Goal: Task Accomplishment & Management: Complete application form

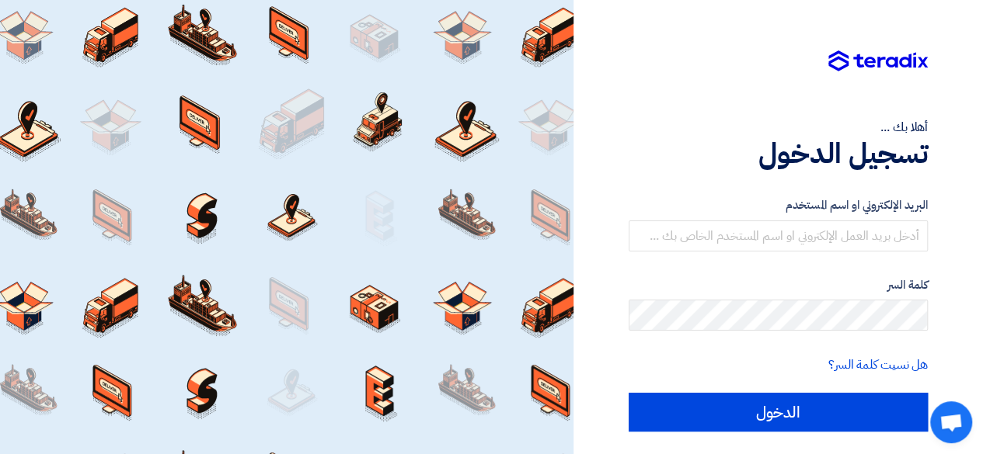
click at [837, 194] on div "البريد الإلكتروني او اسم [PERSON_NAME] كلمة السر هل نسيت كلمة السر؟ الدخول" at bounding box center [778, 314] width 299 height 279
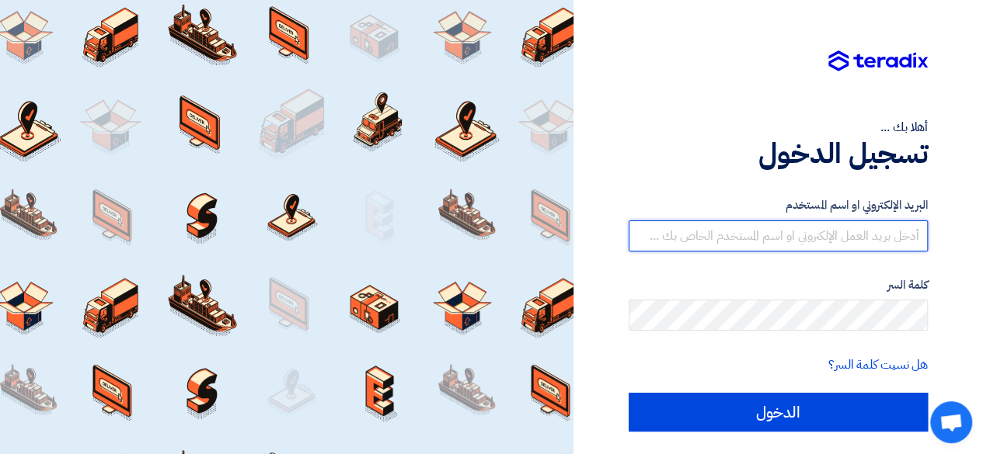
click at [832, 232] on input "text" at bounding box center [778, 236] width 299 height 31
paste input "[EMAIL_ADDRESS][DOMAIN_NAME]"
type input "[EMAIL_ADDRESS][DOMAIN_NAME]"
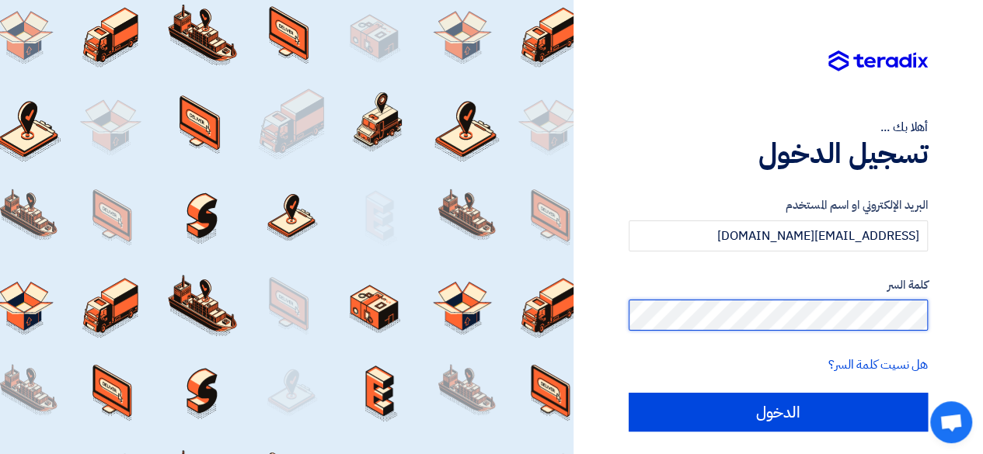
click at [629, 393] on input "الدخول" at bounding box center [778, 412] width 299 height 39
type input "Sign in"
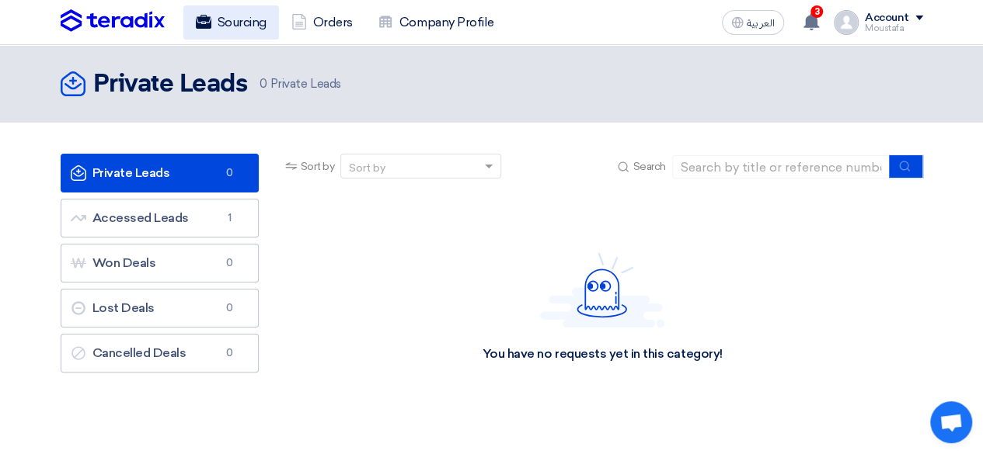
click at [259, 30] on link "Sourcing" at bounding box center [231, 22] width 96 height 34
click at [256, 14] on link "Sourcing" at bounding box center [231, 22] width 96 height 34
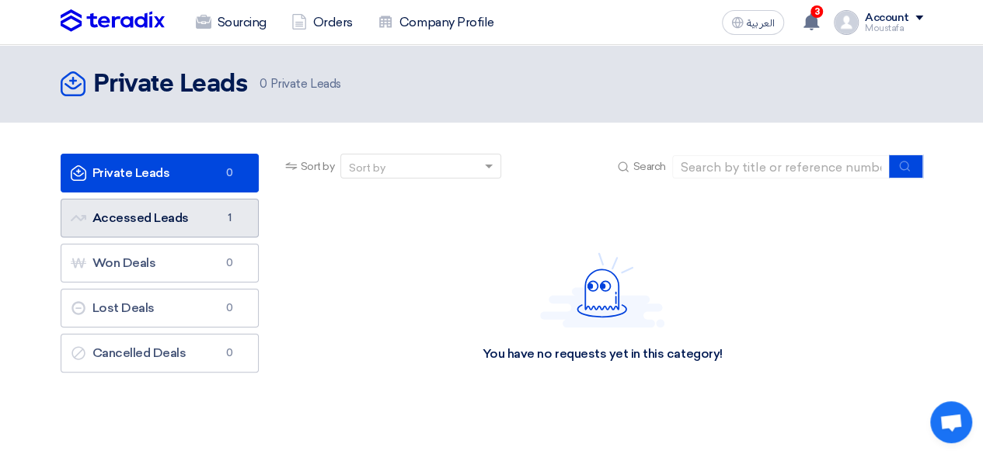
click at [201, 199] on link "Accessed Leads Accessed Leads 1" at bounding box center [160, 218] width 198 height 39
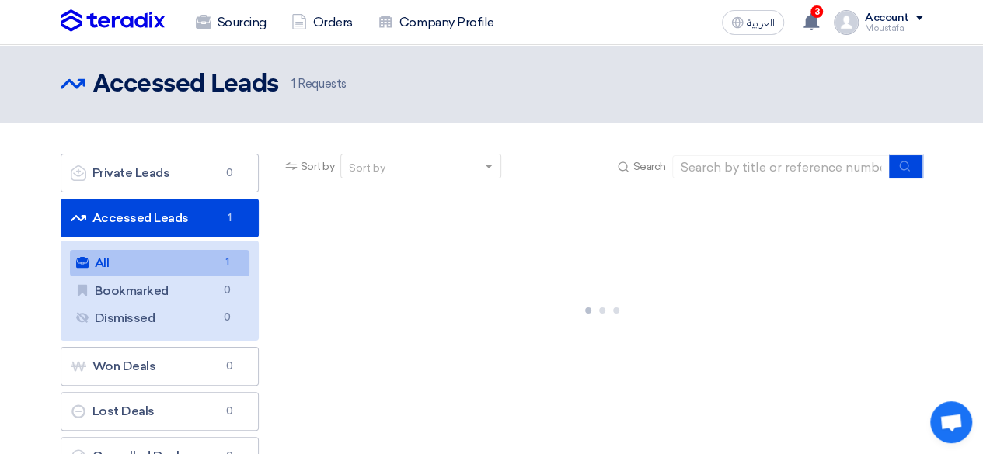
click at [178, 231] on link "Accessed Leads Accessed Leads 1" at bounding box center [160, 218] width 198 height 39
click at [184, 256] on link "All All 1" at bounding box center [159, 263] width 179 height 26
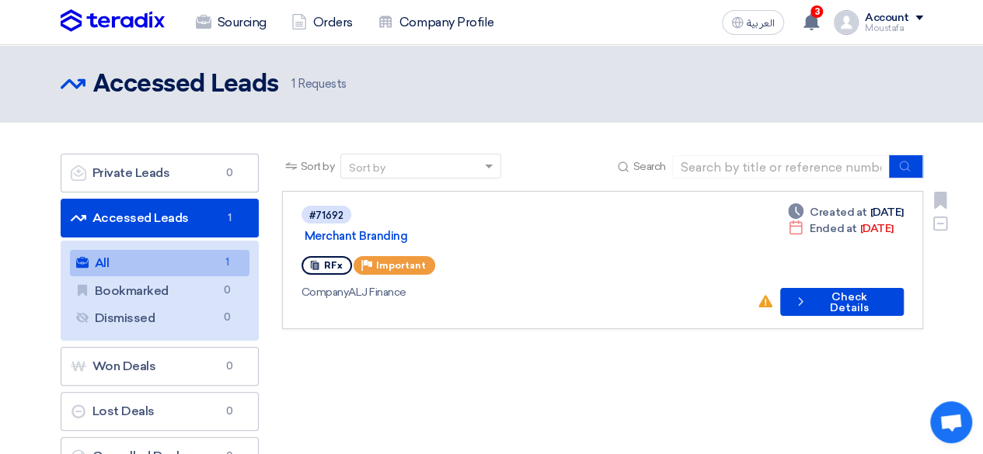
click at [831, 221] on div "Deadline Created at [DATE] Deadline Ended at [DATE]" at bounding box center [845, 220] width 115 height 33
click at [813, 288] on button "Check details Check Details" at bounding box center [841, 302] width 123 height 28
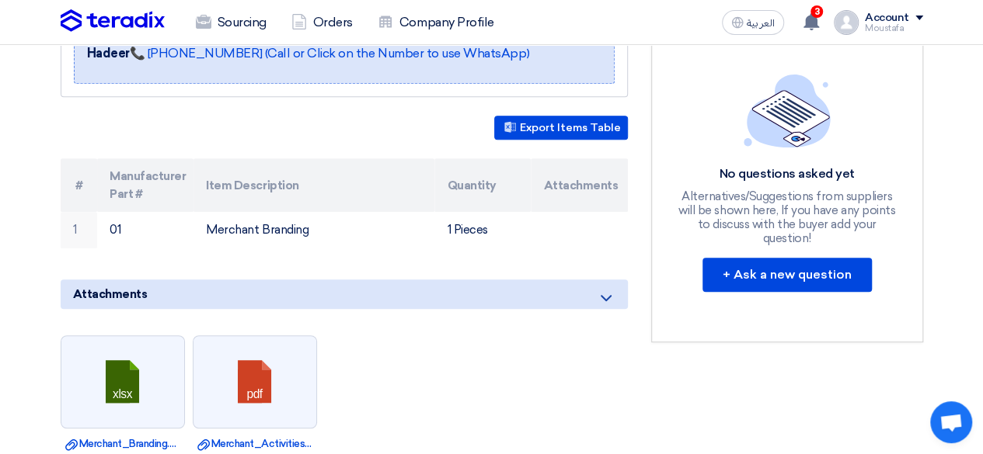
scroll to position [370, 0]
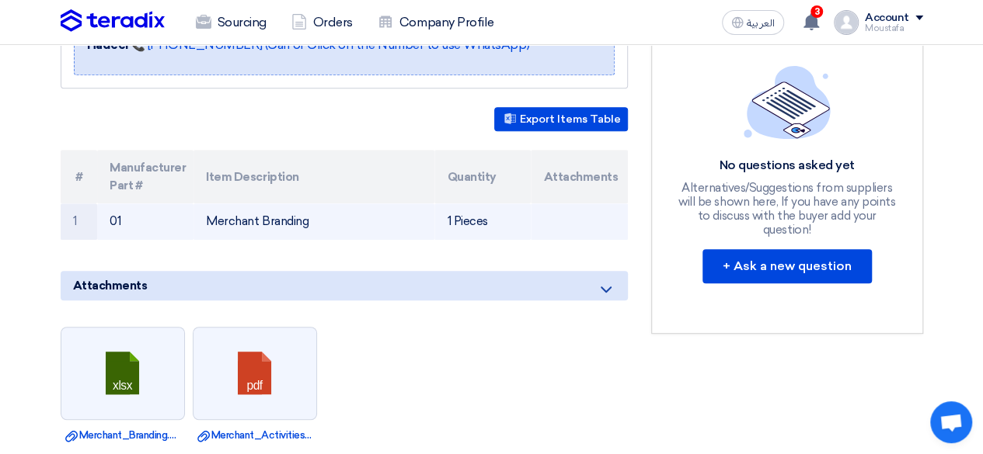
drag, startPoint x: 486, startPoint y: 195, endPoint x: 485, endPoint y: 204, distance: 8.6
click at [486, 204] on td "1 Pieces" at bounding box center [482, 222] width 96 height 37
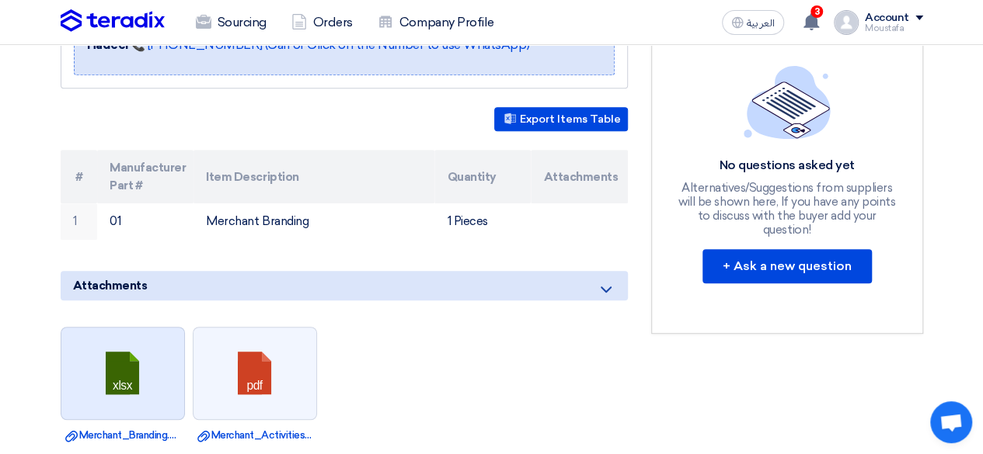
click at [150, 377] on link at bounding box center [123, 374] width 124 height 93
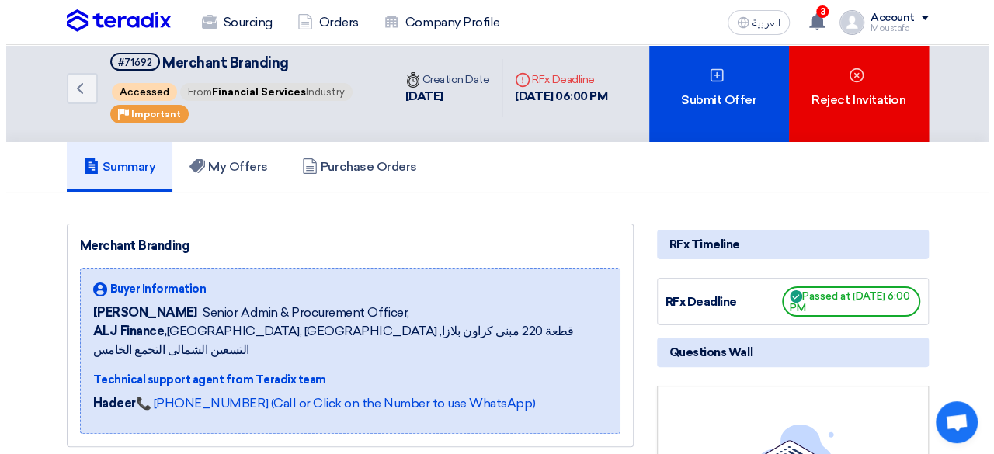
scroll to position [0, 0]
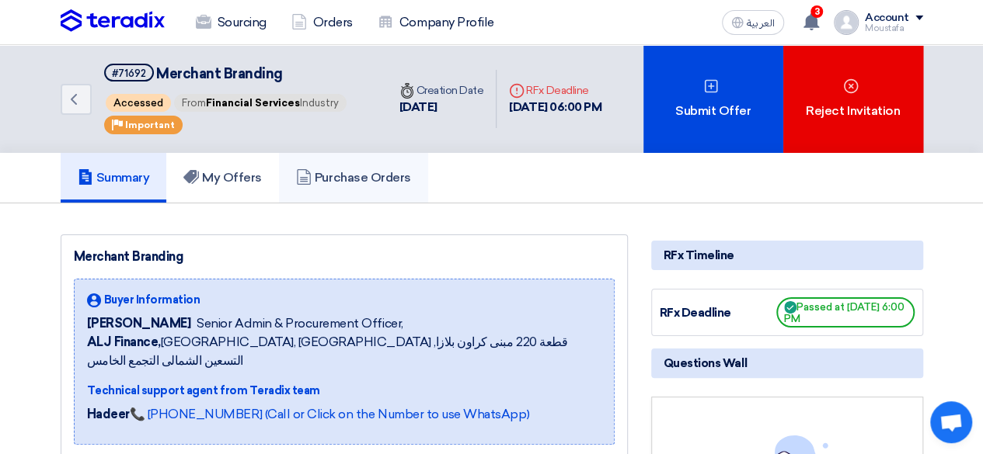
click at [382, 183] on h5 "Purchase Orders" at bounding box center [353, 178] width 115 height 16
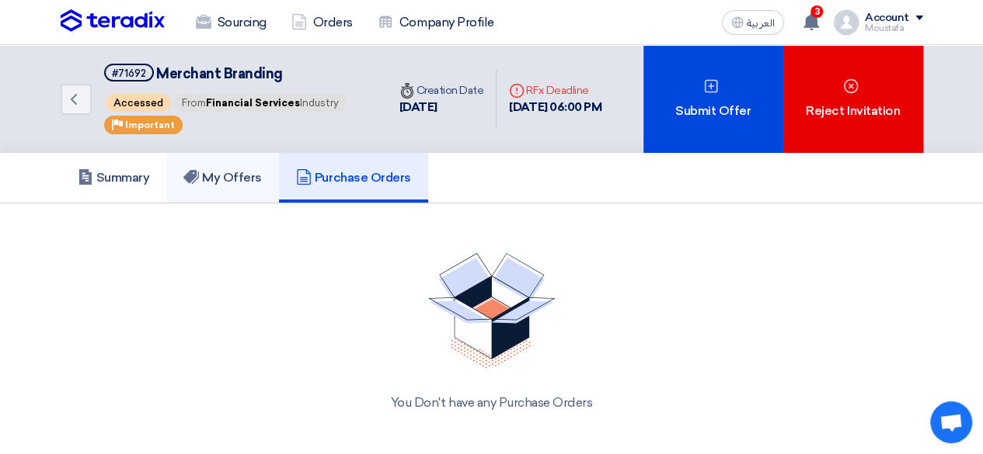
click at [209, 189] on link "My Offers" at bounding box center [222, 178] width 113 height 50
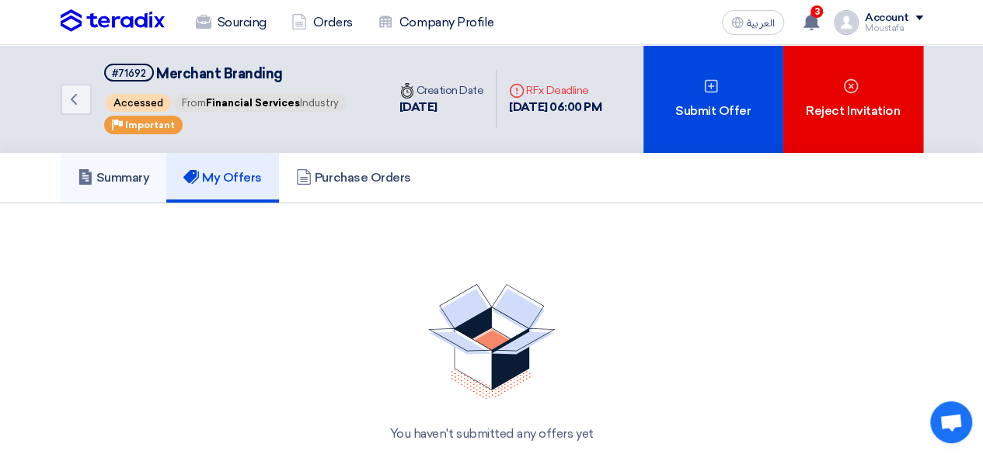
click at [111, 180] on h5 "Summary" at bounding box center [114, 178] width 72 height 16
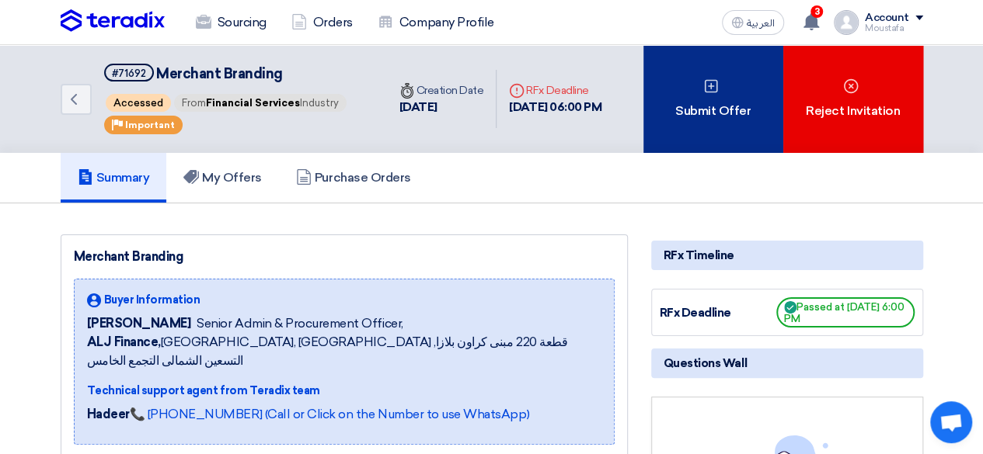
click at [686, 89] on div "Submit Offer" at bounding box center [713, 99] width 140 height 108
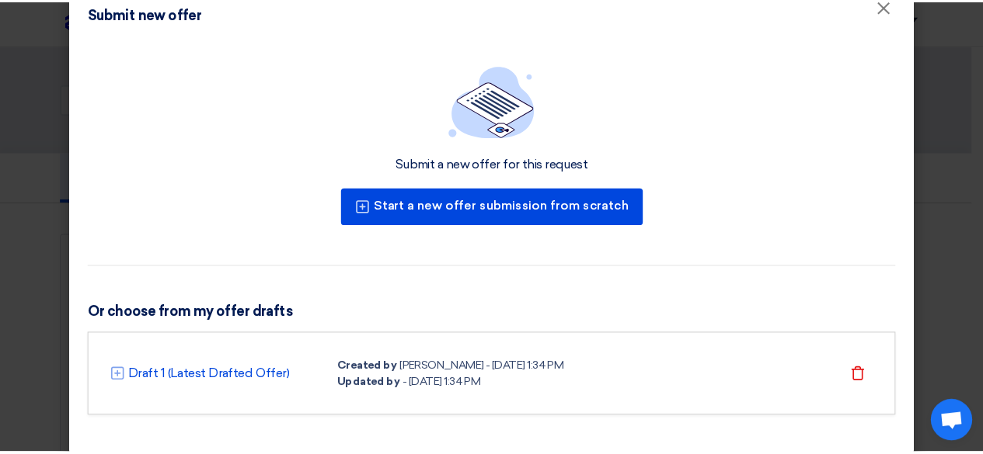
scroll to position [50, 0]
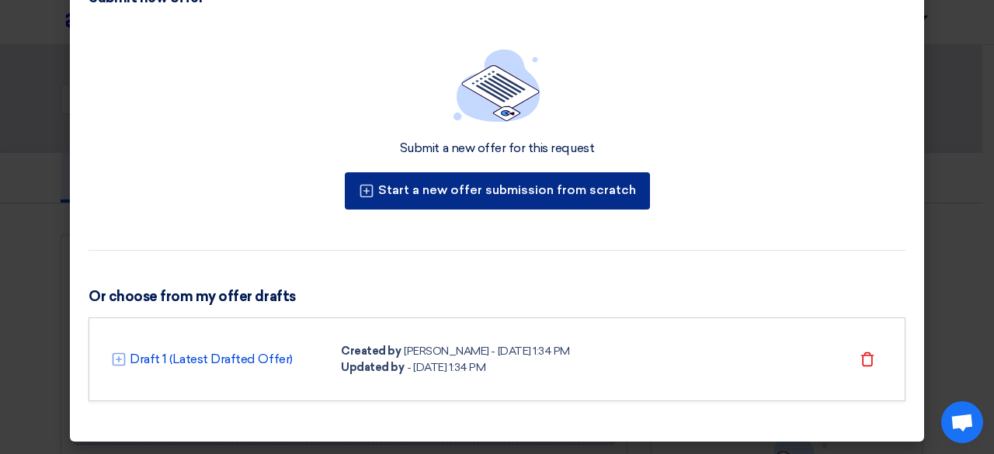
click at [456, 192] on button "Start a new offer submission from scratch" at bounding box center [497, 190] width 305 height 37
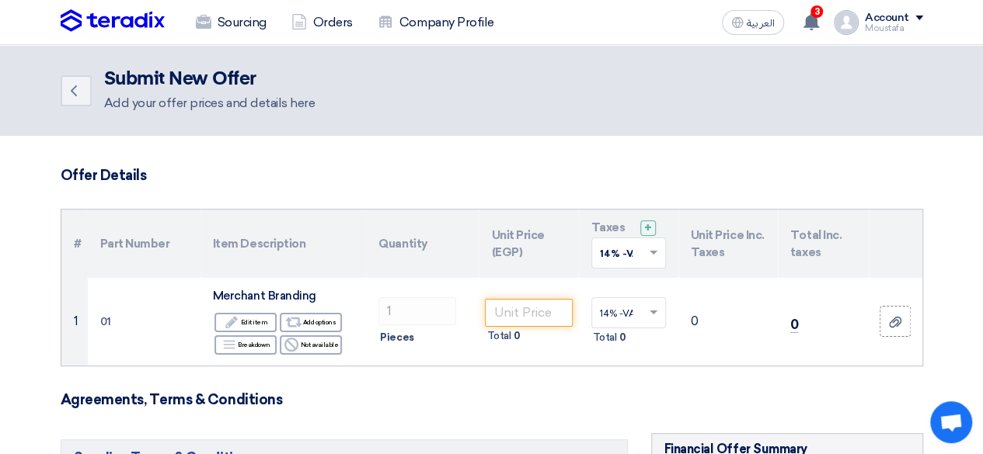
click at [97, 127] on header "Back Submit New Offer Add your offer prices and details here" at bounding box center [491, 90] width 983 height 91
click at [126, 106] on div "Add your offer prices and details here" at bounding box center [209, 103] width 211 height 19
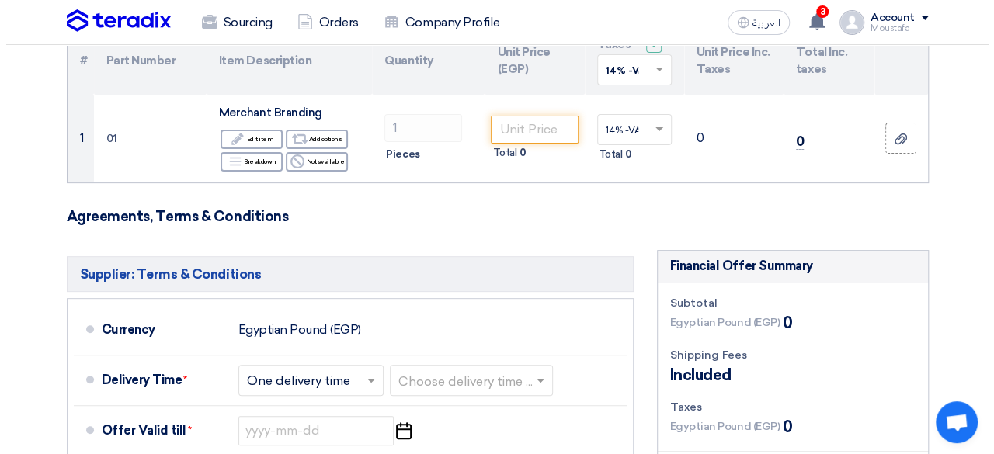
scroll to position [200, 0]
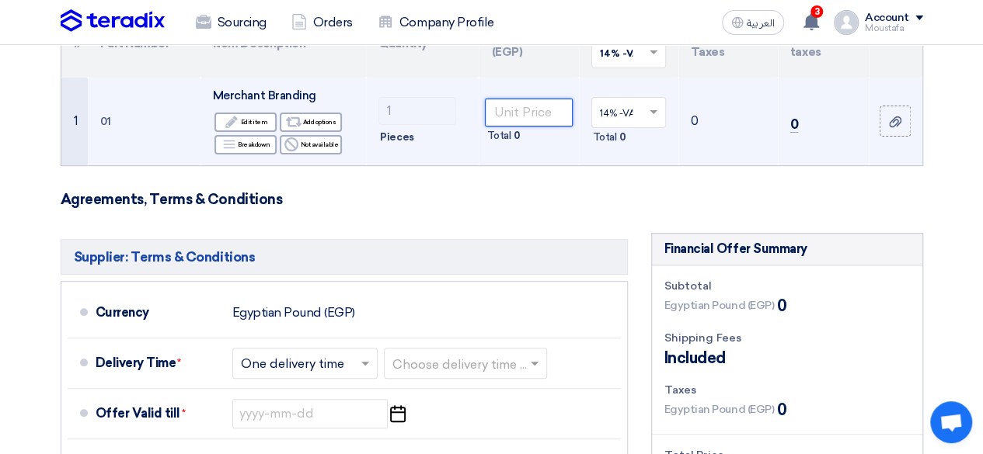
click at [516, 113] on input "number" at bounding box center [528, 113] width 87 height 28
click at [322, 131] on div "Edit Edit item Alternative Add options Breakdown Breakdown Reject" at bounding box center [283, 133] width 141 height 45
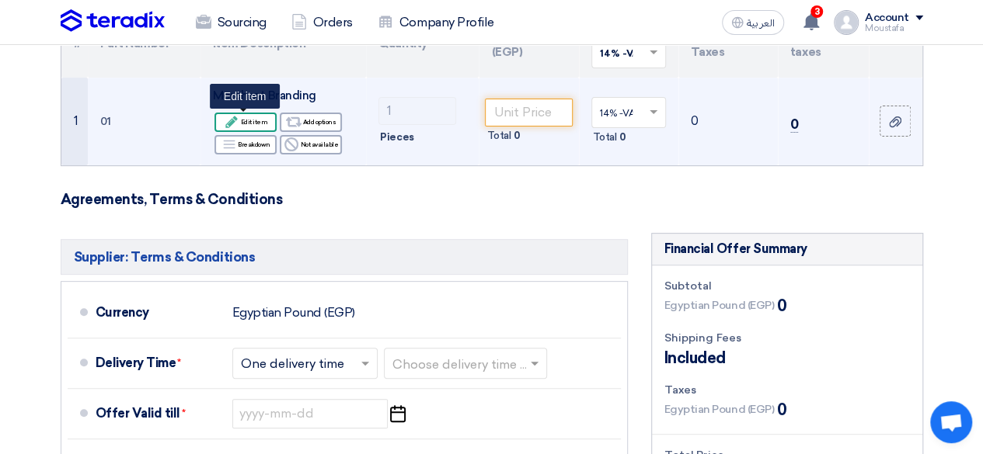
click at [235, 118] on icon "Edit" at bounding box center [232, 122] width 14 height 14
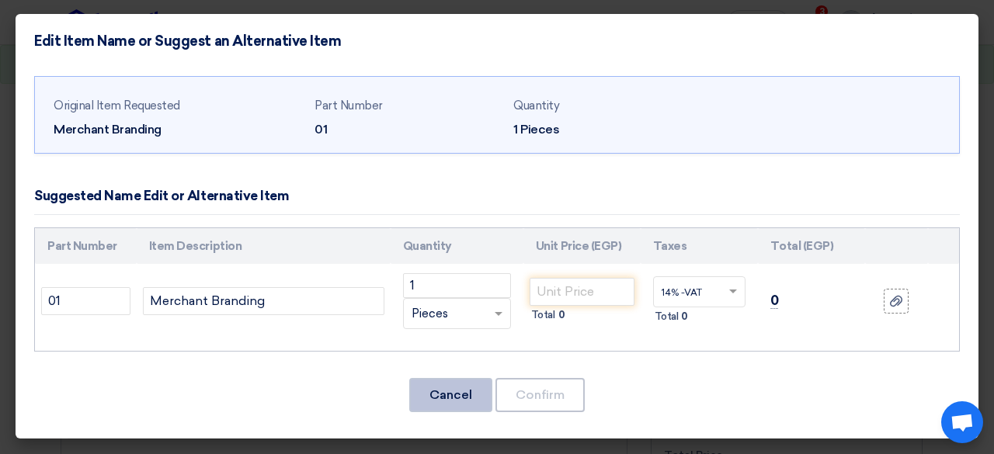
click at [444, 407] on button "Cancel" at bounding box center [450, 395] width 83 height 34
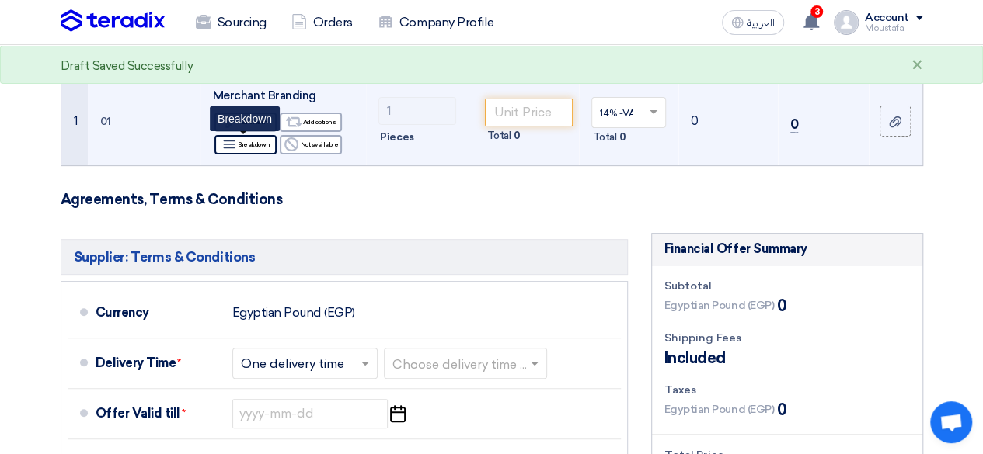
click at [227, 142] on icon "Breakdown" at bounding box center [229, 145] width 14 height 14
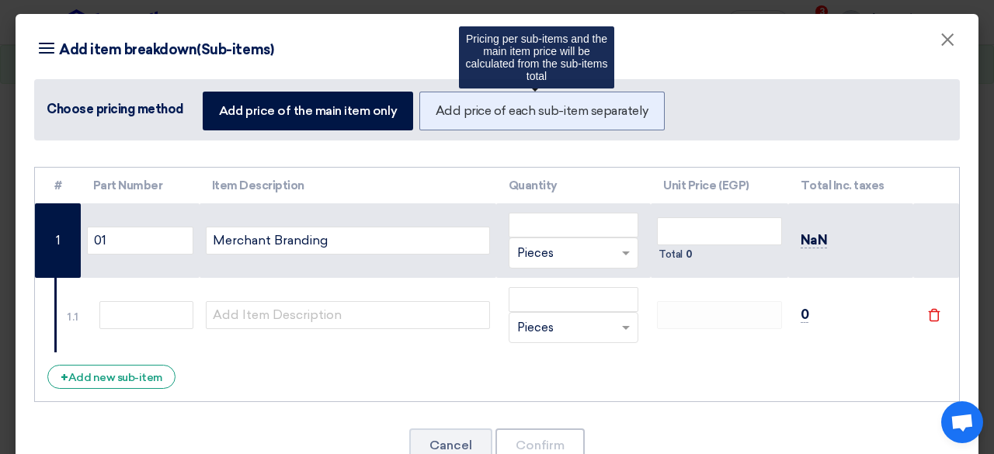
click at [490, 110] on label "Add price of each sub-item separately" at bounding box center [542, 111] width 245 height 39
click at [446, 110] on input "Add price of each sub-item separately" at bounding box center [441, 110] width 10 height 10
radio input "true"
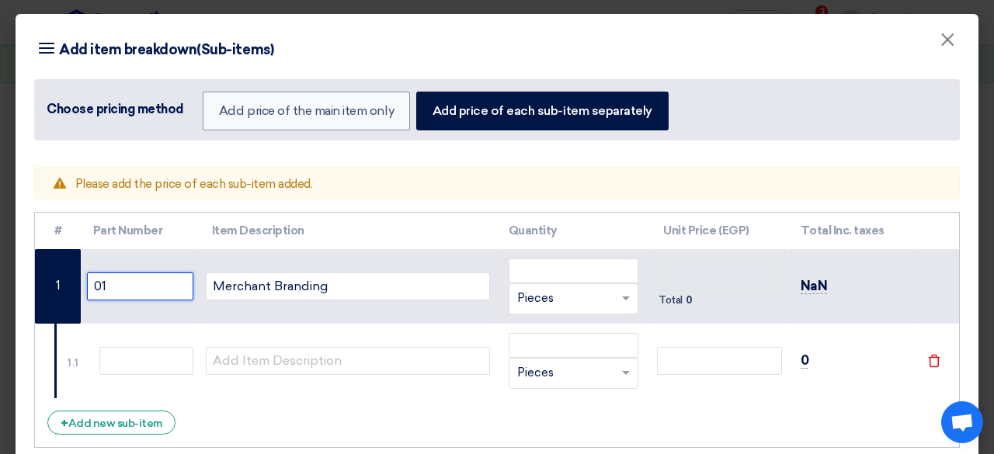
click at [165, 298] on input "01" at bounding box center [140, 287] width 106 height 28
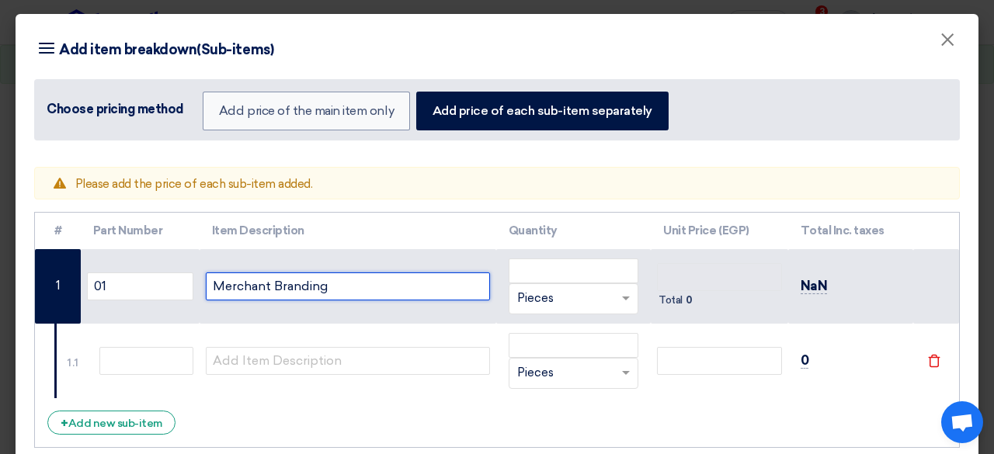
click at [256, 294] on input "Merchant Branding" at bounding box center [348, 287] width 284 height 28
type input "Flag"
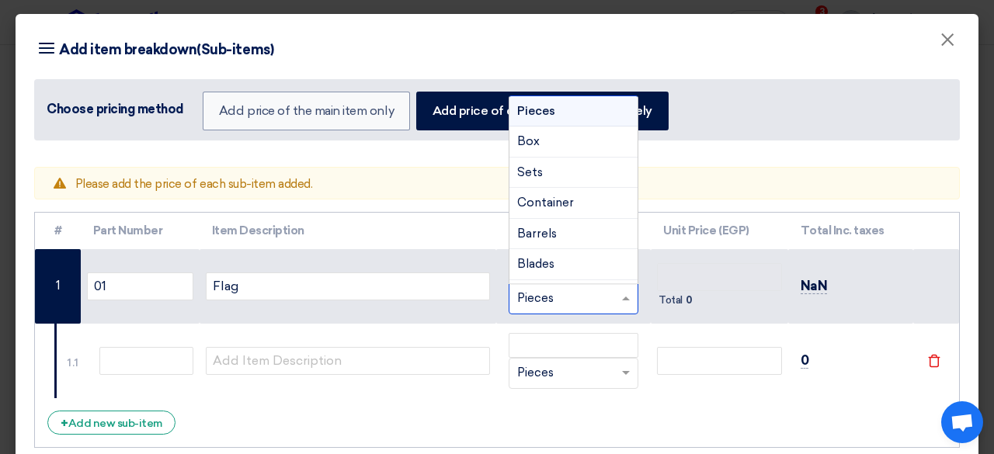
click at [587, 295] on div "RFQ_STEP1.ITEMS.2.TYPE_PLACEHOLDER × Pieces" at bounding box center [565, 299] width 110 height 18
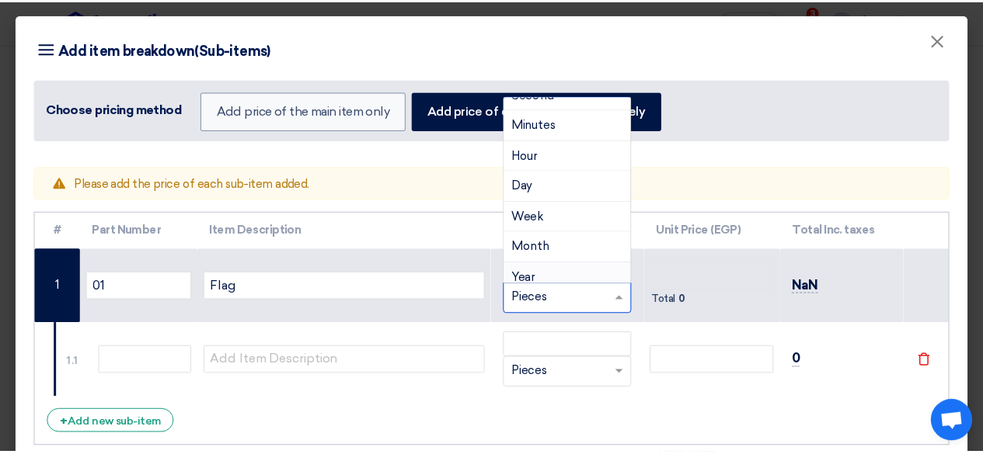
scroll to position [0, 0]
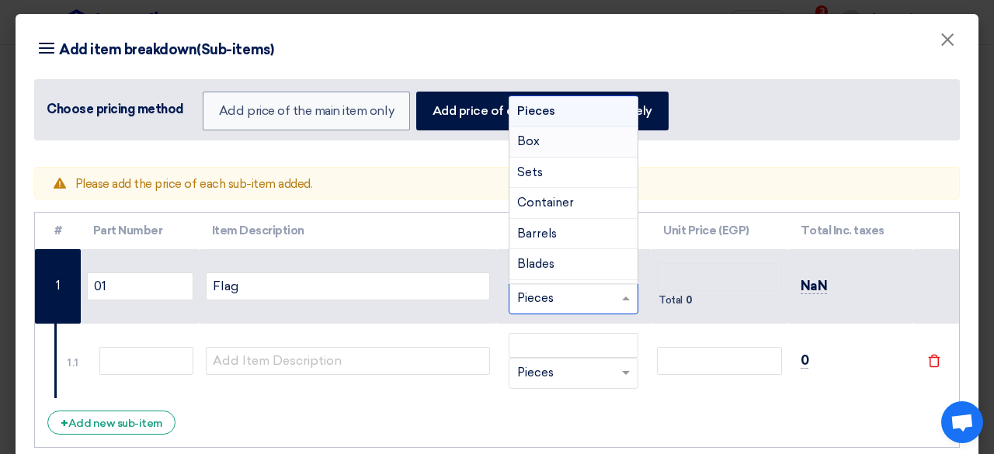
click at [584, 106] on div "Pieces" at bounding box center [574, 111] width 129 height 31
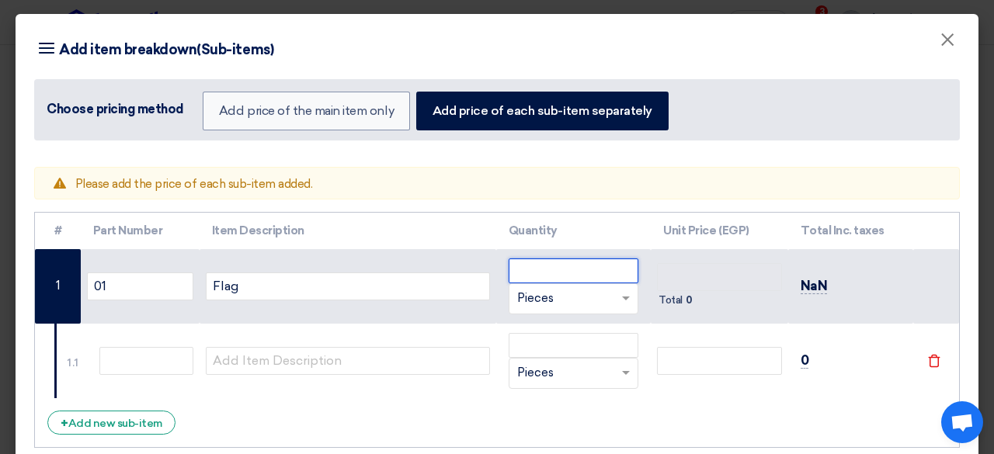
click at [584, 265] on input "number" at bounding box center [574, 271] width 131 height 25
type input "50"
click at [681, 259] on td "Total 0" at bounding box center [719, 286] width 137 height 75
click at [673, 300] on span "Total" at bounding box center [671, 301] width 24 height 16
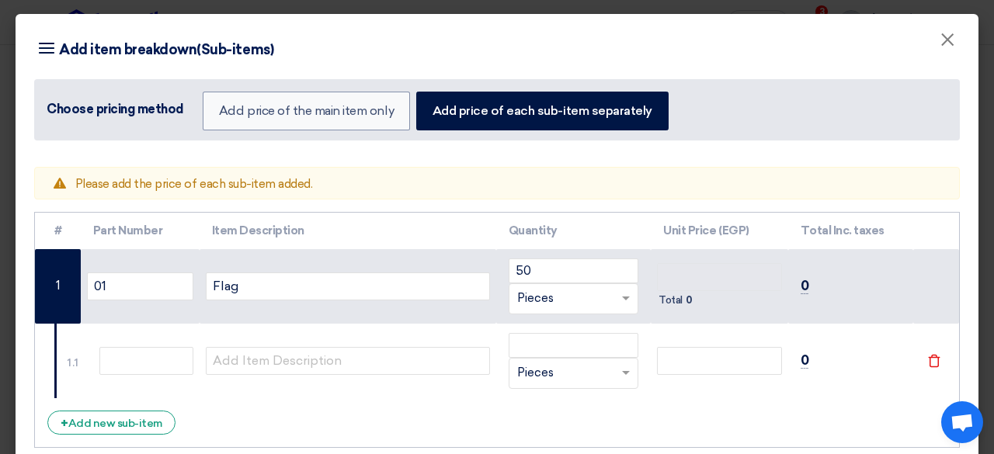
click at [673, 300] on span "Total" at bounding box center [671, 301] width 24 height 16
click at [779, 249] on tr "1 01 Flag 50 RFQ_STEP1.ITEMS.2.TYPE_PLACEHOLDER × Pieces" at bounding box center [497, 286] width 924 height 75
click at [805, 279] on td "0" at bounding box center [852, 286] width 126 height 75
click at [634, 246] on th "Quantity" at bounding box center [573, 231] width 155 height 37
click at [723, 260] on td "Total 0" at bounding box center [719, 286] width 137 height 75
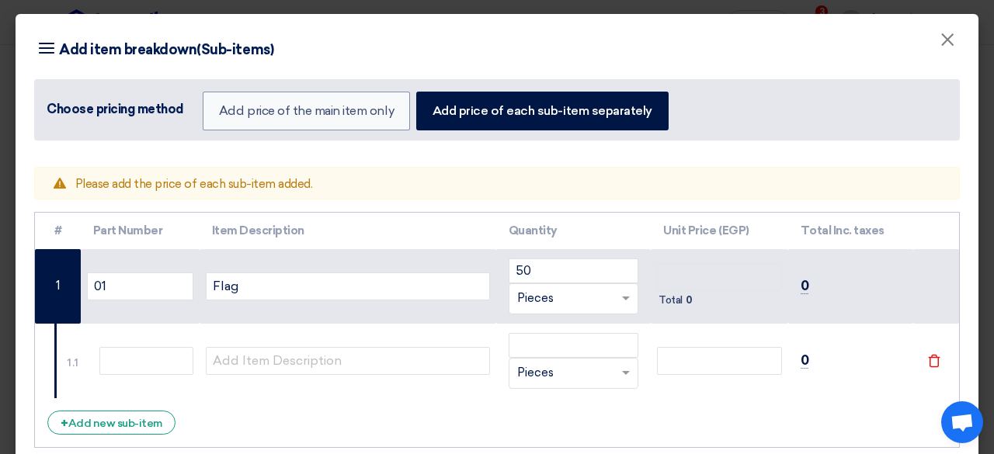
click at [701, 243] on th "Unit Price (EGP)" at bounding box center [719, 231] width 137 height 37
click at [704, 241] on th "Unit Price (EGP)" at bounding box center [719, 231] width 137 height 37
drag, startPoint x: 709, startPoint y: 235, endPoint x: 721, endPoint y: 225, distance: 16.0
click at [710, 235] on th "Unit Price (EGP)" at bounding box center [719, 231] width 137 height 37
drag, startPoint x: 961, startPoint y: 159, endPoint x: 980, endPoint y: 148, distance: 22.7
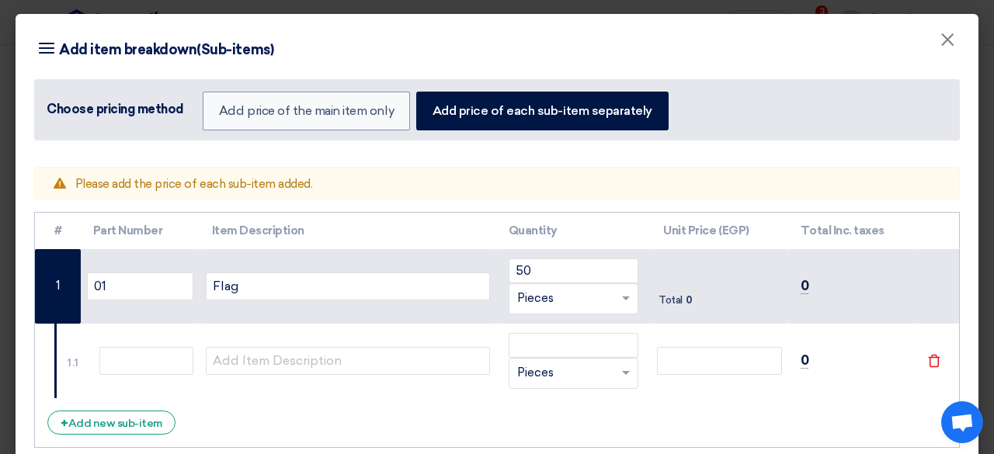
click at [980, 148] on modal-container "Item breakdown Add item breakdown(Sub-items) Choose pricing method Add price of…" at bounding box center [497, 227] width 994 height 454
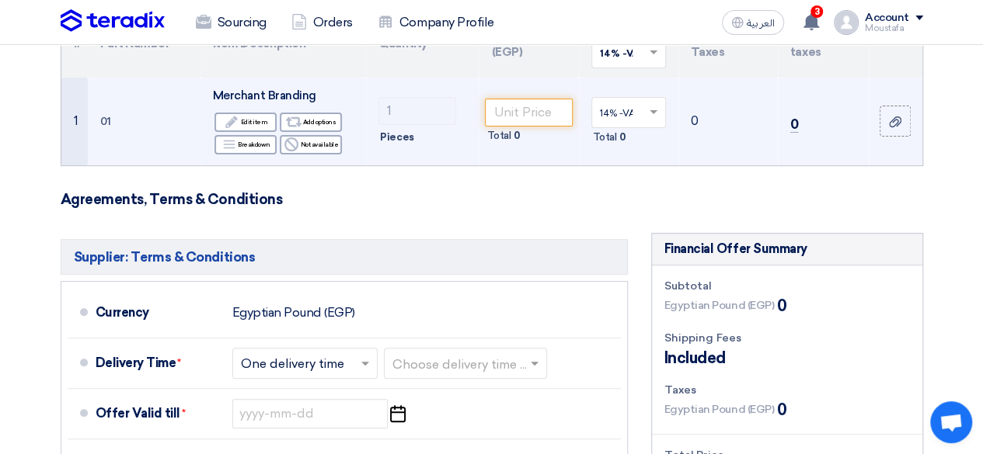
click at [314, 83] on td "Merchant Branding Edit Edit item Alternative Add options Breakdown Breakdown Re…" at bounding box center [282, 122] width 165 height 88
click at [302, 99] on span "Merchant Branding" at bounding box center [264, 96] width 103 height 14
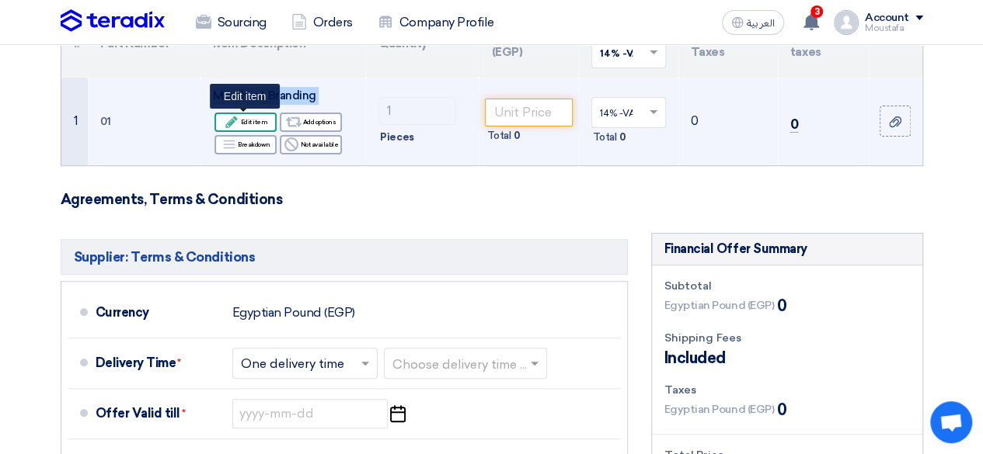
click at [252, 126] on div "Edit Edit item" at bounding box center [245, 122] width 62 height 19
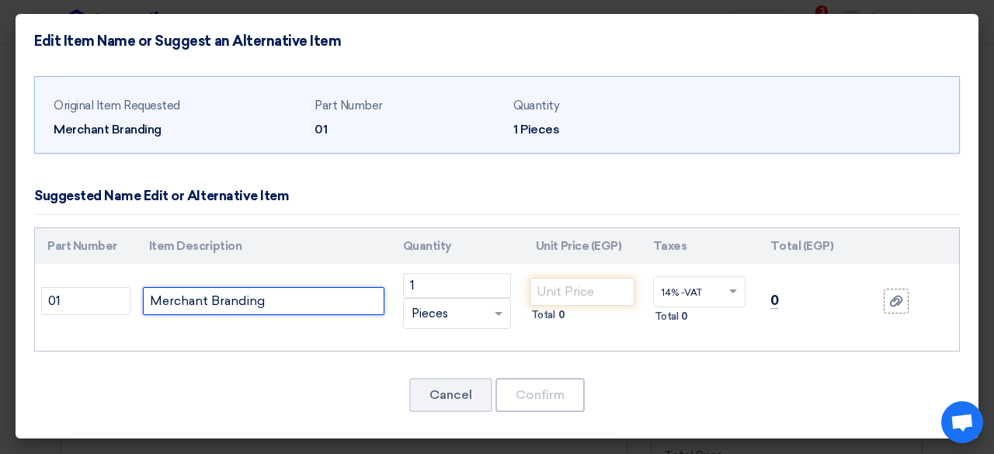
click at [267, 302] on input "Merchant Branding" at bounding box center [264, 301] width 242 height 28
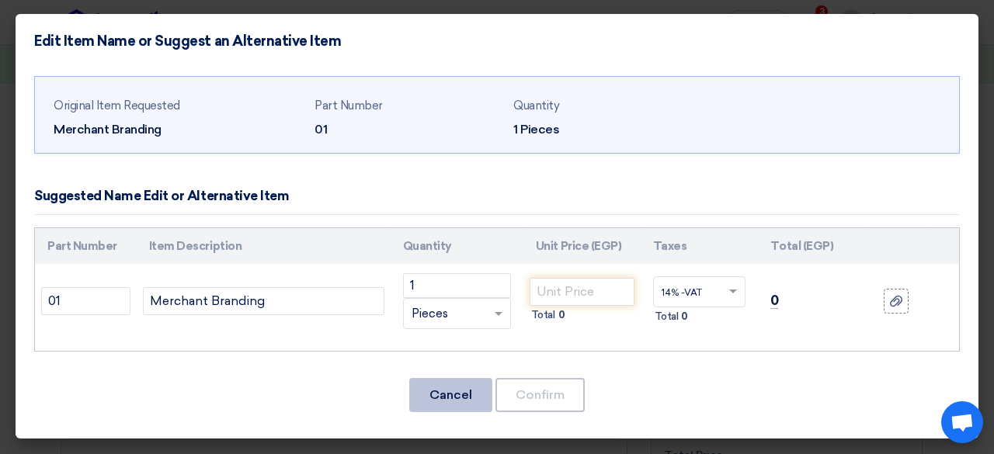
click at [482, 402] on button "Cancel" at bounding box center [450, 395] width 83 height 34
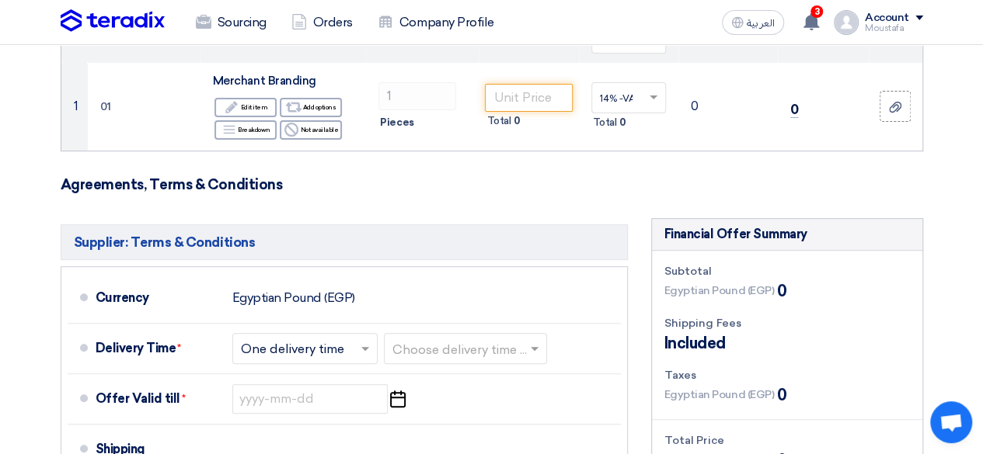
scroll to position [228, 0]
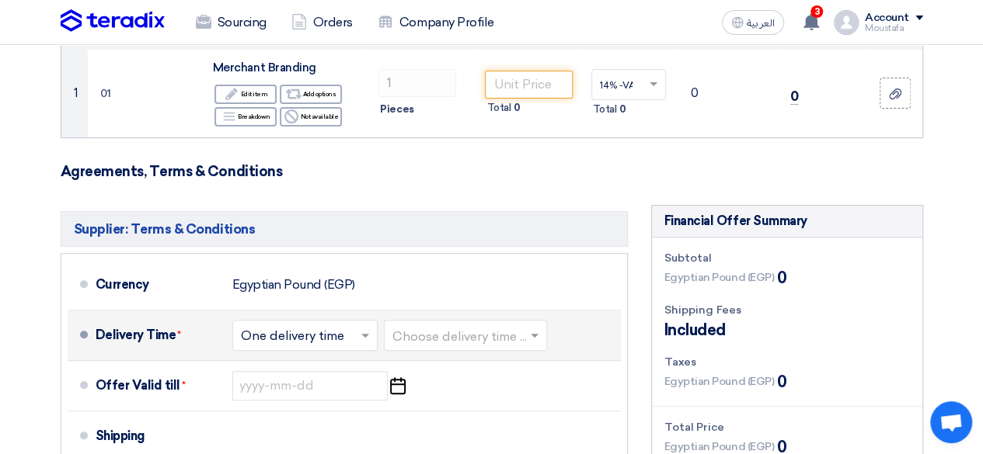
click at [495, 331] on input "text" at bounding box center [466, 337] width 148 height 23
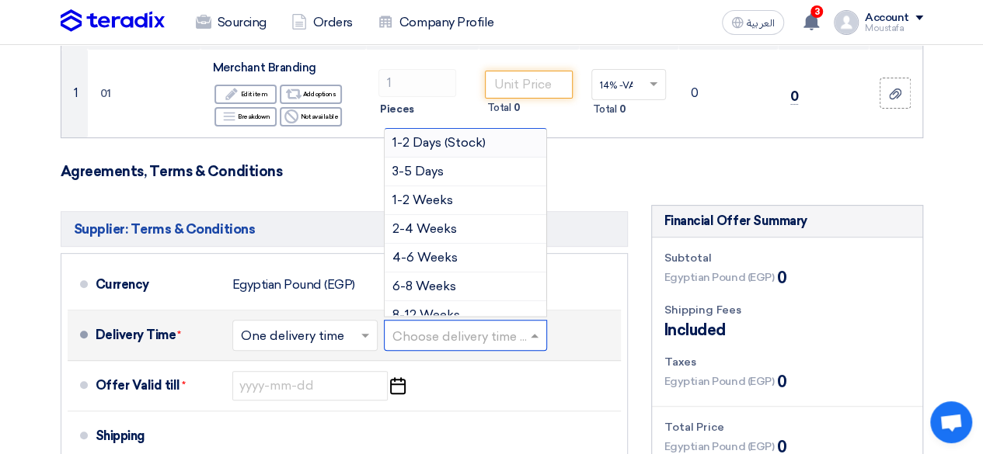
click at [494, 330] on input "text" at bounding box center [466, 337] width 148 height 23
click at [496, 326] on input "text" at bounding box center [466, 337] width 148 height 23
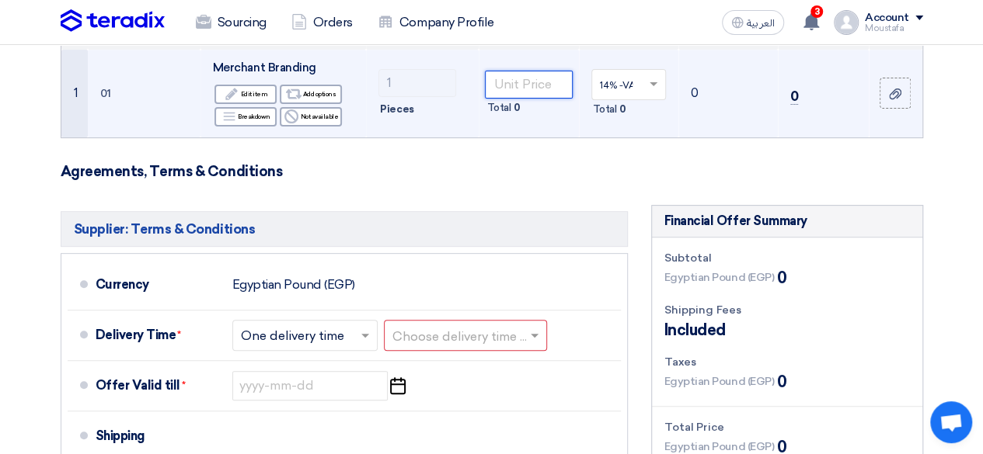
click at [559, 89] on input "number" at bounding box center [528, 85] width 87 height 28
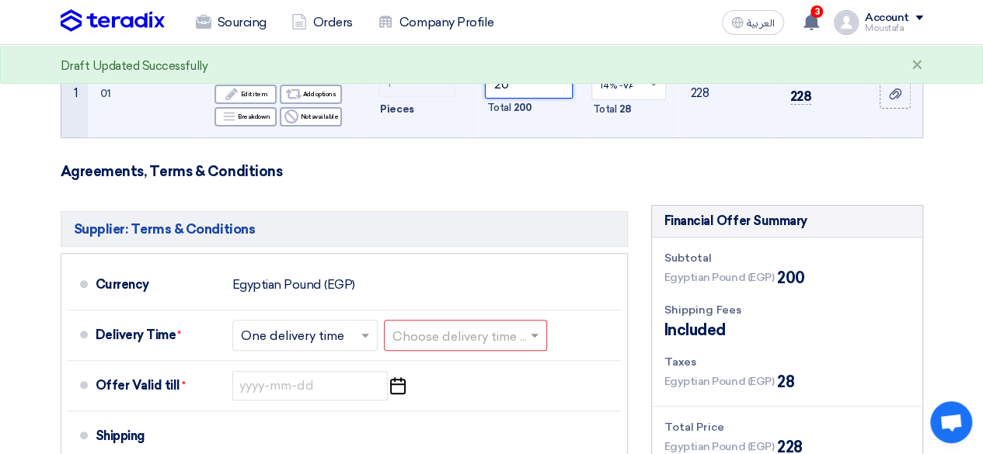
type input "2"
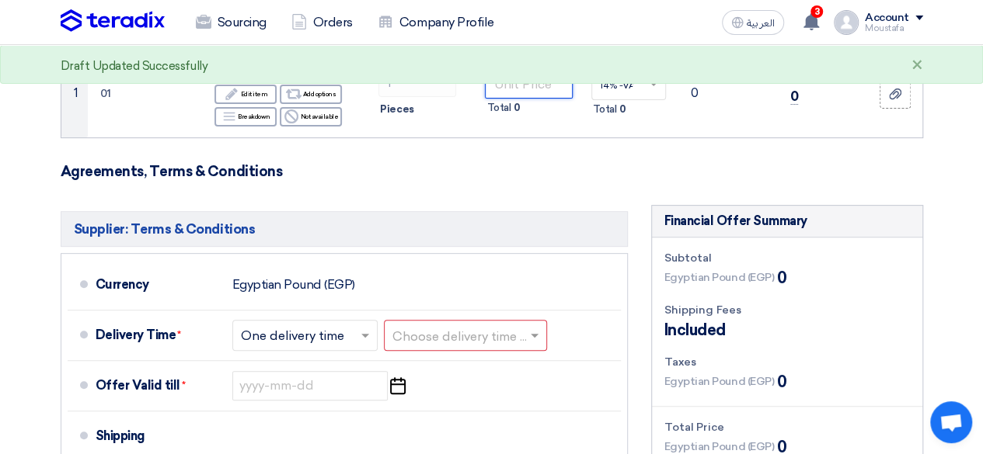
scroll to position [0, 0]
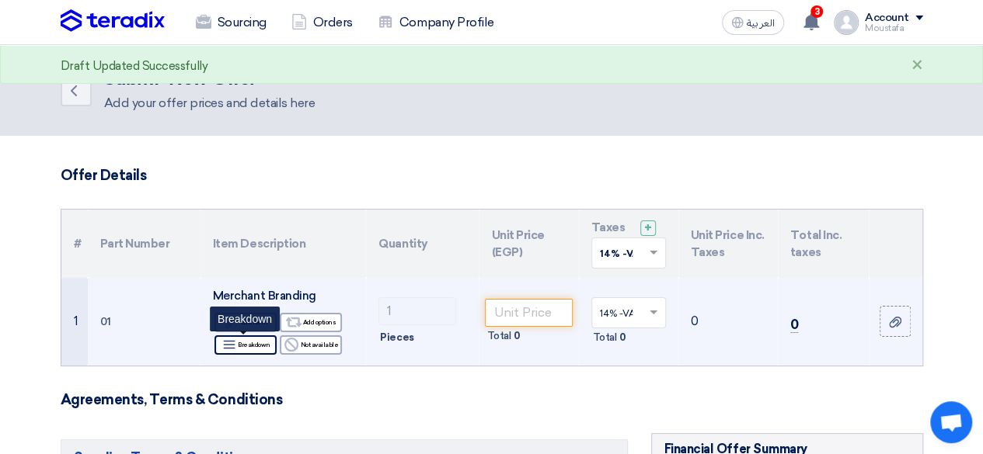
click at [235, 345] on use at bounding box center [229, 345] width 12 height 9
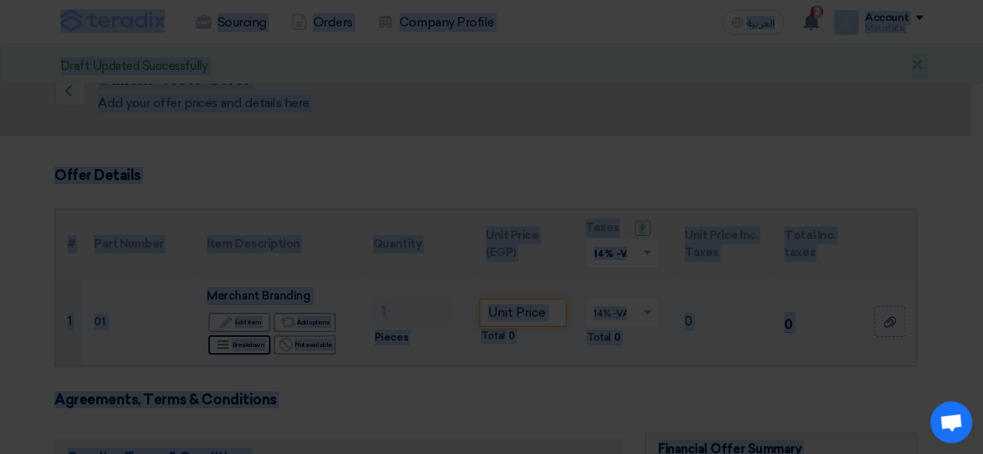
click at [236, 343] on div "# Part Number Item Description Quantity Unit Price (EGP) Total Inc. taxes 01 Me…" at bounding box center [491, 246] width 914 height 236
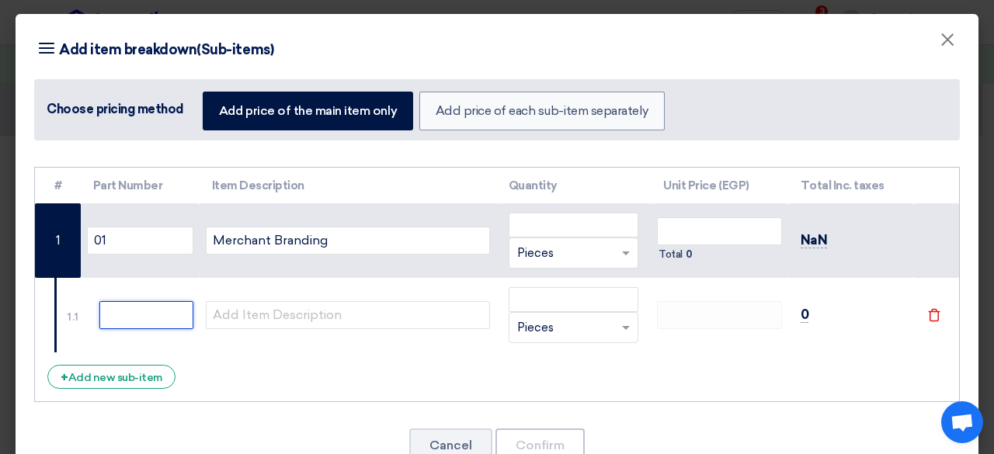
click at [182, 321] on input "text" at bounding box center [146, 315] width 94 height 28
type input "Flags"
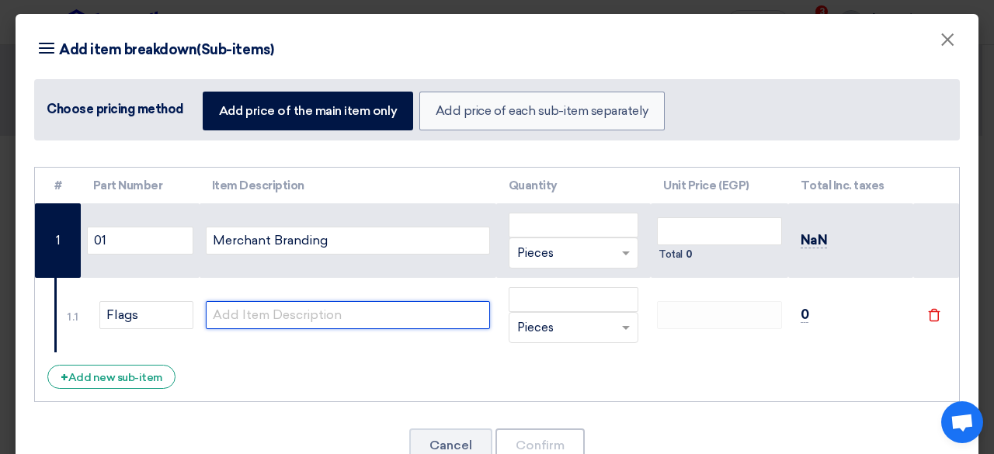
click at [350, 320] on input "text" at bounding box center [348, 315] width 284 height 28
type input "50x160CM"
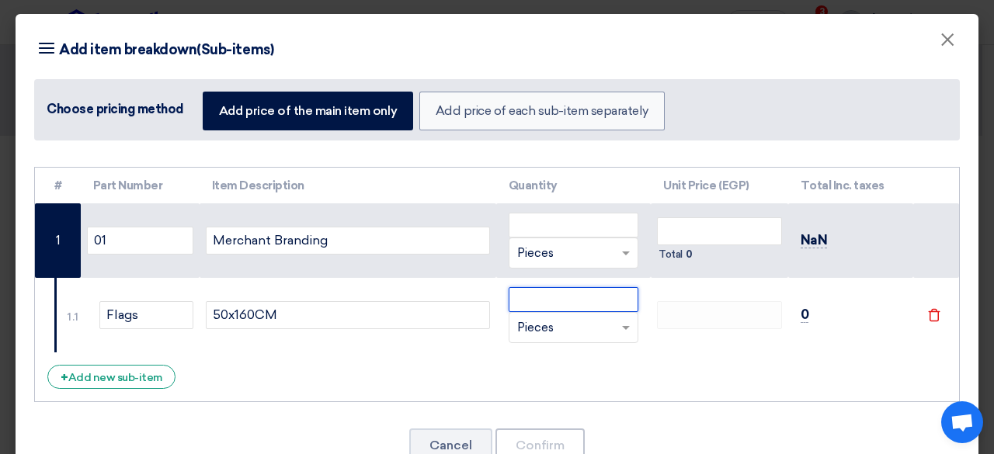
click at [588, 307] on input "number" at bounding box center [574, 299] width 131 height 25
type input "50"
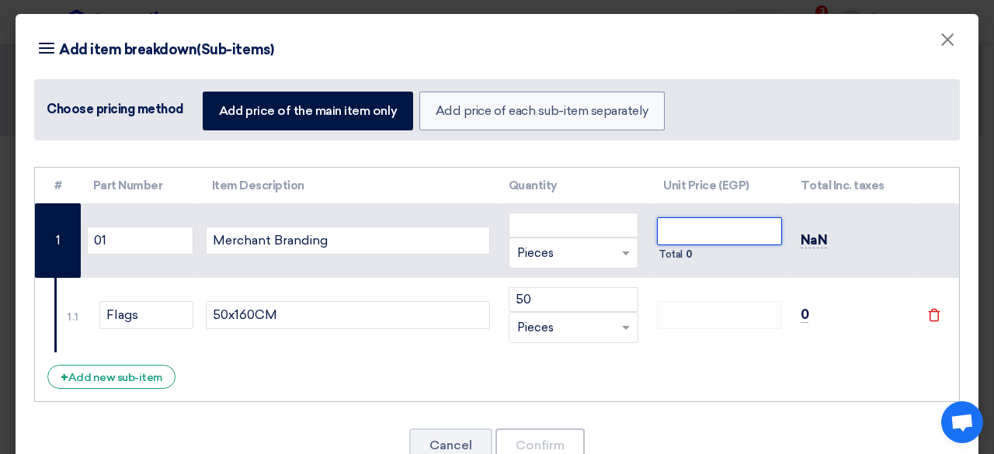
click at [688, 231] on input "number" at bounding box center [719, 232] width 124 height 28
type input "0"
click at [635, 333] on td "50 RFQ_STEP1.ITEMS.2.TYPE_PLACEHOLDER × Pieces" at bounding box center [573, 315] width 155 height 75
click at [668, 326] on td at bounding box center [719, 315] width 137 height 75
click at [713, 221] on input "0" at bounding box center [719, 232] width 124 height 28
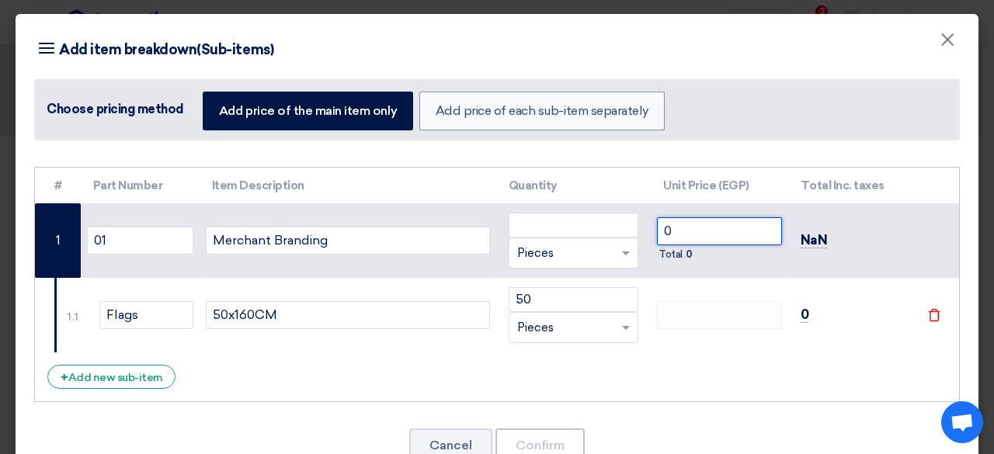
click at [713, 221] on input "0" at bounding box center [719, 232] width 124 height 28
click at [715, 221] on input "0" at bounding box center [719, 232] width 124 height 28
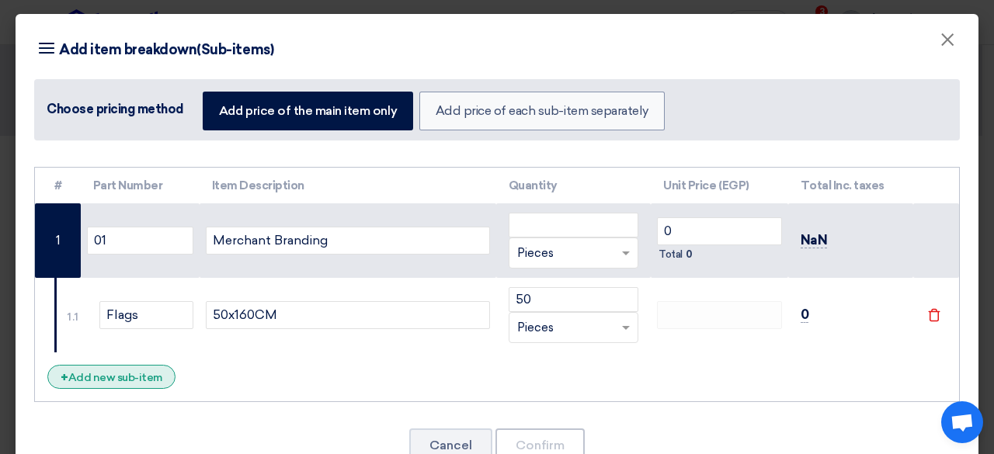
click at [104, 380] on div "+ Add new sub-item" at bounding box center [111, 377] width 128 height 24
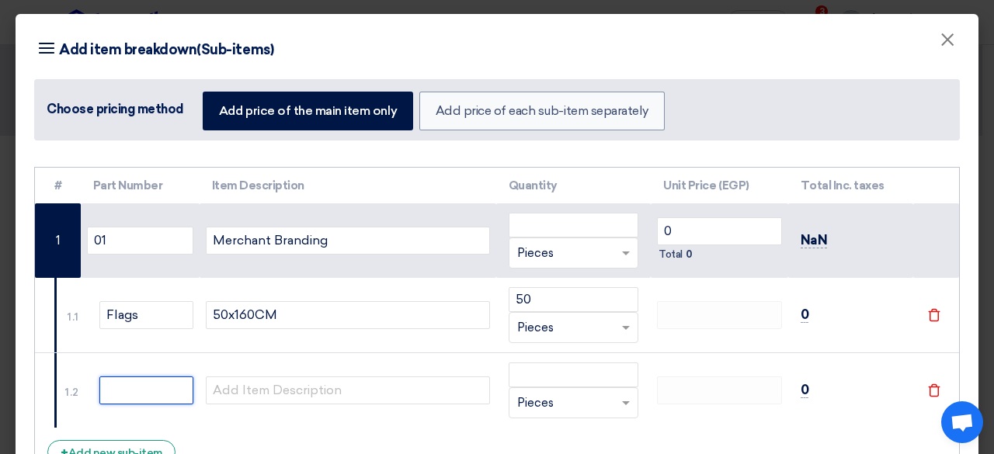
click at [117, 395] on input "text" at bounding box center [146, 391] width 94 height 28
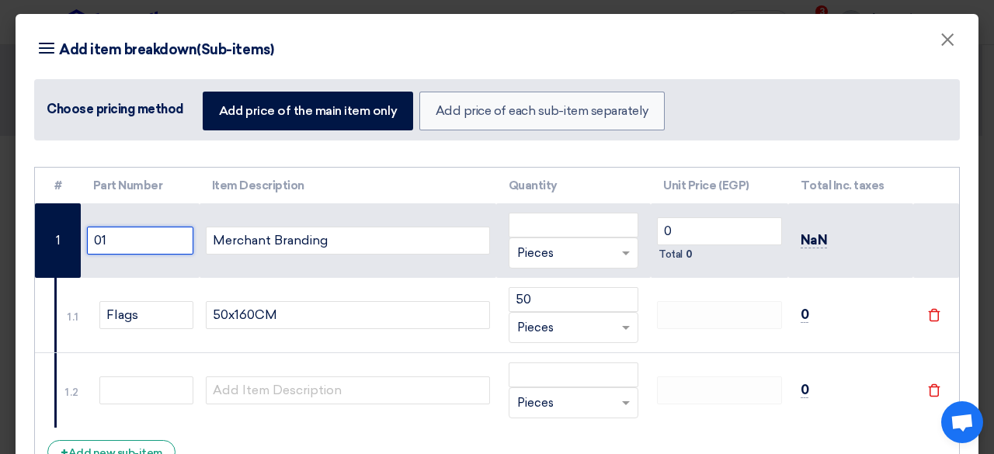
click at [138, 242] on input "01" at bounding box center [140, 241] width 106 height 28
click at [136, 246] on input "01" at bounding box center [140, 241] width 106 height 28
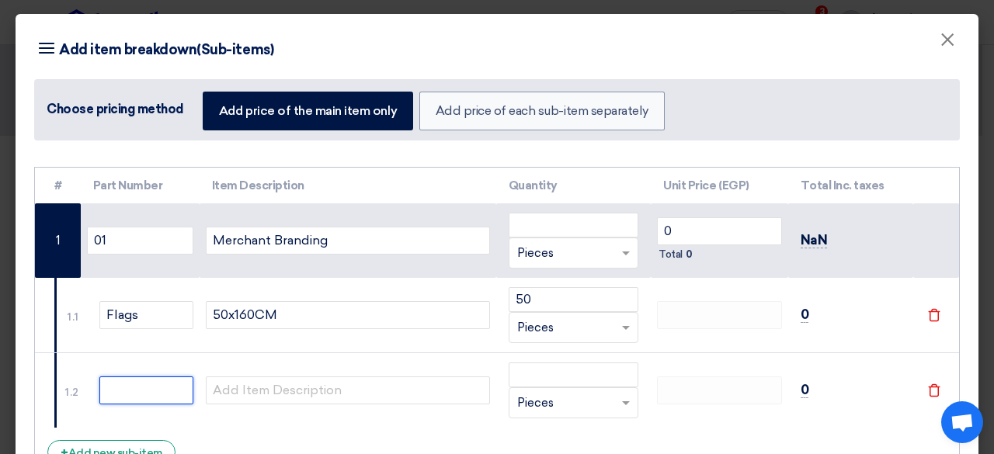
click at [155, 394] on input "text" at bounding box center [146, 391] width 94 height 28
click at [578, 248] on div "RFQ_STEP1.ITEMS.2.TYPE_PLACEHOLDER × Pieces" at bounding box center [565, 254] width 110 height 18
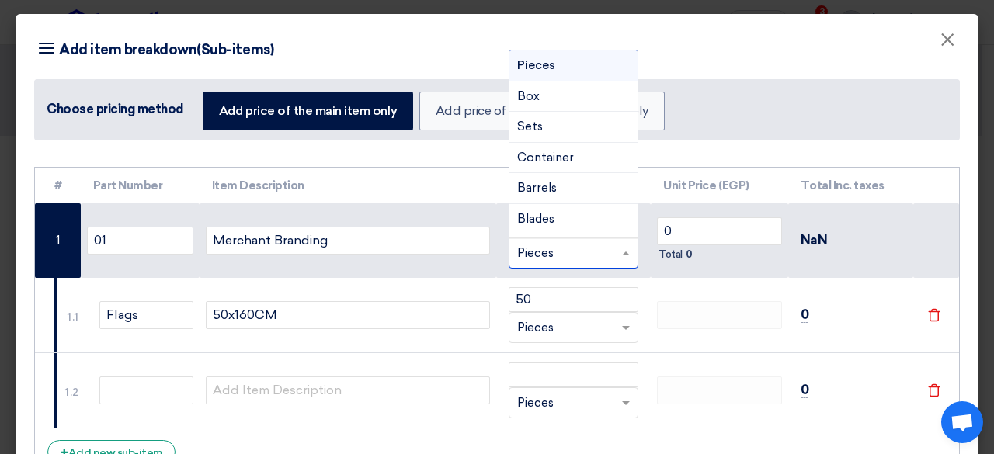
click at [575, 68] on div "Pieces" at bounding box center [574, 65] width 129 height 31
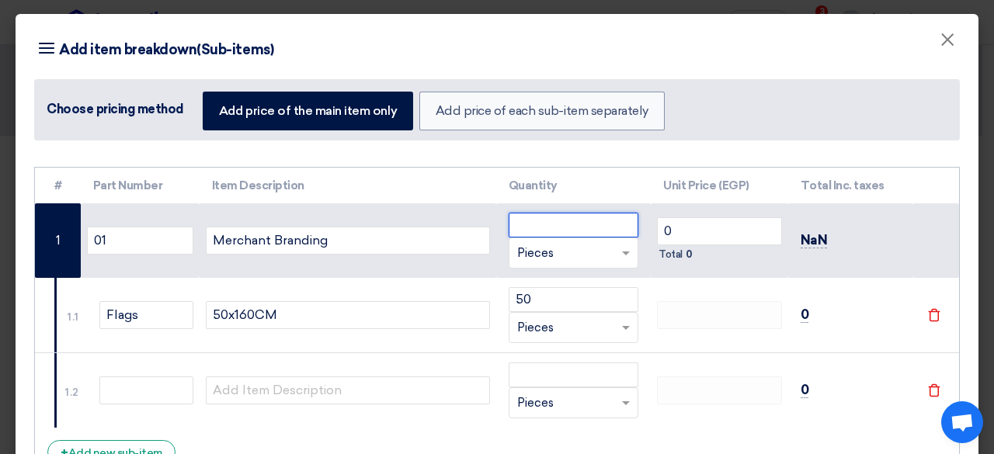
click at [552, 230] on input "number" at bounding box center [574, 225] width 131 height 25
type input "333"
click at [688, 329] on td at bounding box center [719, 315] width 137 height 75
drag, startPoint x: 684, startPoint y: 207, endPoint x: 670, endPoint y: 225, distance: 22.1
click at [686, 209] on td "0 Total 0" at bounding box center [719, 241] width 137 height 75
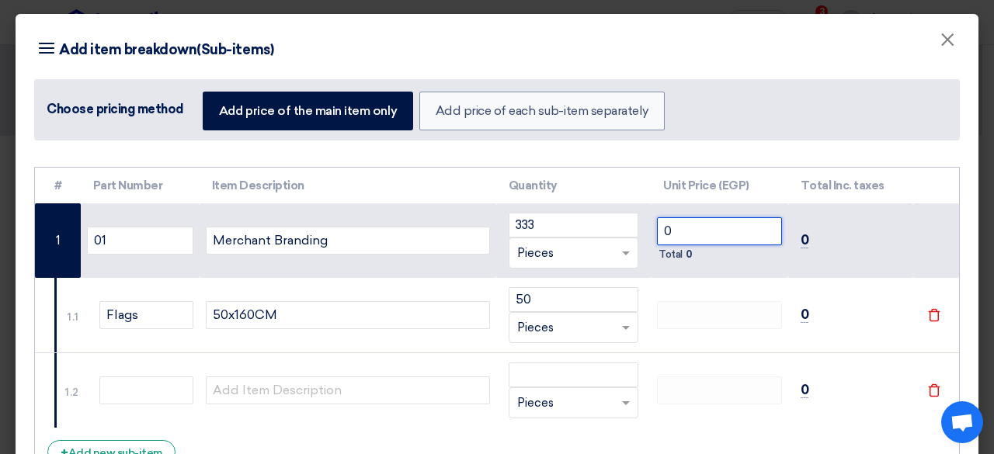
click at [659, 237] on input "0" at bounding box center [719, 232] width 124 height 28
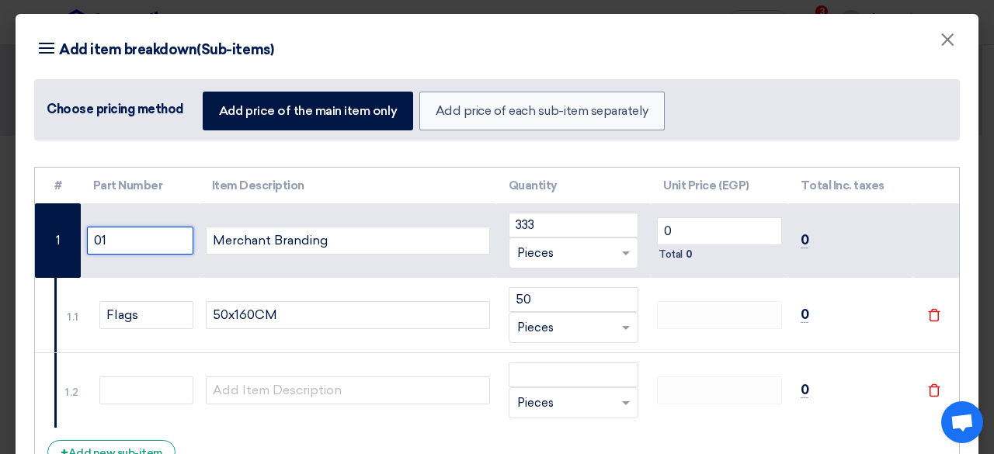
click at [131, 239] on input "01" at bounding box center [140, 241] width 106 height 28
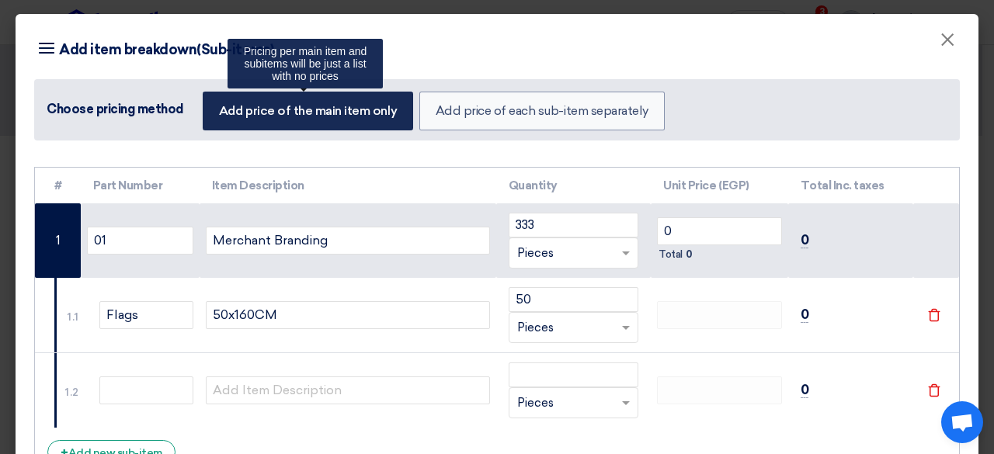
click at [365, 101] on label "Add price of the main item only" at bounding box center [308, 111] width 211 height 39
click at [229, 105] on input "Add price of the main item only" at bounding box center [224, 110] width 10 height 10
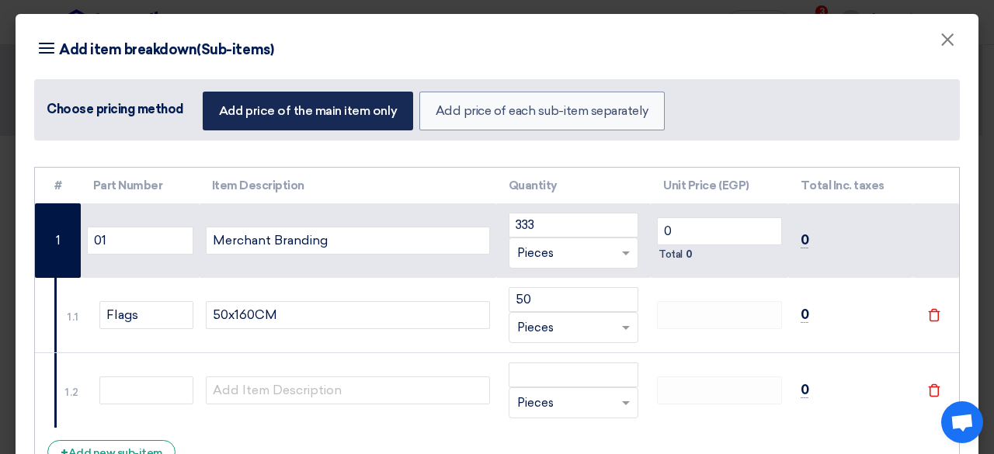
click at [361, 108] on label "Add price of the main item only" at bounding box center [308, 111] width 211 height 39
click at [229, 108] on input "Add price of the main item only" at bounding box center [224, 110] width 10 height 10
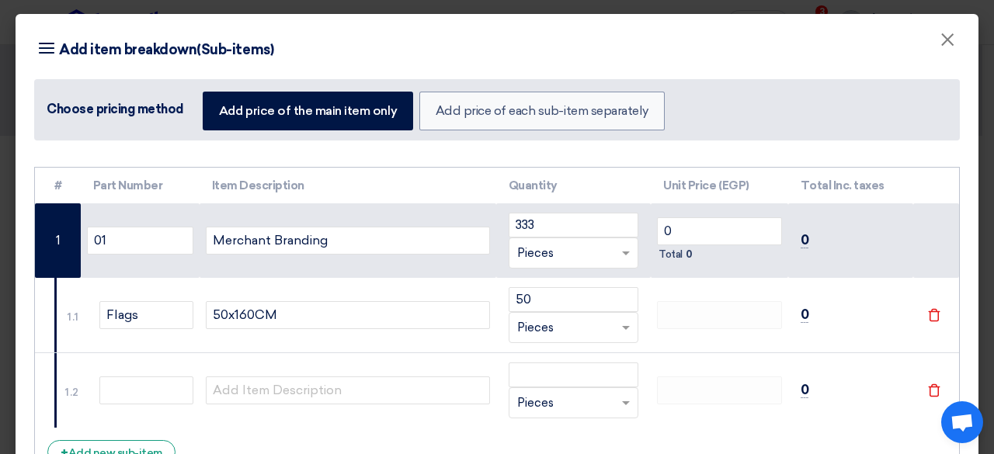
click at [903, 311] on tr "1.1 Flags 50x160CM 50 RFQ_STEP1.ITEMS.2.TYPE_PLACEHOLDER × Pieces" at bounding box center [497, 315] width 924 height 75
click at [929, 315] on use at bounding box center [935, 315] width 12 height 13
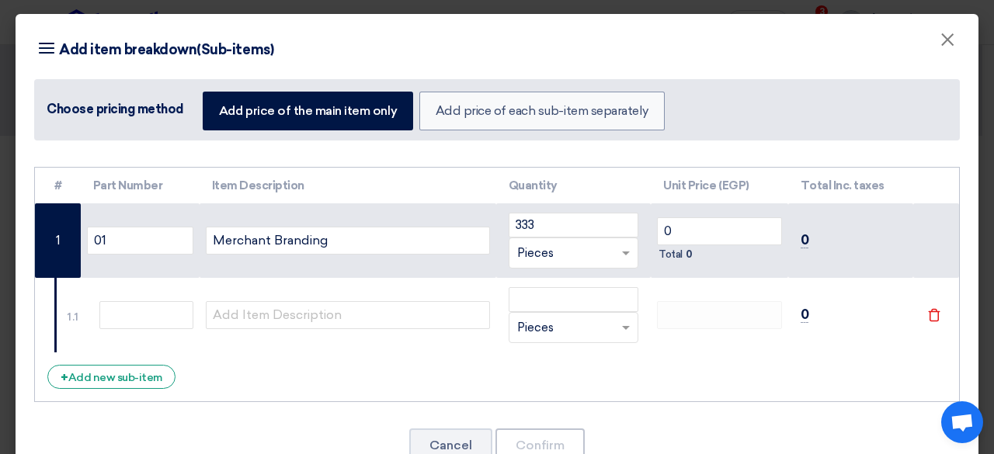
click at [928, 314] on icon "File" at bounding box center [935, 315] width 14 height 14
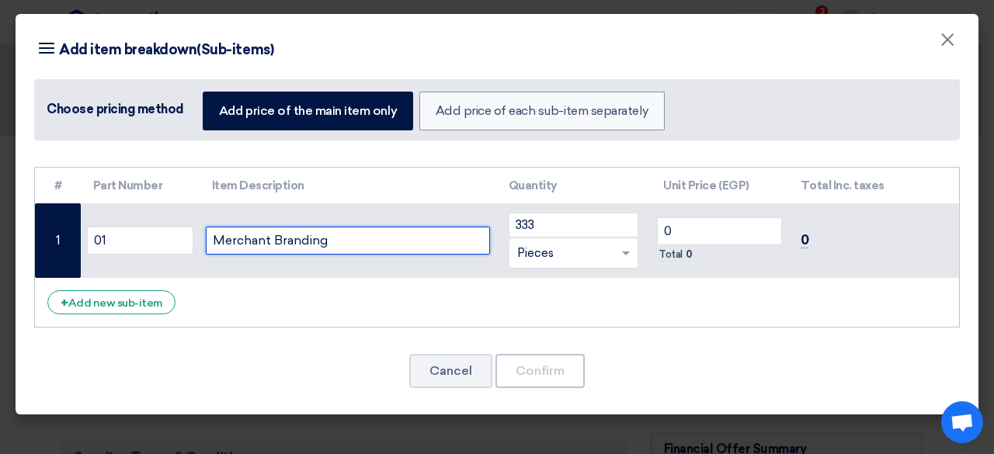
click at [275, 240] on input "Merchant Branding" at bounding box center [348, 241] width 284 height 28
click at [276, 241] on input "Merchant Branding" at bounding box center [348, 241] width 284 height 28
type input "Flags"
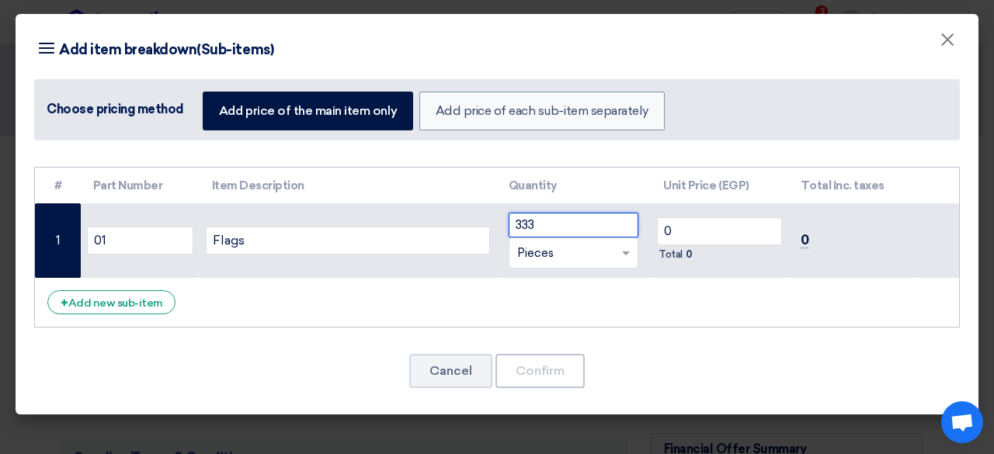
click at [535, 224] on input "333" at bounding box center [574, 225] width 131 height 25
type input "50"
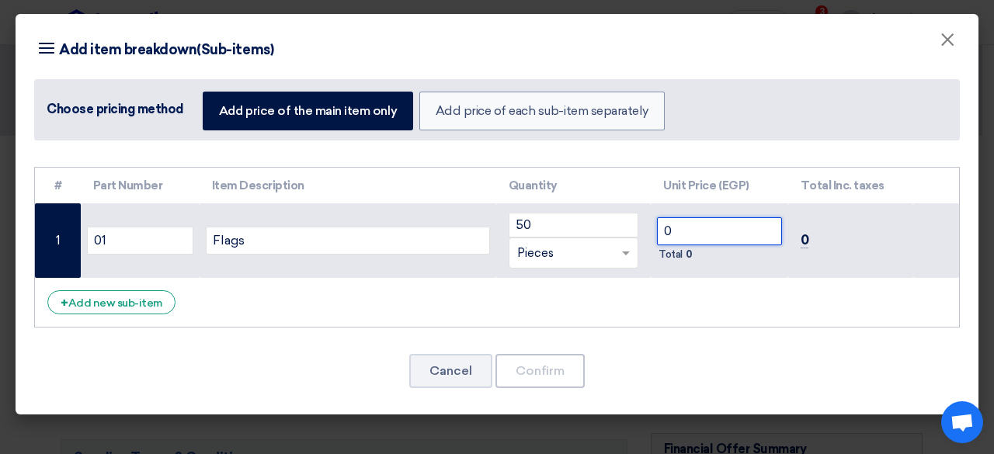
click at [744, 227] on input "0" at bounding box center [719, 232] width 124 height 28
click at [743, 226] on input "03" at bounding box center [719, 232] width 124 height 28
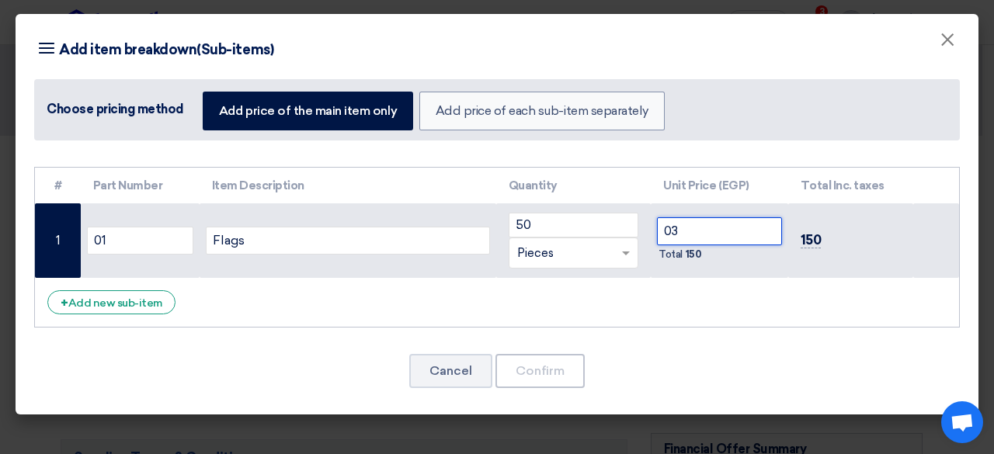
click at [743, 226] on input "03" at bounding box center [719, 232] width 124 height 28
type input "2200"
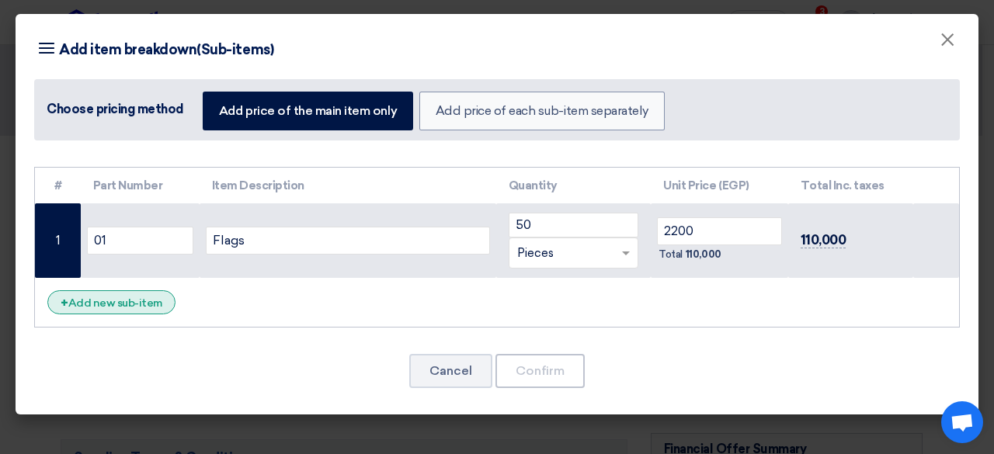
click at [99, 295] on div "+ Add new sub-item" at bounding box center [111, 303] width 128 height 24
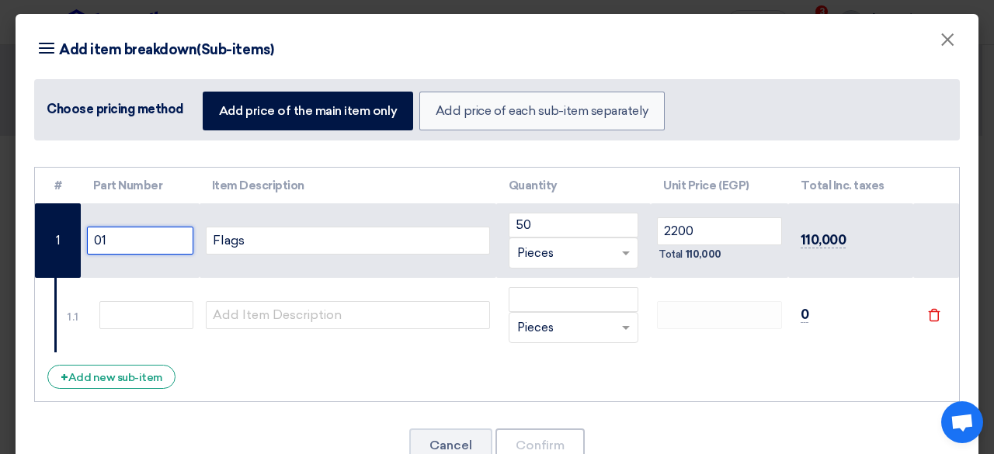
click at [183, 245] on input "01" at bounding box center [140, 241] width 106 height 28
type input "Flags"
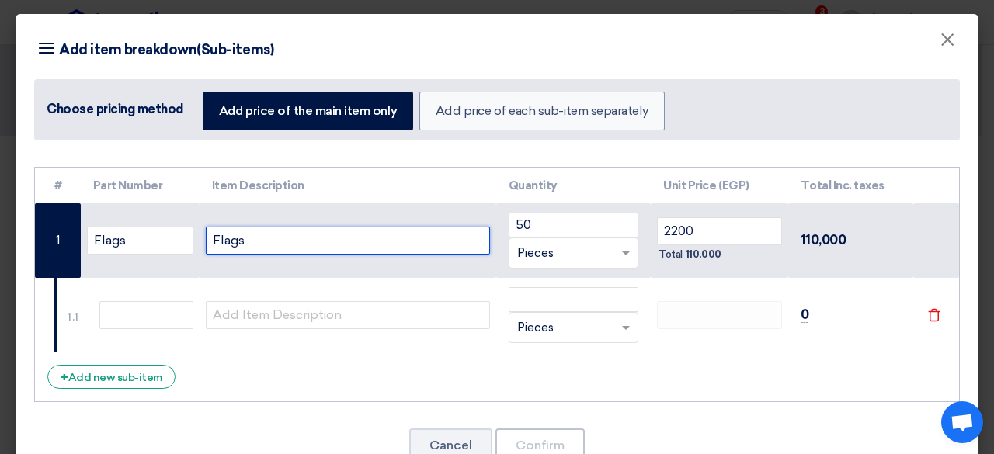
click at [240, 240] on input "Flags" at bounding box center [348, 241] width 284 height 28
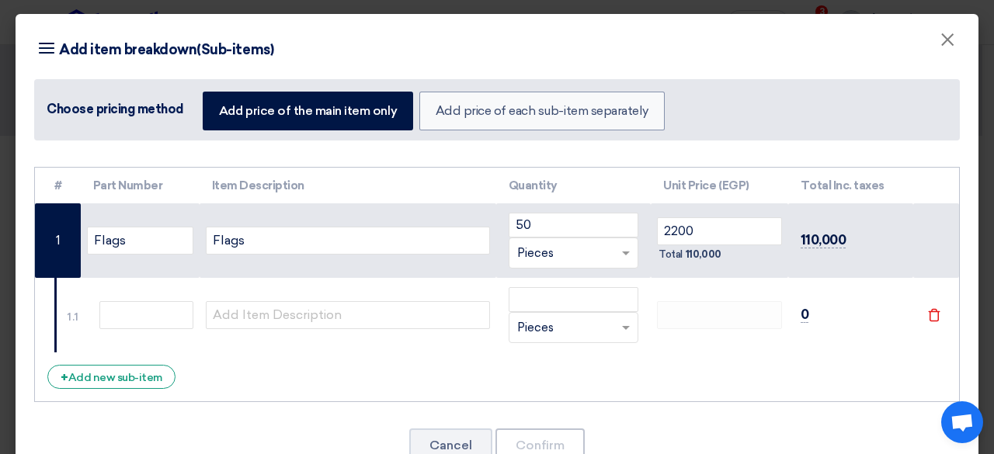
click at [517, 377] on div "# Part Number Item Description Quantity Unit Price (EGP) Total Inc. taxes Flags…" at bounding box center [497, 285] width 926 height 236
click at [928, 313] on icon "File" at bounding box center [935, 315] width 14 height 14
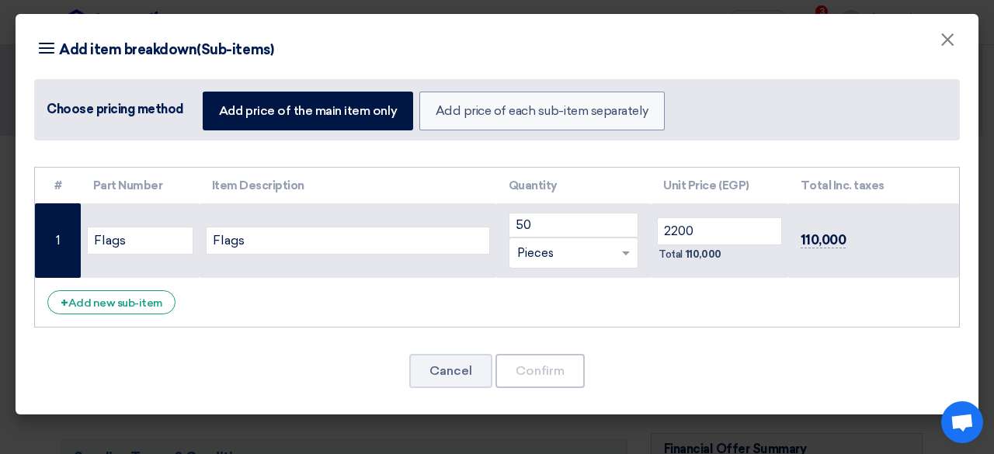
drag, startPoint x: 256, startPoint y: 312, endPoint x: 220, endPoint y: 295, distance: 39.6
click at [253, 312] on div "# Part Number Item Description Quantity Unit Price (EGP) Total Inc. taxes Flags…" at bounding box center [497, 248] width 926 height 162
click at [203, 291] on div "# Part Number Item Description Quantity Unit Price (EGP) Total Inc. taxes Flags…" at bounding box center [497, 248] width 926 height 162
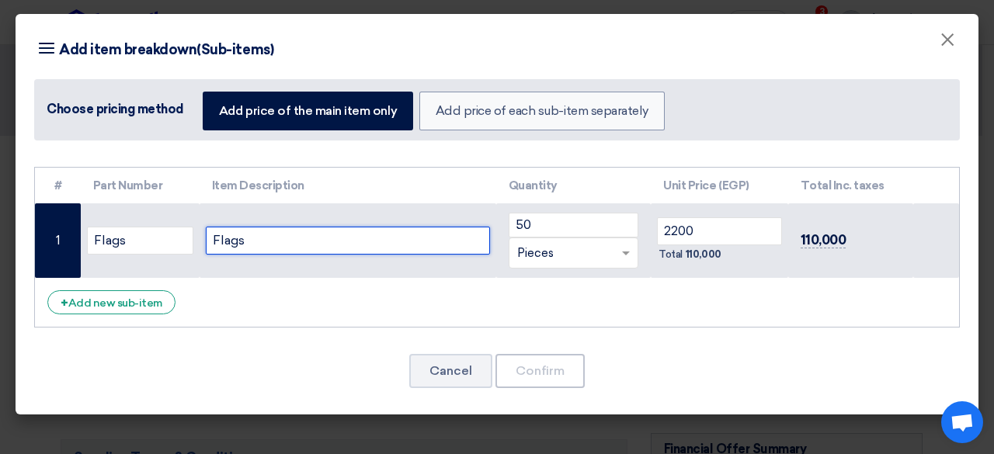
click at [208, 250] on input "Flags" at bounding box center [348, 241] width 284 height 28
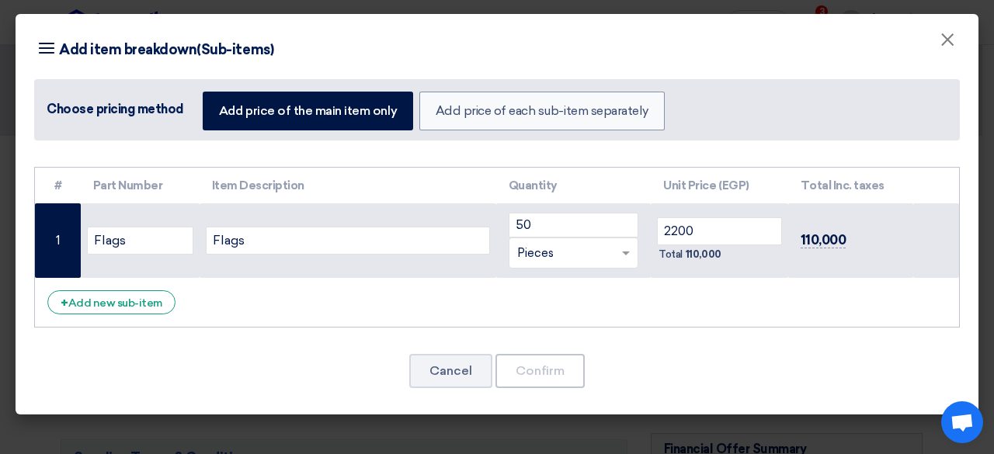
drag, startPoint x: 80, startPoint y: 76, endPoint x: 85, endPoint y: 100, distance: 24.5
click at [80, 77] on div "Item breakdown Add item breakdown(Sub-items) Choose pricing method Add price of…" at bounding box center [497, 86] width 963 height 145
click at [92, 106] on div "Choose pricing method" at bounding box center [116, 109] width 138 height 19
drag, startPoint x: 99, startPoint y: 102, endPoint x: 106, endPoint y: 92, distance: 11.2
click at [103, 97] on div "Choose pricing method Add price of the main item only Add price of each sub-ite…" at bounding box center [497, 109] width 926 height 61
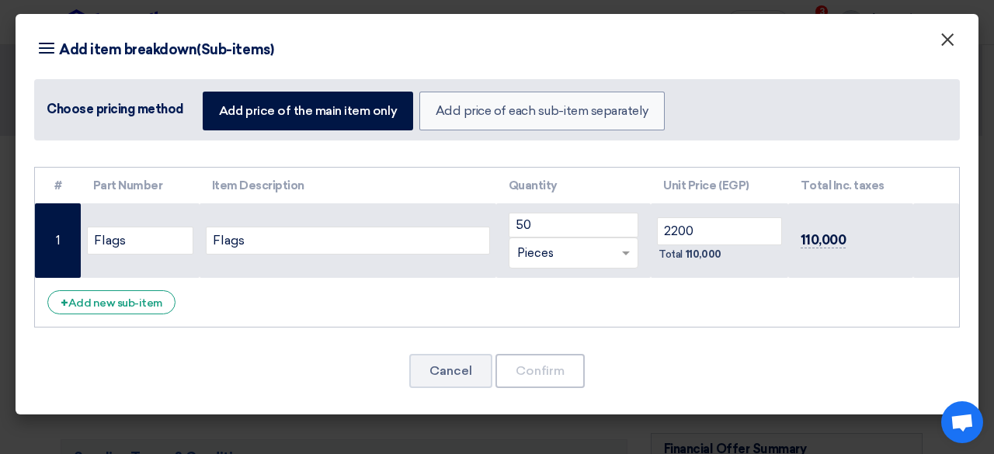
click at [944, 54] on span "×" at bounding box center [948, 43] width 16 height 31
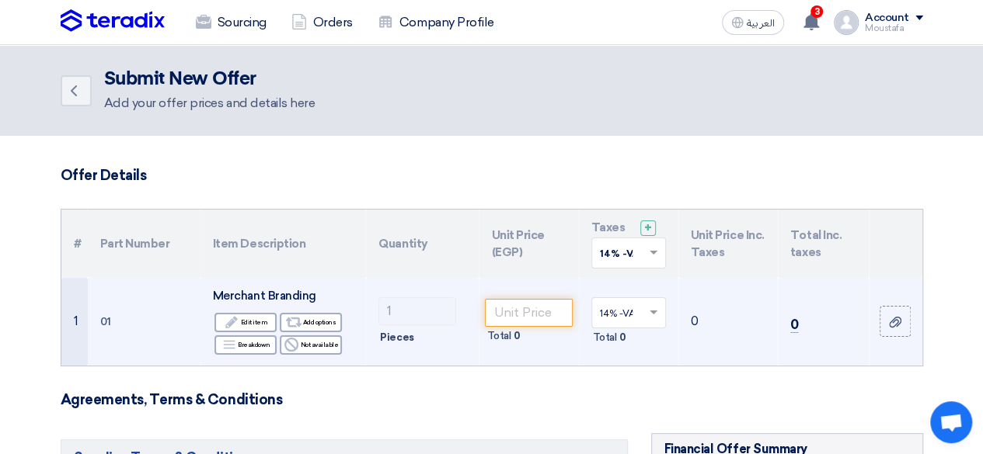
drag, startPoint x: 98, startPoint y: 303, endPoint x: 77, endPoint y: 316, distance: 24.8
click at [77, 316] on td "1" at bounding box center [74, 322] width 26 height 88
drag, startPoint x: 233, startPoint y: 307, endPoint x: 107, endPoint y: 328, distance: 127.6
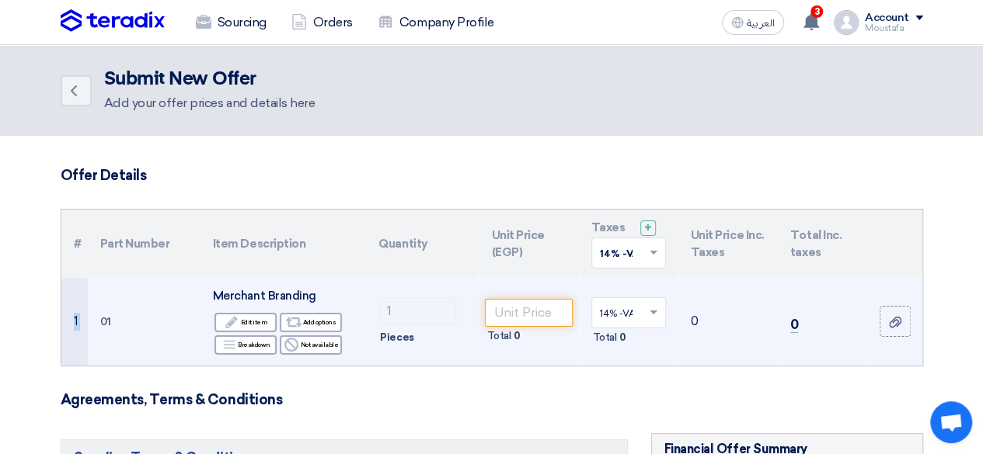
click at [107, 328] on td "01" at bounding box center [144, 322] width 113 height 88
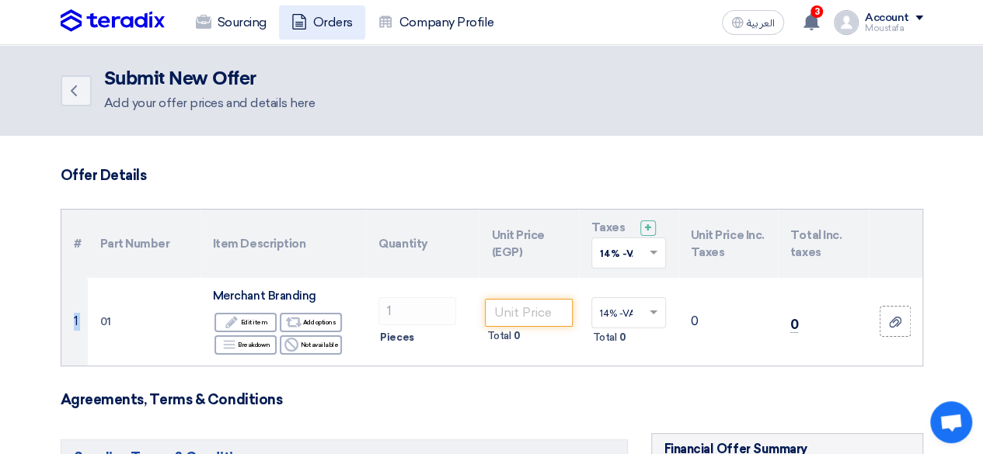
click at [351, 21] on link "Orders" at bounding box center [322, 22] width 86 height 34
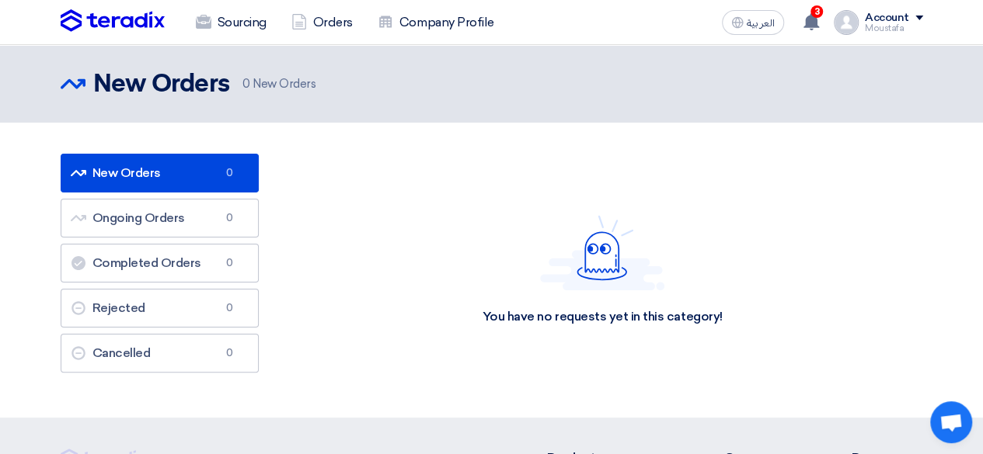
drag, startPoint x: 168, startPoint y: 72, endPoint x: 179, endPoint y: 54, distance: 21.6
click at [168, 72] on h2 "New Orders" at bounding box center [161, 84] width 137 height 31
click at [225, 21] on link "Sourcing" at bounding box center [231, 22] width 96 height 34
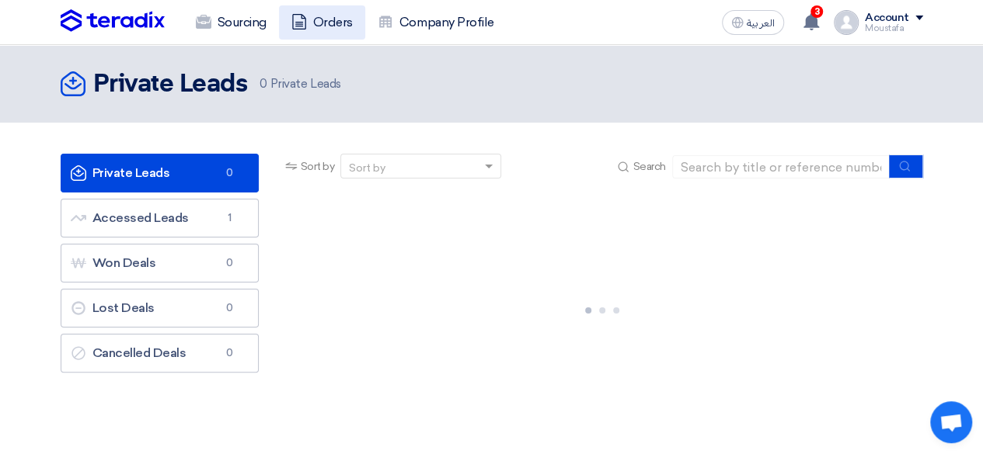
click at [301, 11] on link "Orders" at bounding box center [322, 22] width 86 height 34
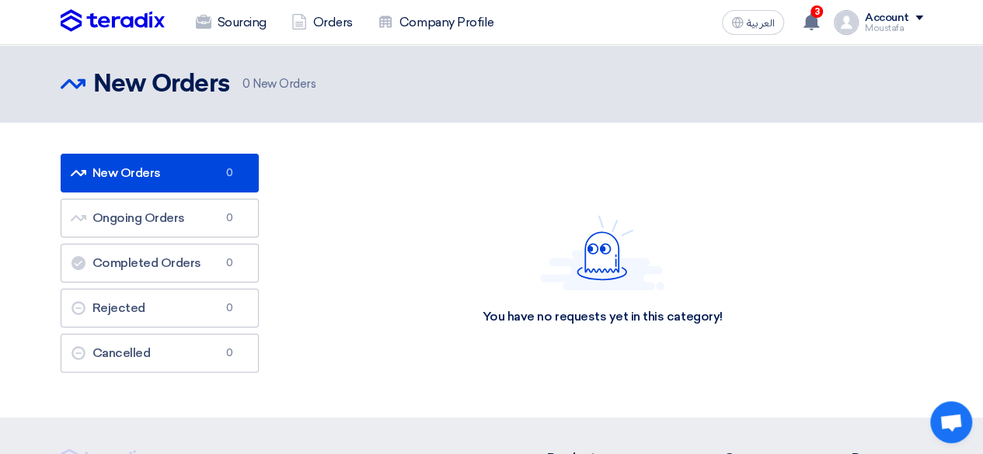
drag, startPoint x: 107, startPoint y: 71, endPoint x: 84, endPoint y: 106, distance: 41.4
click at [106, 71] on h2 "New Orders" at bounding box center [161, 84] width 137 height 31
click at [97, 22] on img at bounding box center [113, 20] width 104 height 23
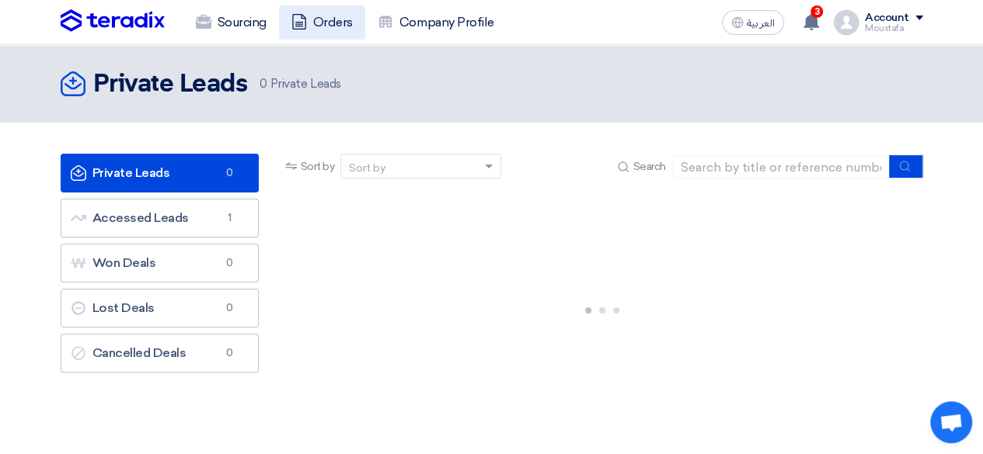
click at [306, 24] on icon at bounding box center [299, 22] width 16 height 16
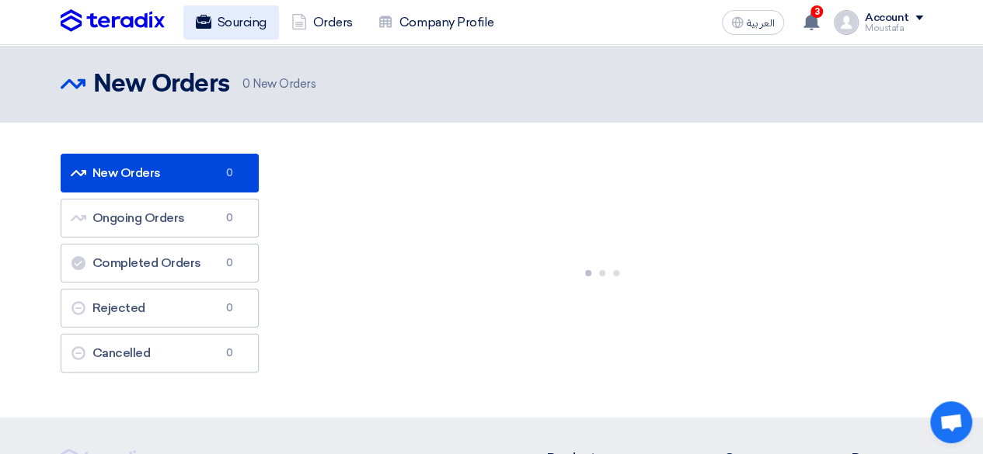
click at [214, 37] on link "Sourcing" at bounding box center [231, 22] width 96 height 34
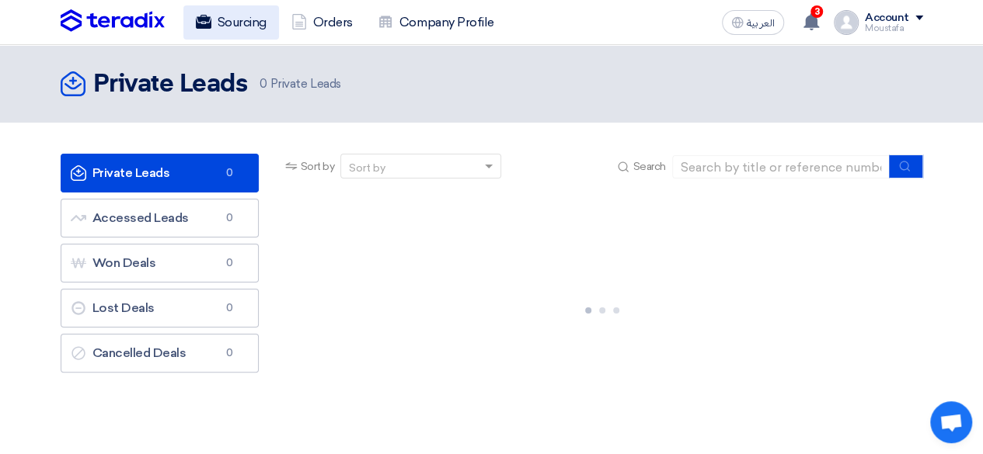
click at [270, 33] on link "Sourcing" at bounding box center [231, 22] width 96 height 34
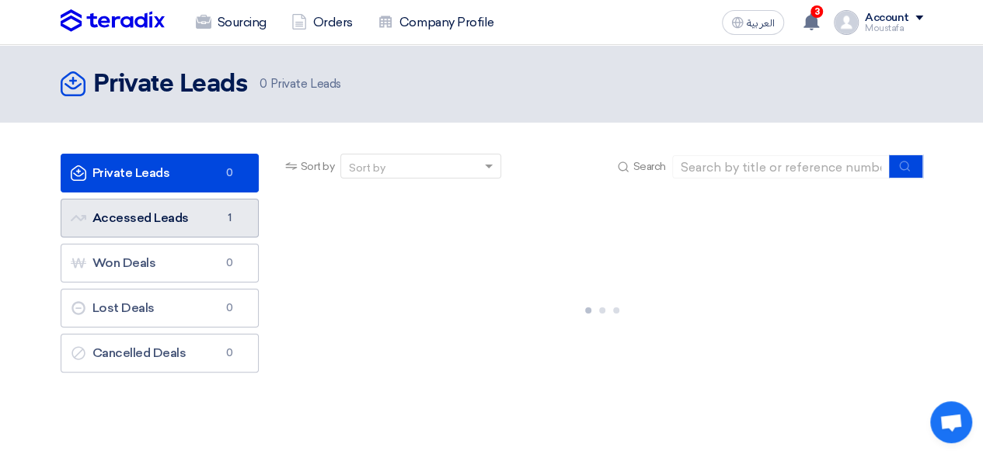
click at [176, 234] on link "Accessed Leads Accessed Leads 1" at bounding box center [160, 218] width 198 height 39
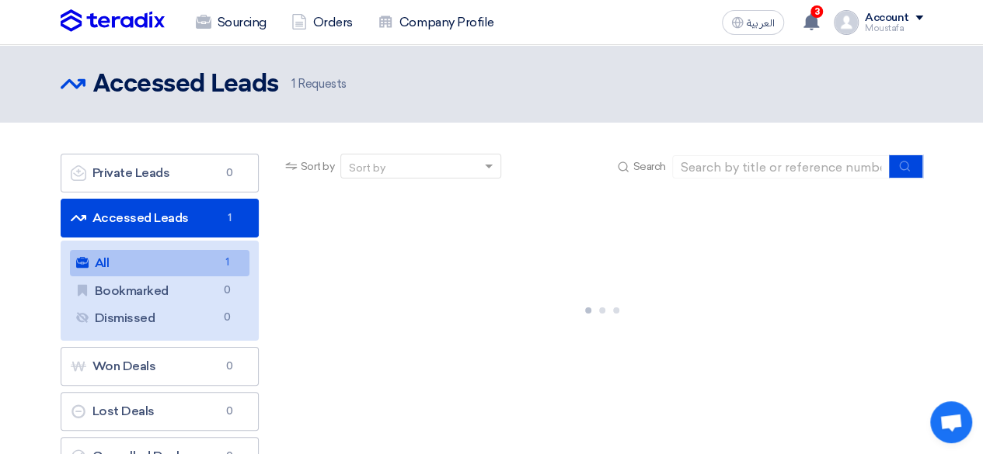
click at [158, 266] on link "All All 1" at bounding box center [159, 263] width 179 height 26
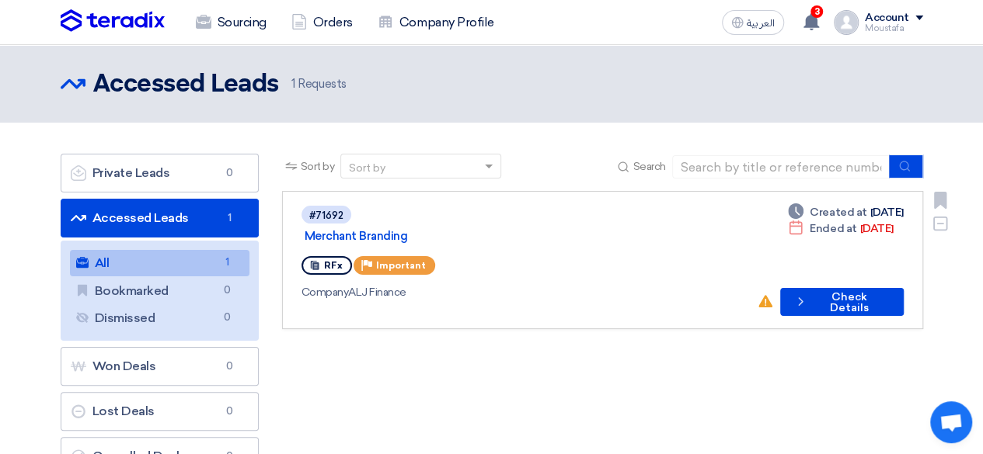
click at [830, 221] on span "Ended at" at bounding box center [833, 229] width 47 height 16
click at [810, 293] on button "Check details Check Details" at bounding box center [841, 302] width 123 height 28
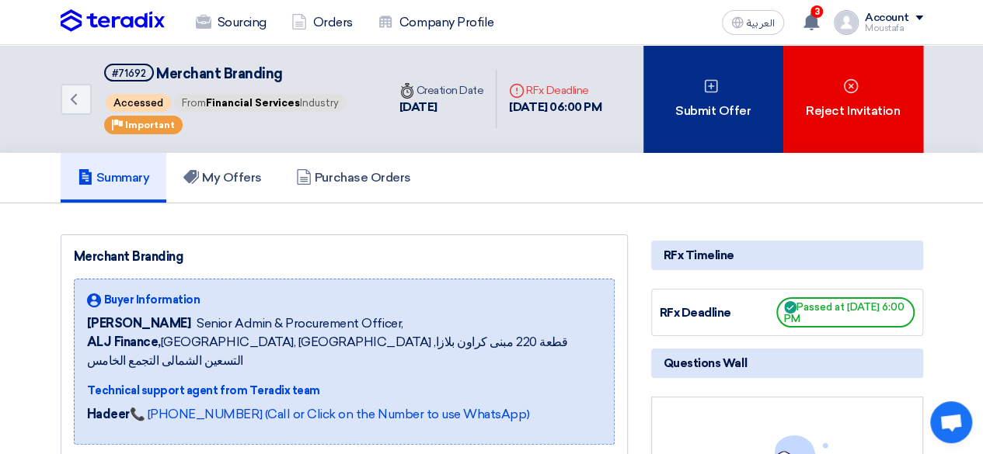
click at [768, 94] on div "Submit Offer" at bounding box center [713, 99] width 140 height 108
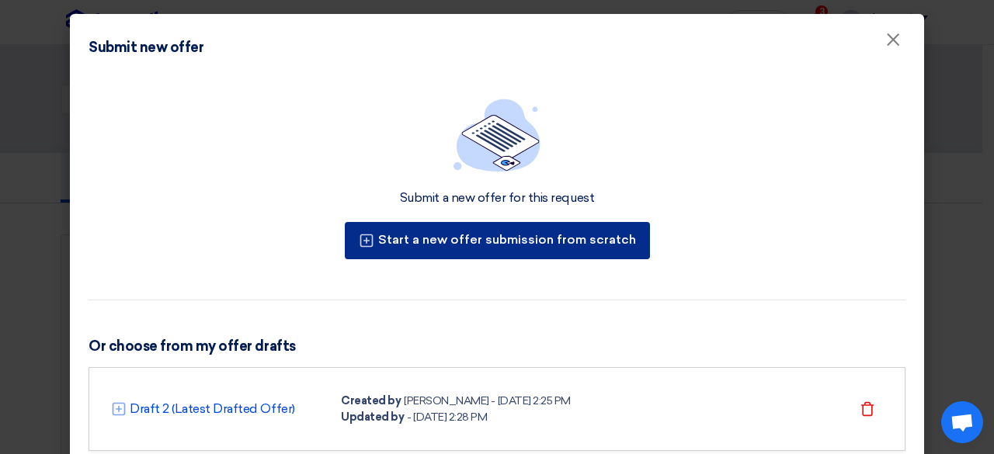
click at [581, 242] on button "Start a new offer submission from scratch" at bounding box center [497, 240] width 305 height 37
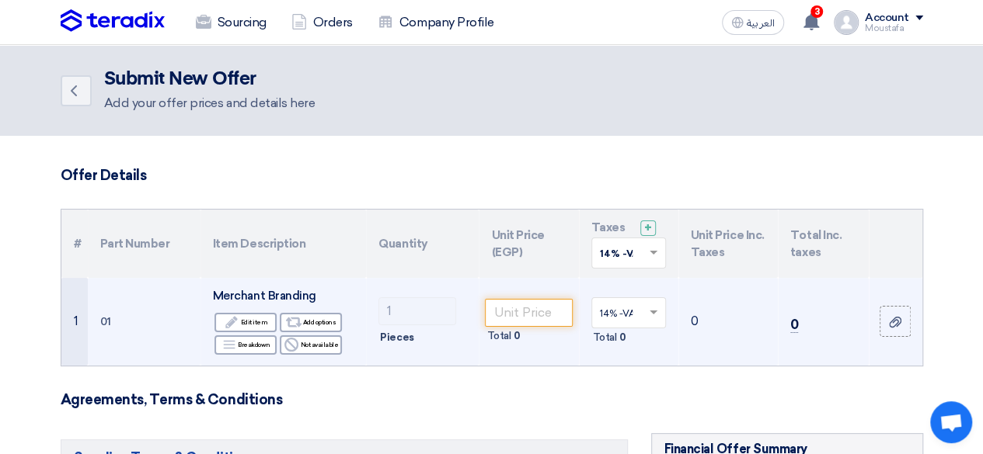
drag, startPoint x: 60, startPoint y: 340, endPoint x: 75, endPoint y: 324, distance: 22.0
click at [71, 326] on div "# Part Number Item Description Quantity Unit Price (EGP) Taxes + 'Select taxes.…" at bounding box center [492, 288] width 862 height 158
click at [517, 294] on td "Total 0" at bounding box center [528, 322] width 99 height 88
click at [521, 309] on input "number" at bounding box center [528, 313] width 87 height 28
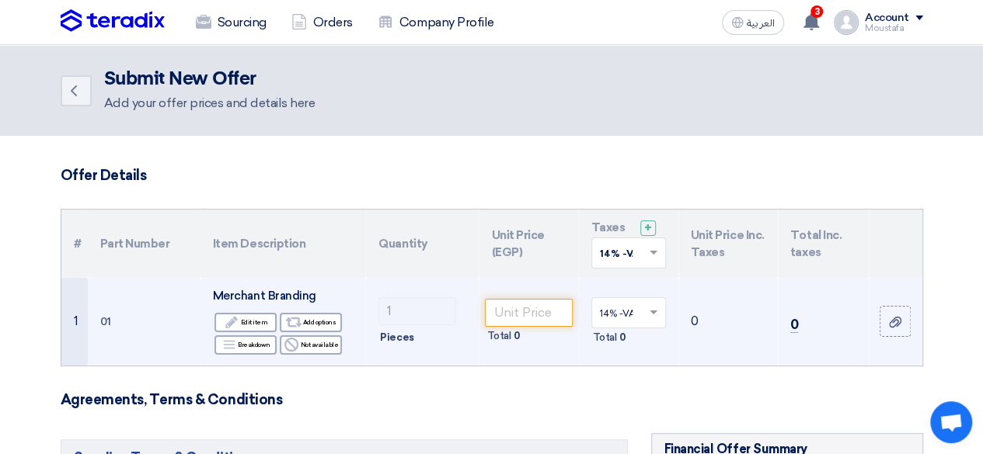
click at [253, 303] on div "Merchant Branding" at bounding box center [283, 296] width 141 height 18
click at [263, 294] on span "Merchant Branding" at bounding box center [264, 296] width 103 height 14
click at [249, 326] on div "Edit Edit item" at bounding box center [245, 322] width 62 height 19
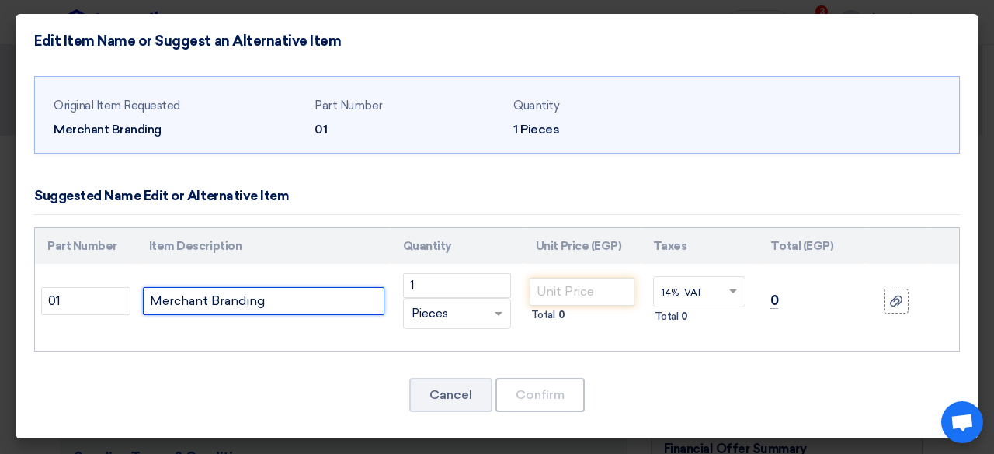
click at [254, 298] on input "Merchant Branding" at bounding box center [264, 301] width 242 height 28
type input "Flags"
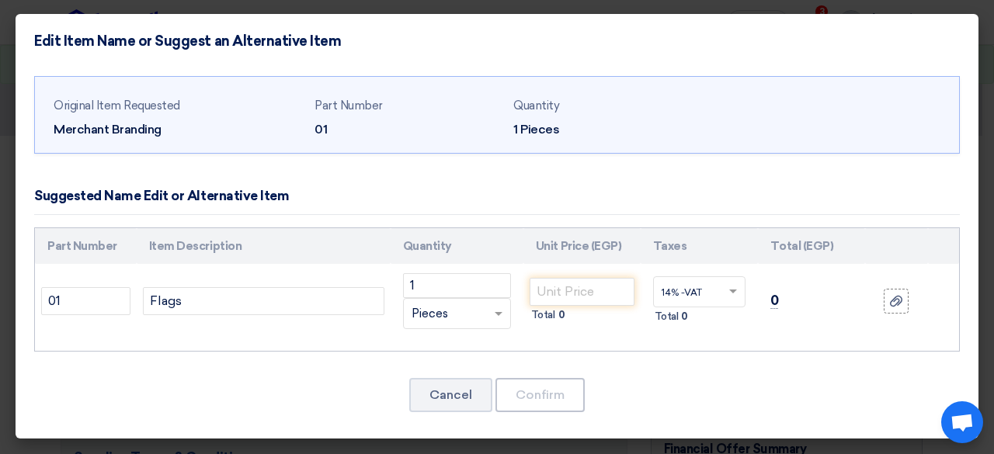
click at [478, 264] on td "1 RFQ_STEP1.ITEMS.2.TYPE_PLACEHOLDER × Pieces" at bounding box center [457, 301] width 133 height 75
drag, startPoint x: 468, startPoint y: 267, endPoint x: 460, endPoint y: 273, distance: 9.5
click at [465, 270] on td "1 RFQ_STEP1.ITEMS.2.TYPE_PLACEHOLDER × Pieces" at bounding box center [457, 301] width 133 height 75
click at [449, 282] on input "1" at bounding box center [457, 285] width 108 height 25
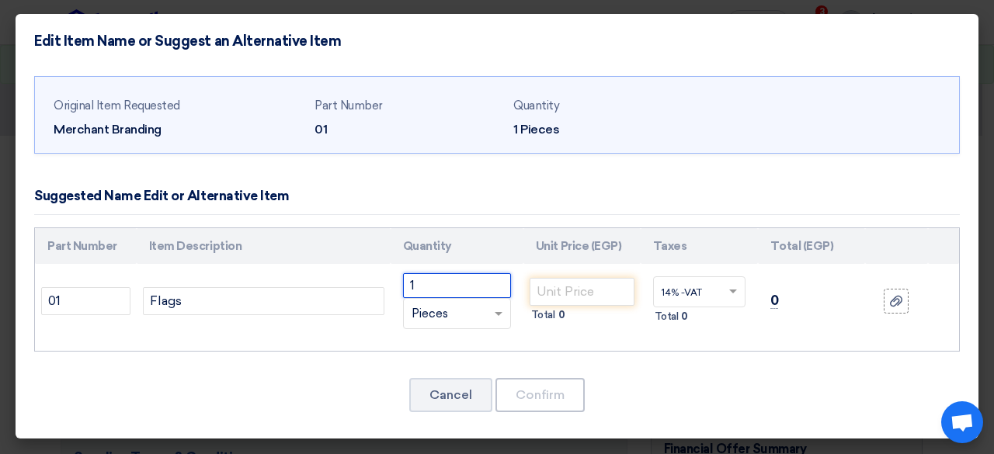
click at [449, 282] on input "1" at bounding box center [457, 285] width 108 height 25
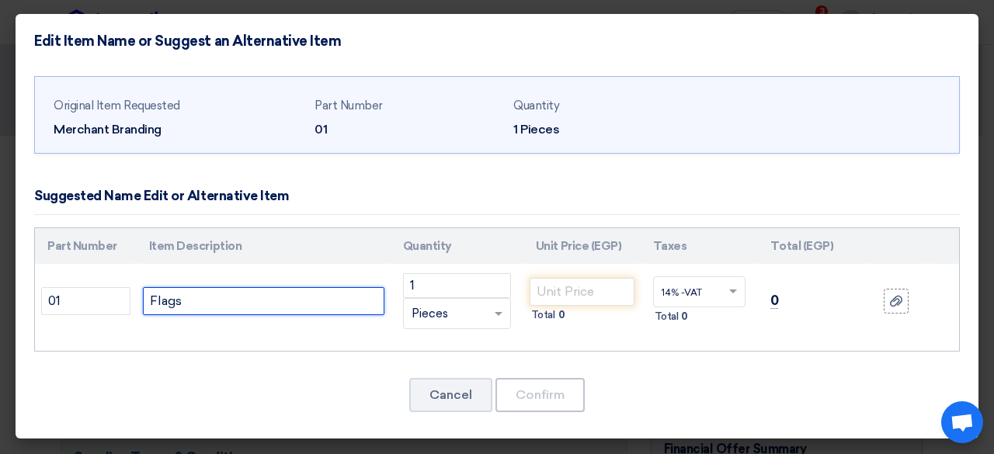
drag, startPoint x: 213, startPoint y: 313, endPoint x: 245, endPoint y: 305, distance: 33.5
click at [213, 313] on input "Flags" at bounding box center [264, 301] width 242 height 28
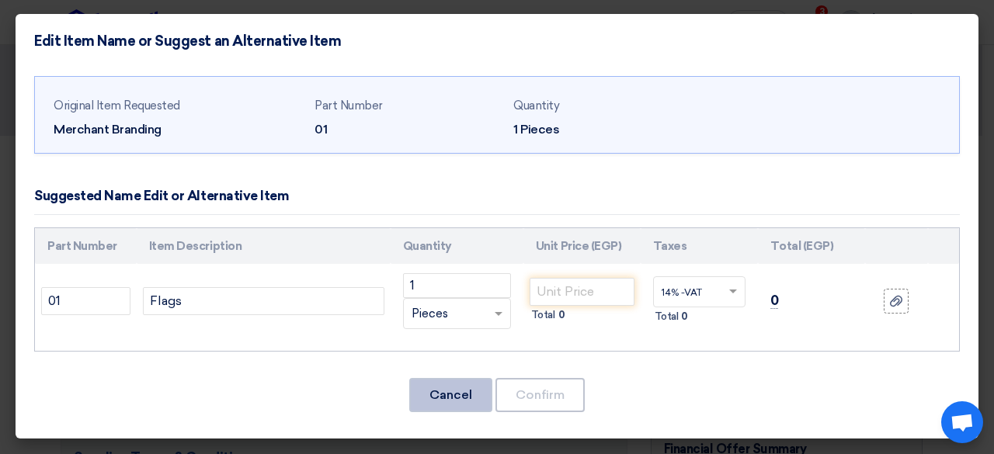
drag, startPoint x: 415, startPoint y: 392, endPoint x: 434, endPoint y: 391, distance: 18.7
click at [417, 392] on button "Cancel" at bounding box center [450, 395] width 83 height 34
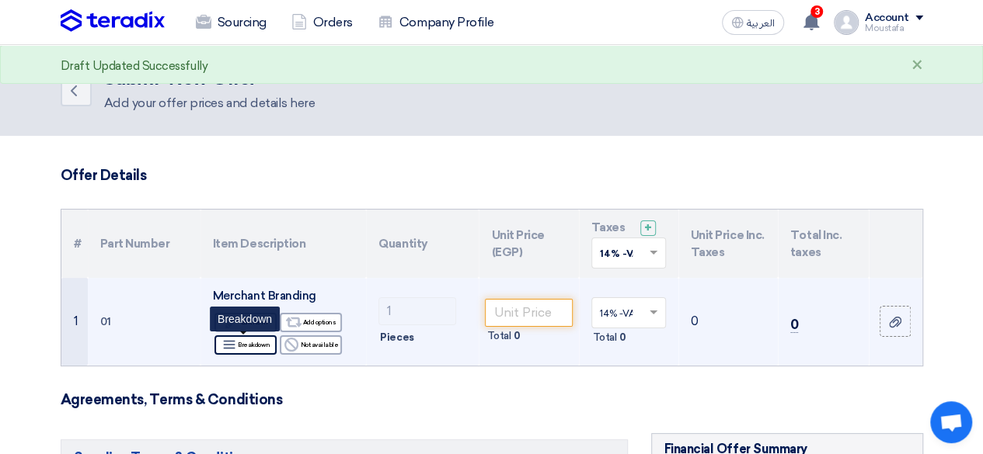
click at [246, 339] on div "Breakdown Breakdown" at bounding box center [245, 345] width 62 height 19
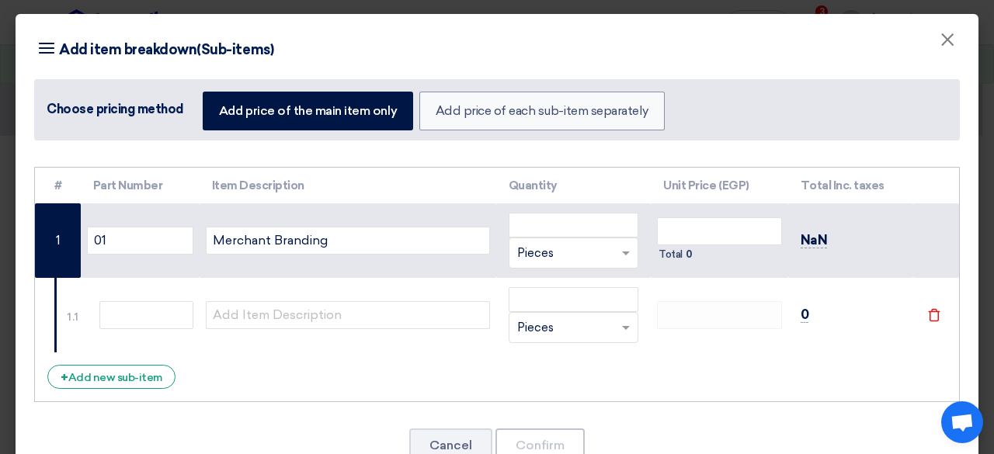
click at [253, 336] on td at bounding box center [348, 315] width 297 height 75
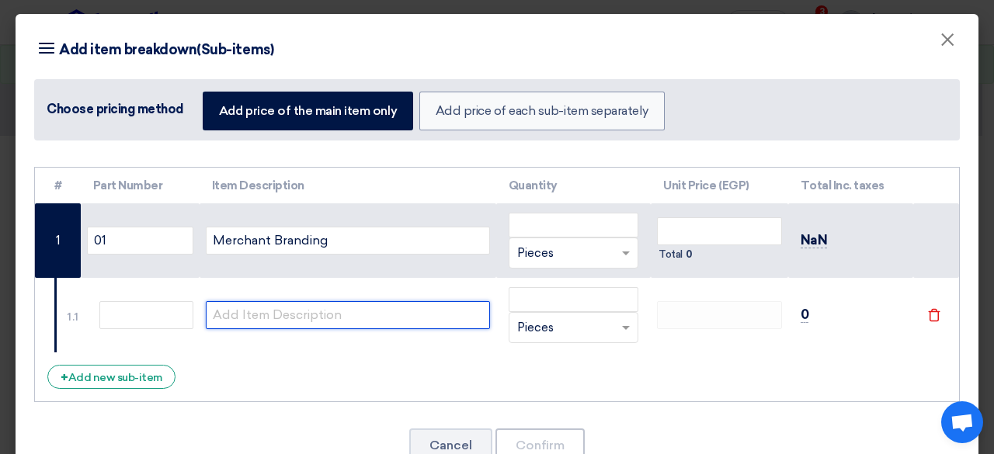
click at [262, 311] on input "text" at bounding box center [348, 315] width 284 height 28
type input "G"
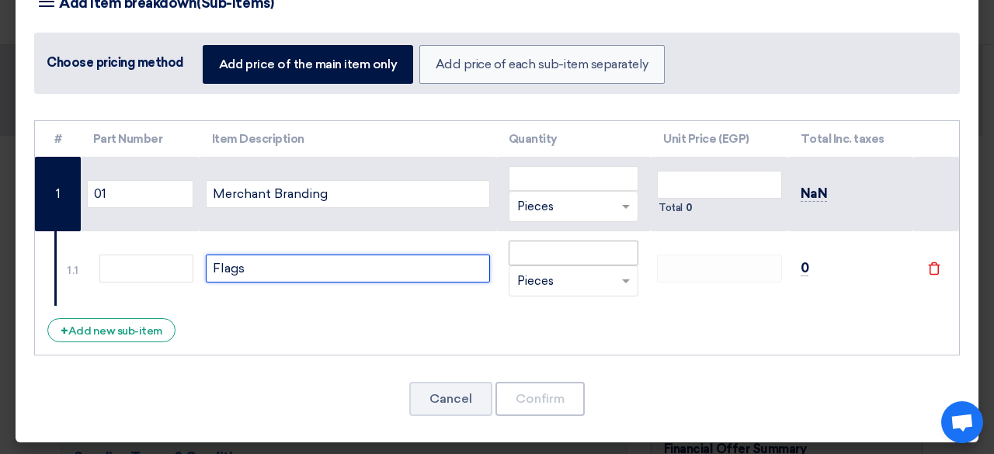
type input "Flags"
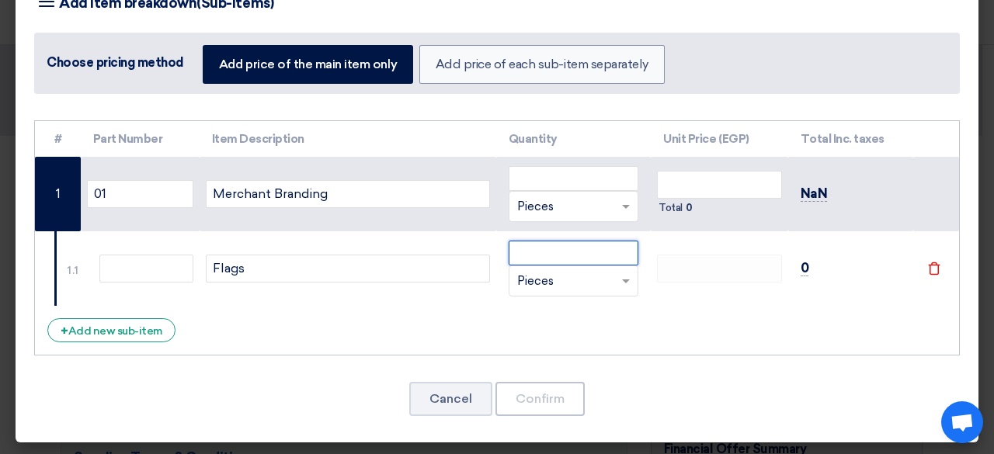
click at [578, 245] on input "number" at bounding box center [574, 253] width 131 height 25
type input "50"
click at [674, 286] on td at bounding box center [719, 269] width 137 height 75
drag, startPoint x: 679, startPoint y: 317, endPoint x: 677, endPoint y: 305, distance: 12.5
click at [681, 311] on div "# Part Number Item Description Quantity Unit Price (EGP) Total Inc. taxes 01 Me…" at bounding box center [497, 238] width 926 height 236
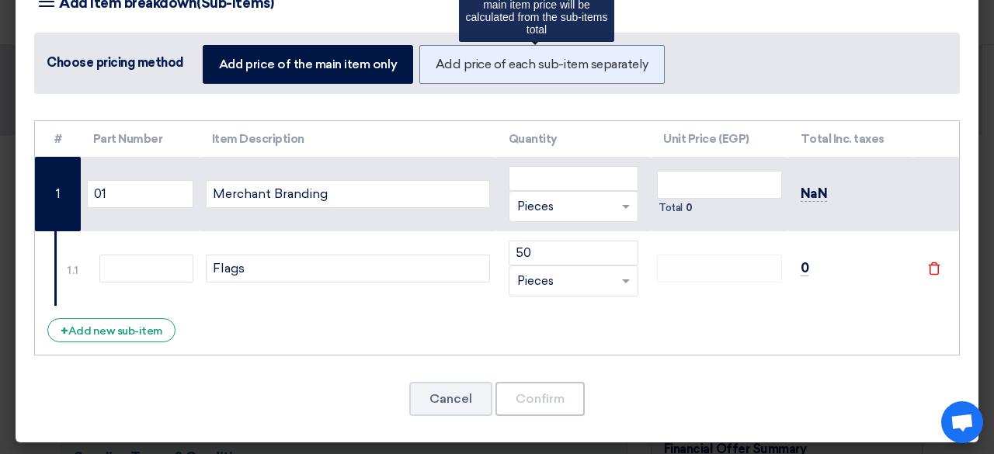
click at [562, 68] on label "Add price of each sub-item separately" at bounding box center [542, 64] width 245 height 39
click at [446, 68] on input "Add price of each sub-item separately" at bounding box center [441, 63] width 10 height 10
radio input "true"
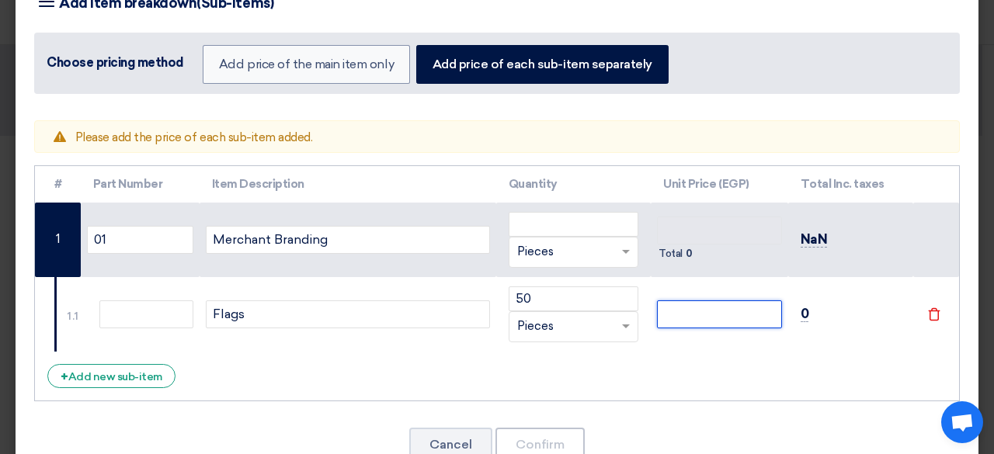
click at [723, 313] on input "number" at bounding box center [719, 315] width 124 height 28
type input "2"
type input "22"
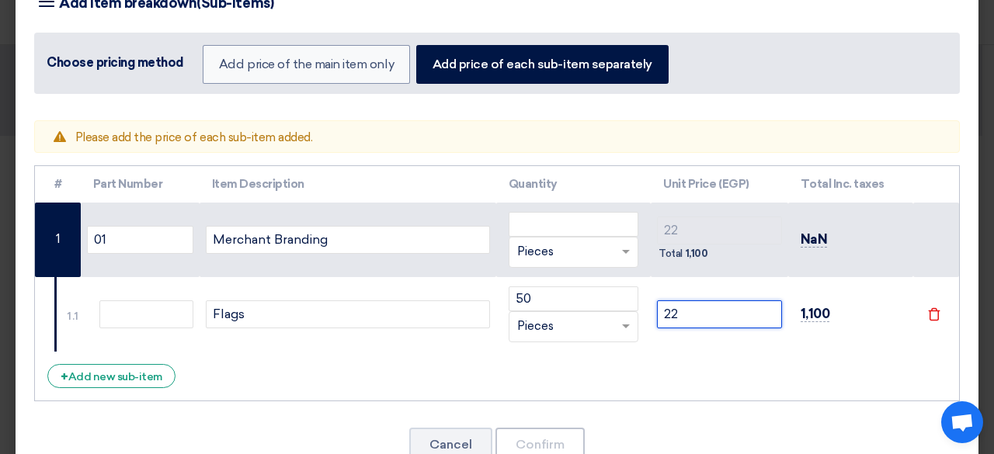
type input "220"
type input "2200"
type input "22000"
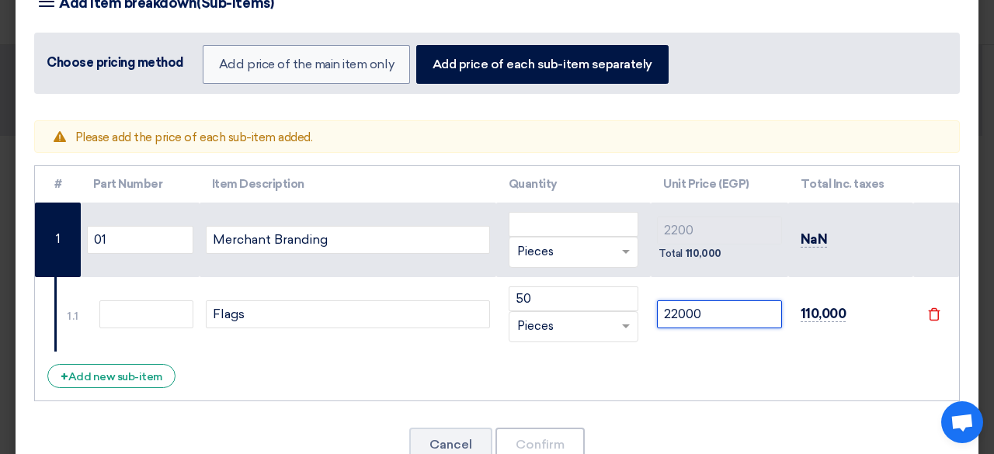
type input "22000"
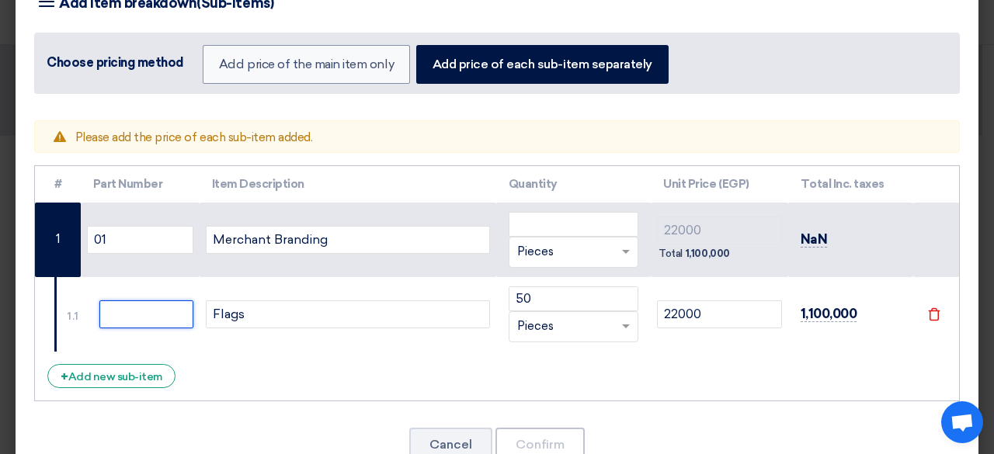
click at [162, 310] on input "text" at bounding box center [146, 315] width 94 height 28
type input "Flags"
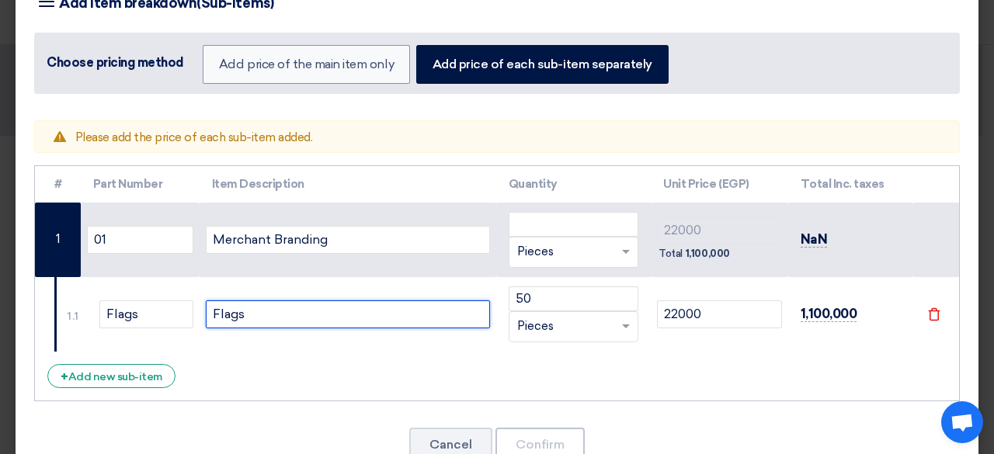
click at [286, 308] on input "Flags" at bounding box center [348, 315] width 284 height 28
click at [284, 312] on input "Flags" at bounding box center [348, 315] width 284 height 28
click at [282, 312] on input "Flags" at bounding box center [348, 315] width 284 height 28
click at [282, 311] on input "Flags" at bounding box center [348, 315] width 284 height 28
type input "F"
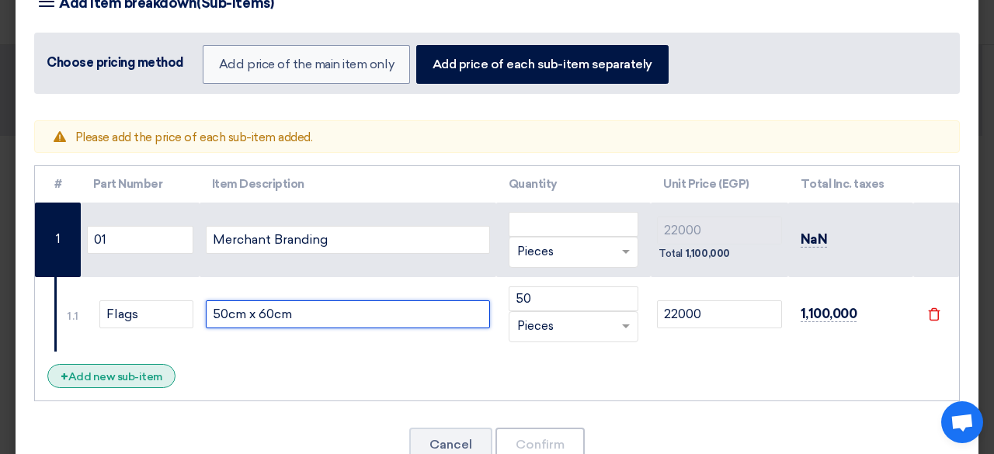
type input "50cm x 60cm"
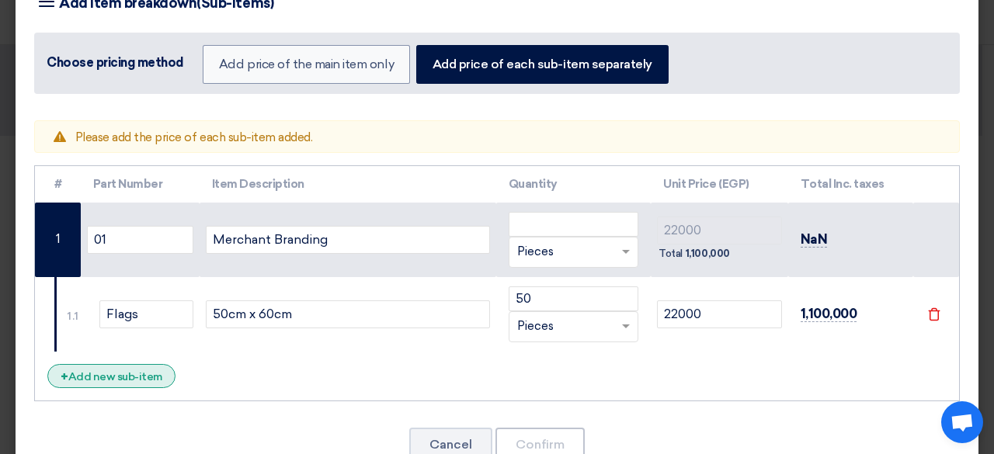
click at [139, 373] on div "+ Add new sub-item" at bounding box center [111, 376] width 128 height 24
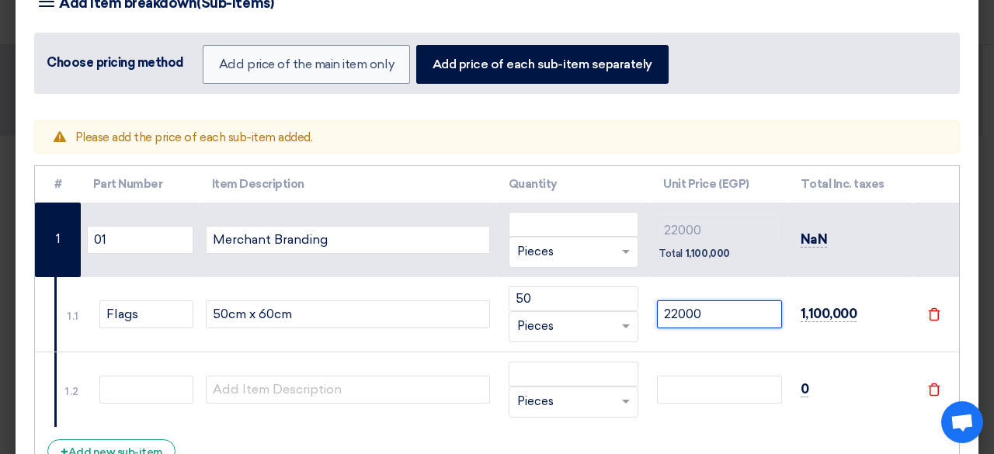
click at [719, 318] on input "22000" at bounding box center [719, 315] width 124 height 28
type input "2200"
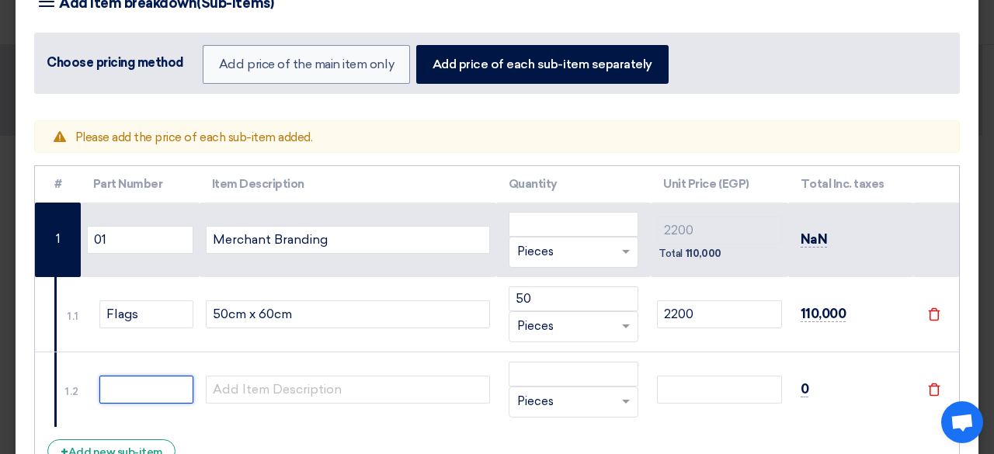
click at [158, 387] on input "text" at bounding box center [146, 390] width 94 height 28
type input "Pyramid Stands"
click at [351, 357] on td at bounding box center [348, 389] width 297 height 75
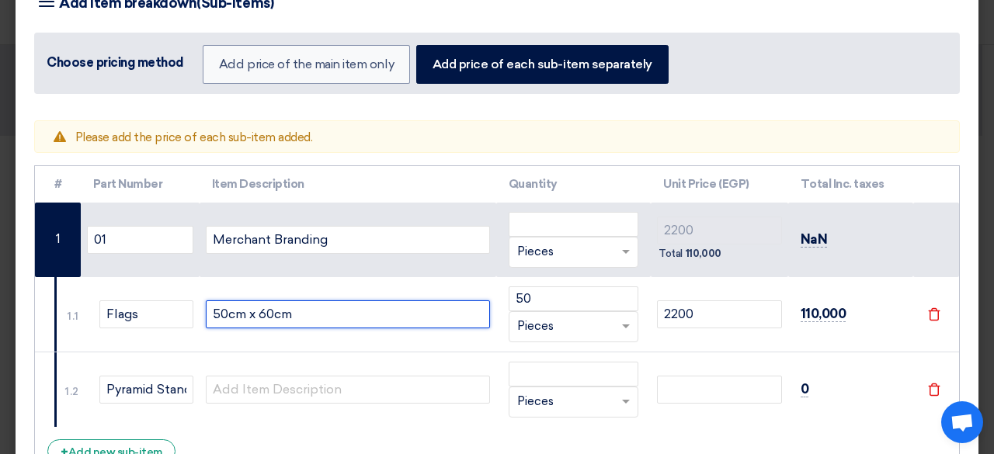
click at [260, 316] on input "50cm x 60cm" at bounding box center [348, 315] width 284 height 28
click at [258, 318] on input "50cm x 60cm" at bounding box center [348, 315] width 284 height 28
type input "50cm x 160cm"
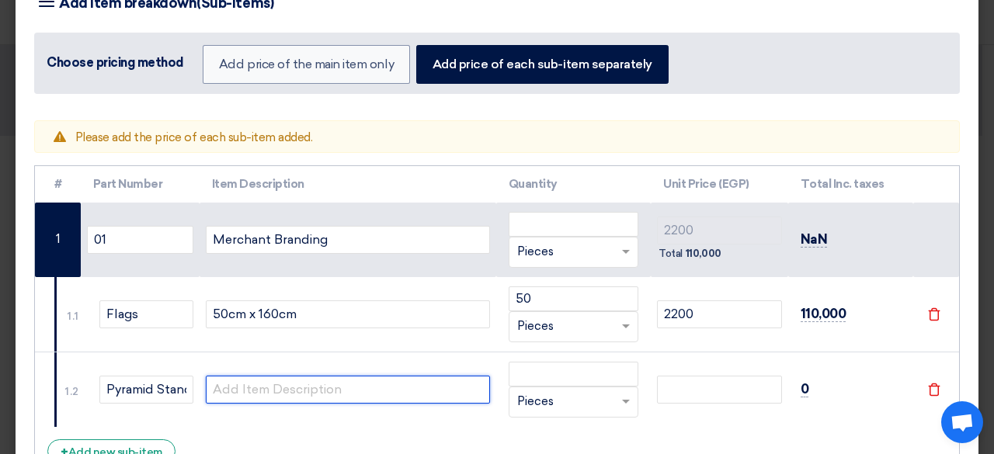
click at [266, 388] on input "text" at bounding box center [348, 390] width 284 height 28
type input "90 x 130 CM"
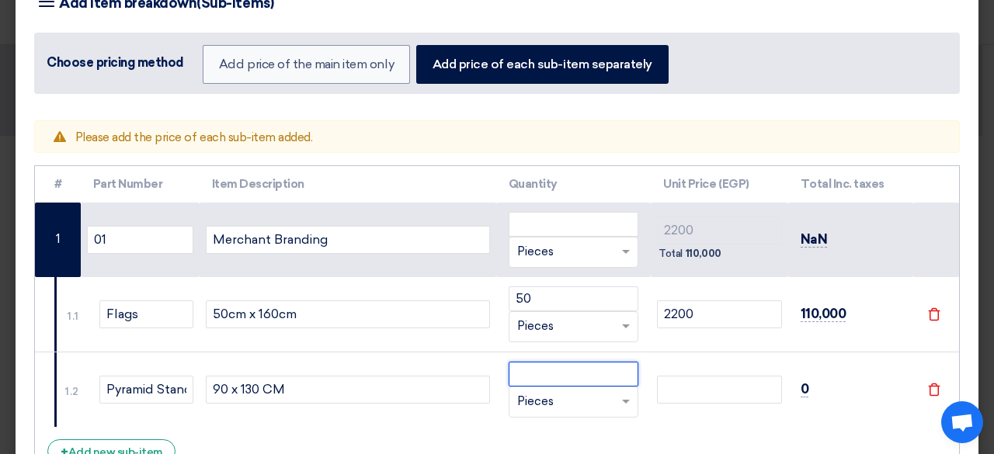
click at [538, 368] on input "number" at bounding box center [574, 374] width 131 height 25
type input "20"
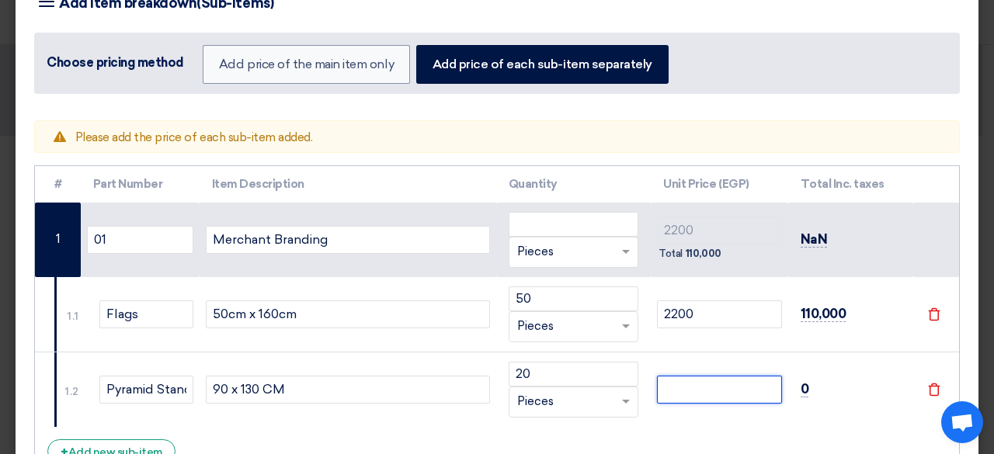
click at [718, 385] on input "number" at bounding box center [719, 390] width 124 height 28
type input "6"
type input "2206"
type input "66"
type input "2266"
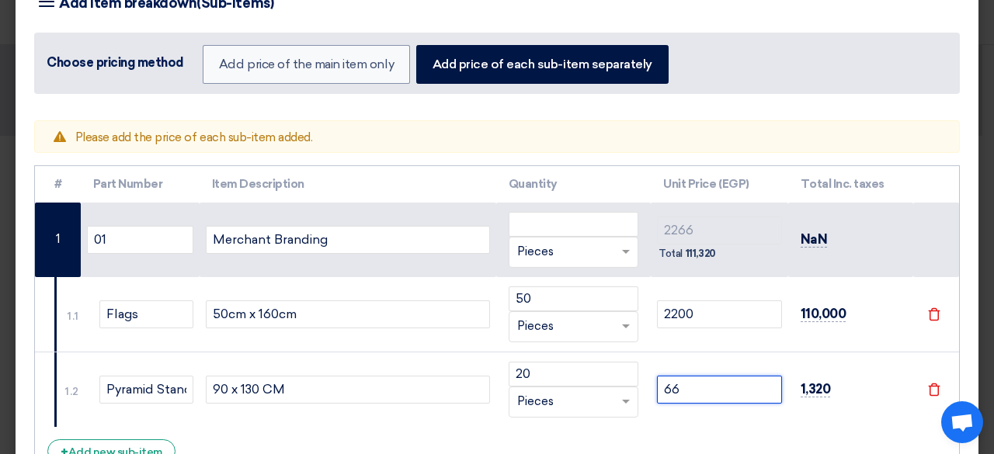
type input "660"
type input "2860"
type input "6600"
type input "8800"
type input "6600"
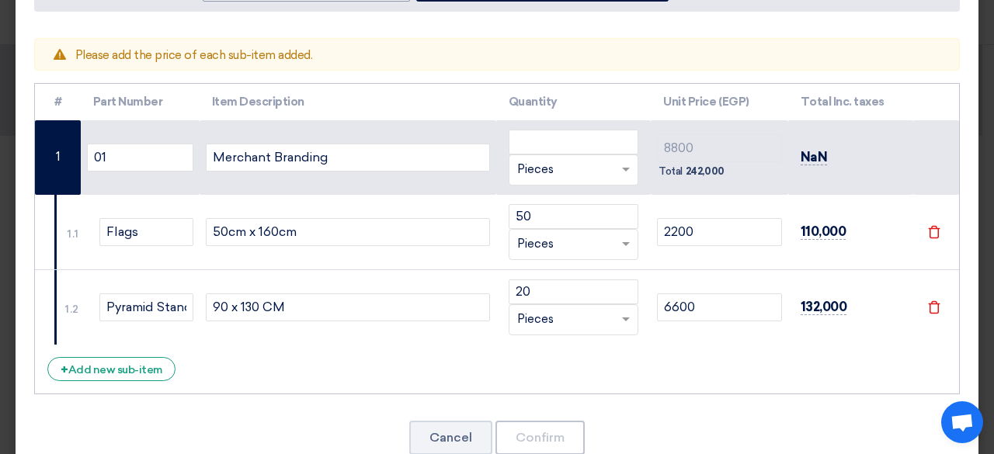
scroll to position [166, 0]
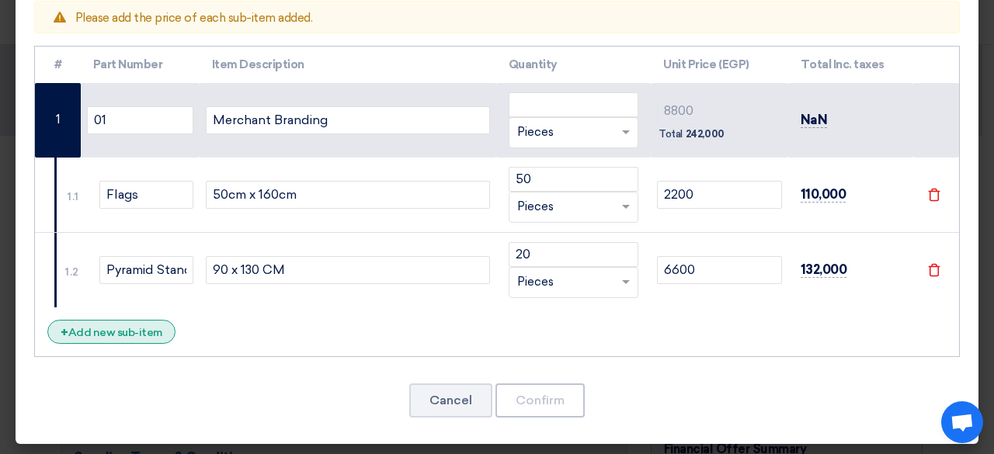
click at [138, 321] on div "+ Add new sub-item" at bounding box center [111, 332] width 128 height 24
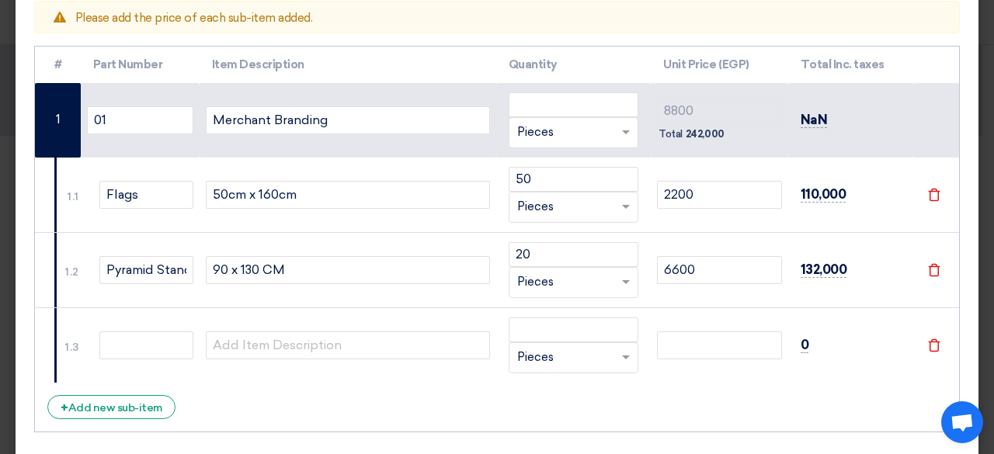
click at [134, 326] on td at bounding box center [140, 345] width 119 height 75
click at [133, 357] on td at bounding box center [140, 345] width 119 height 75
click at [134, 355] on input "text" at bounding box center [146, 346] width 94 height 28
click at [190, 256] on input "Pyramid Stands" at bounding box center [146, 270] width 94 height 28
drag, startPoint x: 193, startPoint y: 259, endPoint x: 186, endPoint y: 265, distance: 8.8
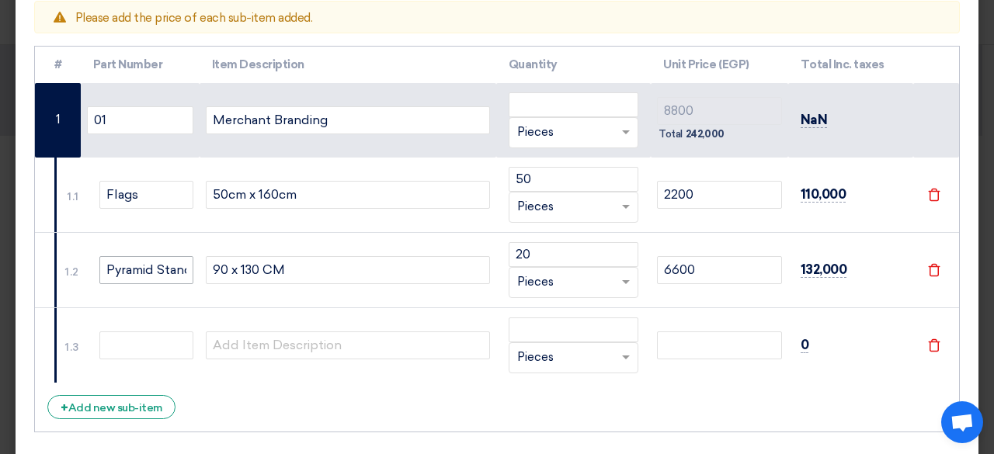
click at [191, 262] on td "Pyramid Stands" at bounding box center [140, 269] width 119 height 75
click at [185, 266] on input "Pyramid Stands" at bounding box center [146, 270] width 94 height 28
type input "Pyramid Standsds"
click at [169, 349] on input "text" at bounding box center [146, 346] width 94 height 28
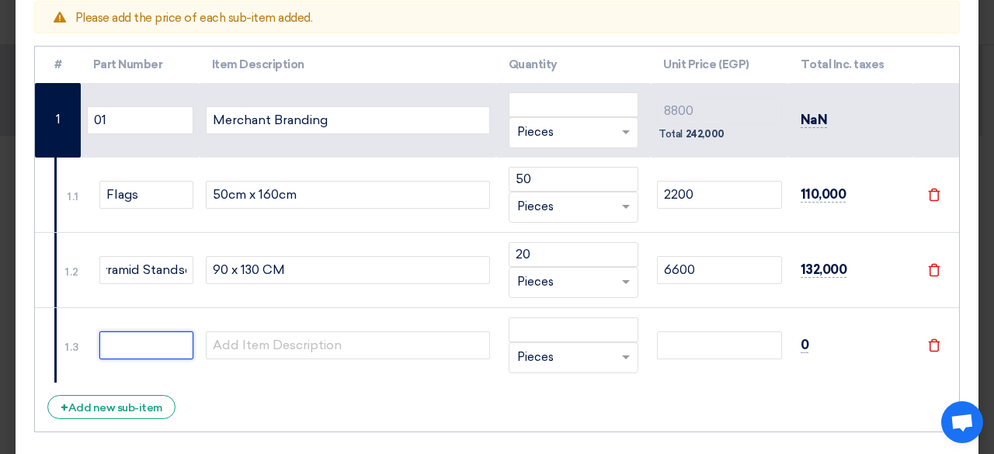
scroll to position [0, 0]
type input "Door Sign"
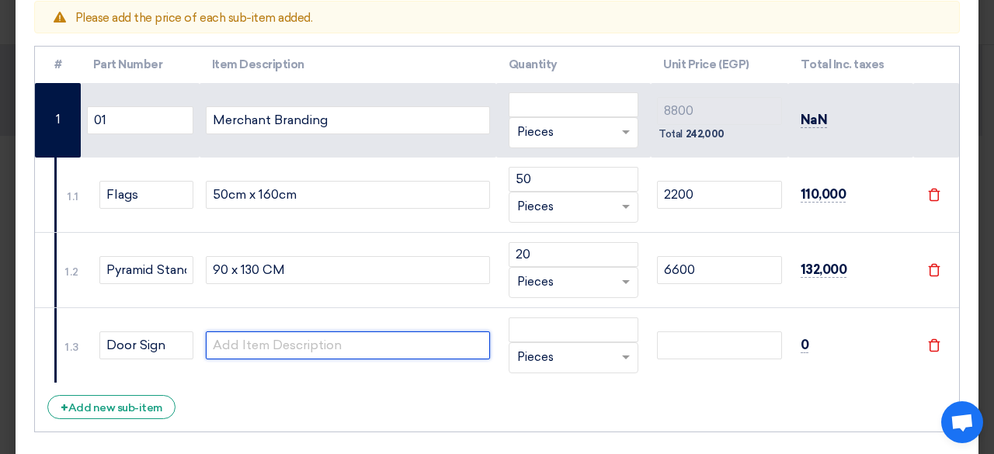
click at [284, 336] on input "text" at bounding box center [348, 346] width 284 height 28
type input "14 x 23 CM"
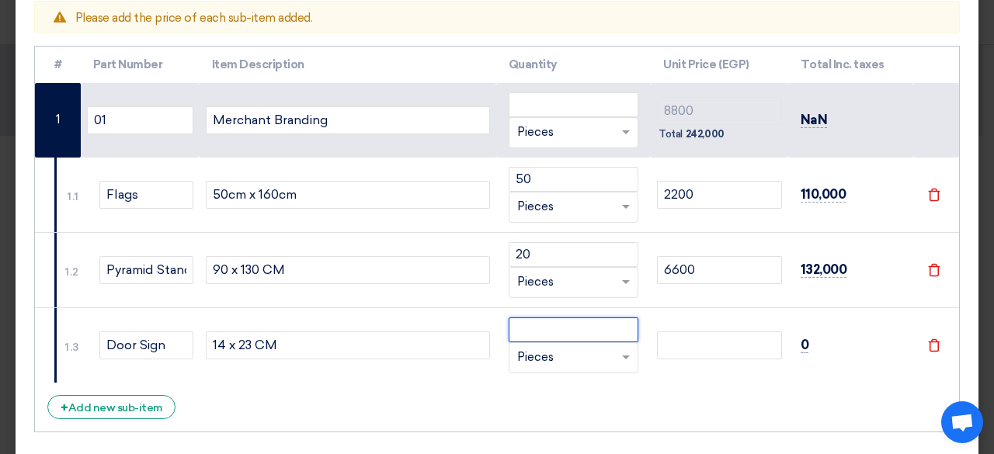
click at [541, 337] on input "number" at bounding box center [574, 330] width 131 height 25
type input "300"
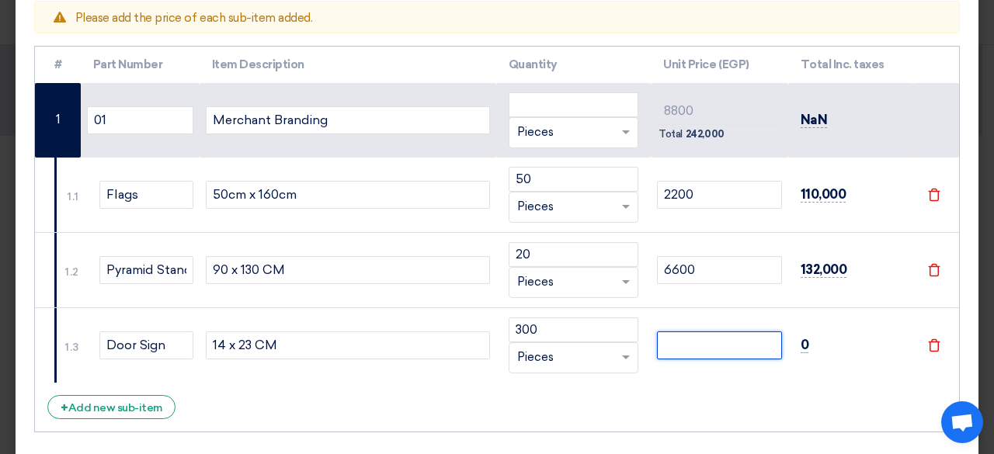
click at [732, 333] on input "number" at bounding box center [719, 346] width 124 height 28
type input "2"
type input "8802"
type input "25"
type input "8825"
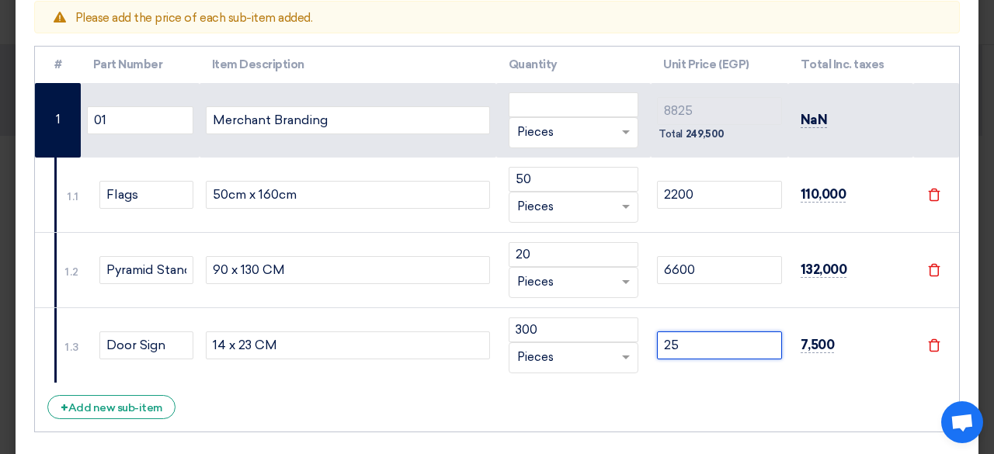
type input "253"
type input "9053"
type input "25"
type input "8825"
type input "22"
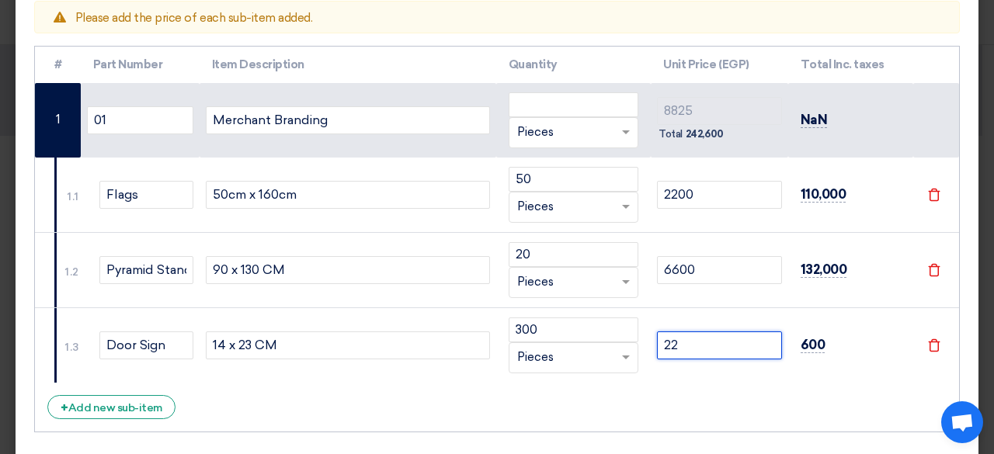
type input "8822"
type input "22"
click at [125, 422] on div "# Part Number Item Description Quantity Unit Price (EGP) Total Inc. taxes 01 Me…" at bounding box center [497, 239] width 926 height 387
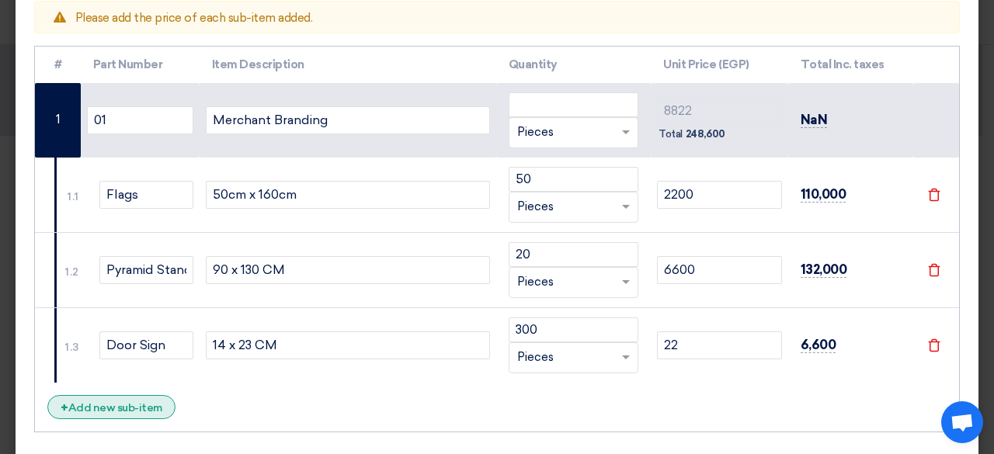
click at [137, 411] on div "+ Add new sub-item" at bounding box center [111, 407] width 128 height 24
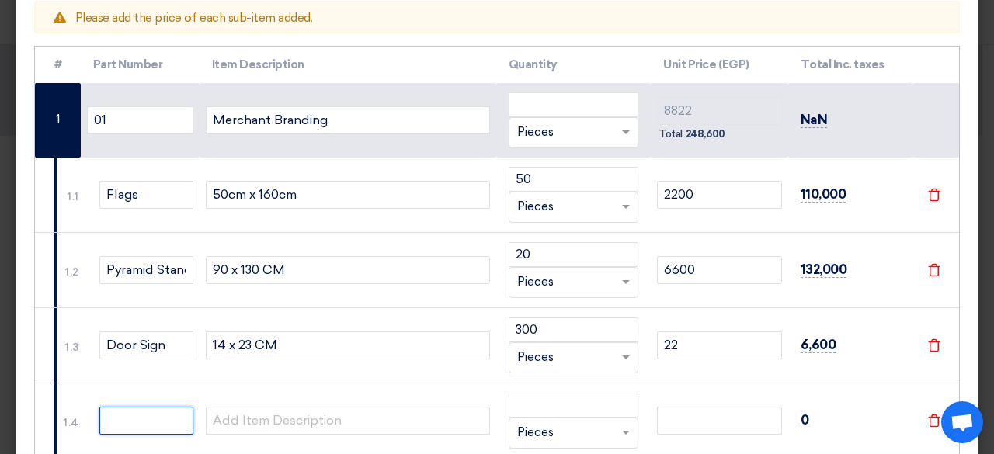
click at [130, 431] on input "text" at bounding box center [146, 421] width 94 height 28
type input "Danglers"
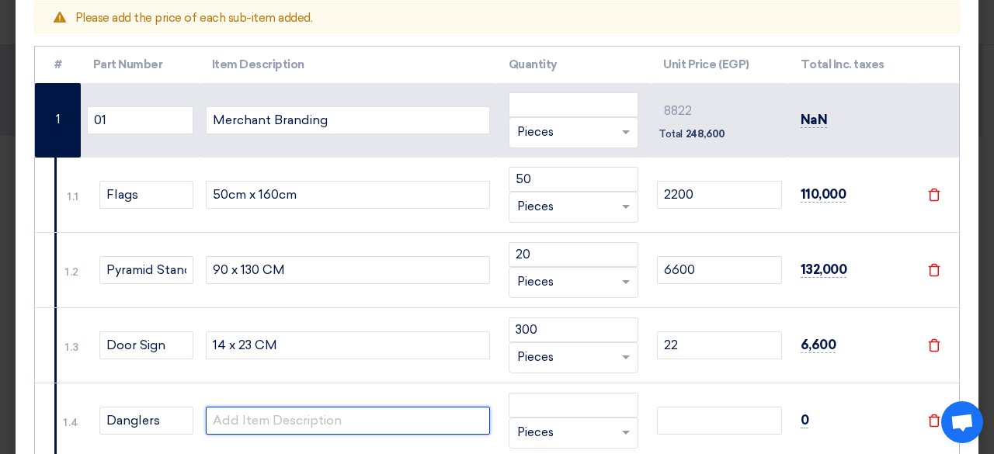
click at [269, 411] on input "text" at bounding box center [348, 421] width 284 height 28
type input "30 x 30 CM"
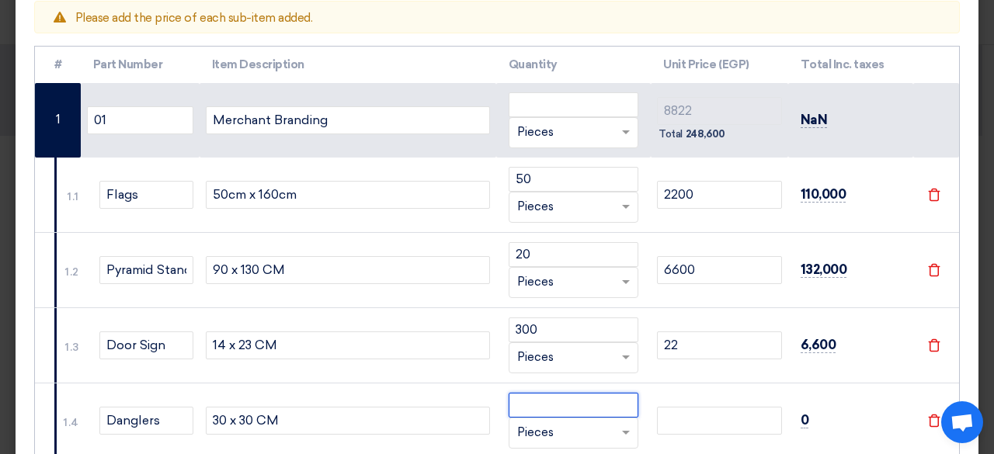
click at [587, 398] on input "number" at bounding box center [574, 405] width 131 height 25
type input "500"
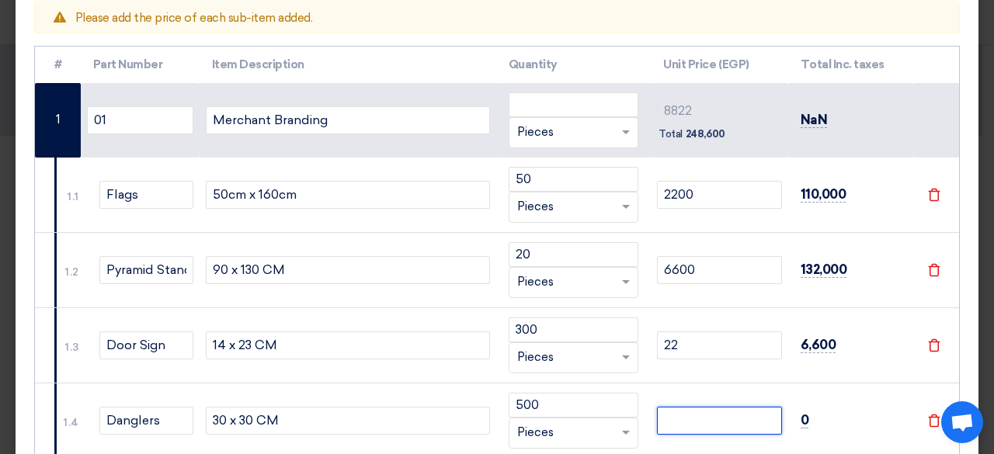
click at [727, 418] on input "number" at bounding box center [719, 421] width 124 height 28
click at [726, 419] on input "number" at bounding box center [719, 421] width 124 height 28
type input "2"
type input "8824"
type input "23"
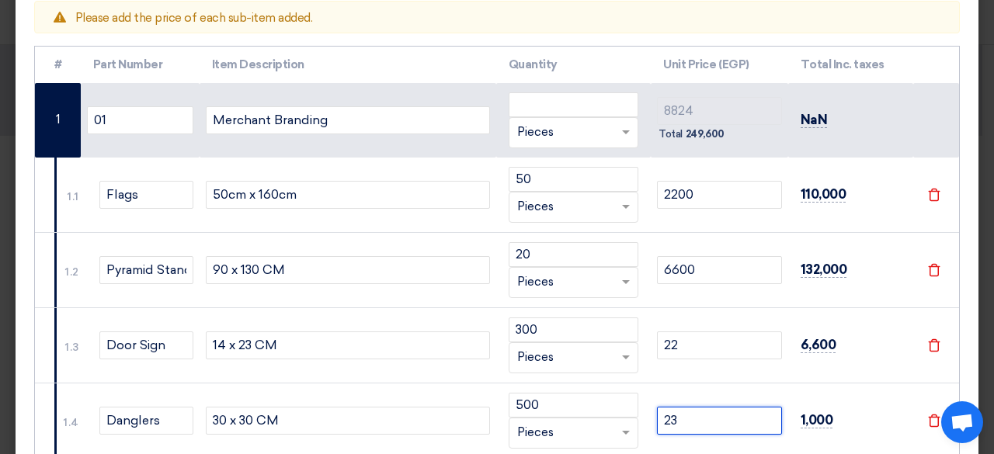
type input "8845"
type input "23"
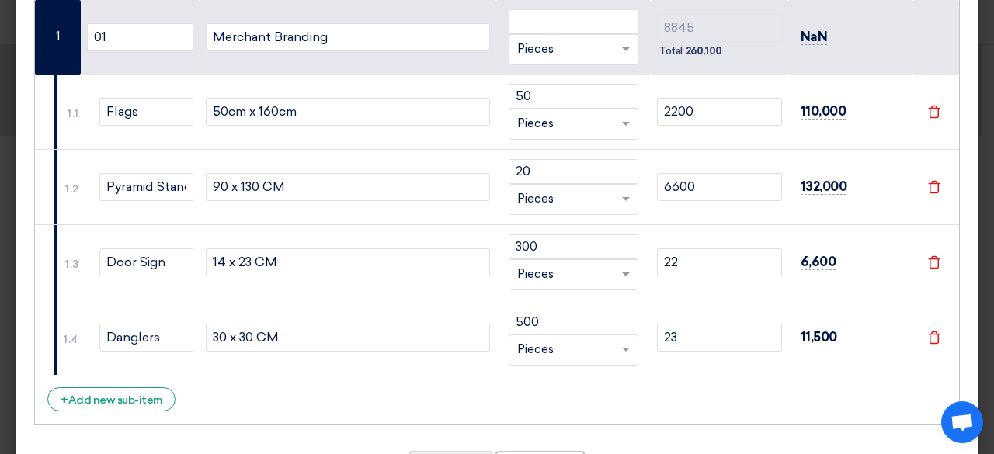
scroll to position [317, 0]
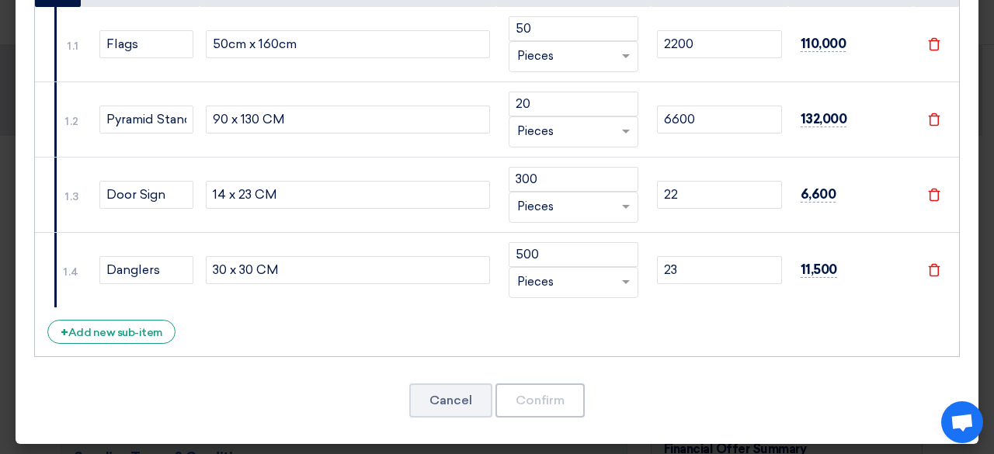
click at [115, 313] on div "# Part Number Item Description Quantity Unit Price (EGP) Total Inc. taxes 01 Me…" at bounding box center [497, 126] width 926 height 462
click at [101, 333] on div "+ Add new sub-item" at bounding box center [111, 332] width 128 height 24
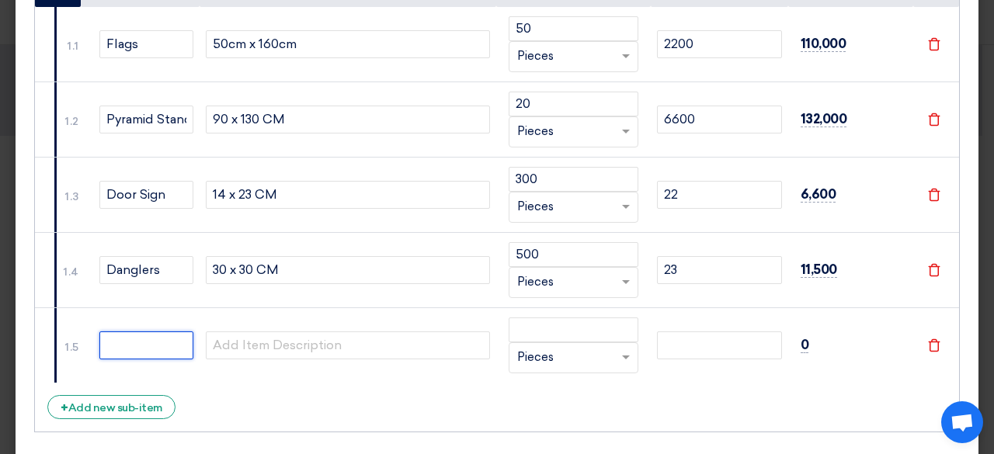
drag, startPoint x: 101, startPoint y: 333, endPoint x: 117, endPoint y: 333, distance: 15.6
click at [117, 333] on input "text" at bounding box center [146, 346] width 94 height 28
type input "Pop-Up Counter"
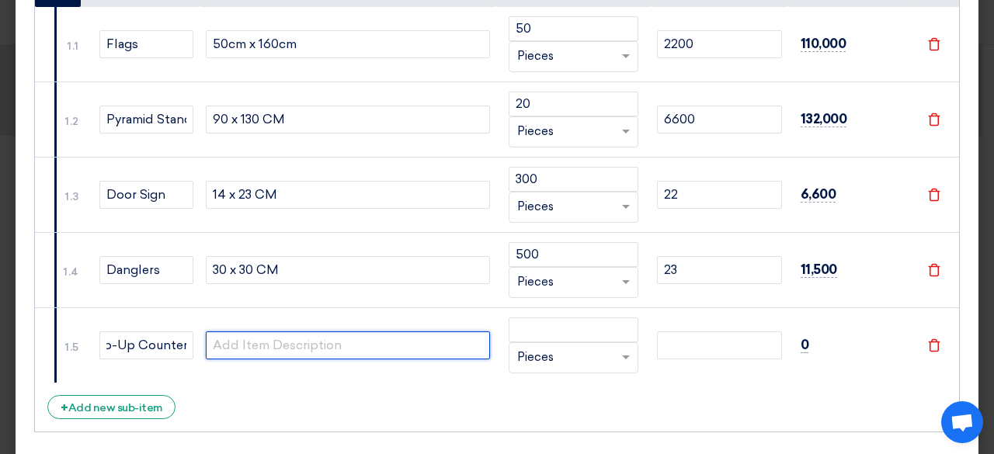
scroll to position [0, 0]
click at [290, 347] on input "text" at bounding box center [348, 346] width 284 height 28
type input "3 x 3 M"
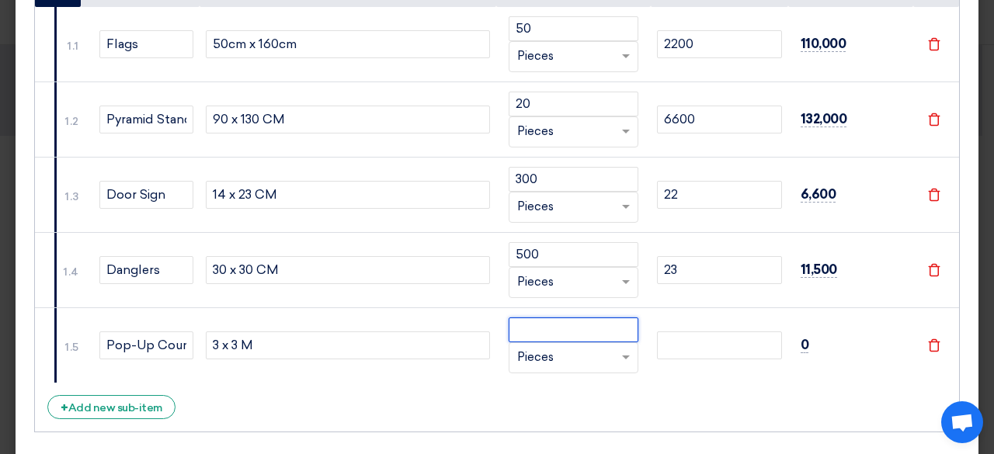
click at [612, 333] on input "number" at bounding box center [574, 330] width 131 height 25
type input "10"
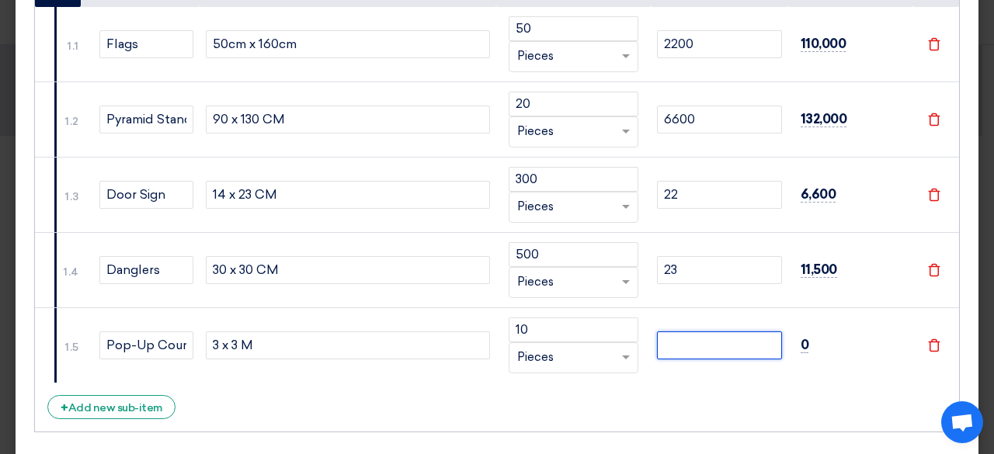
click at [699, 340] on input "number" at bounding box center [719, 346] width 124 height 28
type input "1"
type input "8846"
type input "10"
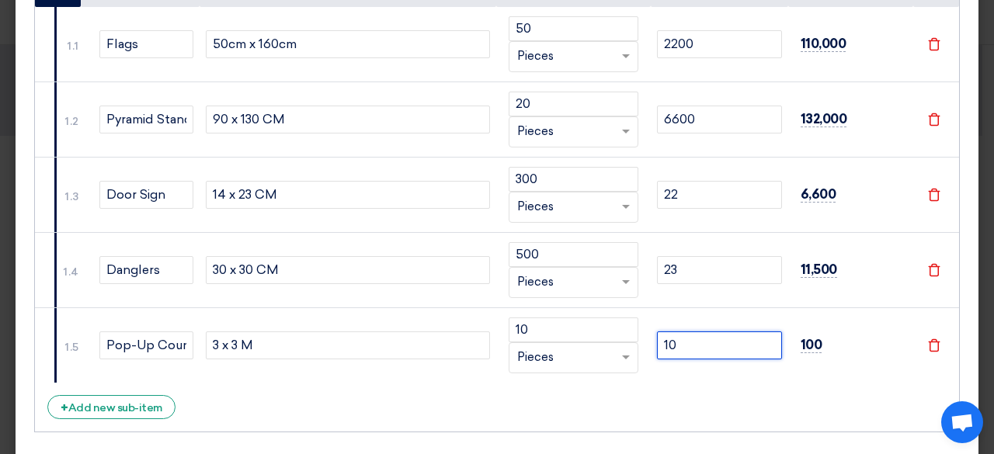
type input "8855"
type input "105"
type input "8950"
type input "1050"
type input "9895"
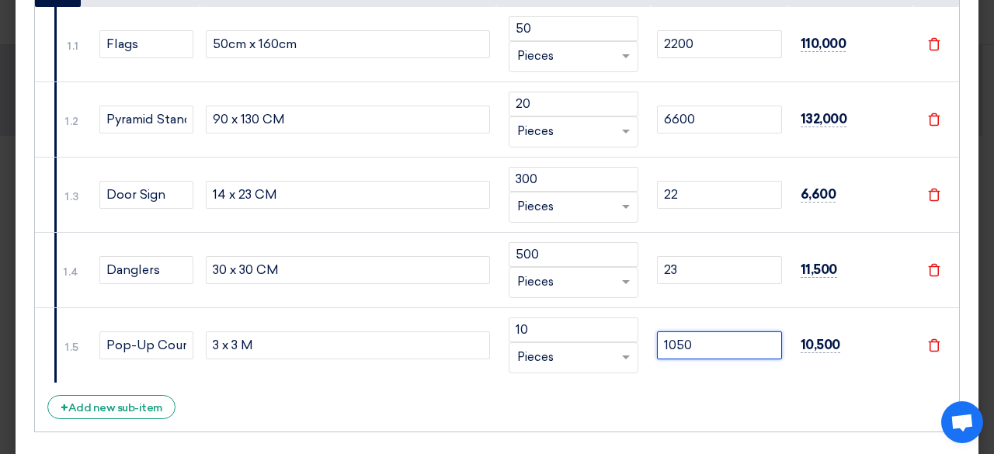
type input "10500"
type input "19345"
type input "1050"
type input "9895"
type input "105"
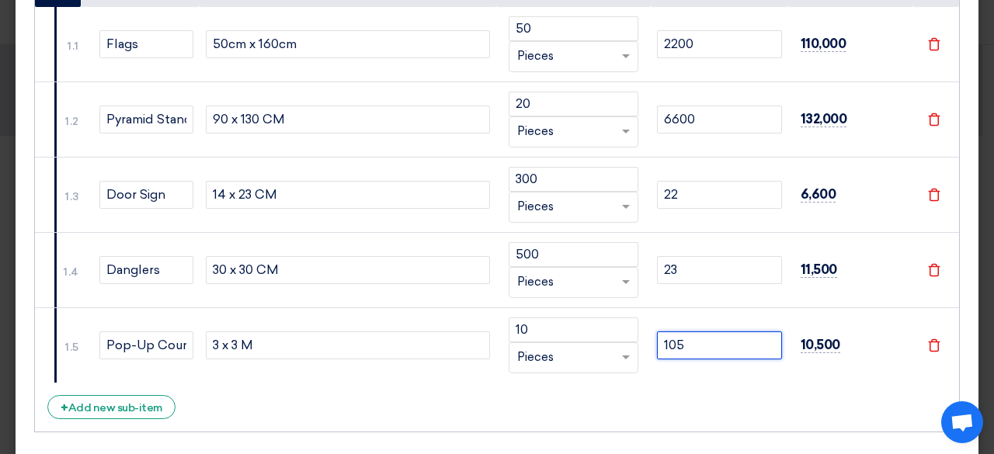
type input "8950"
type input "10"
type input "8855"
type input "101"
type input "8946"
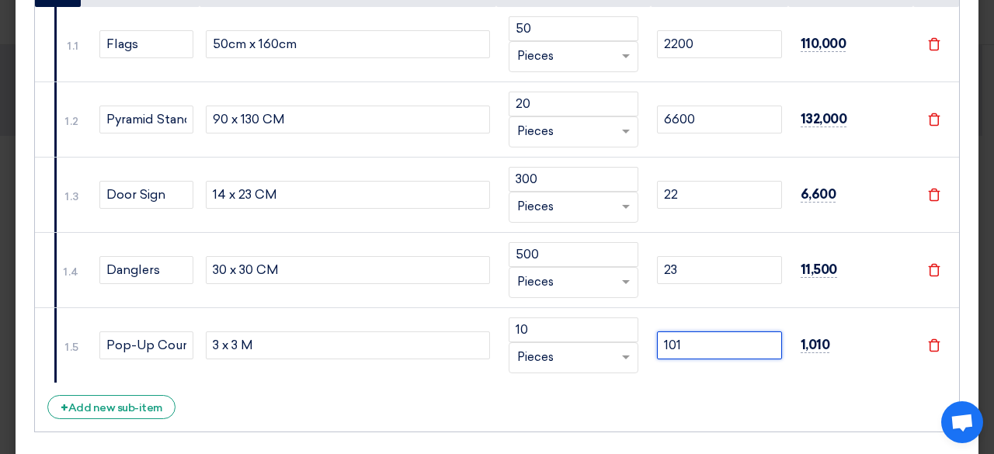
type input "1010"
type input "9855"
type input "10100"
type input "18945"
type input "10100"
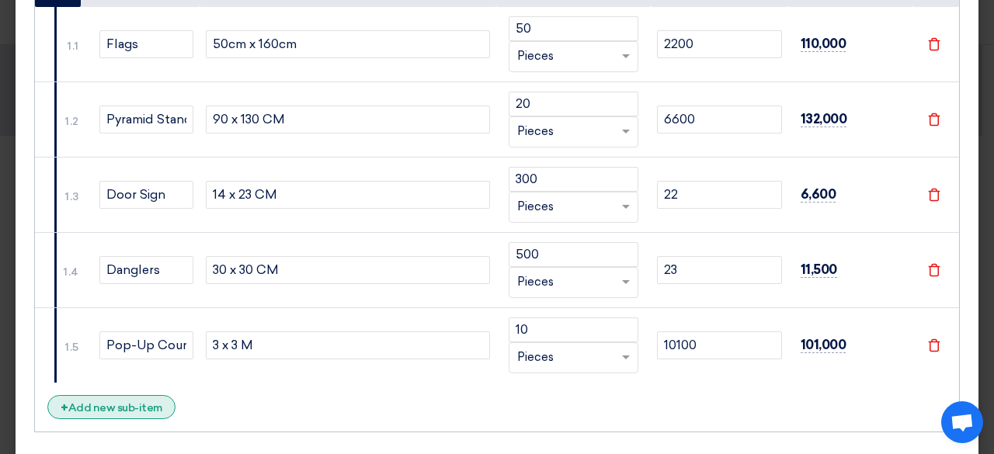
click at [118, 399] on div "+ Add new sub-item" at bounding box center [111, 407] width 128 height 24
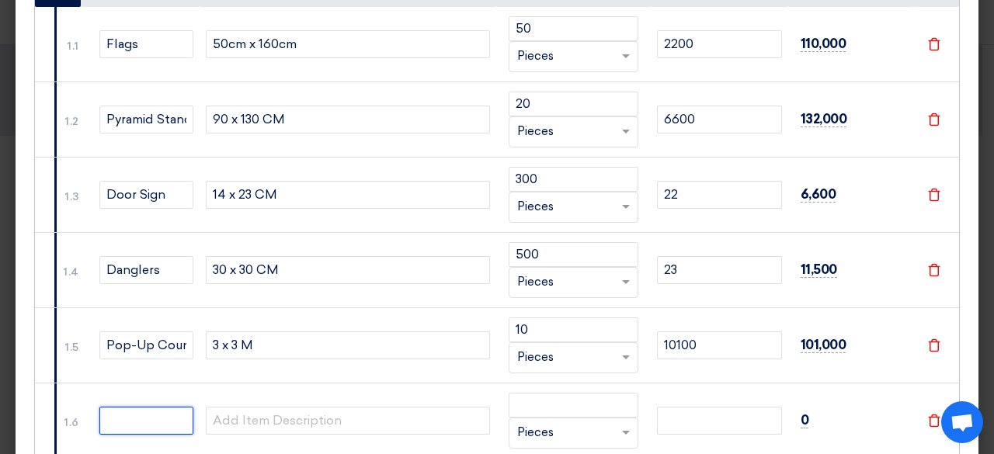
click at [119, 417] on input "text" at bounding box center [146, 421] width 94 height 28
type input "Table Top Display"
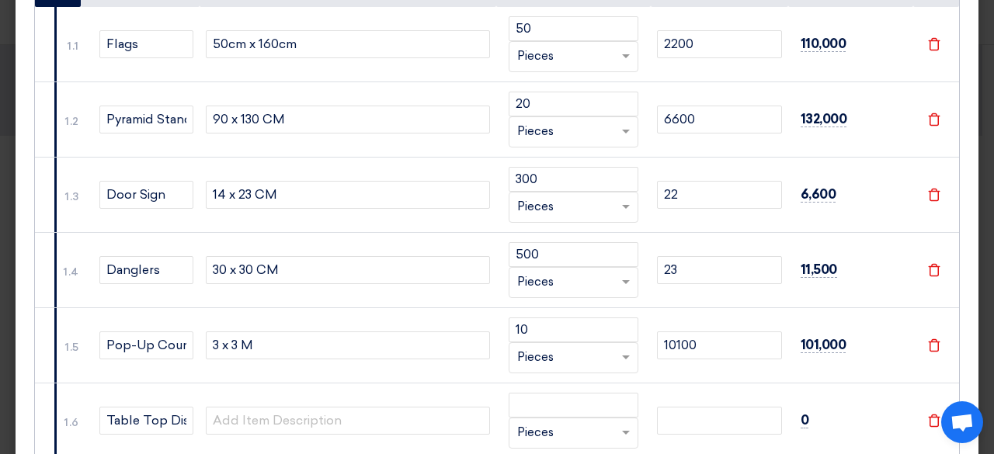
click at [297, 402] on td at bounding box center [348, 420] width 297 height 75
click at [291, 413] on input "text" at bounding box center [348, 421] width 284 height 28
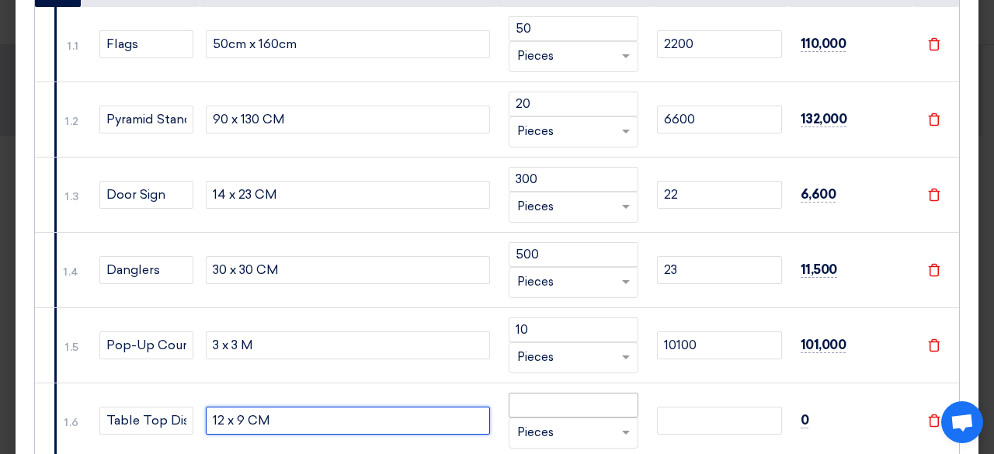
type input "12 x 9 CM"
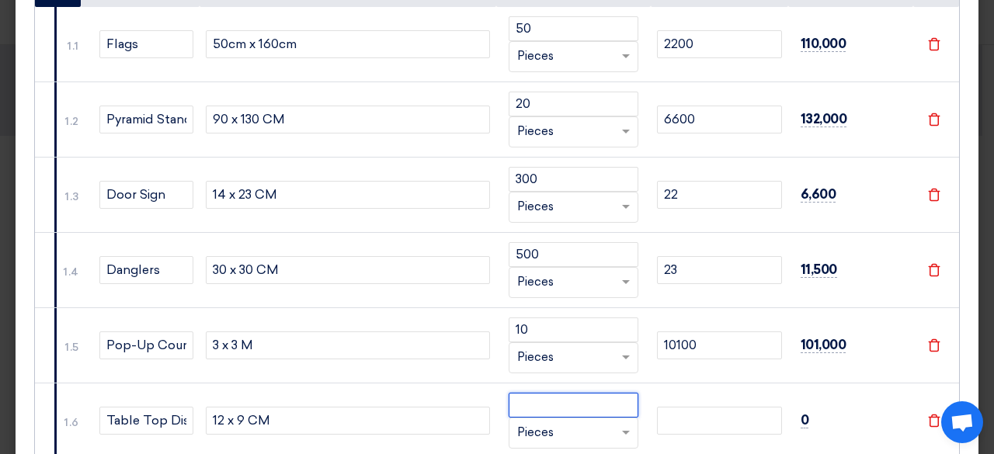
click at [550, 405] on input "number" at bounding box center [574, 405] width 131 height 25
type input "300"
click at [732, 399] on td at bounding box center [719, 420] width 137 height 75
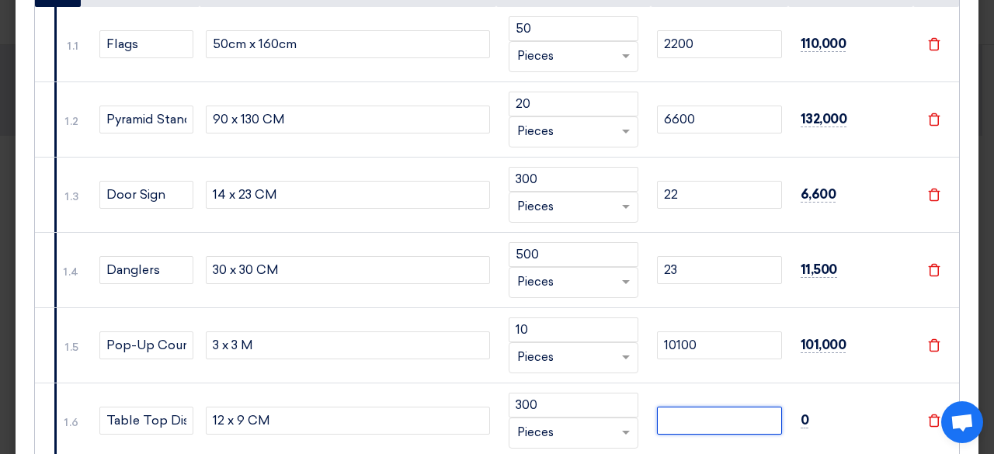
click at [736, 410] on input "number" at bounding box center [719, 421] width 124 height 28
click at [538, 389] on td "300 RFQ_STEP1.ITEMS.2.TYPE_PLACEHOLDER × Pieces" at bounding box center [573, 420] width 155 height 75
click at [691, 435] on td at bounding box center [719, 420] width 137 height 75
click at [692, 423] on input "number" at bounding box center [719, 421] width 124 height 28
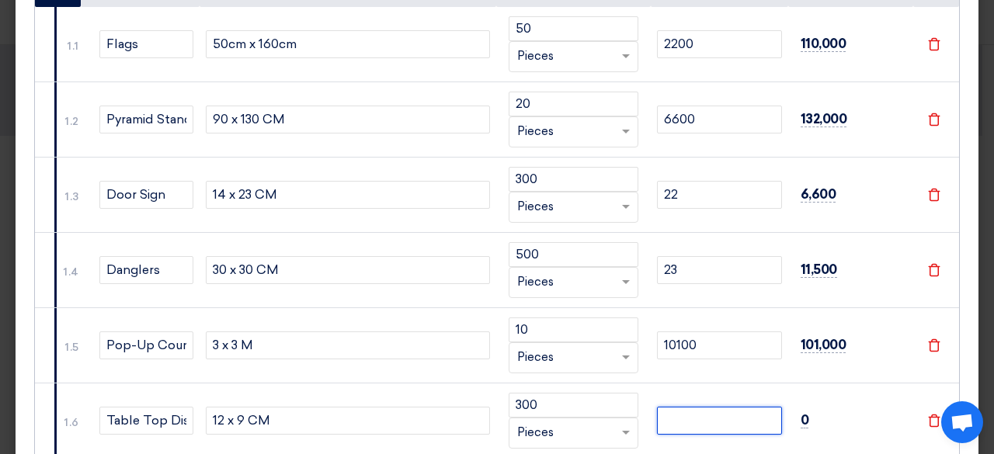
click at [692, 423] on input "number" at bounding box center [719, 421] width 124 height 28
type input "1"
type input "18946"
type input "15"
type input "18960"
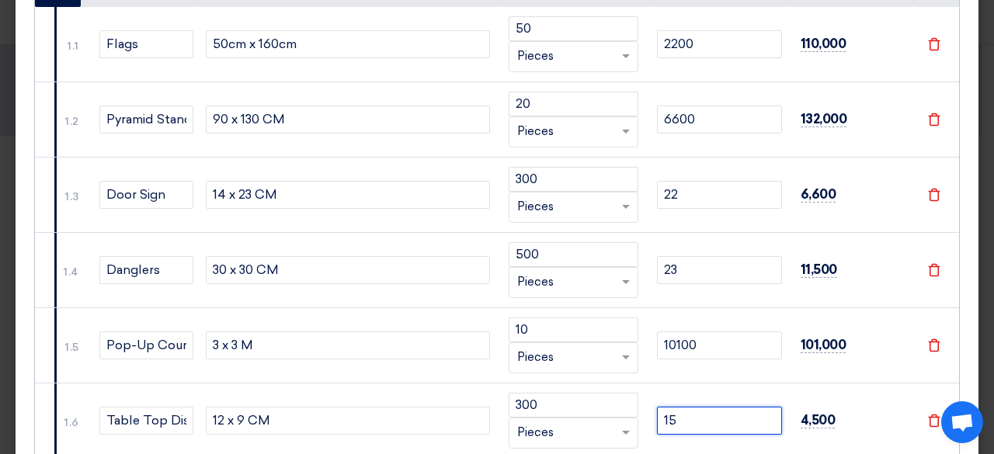
type input "15"
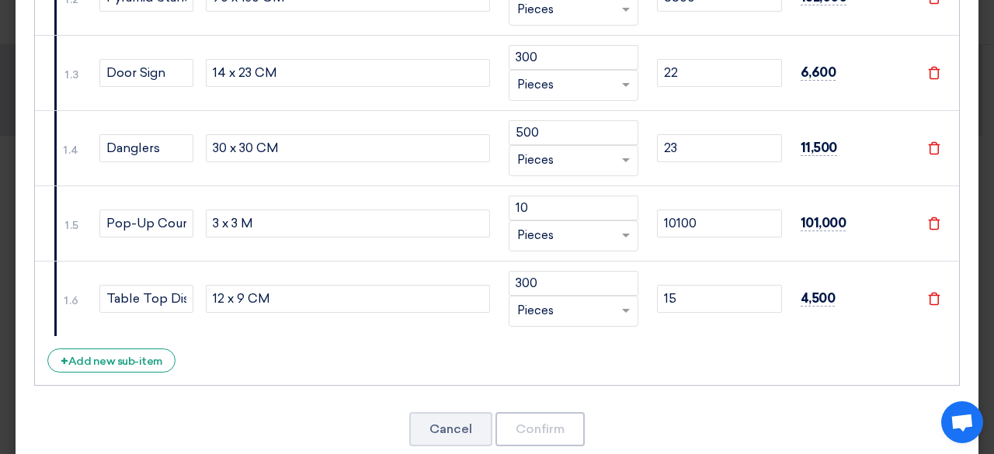
scroll to position [441, 0]
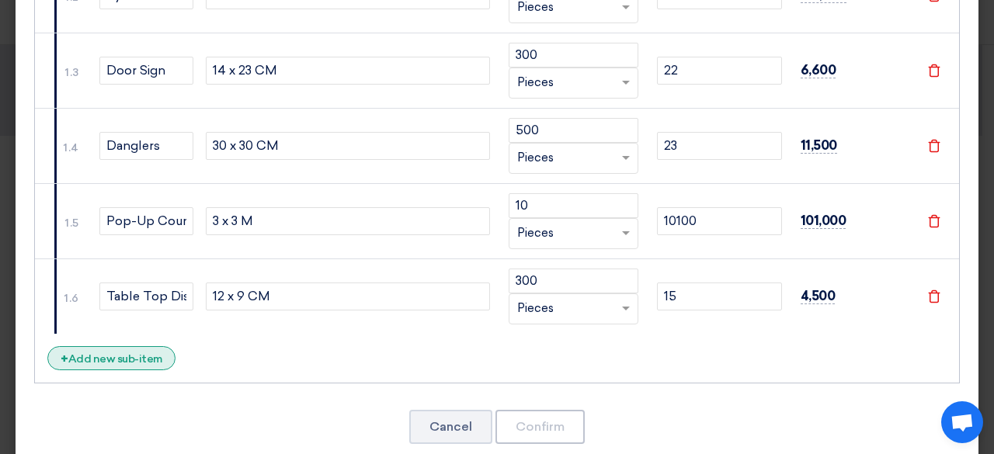
click at [122, 357] on div "+ Add new sub-item" at bounding box center [111, 358] width 128 height 24
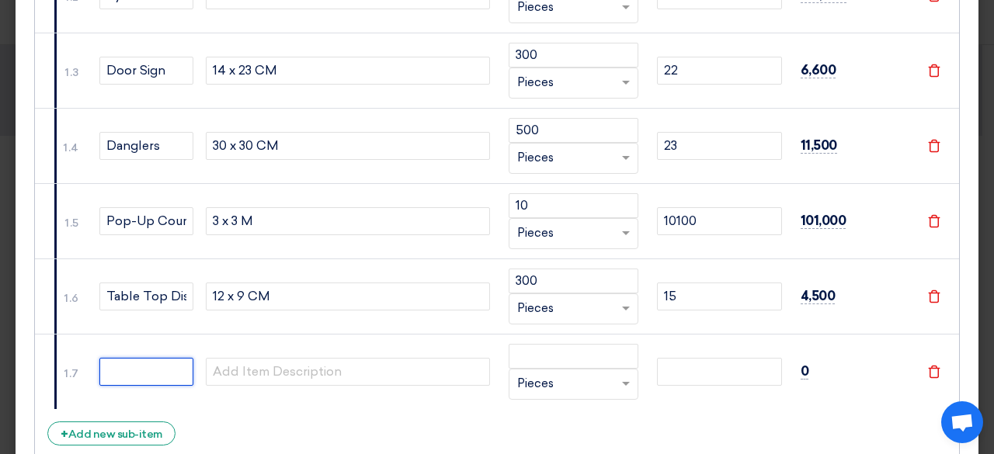
click at [115, 374] on input "text" at bounding box center [146, 372] width 94 height 28
type input "Flyers"
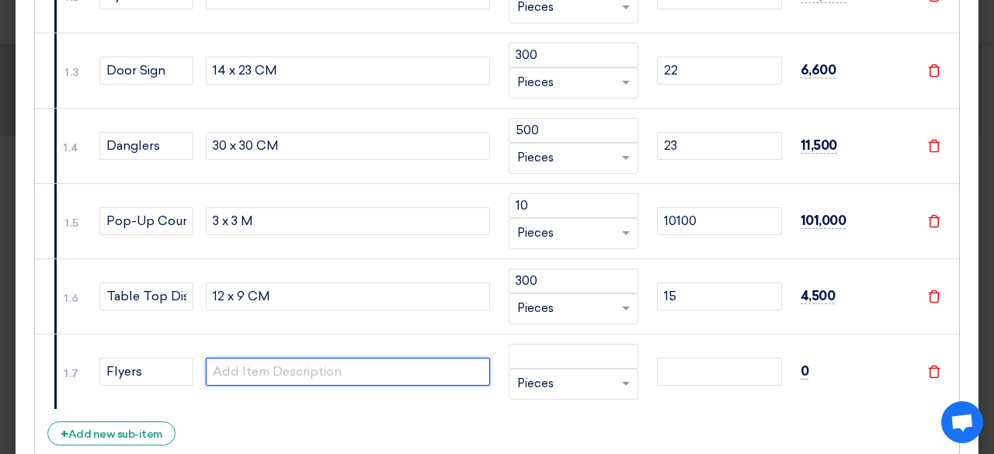
click at [308, 361] on input "text" at bounding box center [348, 372] width 284 height 28
type input "10.5 x 20 CM"
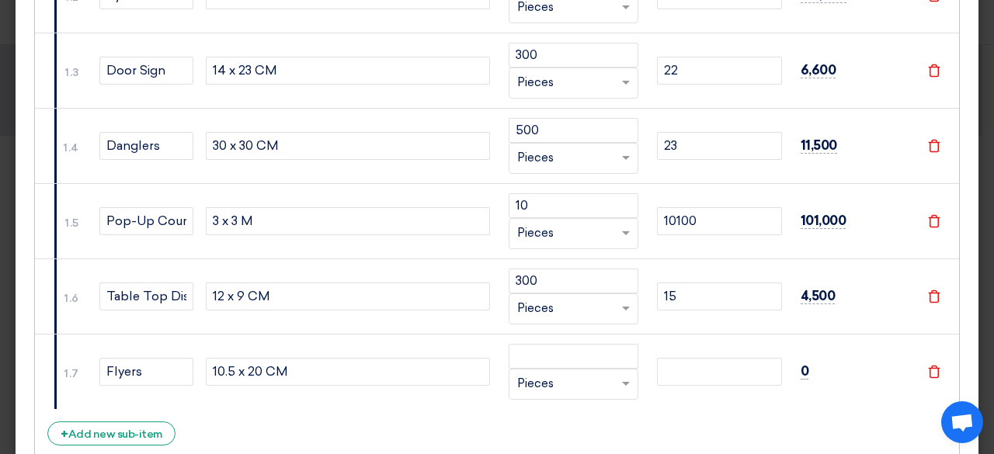
drag, startPoint x: 592, startPoint y: 324, endPoint x: 583, endPoint y: 329, distance: 9.7
click at [586, 327] on td "300 RFQ_STEP1.ITEMS.2.TYPE_PLACEHOLDER × Pieces" at bounding box center [573, 296] width 155 height 75
click at [557, 354] on input "number" at bounding box center [574, 356] width 131 height 25
type input "2000"
click at [734, 382] on td at bounding box center [719, 371] width 137 height 75
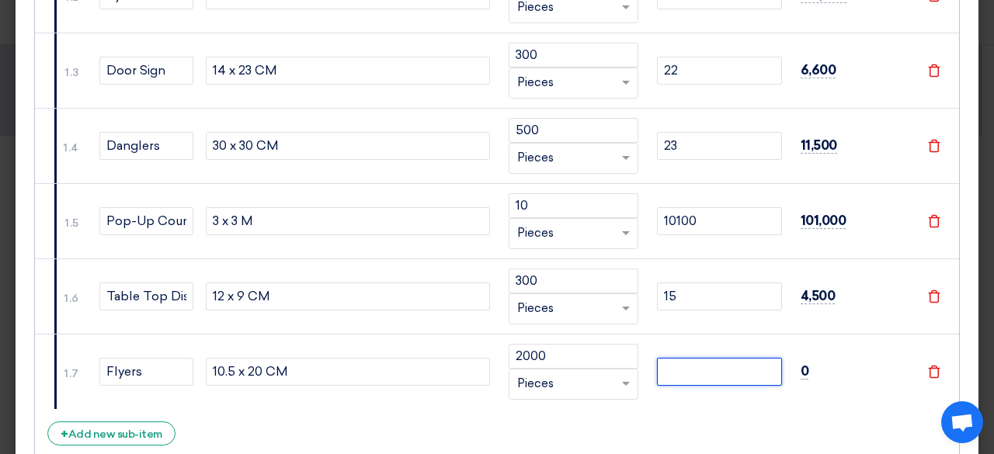
click at [736, 367] on input "number" at bounding box center [719, 372] width 124 height 28
type input "3"
type input "18963"
type input "3"
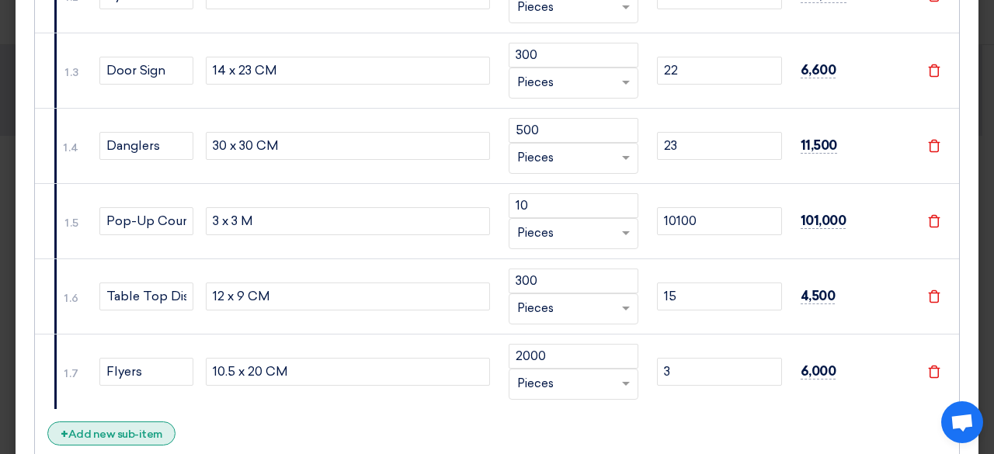
click at [148, 431] on div "+ Add new sub-item" at bounding box center [111, 434] width 128 height 24
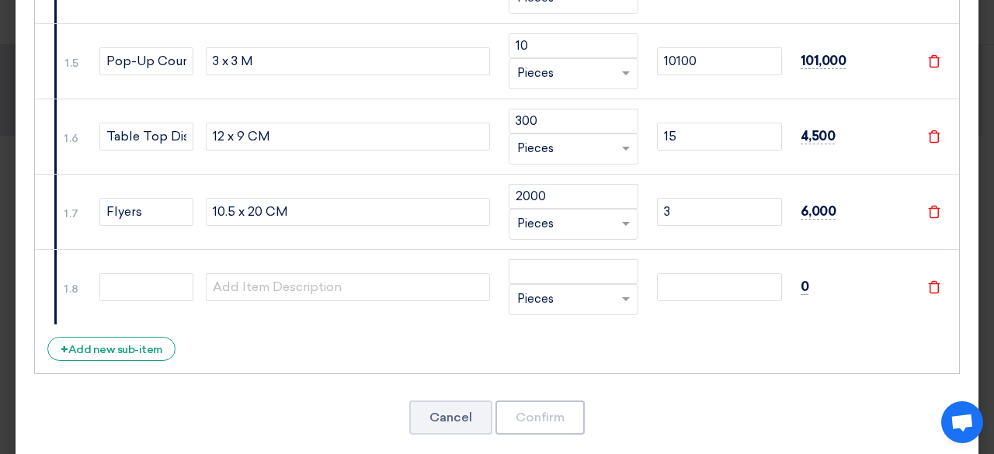
scroll to position [604, 0]
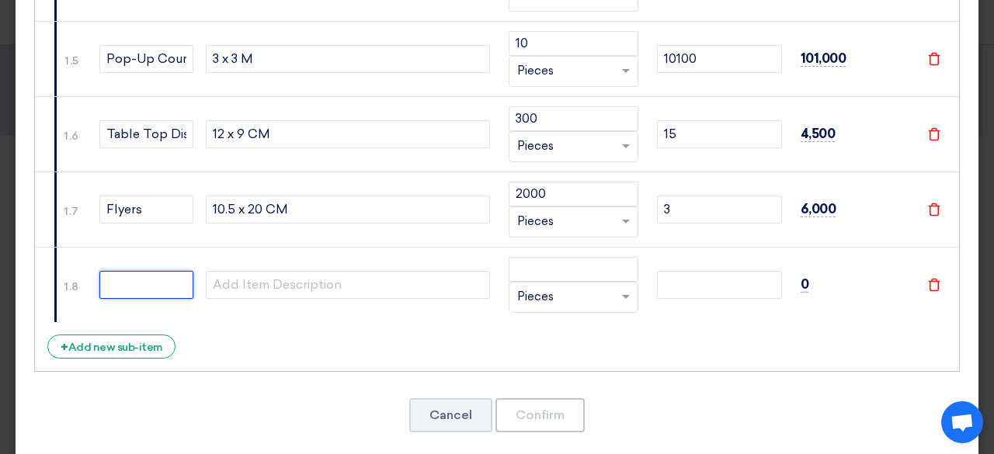
click at [139, 282] on input "text" at bounding box center [146, 285] width 94 height 28
type input "Plastic Pens"
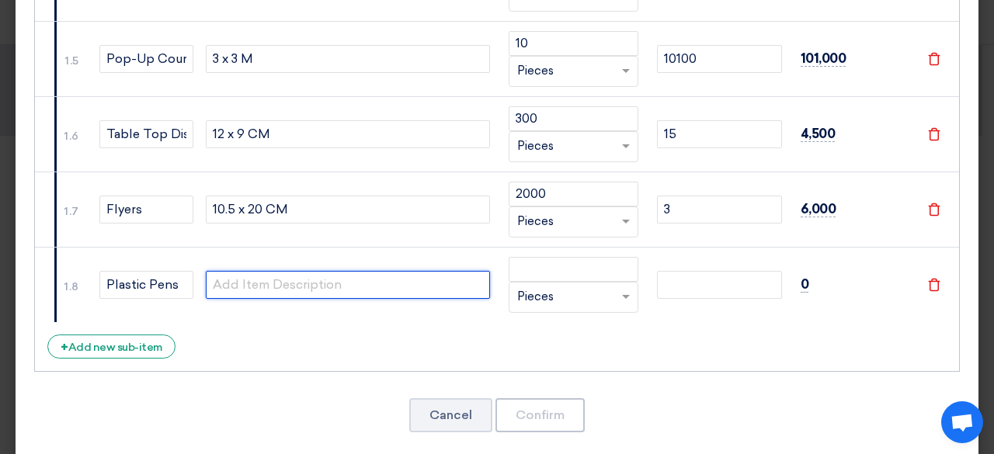
click at [387, 282] on input "text" at bounding box center [348, 285] width 284 height 28
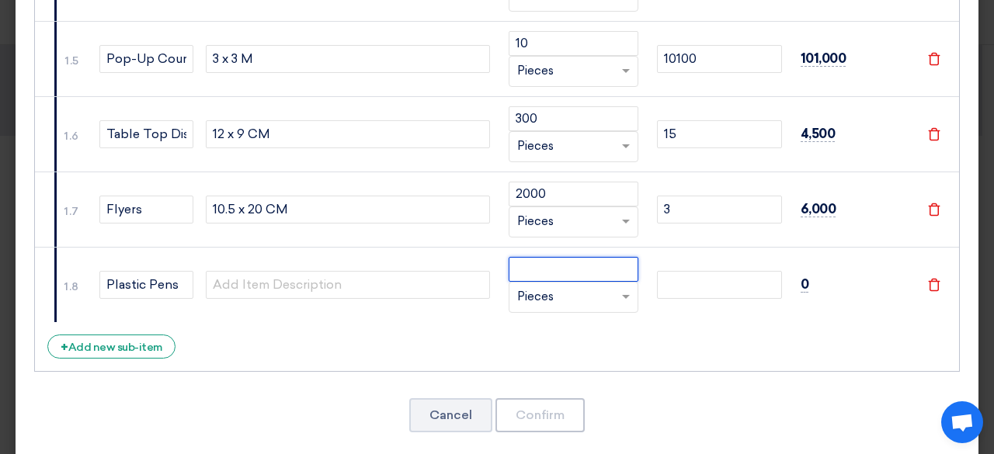
click at [575, 274] on input "number" at bounding box center [574, 269] width 131 height 25
type input "5"
type input "600"
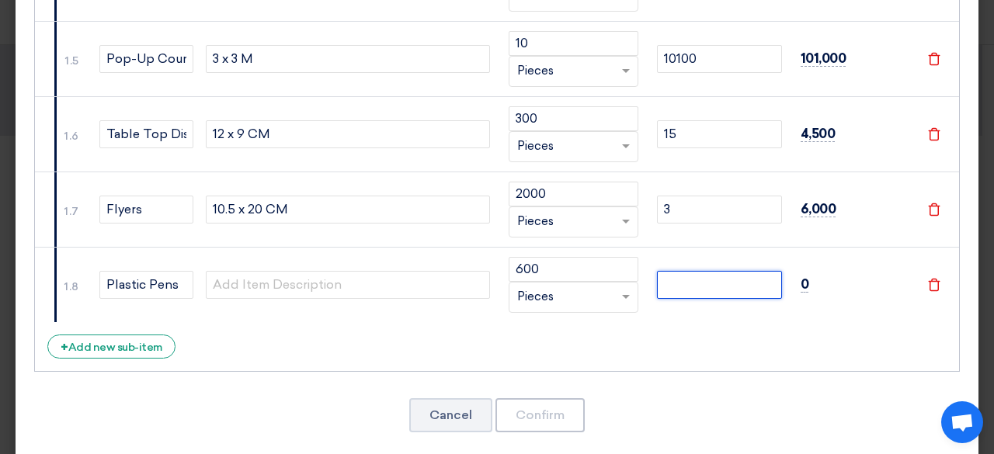
click at [691, 277] on input "number" at bounding box center [719, 285] width 124 height 28
type input "2"
type input "18965"
type input "22"
type input "18985"
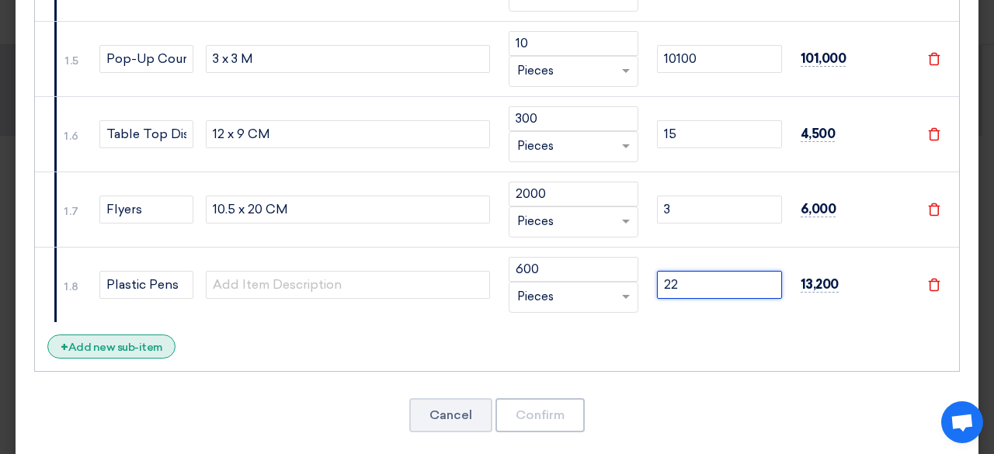
type input "22"
click at [138, 347] on div "+ Add new sub-item" at bounding box center [111, 347] width 128 height 24
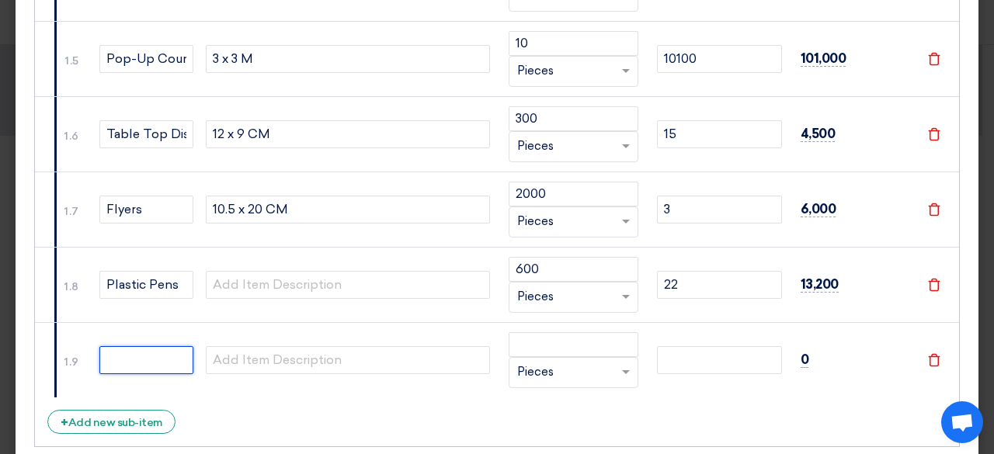
click at [138, 356] on input "text" at bounding box center [146, 360] width 94 height 28
click at [622, 381] on div "RFQ_STEP1.ITEMS.2.TYPE_PLACEHOLDER × Pieces" at bounding box center [574, 372] width 131 height 31
type input "Soft Cover Notebook"
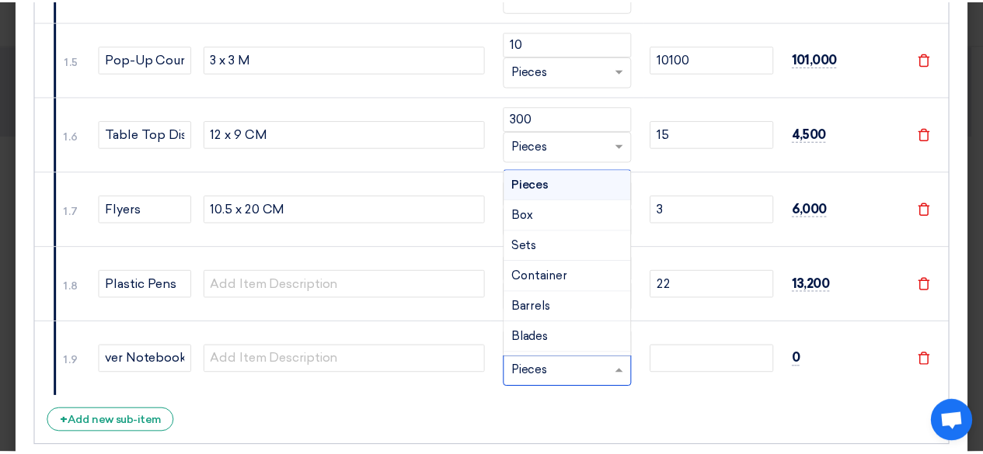
scroll to position [0, 0]
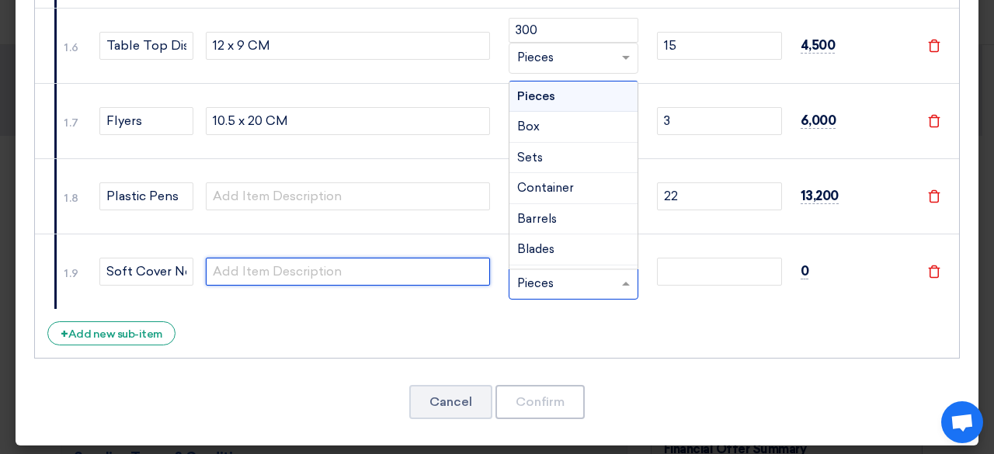
click at [287, 268] on input "text" at bounding box center [348, 272] width 284 height 28
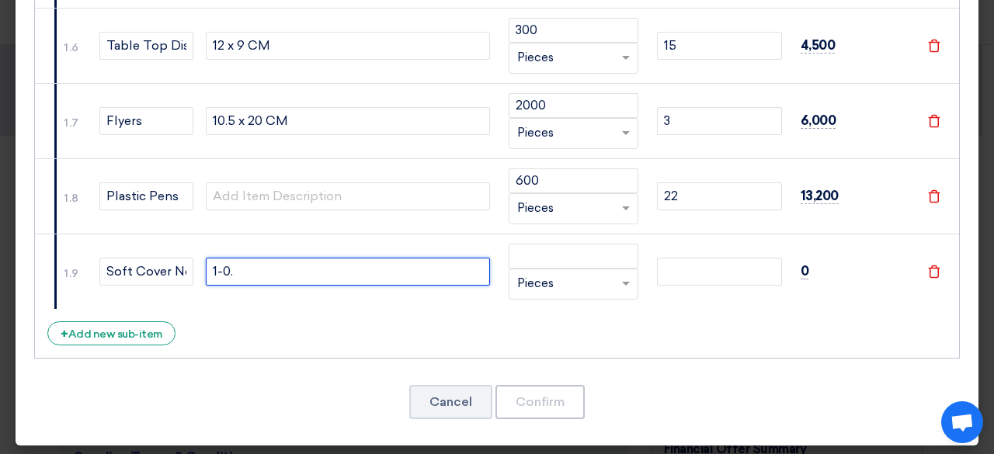
type input "1-0"
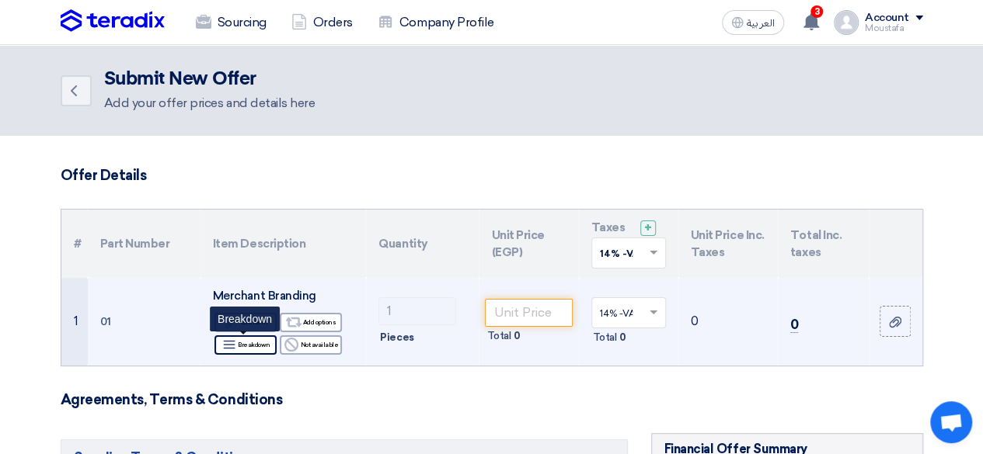
click at [255, 350] on div "Breakdown Breakdown" at bounding box center [245, 345] width 62 height 19
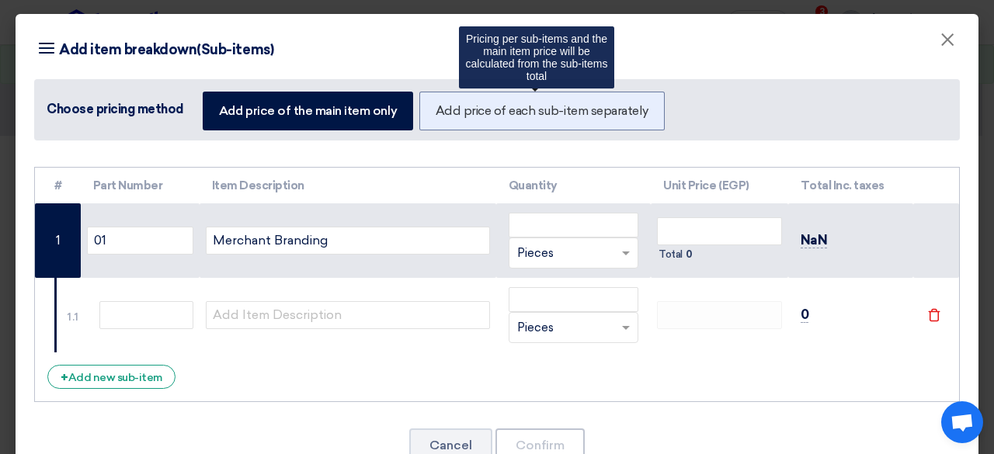
click at [572, 106] on label "Add price of each sub-item separately" at bounding box center [542, 111] width 245 height 39
click at [446, 106] on input "Add price of each sub-item separately" at bounding box center [441, 110] width 10 height 10
radio input "true"
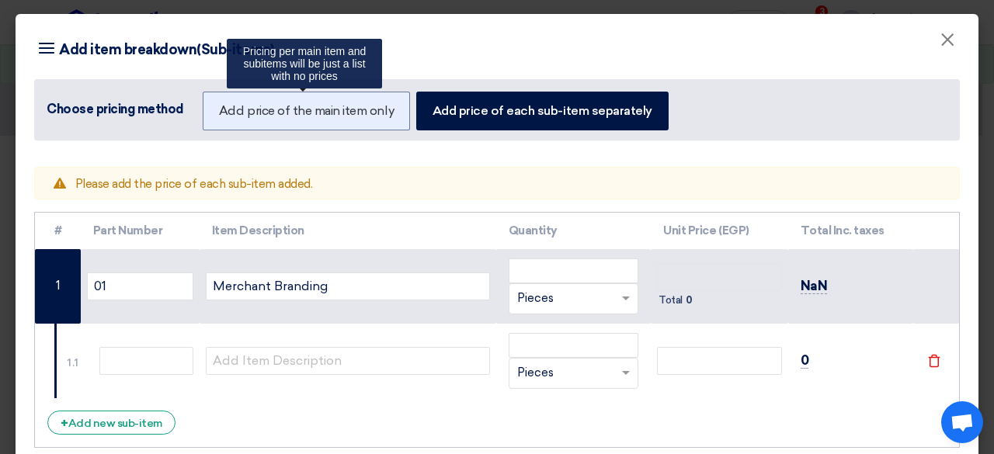
click at [372, 103] on label "Add price of the main item only" at bounding box center [306, 111] width 207 height 39
click at [229, 105] on input "Add price of the main item only" at bounding box center [224, 110] width 10 height 10
radio input "true"
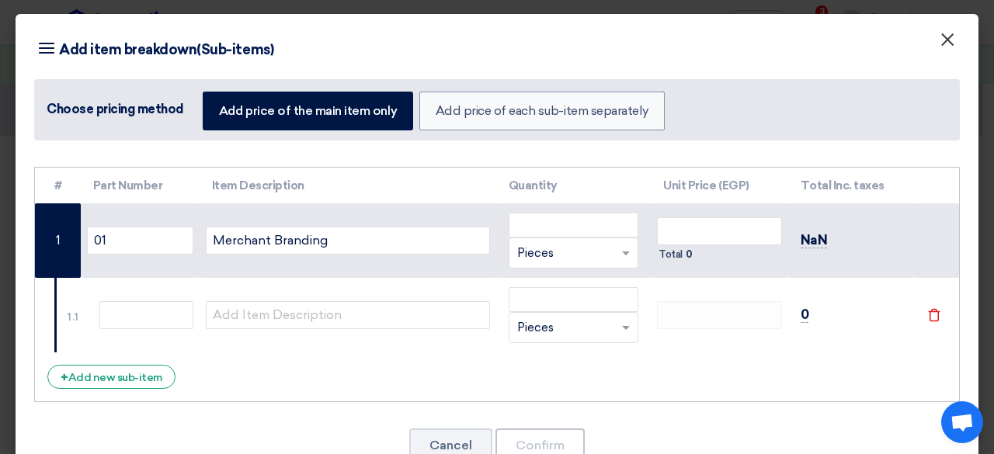
click at [949, 39] on button "×" at bounding box center [948, 40] width 40 height 31
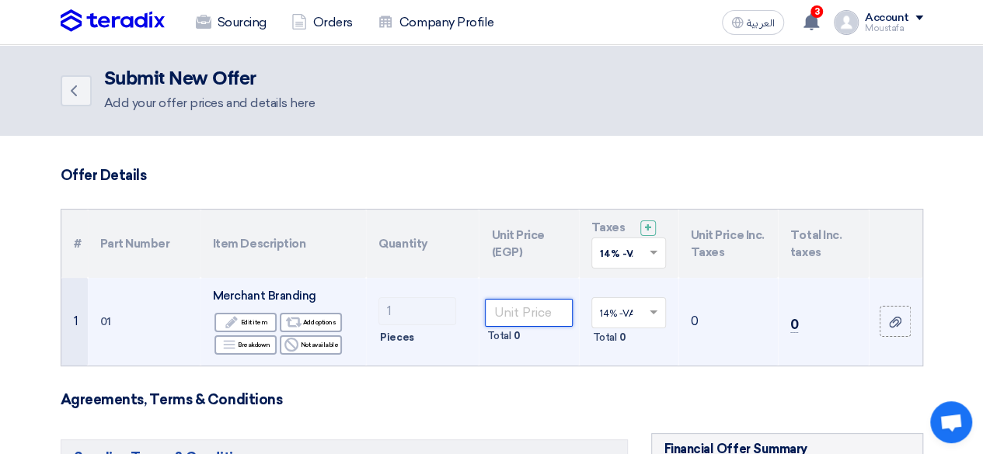
click at [507, 324] on input "number" at bounding box center [528, 313] width 87 height 28
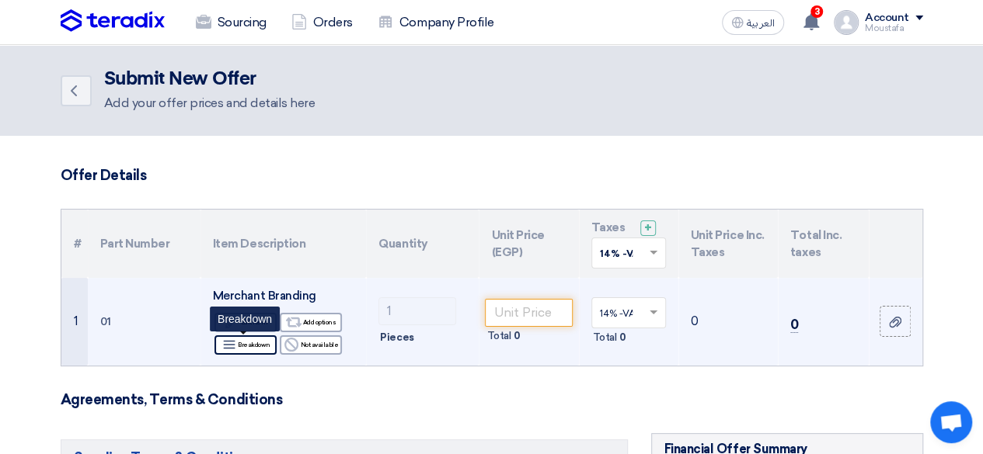
click at [264, 336] on div "Breakdown Breakdown" at bounding box center [245, 345] width 62 height 19
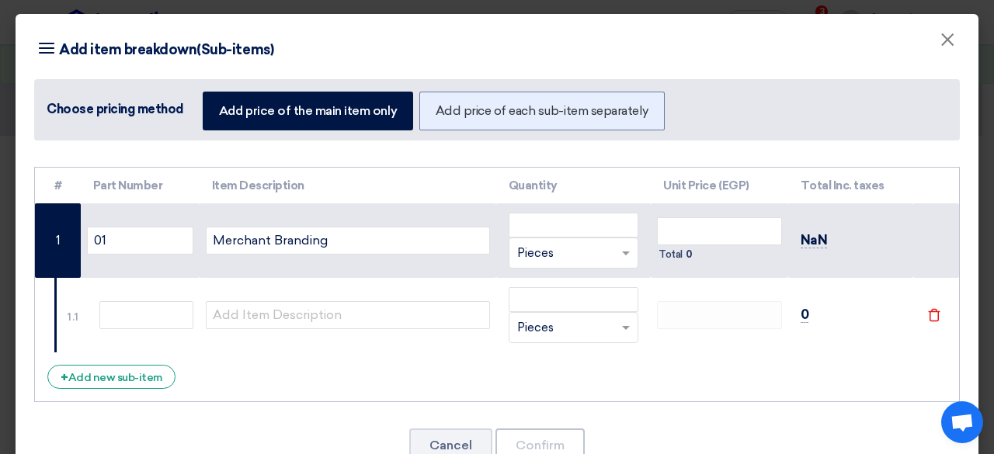
click at [517, 97] on div "Choose pricing method Add price of the main item only Add price of each sub-ite…" at bounding box center [497, 109] width 926 height 61
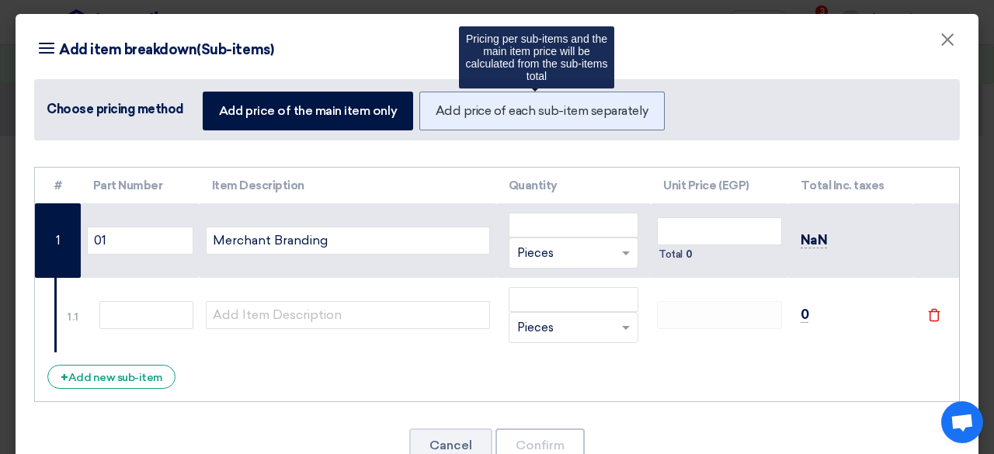
click at [506, 115] on label "Add price of each sub-item separately" at bounding box center [542, 111] width 245 height 39
click at [446, 115] on input "Add price of each sub-item separately" at bounding box center [441, 110] width 10 height 10
radio input "true"
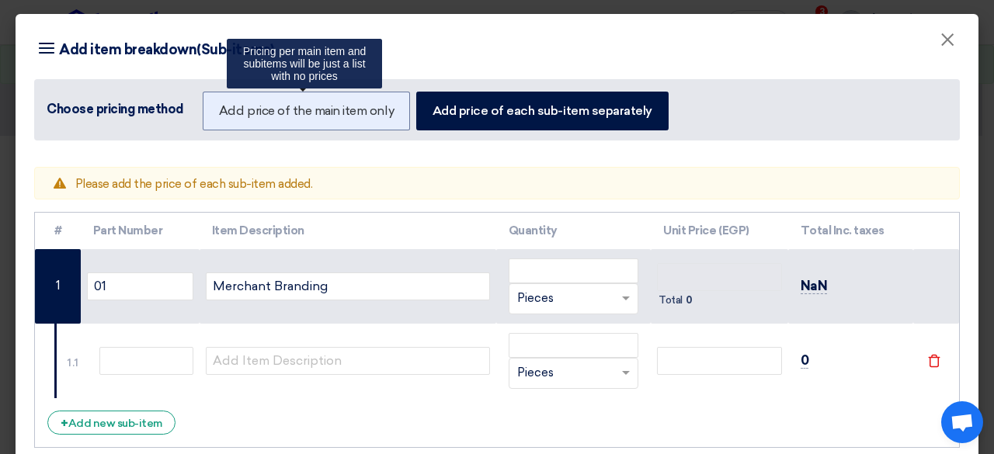
click at [346, 103] on label "Add price of the main item only" at bounding box center [306, 111] width 207 height 39
click at [229, 105] on input "Add price of the main item only" at bounding box center [224, 110] width 10 height 10
radio input "true"
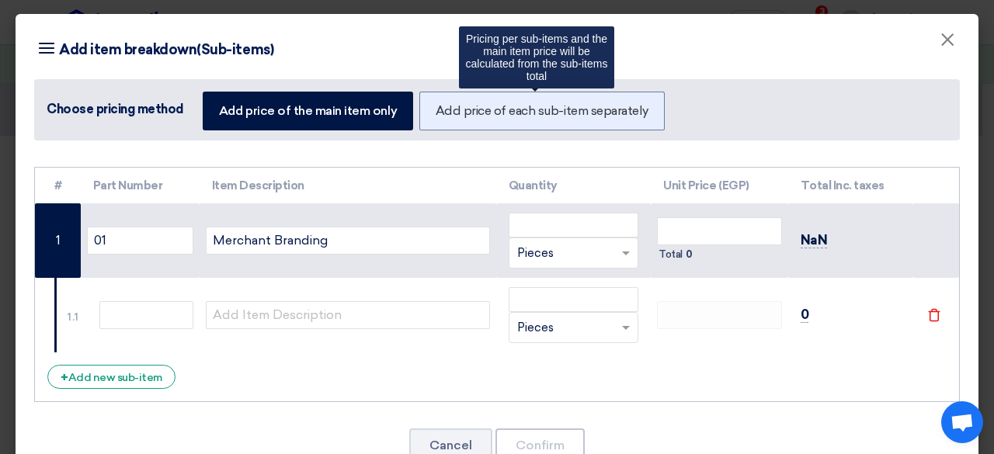
click at [503, 99] on label "Add price of each sub-item separately" at bounding box center [542, 111] width 245 height 39
click at [446, 105] on input "Add price of each sub-item separately" at bounding box center [441, 110] width 10 height 10
radio input "true"
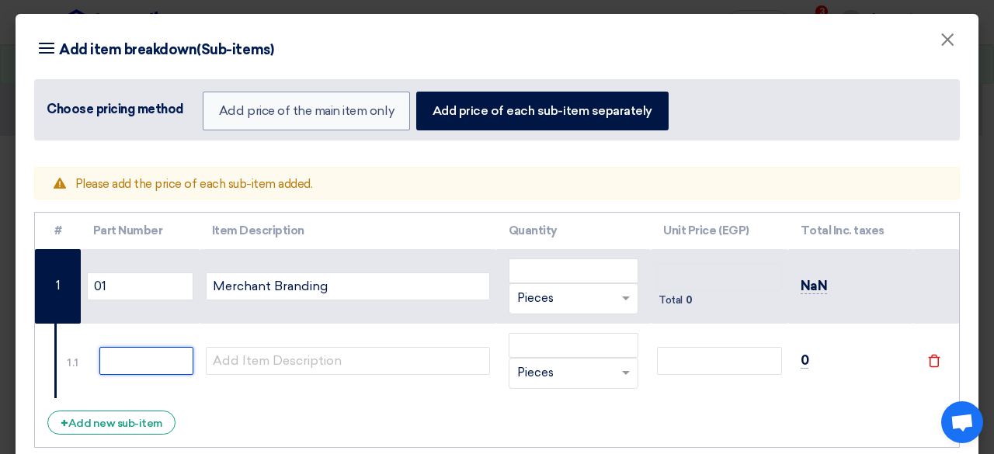
drag, startPoint x: 107, startPoint y: 350, endPoint x: 123, endPoint y: 350, distance: 15.5
click at [109, 350] on input "text" at bounding box center [146, 361] width 94 height 28
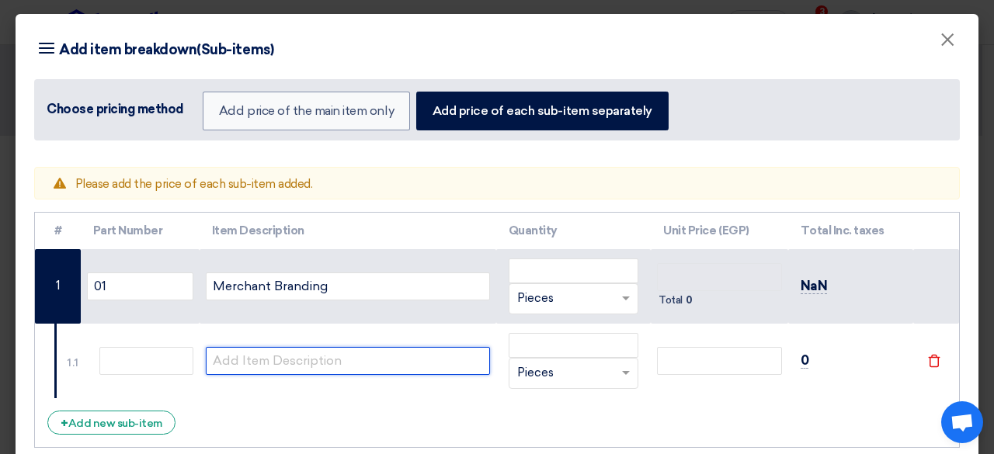
click at [254, 353] on input "text" at bounding box center [348, 361] width 284 height 28
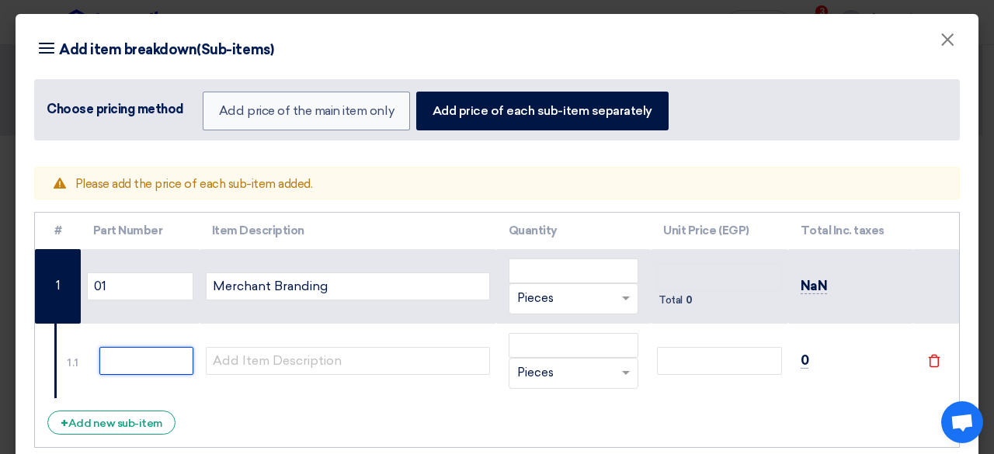
click at [125, 367] on input "text" at bounding box center [146, 361] width 94 height 28
paste input "Flag"
type input "Flag"
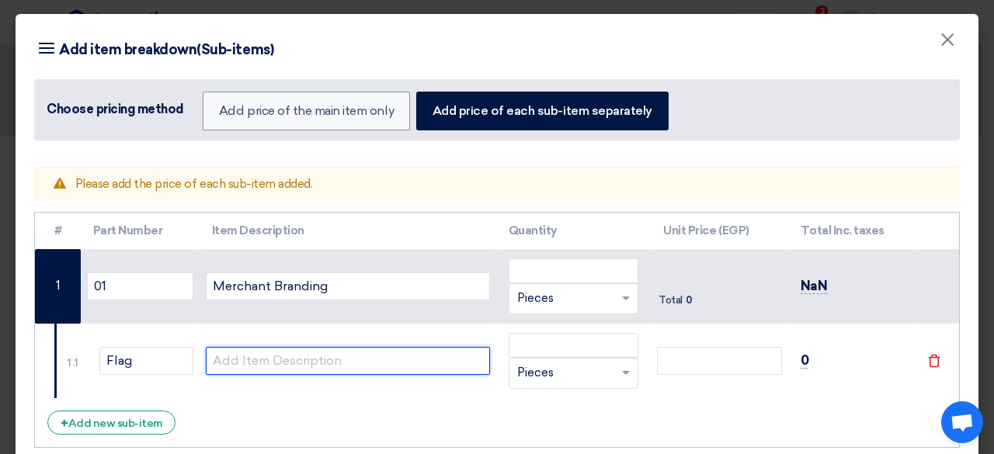
click at [243, 347] on input "text" at bounding box center [348, 361] width 284 height 28
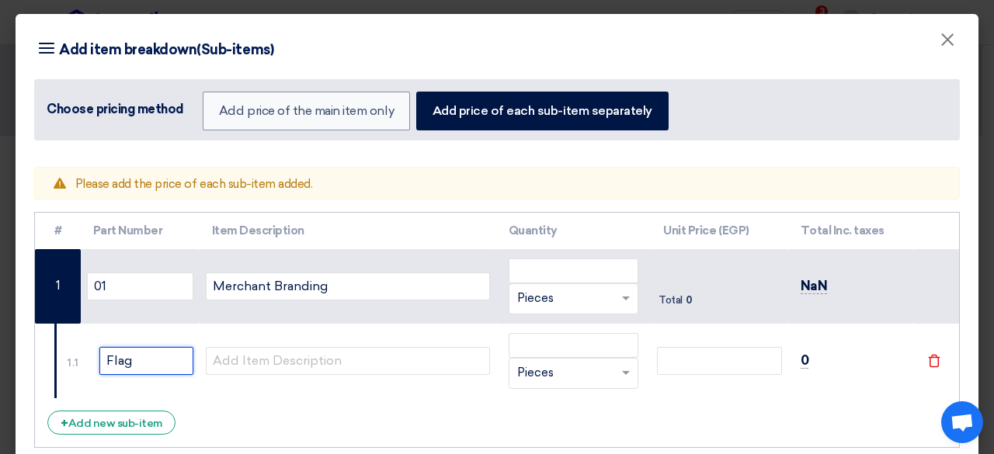
click at [161, 364] on input "Flag" at bounding box center [146, 361] width 94 height 28
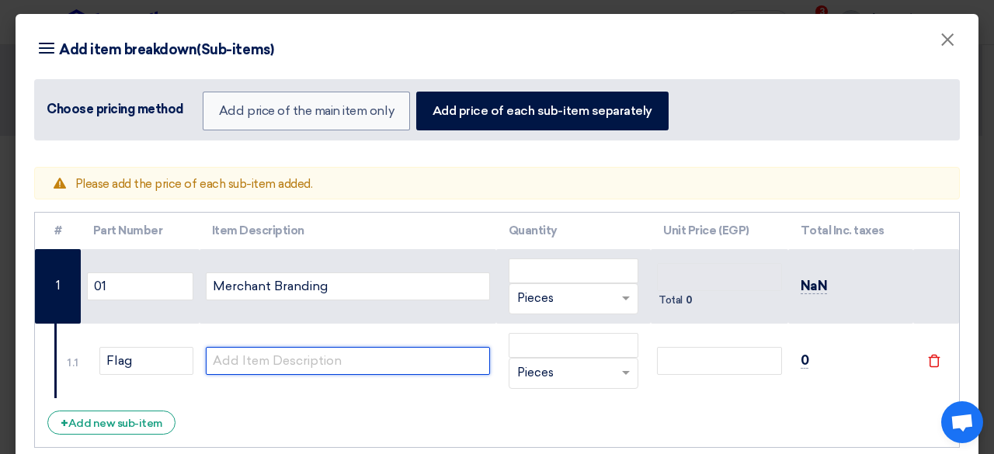
click at [274, 364] on input "text" at bounding box center [348, 361] width 284 height 28
paste input "50x160 CM"
click at [518, 358] on div "RFQ_STEP1.ITEMS.2.TYPE_PLACEHOLDER × Pieces" at bounding box center [574, 373] width 131 height 31
type input "50x160 CM"
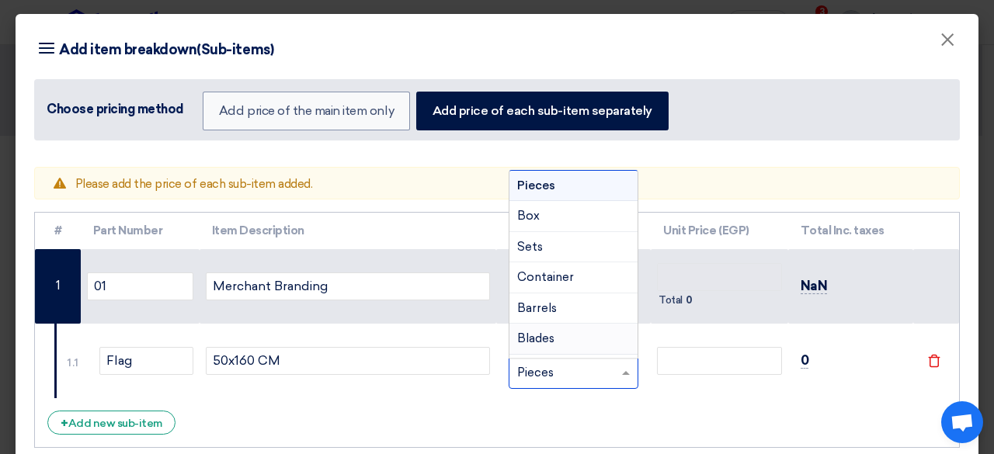
click at [535, 347] on div "Blades" at bounding box center [574, 339] width 129 height 31
click at [531, 361] on div "RFQ_STEP1.ITEMS.2.TYPE_PLACEHOLDER × Blades" at bounding box center [574, 373] width 131 height 31
click at [566, 183] on div "Pieces" at bounding box center [574, 186] width 129 height 31
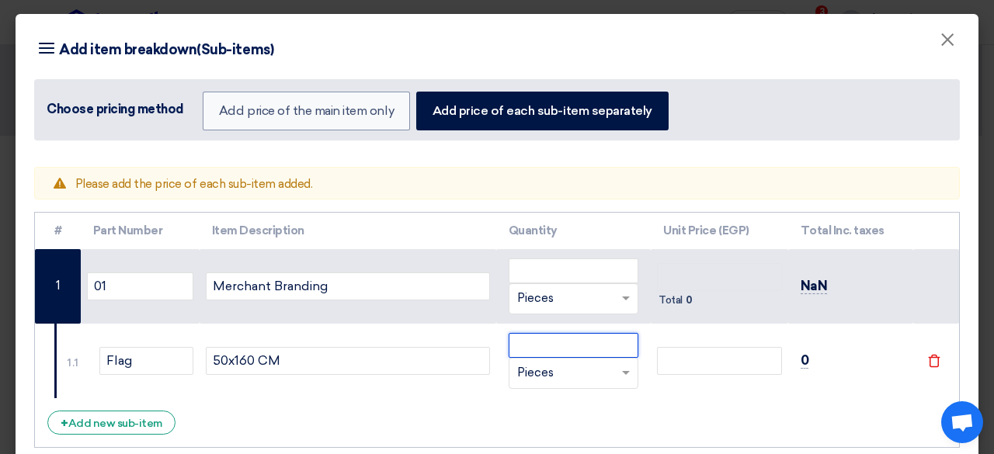
click at [543, 343] on input "number" at bounding box center [574, 345] width 131 height 25
paste input "50"
type input "50"
click at [778, 397] on div "# Part Number Item Description Quantity Unit Price (EGP) Total Inc. taxes 01 Me…" at bounding box center [497, 330] width 926 height 236
click at [736, 371] on input "number" at bounding box center [719, 361] width 124 height 28
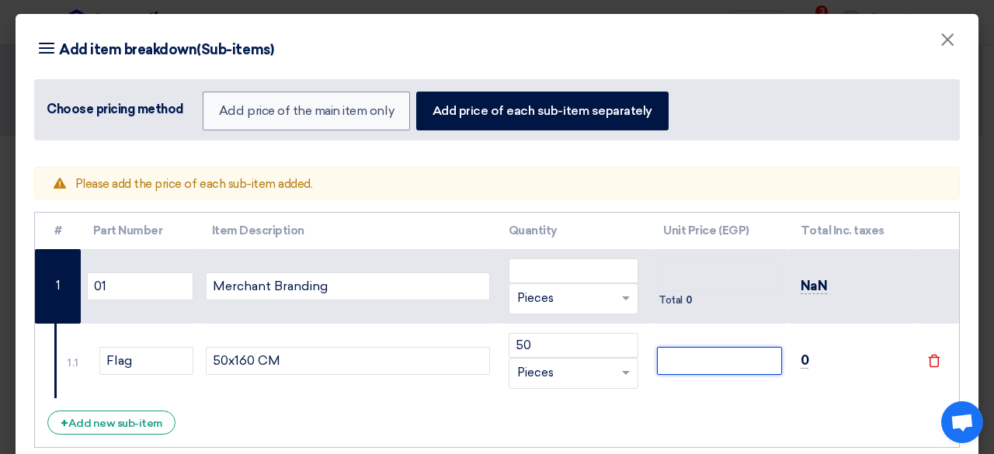
type input "2"
type input "22"
type input "220"
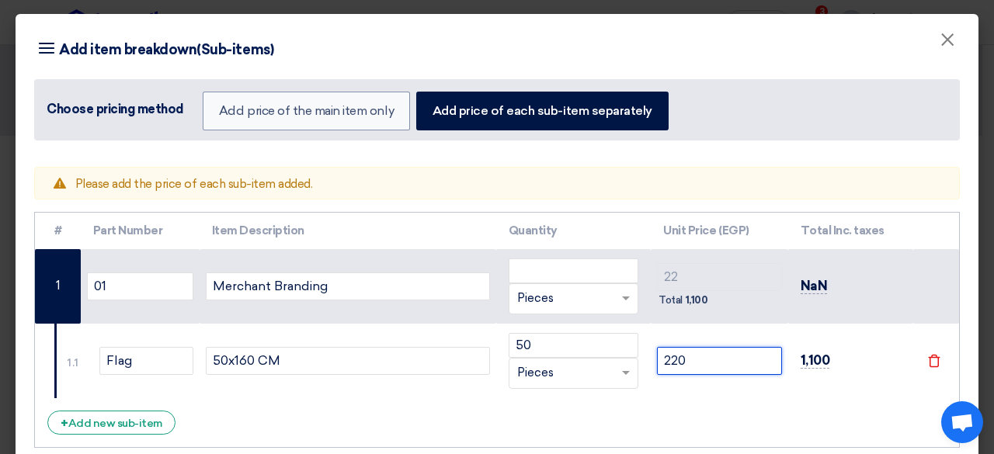
type input "220"
type input "2200"
type input "22000"
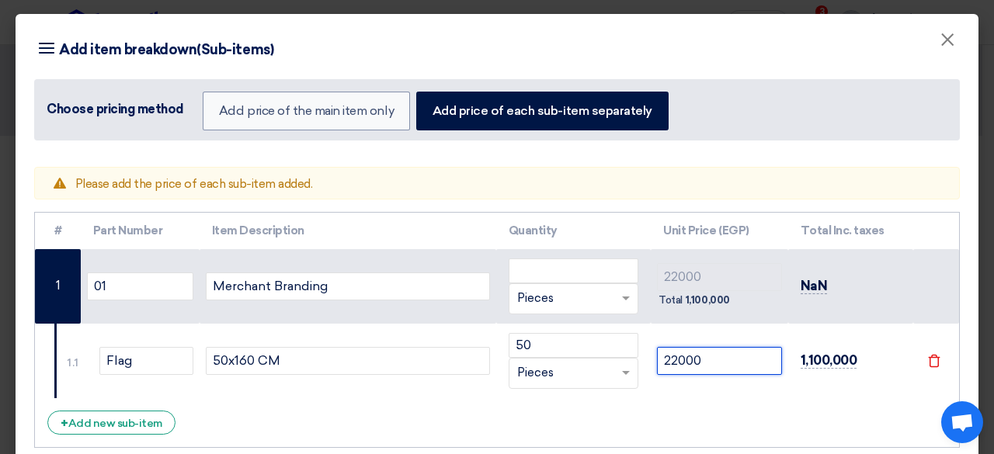
type input "22000"
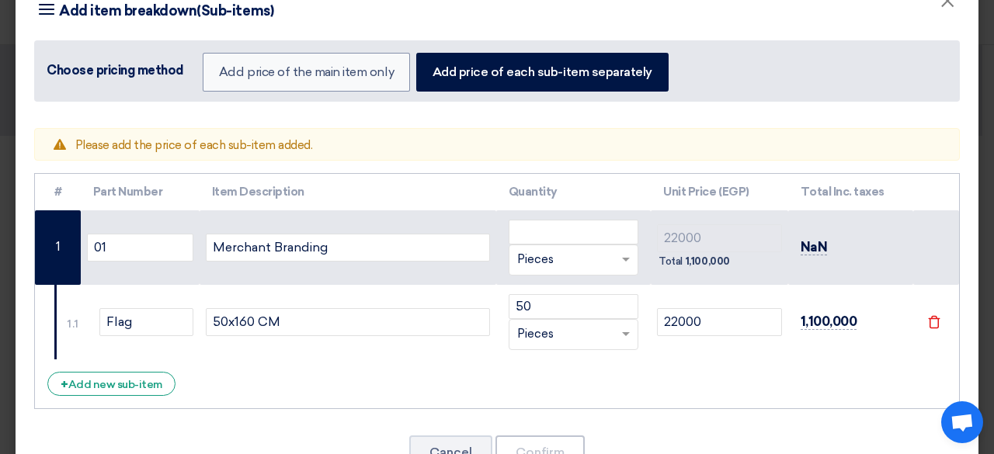
scroll to position [87, 0]
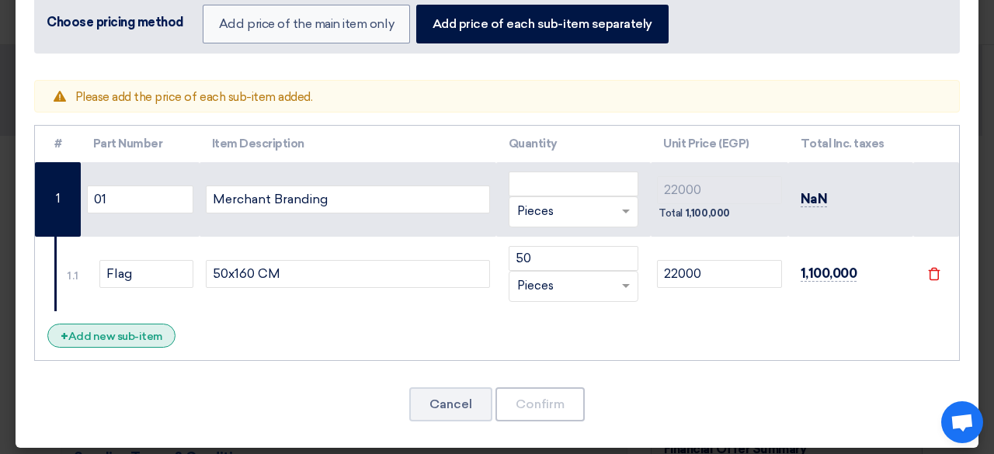
click at [88, 334] on div "+ Add new sub-item" at bounding box center [111, 336] width 128 height 24
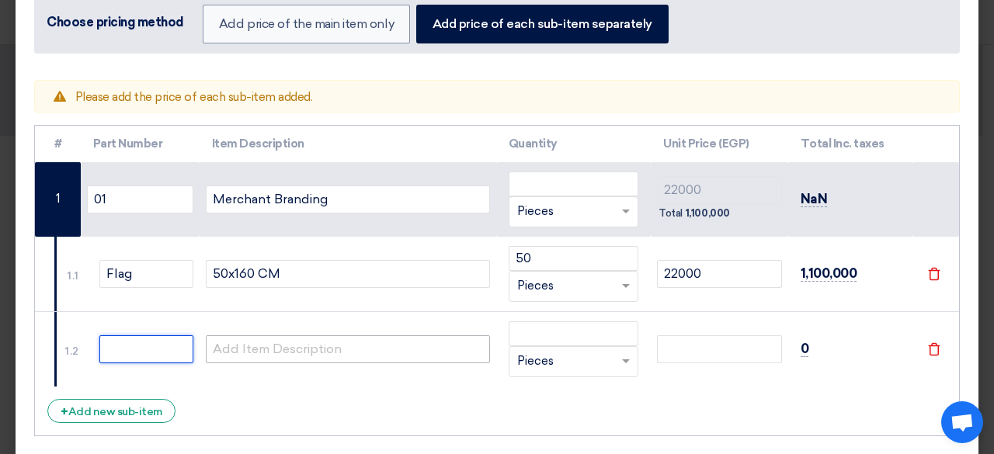
drag, startPoint x: 141, startPoint y: 344, endPoint x: 205, endPoint y: 350, distance: 64.7
click at [141, 343] on input "text" at bounding box center [146, 350] width 94 height 28
click at [148, 352] on input "text" at bounding box center [146, 350] width 94 height 28
paste input "Pyramid Stands"
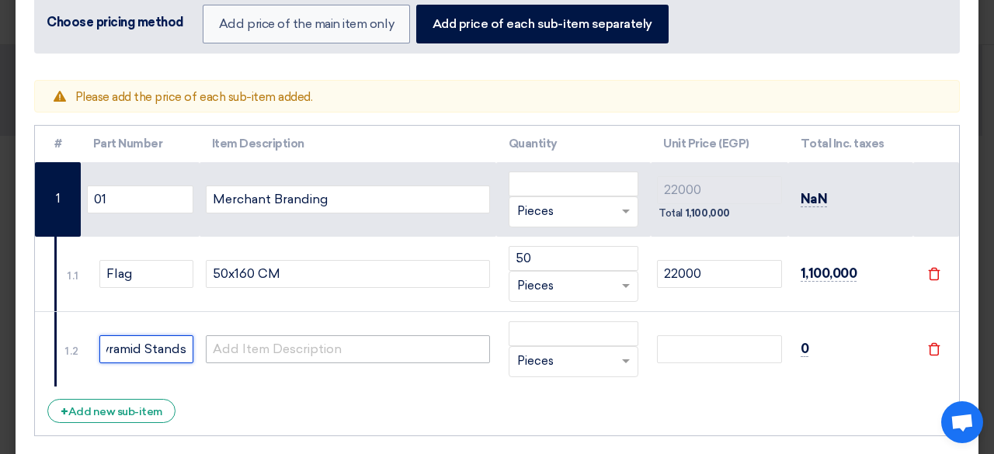
type input "Pyramid Stands"
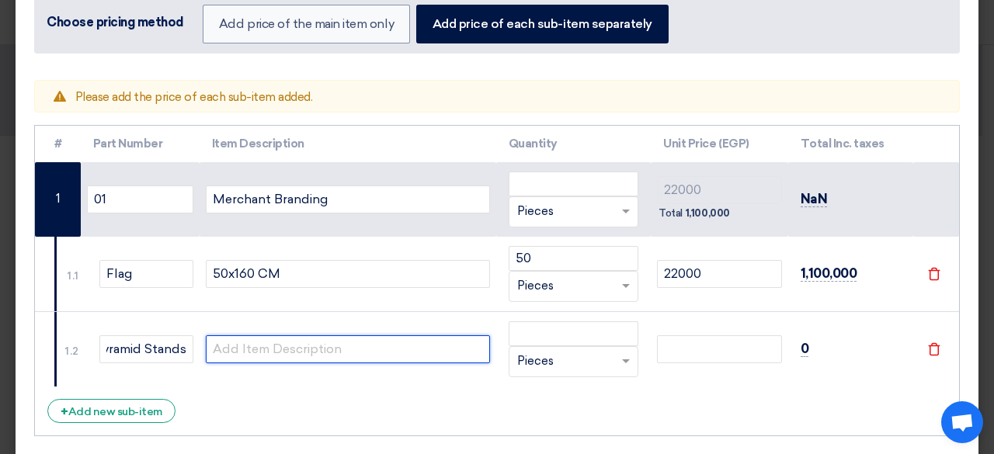
scroll to position [0, 0]
click at [249, 344] on input "text" at bounding box center [348, 350] width 284 height 28
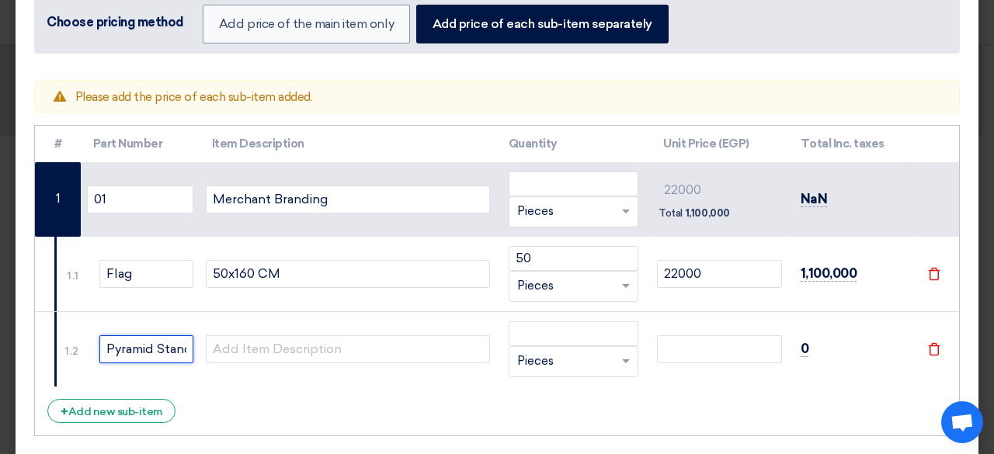
click at [155, 340] on input "Pyramid Stands" at bounding box center [146, 350] width 94 height 28
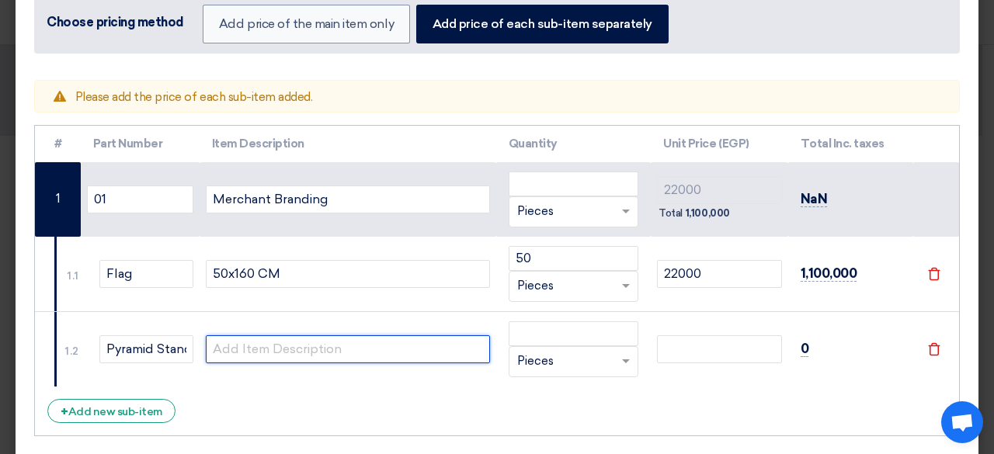
click at [224, 353] on input "text" at bounding box center [348, 350] width 284 height 28
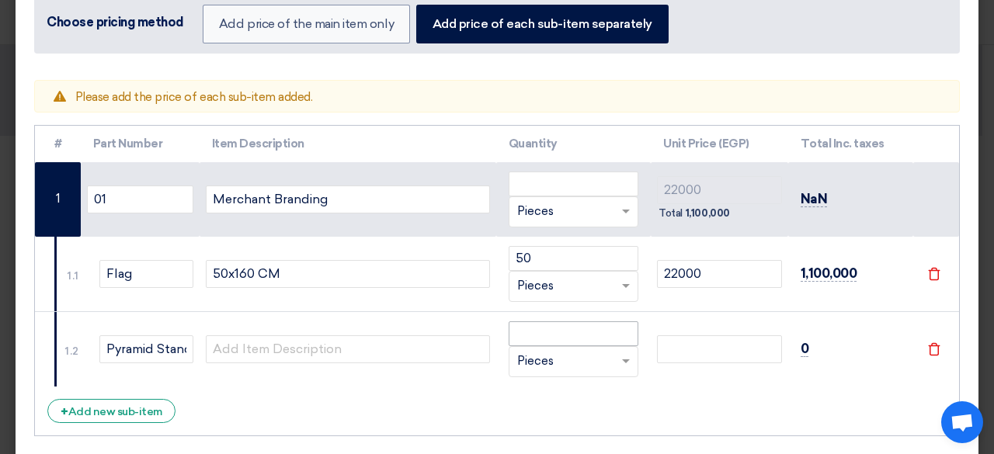
drag, startPoint x: 225, startPoint y: 353, endPoint x: 552, endPoint y: 338, distance: 327.4
click at [583, 380] on td "RFQ_STEP1.ITEMS.2.TYPE_PLACEHOLDER × Pieces" at bounding box center [573, 349] width 155 height 75
click at [551, 330] on input "number" at bounding box center [574, 334] width 131 height 25
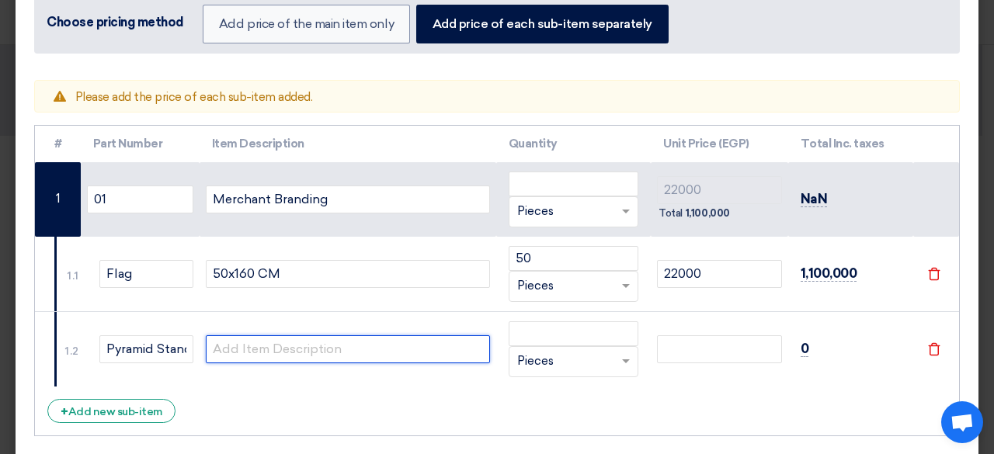
click at [353, 336] on input "text" at bounding box center [348, 350] width 284 height 28
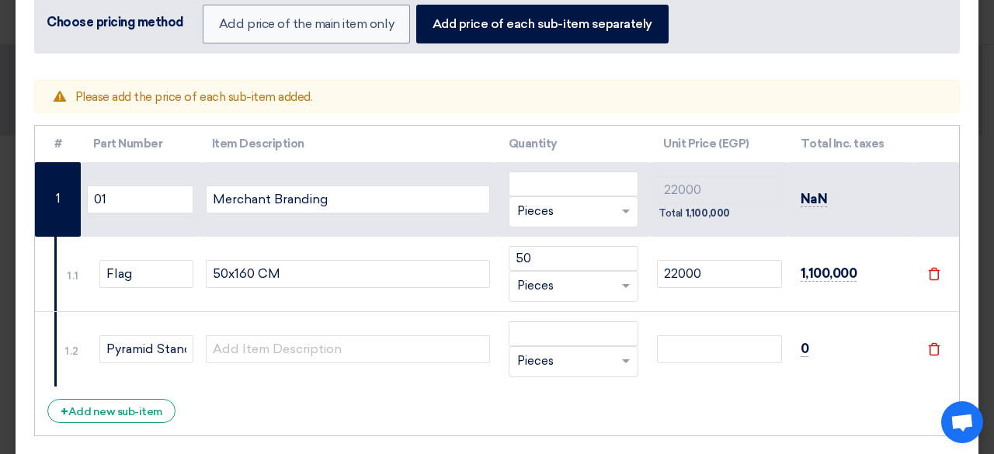
drag, startPoint x: 350, startPoint y: 327, endPoint x: 655, endPoint y: 336, distance: 305.5
click at [352, 332] on td at bounding box center [348, 349] width 297 height 75
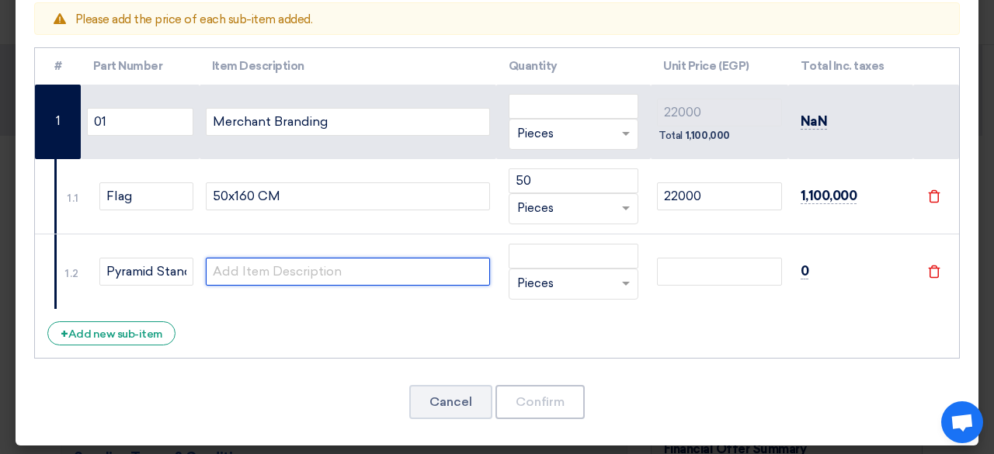
drag, startPoint x: 293, startPoint y: 283, endPoint x: 297, endPoint y: 276, distance: 8.0
click at [296, 279] on input "text" at bounding box center [348, 272] width 284 height 28
paste input "90x130 CM"
type input "90x130 CM"
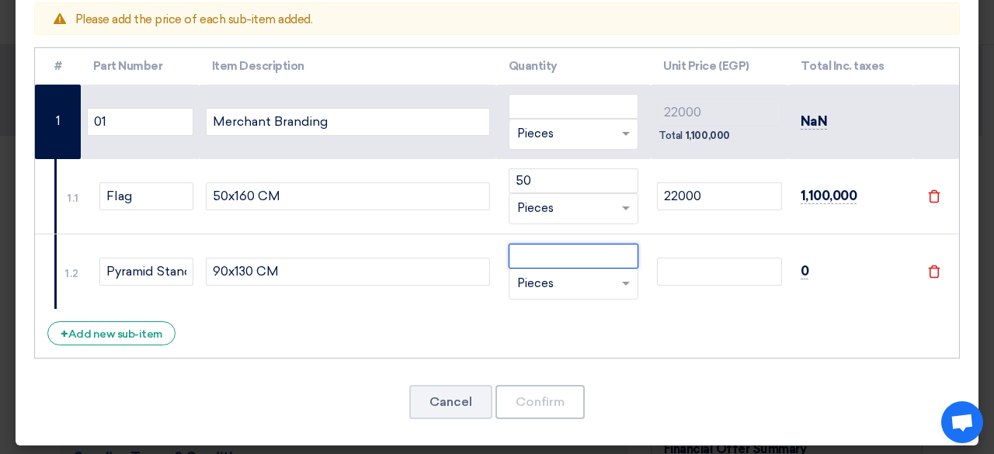
click at [564, 257] on input "number" at bounding box center [574, 256] width 131 height 25
type input "20"
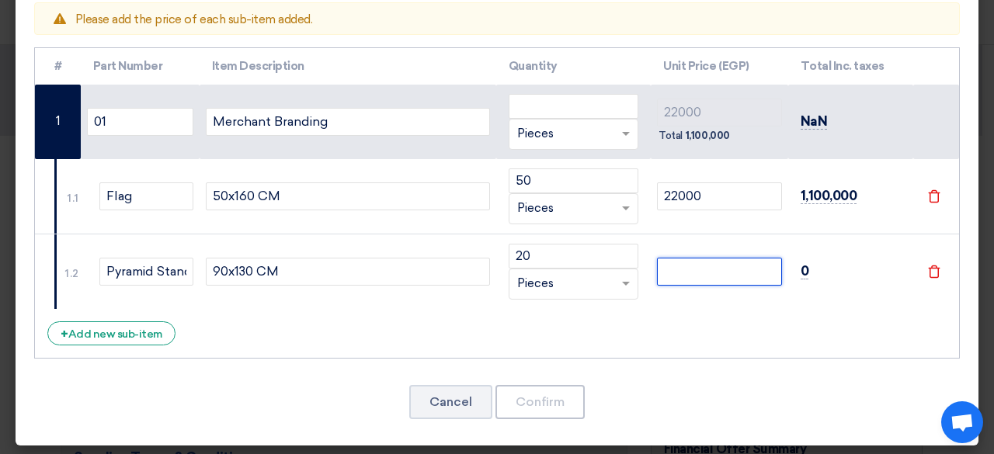
click at [695, 259] on input "number" at bounding box center [719, 272] width 124 height 28
type input "6"
type input "22006"
type input "66"
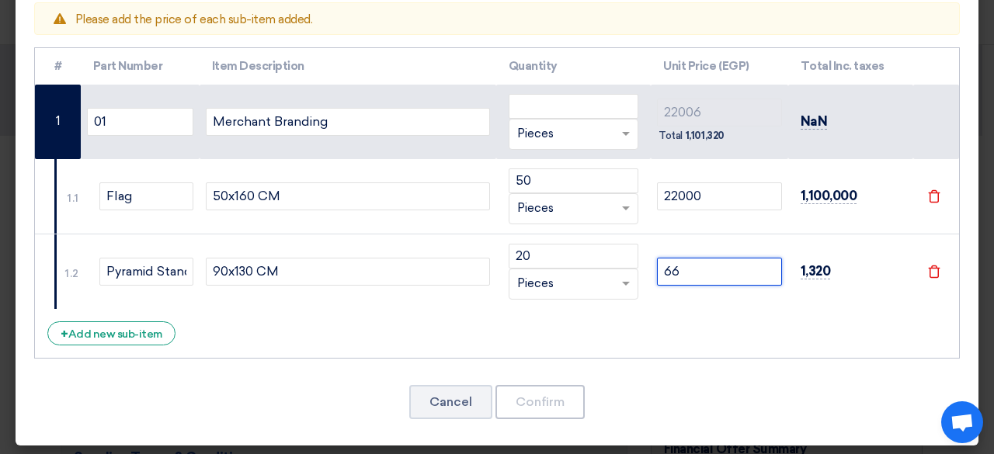
type input "22066"
type input "660"
type input "22660"
type input "6600"
type input "28600"
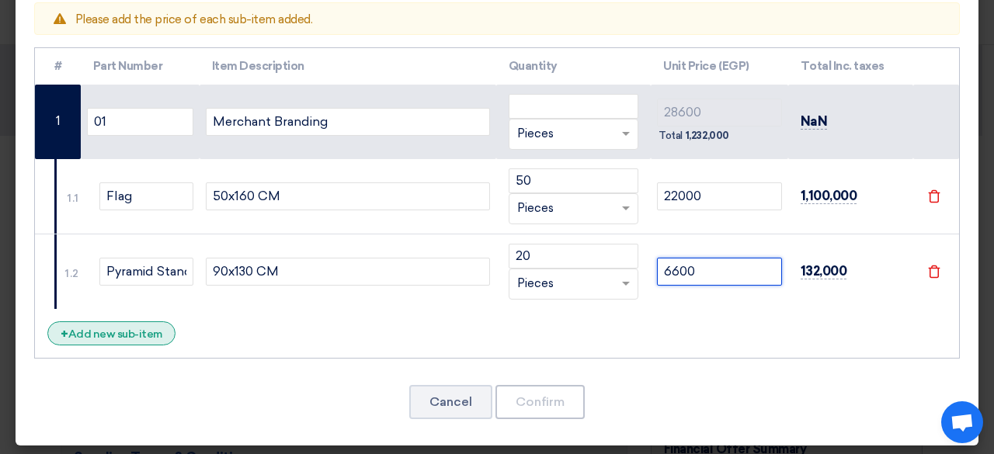
type input "6600"
click at [93, 330] on div "+ Add new sub-item" at bounding box center [111, 334] width 128 height 24
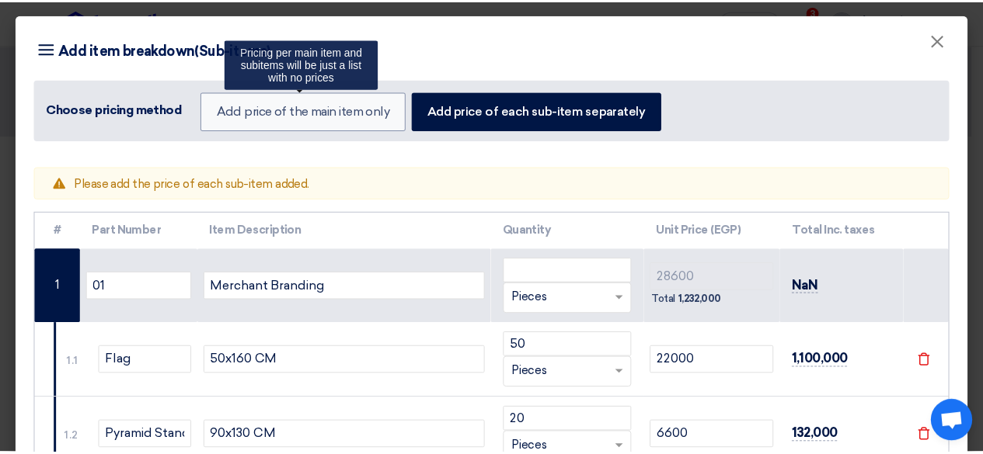
scroll to position [242, 0]
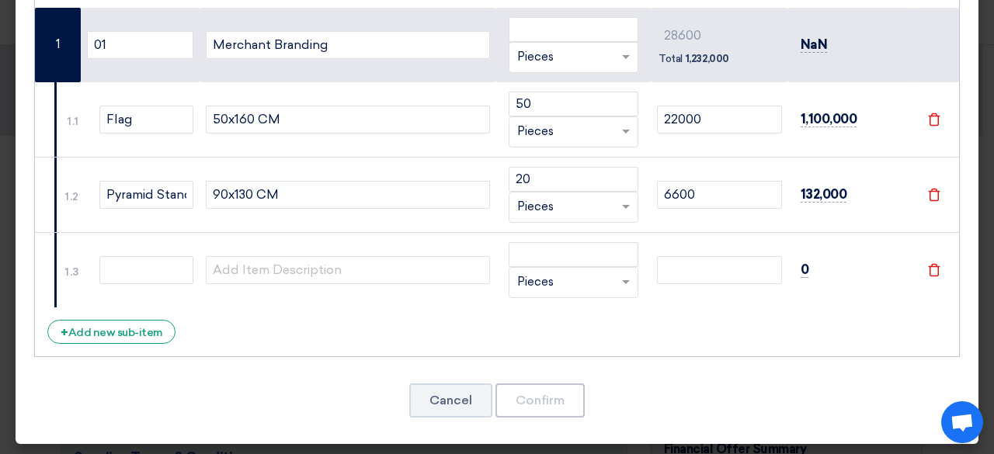
click at [138, 283] on td at bounding box center [140, 269] width 119 height 75
paste input "Door Sign"
type input "Door Sign"
click at [730, 454] on modal-container "Item breakdown Add item breakdown(Sub-items) Choose pricing method Add price of…" at bounding box center [497, 227] width 994 height 454
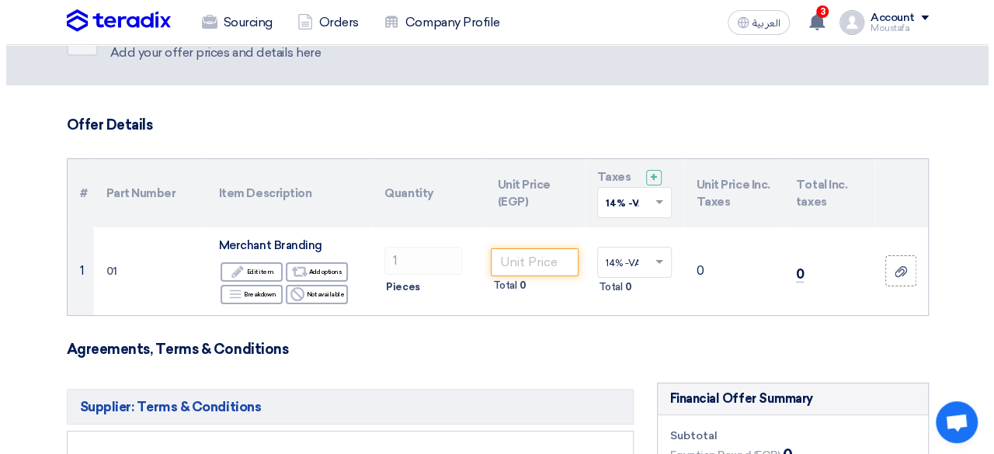
scroll to position [13, 0]
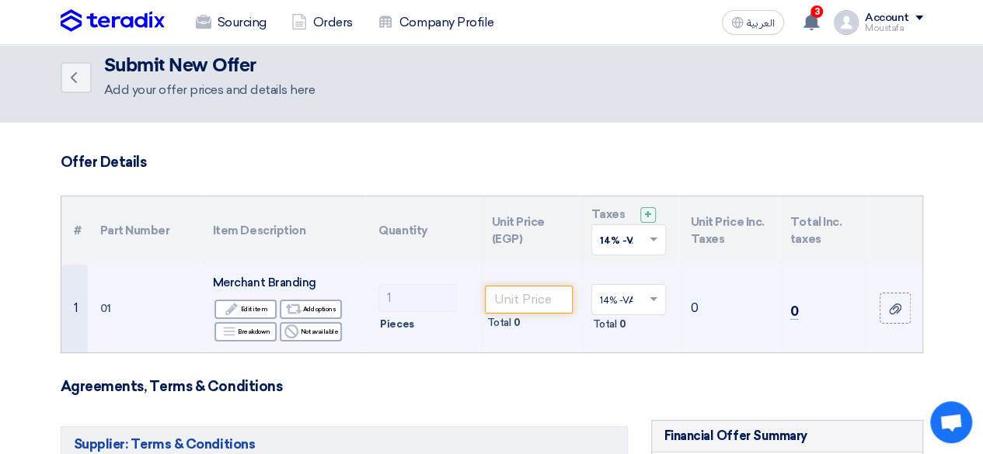
drag, startPoint x: 48, startPoint y: 305, endPoint x: 98, endPoint y: 288, distance: 52.6
click at [109, 287] on td "01" at bounding box center [144, 309] width 113 height 88
click at [236, 325] on icon "Breakdown" at bounding box center [229, 332] width 14 height 14
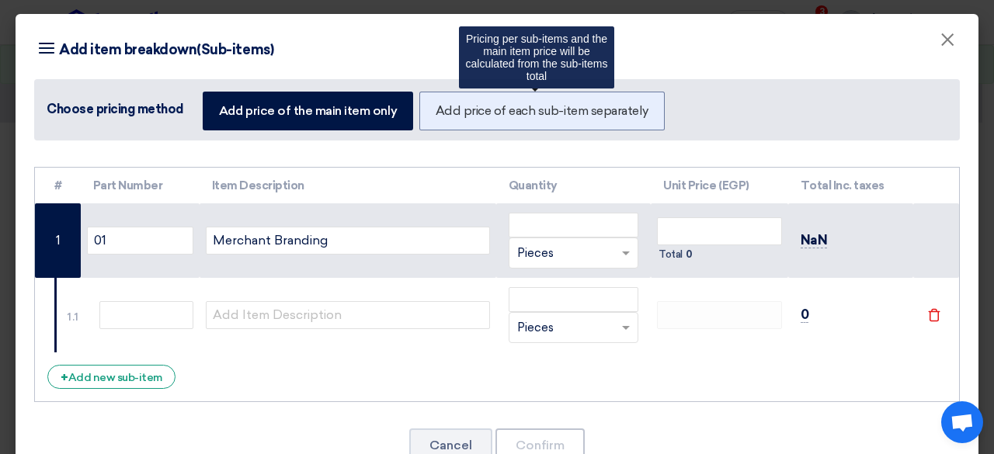
click at [570, 127] on label "Add price of each sub-item separately" at bounding box center [542, 111] width 245 height 39
click at [446, 115] on input "Add price of each sub-item separately" at bounding box center [441, 110] width 10 height 10
radio input "true"
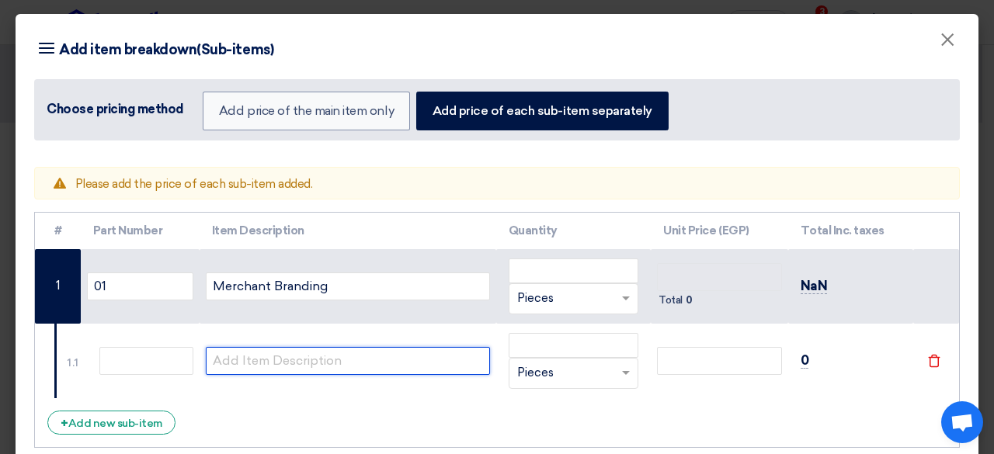
drag, startPoint x: 385, startPoint y: 348, endPoint x: 382, endPoint y: 357, distance: 9.8
click at [385, 348] on input "text" at bounding box center [348, 361] width 284 height 28
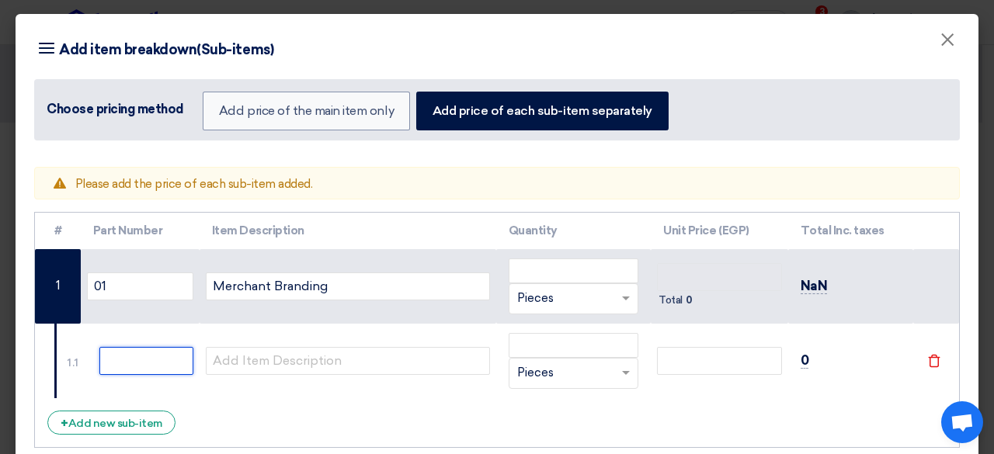
click at [146, 364] on input "text" at bounding box center [146, 361] width 94 height 28
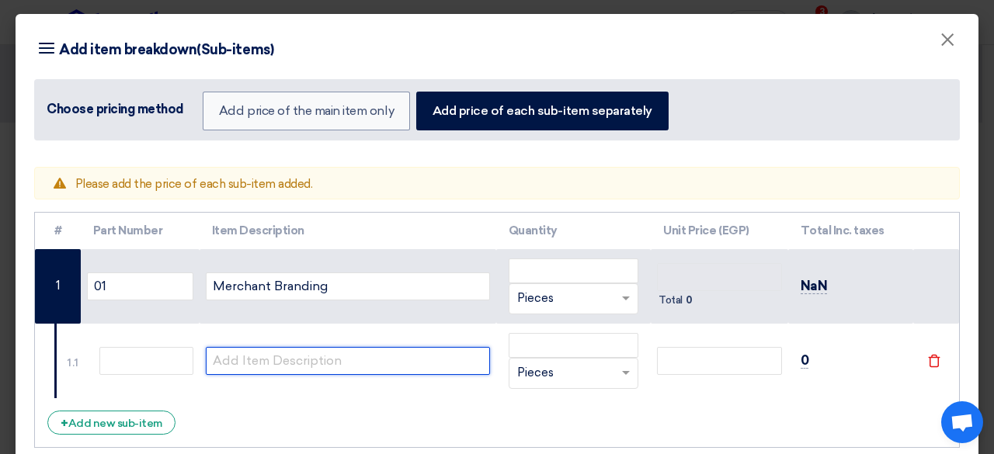
click at [263, 360] on input "text" at bounding box center [348, 361] width 284 height 28
click at [264, 362] on input "text" at bounding box center [348, 361] width 284 height 28
paste input "Flag"
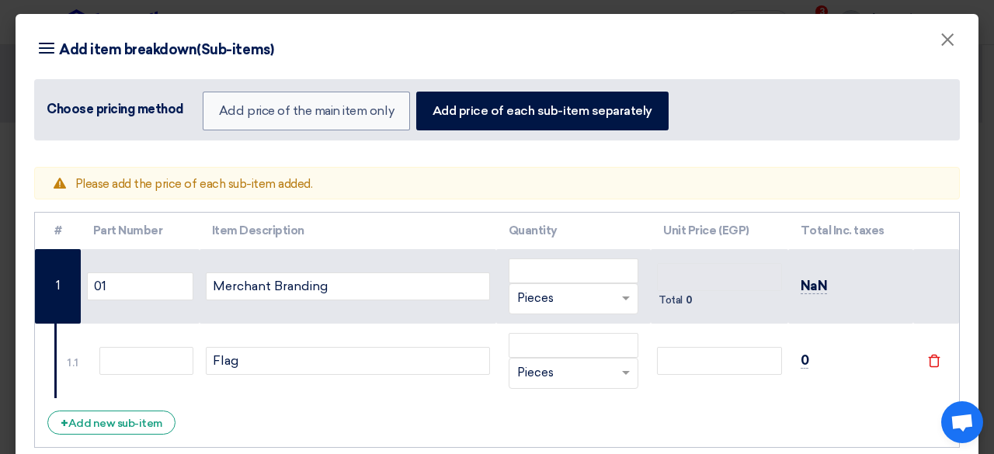
click at [530, 330] on td "RFQ_STEP1.ITEMS.2.TYPE_PLACEHOLDER × Pieces" at bounding box center [573, 361] width 155 height 75
drag, startPoint x: 437, startPoint y: 344, endPoint x: 426, endPoint y: 353, distance: 14.9
click at [436, 346] on td "Flag" at bounding box center [348, 361] width 297 height 75
click at [426, 353] on input "Flag" at bounding box center [348, 361] width 284 height 28
click at [424, 353] on input "Flag" at bounding box center [348, 361] width 284 height 28
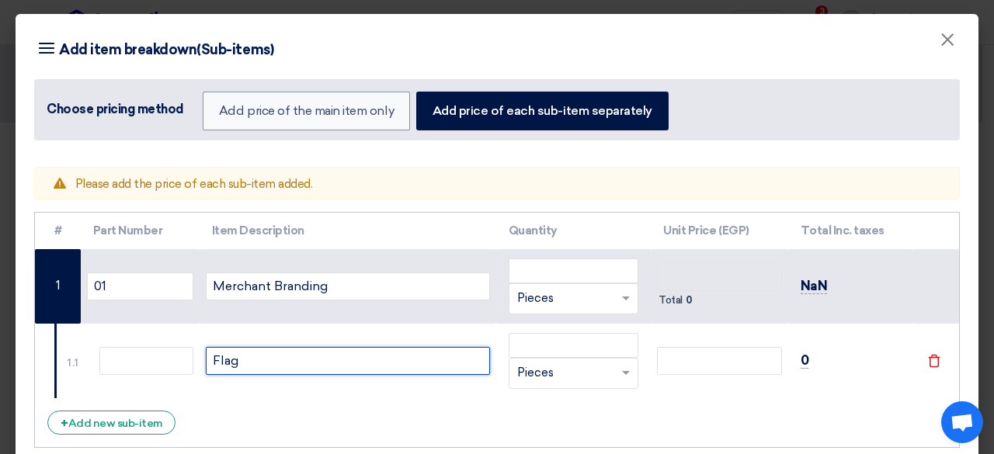
click at [424, 353] on input "Flag" at bounding box center [348, 361] width 284 height 28
click at [423, 352] on input "Flag" at bounding box center [348, 361] width 284 height 28
paste input "50x160 CM"
type input "50x160 CM"
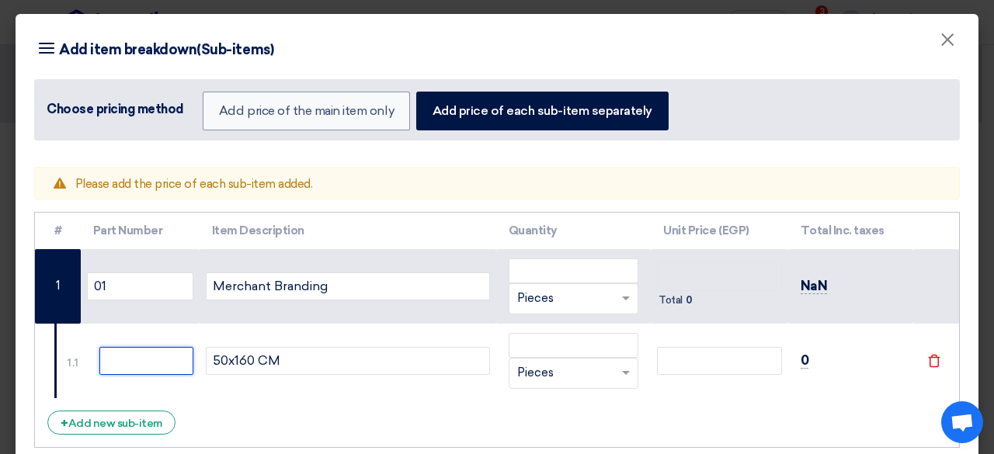
click at [180, 354] on input "text" at bounding box center [146, 361] width 94 height 28
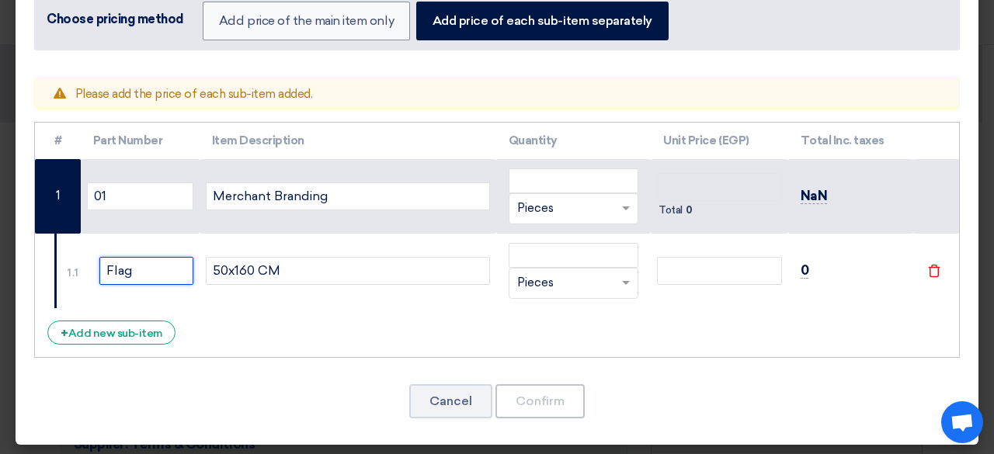
scroll to position [92, 0]
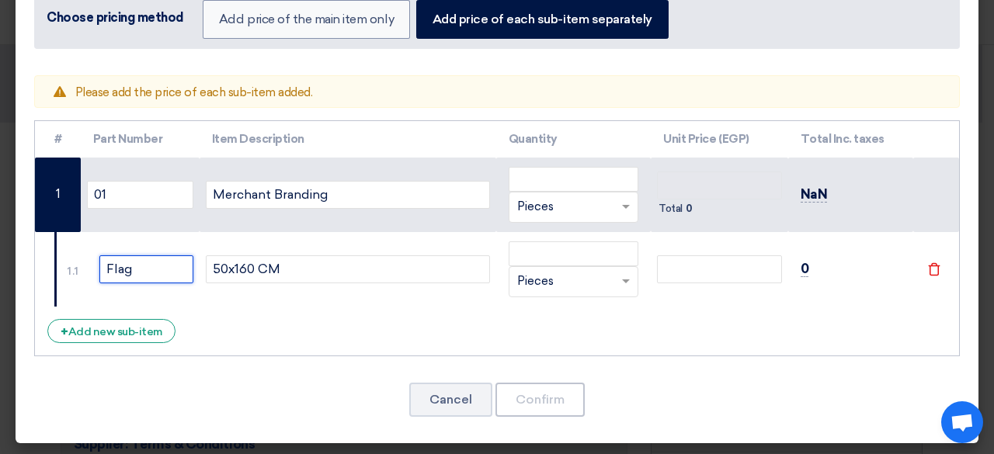
type input "Flag"
click at [587, 255] on input "number" at bounding box center [574, 254] width 131 height 25
type input "5"
type input "0"
type input "50"
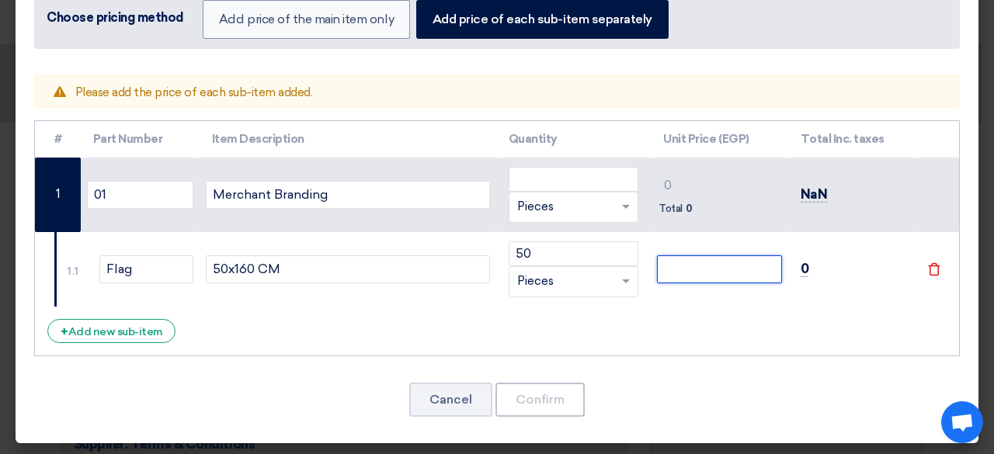
click at [712, 266] on input "number" at bounding box center [719, 270] width 124 height 28
type input "2"
type input "22"
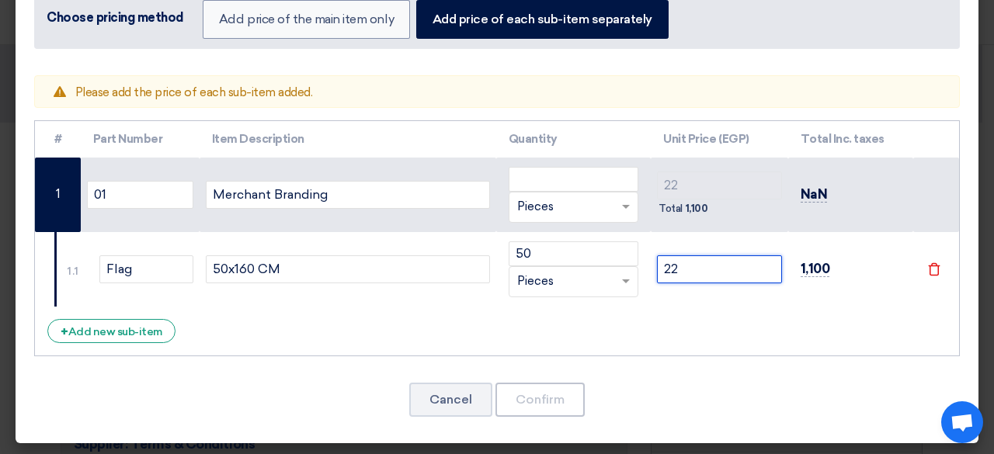
type input "220"
type input "2200"
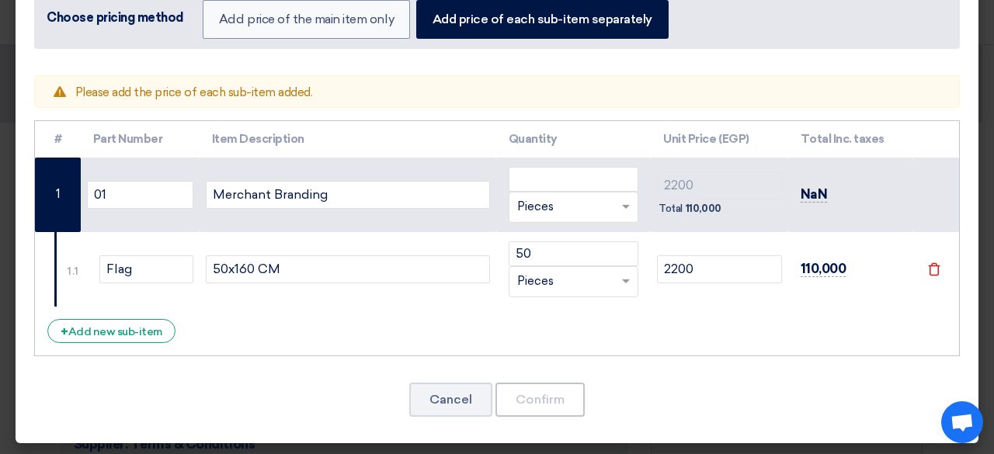
click at [639, 327] on div "# Part Number Item Description Quantity Unit Price (EGP) Total Inc. taxes 01 Me…" at bounding box center [497, 238] width 926 height 236
click at [147, 336] on div "+ Add new sub-item" at bounding box center [111, 331] width 128 height 24
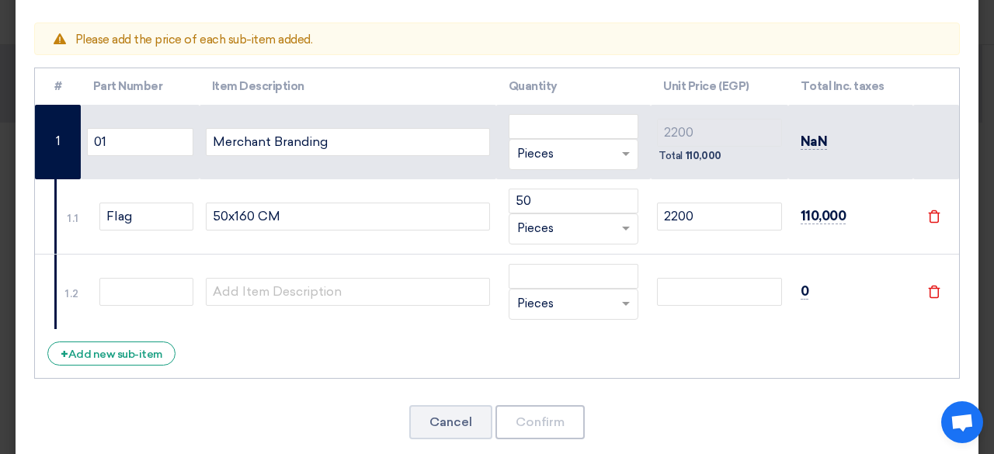
scroll to position [166, 0]
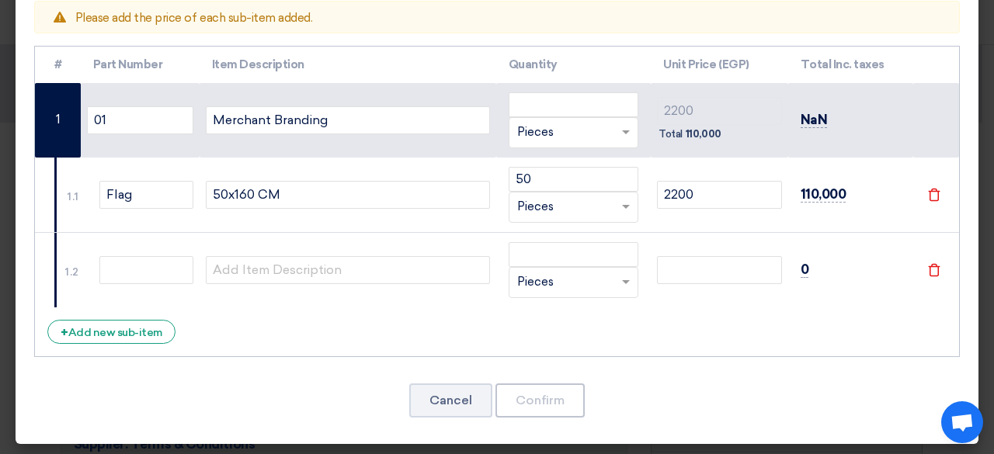
click at [548, 414] on div "Cancel Confirm" at bounding box center [497, 400] width 926 height 37
click at [928, 271] on icon "File" at bounding box center [935, 270] width 14 height 14
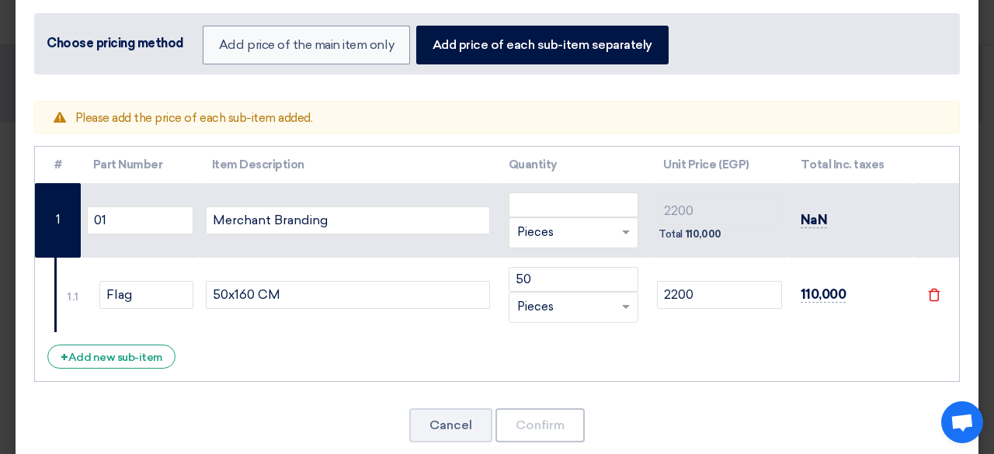
scroll to position [92, 0]
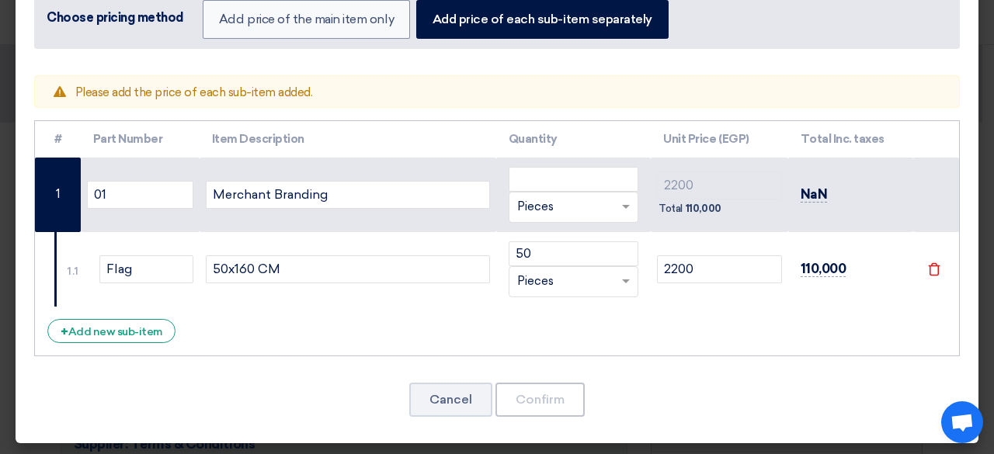
drag, startPoint x: 527, startPoint y: 416, endPoint x: 530, endPoint y: 407, distance: 9.8
click at [528, 416] on div "Warning Please add the price of each sub-item added. # Part Number Item Descrip…" at bounding box center [497, 256] width 963 height 376
click at [828, 264] on span "110,000" at bounding box center [824, 269] width 46 height 16
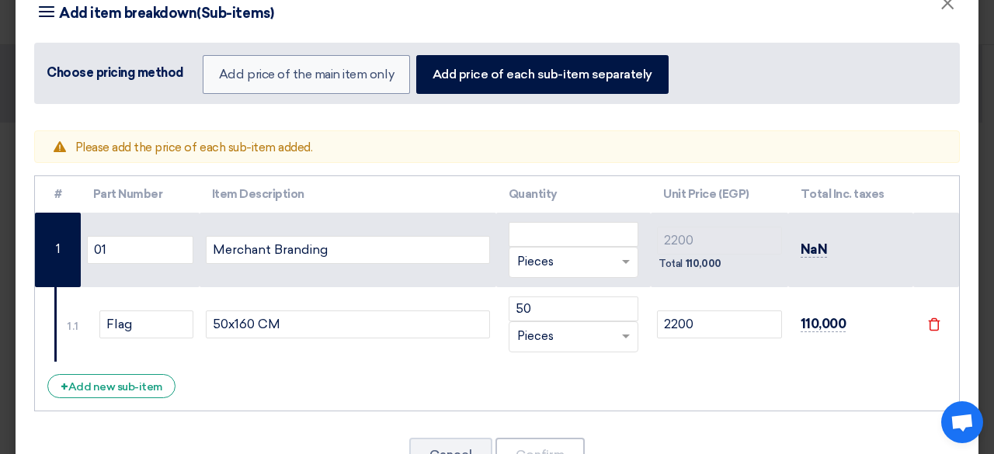
scroll to position [0, 0]
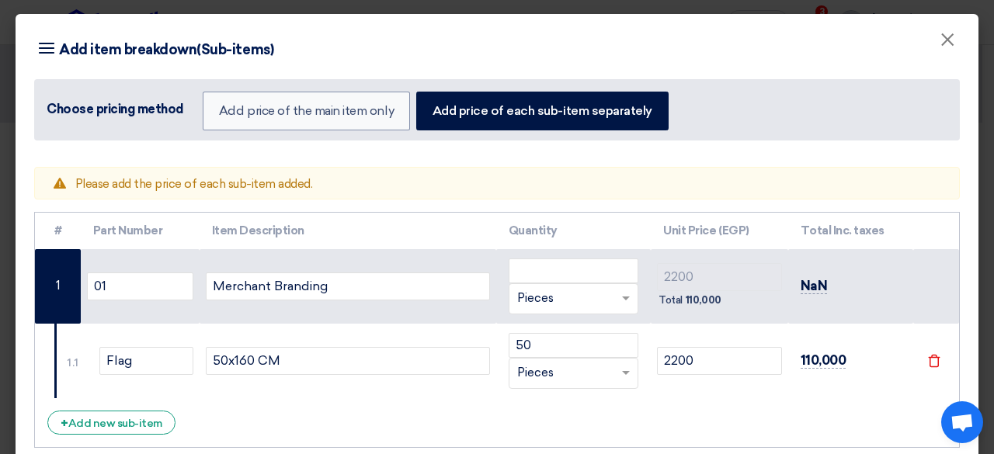
drag, startPoint x: 207, startPoint y: 166, endPoint x: 170, endPoint y: 180, distance: 39.8
click at [207, 167] on div "Warning Please add the price of each sub-item added." at bounding box center [497, 183] width 926 height 33
click at [169, 180] on span "Please add the price of each sub-item added." at bounding box center [194, 184] width 238 height 14
click at [566, 268] on input "number" at bounding box center [574, 271] width 131 height 25
click at [924, 273] on td at bounding box center [937, 286] width 46 height 75
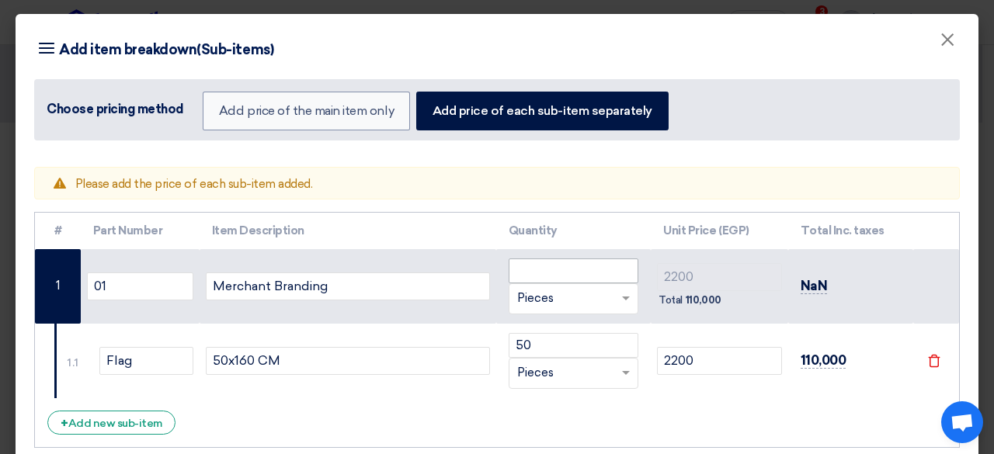
drag, startPoint x: 884, startPoint y: 290, endPoint x: 631, endPoint y: 273, distance: 253.8
click at [879, 288] on td "NaN" at bounding box center [852, 286] width 126 height 75
click at [583, 273] on input "number" at bounding box center [574, 271] width 131 height 25
type input "0"
click at [960, 301] on div "Warning Please add the price of each sub-item added. # Part Number Item Descrip…" at bounding box center [497, 347] width 963 height 376
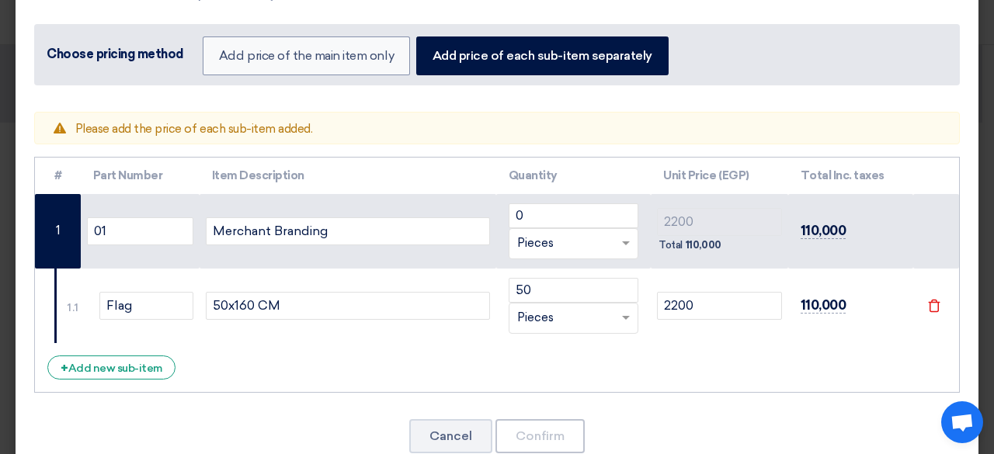
scroll to position [92, 0]
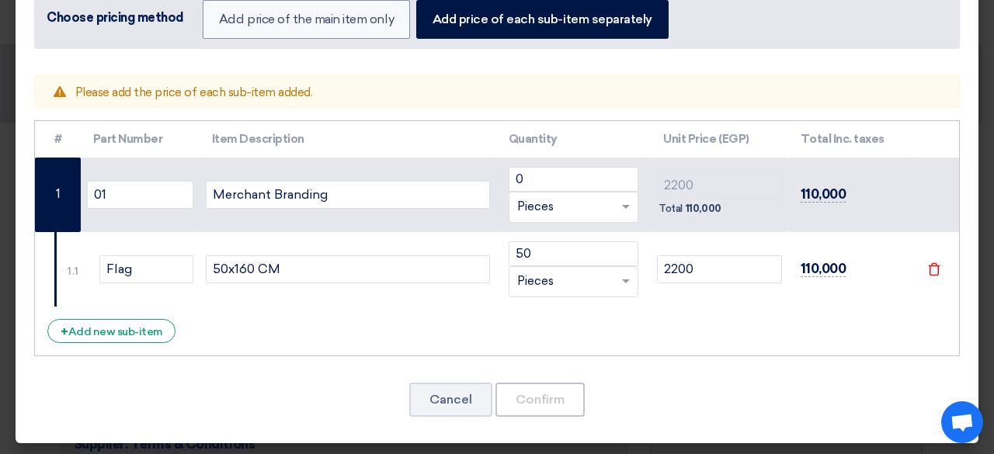
click at [623, 407] on div "Cancel Confirm" at bounding box center [497, 399] width 926 height 37
click at [138, 333] on div "+ Add new sub-item" at bounding box center [111, 331] width 128 height 24
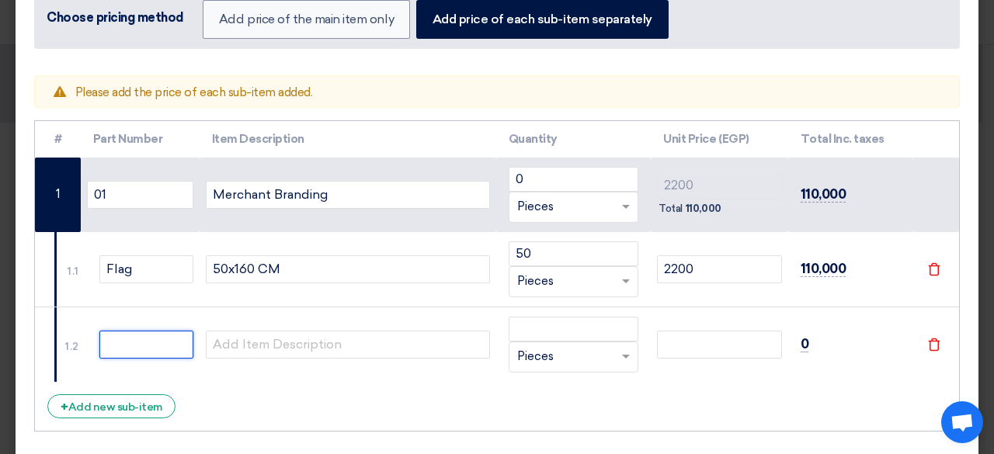
drag, startPoint x: 152, startPoint y: 355, endPoint x: 160, endPoint y: 354, distance: 7.8
click at [160, 354] on input "text" at bounding box center [146, 345] width 94 height 28
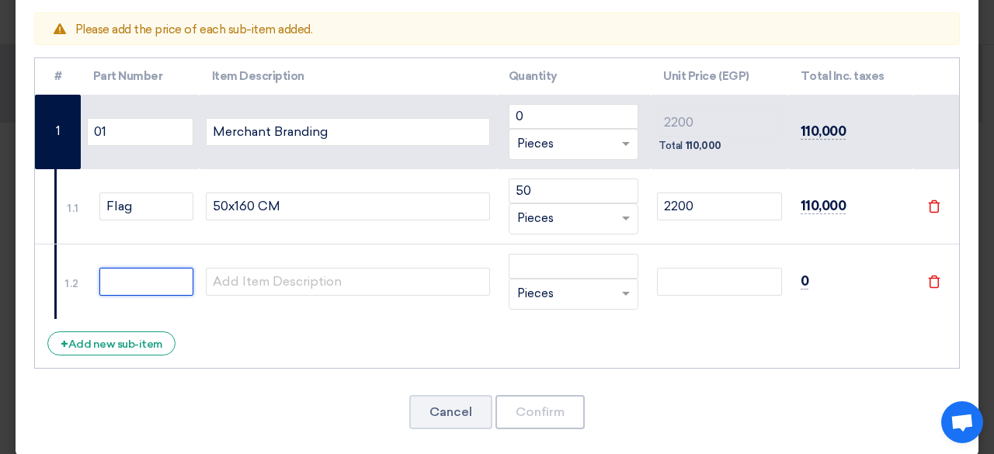
scroll to position [166, 0]
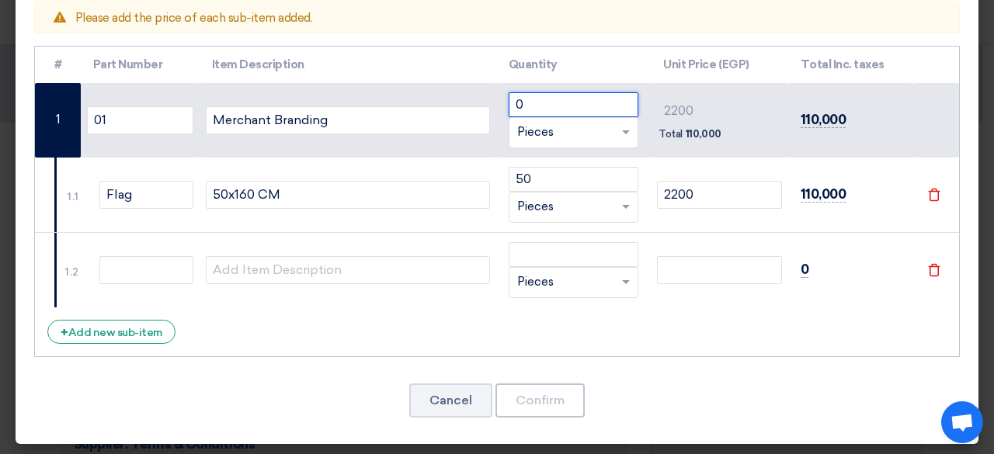
click at [549, 98] on input "0" at bounding box center [574, 104] width 131 height 25
type input "0"
type input "0000"
drag, startPoint x: 660, startPoint y: 298, endPoint x: 671, endPoint y: 286, distance: 16.5
click at [660, 298] on td at bounding box center [719, 269] width 137 height 75
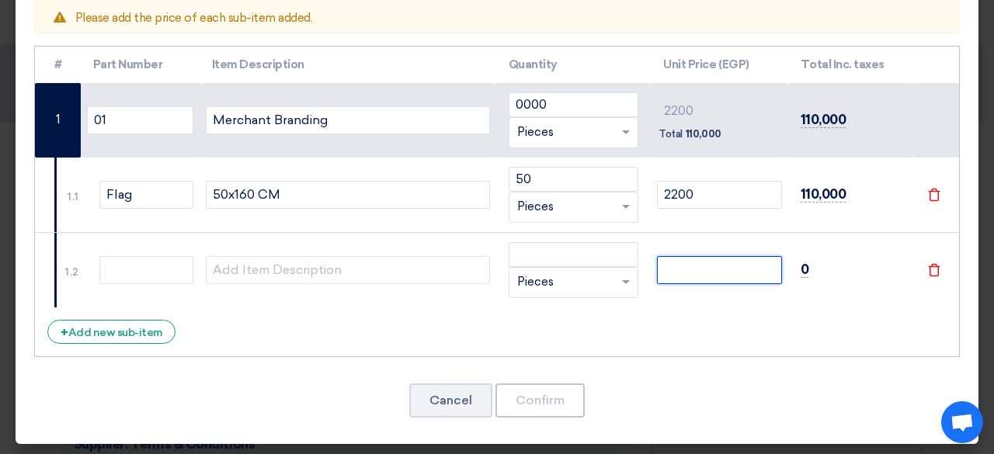
drag, startPoint x: 684, startPoint y: 278, endPoint x: 303, endPoint y: 391, distance: 397.7
click at [671, 285] on td at bounding box center [719, 269] width 137 height 75
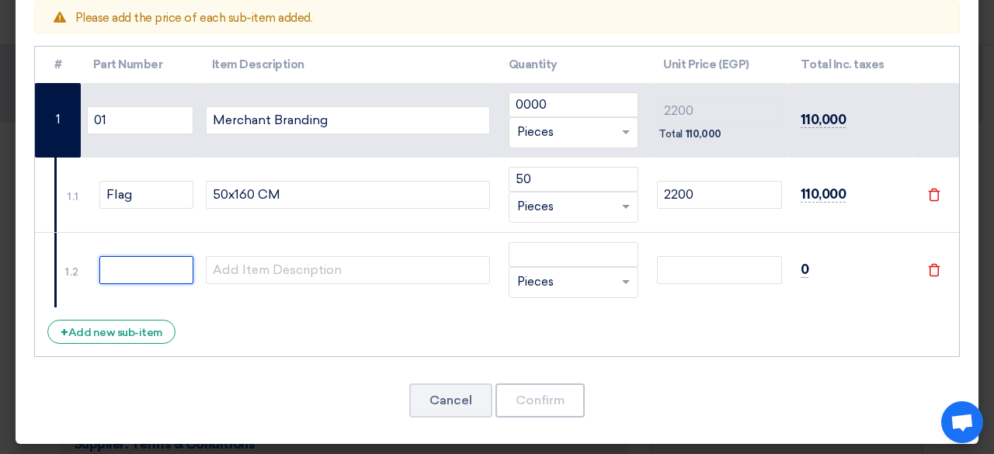
click at [149, 266] on input "text" at bounding box center [146, 270] width 94 height 28
paste input "Pyramid Stands"
type input "Pyramid Stands"
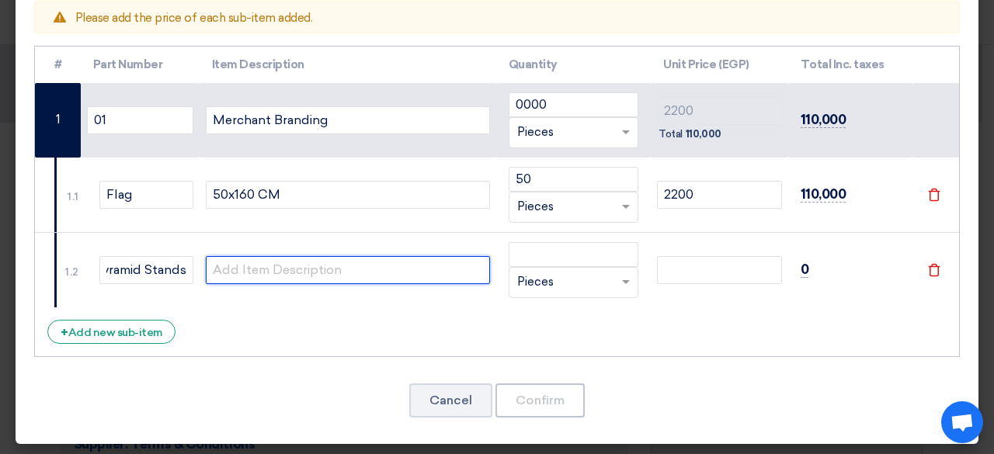
scroll to position [0, 0]
click at [292, 270] on input "text" at bounding box center [348, 270] width 284 height 28
click at [404, 258] on input "text" at bounding box center [348, 270] width 284 height 28
paste input "90x130 CM"
type input "90x130 CM"
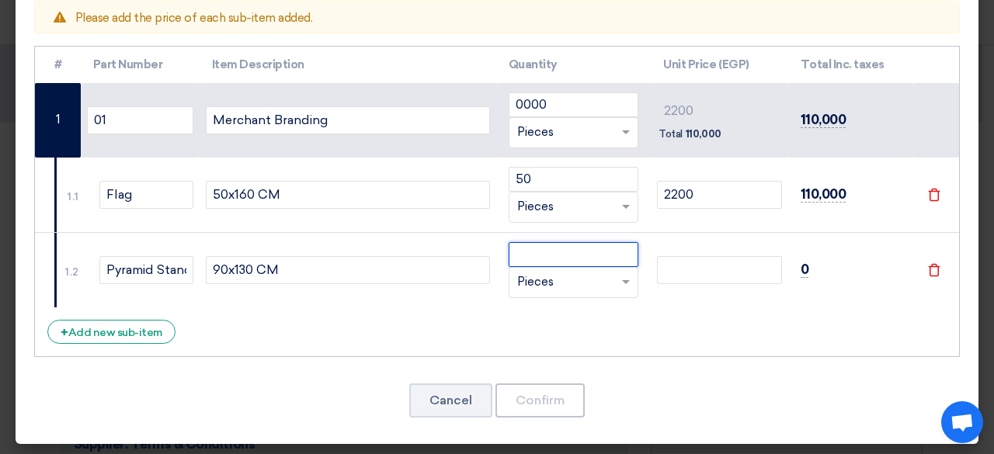
click at [604, 254] on input "number" at bounding box center [574, 254] width 131 height 25
type input "20"
click at [750, 245] on td at bounding box center [719, 269] width 137 height 75
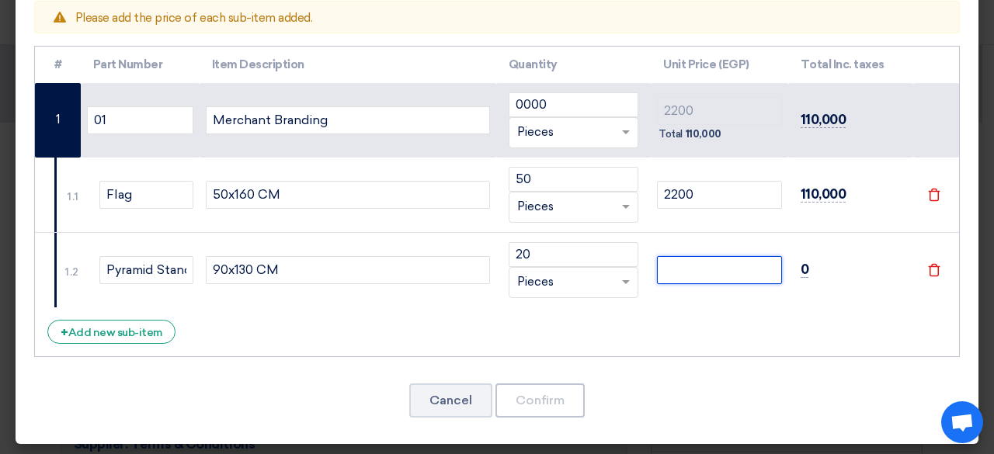
drag, startPoint x: 736, startPoint y: 273, endPoint x: 735, endPoint y: 263, distance: 9.5
click at [736, 270] on input "number" at bounding box center [719, 270] width 124 height 28
type input "6"
type input "2206"
type input "66"
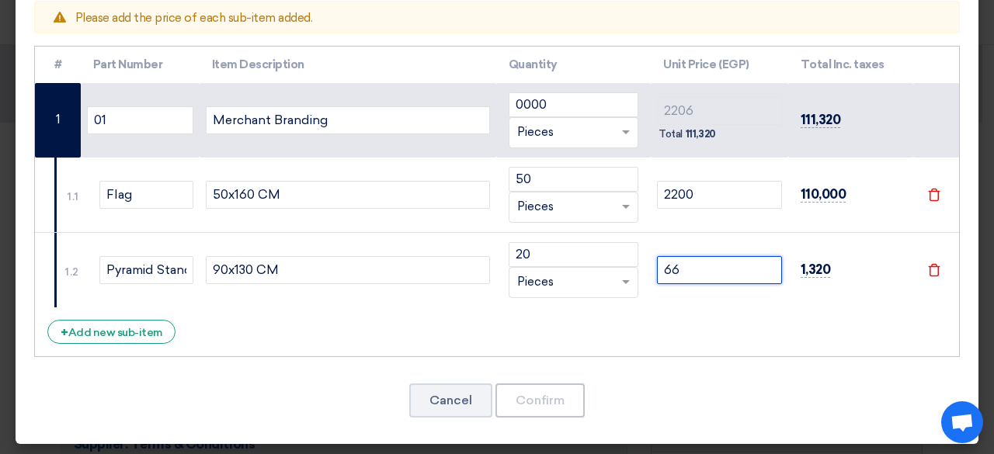
type input "2266"
type input "660"
type input "2860"
type input "6600"
type input "8800"
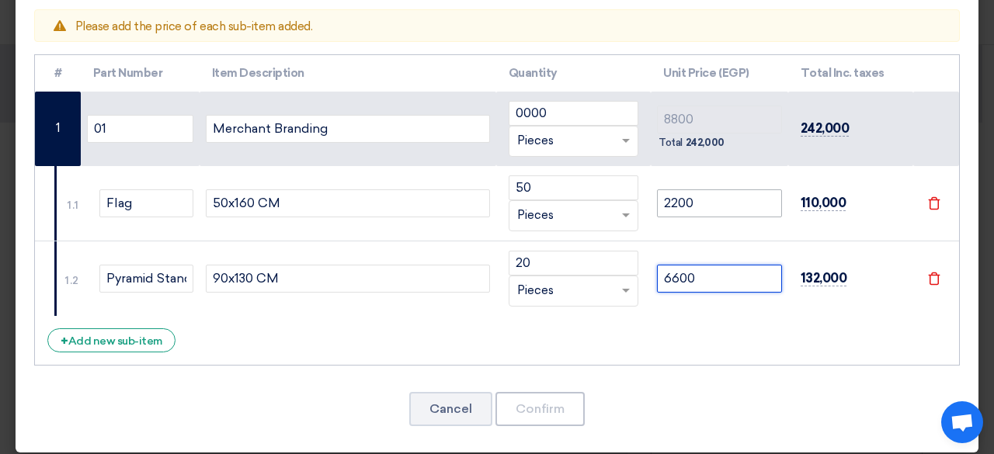
scroll to position [166, 0]
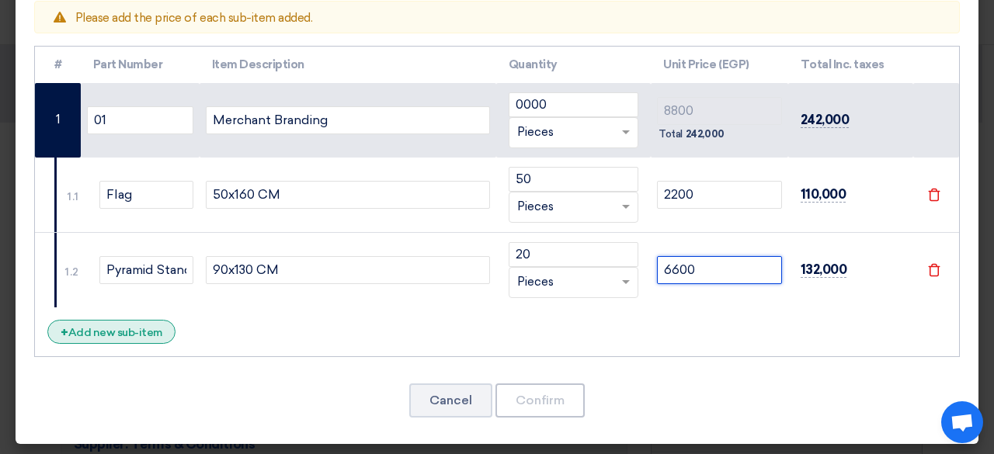
type input "6600"
click at [98, 333] on div "+ Add new sub-item" at bounding box center [111, 332] width 128 height 24
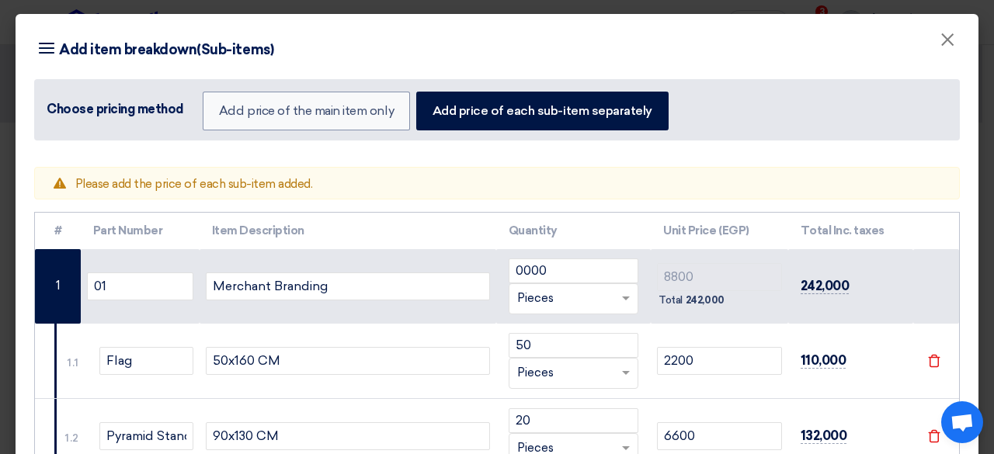
scroll to position [242, 0]
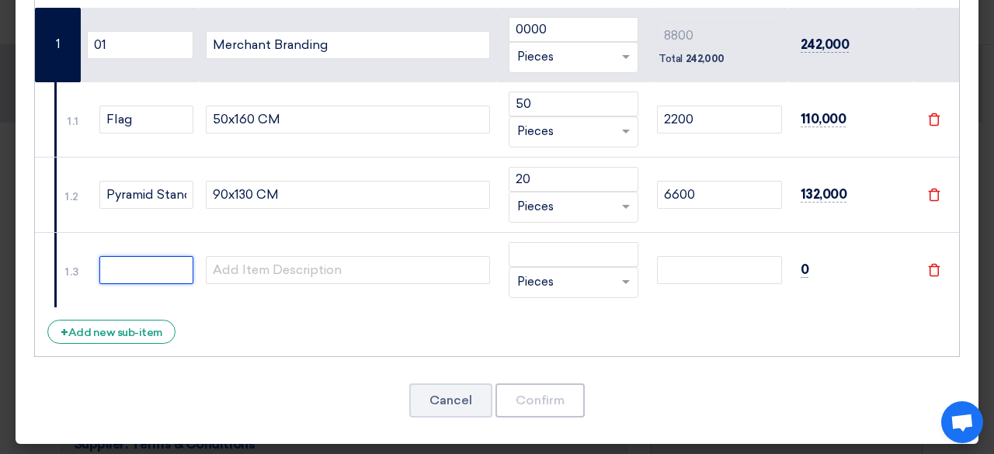
click at [123, 273] on input "text" at bounding box center [146, 270] width 94 height 28
paste input "Door Sign"
type input "Door Sign"
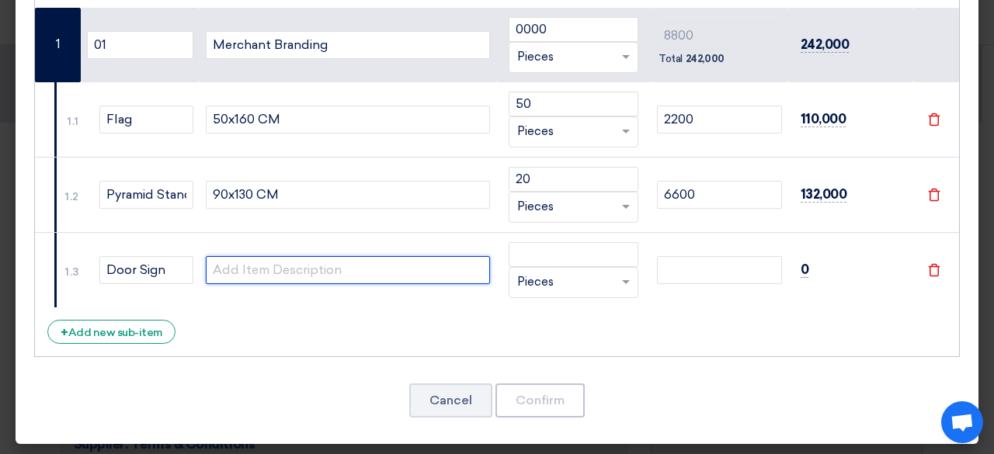
click at [302, 270] on input "text" at bounding box center [348, 270] width 284 height 28
paste input "14x23 CM"
type input "14x23 CM"
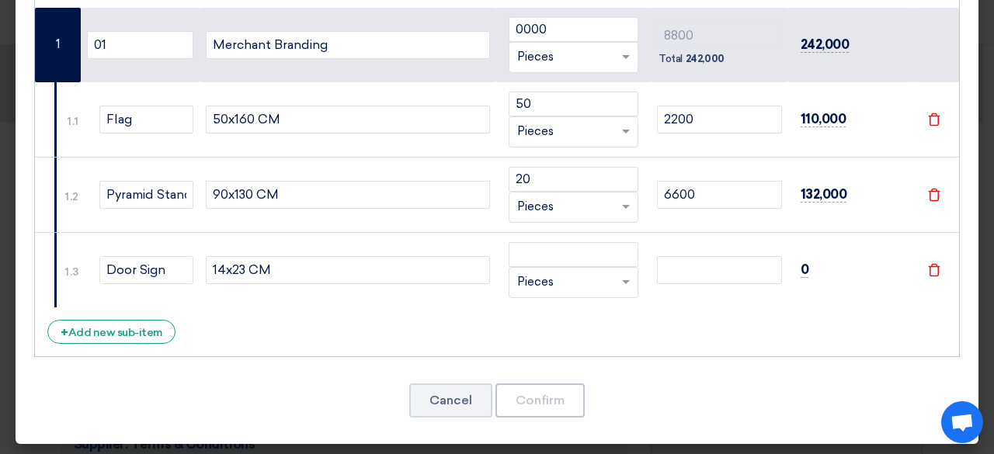
click at [601, 284] on div "RFQ_STEP1.ITEMS.2.TYPE_PLACEHOLDER × Pieces" at bounding box center [565, 282] width 110 height 18
click at [799, 382] on div "Cancel Confirm" at bounding box center [497, 400] width 926 height 37
click at [604, 249] on input "number" at bounding box center [574, 254] width 131 height 25
type input "300"
click at [723, 277] on input "number" at bounding box center [719, 270] width 124 height 28
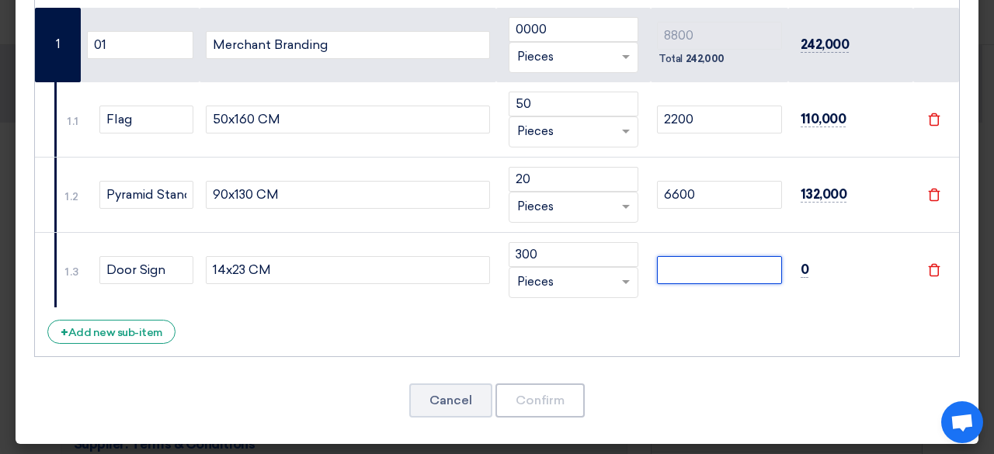
type input "2"
type input "8802"
type input "22"
type input "8822"
type input "22"
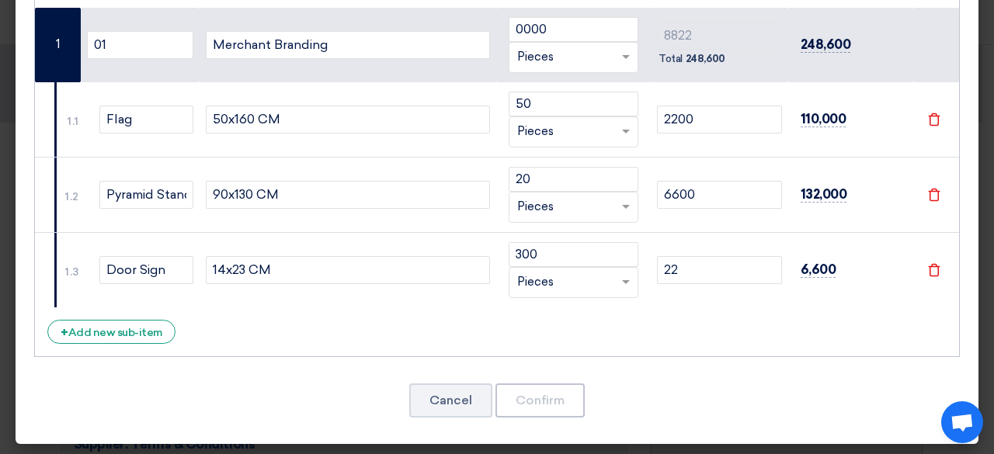
click at [758, 318] on div "# Part Number Item Description Quantity Unit Price (EGP) Total Inc. taxes 01 Me…" at bounding box center [497, 163] width 926 height 387
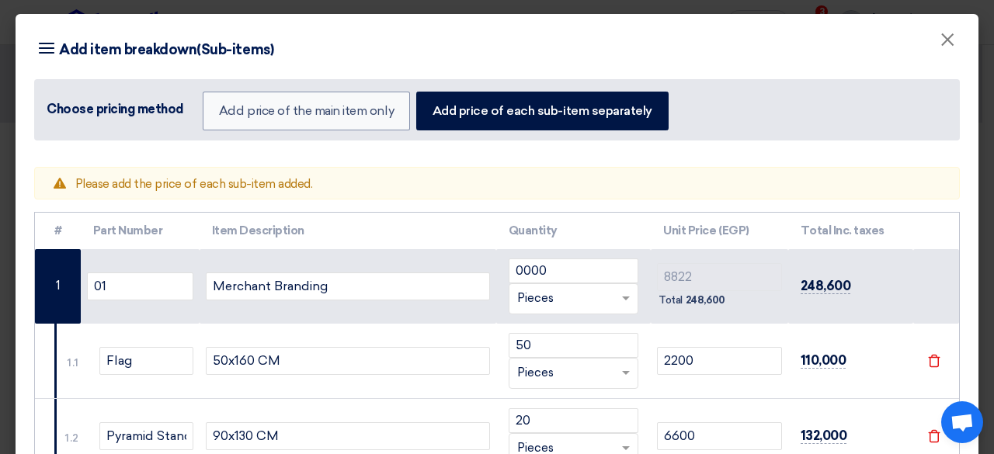
click at [272, 177] on span "Please add the price of each sub-item added." at bounding box center [194, 184] width 238 height 14
click at [562, 251] on td "0000 RFQ_STEP1.ITEMS.2.TYPE_PLACEHOLDER × Pieces" at bounding box center [573, 286] width 155 height 75
click at [539, 268] on input "0000" at bounding box center [574, 271] width 131 height 25
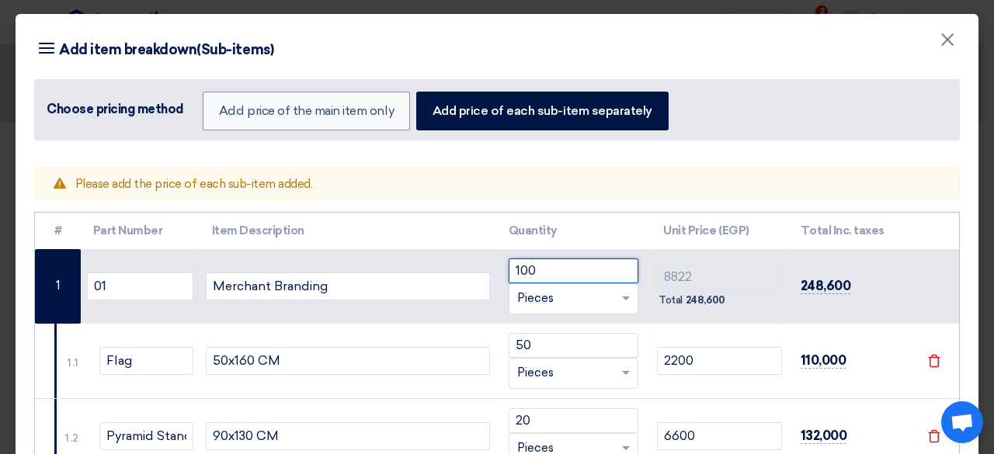
type input "100"
drag, startPoint x: 639, startPoint y: 320, endPoint x: 599, endPoint y: 312, distance: 40.5
click at [636, 320] on tr "1 01 Merchant Branding 100 RFQ_STEP1.ITEMS.2.TYPE_PLACEHOLDER × Pieces" at bounding box center [497, 286] width 924 height 75
drag, startPoint x: 840, startPoint y: 274, endPoint x: 824, endPoint y: 271, distance: 15.8
click at [840, 273] on td "248,600" at bounding box center [852, 286] width 126 height 75
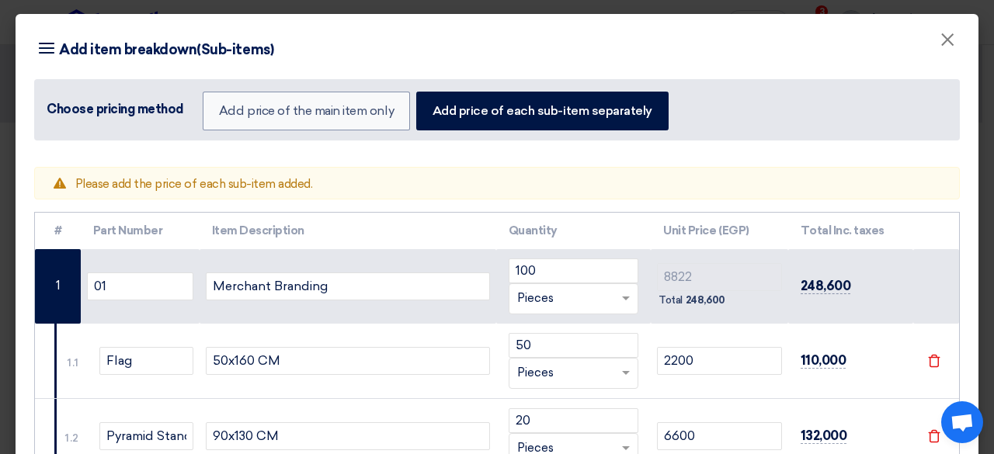
click at [824, 271] on td "248,600" at bounding box center [852, 286] width 126 height 75
click at [813, 285] on span "248,600" at bounding box center [826, 286] width 50 height 16
click at [681, 242] on th "Unit Price (EGP)" at bounding box center [719, 231] width 137 height 37
click at [658, 230] on th "Unit Price (EGP)" at bounding box center [719, 231] width 137 height 37
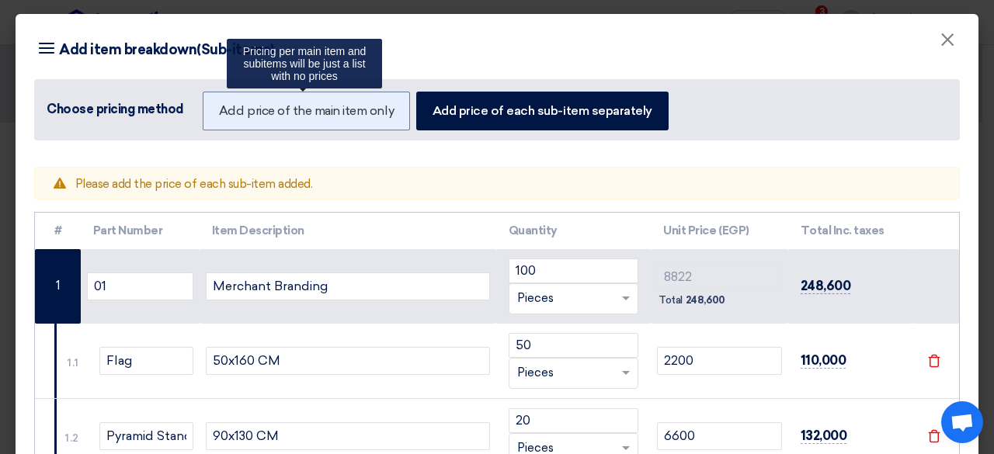
click at [252, 127] on label "Add price of the main item only" at bounding box center [306, 111] width 207 height 39
click at [229, 115] on input "Add price of the main item only" at bounding box center [224, 110] width 10 height 10
radio input "true"
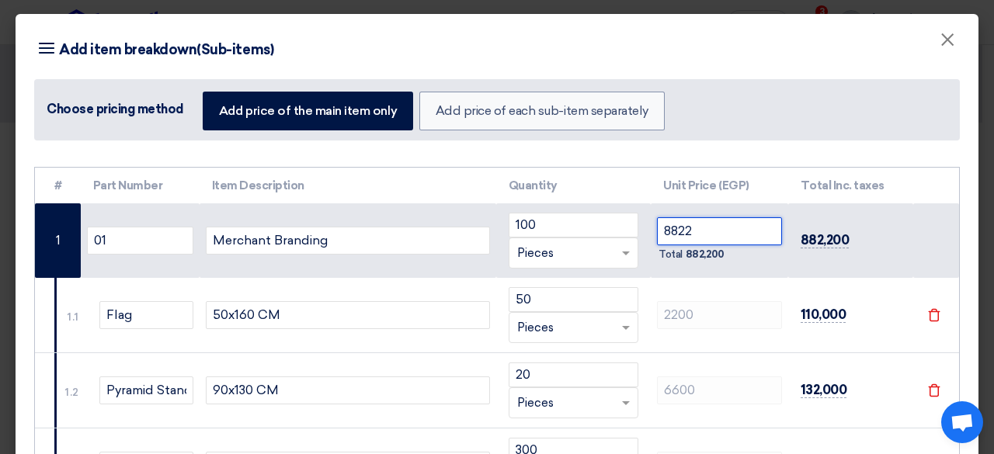
click at [686, 234] on input "8822" at bounding box center [719, 232] width 124 height 28
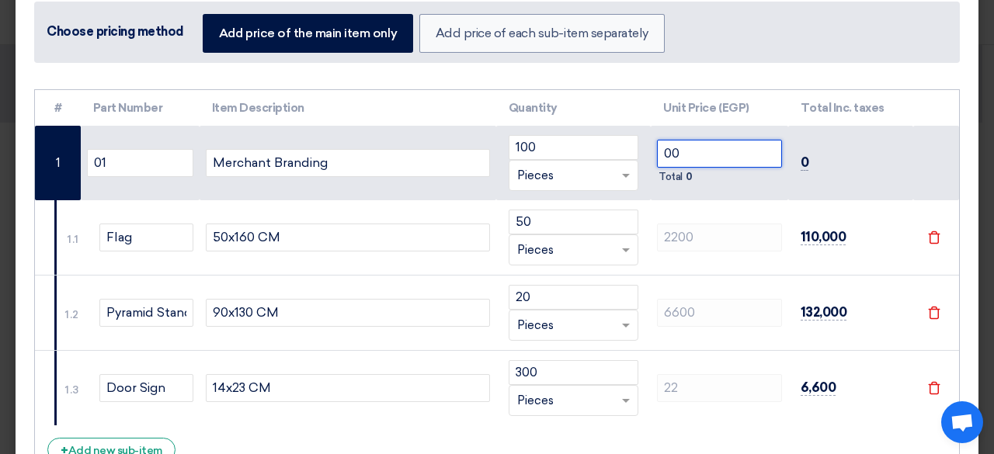
scroll to position [119, 0]
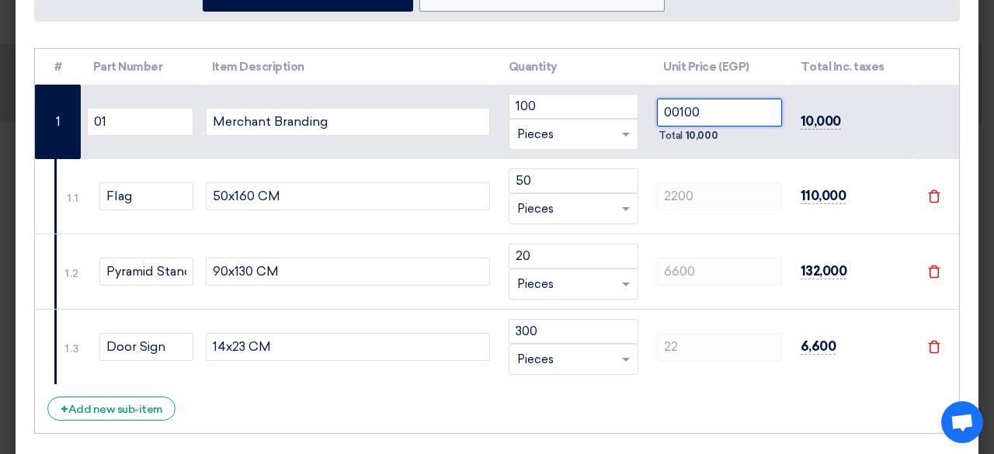
type input "00100"
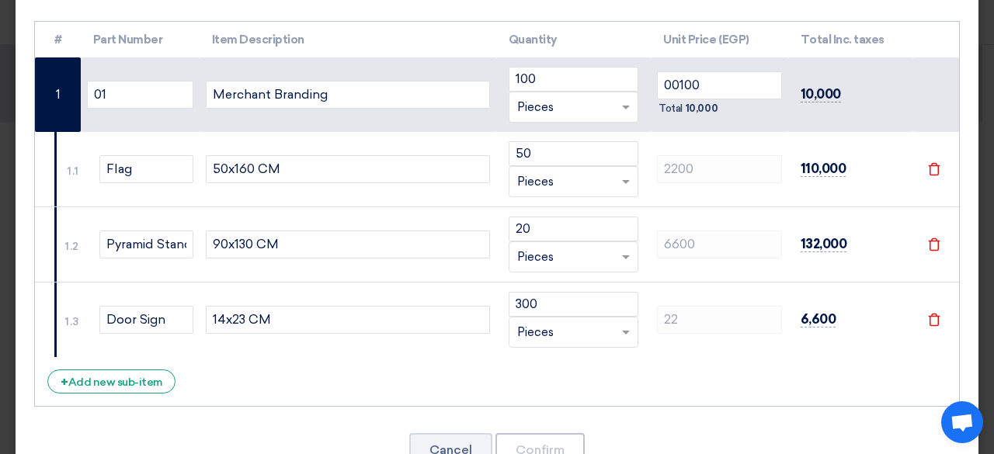
scroll to position [197, 0]
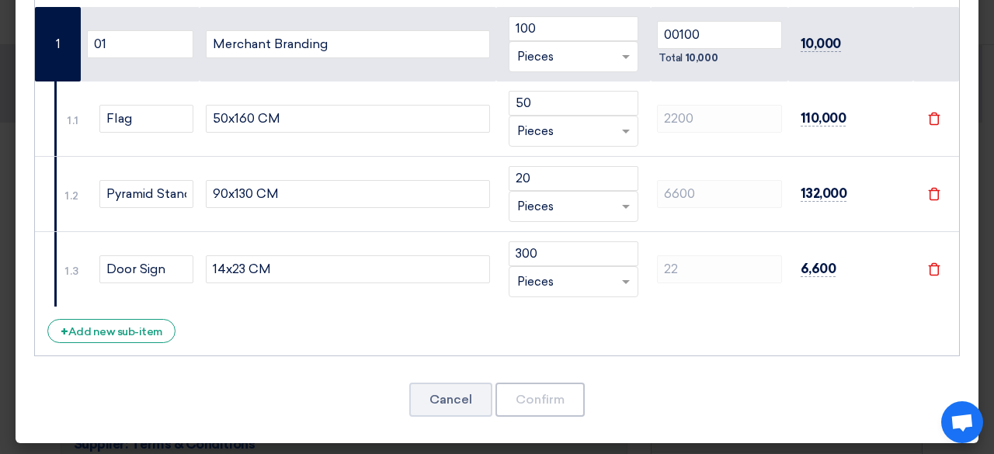
click at [581, 409] on div "Cancel Confirm" at bounding box center [497, 399] width 926 height 37
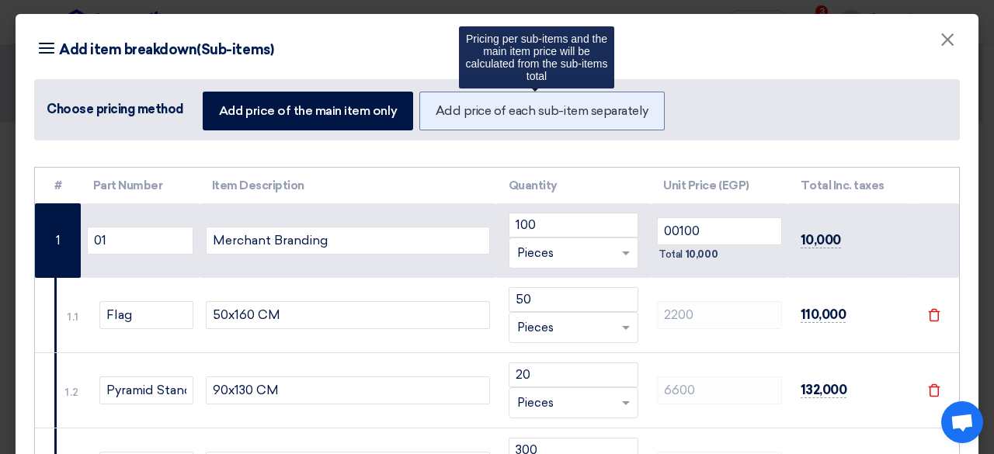
click at [472, 116] on label "Add price of each sub-item separately" at bounding box center [542, 111] width 245 height 39
click at [446, 115] on input "Add price of each sub-item separately" at bounding box center [441, 110] width 10 height 10
radio input "true"
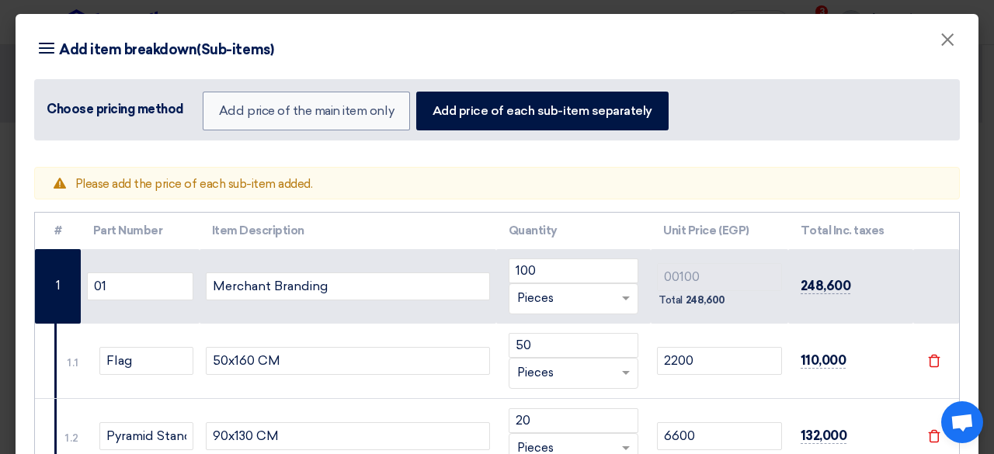
click at [172, 193] on div "Warning Please add the price of each sub-item added." at bounding box center [497, 183] width 926 height 33
click at [172, 188] on span "Please add the price of each sub-item added." at bounding box center [194, 184] width 238 height 14
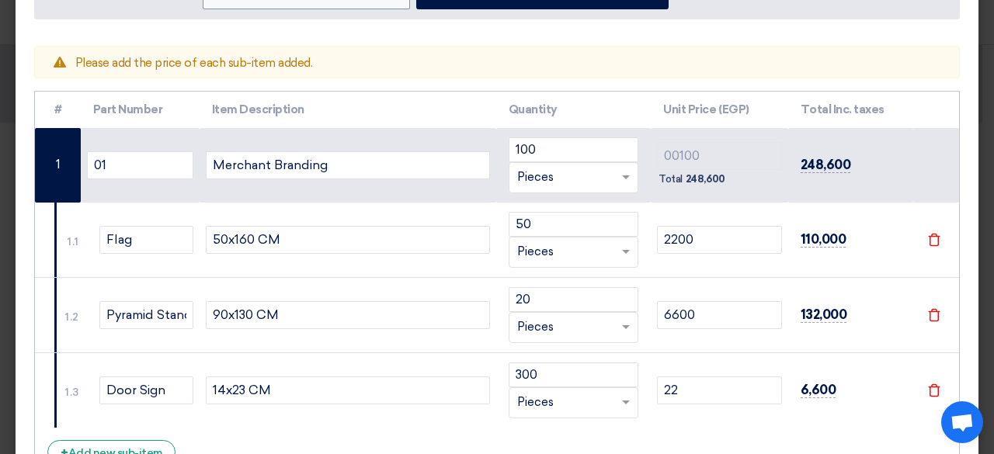
scroll to position [129, 0]
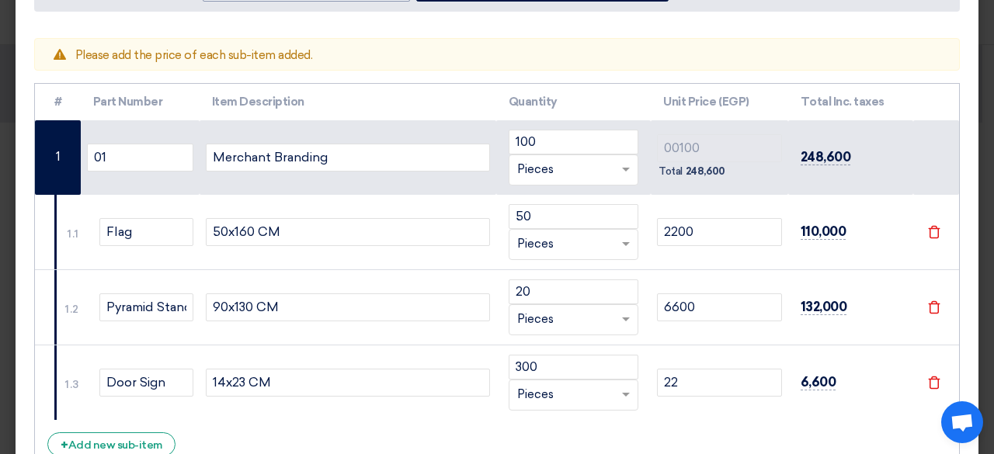
click at [713, 167] on span "248,600" at bounding box center [706, 172] width 40 height 16
click at [703, 181] on td "00100 Total 248,600" at bounding box center [719, 157] width 137 height 75
click at [703, 179] on td "00100 Total 248,600" at bounding box center [719, 157] width 137 height 75
click at [703, 176] on span "248,600" at bounding box center [706, 172] width 40 height 16
click at [700, 176] on span "248,600" at bounding box center [706, 172] width 40 height 16
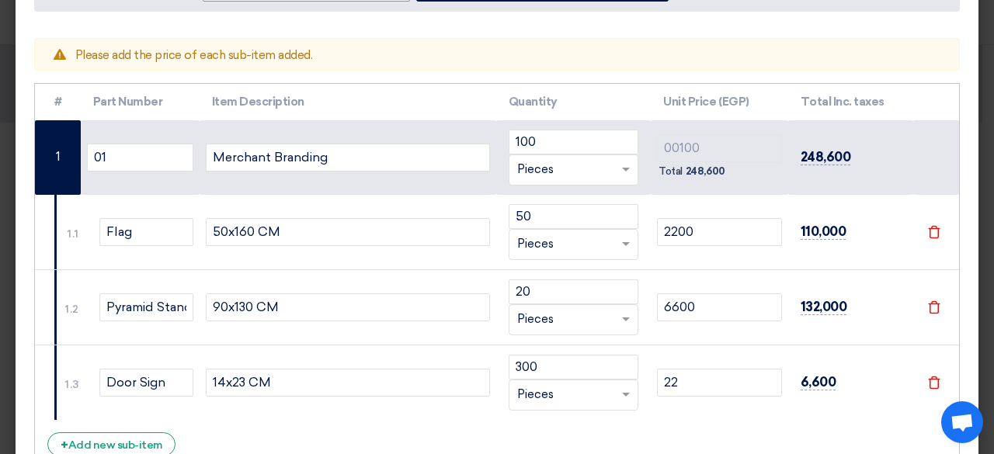
drag, startPoint x: 700, startPoint y: 176, endPoint x: 528, endPoint y: 170, distance: 171.8
click at [583, 170] on tr "1 01 Merchant Branding 100 RFQ_STEP1.ITEMS.2.TYPE_PLACEHOLDER × Pieces" at bounding box center [497, 157] width 924 height 75
click at [132, 156] on input "01" at bounding box center [140, 158] width 106 height 28
type input "G"
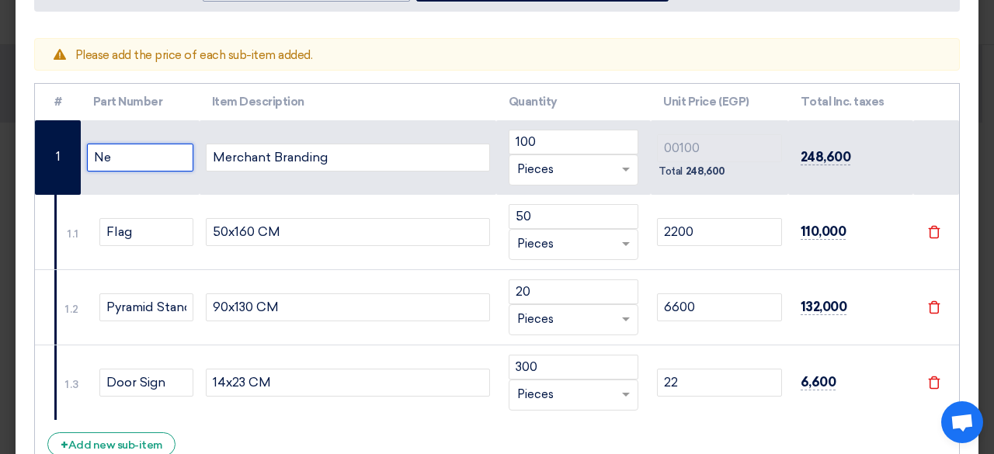
type input "N"
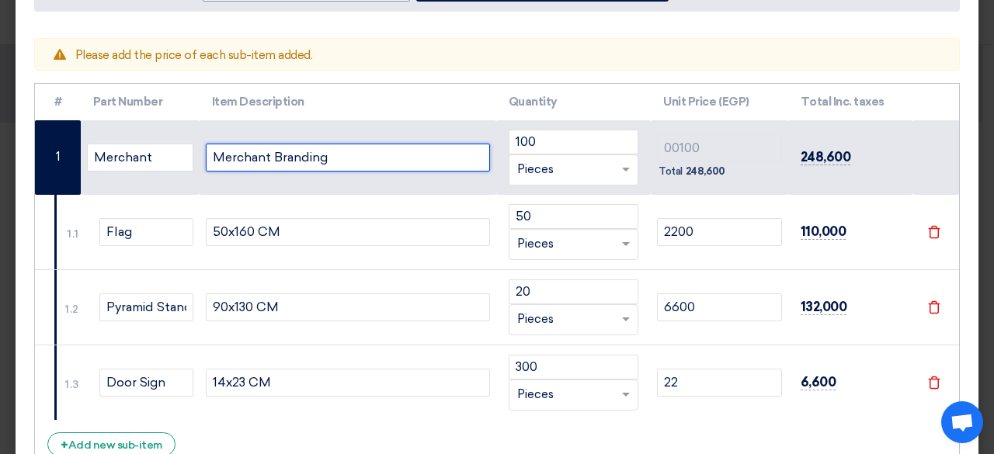
click at [354, 159] on input "Merchant Branding" at bounding box center [348, 158] width 284 height 28
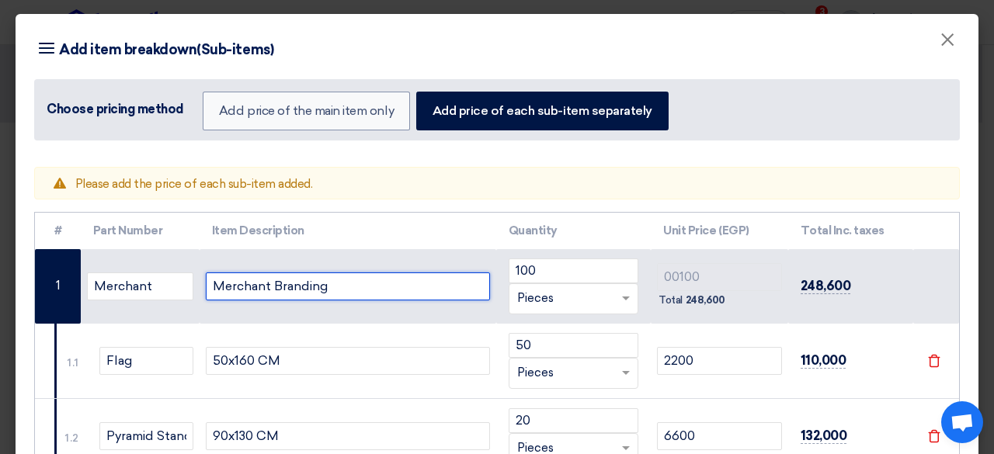
scroll to position [242, 0]
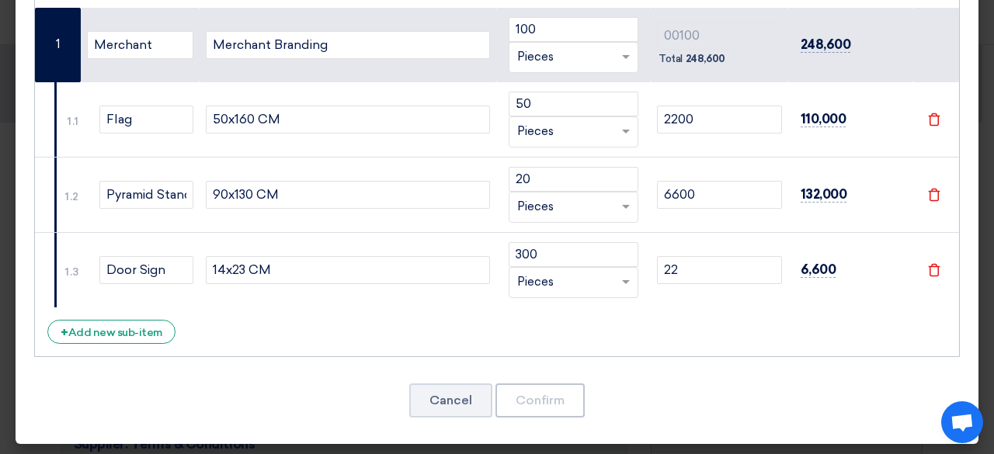
click at [919, 31] on td at bounding box center [937, 45] width 46 height 75
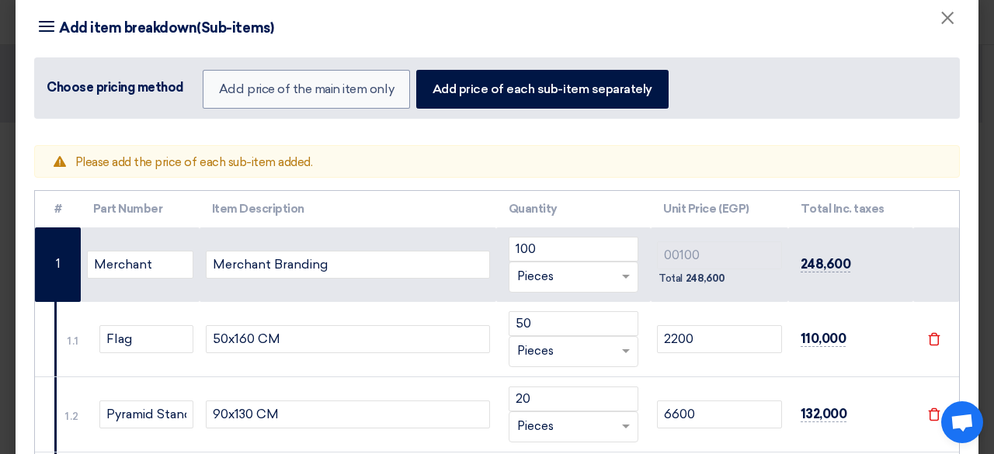
scroll to position [0, 0]
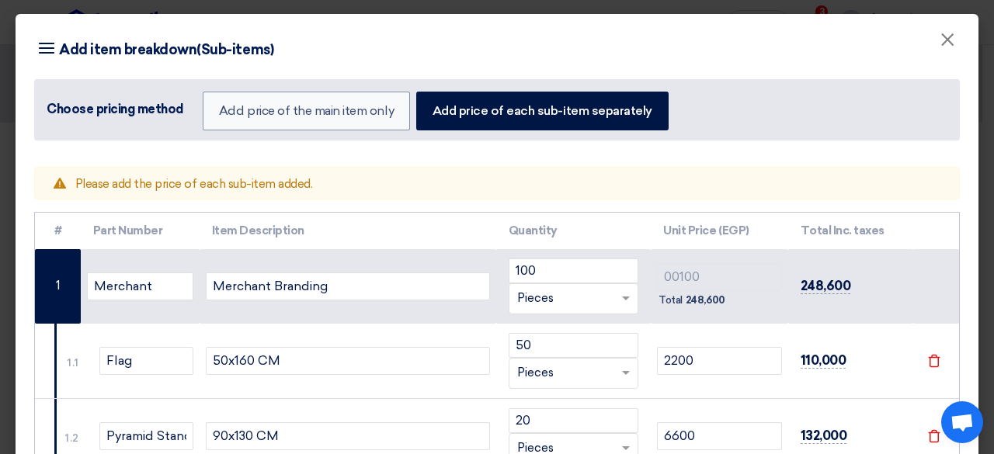
click at [92, 89] on div "Choose pricing method Add price of the main item only Add price of each sub-ite…" at bounding box center [497, 109] width 926 height 61
click at [151, 117] on div "Choose pricing method Add price of the main item only Add price of each sub-ite…" at bounding box center [497, 109] width 926 height 61
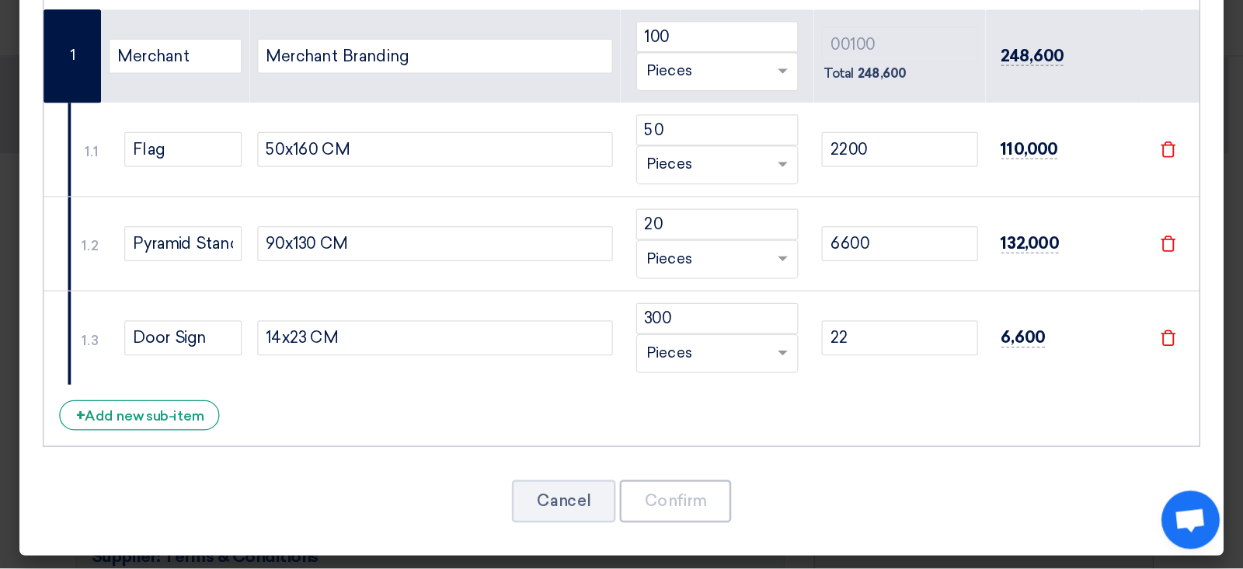
scroll to position [127, 0]
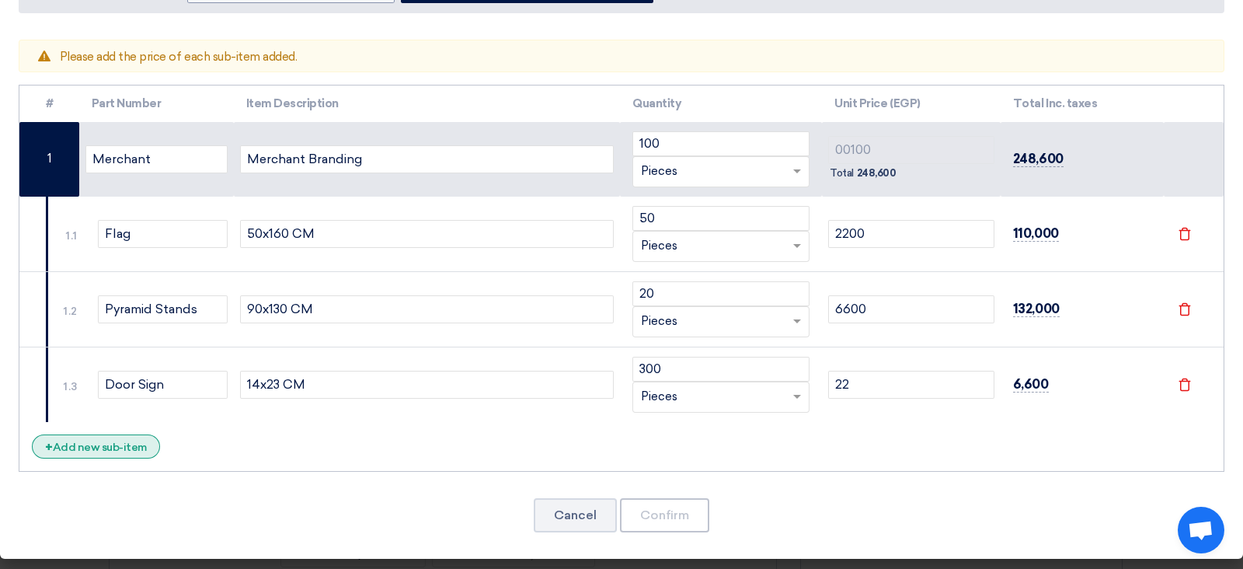
click at [128, 451] on div "+ Add new sub-item" at bounding box center [96, 446] width 128 height 24
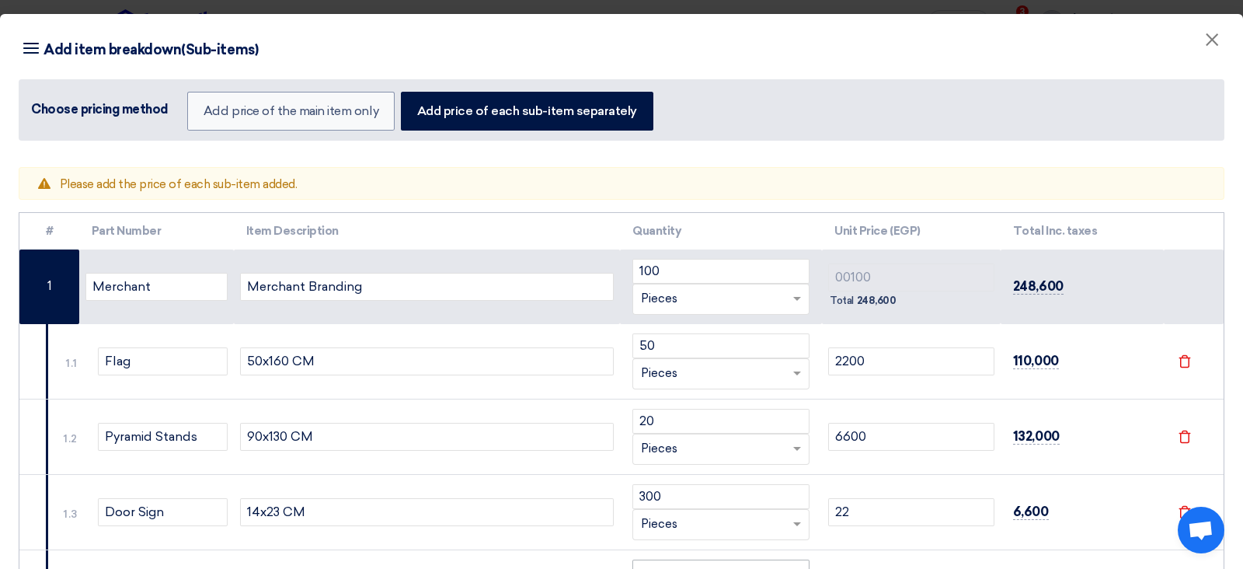
scroll to position [202, 0]
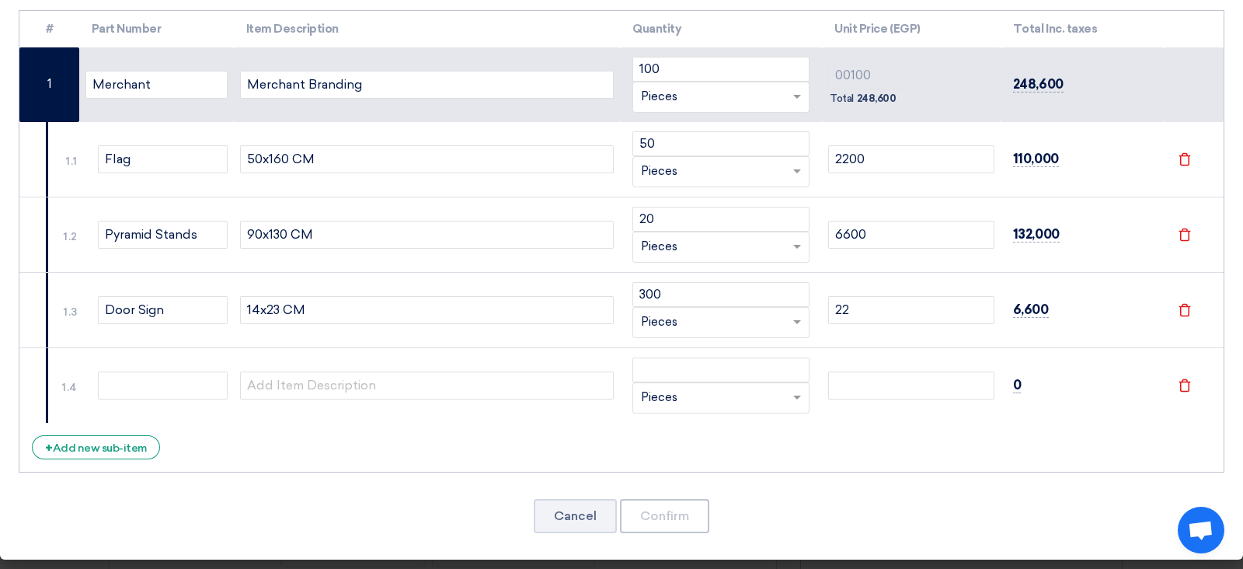
click at [994, 378] on icon "File" at bounding box center [1185, 385] width 14 height 14
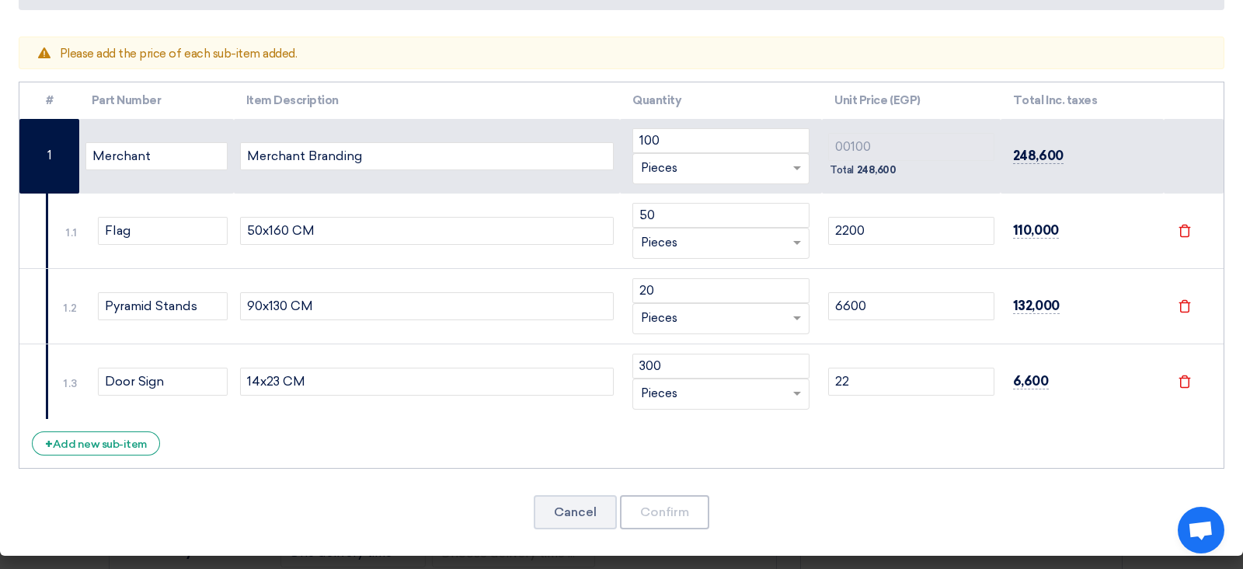
scroll to position [127, 0]
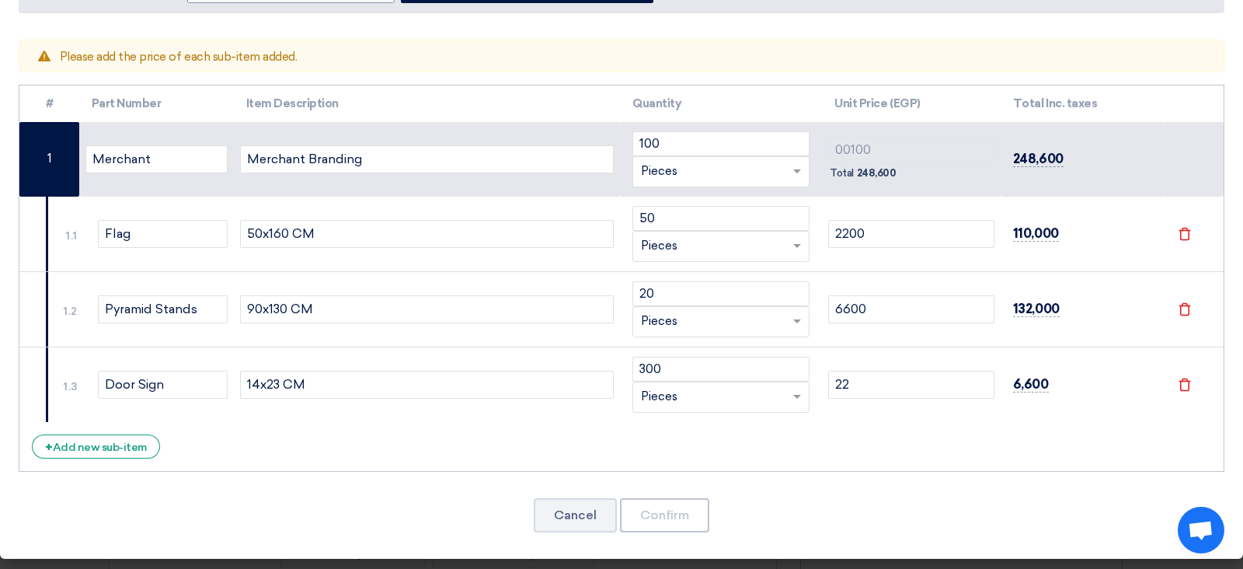
click at [994, 153] on td "248,600" at bounding box center [1082, 159] width 163 height 75
click at [994, 161] on span "248,600" at bounding box center [1038, 159] width 50 height 16
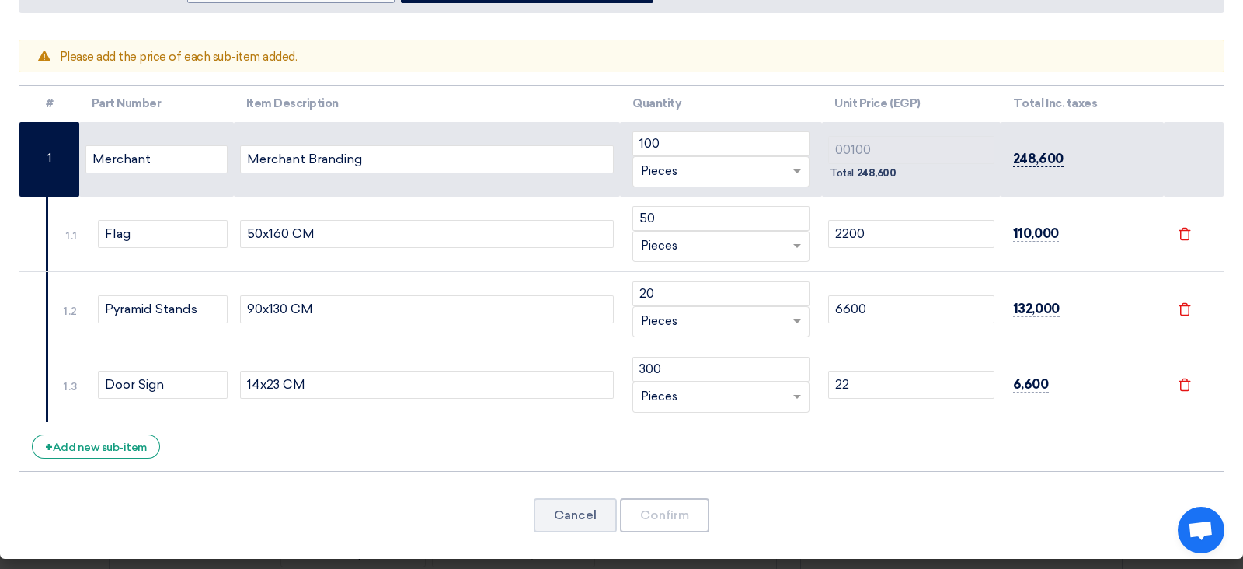
click at [994, 161] on span "248,600" at bounding box center [1038, 159] width 50 height 16
click at [783, 118] on th "Quantity" at bounding box center [721, 103] width 202 height 37
click at [714, 148] on input "100" at bounding box center [720, 143] width 177 height 25
click at [712, 168] on div "RFQ_STEP1.ITEMS.2.TYPE_PLACEHOLDER × Pieces" at bounding box center [711, 171] width 156 height 18
click at [716, 179] on div "RFQ_STEP1.ITEMS.2.TYPE_PLACEHOLDER × Pieces" at bounding box center [720, 171] width 177 height 31
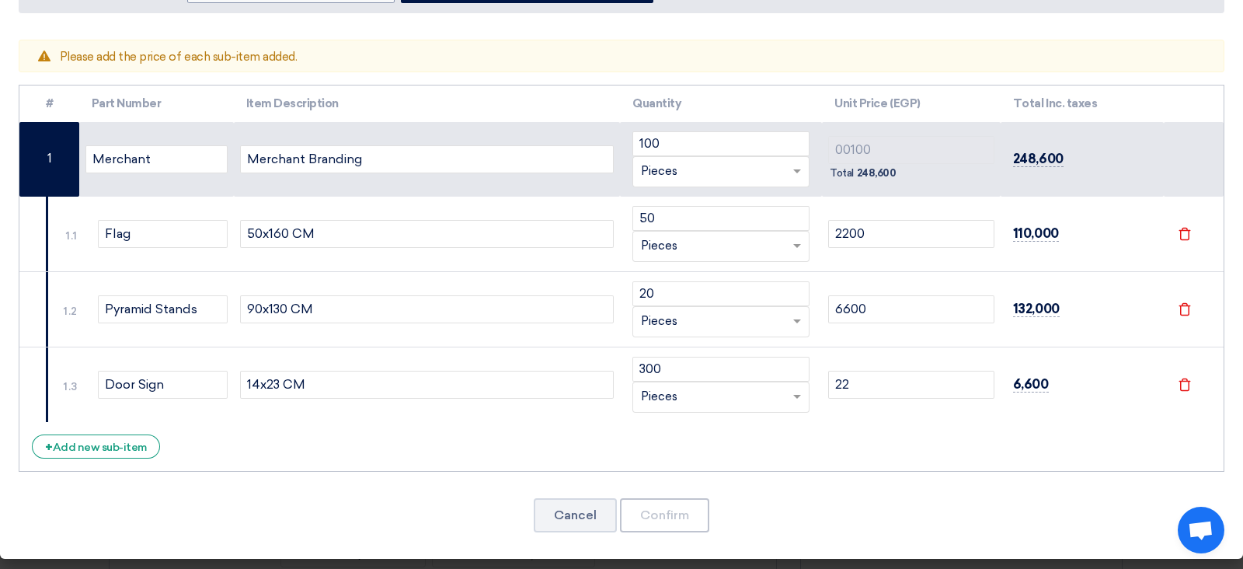
click at [715, 180] on div "RFQ_STEP1.ITEMS.2.TYPE_PLACEHOLDER × Pieces" at bounding box center [720, 171] width 177 height 31
click at [680, 226] on div "Box" at bounding box center [721, 233] width 176 height 31
drag, startPoint x: 643, startPoint y: 534, endPoint x: 654, endPoint y: 531, distance: 11.1
click at [654, 454] on div "Warning Please add the price of each sub-item added. # Part Number Item Descrip…" at bounding box center [621, 295] width 1243 height 527
drag, startPoint x: 659, startPoint y: 468, endPoint x: 660, endPoint y: 489, distance: 21.0
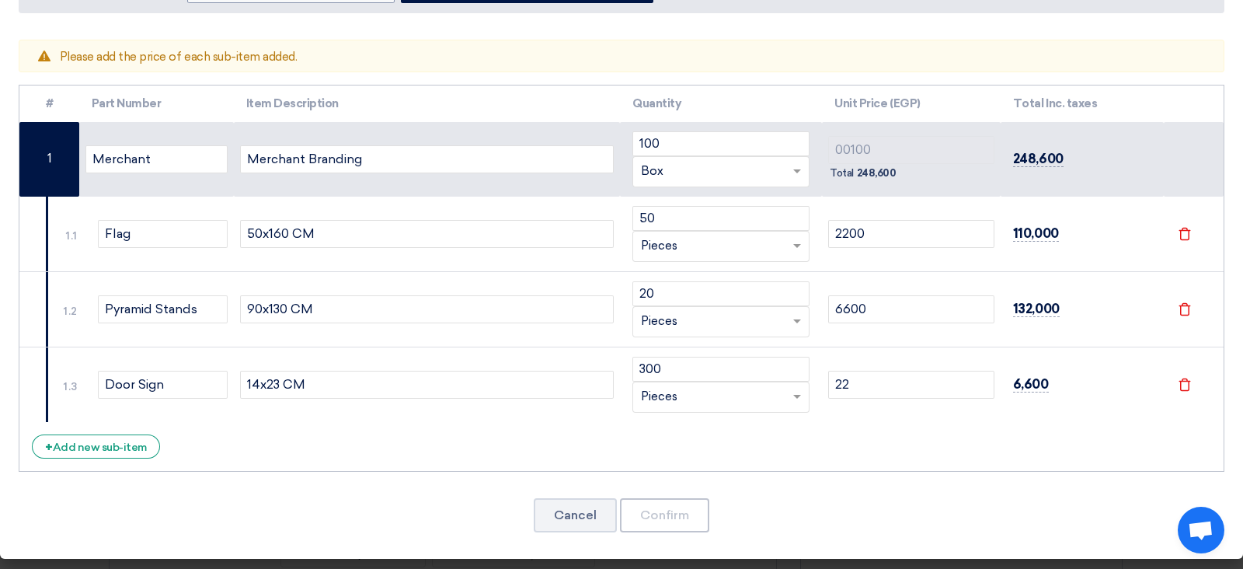
click at [659, 454] on div "Warning Please add the price of each sub-item added. # Part Number Item Descrip…" at bounding box center [621, 295] width 1243 height 527
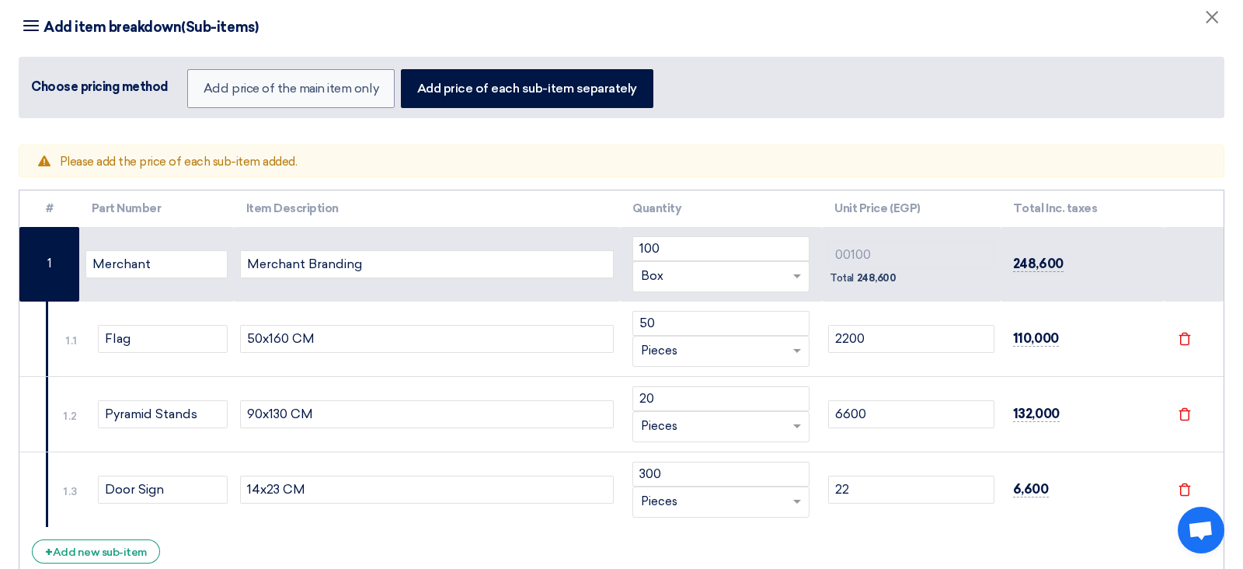
scroll to position [35, 0]
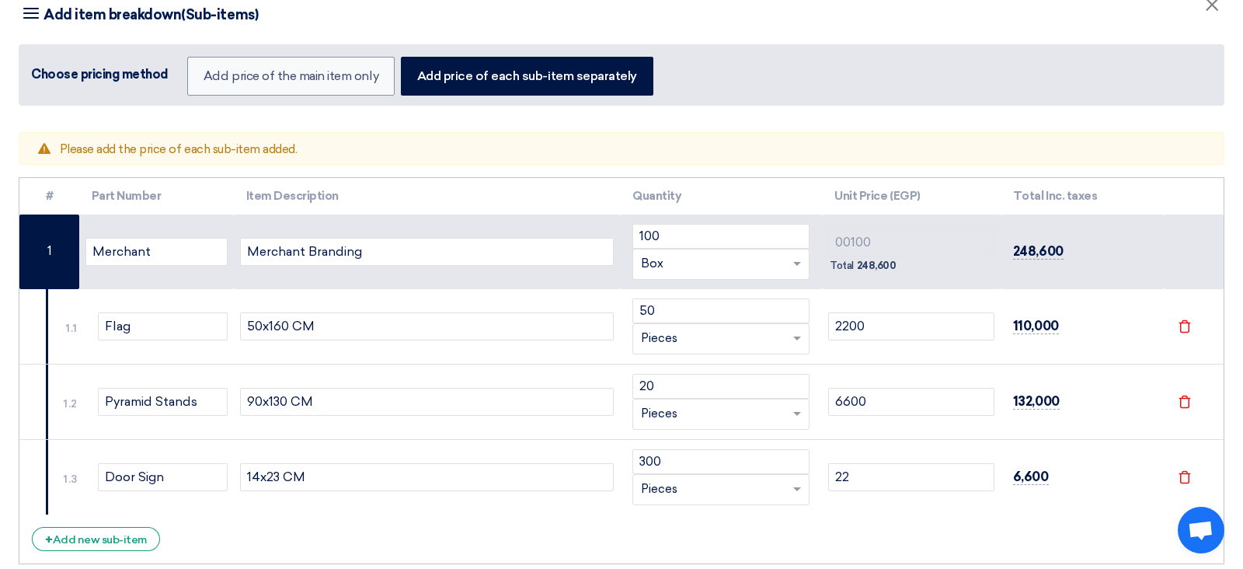
click at [994, 238] on td "248,600" at bounding box center [1082, 251] width 163 height 75
drag, startPoint x: 197, startPoint y: 105, endPoint x: 165, endPoint y: 145, distance: 51.4
click at [187, 124] on div "Item breakdown Add item breakdown(Sub-items) Choose pricing method Add price of…" at bounding box center [621, 315] width 1243 height 672
click at [161, 151] on span "Please add the price of each sub-item added." at bounding box center [179, 149] width 238 height 14
click at [158, 151] on span "Please add the price of each sub-item added." at bounding box center [179, 149] width 238 height 14
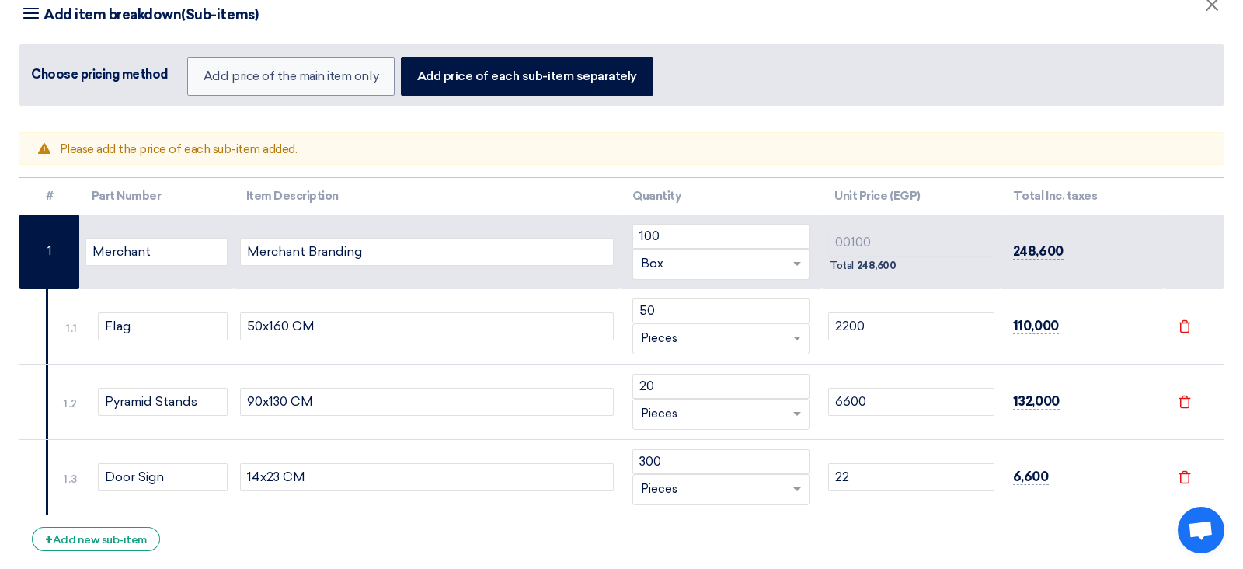
click at [132, 145] on span "Please add the price of each sub-item added." at bounding box center [179, 149] width 238 height 14
click at [932, 399] on input "6600" at bounding box center [911, 402] width 166 height 28
click at [879, 250] on td "8822 Total 248,600" at bounding box center [911, 251] width 179 height 75
click at [681, 255] on div "RFQ_STEP1.ITEMS.2.TYPE_PLACEHOLDER × Box" at bounding box center [711, 264] width 156 height 18
click at [666, 289] on span "Pieces" at bounding box center [659, 294] width 37 height 14
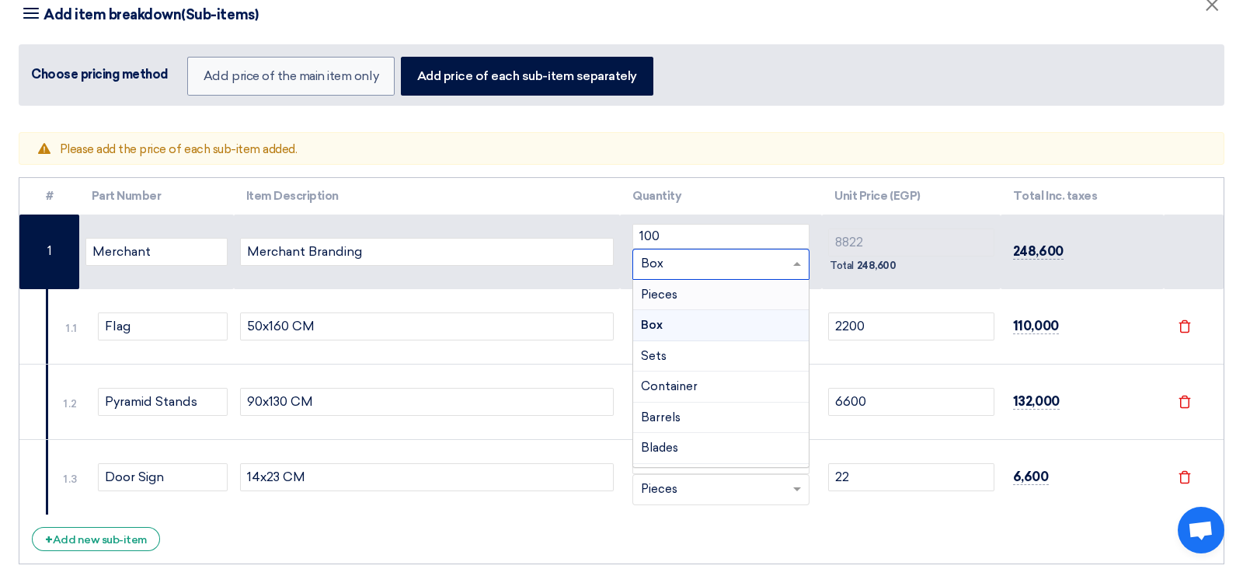
click at [666, 289] on td "50 RFQ_STEP1.ITEMS.2.TYPE_PLACEHOLDER × Pieces" at bounding box center [721, 326] width 202 height 75
click at [696, 249] on div "RFQ_STEP1.ITEMS.2.TYPE_PLACEHOLDER × Pieces" at bounding box center [720, 264] width 177 height 31
click at [704, 235] on input "100" at bounding box center [720, 236] width 177 height 25
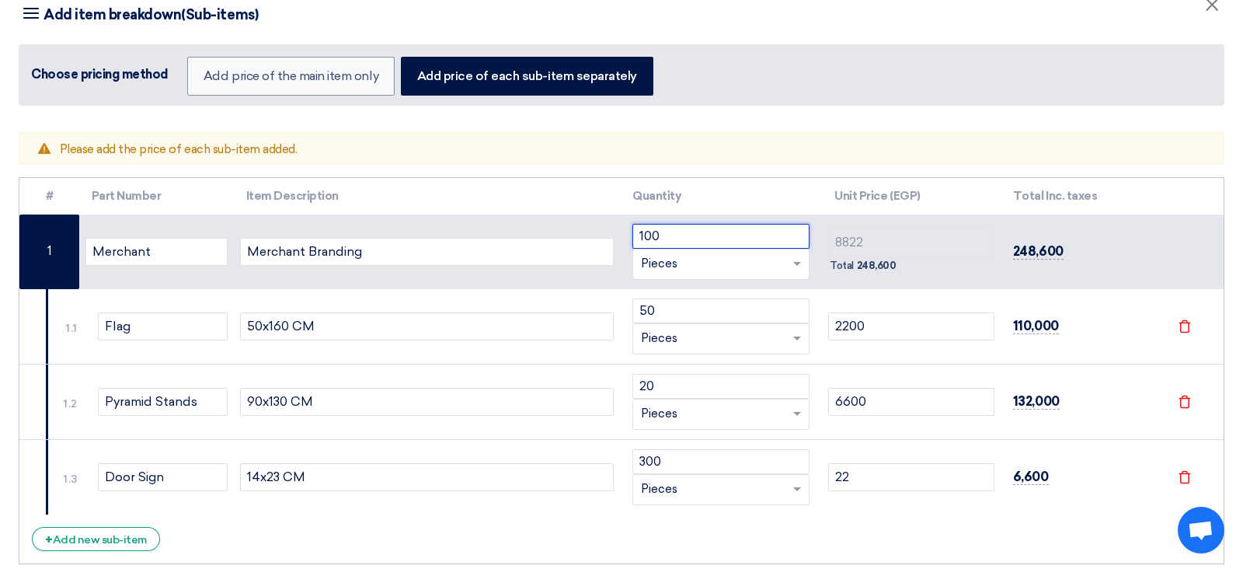
click at [706, 235] on input "100" at bounding box center [720, 236] width 177 height 25
click at [994, 244] on td "248,600" at bounding box center [1082, 251] width 163 height 75
click at [994, 249] on span "248,600" at bounding box center [1038, 251] width 50 height 16
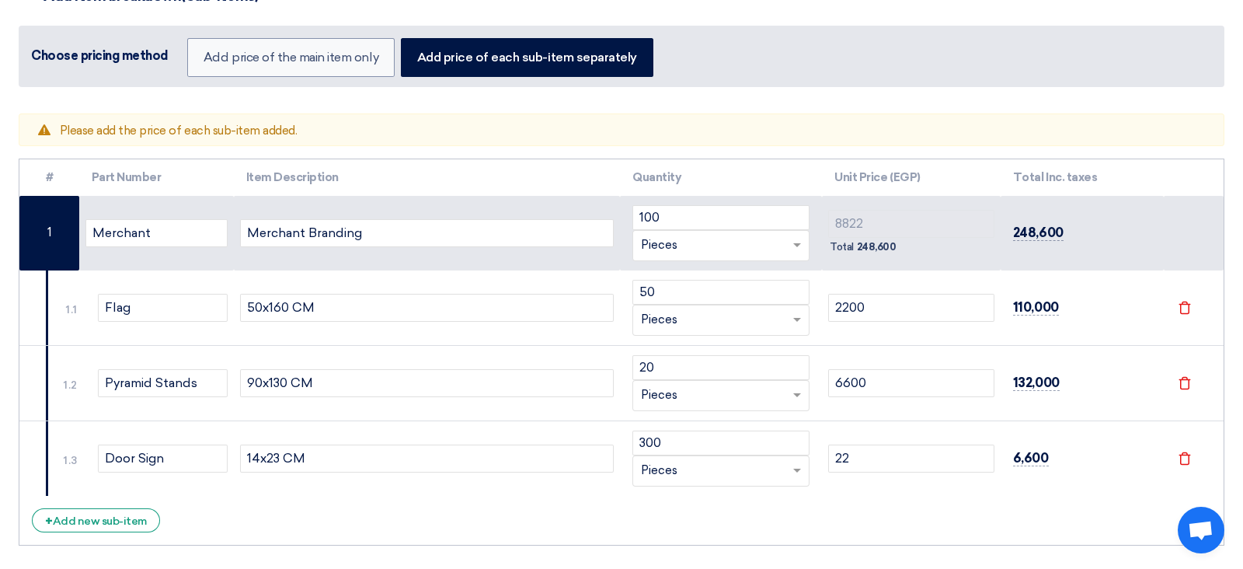
scroll to position [67, 0]
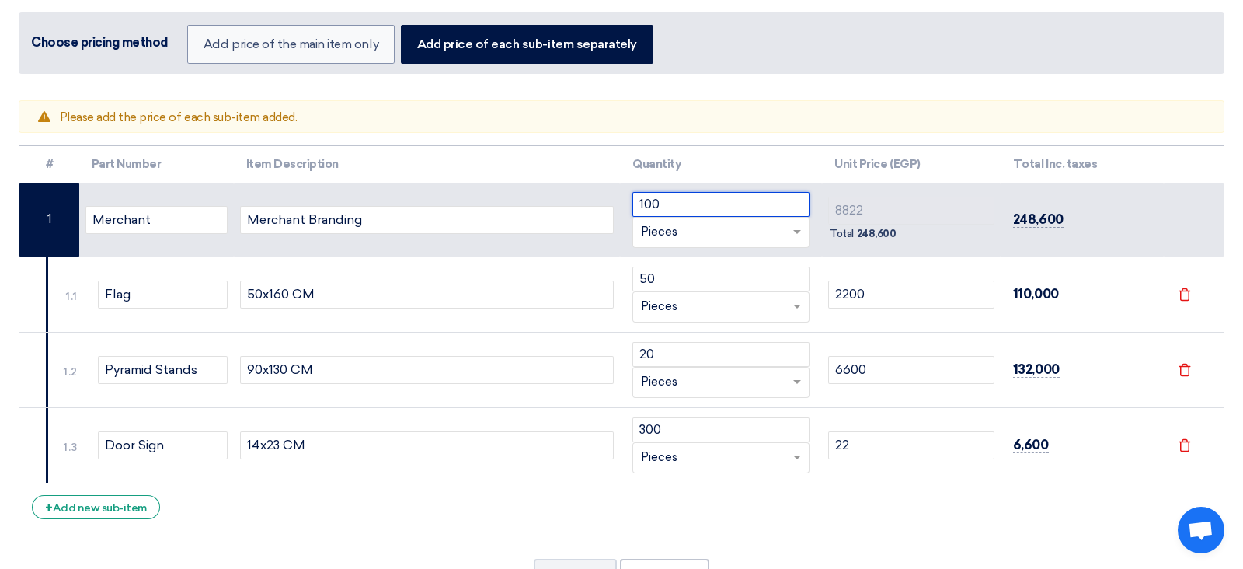
click at [709, 211] on input "100" at bounding box center [720, 204] width 177 height 25
click at [730, 231] on div "RFQ_STEP1.ITEMS.2.TYPE_PLACEHOLDER × Pieces" at bounding box center [711, 232] width 156 height 18
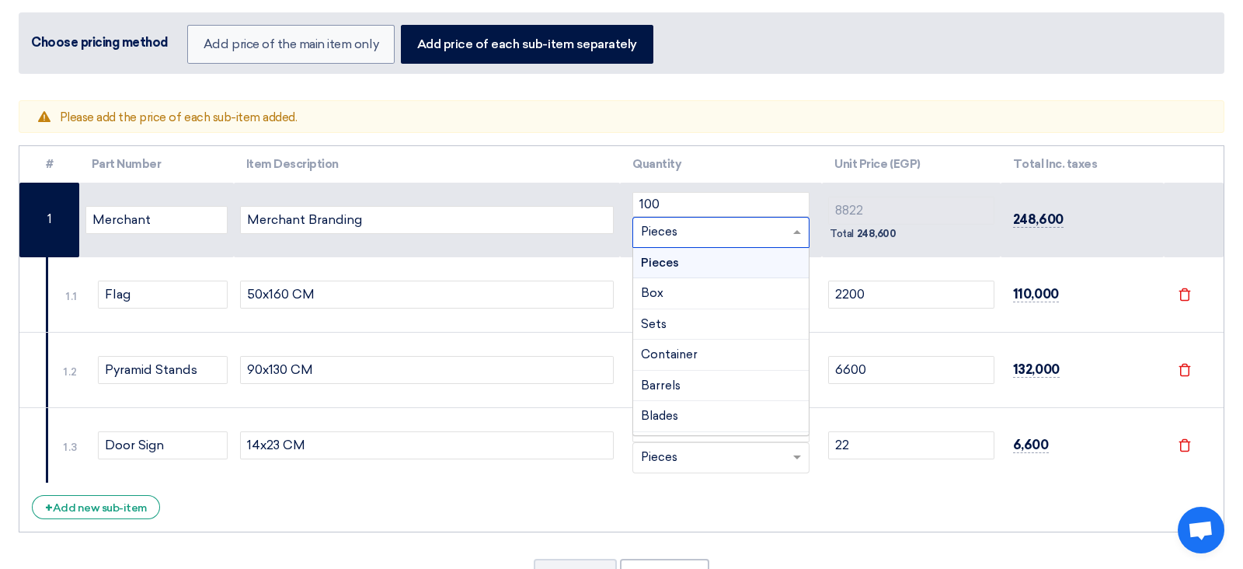
click at [730, 231] on div "RFQ_STEP1.ITEMS.2.TYPE_PLACEHOLDER × Pieces" at bounding box center [711, 232] width 156 height 18
click at [605, 235] on td "Merchant Branding" at bounding box center [427, 220] width 387 height 75
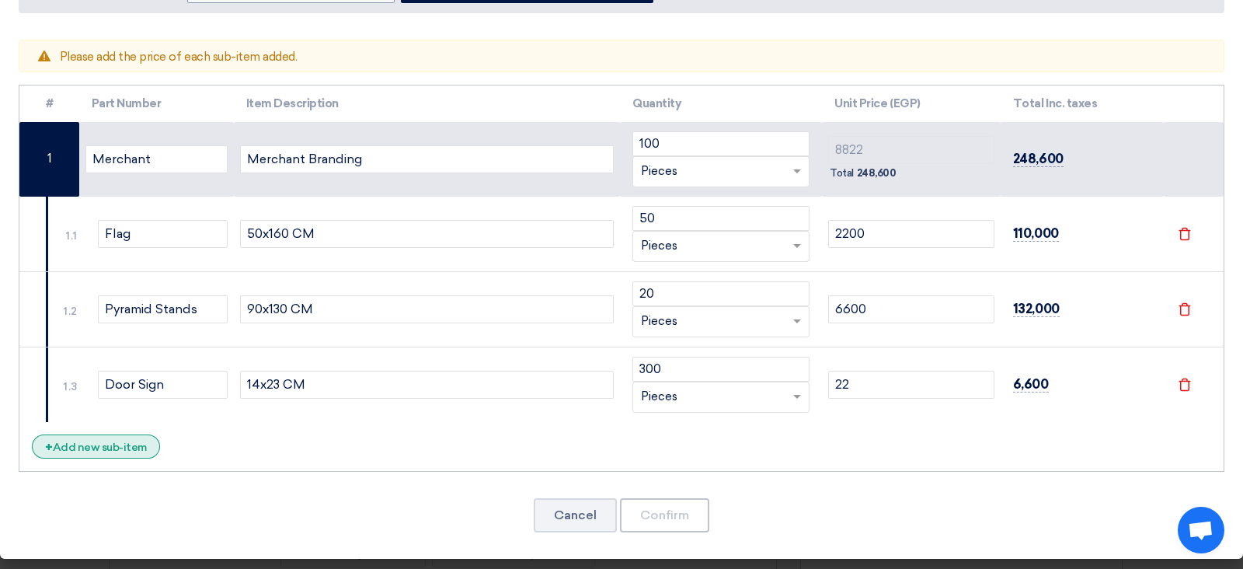
drag, startPoint x: 132, startPoint y: 460, endPoint x: 126, endPoint y: 447, distance: 13.9
click at [131, 454] on div "# Part Number Item Description Quantity Unit Price (EGP) Total Inc. taxes Merch…" at bounding box center [622, 278] width 1206 height 387
click at [122, 445] on div "+ Add new sub-item" at bounding box center [96, 446] width 128 height 24
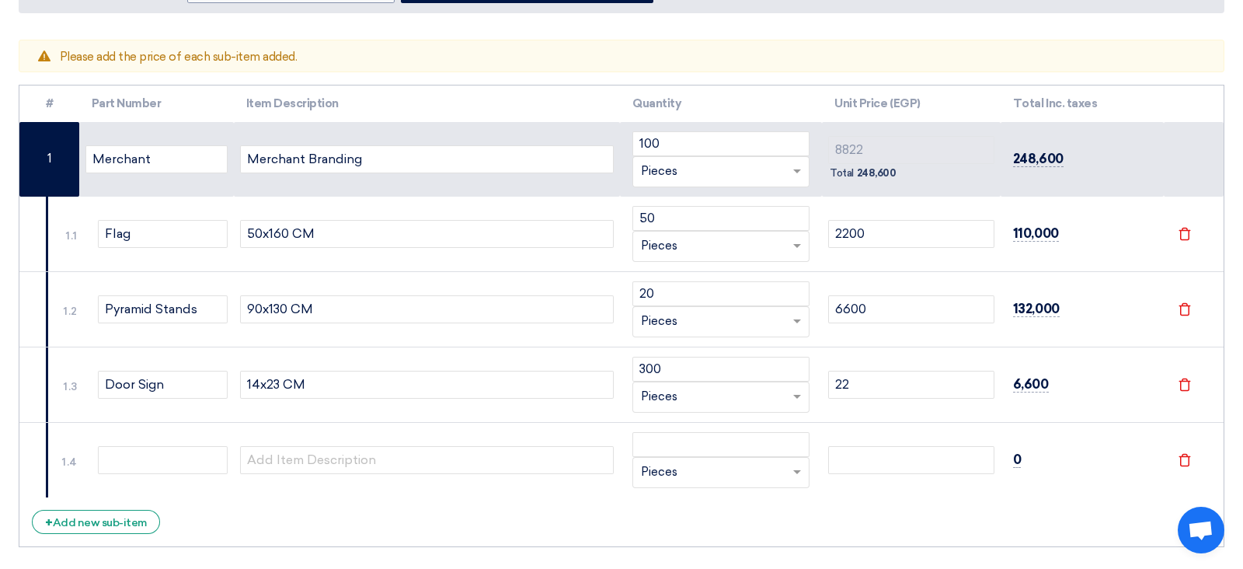
scroll to position [202, 0]
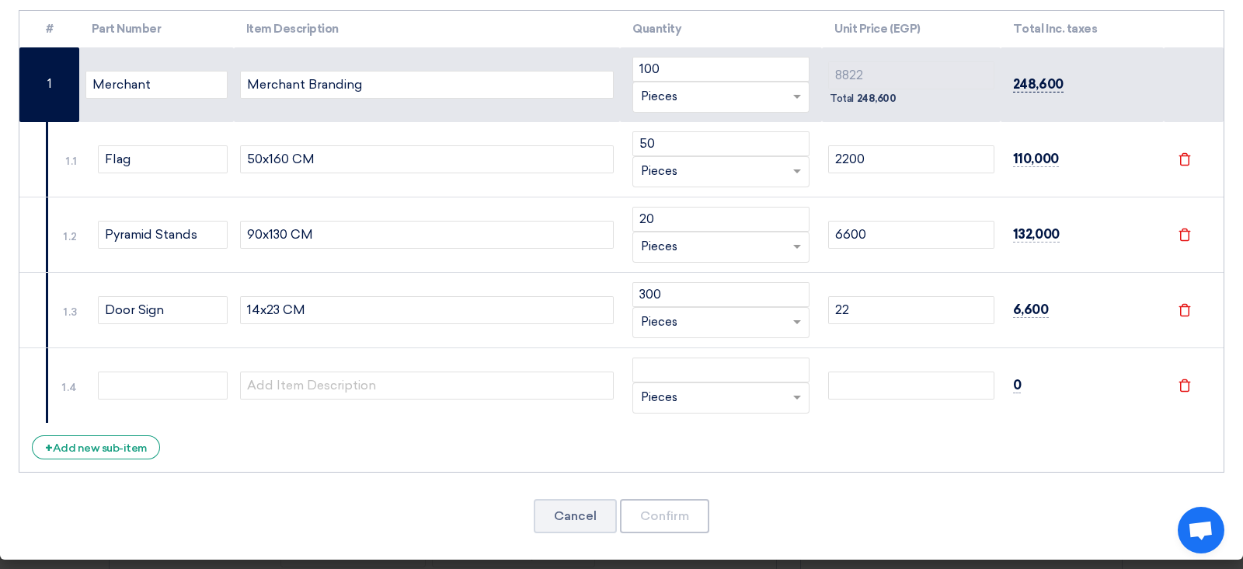
click at [994, 77] on span "248,600" at bounding box center [1038, 84] width 50 height 16
click at [689, 61] on input "100" at bounding box center [720, 69] width 177 height 25
click at [994, 394] on td "File" at bounding box center [1194, 384] width 60 height 75
click at [994, 384] on icon "File" at bounding box center [1185, 385] width 14 height 14
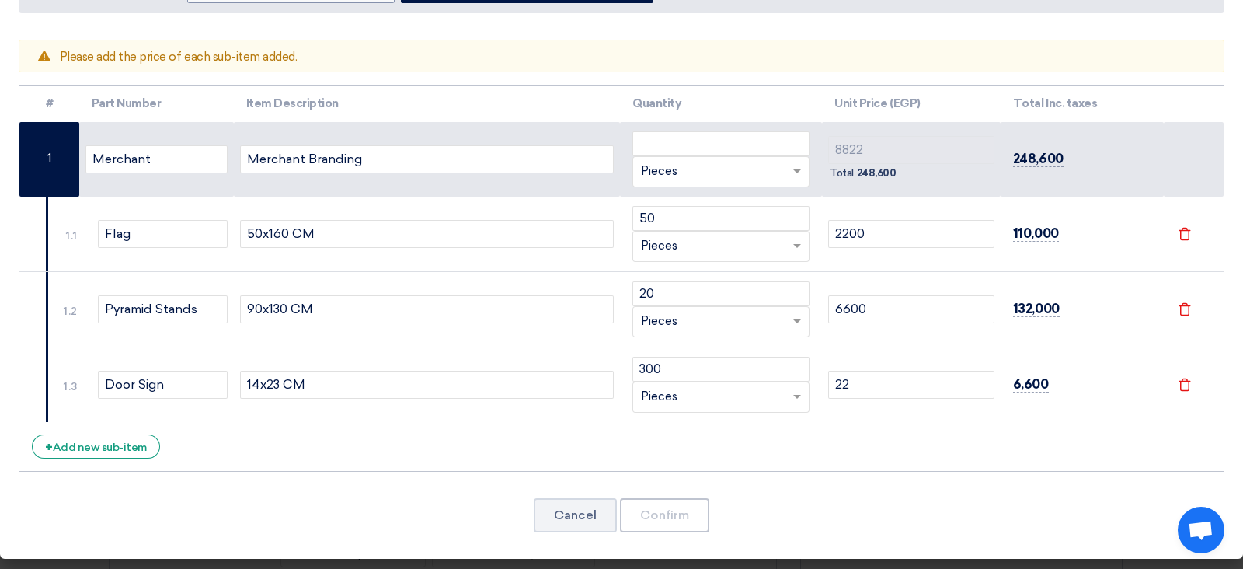
click at [994, 384] on icon "File" at bounding box center [1185, 385] width 14 height 14
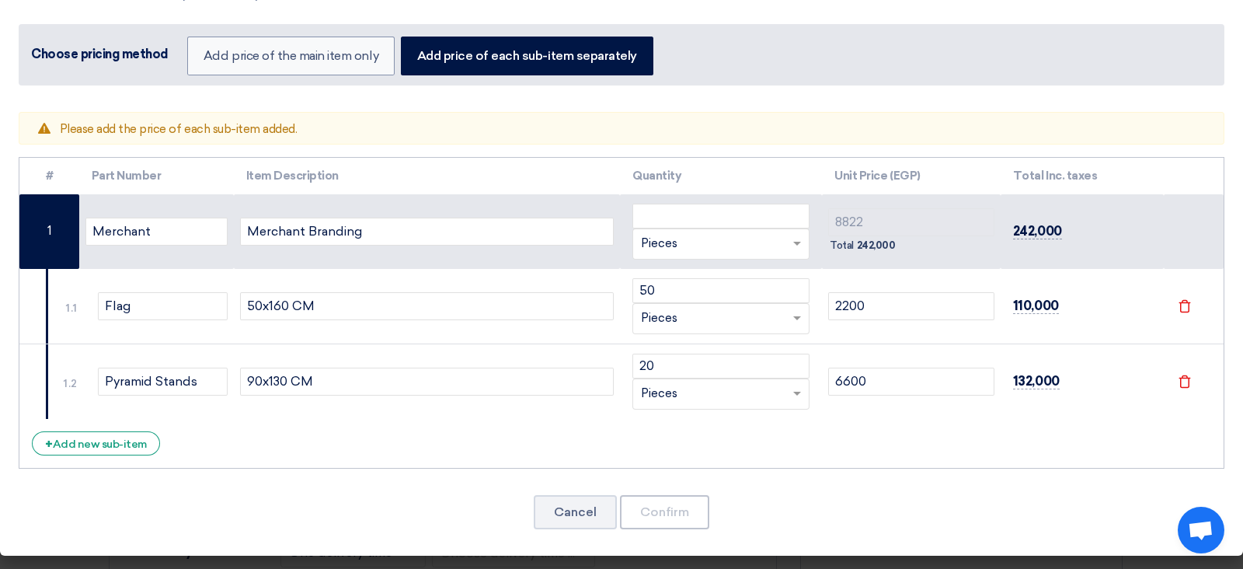
scroll to position [52, 0]
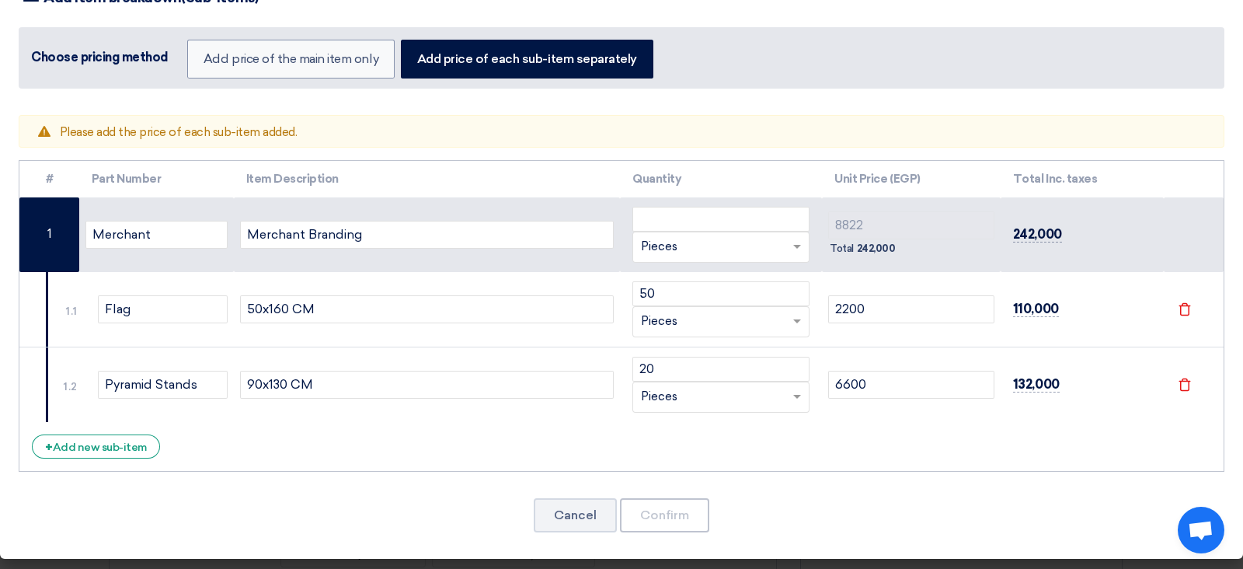
drag, startPoint x: 638, startPoint y: 482, endPoint x: 677, endPoint y: 497, distance: 42.3
click at [645, 454] on div "Warning Please add the price of each sub-item added. # Part Number Item Descrip…" at bounding box center [621, 332] width 1243 height 451
drag, startPoint x: 311, startPoint y: 116, endPoint x: 299, endPoint y: 134, distance: 21.3
click at [311, 118] on div "Item breakdown Add item breakdown(Sub-items) Choose pricing method Add price of…" at bounding box center [621, 260] width 1243 height 597
click at [299, 134] on div "Warning Please add the price of each sub-item added." at bounding box center [622, 131] width 1206 height 33
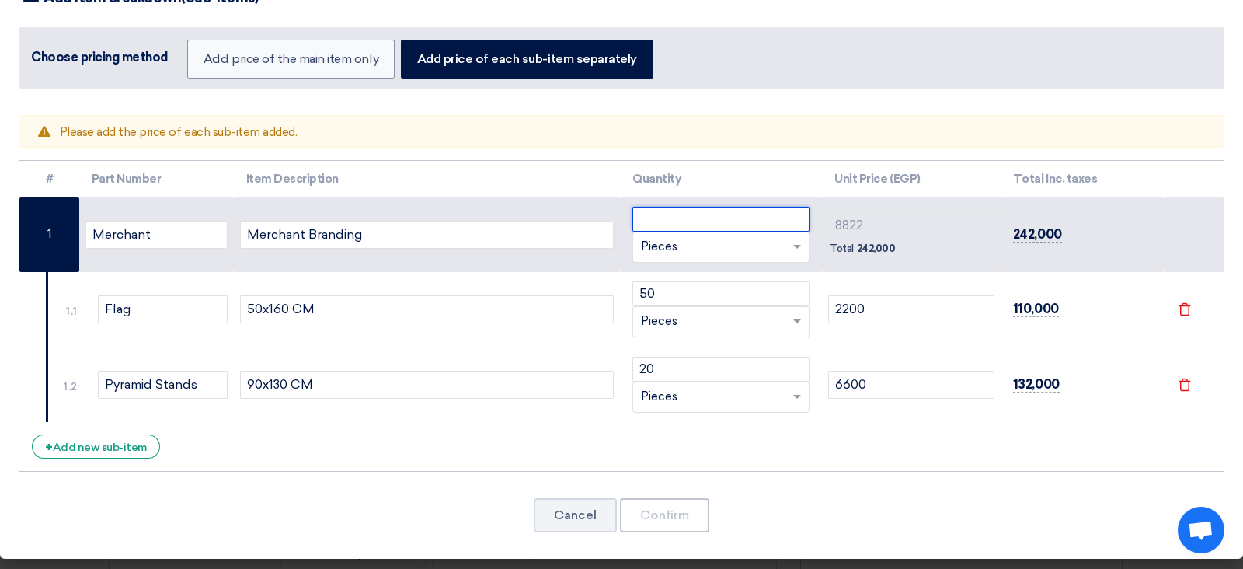
click at [665, 219] on input "number" at bounding box center [720, 219] width 177 height 25
paste input "109640"
click at [842, 450] on div "# Part Number Item Description Quantity Unit Price (EGP) Total Inc. taxes Merch…" at bounding box center [622, 316] width 1206 height 312
drag, startPoint x: 847, startPoint y: 413, endPoint x: 830, endPoint y: 417, distance: 17.5
click at [830, 417] on td "6600" at bounding box center [911, 383] width 179 height 75
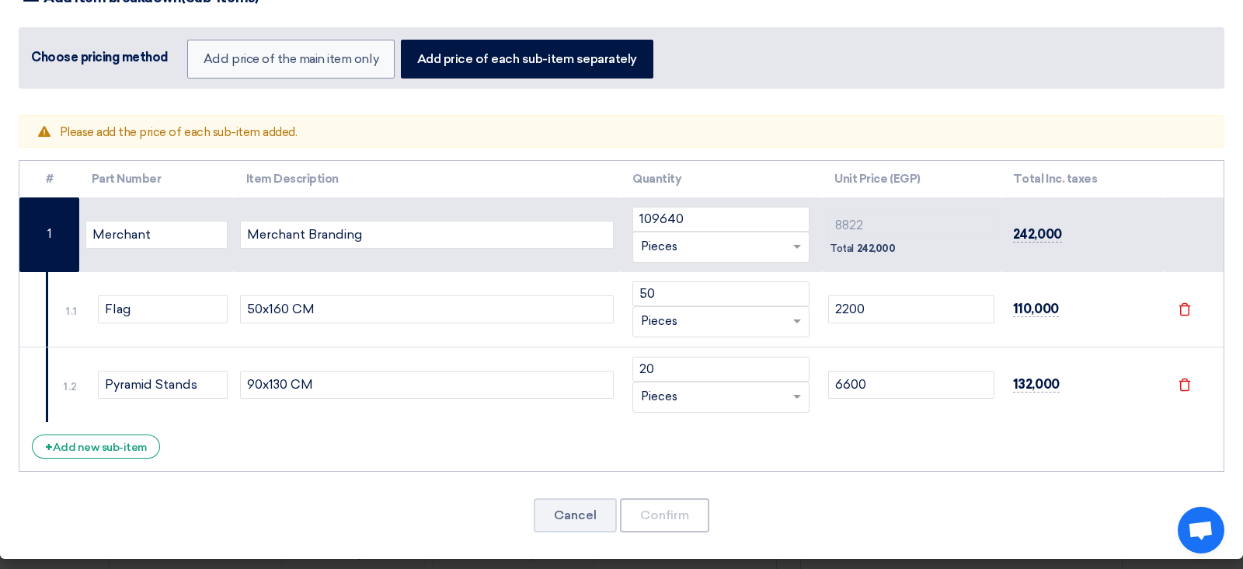
click at [994, 227] on td "242,000" at bounding box center [1082, 234] width 163 height 75
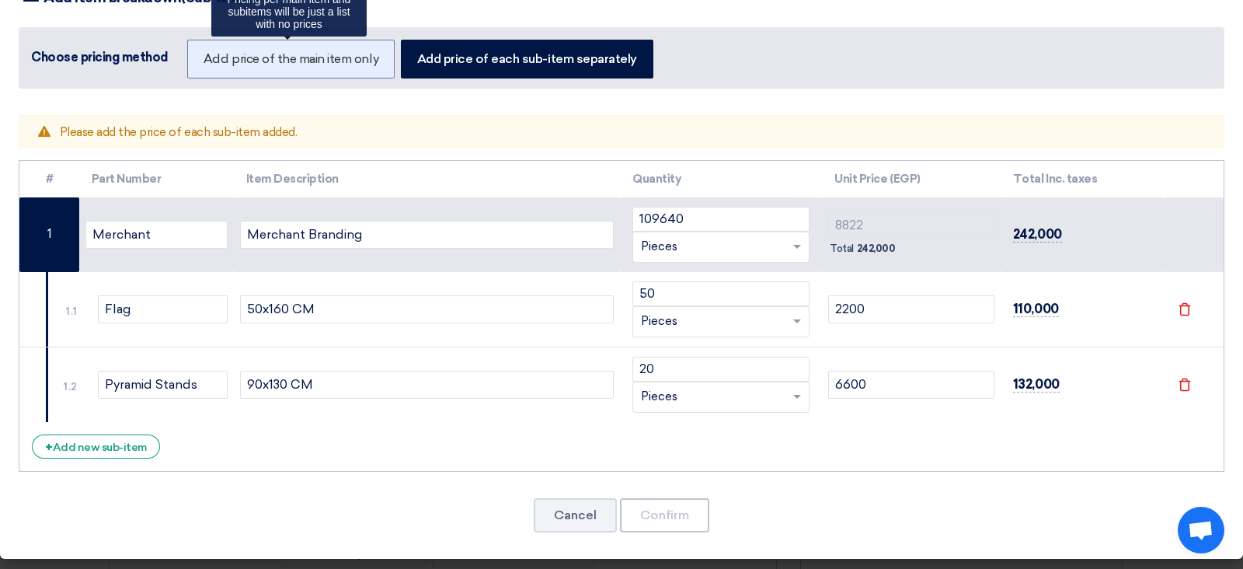
click at [308, 55] on label "Add price of the main item only" at bounding box center [290, 59] width 207 height 39
click at [214, 55] on input "Add price of the main item only" at bounding box center [209, 58] width 10 height 10
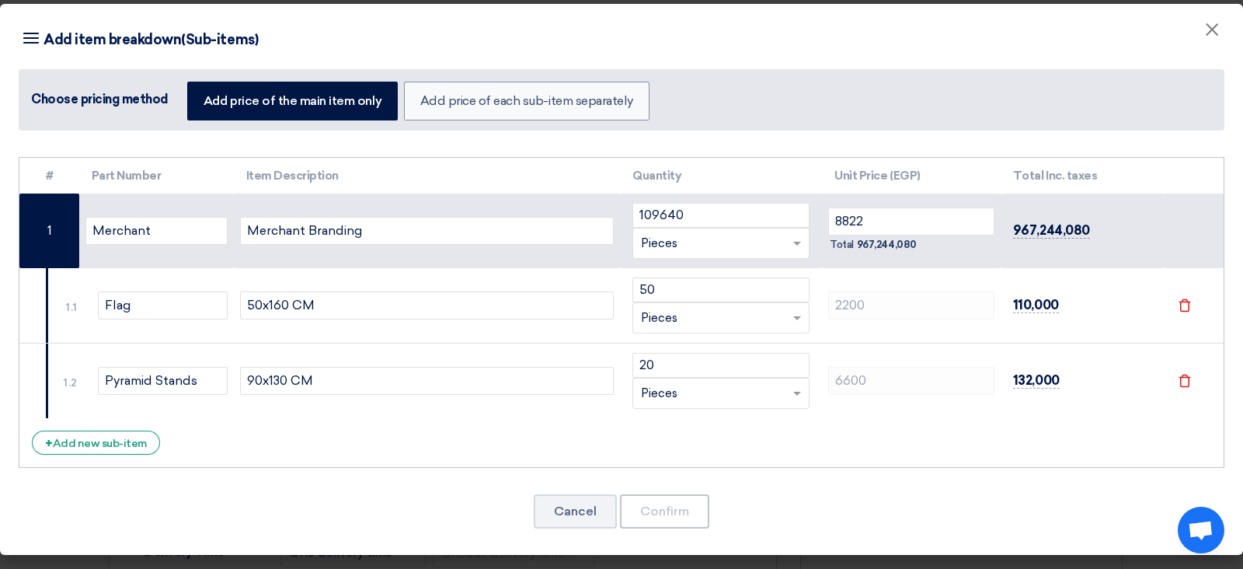
scroll to position [8, 0]
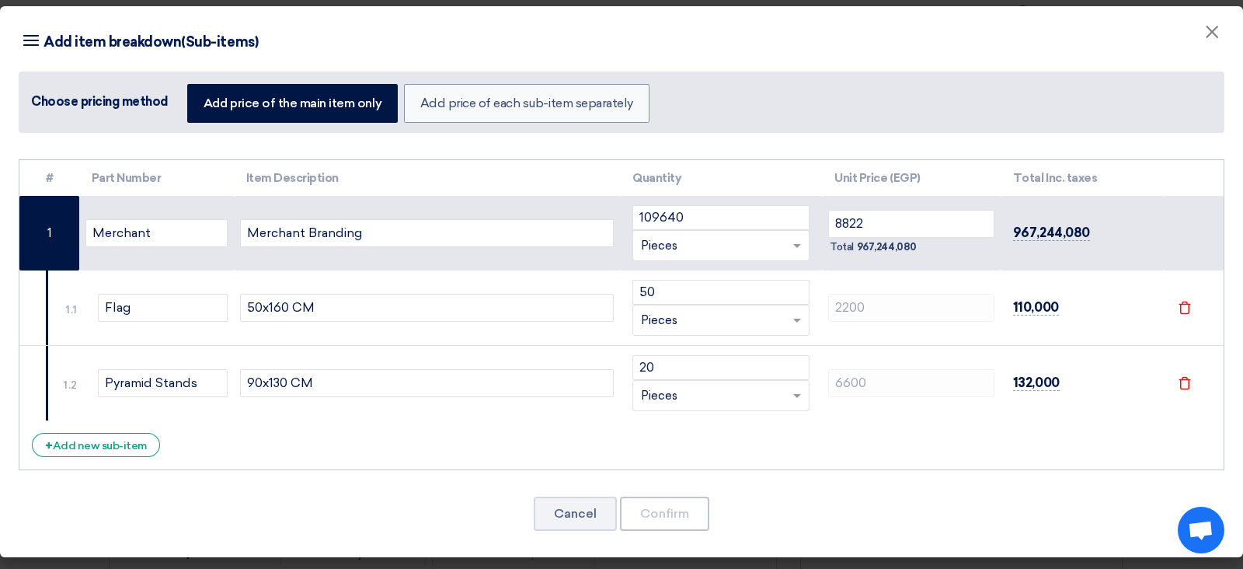
click at [885, 238] on div "Total 967,244,080" at bounding box center [911, 247] width 166 height 19
click at [883, 235] on input "8822" at bounding box center [911, 224] width 166 height 28
click at [883, 231] on input "8822" at bounding box center [911, 224] width 166 height 28
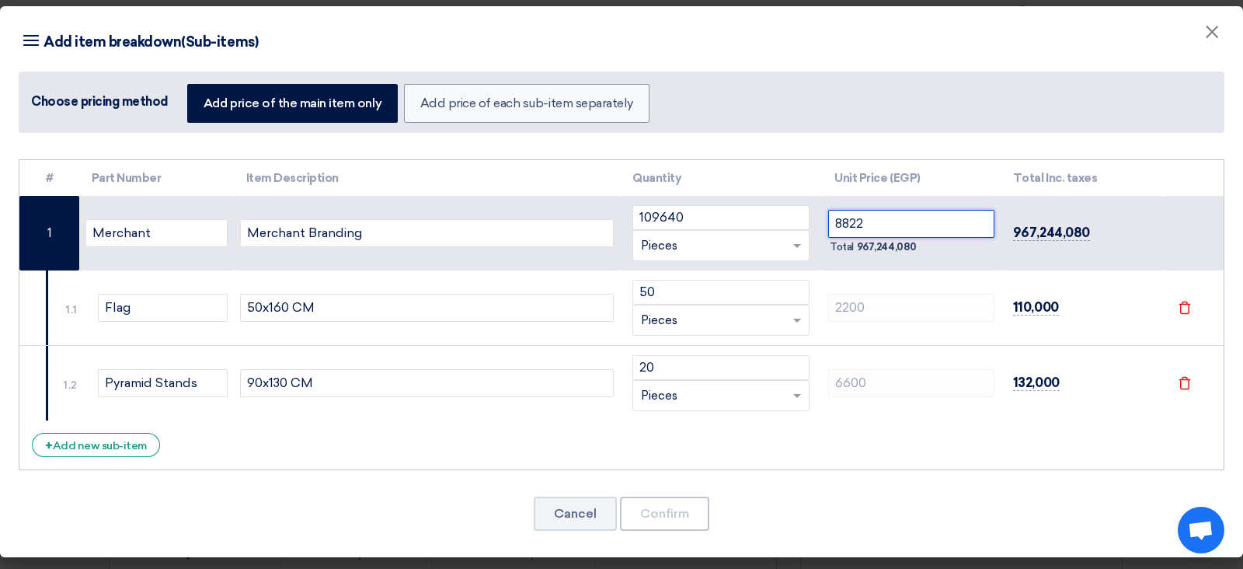
click at [883, 231] on input "8822" at bounding box center [911, 224] width 166 height 28
click at [787, 454] on div "# Part Number Item Description Quantity Unit Price (EGP) Total Inc. taxes Merch…" at bounding box center [622, 315] width 1206 height 312
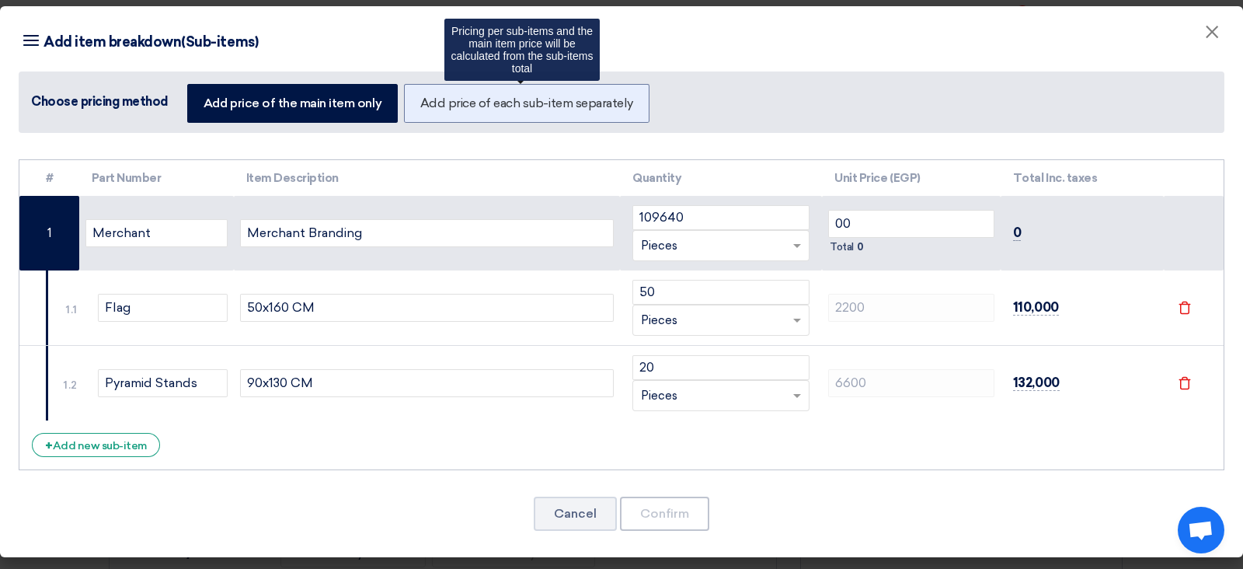
click at [521, 100] on label "Add price of each sub-item separately" at bounding box center [526, 103] width 245 height 39
click at [430, 100] on input "Add price of each sub-item separately" at bounding box center [425, 102] width 10 height 10
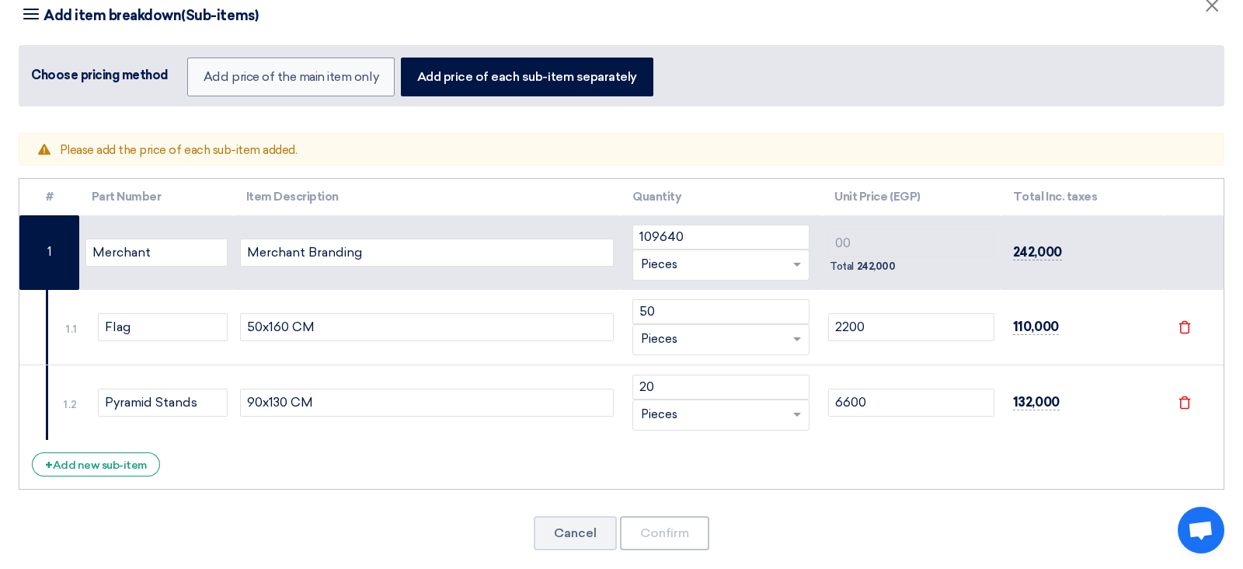
scroll to position [52, 0]
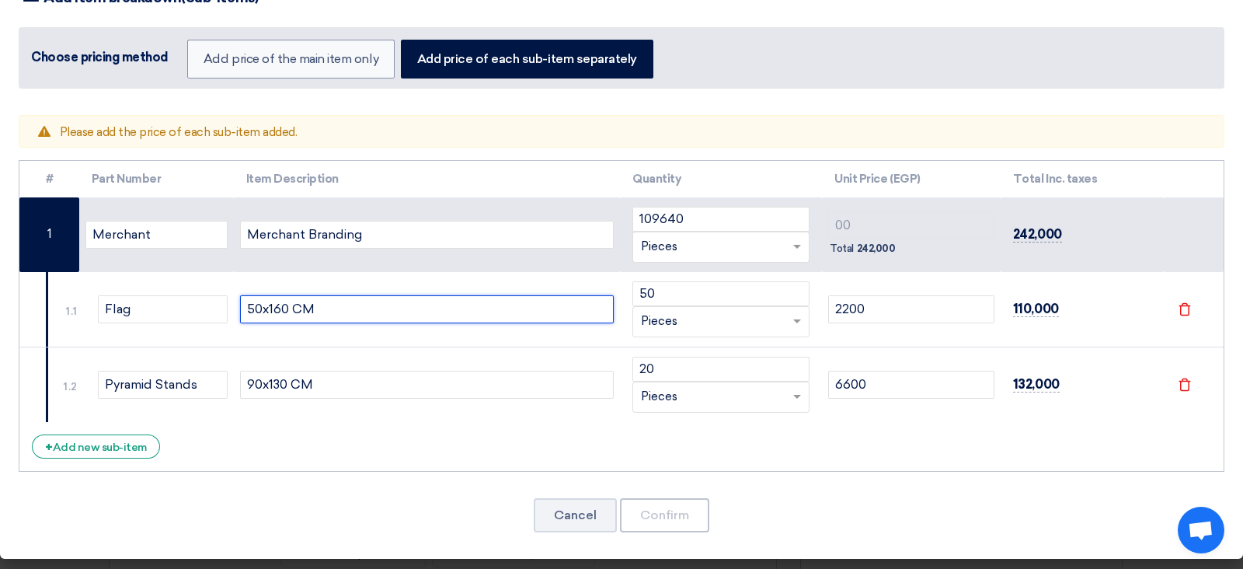
click at [287, 301] on input "50x160 CM" at bounding box center [427, 309] width 374 height 28
click at [598, 340] on td "50x160 CM" at bounding box center [427, 309] width 387 height 75
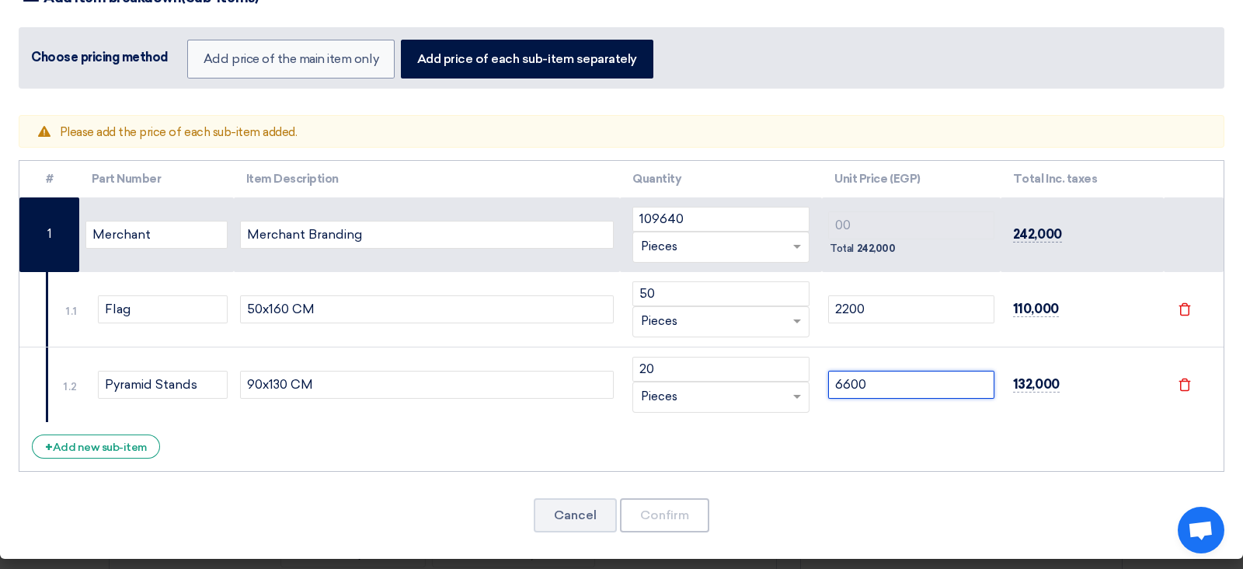
click at [828, 374] on input "6600" at bounding box center [911, 385] width 166 height 28
click at [948, 421] on div "# Part Number Item Description Quantity Unit Price (EGP) Total Inc. taxes Merch…" at bounding box center [622, 316] width 1206 height 312
click at [633, 454] on div "Warning Please add the price of each sub-item added. # Part Number Item Descrip…" at bounding box center [621, 332] width 1243 height 451
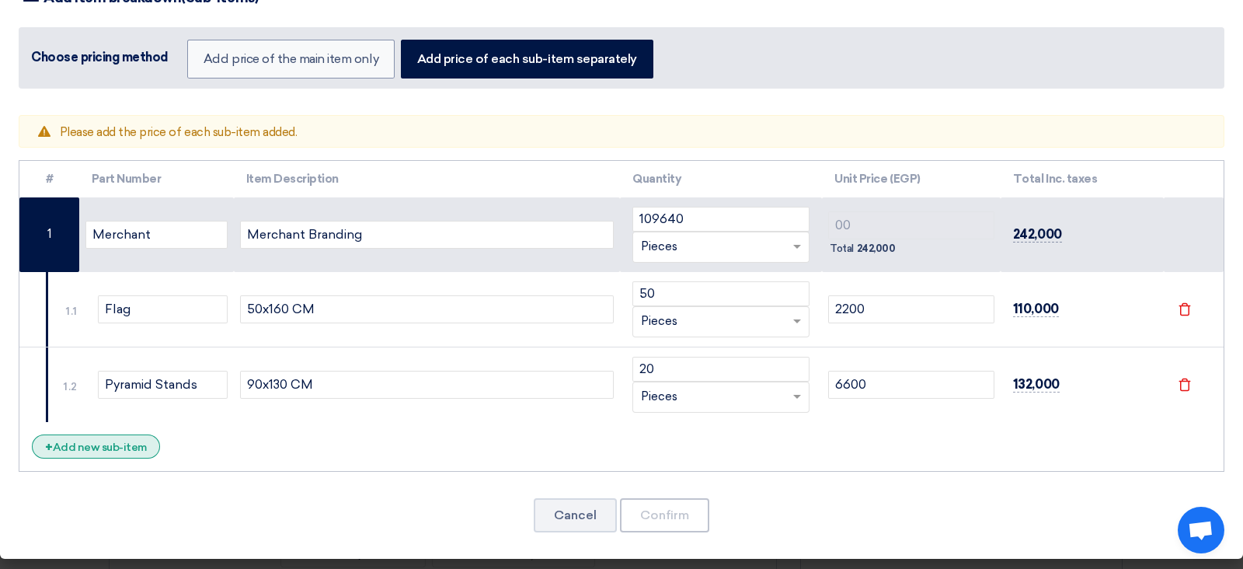
click at [75, 434] on div "+ Add new sub-item" at bounding box center [96, 446] width 128 height 24
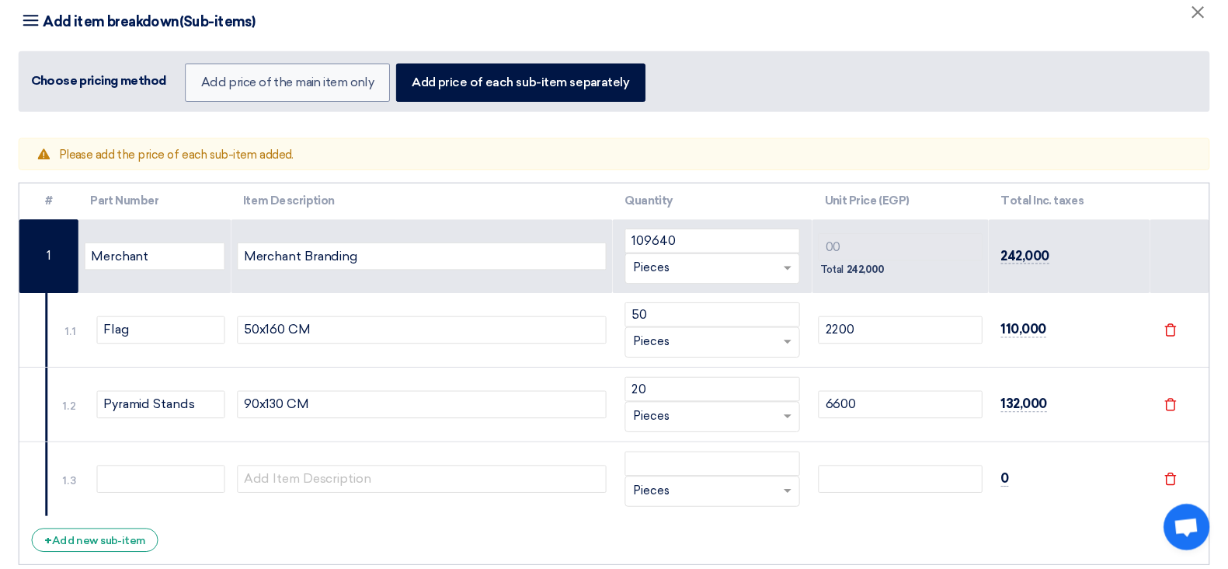
scroll to position [0, 0]
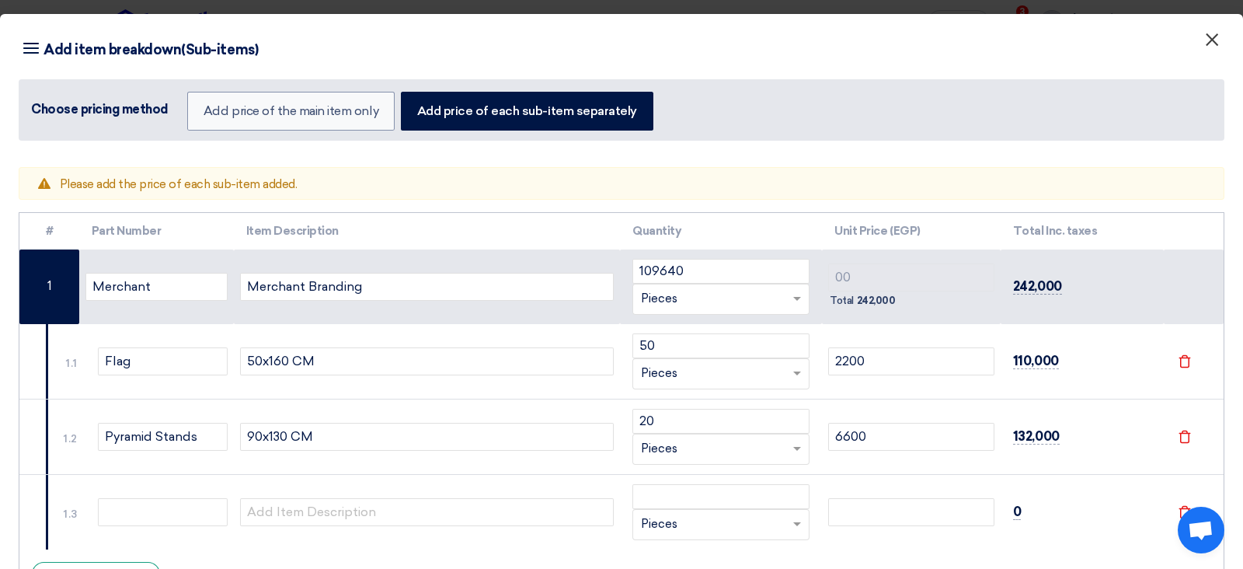
click at [994, 46] on button "×" at bounding box center [1212, 40] width 40 height 31
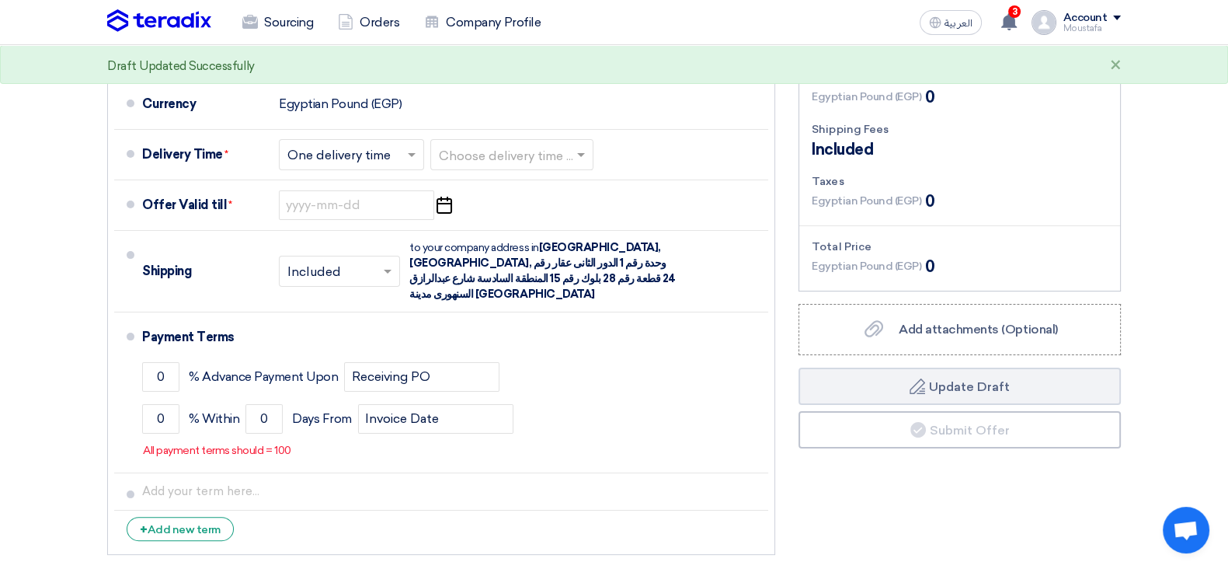
scroll to position [401, 0]
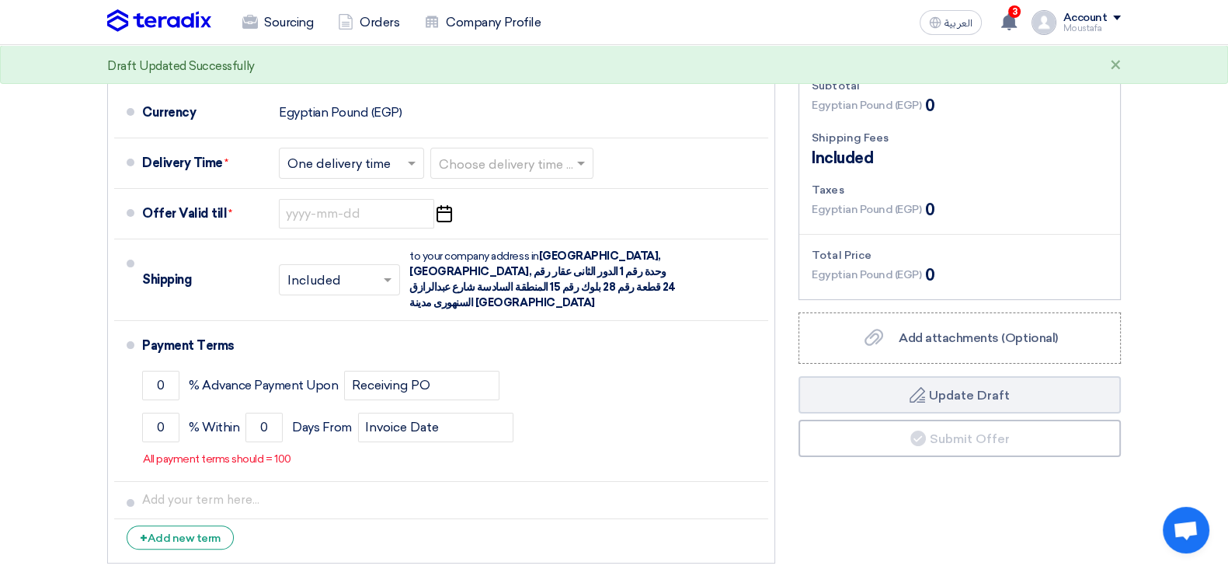
click at [994, 19] on img at bounding box center [1044, 22] width 25 height 25
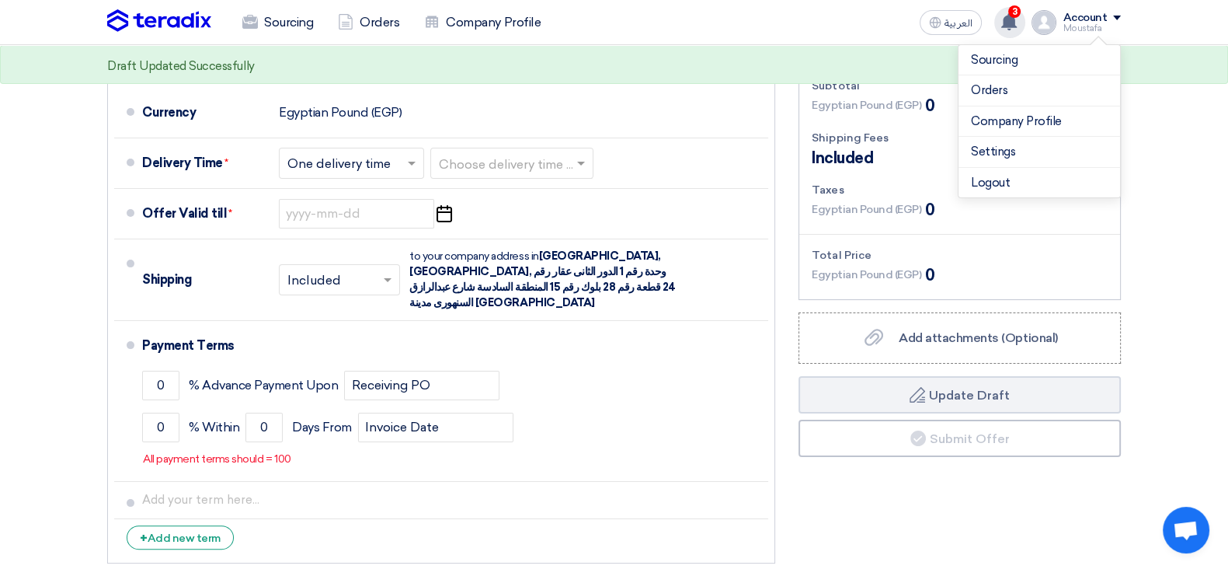
click at [994, 23] on icon at bounding box center [1009, 21] width 17 height 17
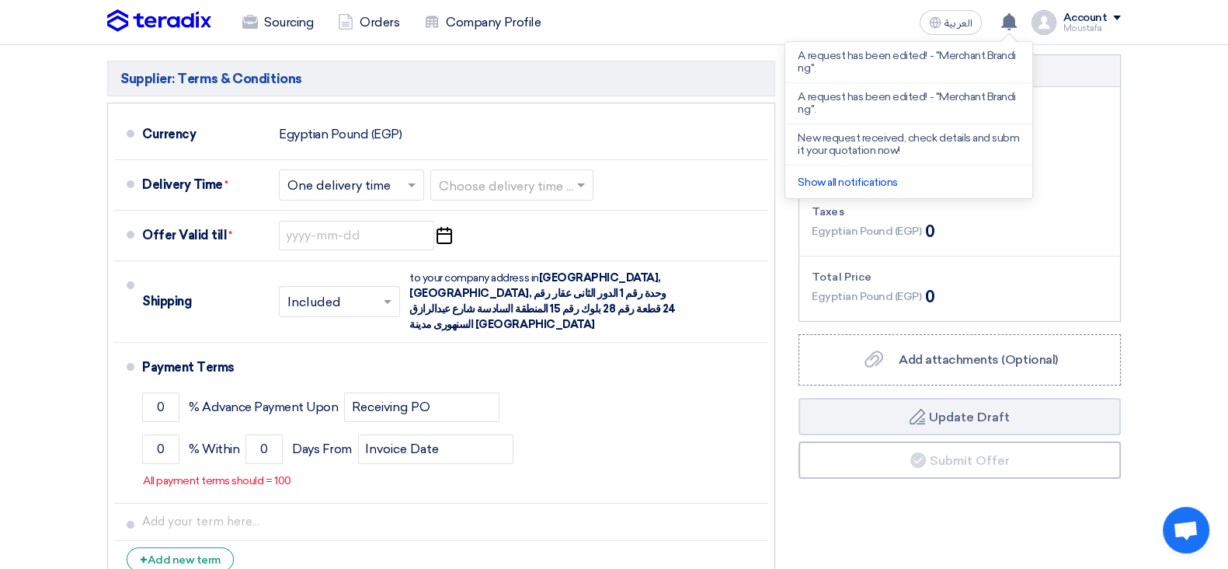
scroll to position [463, 0]
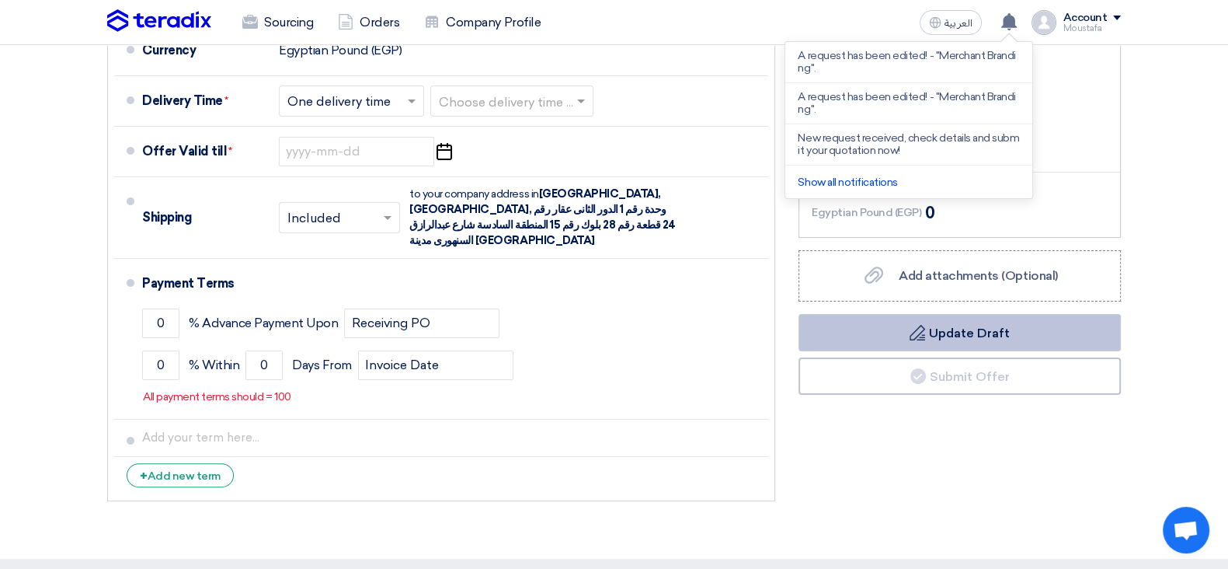
click at [868, 326] on button "Draft Update Draft" at bounding box center [960, 332] width 322 height 37
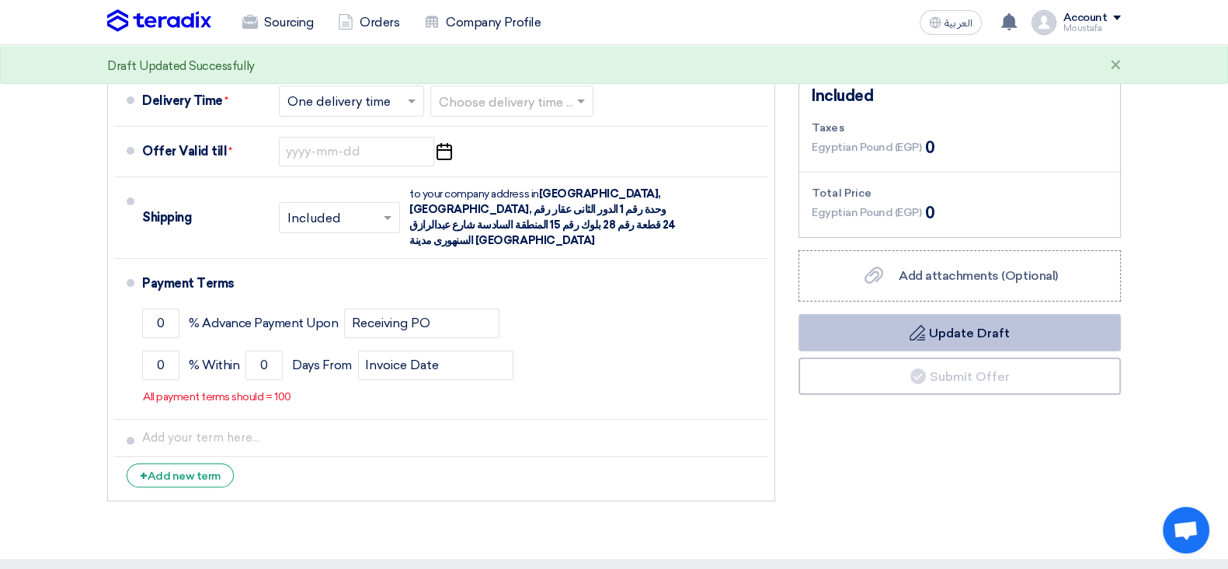
click at [868, 326] on button "Draft Update Draft" at bounding box center [960, 332] width 322 height 37
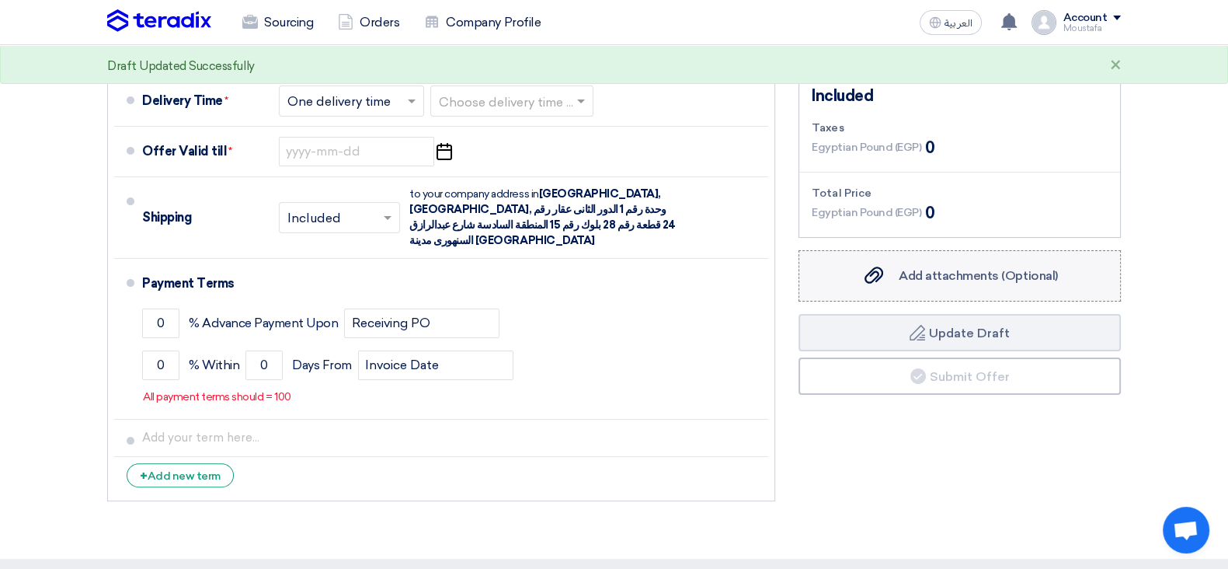
click at [994, 272] on span "Add attachments (Optional)" at bounding box center [978, 275] width 159 height 15
click at [0, 0] on input "Add attachments (Optional) Add attachments (Optional)" at bounding box center [0, 0] width 0 height 0
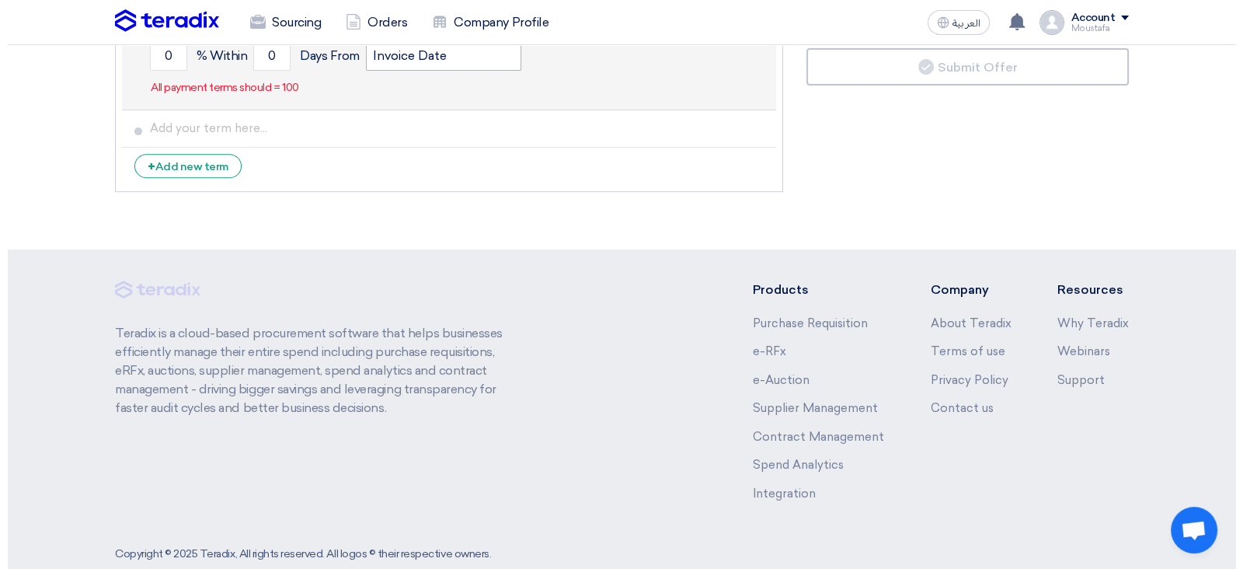
scroll to position [0, 0]
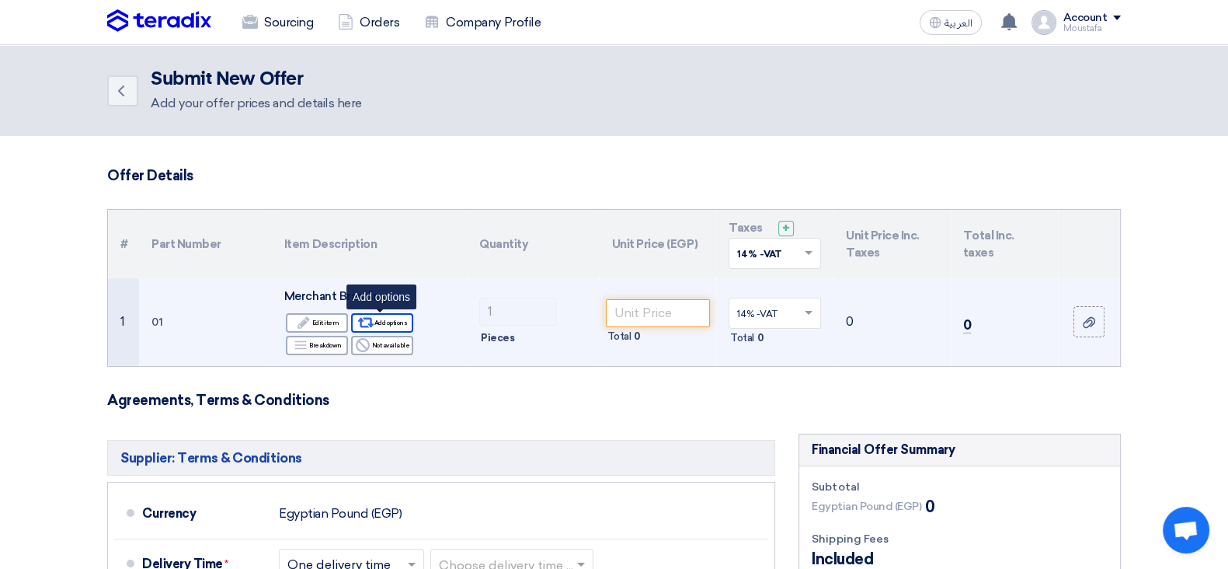
click at [400, 315] on div "Alternative Add options" at bounding box center [382, 322] width 62 height 19
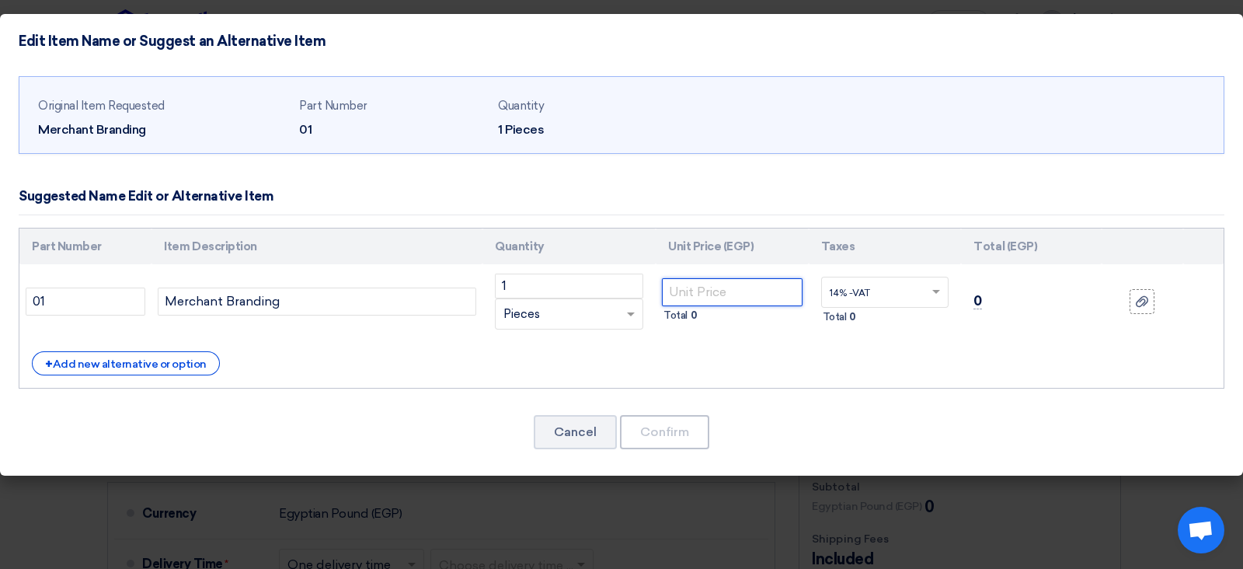
click at [726, 297] on input "number" at bounding box center [732, 292] width 141 height 28
click at [142, 358] on div "+ Add new alternative or option" at bounding box center [126, 363] width 188 height 24
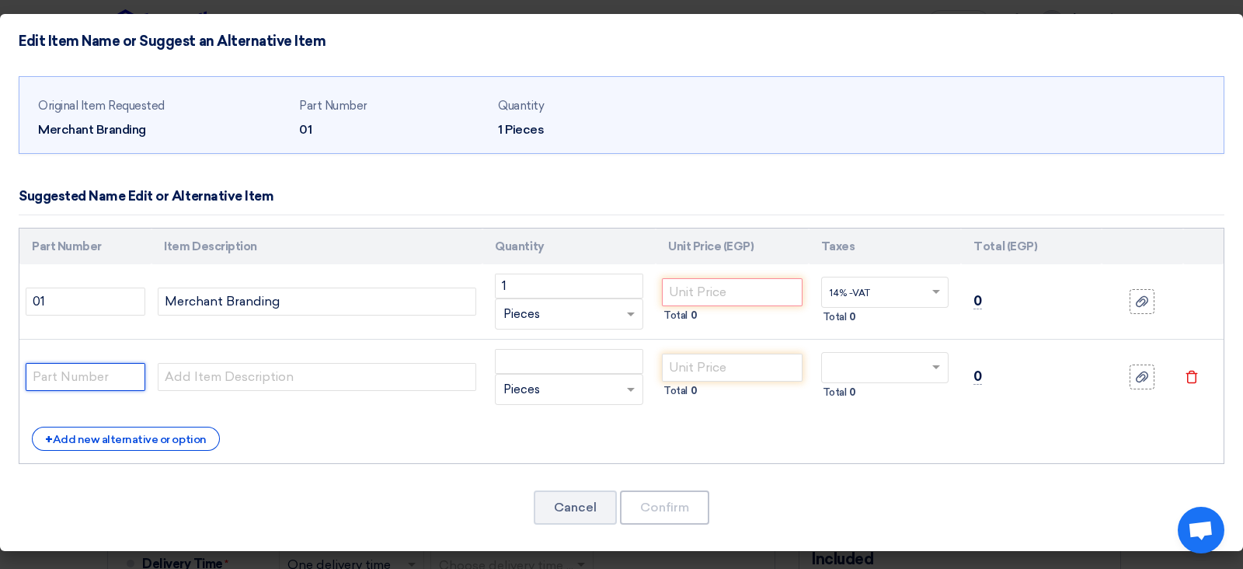
drag, startPoint x: 124, startPoint y: 378, endPoint x: 115, endPoint y: 381, distance: 9.6
click at [117, 381] on input "text" at bounding box center [86, 377] width 120 height 28
click at [113, 378] on input "text" at bounding box center [86, 377] width 120 height 28
click at [641, 363] on input "number" at bounding box center [569, 361] width 148 height 25
click at [795, 334] on td "Total 0" at bounding box center [732, 301] width 153 height 75
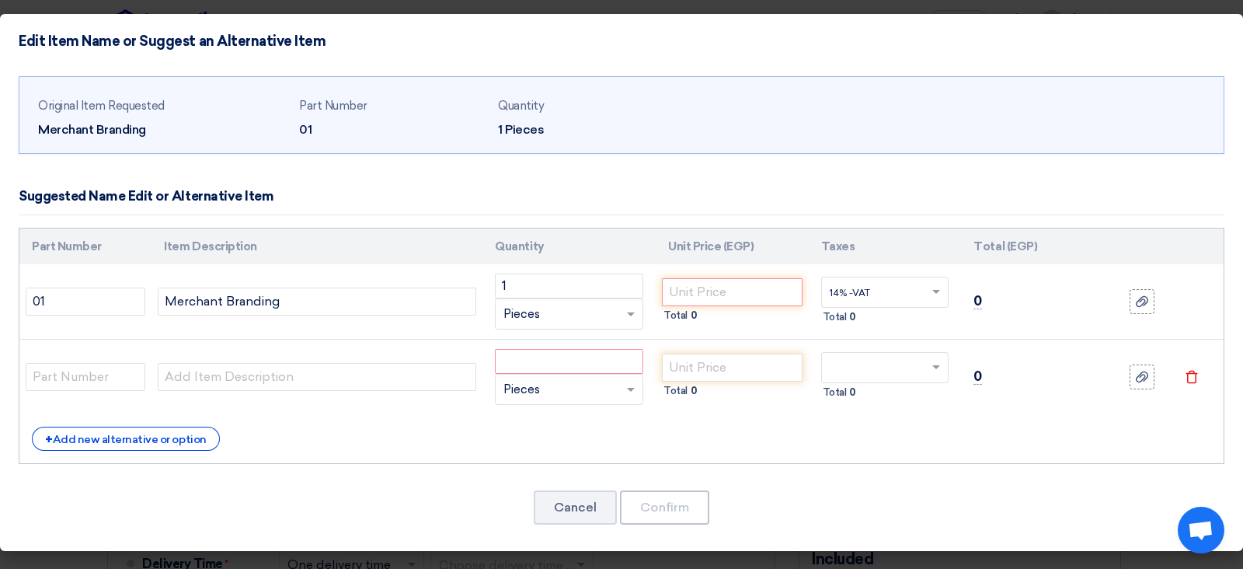
click at [994, 370] on icon "Delete" at bounding box center [1192, 377] width 14 height 14
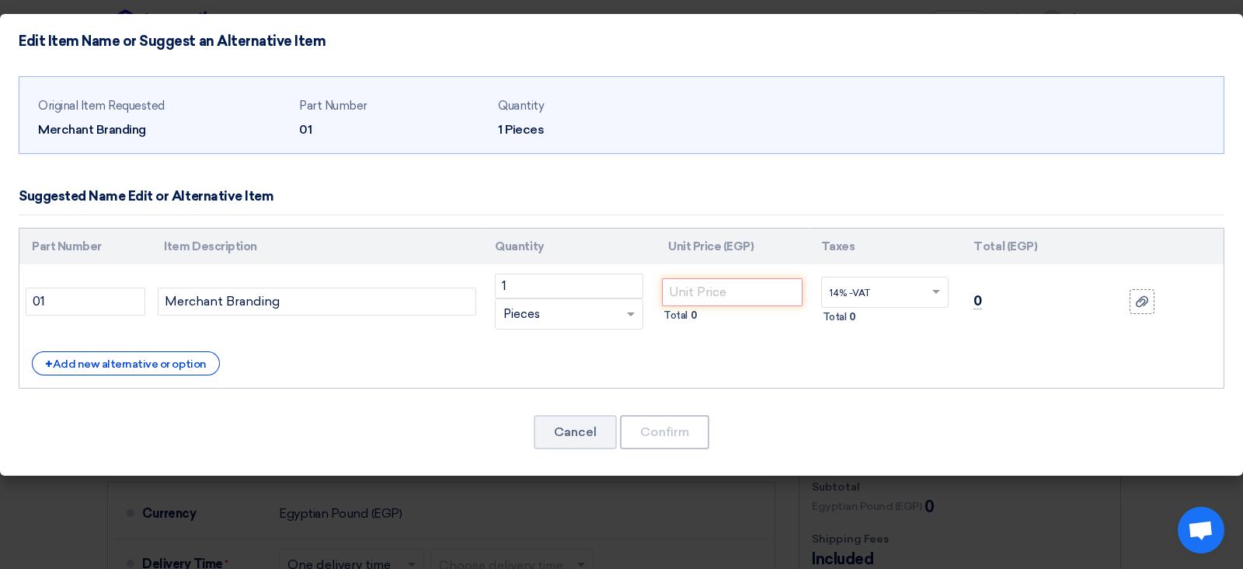
click at [229, 239] on th "Item Description" at bounding box center [316, 246] width 331 height 37
click at [616, 367] on div "+ Add new alternative or option" at bounding box center [621, 363] width 1179 height 24
click at [543, 284] on input "1" at bounding box center [569, 285] width 148 height 25
click at [543, 283] on input "1" at bounding box center [569, 285] width 148 height 25
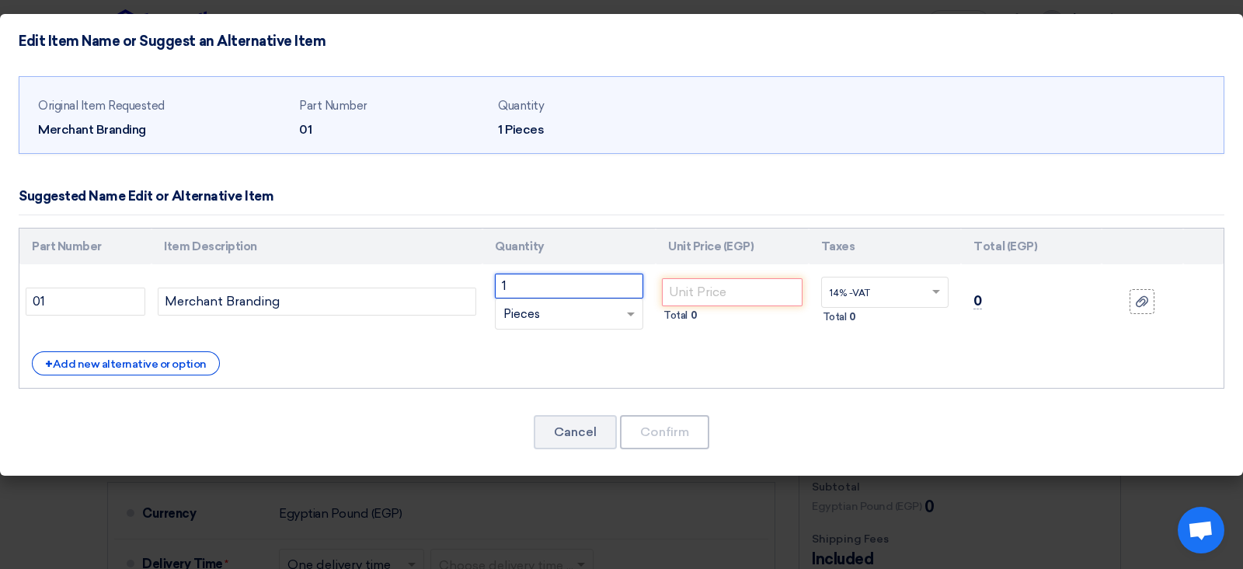
click at [579, 293] on input "1" at bounding box center [569, 285] width 148 height 25
drag, startPoint x: 577, startPoint y: 293, endPoint x: 381, endPoint y: 398, distance: 222.8
click at [374, 410] on div "Original Item Requested Merchant Branding Part Number 01 Quantity 1 Pieces" at bounding box center [621, 272] width 1243 height 408
click at [562, 287] on input "1" at bounding box center [569, 285] width 148 height 25
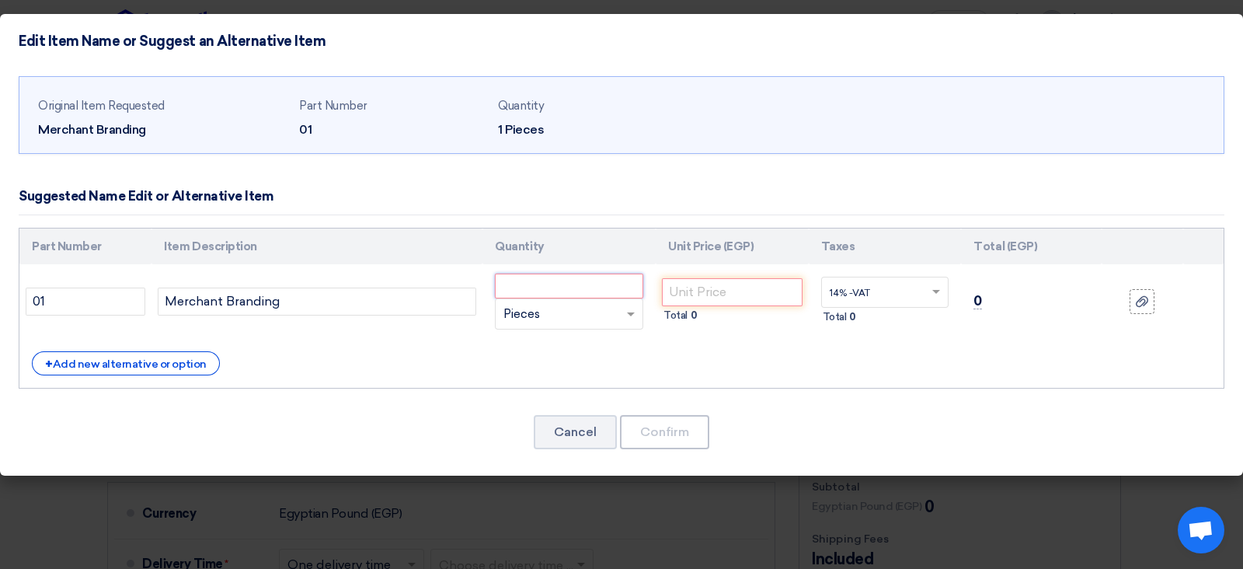
paste input "109640"
click at [698, 289] on input "number" at bounding box center [732, 292] width 141 height 28
click at [812, 352] on div "+ Add new alternative or option" at bounding box center [621, 363] width 1179 height 24
click at [812, 402] on div "Original Item Requested Merchant Branding Part Number 01 Quantity 1 Pieces" at bounding box center [621, 272] width 1243 height 408
click at [734, 294] on input "0" at bounding box center [732, 292] width 141 height 28
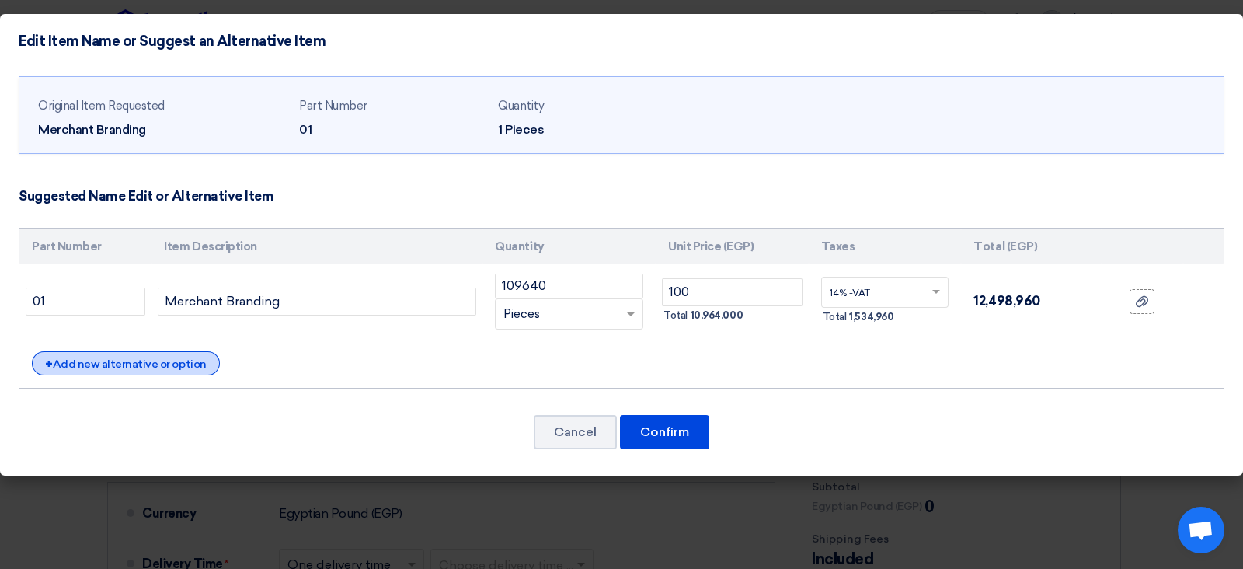
click at [126, 370] on div "+ Add new alternative or option" at bounding box center [126, 363] width 188 height 24
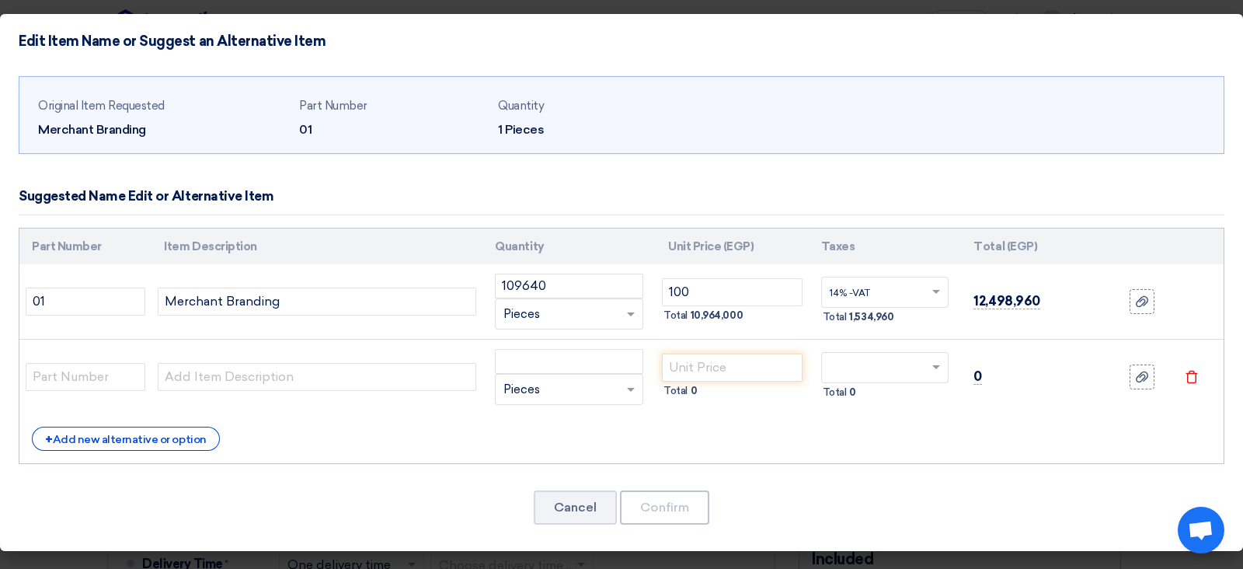
click at [994, 371] on icon "Delete" at bounding box center [1192, 377] width 14 height 14
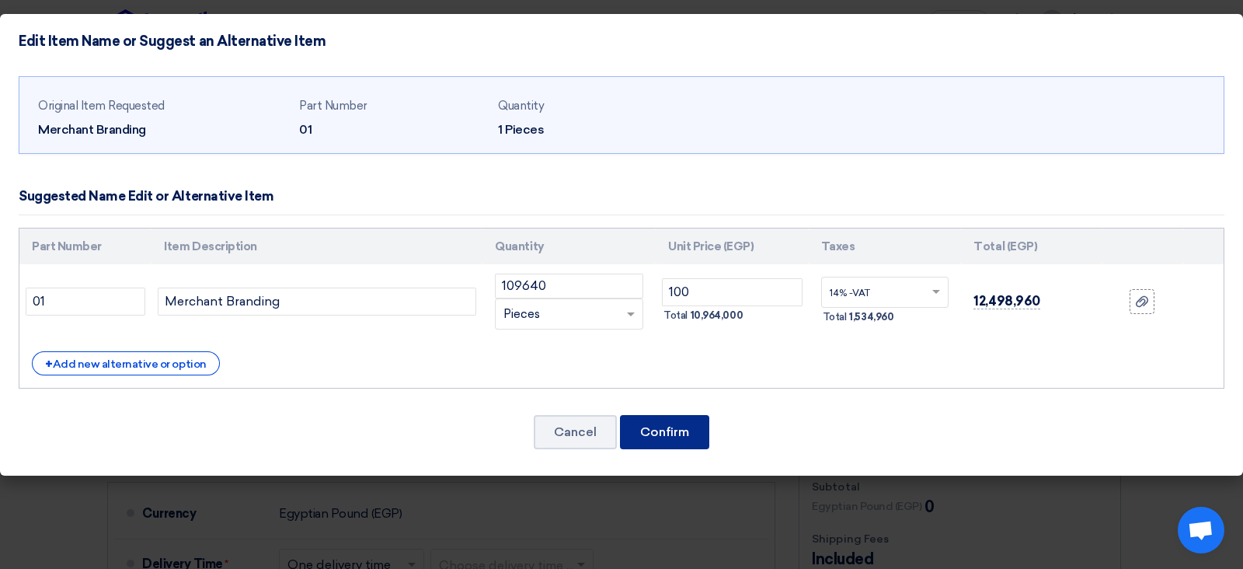
click at [625, 430] on button "Confirm" at bounding box center [664, 432] width 89 height 34
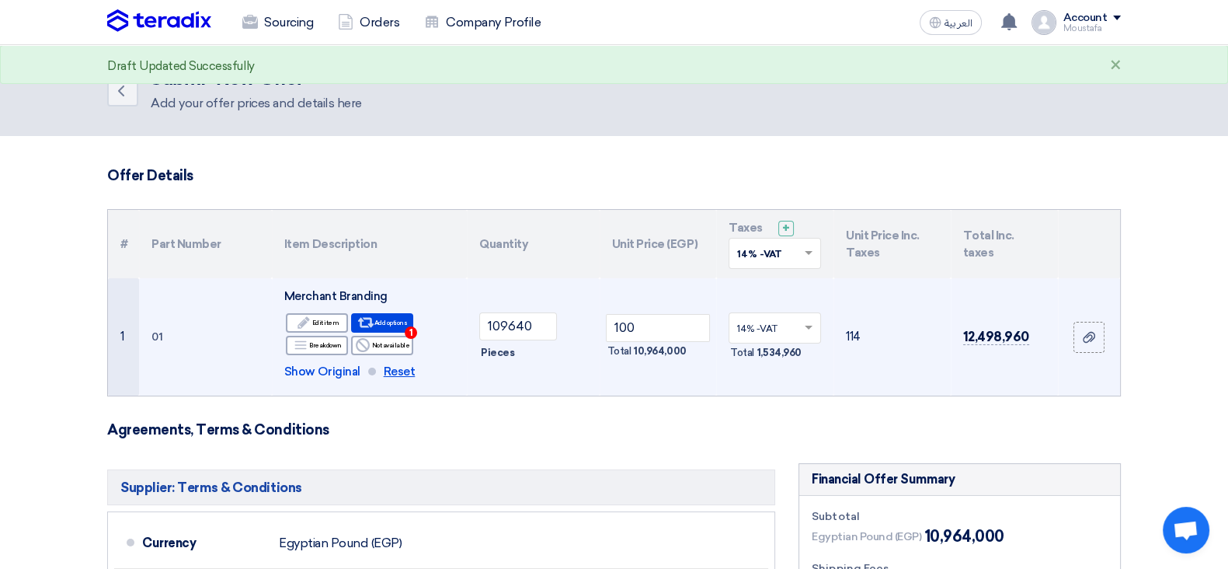
click at [397, 364] on span "Reset" at bounding box center [400, 372] width 32 height 18
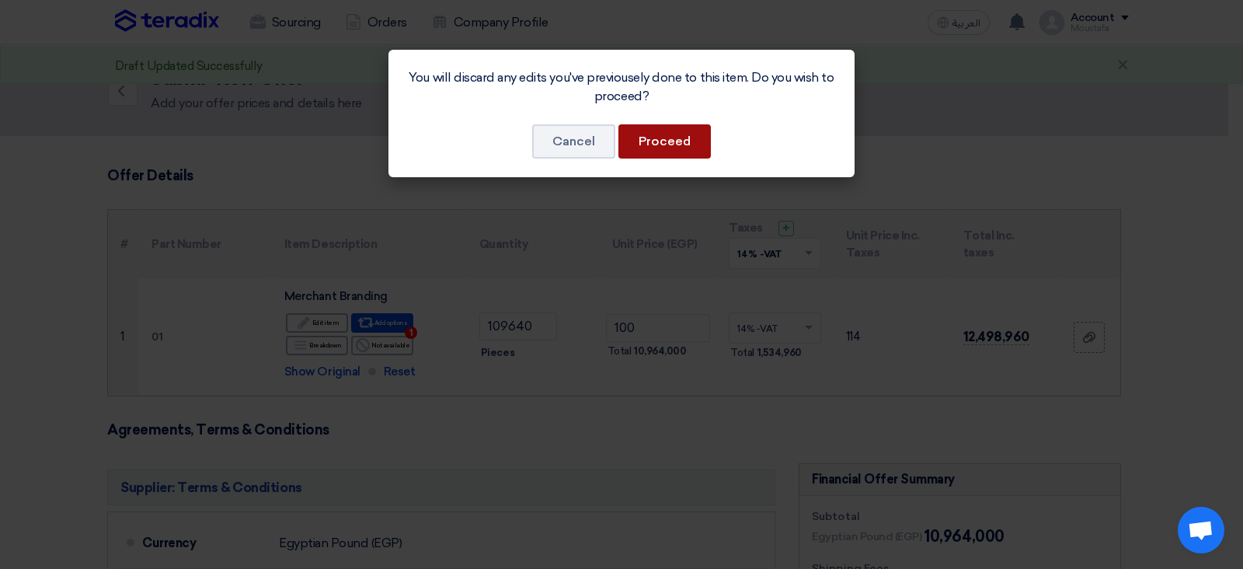
click at [667, 146] on button "Proceed" at bounding box center [664, 141] width 92 height 34
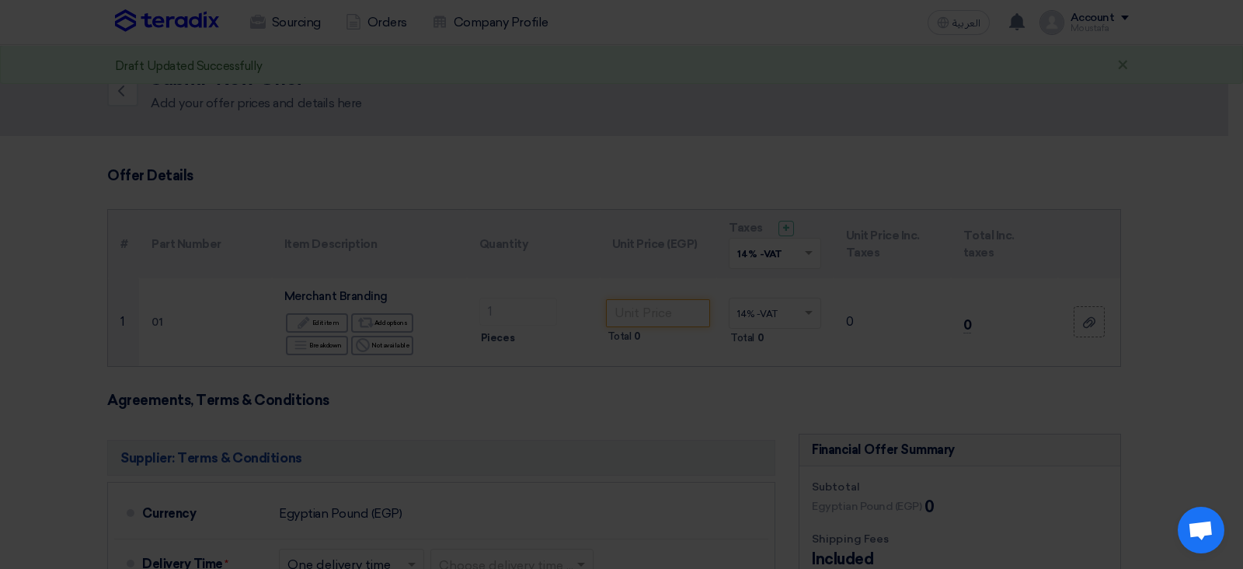
click at [667, 146] on modal-container "You will discard any edits you've previousely done to this item. Do you wish to…" at bounding box center [621, 284] width 1243 height 569
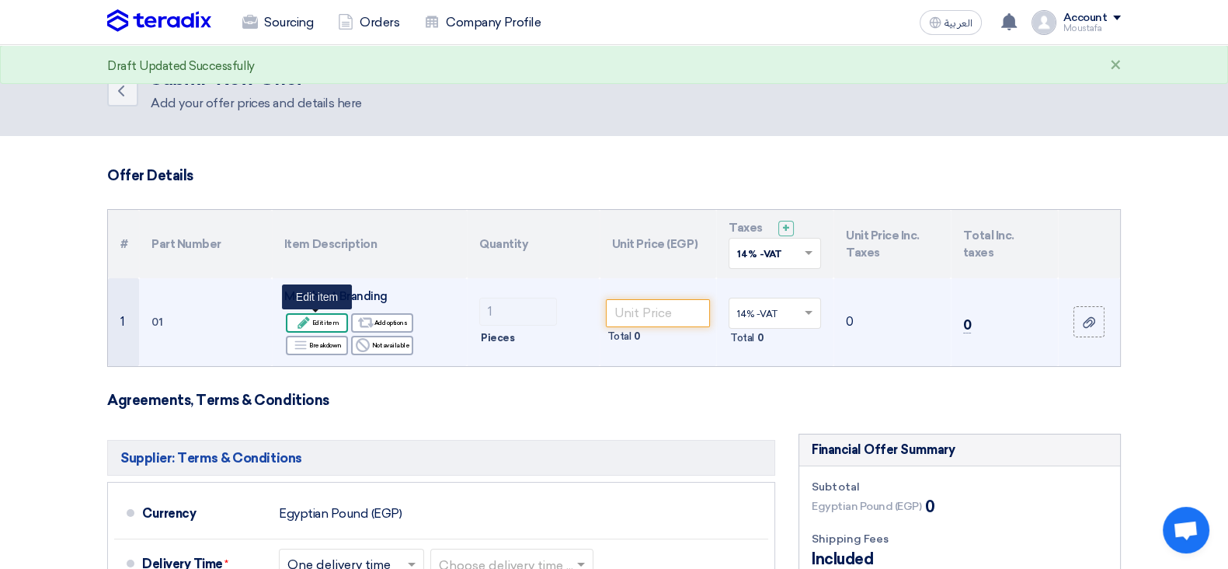
click at [315, 326] on div "Edit Edit item" at bounding box center [317, 322] width 62 height 19
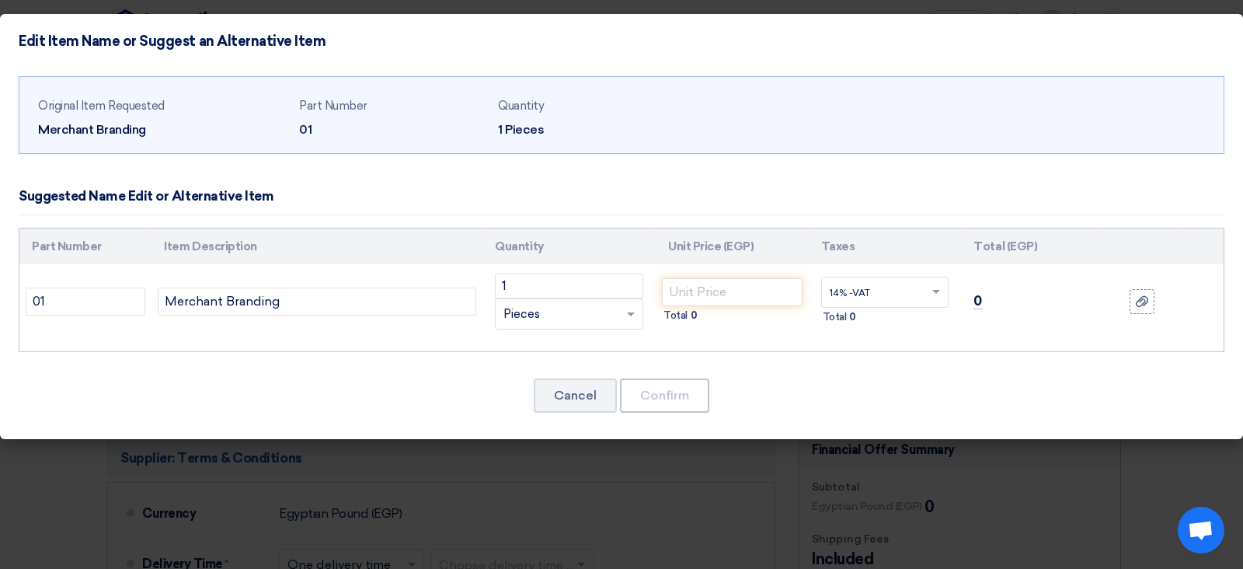
click at [303, 326] on td "Merchant Branding" at bounding box center [316, 301] width 331 height 75
click at [791, 297] on input "number" at bounding box center [732, 292] width 141 height 28
click at [583, 284] on input "1" at bounding box center [569, 285] width 148 height 25
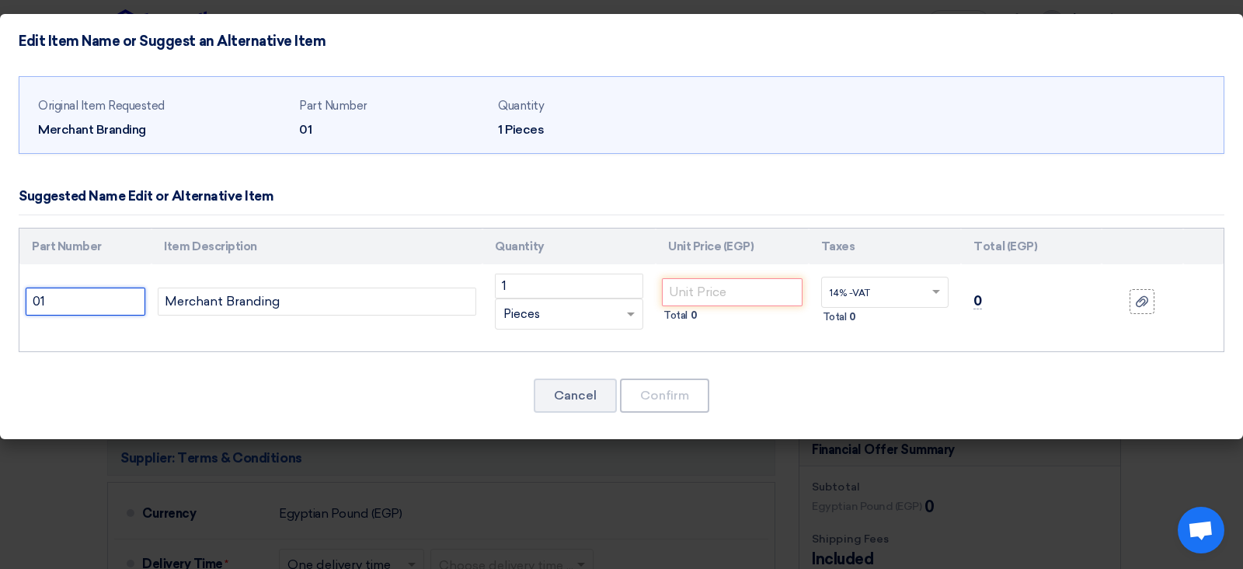
click at [129, 311] on input "01" at bounding box center [86, 301] width 120 height 28
click at [127, 303] on input "01" at bounding box center [86, 301] width 120 height 28
click at [553, 383] on button "Cancel" at bounding box center [575, 395] width 83 height 34
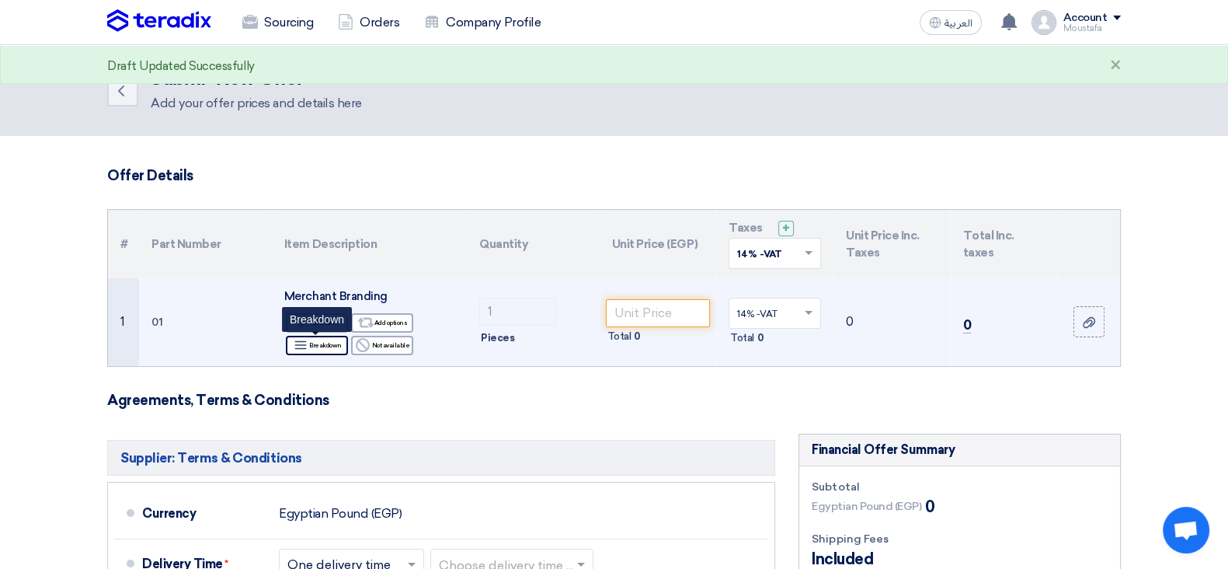
click at [325, 350] on div "Breakdown Breakdown" at bounding box center [317, 345] width 62 height 19
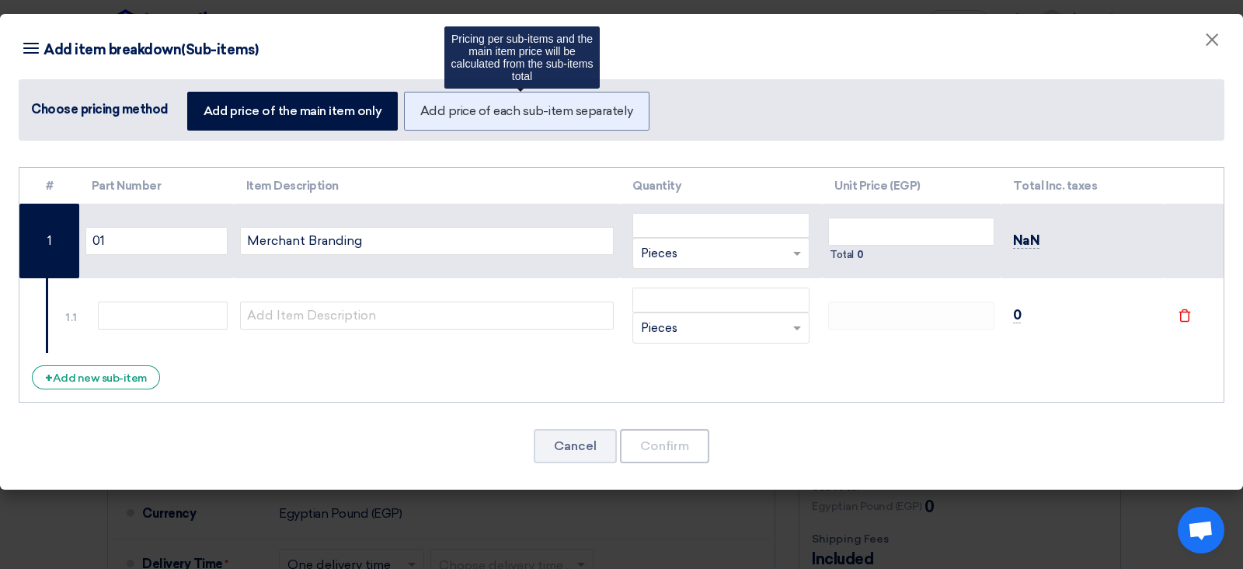
click at [468, 117] on label "Add price of each sub-item separately" at bounding box center [526, 111] width 245 height 39
click at [430, 115] on input "Add price of each sub-item separately" at bounding box center [425, 110] width 10 height 10
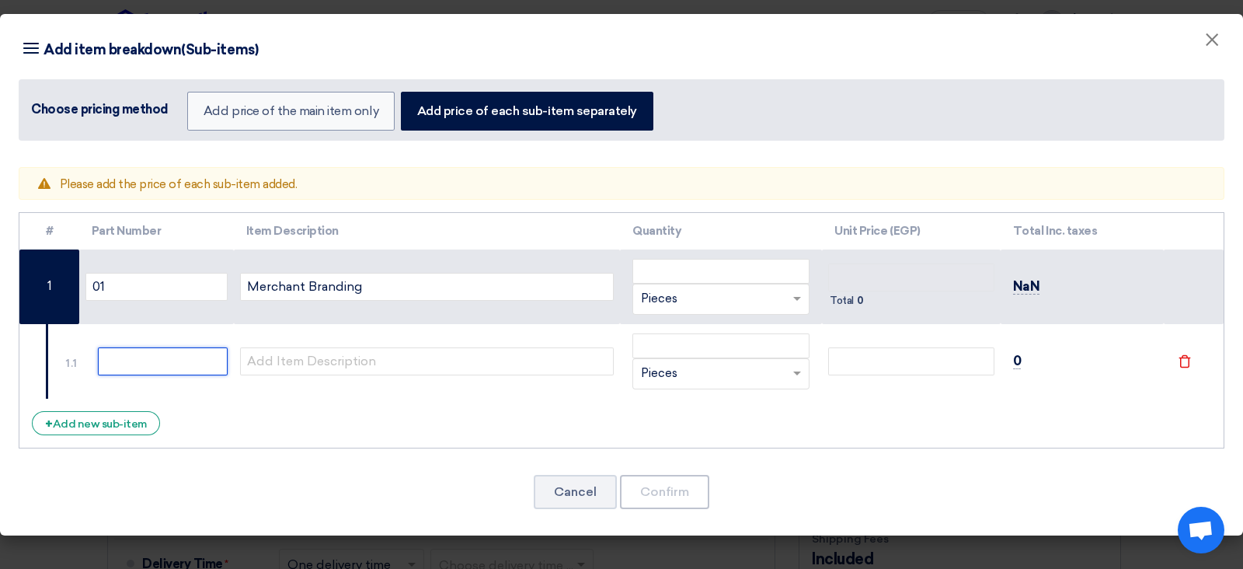
click at [207, 353] on input "text" at bounding box center [163, 361] width 130 height 28
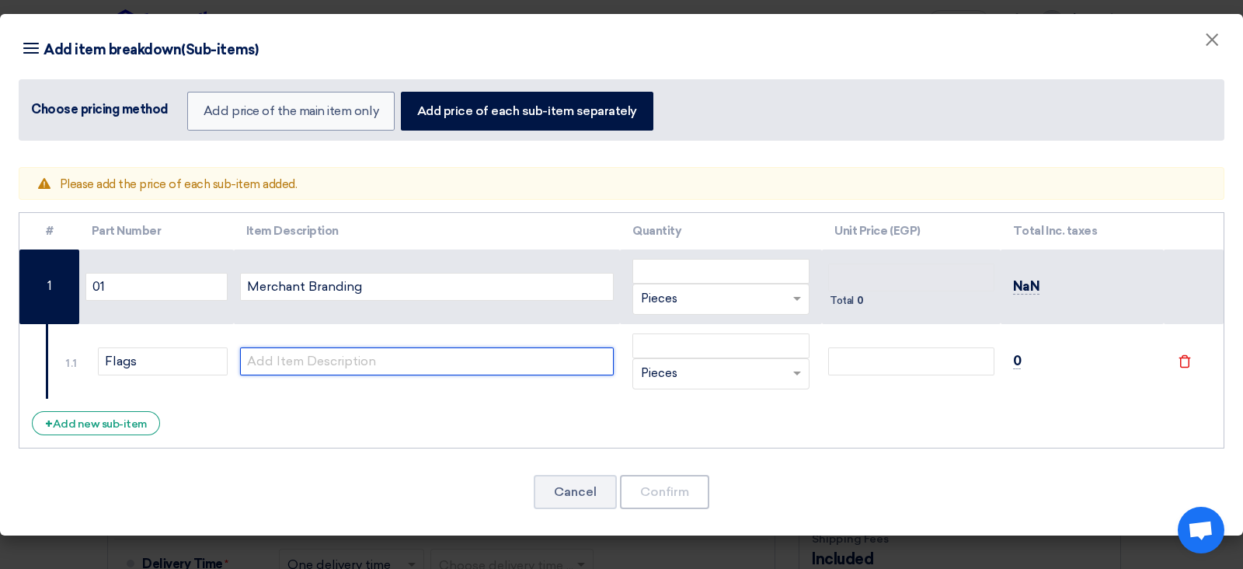
click at [287, 370] on input "text" at bounding box center [427, 361] width 374 height 28
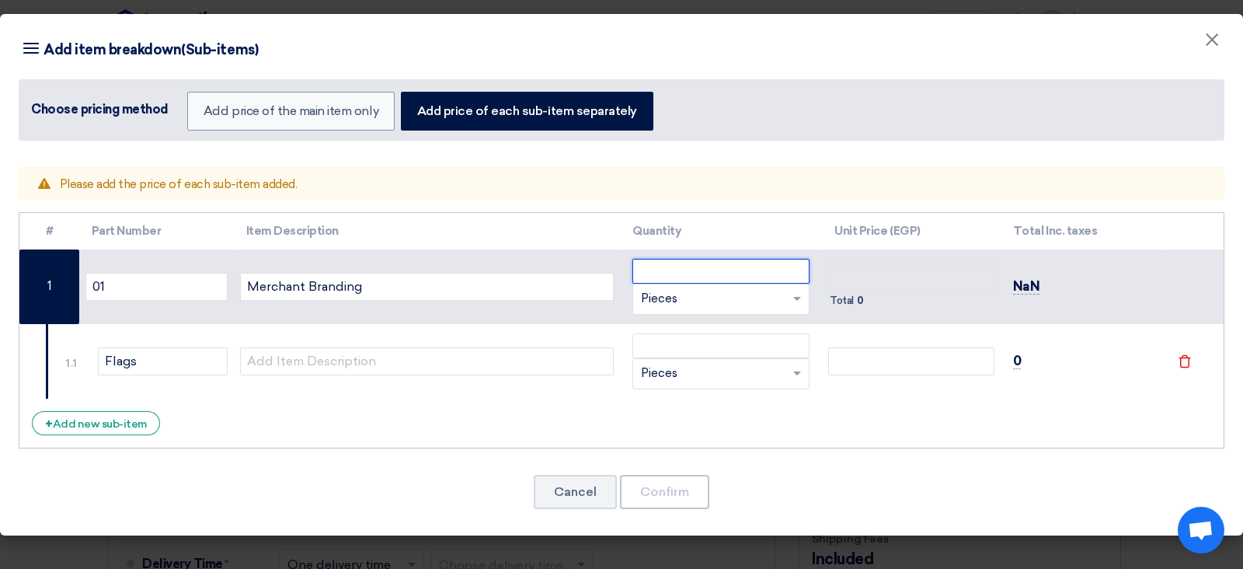
click at [750, 261] on input "number" at bounding box center [720, 271] width 177 height 25
click at [994, 292] on td "Total 0" at bounding box center [911, 286] width 179 height 75
click at [723, 262] on input "number" at bounding box center [720, 271] width 177 height 25
click at [715, 293] on div "RFQ_STEP1.ITEMS.2.TYPE_PLACEHOLDER × Pieces" at bounding box center [711, 299] width 156 height 18
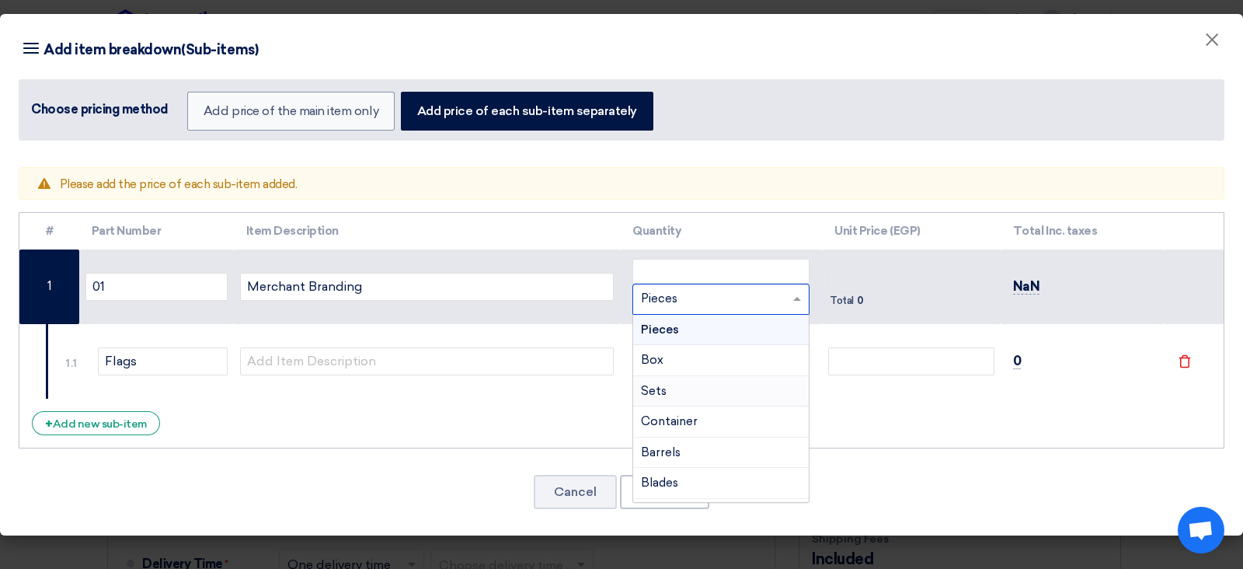
click at [994, 437] on div "# Part Number Item Description Quantity Unit Price (EGP) Total Inc. taxes 01 Me…" at bounding box center [622, 330] width 1206 height 236
drag, startPoint x: 436, startPoint y: 344, endPoint x: 442, endPoint y: 357, distance: 14.6
click at [435, 344] on td at bounding box center [427, 361] width 387 height 75
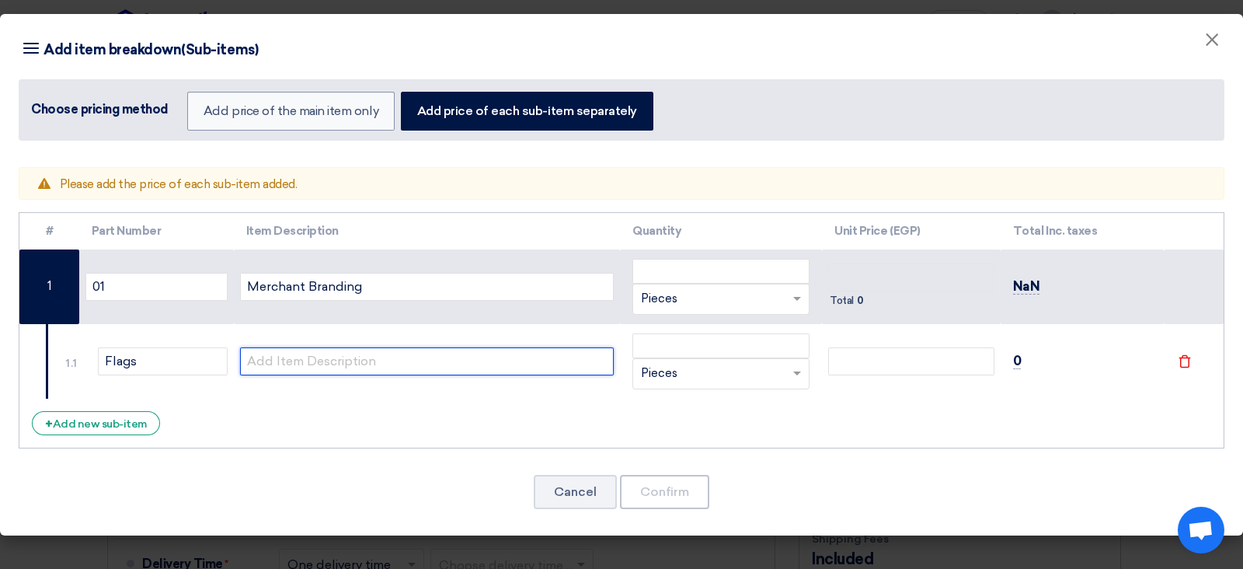
click at [460, 355] on input "text" at bounding box center [427, 361] width 374 height 28
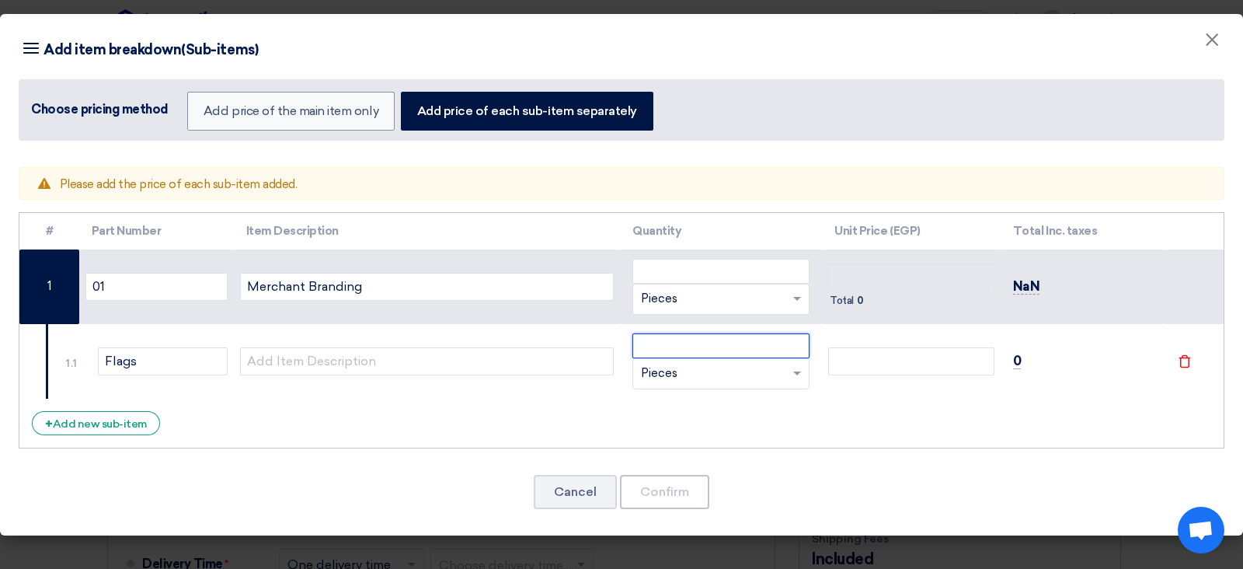
click at [748, 344] on input "number" at bounding box center [720, 345] width 177 height 25
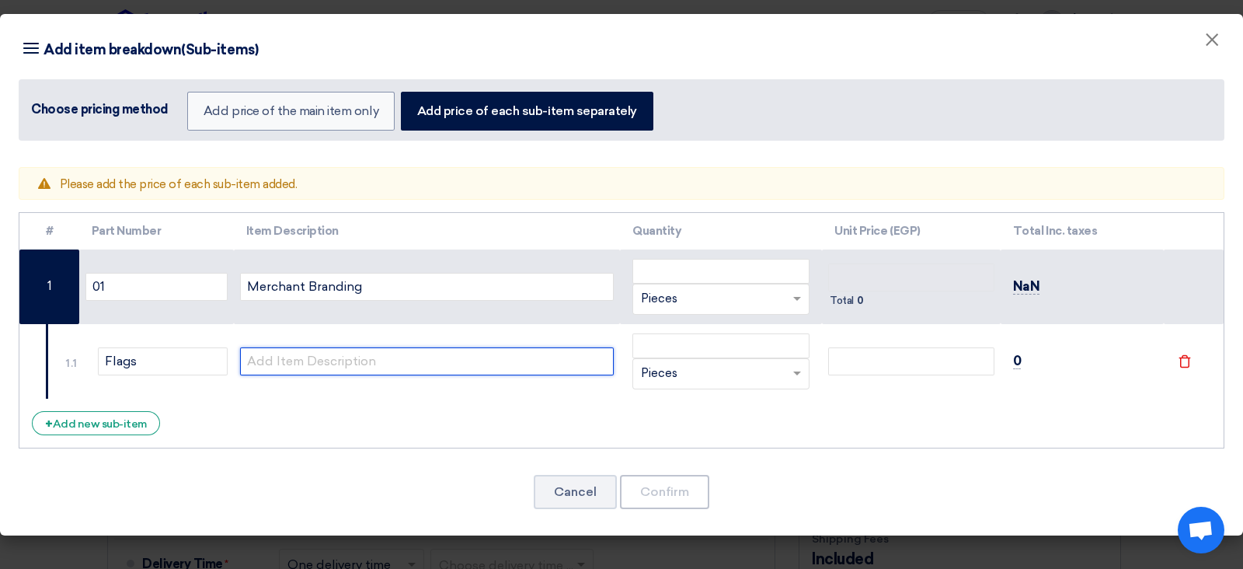
click at [356, 358] on input "text" at bounding box center [427, 361] width 374 height 28
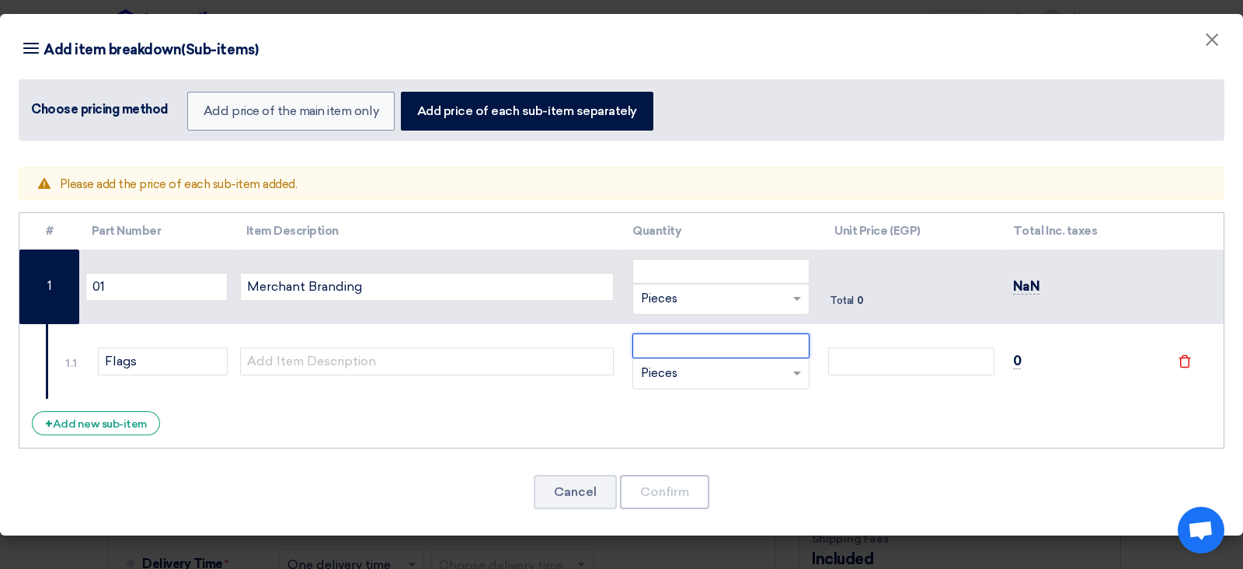
click at [691, 333] on input "number" at bounding box center [720, 345] width 177 height 25
click at [886, 372] on input "number" at bounding box center [911, 361] width 166 height 28
click at [890, 367] on input "number" at bounding box center [911, 361] width 166 height 28
click at [787, 410] on div "# Part Number Item Description Quantity Unit Price (EGP) Total Inc. taxes 01 Me…" at bounding box center [622, 330] width 1206 height 236
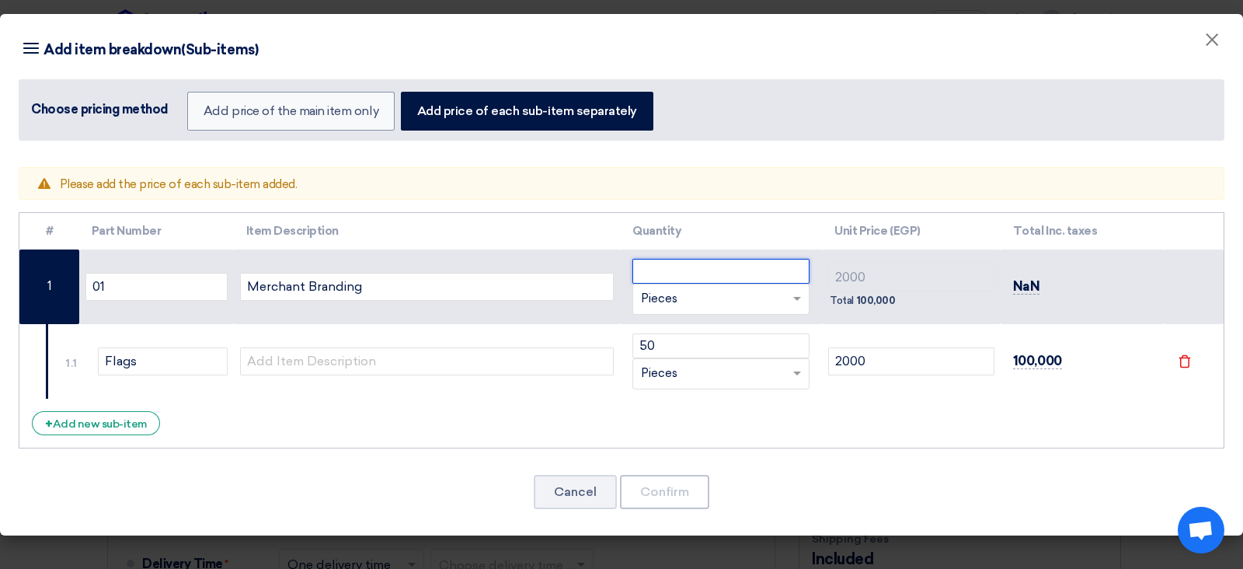
click at [725, 259] on input "number" at bounding box center [720, 271] width 177 height 25
drag, startPoint x: 851, startPoint y: 463, endPoint x: 860, endPoint y: 420, distance: 44.5
click at [849, 454] on div "Warning Please add the price of each sub-item added. # Part Number Item Descrip…" at bounding box center [621, 347] width 1243 height 376
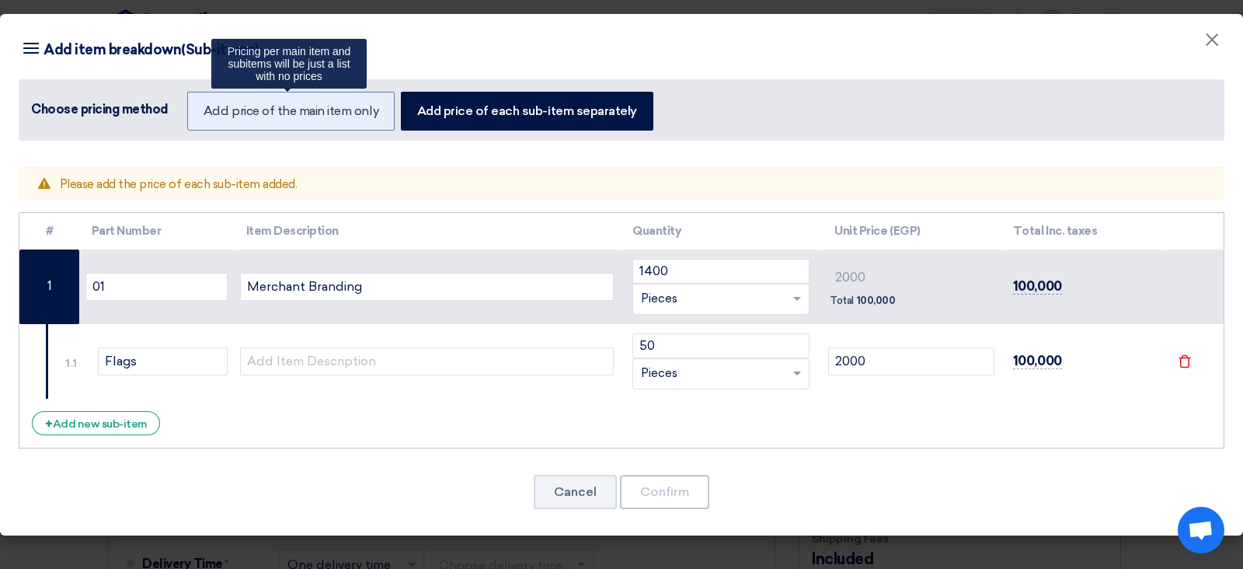
click at [265, 110] on label "Add price of the main item only" at bounding box center [290, 111] width 207 height 39
click at [214, 110] on input "Add price of the main item only" at bounding box center [209, 110] width 10 height 10
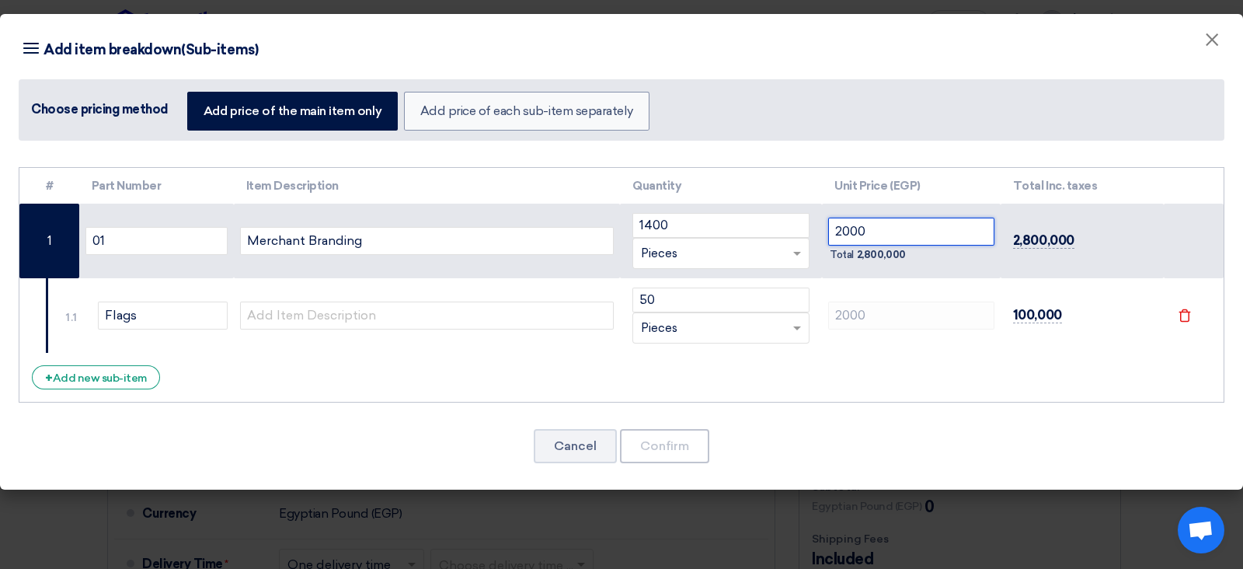
click at [833, 230] on input "2000" at bounding box center [911, 232] width 166 height 28
click at [127, 371] on div "+ Add new sub-item" at bounding box center [96, 377] width 128 height 24
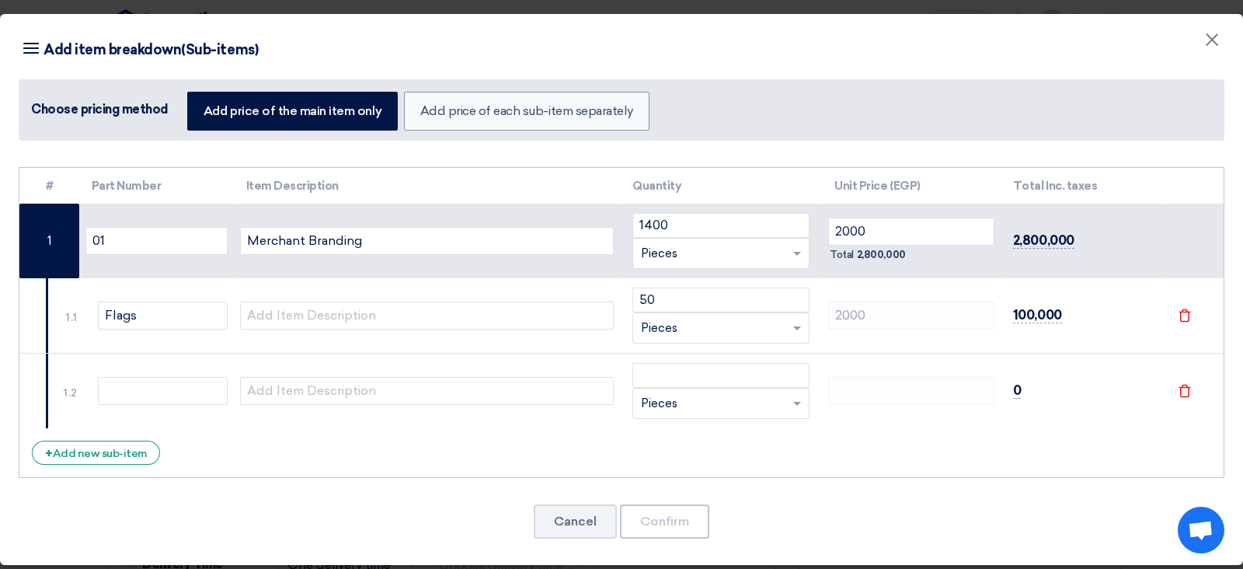
click at [803, 453] on div "# Part Number Item Description Quantity Unit Price (EGP) Total Inc. taxes 01 Me…" at bounding box center [622, 323] width 1206 height 312
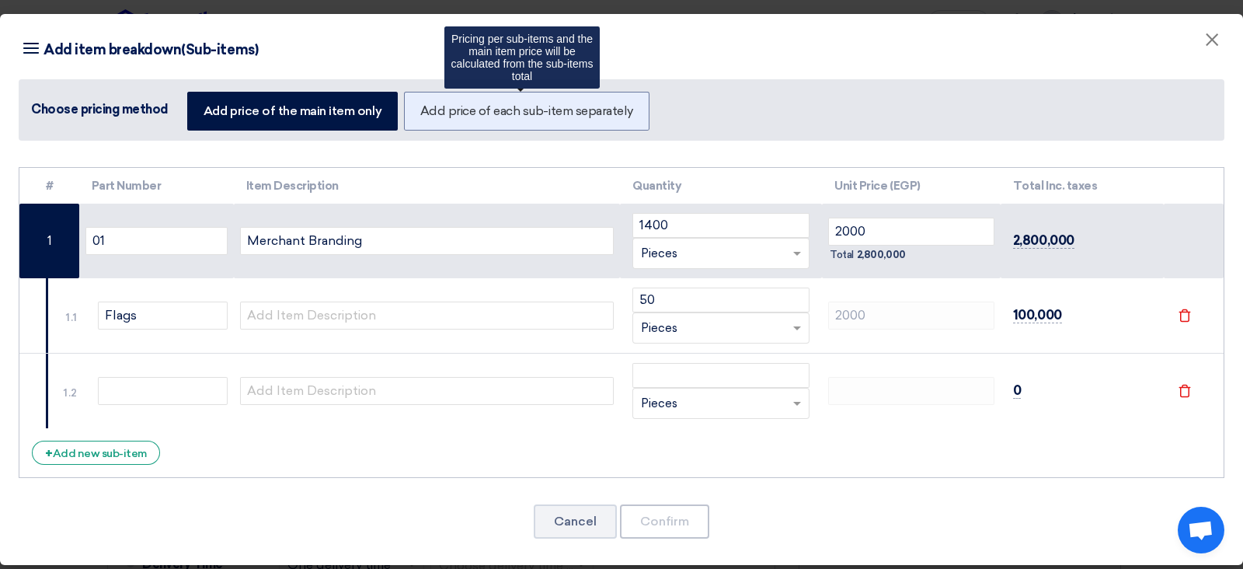
click at [482, 129] on label "Add price of each sub-item separately" at bounding box center [526, 111] width 245 height 39
click at [430, 115] on input "Add price of each sub-item separately" at bounding box center [425, 110] width 10 height 10
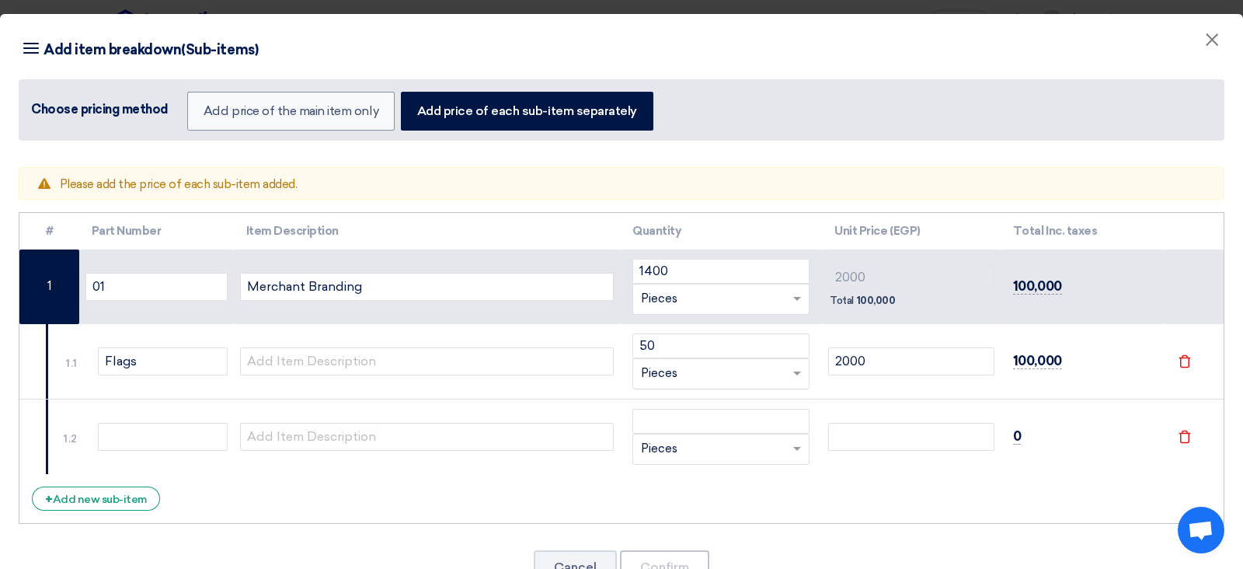
click at [994, 360] on td "File" at bounding box center [1194, 361] width 60 height 75
click at [994, 362] on icon "File" at bounding box center [1185, 361] width 14 height 14
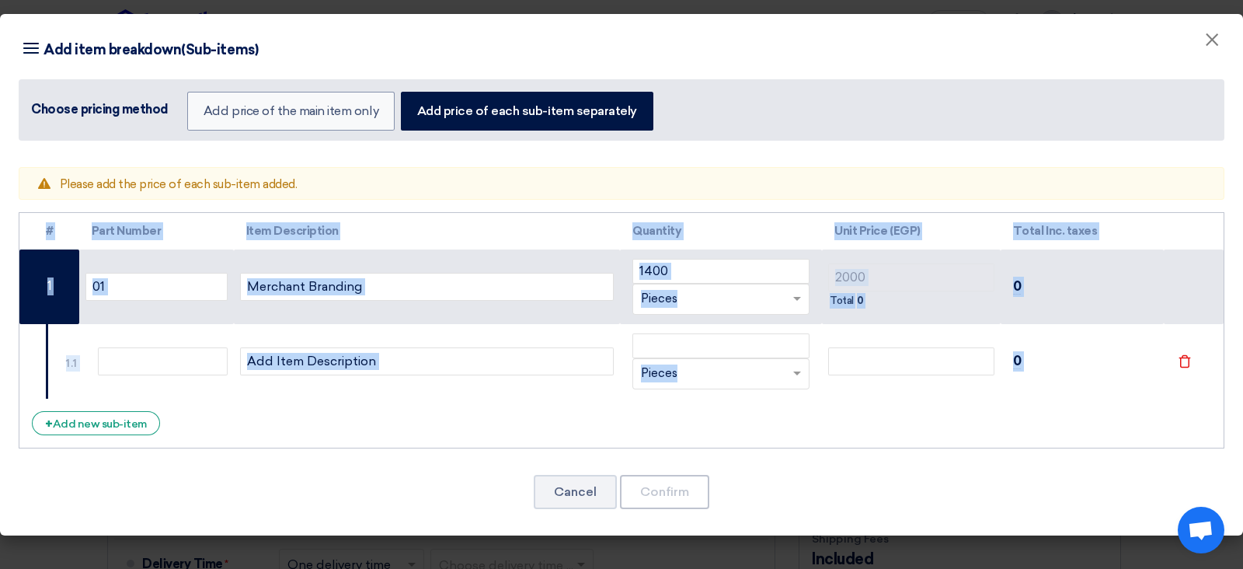
click at [994, 362] on td "File" at bounding box center [1194, 361] width 60 height 75
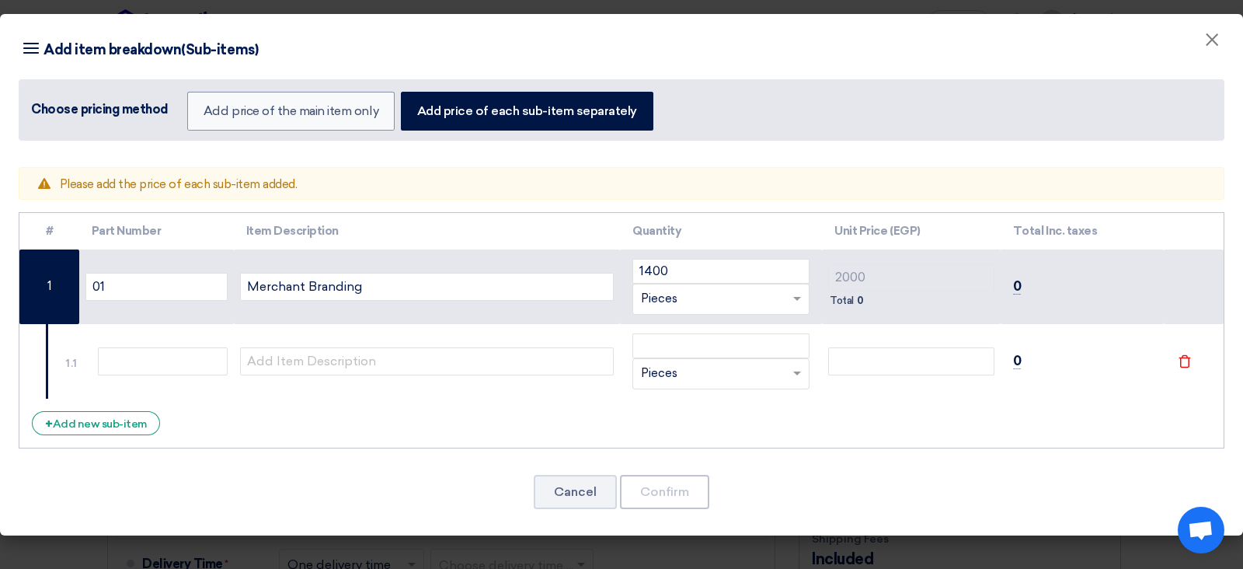
click at [994, 355] on div "File" at bounding box center [1193, 361] width 35 height 18
click at [994, 354] on icon "File" at bounding box center [1185, 361] width 14 height 14
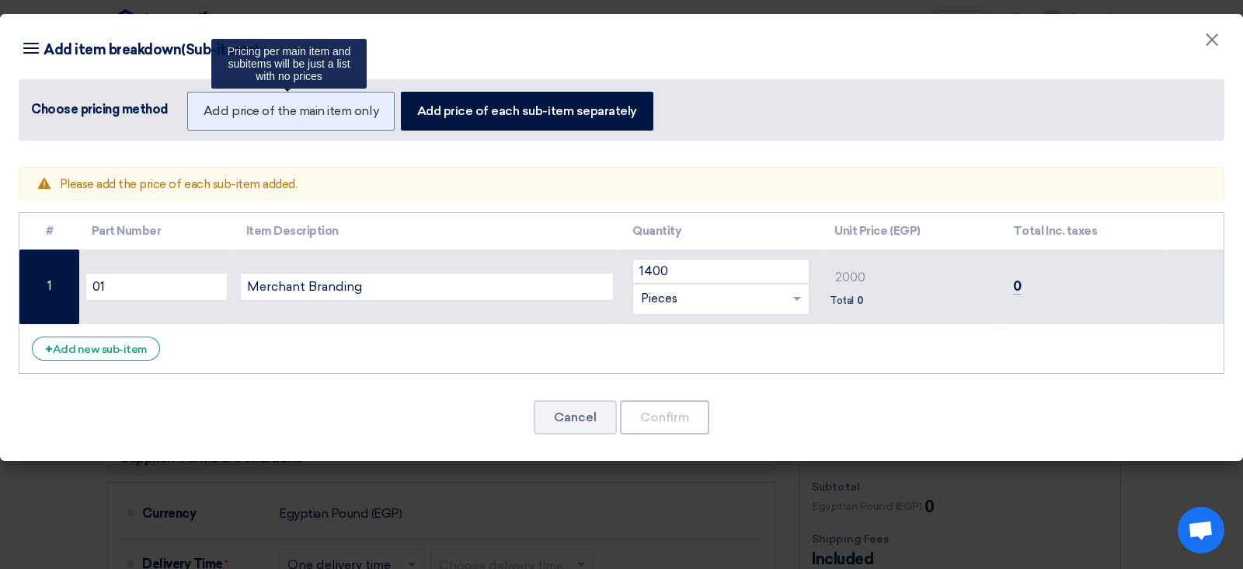
click at [315, 110] on label "Add price of the main item only" at bounding box center [290, 111] width 207 height 39
click at [214, 110] on input "Add price of the main item only" at bounding box center [209, 110] width 10 height 10
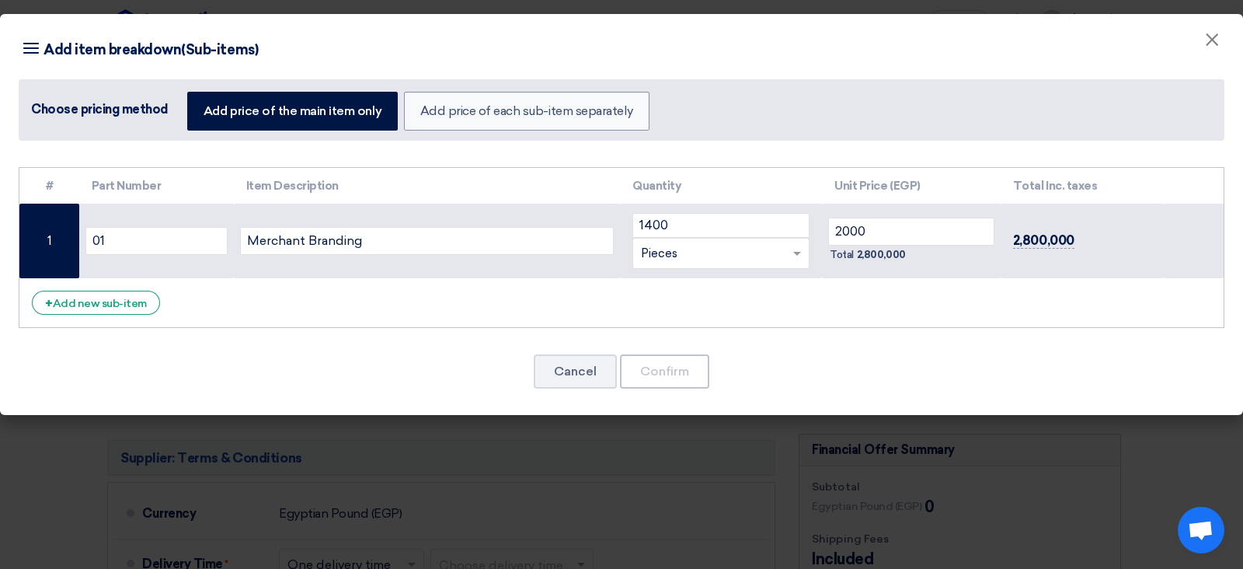
click at [562, 347] on div "# Part Number Item Description Quantity Unit Price (EGP) Total Inc. taxes 01" at bounding box center [621, 287] width 1243 height 256
click at [108, 313] on div "# Part Number Item Description Quantity Unit Price (EGP) Total Inc. taxes 01 Me…" at bounding box center [622, 248] width 1206 height 162
click at [113, 306] on div "+ Add new sub-item" at bounding box center [96, 303] width 128 height 24
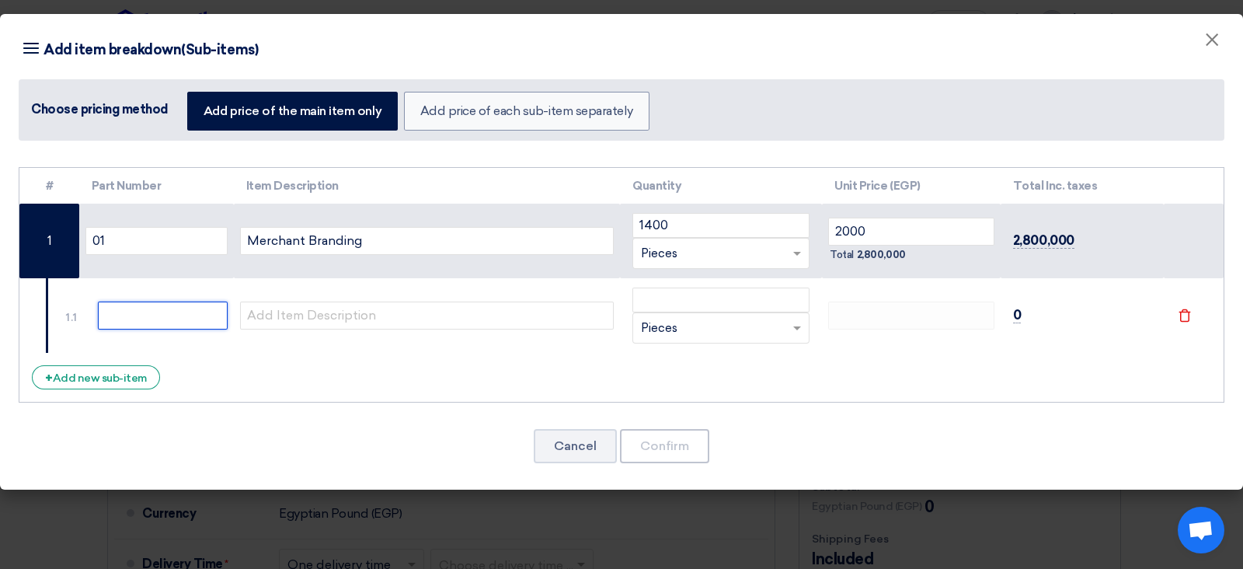
click at [123, 310] on input "text" at bounding box center [163, 315] width 130 height 28
click at [716, 299] on input "number" at bounding box center [720, 299] width 177 height 25
click at [857, 334] on td at bounding box center [911, 315] width 179 height 75
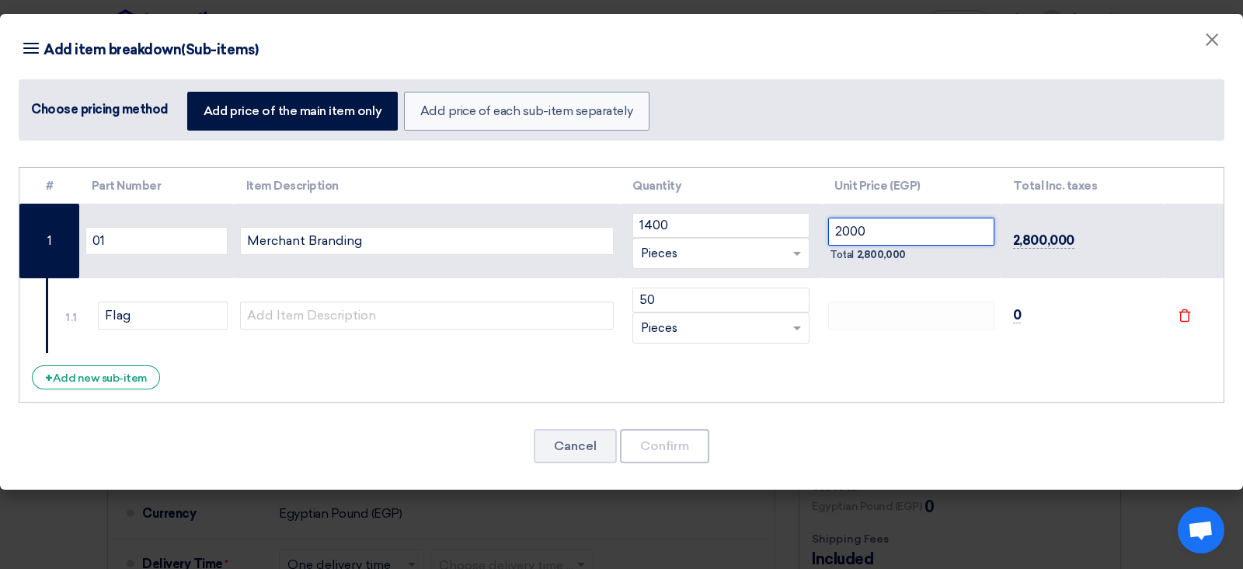
click at [868, 231] on input "2000" at bounding box center [911, 232] width 166 height 28
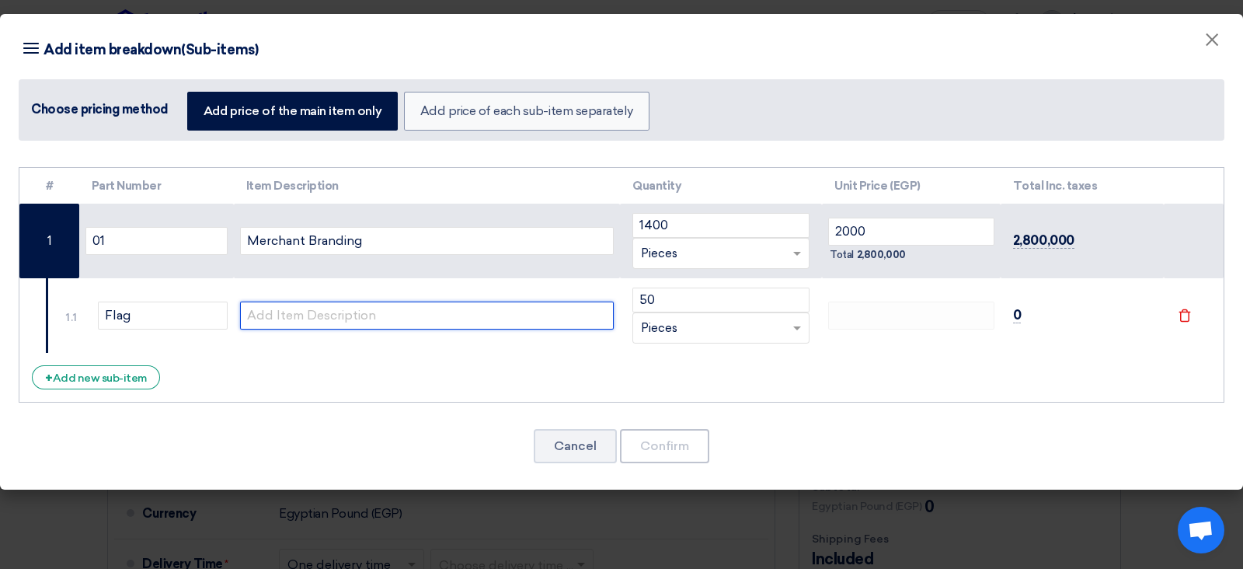
click at [489, 301] on input "text" at bounding box center [427, 315] width 374 height 28
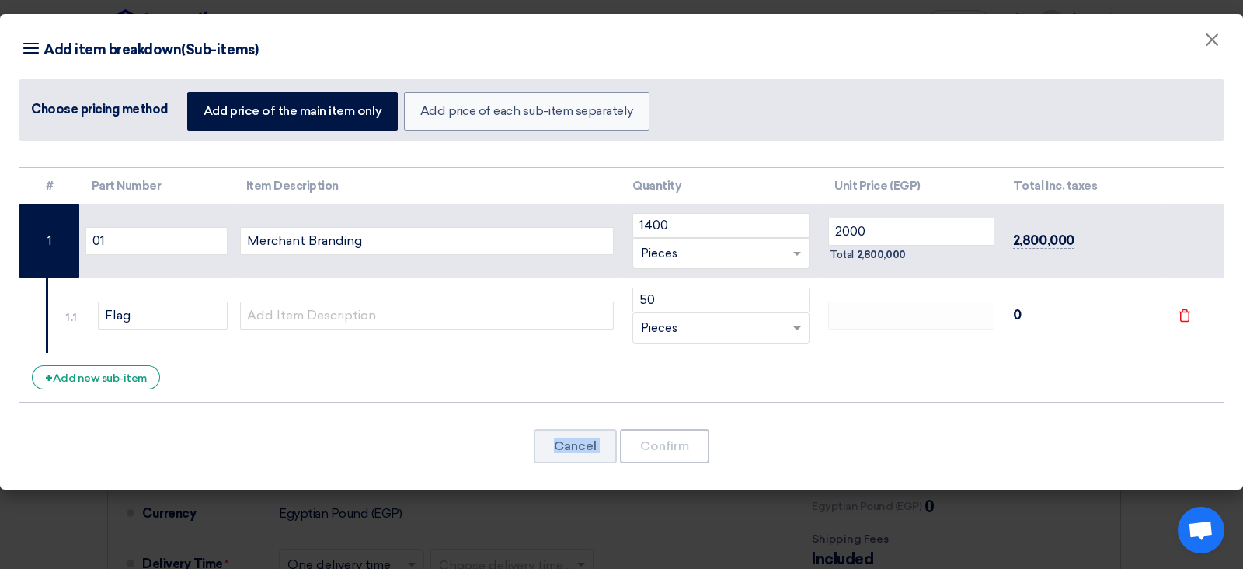
drag, startPoint x: 656, startPoint y: 398, endPoint x: 656, endPoint y: 382, distance: 15.6
click at [656, 395] on div "# Part Number Item Description Quantity Unit Price (EGP) Total Inc. taxes 01" at bounding box center [621, 324] width 1243 height 331
click at [883, 235] on input "2000" at bounding box center [911, 232] width 166 height 28
click at [569, 454] on button "Cancel" at bounding box center [575, 446] width 83 height 34
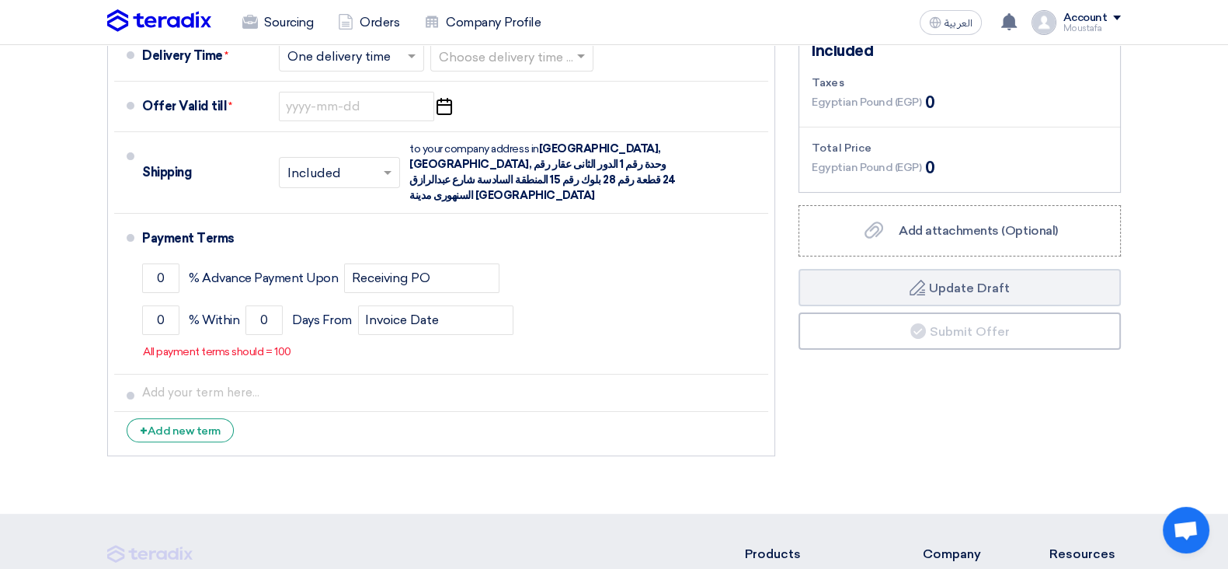
scroll to position [514, 0]
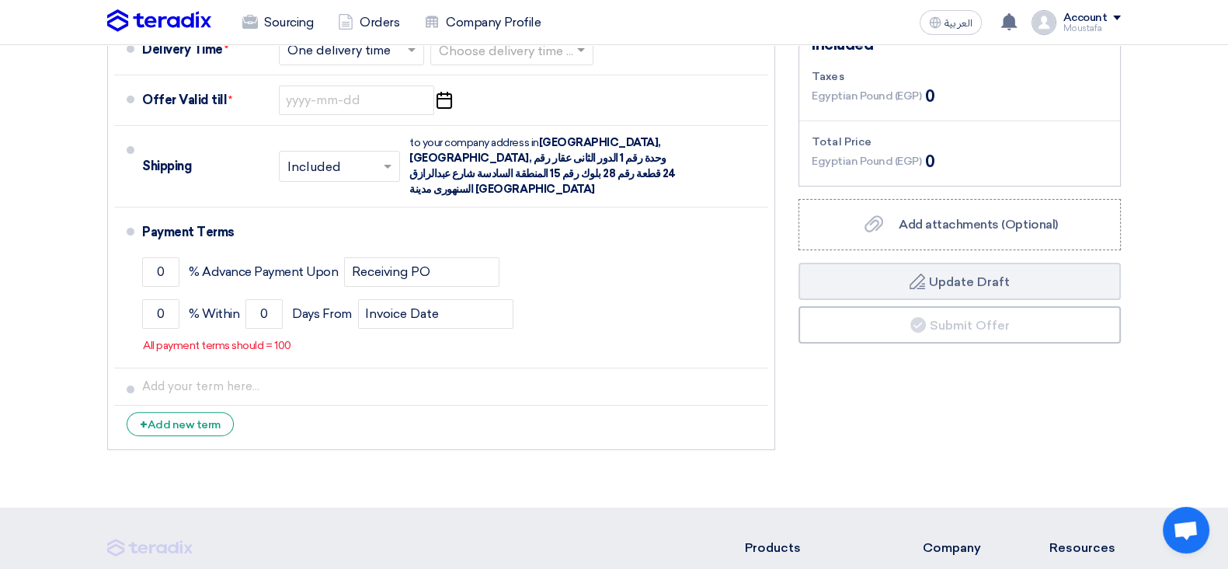
click at [0, 341] on section "Offer Details # Part Number Item Description Quantity Unit Price (EGP) Taxes + …" at bounding box center [614, 65] width 1228 height 886
click at [0, 317] on section "Offer Details # Part Number Item Description Quantity Unit Price (EGP) Taxes + …" at bounding box center [614, 65] width 1228 height 886
click at [0, 303] on section "Offer Details # Part Number Item Description Quantity Unit Price (EGP) Taxes + …" at bounding box center [614, 65] width 1228 height 886
click at [0, 282] on section "Offer Details # Part Number Item Description Quantity Unit Price (EGP) Taxes + …" at bounding box center [614, 65] width 1228 height 886
click at [0, 265] on section "Offer Details # Part Number Item Description Quantity Unit Price (EGP) Taxes + …" at bounding box center [614, 65] width 1228 height 886
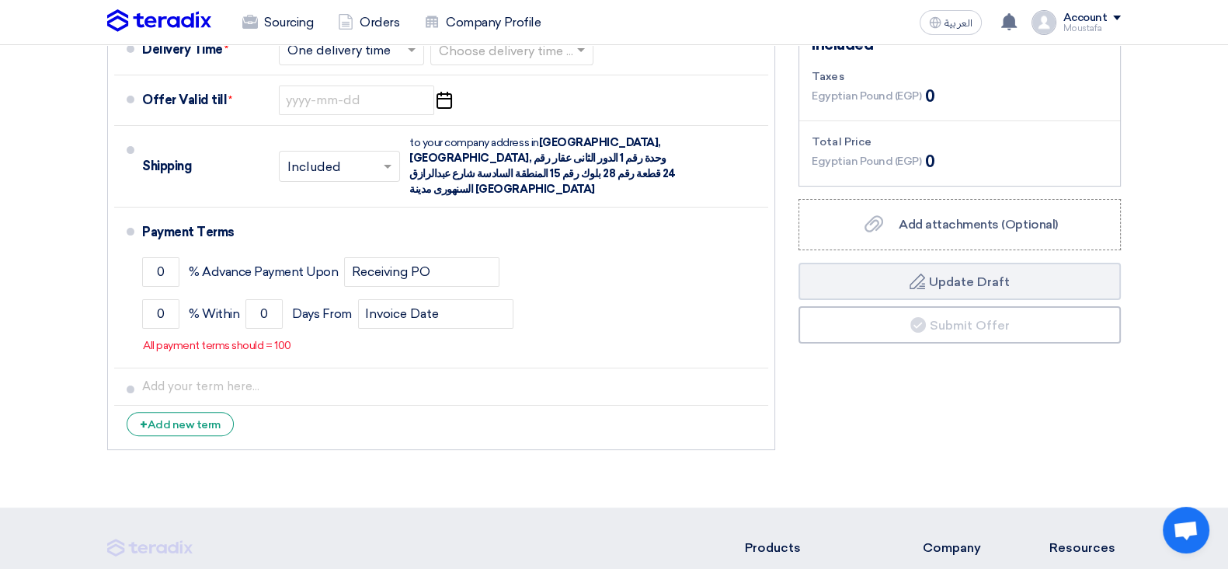
click at [0, 264] on section "Offer Details # Part Number Item Description Quantity Unit Price (EGP) Taxes + …" at bounding box center [614, 65] width 1228 height 886
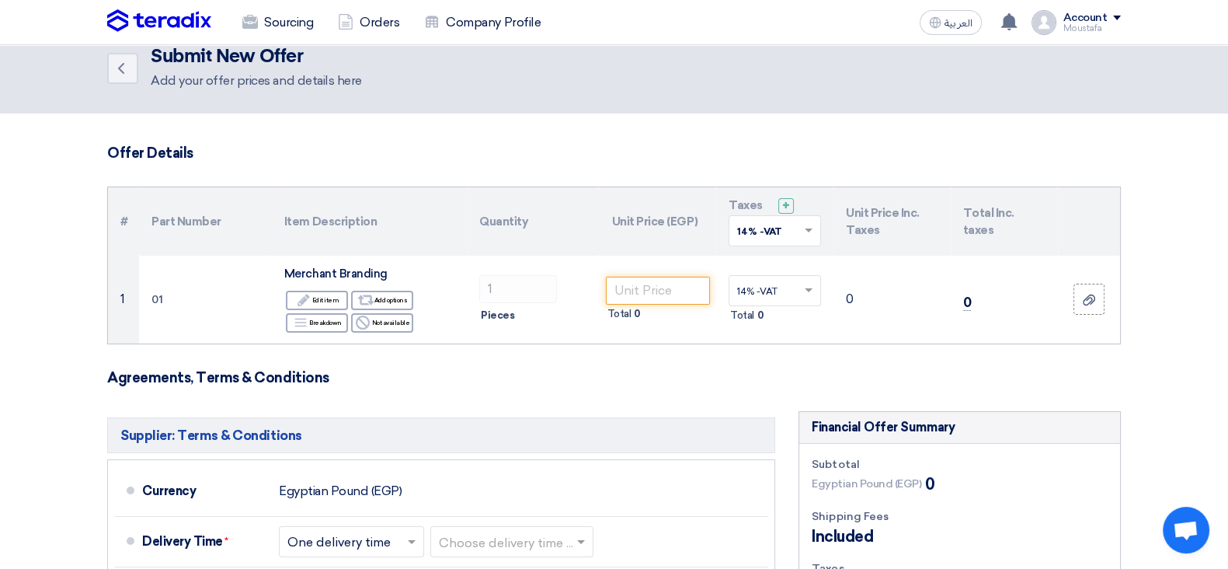
scroll to position [0, 0]
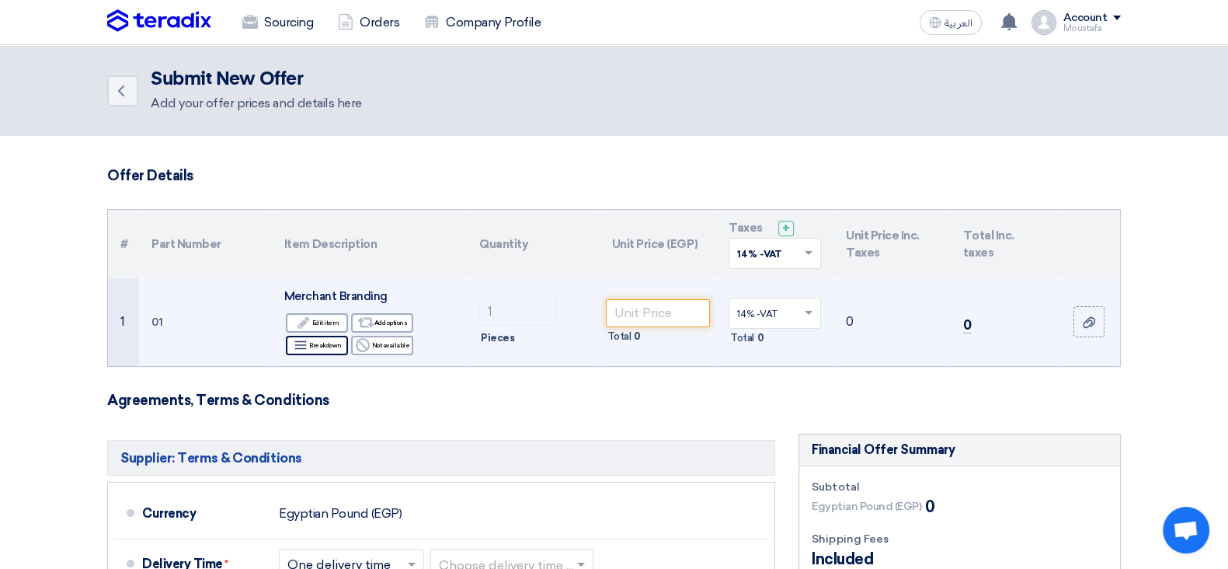
click at [336, 353] on div "Breakdown Breakdown" at bounding box center [317, 345] width 62 height 19
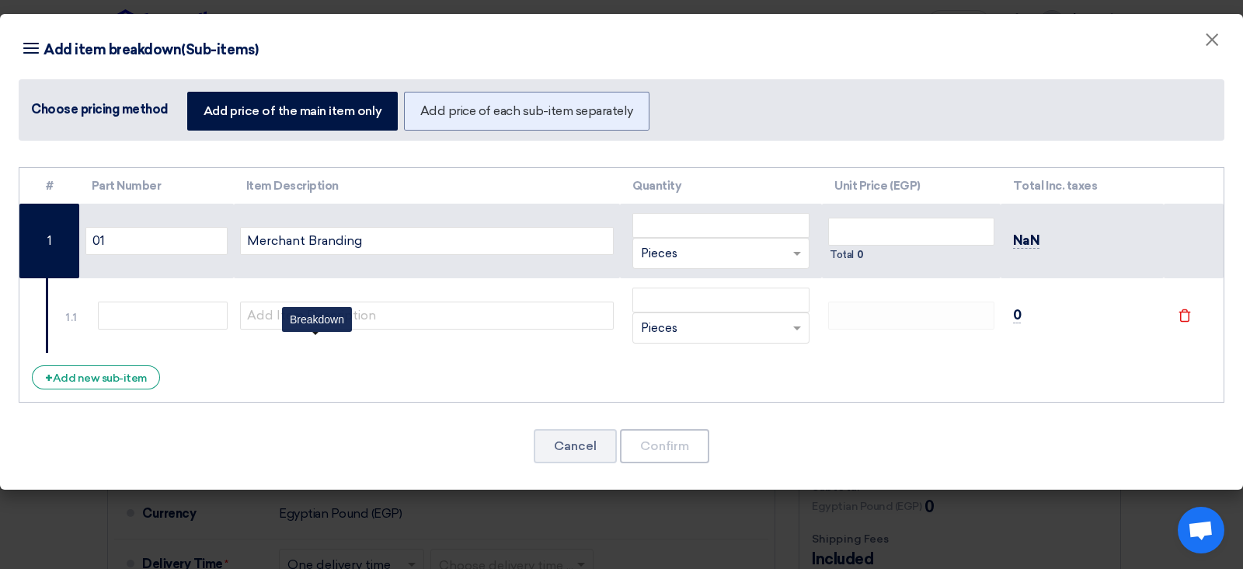
click at [572, 119] on label "Add price of each sub-item separately" at bounding box center [526, 111] width 245 height 39
click at [430, 115] on input "Add price of each sub-item separately" at bounding box center [425, 110] width 10 height 10
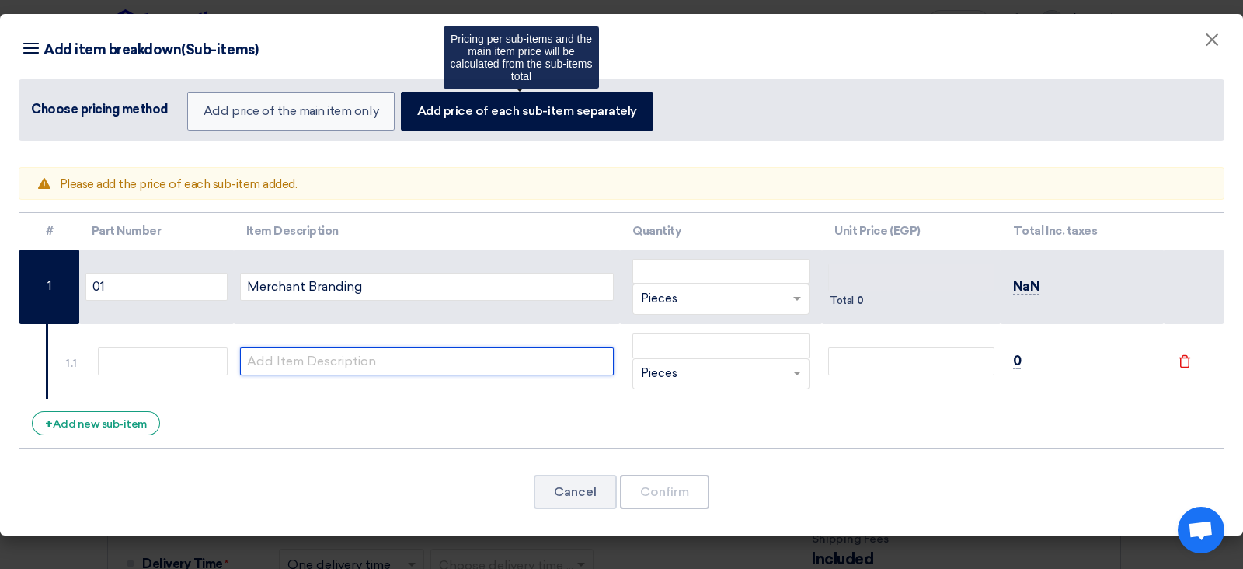
click at [462, 364] on input "text" at bounding box center [427, 361] width 374 height 28
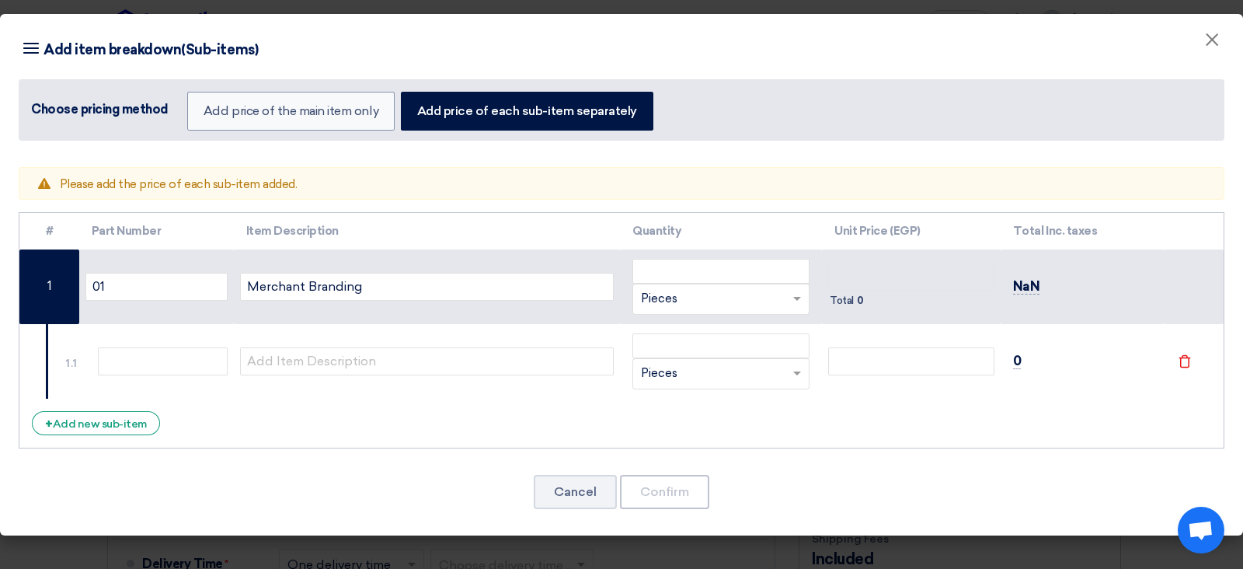
click at [0, 454] on div "Warning Please add the price of each sub-item added. # Part Number Item Descrip…" at bounding box center [621, 347] width 1243 height 376
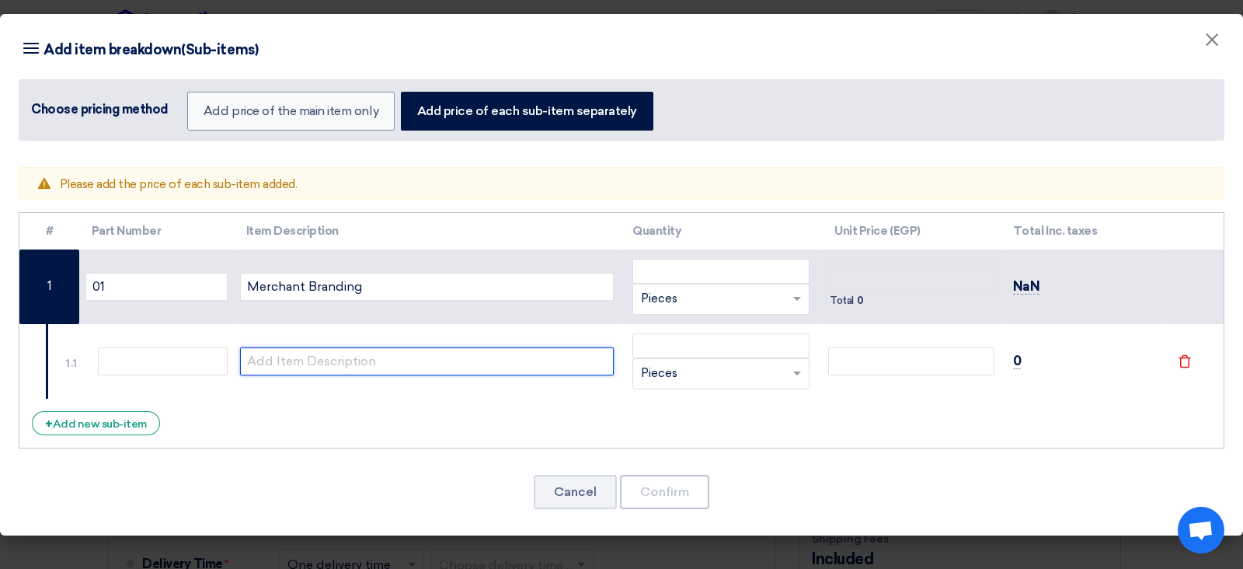
click at [335, 357] on input "text" at bounding box center [427, 361] width 374 height 28
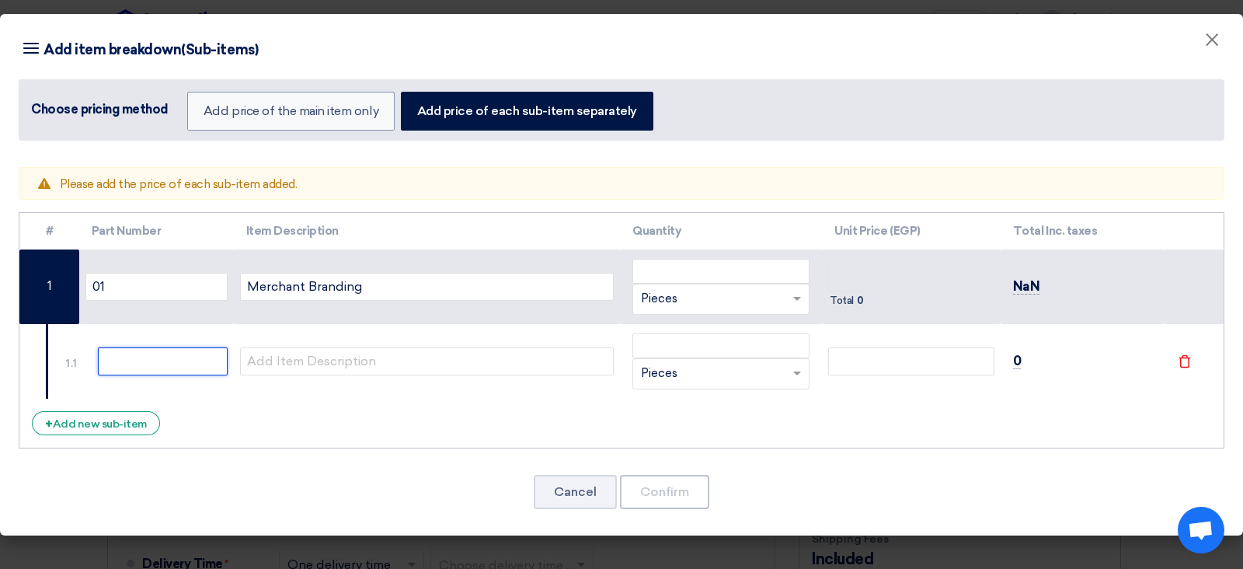
click at [202, 356] on input "text" at bounding box center [163, 361] width 130 height 28
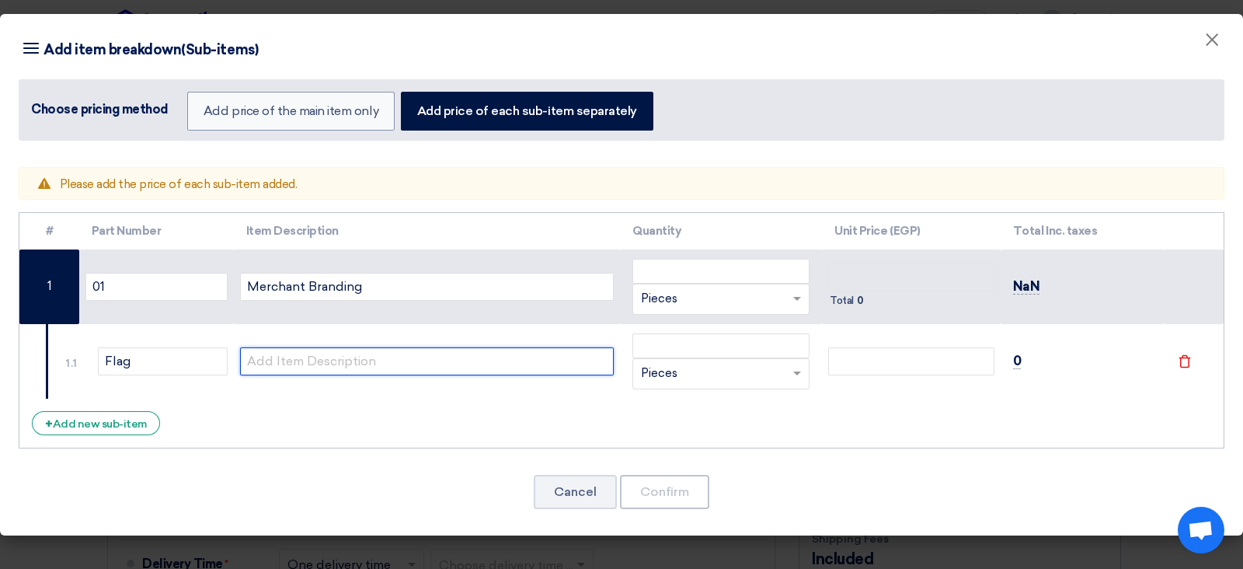
click at [260, 357] on input "text" at bounding box center [427, 361] width 374 height 28
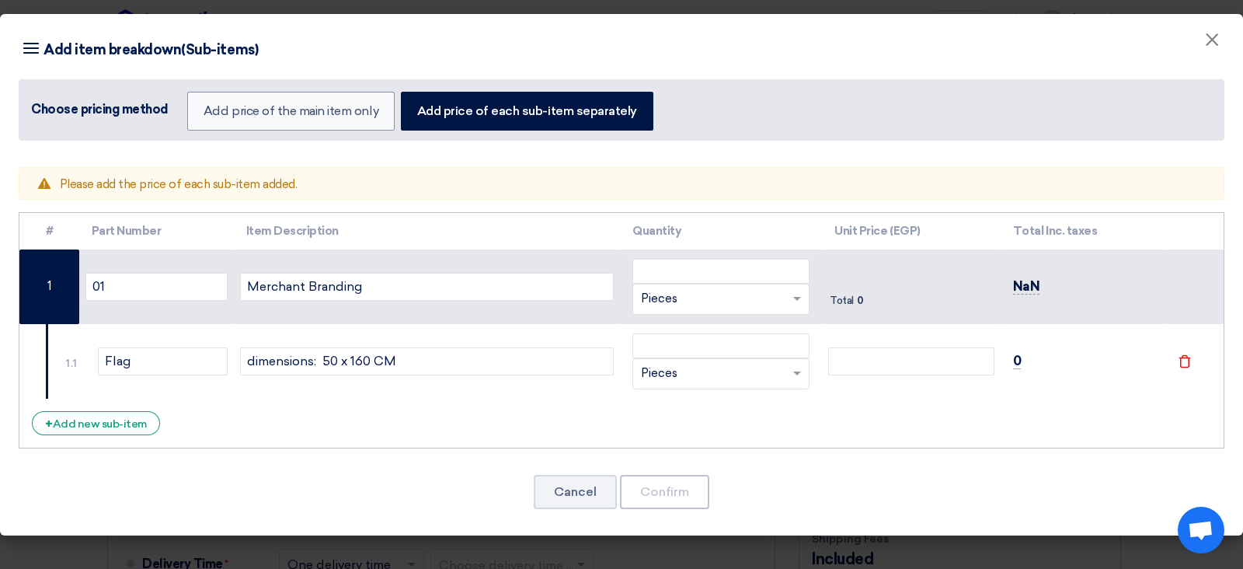
click at [711, 358] on ng-select "RFQ_STEP1.ITEMS.2.TYPE_PLACEHOLDER × Pieces" at bounding box center [720, 373] width 177 height 31
click at [635, 400] on div "# Part Number Item Description Quantity Unit Price (EGP) Total Inc. taxes 01 Me…" at bounding box center [622, 330] width 1206 height 236
click at [643, 353] on input "number" at bounding box center [720, 345] width 177 height 25
click at [850, 351] on input "number" at bounding box center [911, 361] width 166 height 28
click at [695, 342] on input "500" at bounding box center [720, 345] width 177 height 25
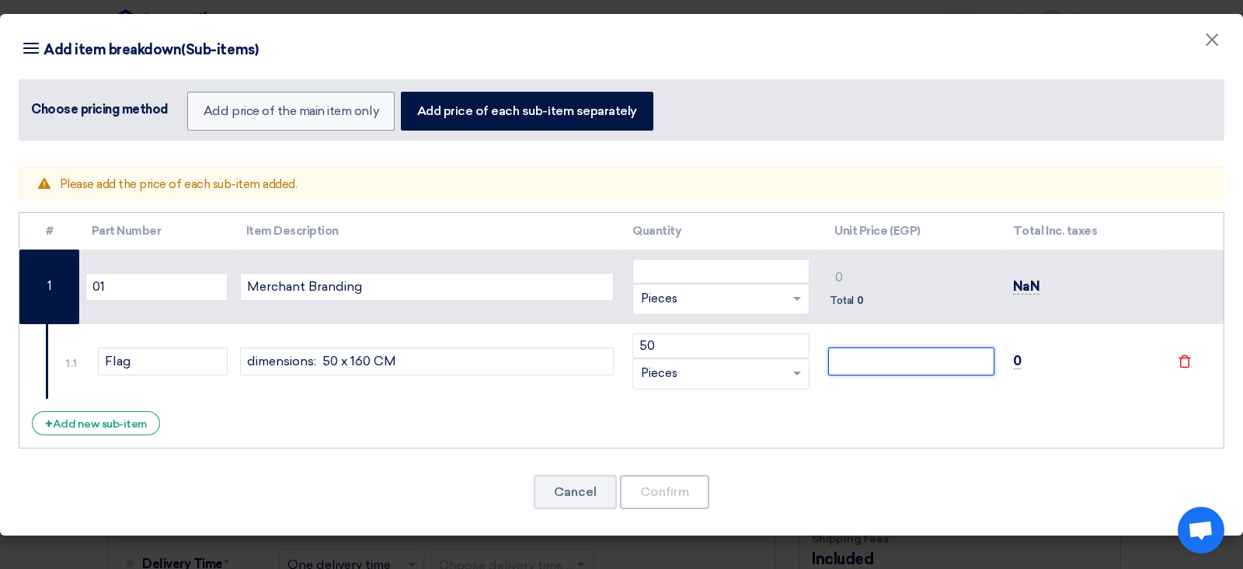
click at [892, 362] on input "number" at bounding box center [911, 361] width 166 height 28
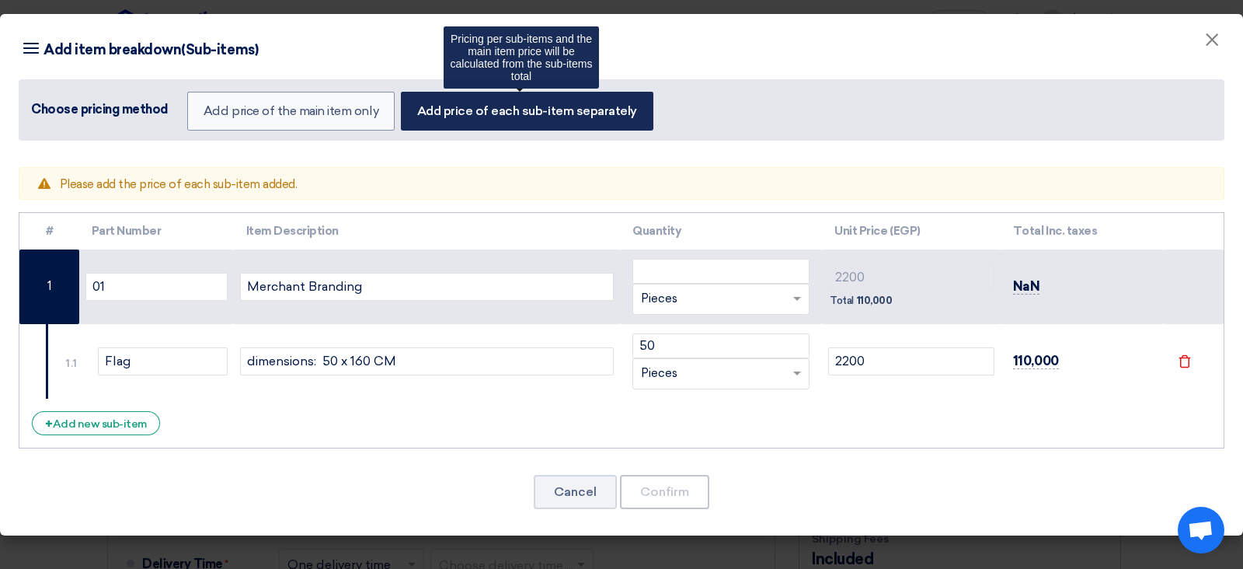
click at [571, 104] on label "Add price of each sub-item separately" at bounding box center [527, 111] width 252 height 39
click at [427, 105] on input "Add price of each sub-item separately" at bounding box center [422, 110] width 10 height 10
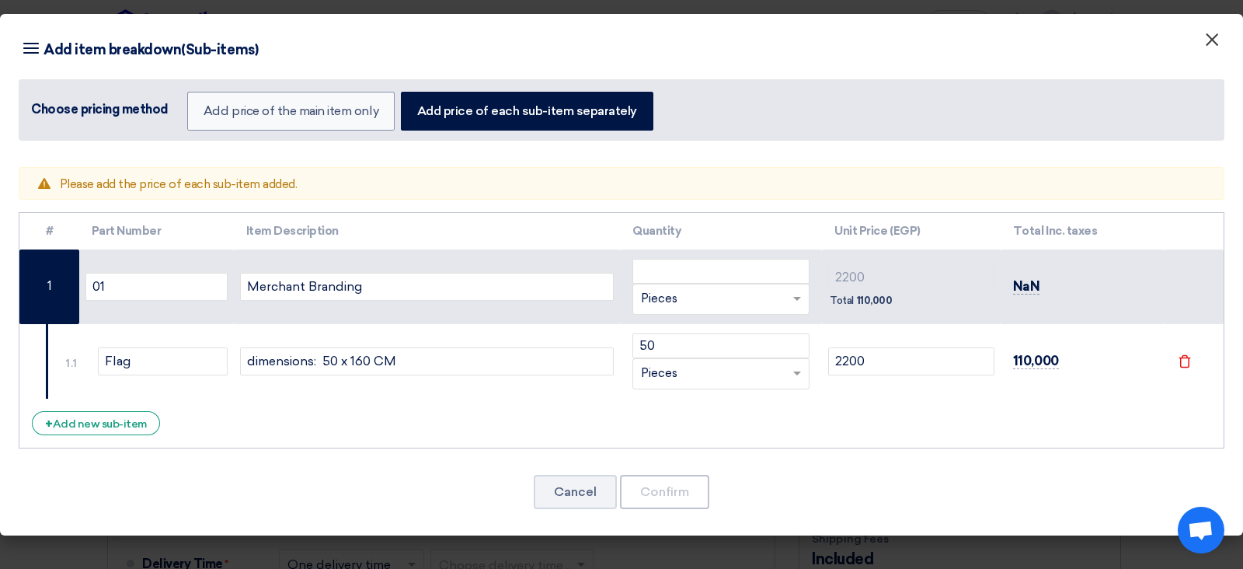
click at [994, 40] on button "×" at bounding box center [1212, 40] width 40 height 31
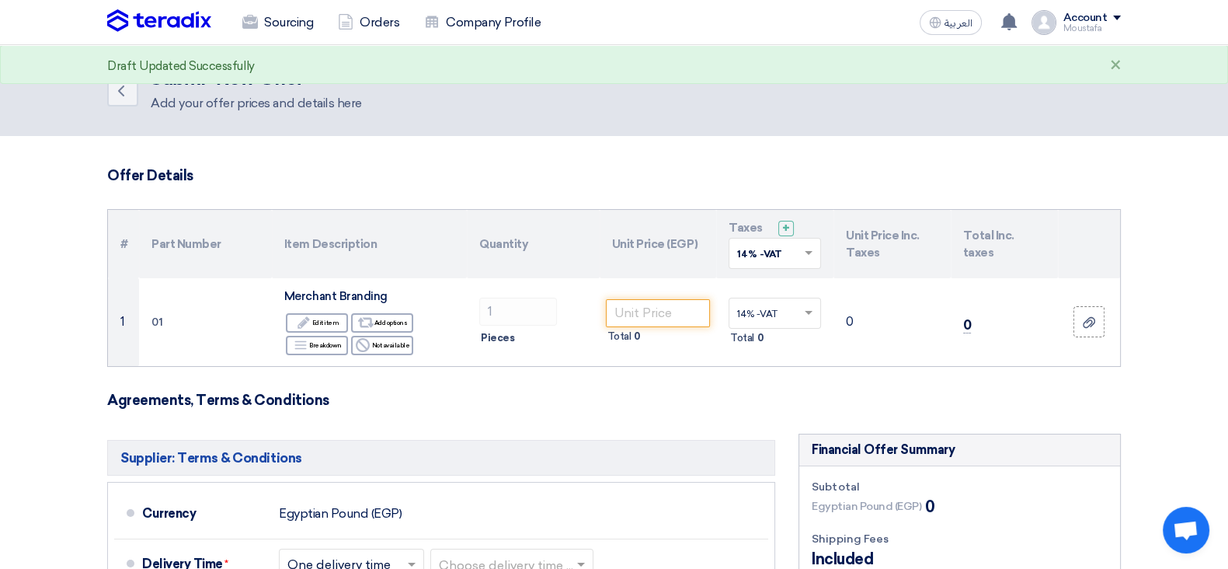
drag, startPoint x: 1224, startPoint y: 204, endPoint x: 1242, endPoint y: 222, distance: 25.8
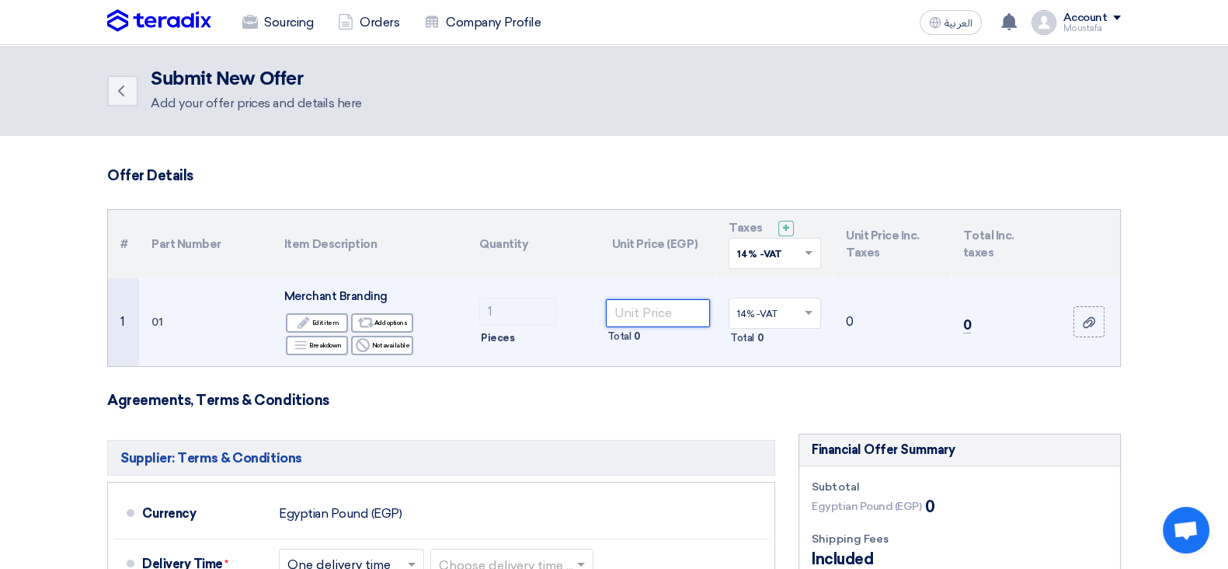
click at [653, 312] on input "number" at bounding box center [658, 313] width 105 height 28
click at [313, 324] on div "Edit Edit item" at bounding box center [317, 322] width 62 height 19
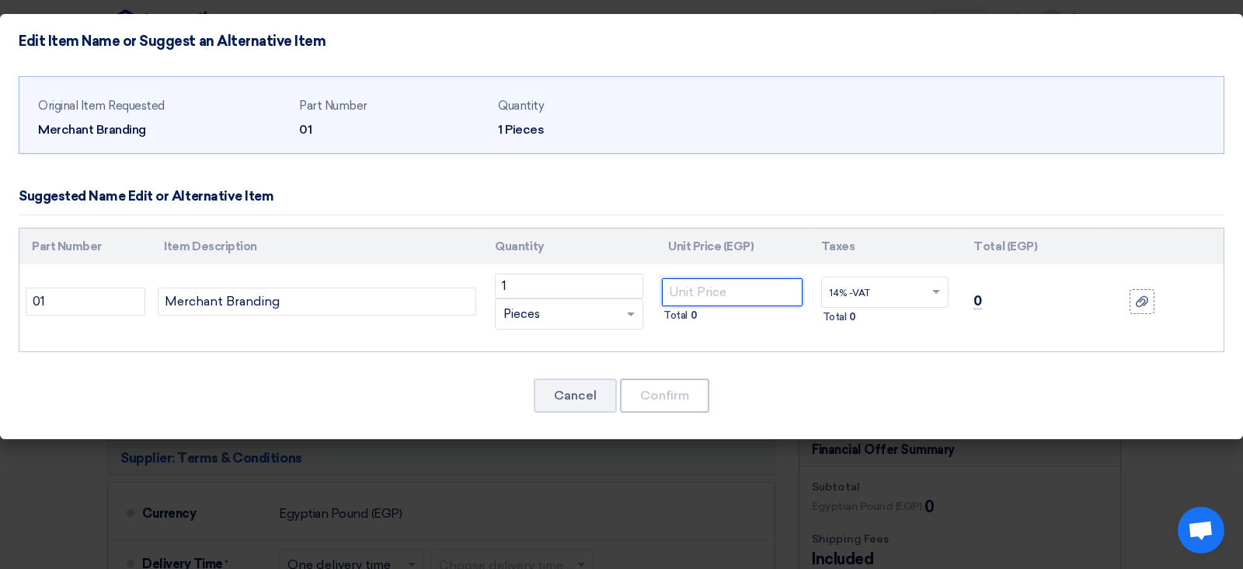
click at [716, 278] on input "number" at bounding box center [732, 292] width 141 height 28
drag, startPoint x: 707, startPoint y: 297, endPoint x: 1151, endPoint y: 303, distance: 444.4
click at [994, 303] on tr "01 Merchant Branding 1 RFQ_STEP1.ITEMS.2.TYPE_PLACEHOLDER × Pieces" at bounding box center [621, 301] width 1204 height 75
click at [994, 303] on label at bounding box center [1142, 301] width 25 height 25
click at [0, 0] on input "file" at bounding box center [0, 0] width 0 height 0
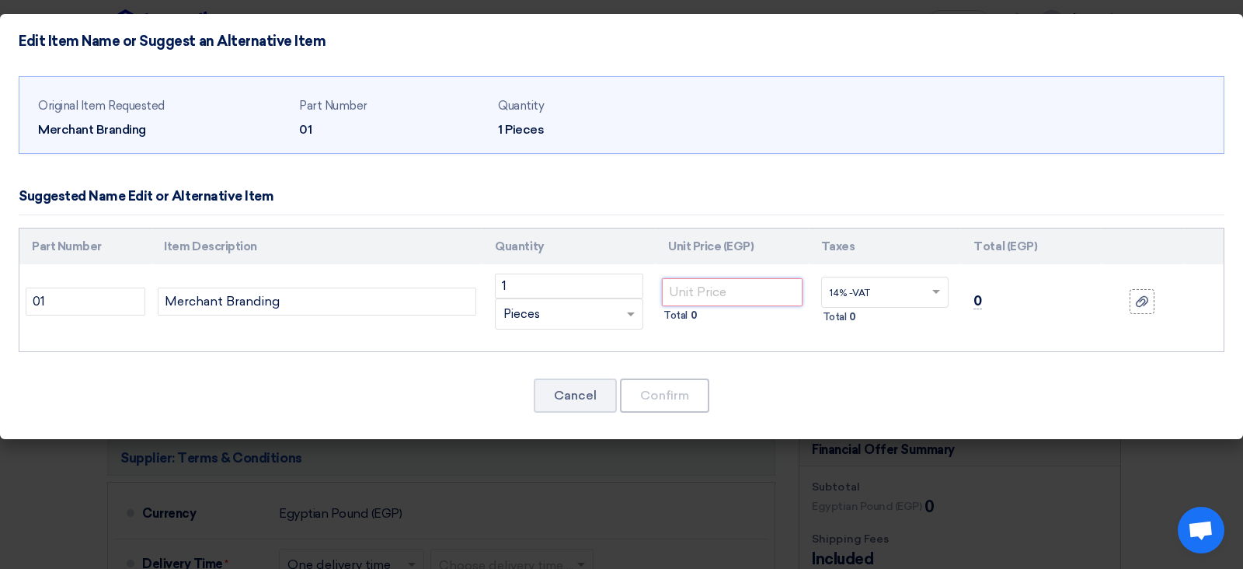
click at [701, 291] on input "number" at bounding box center [732, 292] width 141 height 28
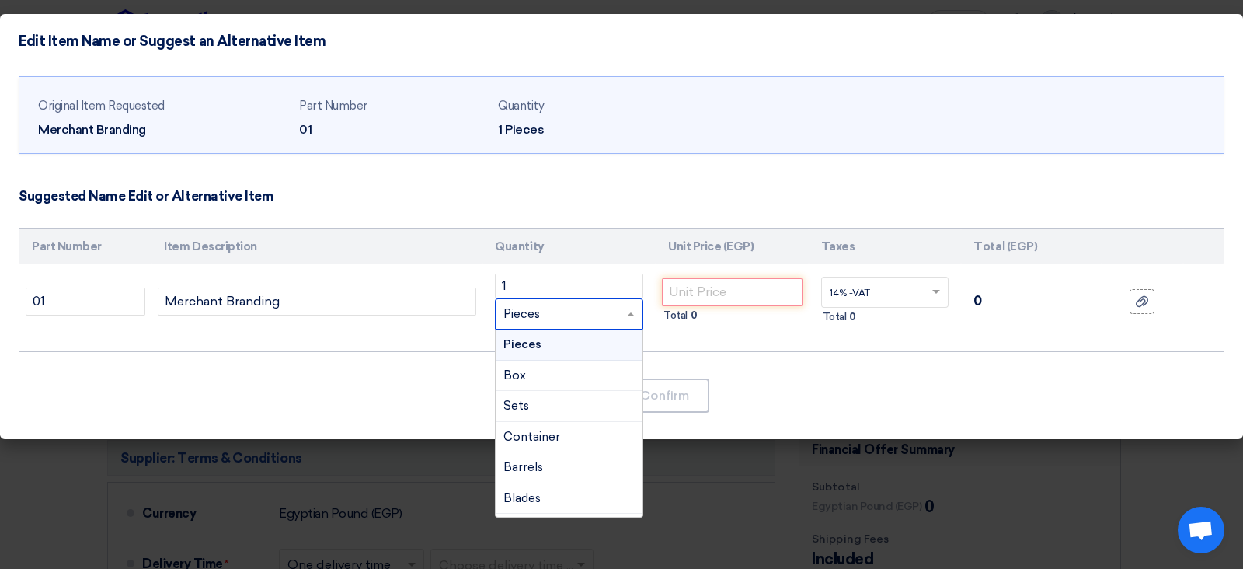
click at [558, 302] on div "RFQ_STEP1.ITEMS.2.TYPE_PLACEHOLDER × Pieces" at bounding box center [569, 313] width 148 height 31
click at [897, 334] on td "14% -VAT × Total 0" at bounding box center [885, 301] width 153 height 75
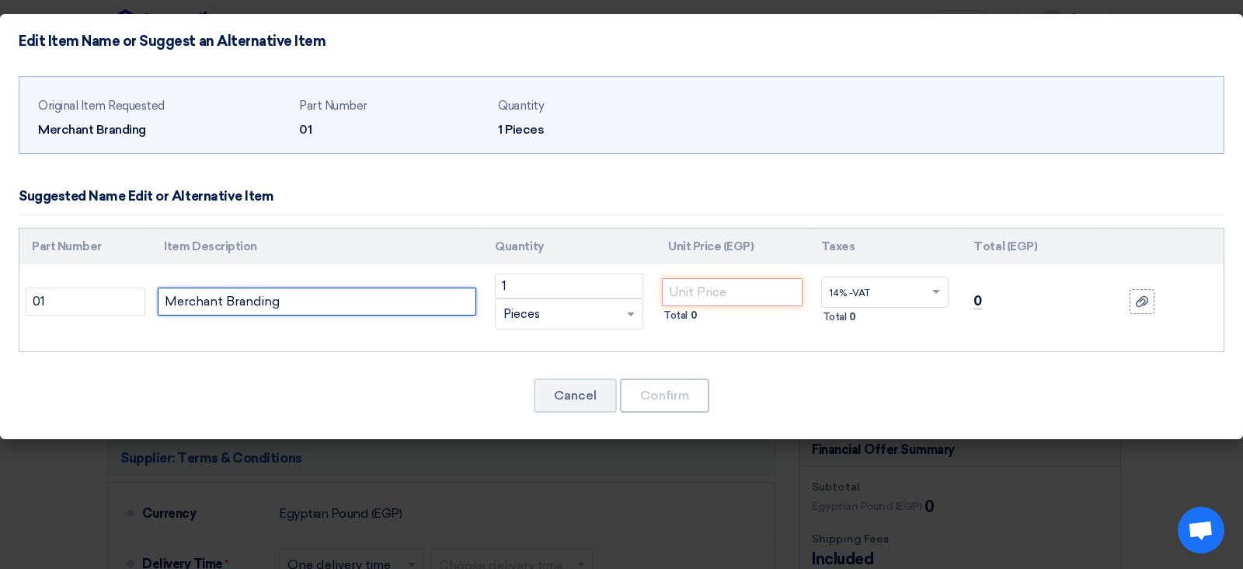
click at [246, 303] on input "Merchant Branding" at bounding box center [317, 301] width 319 height 28
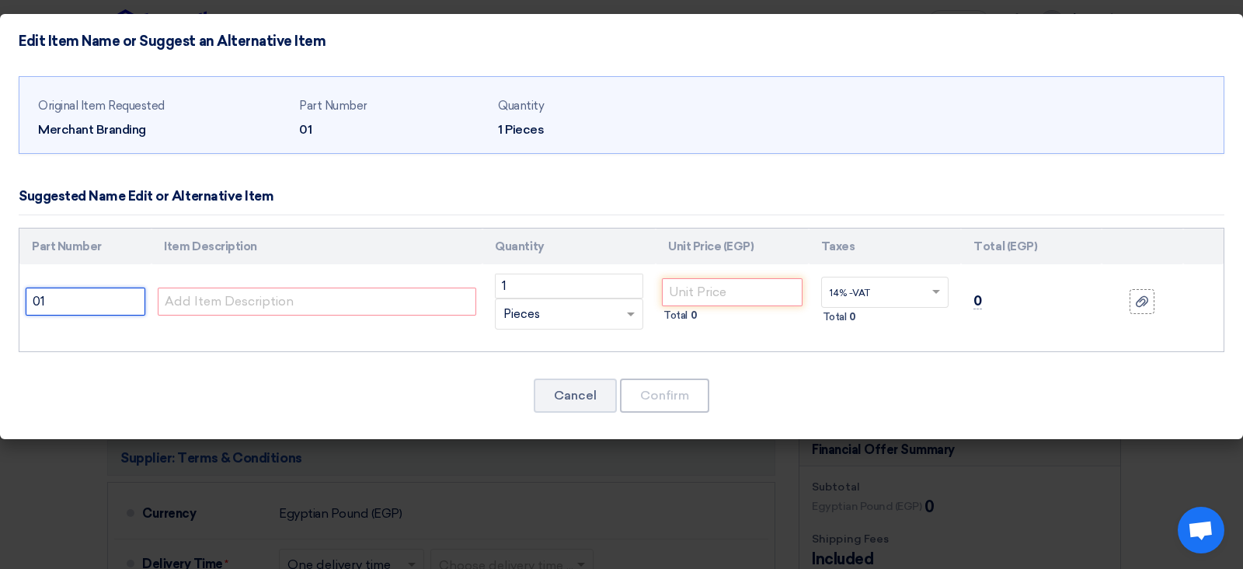
click at [110, 301] on input "01" at bounding box center [86, 301] width 120 height 28
click at [355, 299] on input "text" at bounding box center [317, 301] width 319 height 28
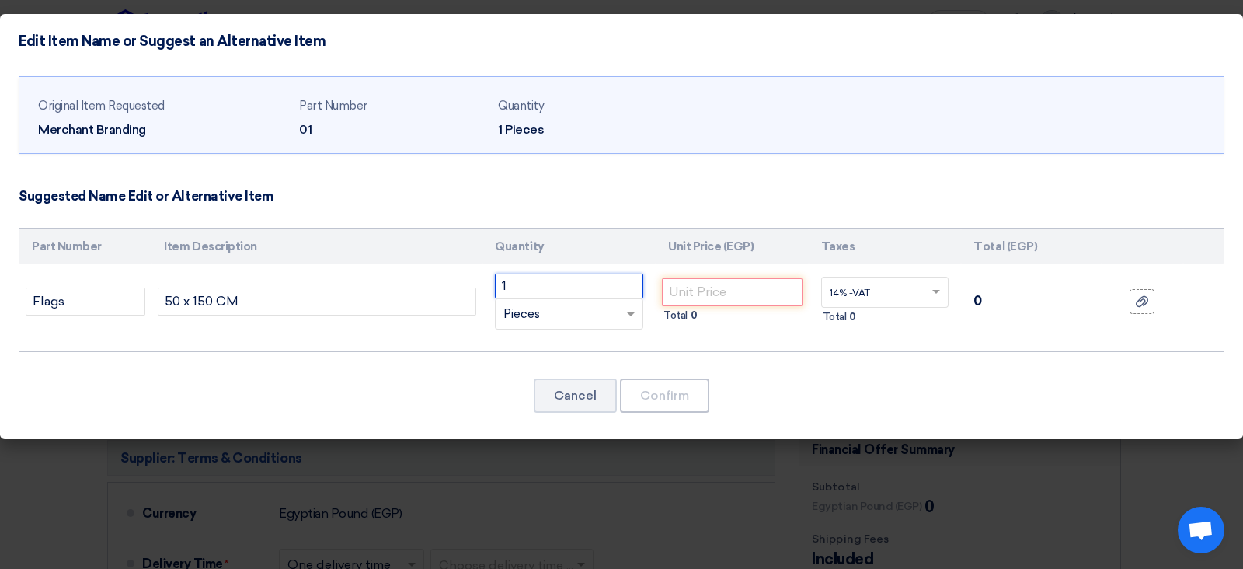
click at [530, 273] on input "1" at bounding box center [569, 285] width 148 height 25
click at [715, 294] on input "number" at bounding box center [732, 292] width 141 height 28
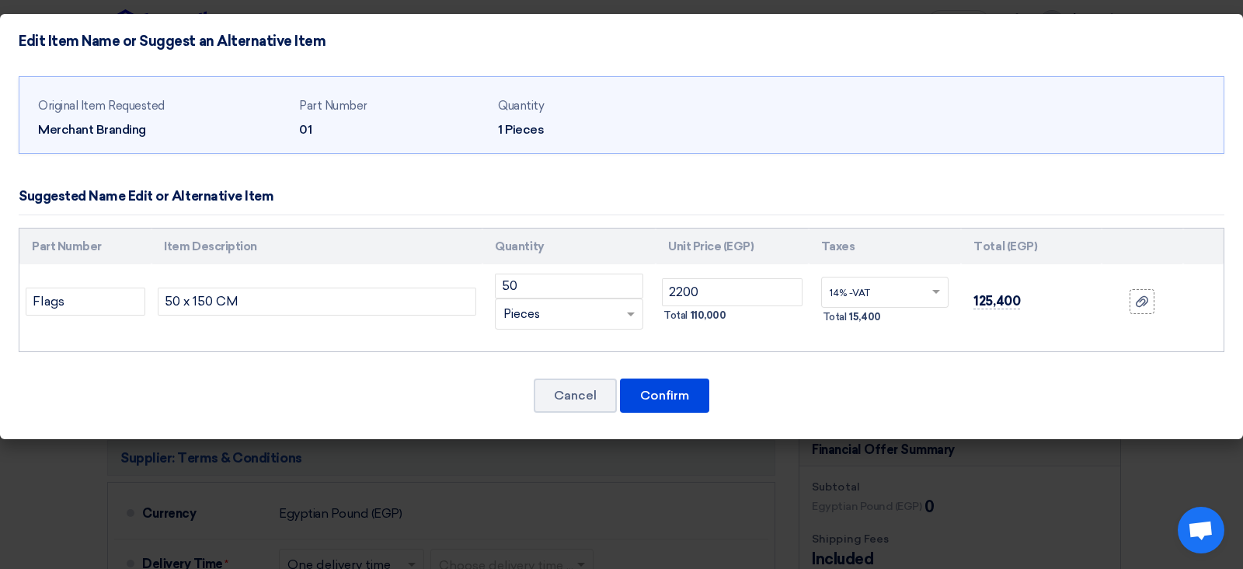
click at [422, 262] on th "Item Description" at bounding box center [316, 246] width 331 height 37
click at [573, 402] on button "Cancel" at bounding box center [575, 395] width 83 height 34
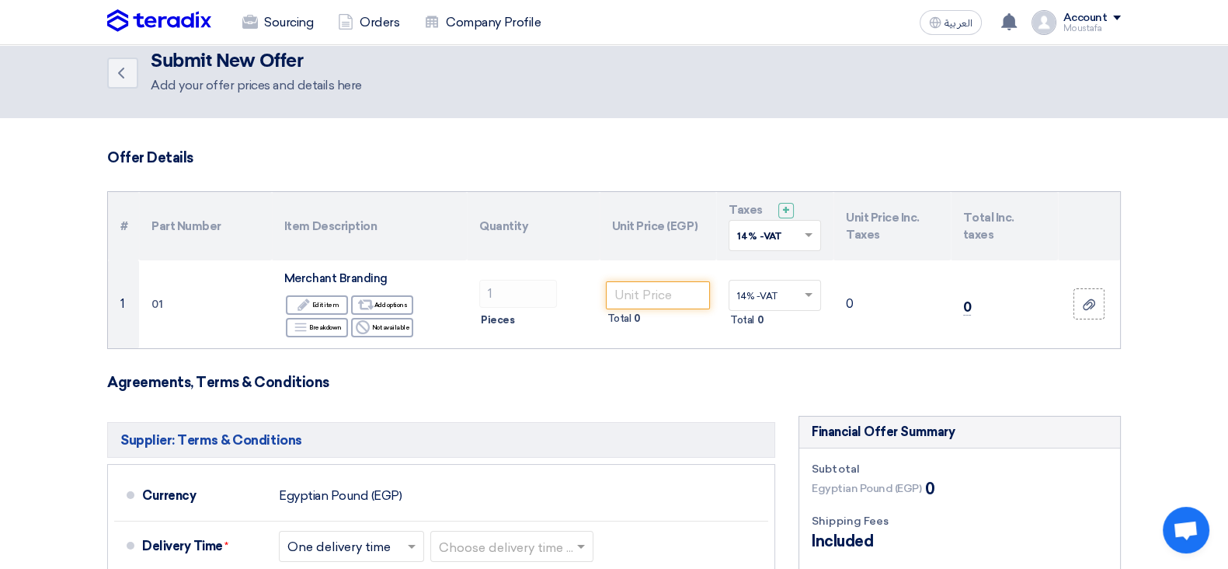
scroll to position [9, 0]
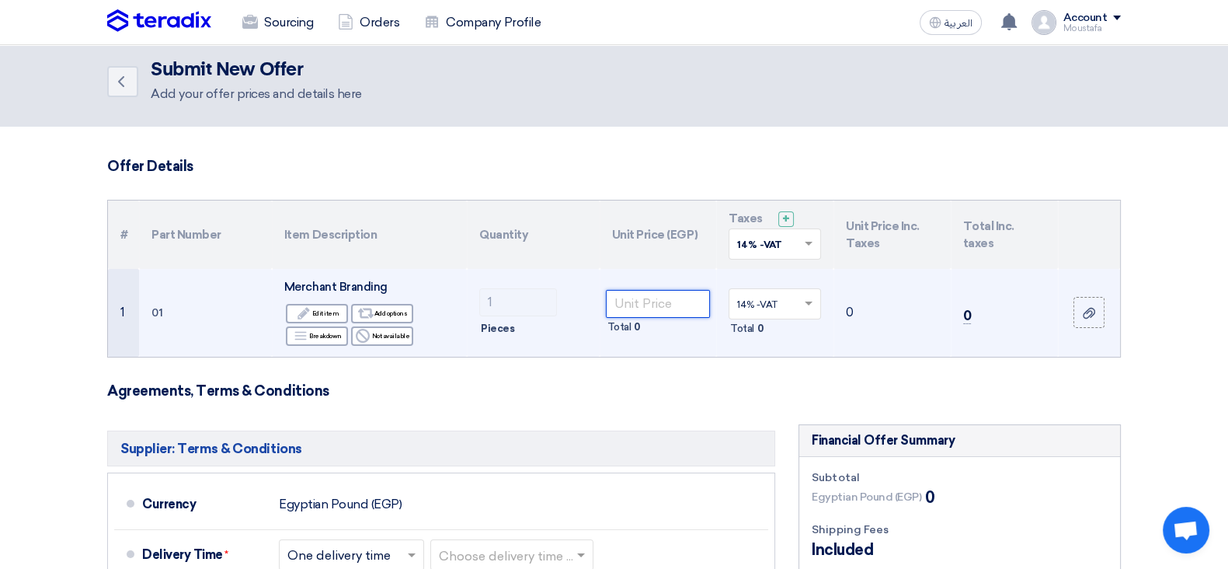
click at [663, 298] on input "number" at bounding box center [658, 304] width 105 height 28
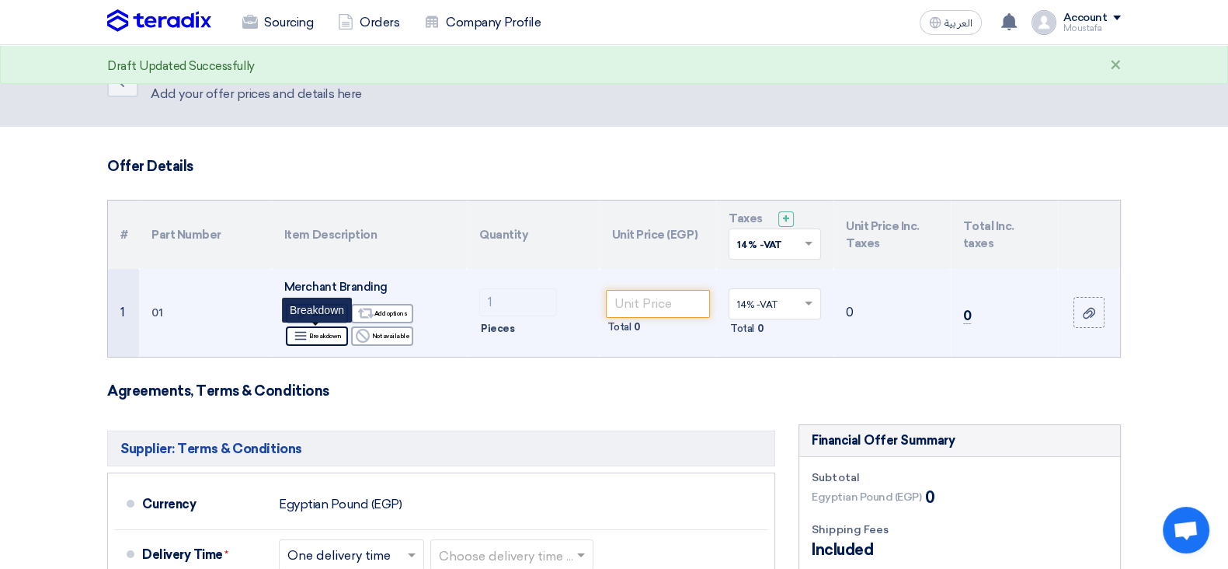
click at [330, 338] on div "Breakdown Breakdown" at bounding box center [317, 335] width 62 height 19
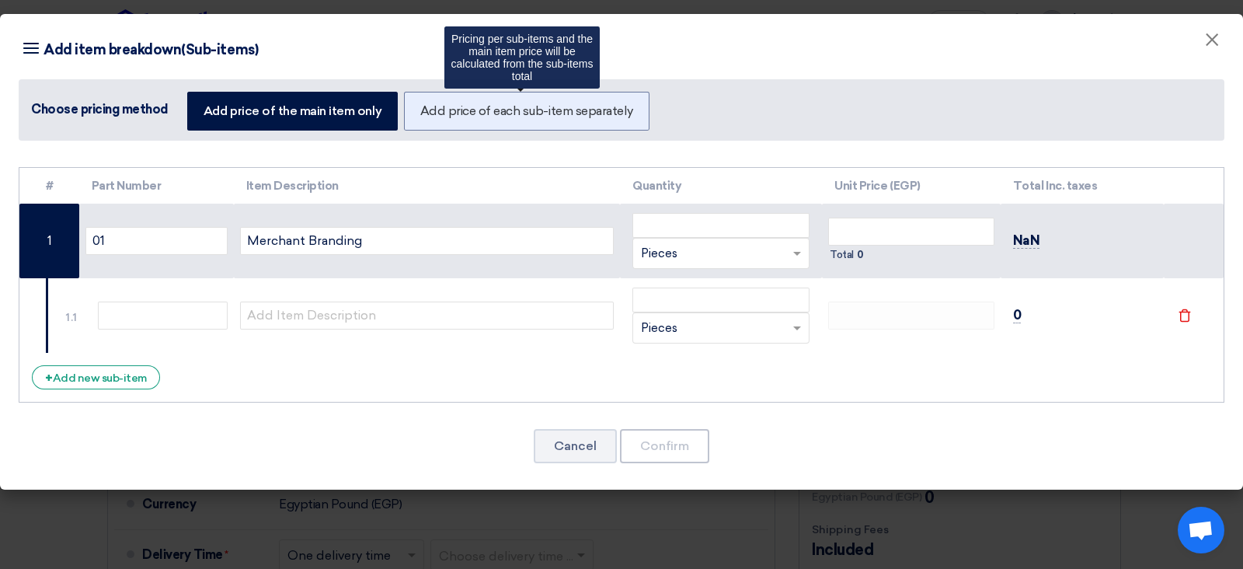
click at [575, 92] on label "Add price of each sub-item separately" at bounding box center [526, 111] width 245 height 39
click at [430, 105] on input "Add price of each sub-item separately" at bounding box center [425, 110] width 10 height 10
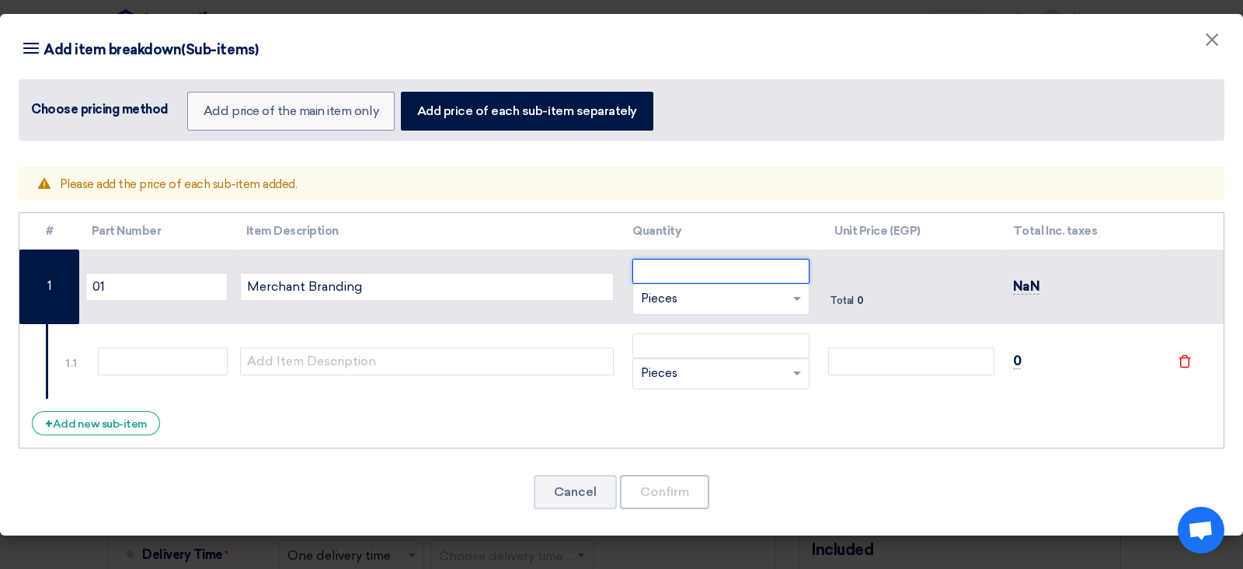
click at [780, 259] on input "number" at bounding box center [720, 271] width 177 height 25
click at [427, 342] on td at bounding box center [427, 361] width 387 height 75
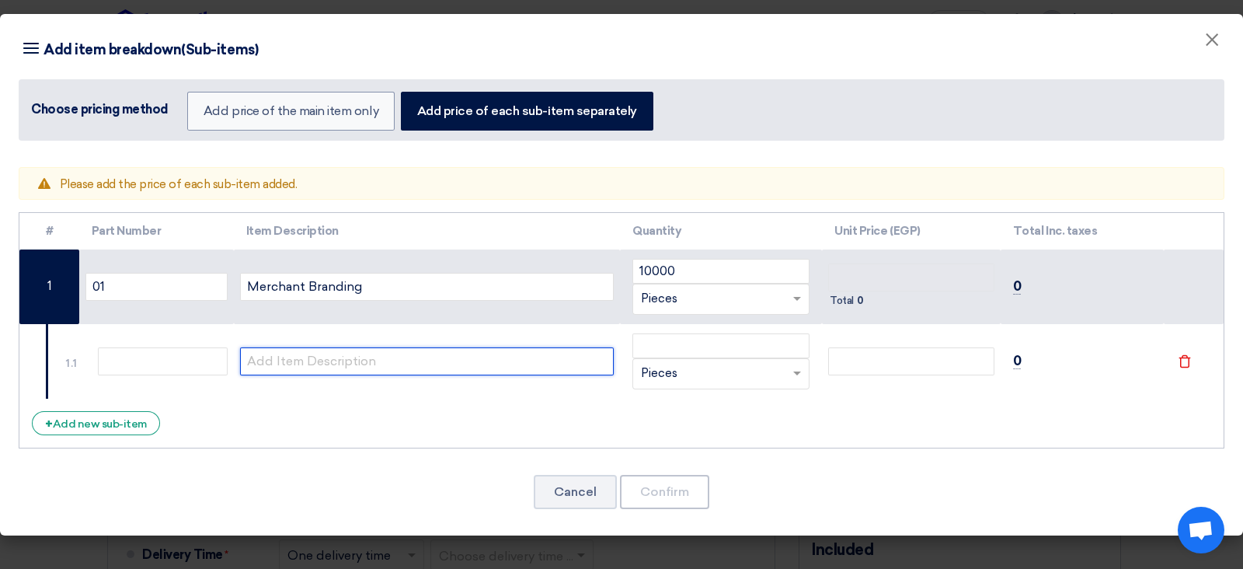
click at [309, 364] on input "text" at bounding box center [427, 361] width 374 height 28
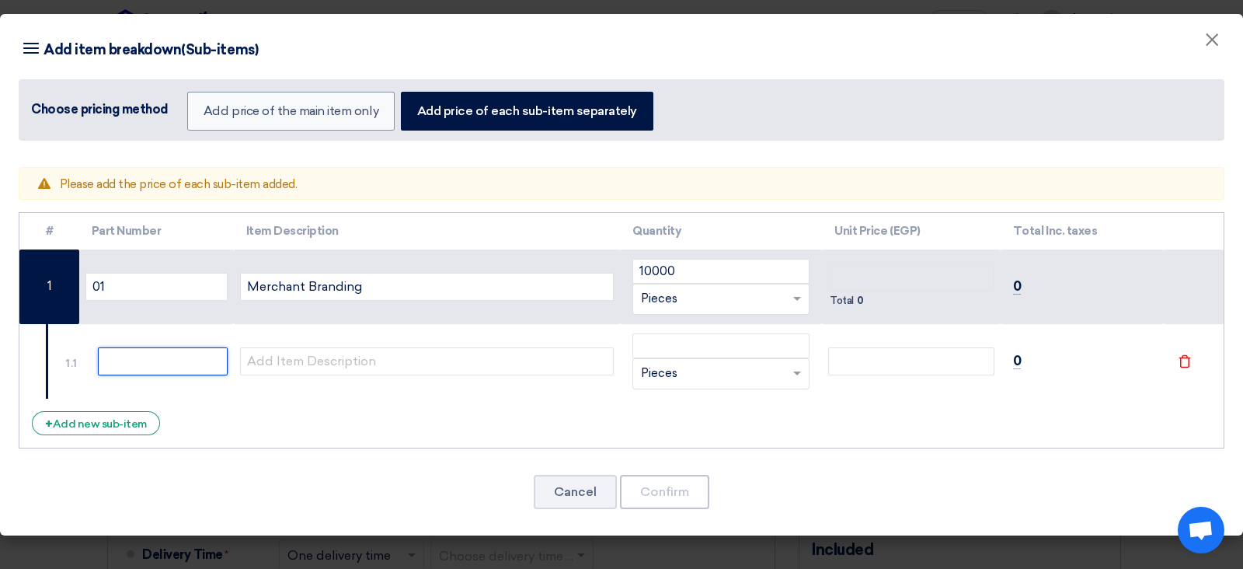
click at [198, 362] on input "text" at bounding box center [163, 361] width 130 height 28
click at [699, 344] on input "number" at bounding box center [720, 345] width 177 height 25
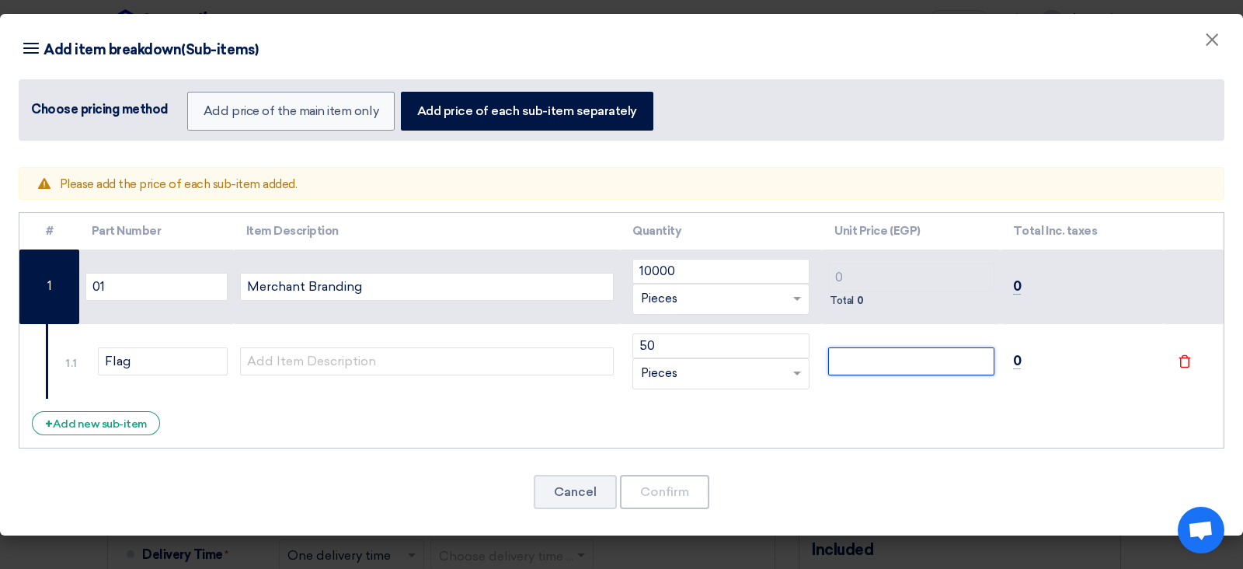
click at [872, 353] on input "number" at bounding box center [911, 361] width 166 height 28
click at [900, 424] on div "# Part Number Item Description Quantity Unit Price (EGP) Total Inc. taxes 01 Me…" at bounding box center [622, 330] width 1206 height 236
click at [838, 404] on div "# Part Number Item Description Quantity Unit Price (EGP) Total Inc. taxes 01 Me…" at bounding box center [622, 330] width 1206 height 236
drag, startPoint x: 838, startPoint y: 404, endPoint x: 697, endPoint y: 457, distance: 150.9
click at [697, 454] on div "Warning Please add the price of each sub-item added. # Part Number Item Descrip…" at bounding box center [621, 347] width 1243 height 376
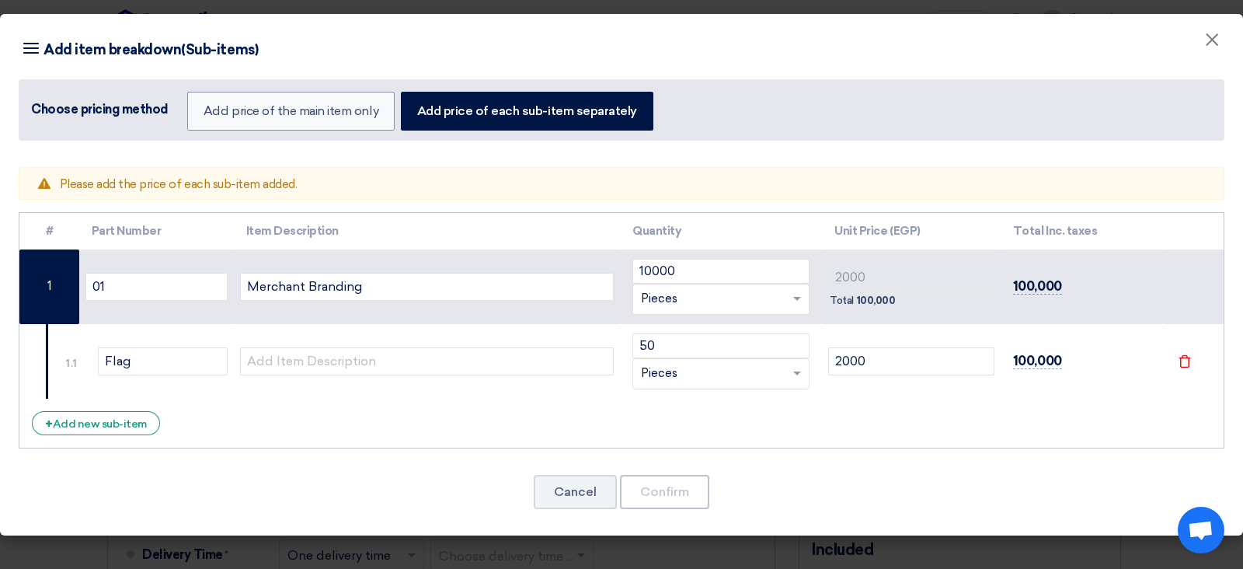
click at [773, 417] on div "# Part Number Item Description Quantity Unit Price (EGP) Total Inc. taxes 01 Me…" at bounding box center [622, 330] width 1206 height 236
click at [994, 30] on button "×" at bounding box center [1212, 40] width 40 height 31
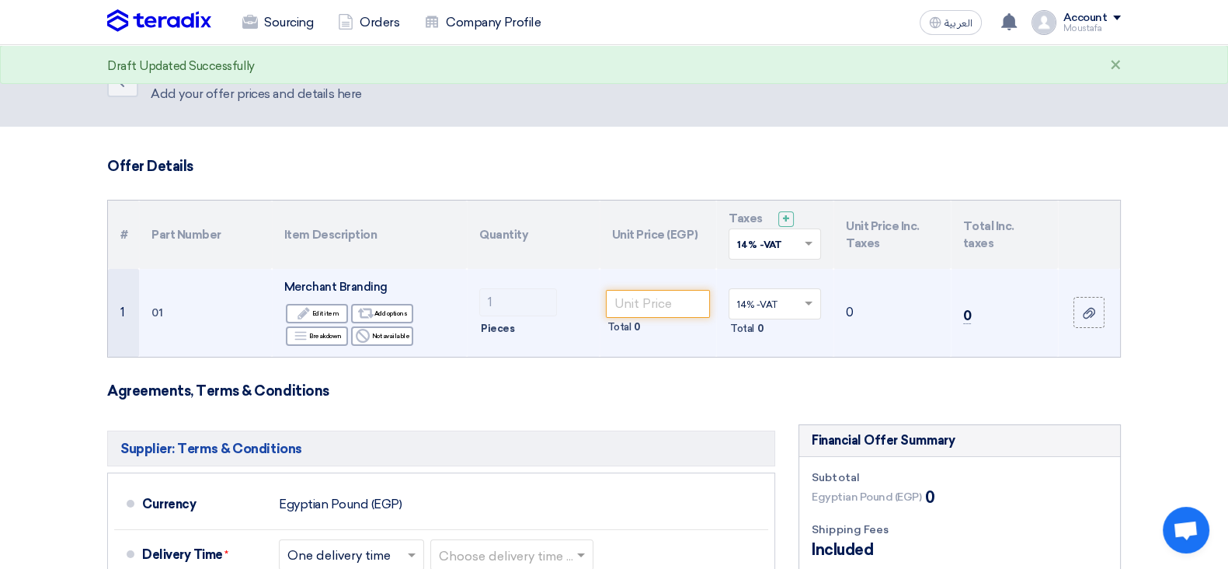
click at [940, 288] on td "0" at bounding box center [892, 313] width 117 height 88
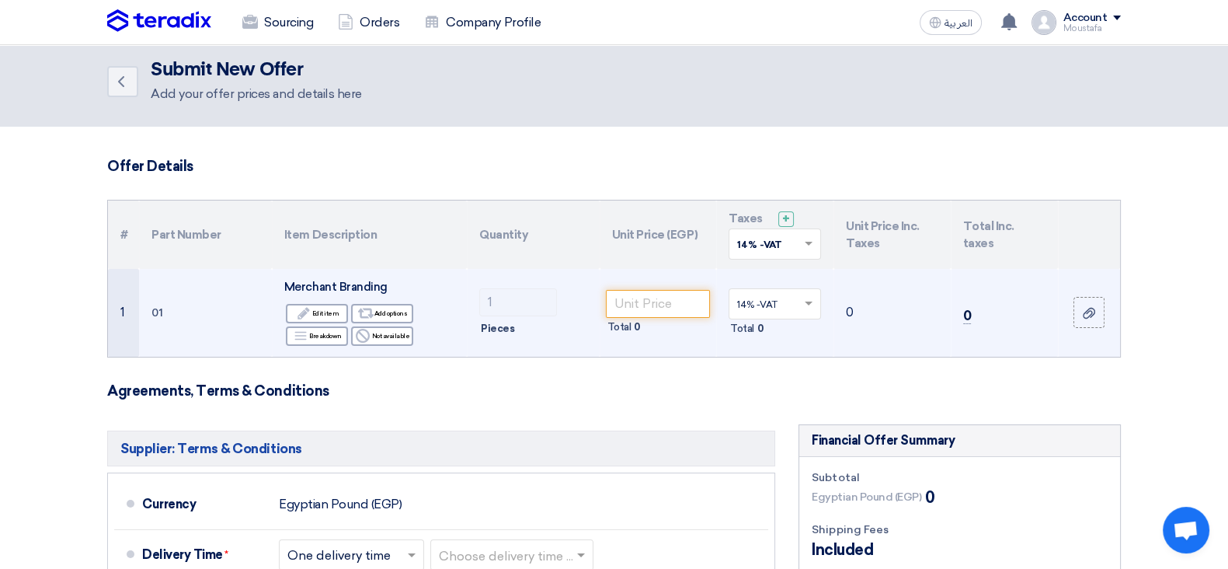
click at [497, 350] on td "1 Pieces" at bounding box center [533, 313] width 133 height 88
click at [621, 319] on span "Total" at bounding box center [620, 327] width 24 height 16
drag, startPoint x: 621, startPoint y: 320, endPoint x: 646, endPoint y: 320, distance: 25.6
click at [646, 320] on div "Total 0" at bounding box center [658, 327] width 105 height 19
click at [634, 303] on input "0" at bounding box center [658, 304] width 105 height 28
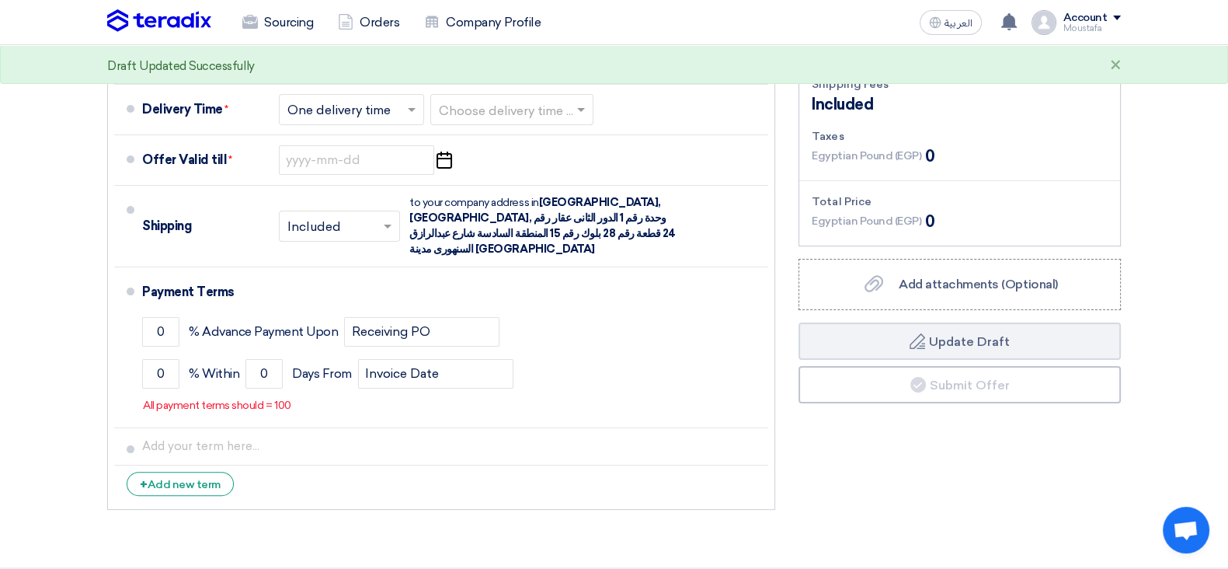
scroll to position [0, 0]
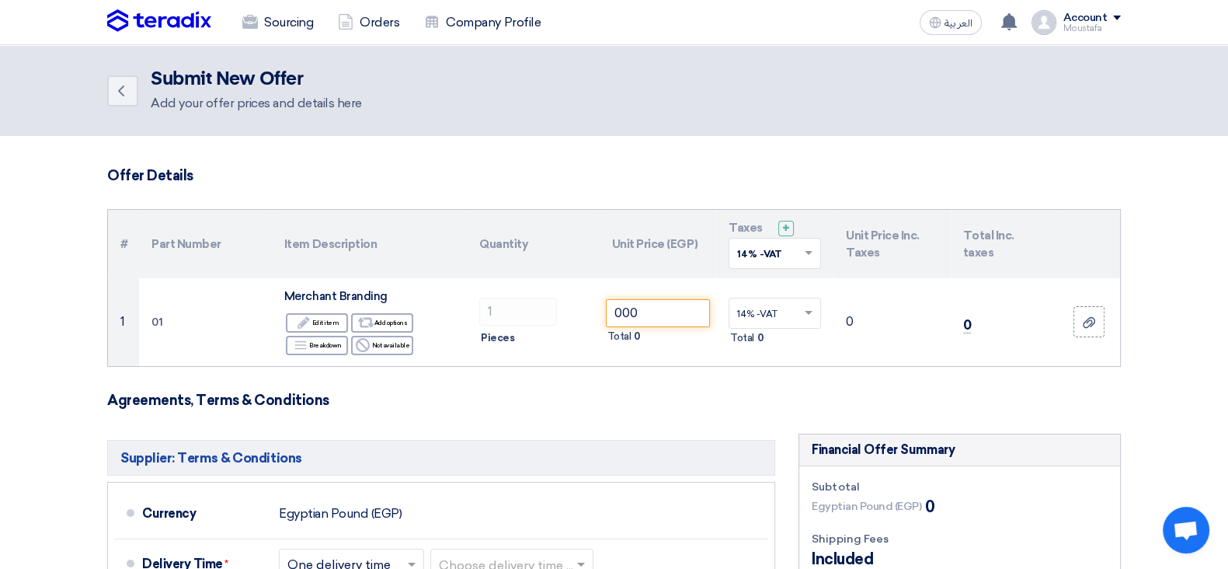
click at [429, 202] on form "Offer Details # Part Number Item Description Quantity Unit Price (EGP) Taxes + …" at bounding box center [614, 569] width 1014 height 805
click at [315, 113] on header "Back Submit New Offer Add your offer prices and details here" at bounding box center [614, 90] width 1228 height 91
click at [273, 84] on h2 "Submit New Offer" at bounding box center [256, 79] width 211 height 22
drag, startPoint x: 138, startPoint y: 85, endPoint x: 121, endPoint y: 89, distance: 17.5
click at [121, 89] on div "Back" at bounding box center [129, 90] width 44 height 31
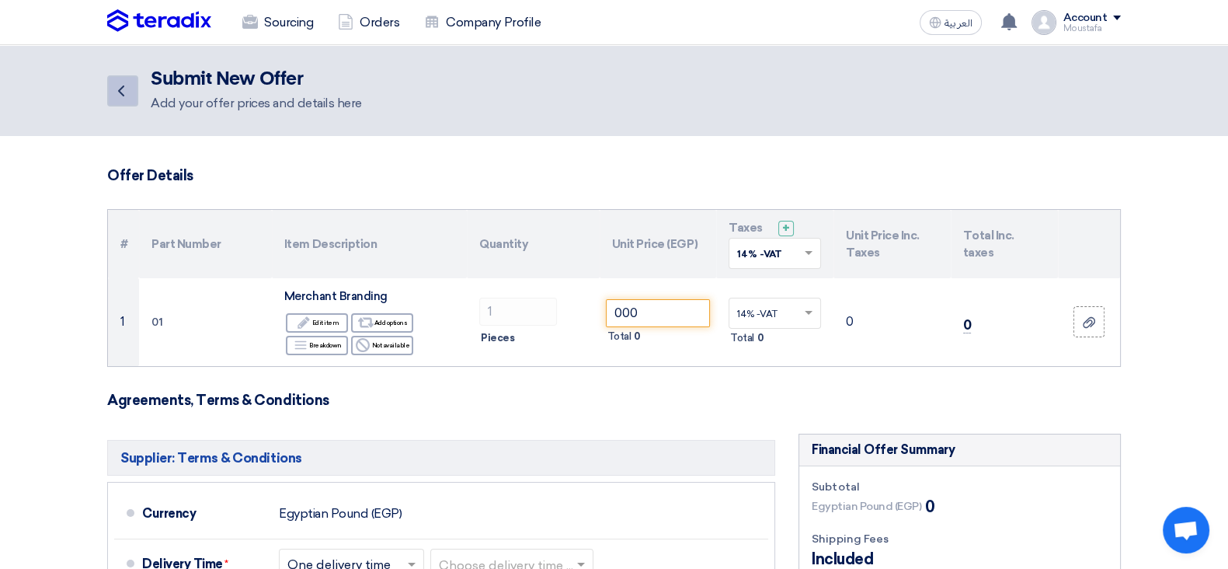
click at [121, 89] on icon "Back" at bounding box center [121, 91] width 19 height 19
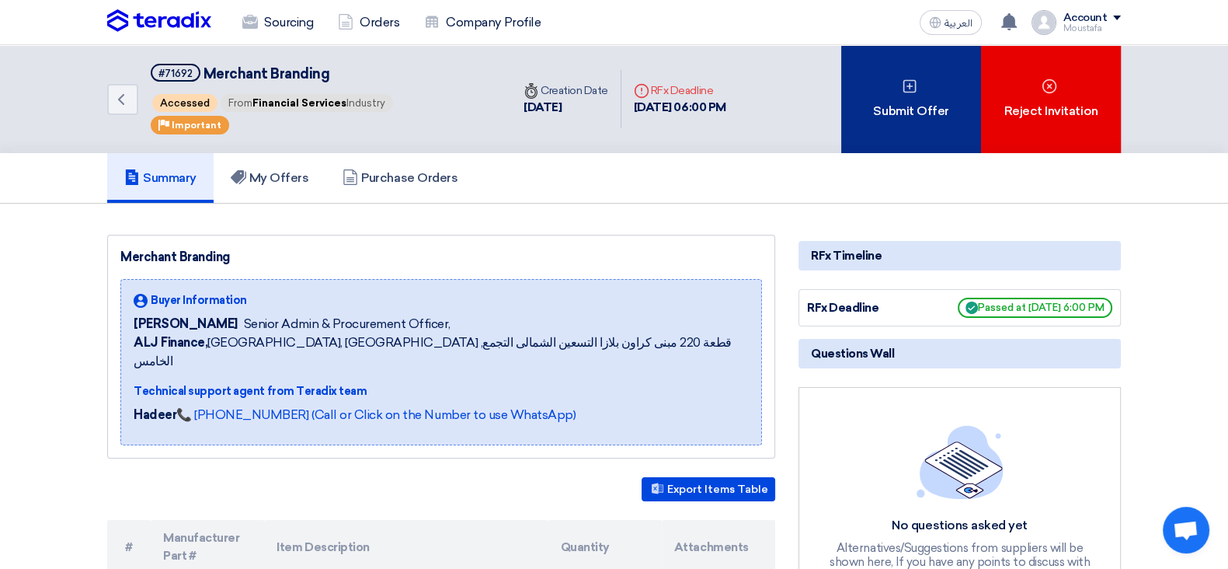
drag, startPoint x: 995, startPoint y: 83, endPoint x: 957, endPoint y: 85, distance: 38.1
click at [957, 85] on div "Submit Offer Reject Invitation" at bounding box center [981, 99] width 280 height 108
click at [957, 85] on div "Submit Offer" at bounding box center [911, 99] width 140 height 108
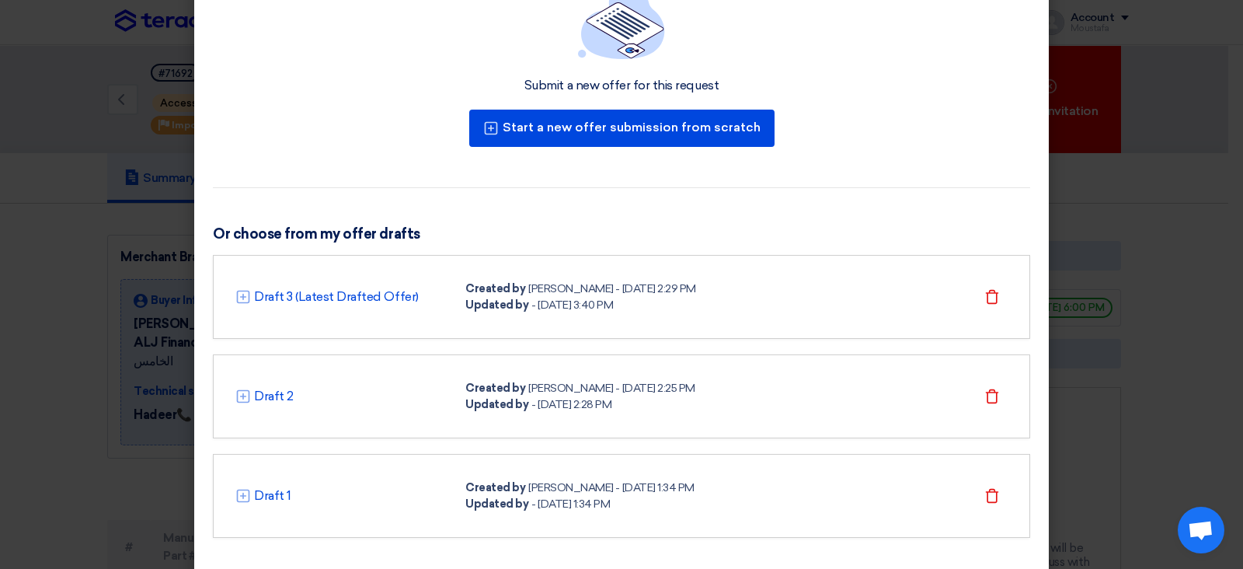
scroll to position [134, 0]
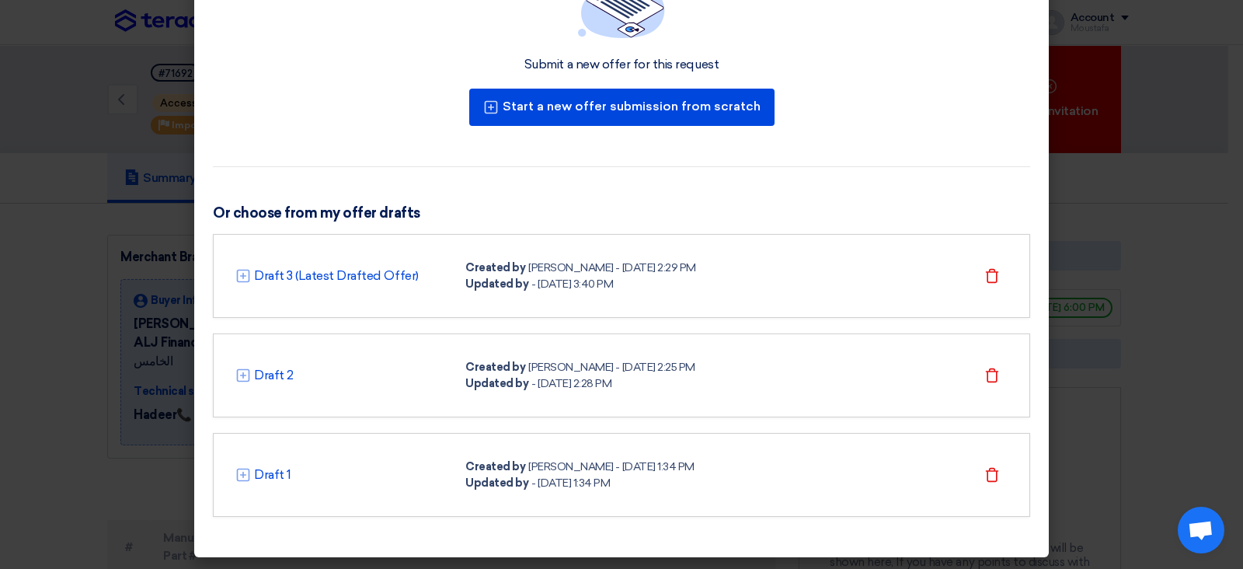
click at [976, 293] on div "Draft 3 (Latest Drafted Offer) Created by [PERSON_NAME] - [DATE] 2:29 PM Update…" at bounding box center [621, 276] width 817 height 84
click at [991, 273] on icon "Delete" at bounding box center [992, 276] width 16 height 16
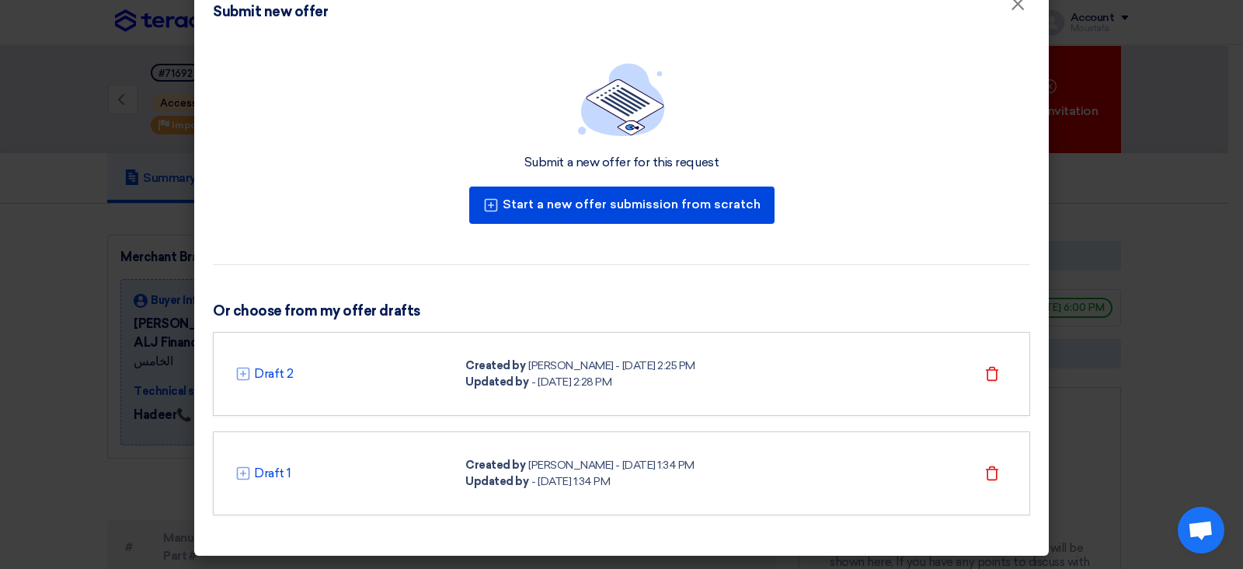
scroll to position [35, 0]
click at [991, 273] on div "Submit a new offer for this request Start a new offer submission from scratch O…" at bounding box center [621, 300] width 855 height 513
drag, startPoint x: 987, startPoint y: 394, endPoint x: 971, endPoint y: 373, distance: 26.1
click at [971, 373] on div "Draft 2 Created by [PERSON_NAME] - [DATE] 2:25 PM Updated by - [DATE] 2:28 PM […" at bounding box center [621, 375] width 817 height 84
click at [990, 382] on div "Delete" at bounding box center [992, 374] width 31 height 31
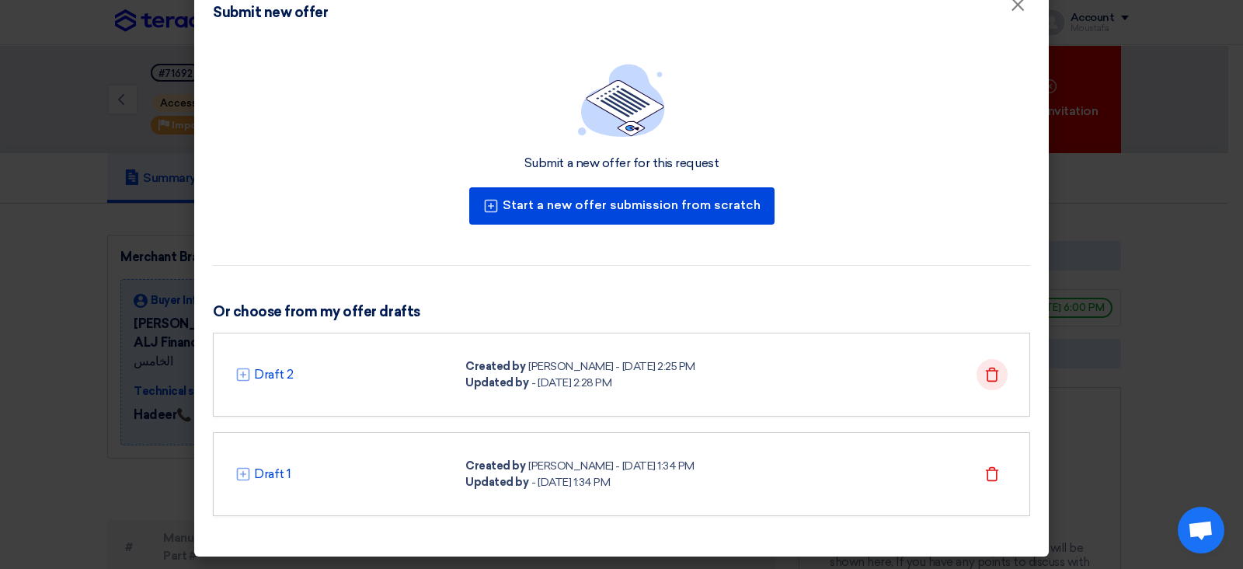
click at [990, 382] on div "Delete" at bounding box center [992, 374] width 31 height 31
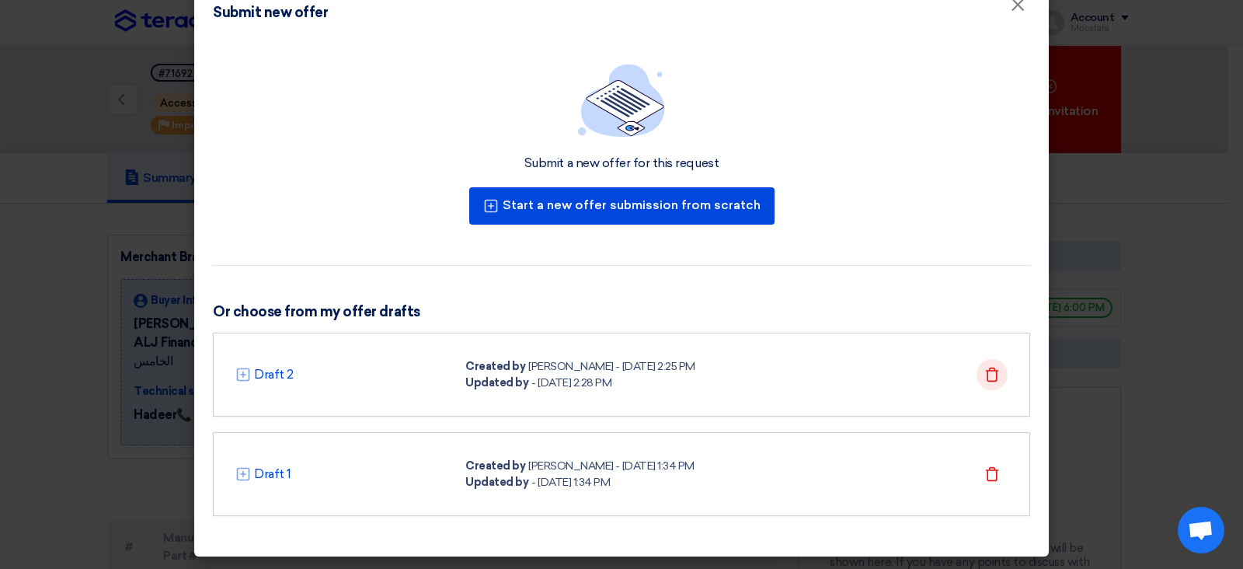
click at [990, 382] on div "Delete" at bounding box center [992, 374] width 31 height 31
click at [984, 378] on icon "Delete" at bounding box center [992, 375] width 16 height 16
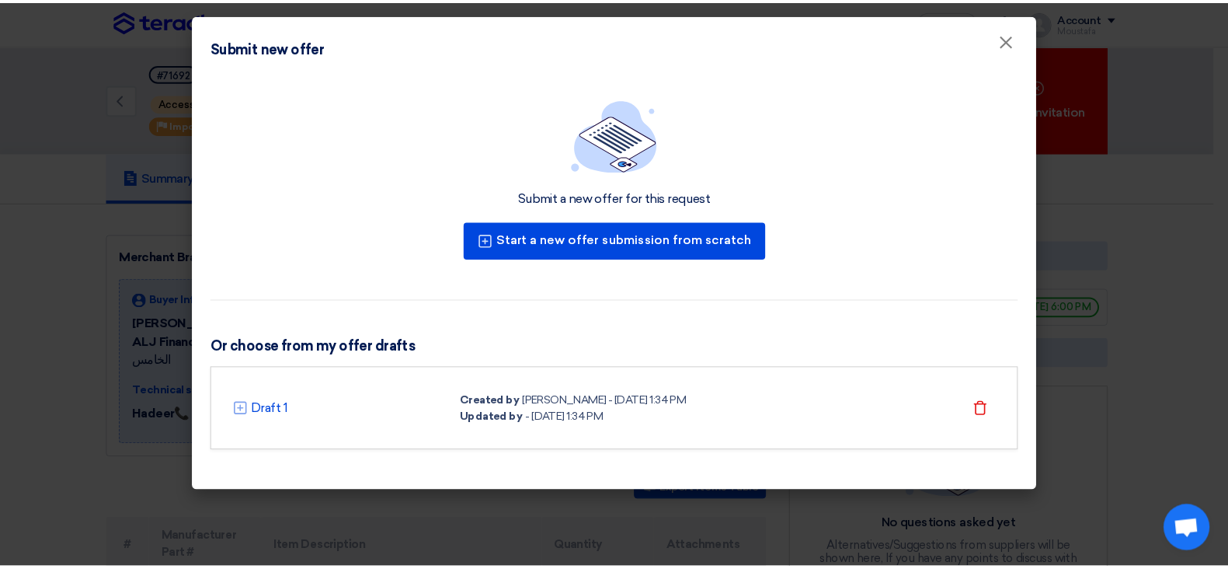
scroll to position [0, 0]
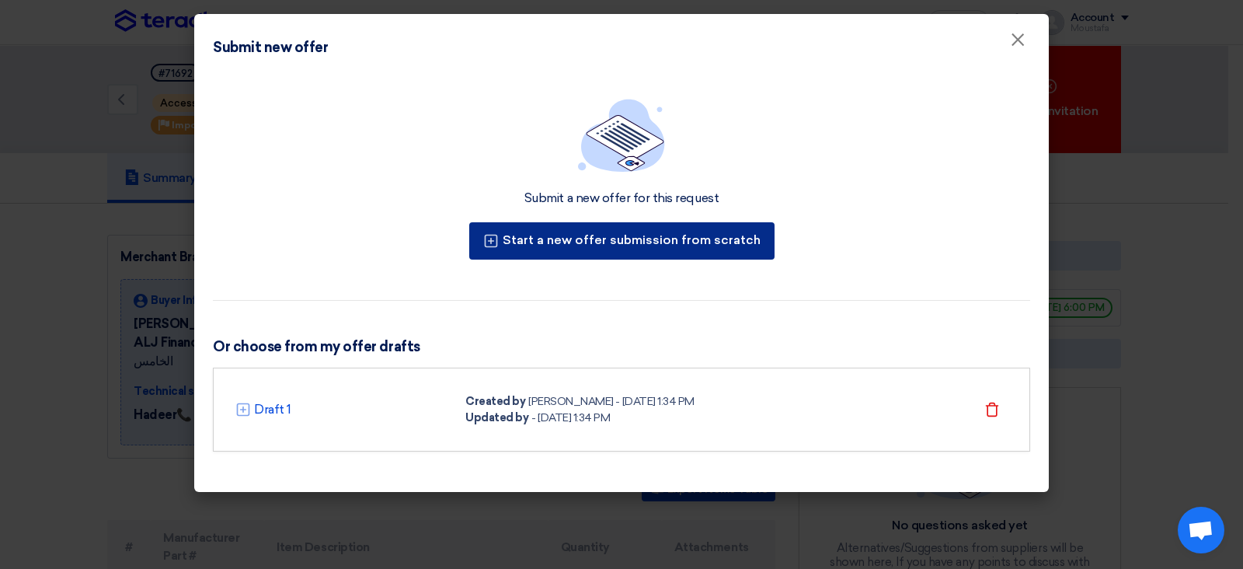
click at [656, 232] on button "Start a new offer submission from scratch" at bounding box center [621, 240] width 305 height 37
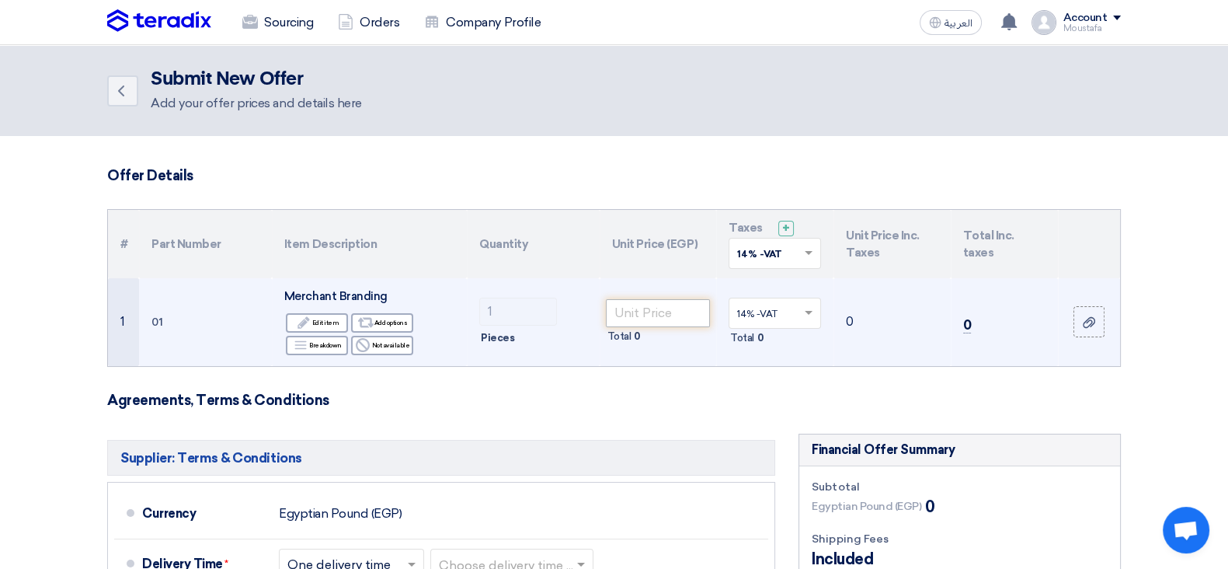
drag, startPoint x: 691, startPoint y: 297, endPoint x: 685, endPoint y: 315, distance: 19.7
click at [685, 315] on td "Total 0" at bounding box center [658, 322] width 117 height 88
click at [685, 315] on input "number" at bounding box center [658, 313] width 105 height 28
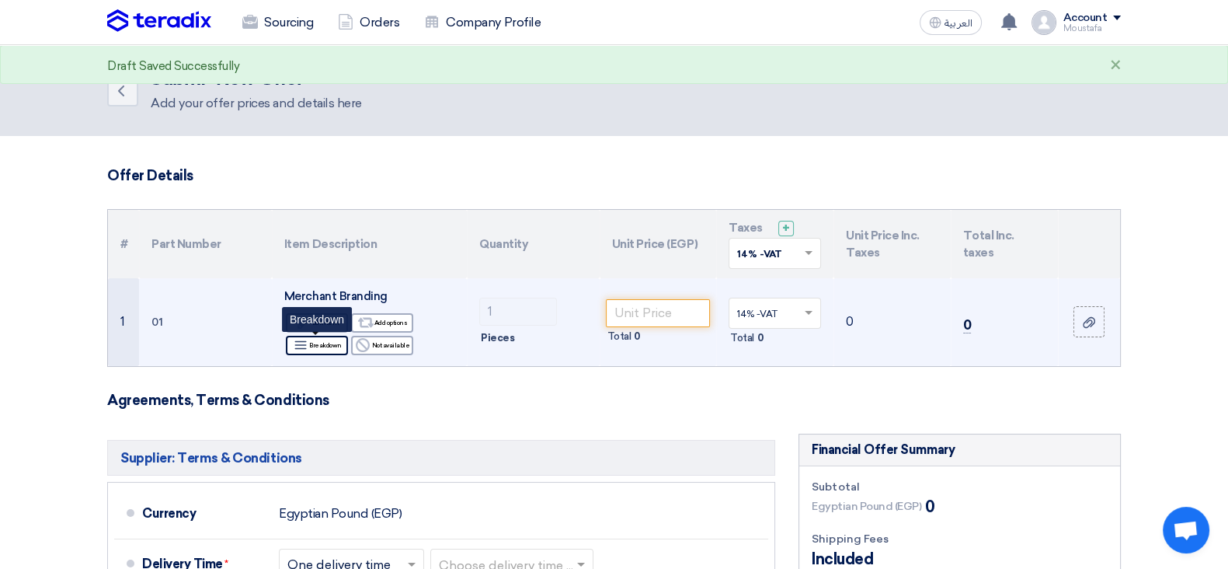
click at [307, 336] on div "Breakdown Breakdown" at bounding box center [317, 345] width 62 height 19
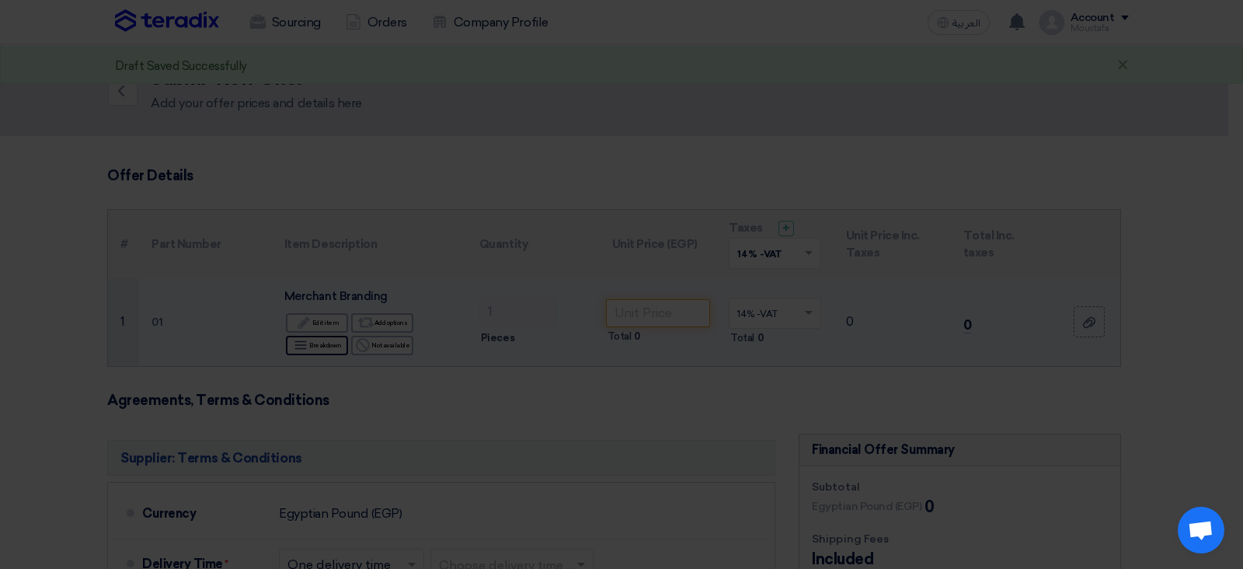
click at [307, 314] on td at bounding box center [427, 276] width 387 height 75
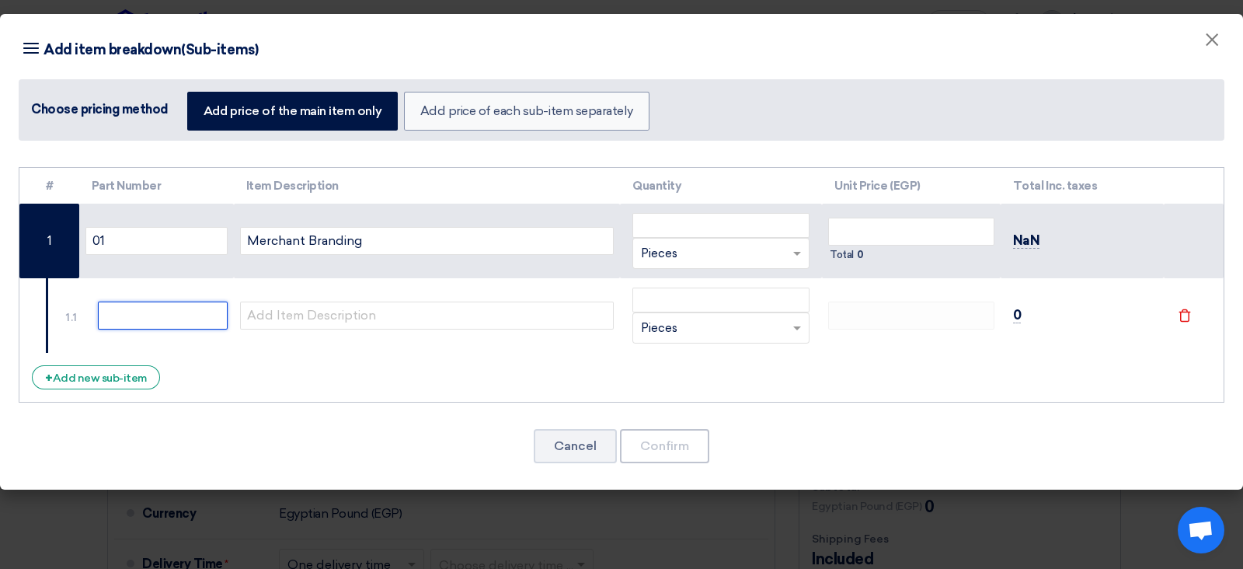
click at [215, 312] on input "text" at bounding box center [163, 315] width 130 height 28
click at [648, 305] on input "number" at bounding box center [720, 299] width 177 height 25
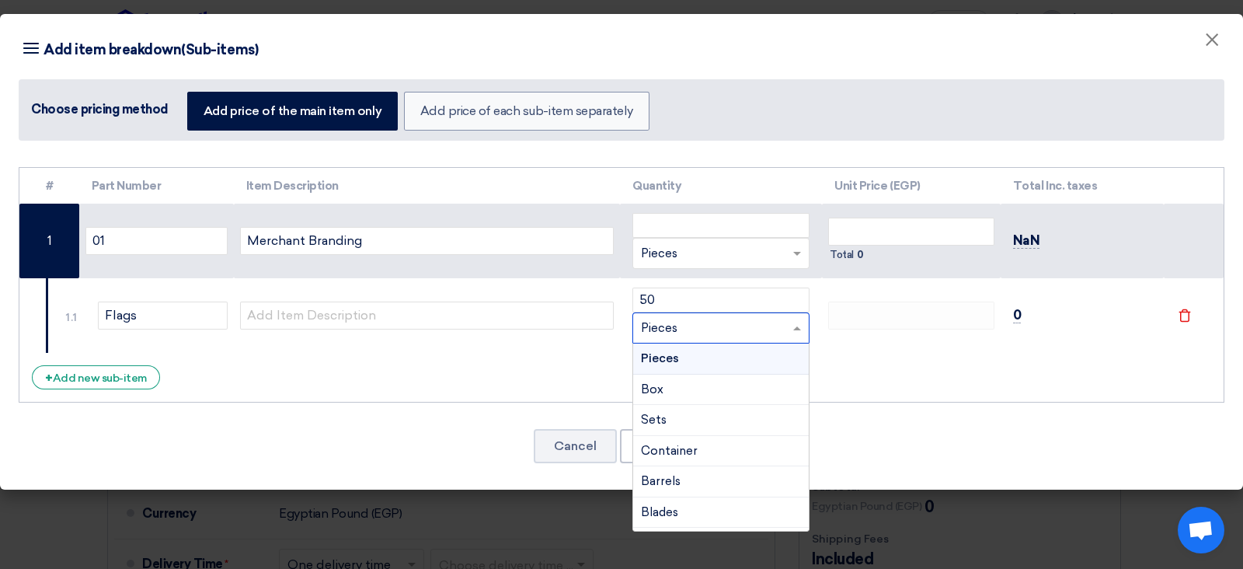
click at [851, 328] on tr "1.1 Flags 50 RFQ_STEP1.ITEMS.2.TYPE_PLACEHOLDER ×" at bounding box center [621, 315] width 1204 height 75
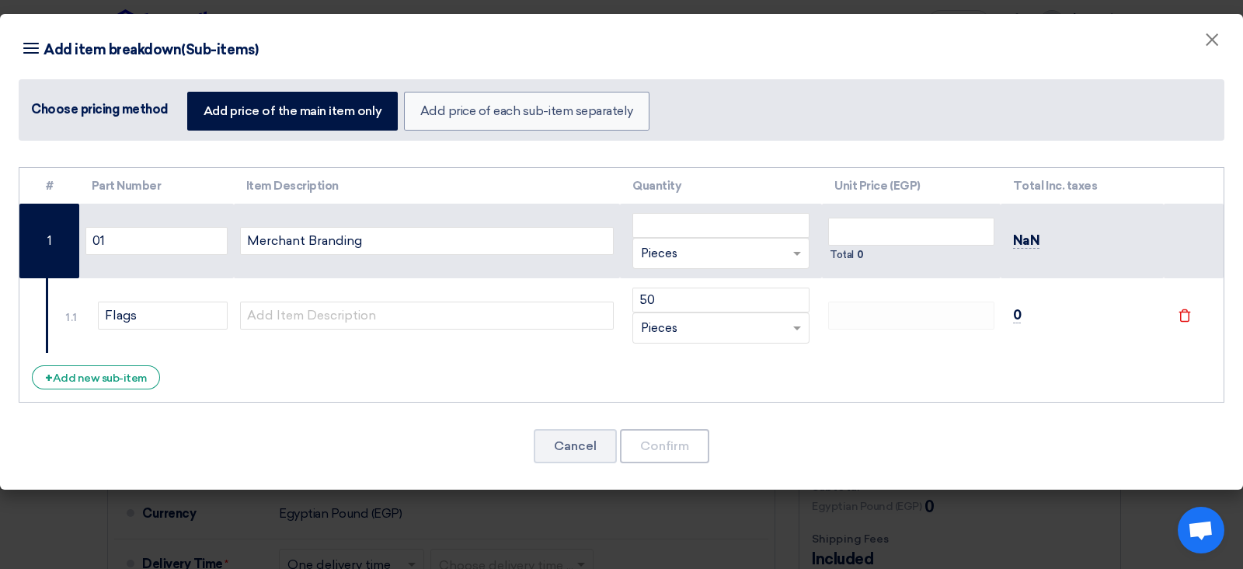
click at [877, 340] on td at bounding box center [911, 315] width 179 height 75
click at [841, 372] on div "# Part Number Item Description Quantity Unit Price (EGP) Total Inc. taxes 01 Me…" at bounding box center [622, 285] width 1206 height 236
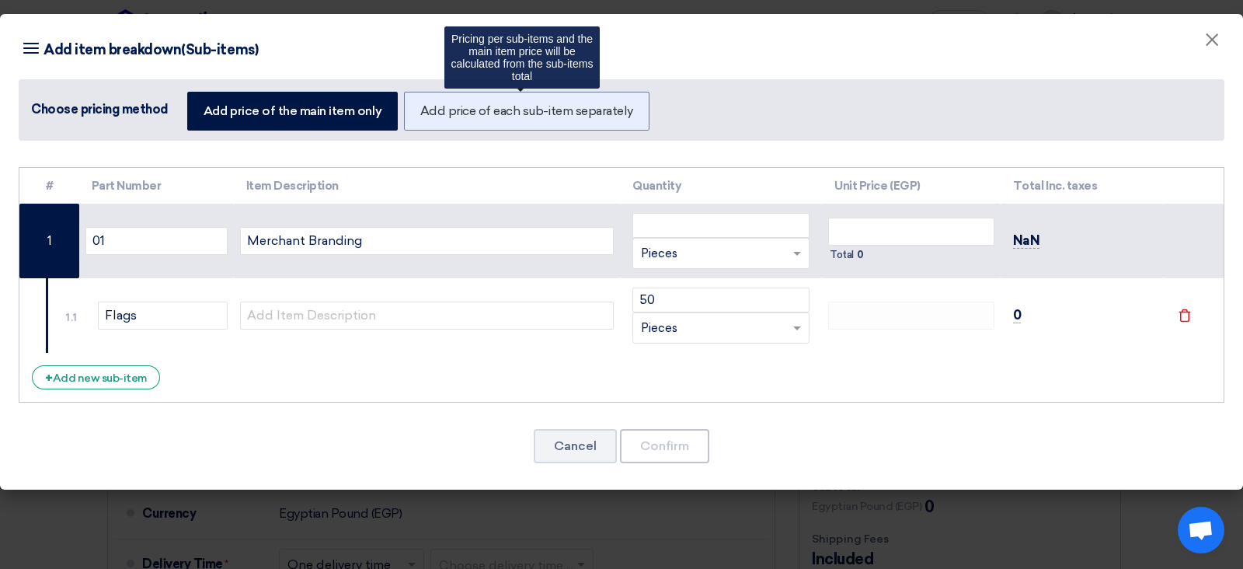
click at [591, 103] on label "Add price of each sub-item separately" at bounding box center [526, 111] width 245 height 39
click at [430, 105] on input "Add price of each sub-item separately" at bounding box center [425, 110] width 10 height 10
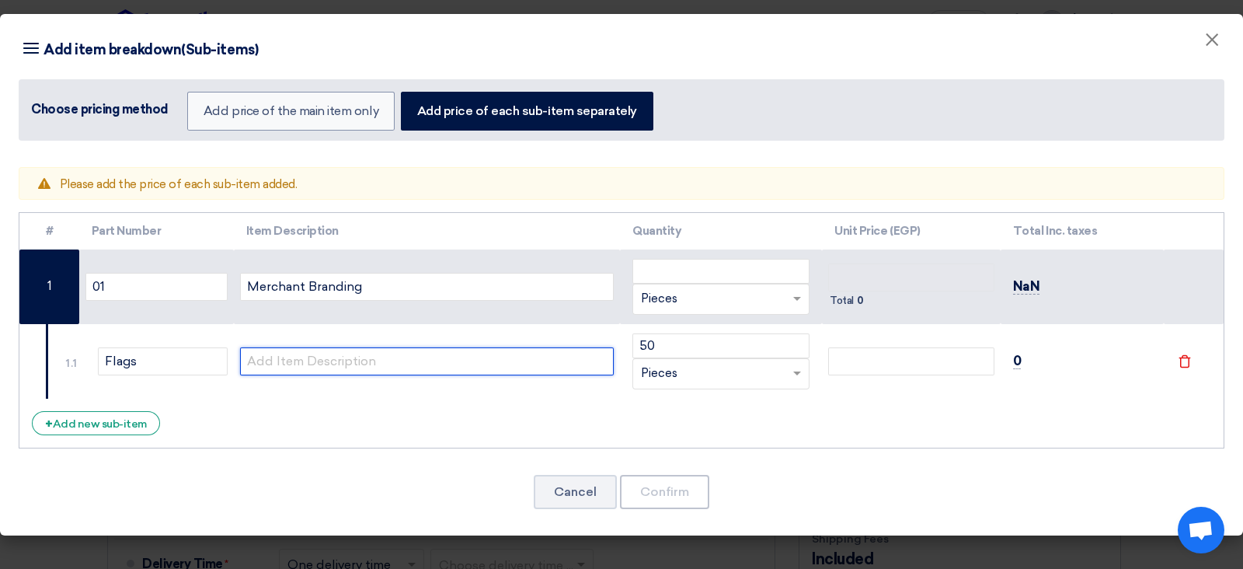
click at [474, 350] on input "text" at bounding box center [427, 361] width 374 height 28
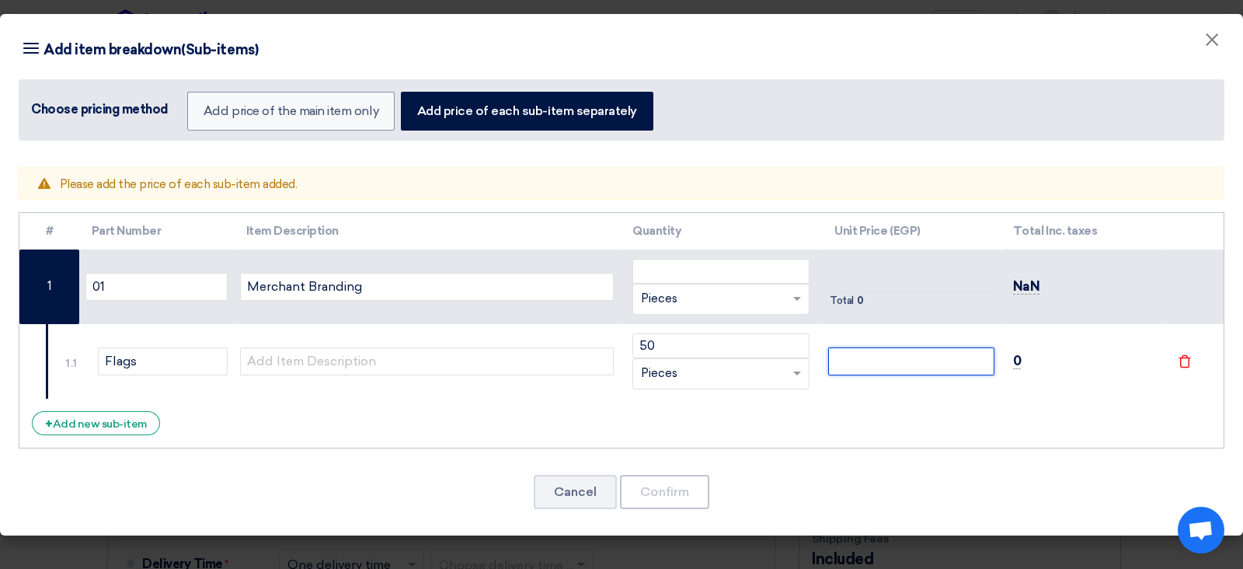
click at [870, 366] on input "number" at bounding box center [911, 361] width 166 height 28
click at [994, 454] on div "Cancel Confirm" at bounding box center [622, 491] width 1206 height 37
click at [911, 454] on div "Warning Please add the price of each sub-item added. # Part Number Item Descrip…" at bounding box center [621, 347] width 1243 height 376
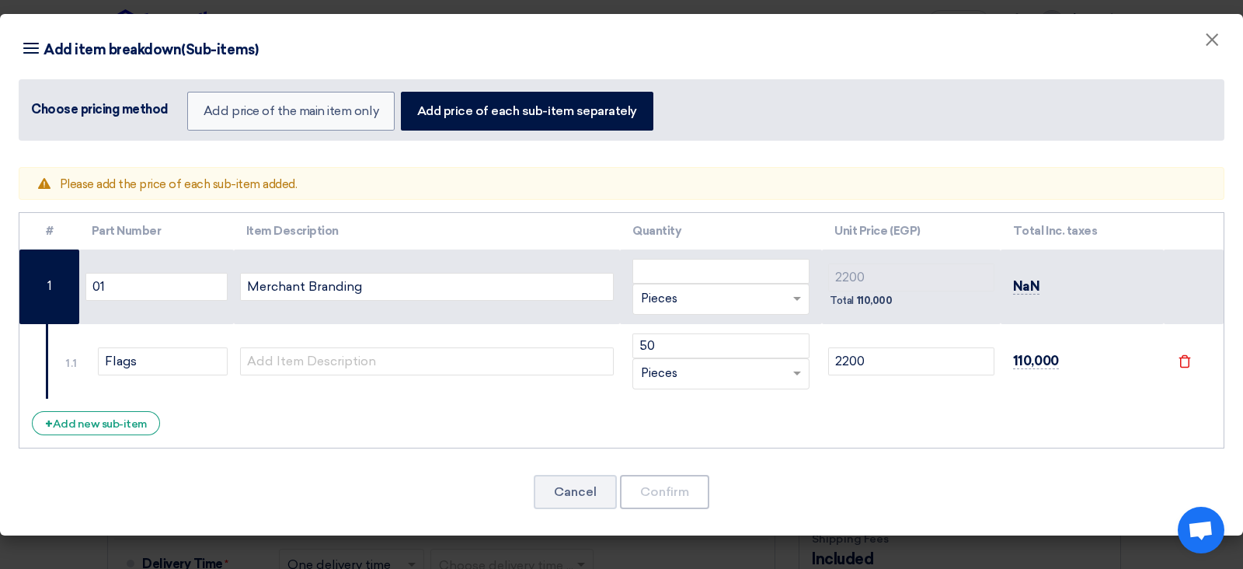
click at [911, 454] on div "Warning Please add the price of each sub-item added. # Part Number Item Descrip…" at bounding box center [621, 347] width 1243 height 376
click at [340, 196] on div "Warning Please add the price of each sub-item added." at bounding box center [622, 183] width 1206 height 33
click at [283, 181] on span "Please add the price of each sub-item added." at bounding box center [179, 184] width 238 height 14
drag, startPoint x: 283, startPoint y: 181, endPoint x: 796, endPoint y: 340, distance: 537.7
click at [796, 340] on div "Warning Please add the price of each sub-item added. # Part Number Item Descrip…" at bounding box center [621, 347] width 1243 height 376
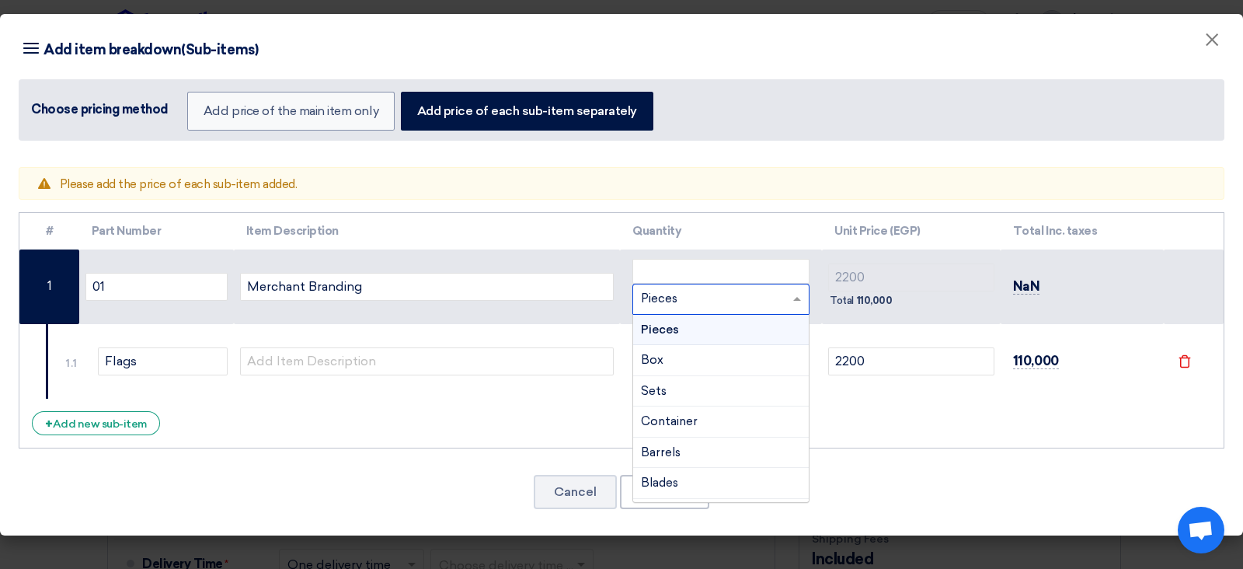
click at [728, 290] on div "RFQ_STEP1.ITEMS.2.TYPE_PLACEHOLDER × Pieces" at bounding box center [711, 299] width 156 height 18
click at [731, 265] on input "number" at bounding box center [720, 271] width 177 height 25
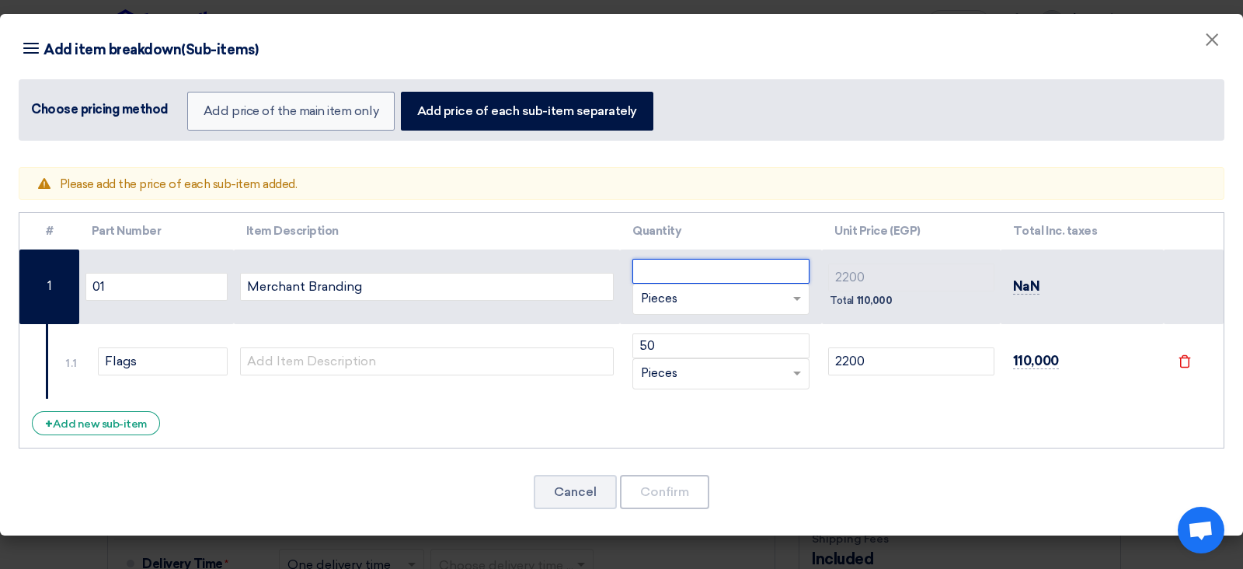
click at [751, 280] on input "number" at bounding box center [720, 271] width 177 height 25
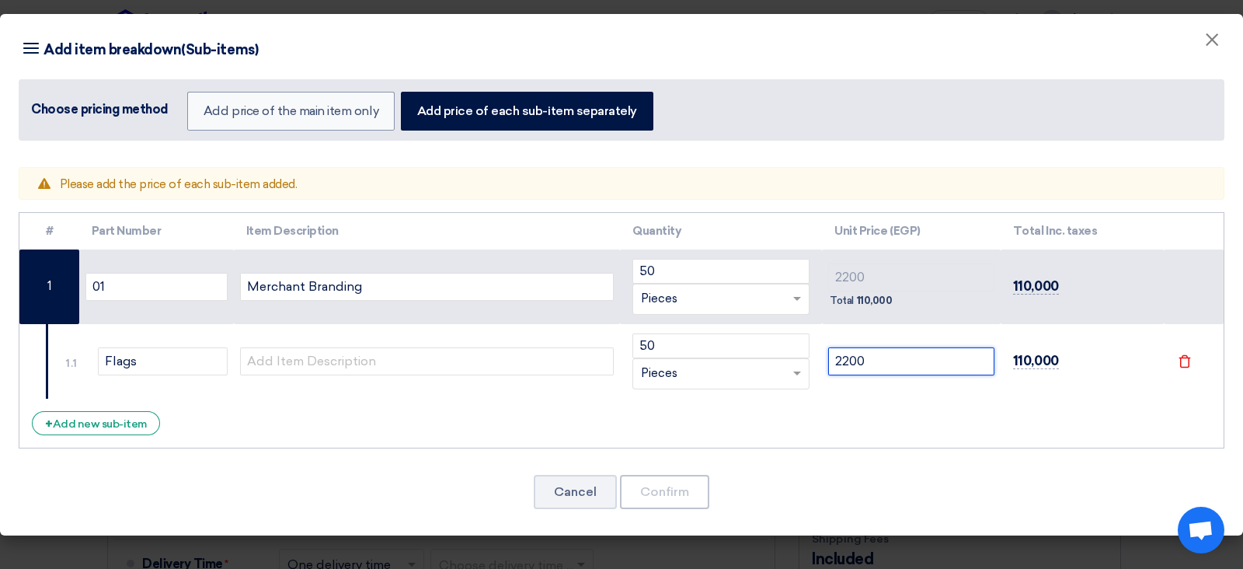
click at [918, 371] on input "2200" at bounding box center [911, 361] width 166 height 28
click at [932, 454] on div "Cancel Confirm" at bounding box center [622, 491] width 1206 height 37
click at [994, 51] on button "×" at bounding box center [1212, 40] width 40 height 31
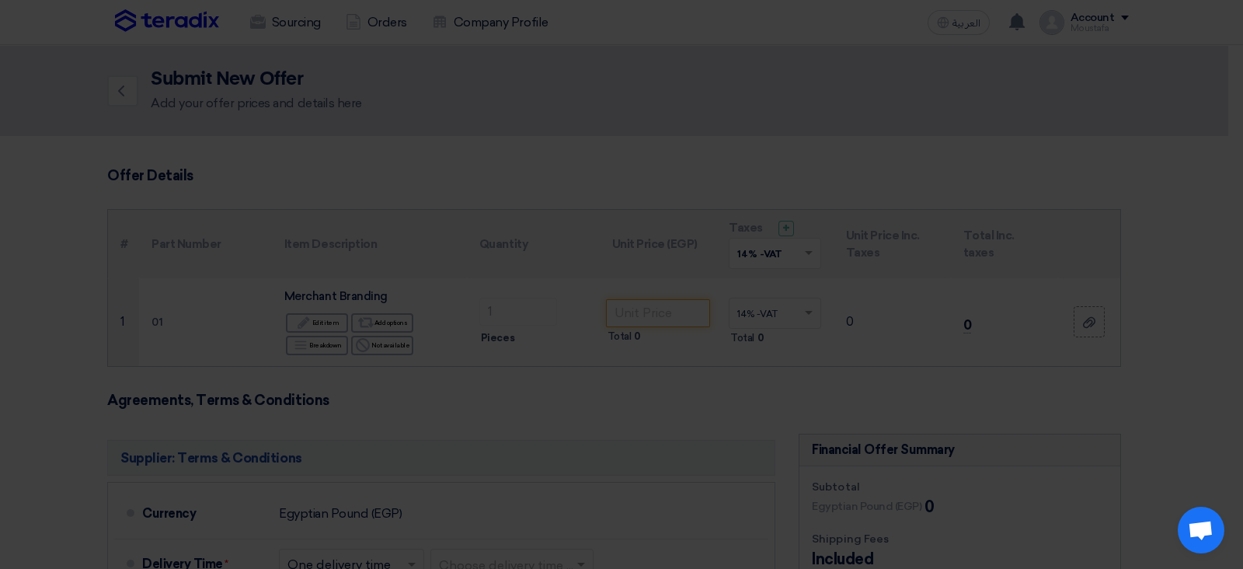
click at [994, 51] on modal-container at bounding box center [621, 284] width 1243 height 569
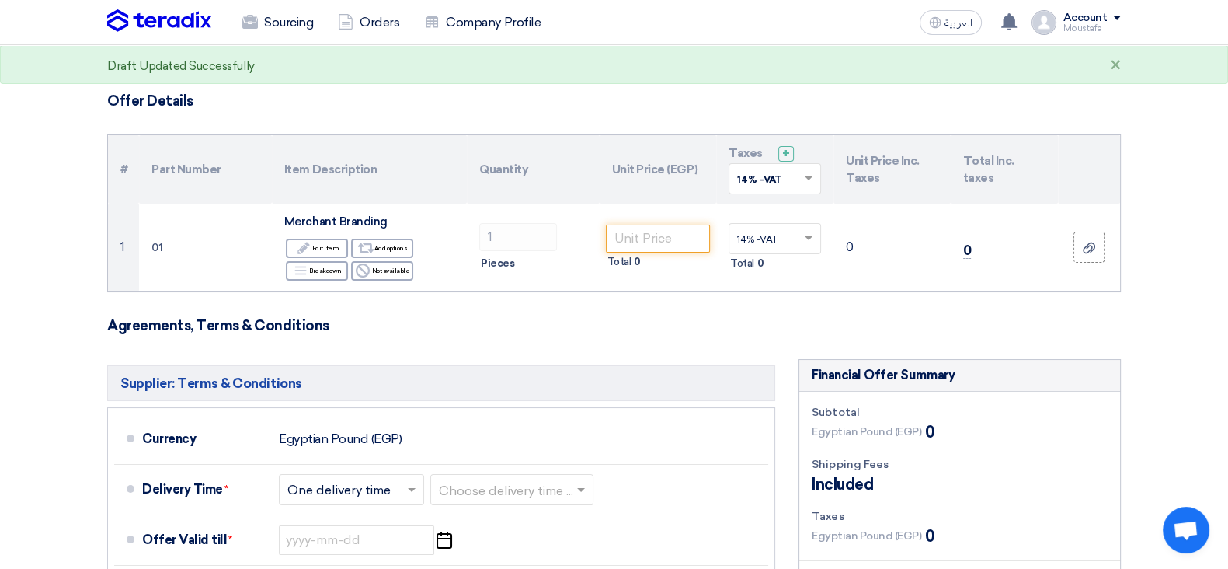
scroll to position [79, 0]
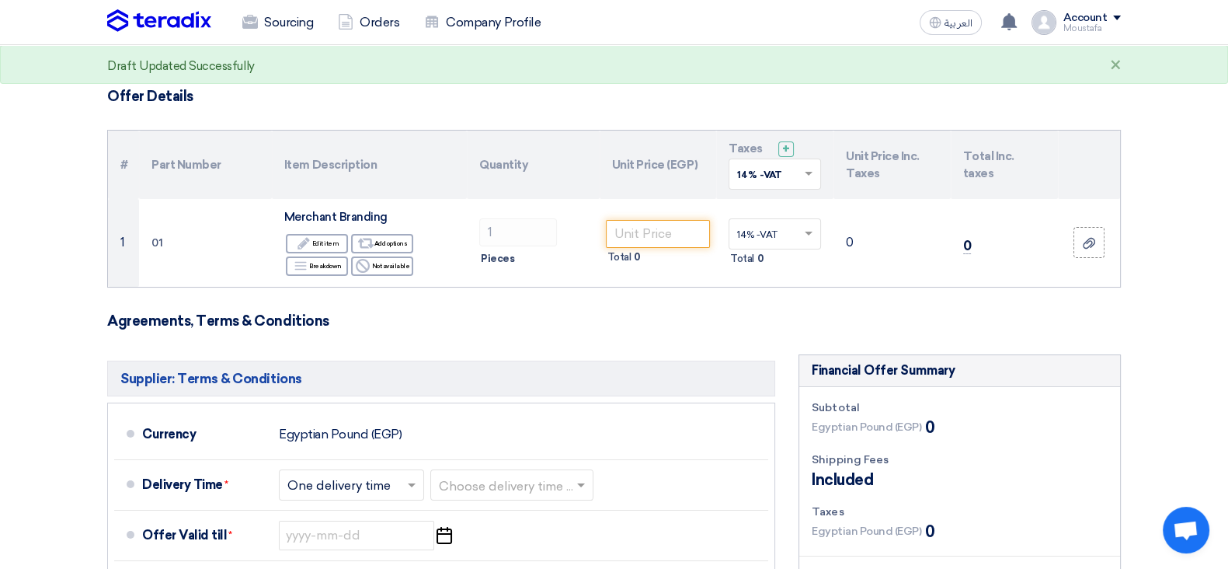
click at [790, 165] on input "text" at bounding box center [767, 176] width 60 height 26
click at [780, 195] on div "14% -VAT" at bounding box center [774, 203] width 91 height 27
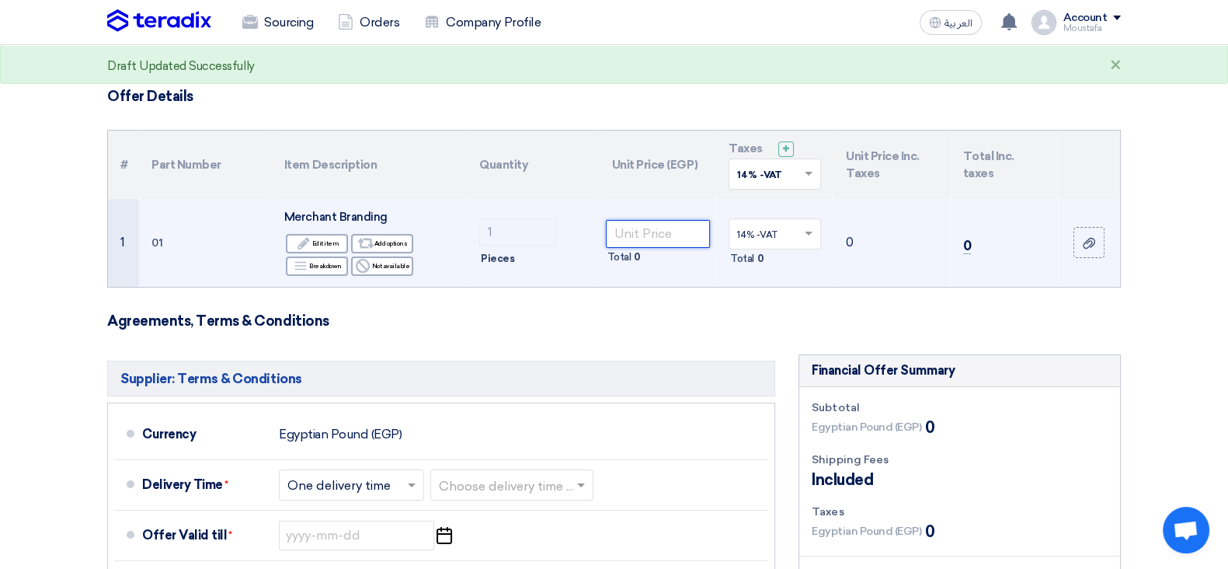
click at [670, 228] on input "number" at bounding box center [658, 234] width 105 height 28
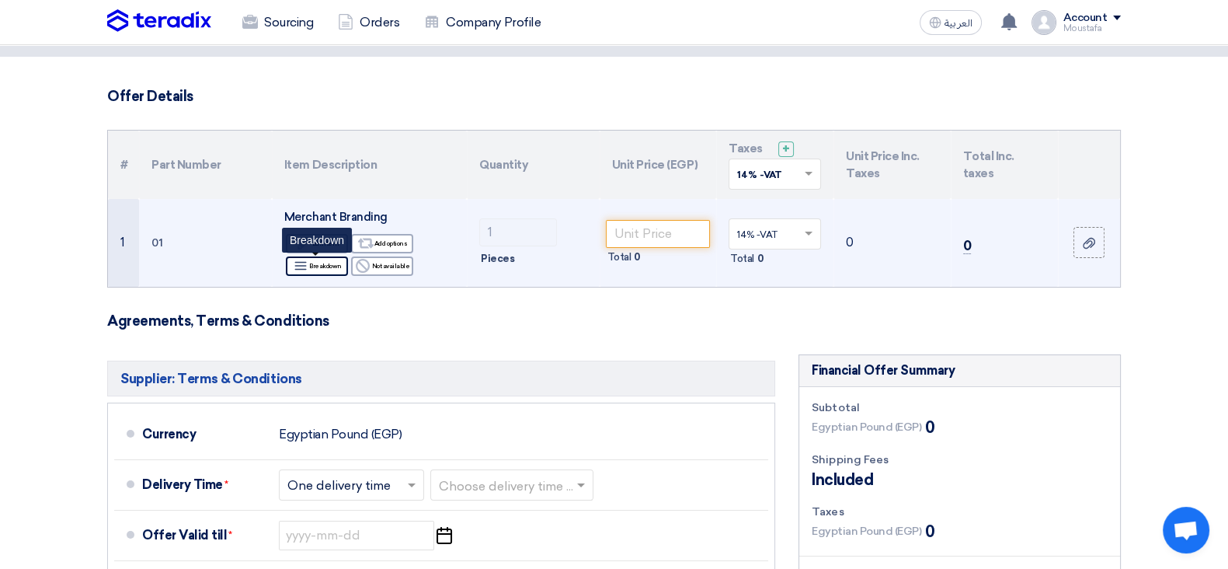
click at [329, 266] on div "Breakdown Breakdown" at bounding box center [317, 265] width 62 height 19
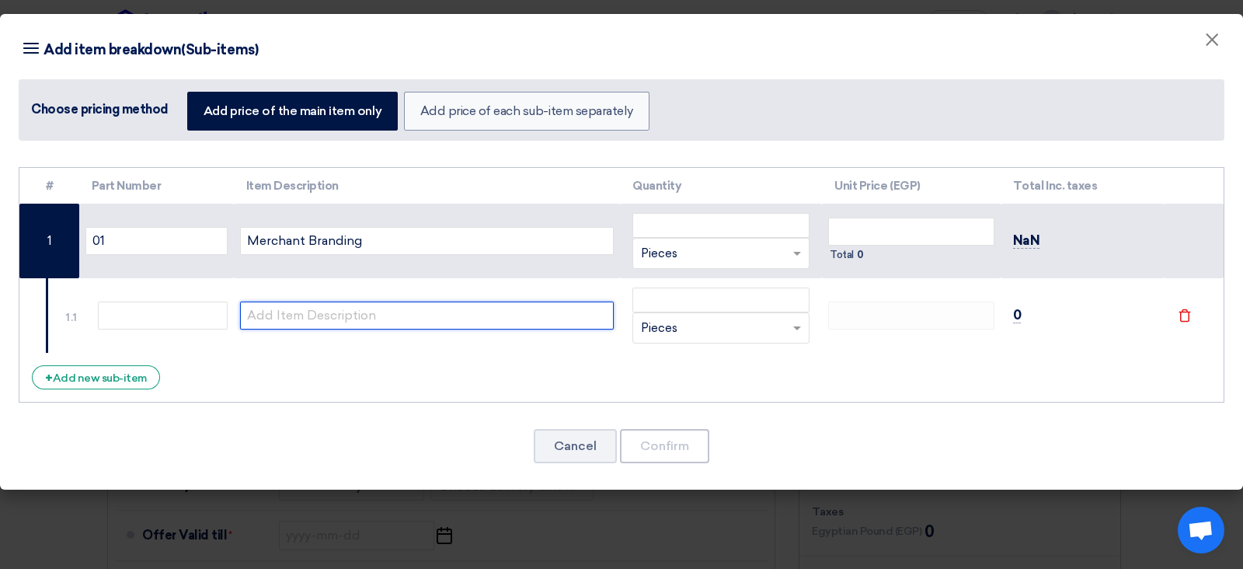
click at [353, 314] on input "text" at bounding box center [427, 315] width 374 height 28
click at [472, 224] on tbody "1 01 Merchant Branding RFQ_STEP1.ITEMS.2.TYPE_PLACEHOLDER × Pieces" at bounding box center [621, 278] width 1204 height 149
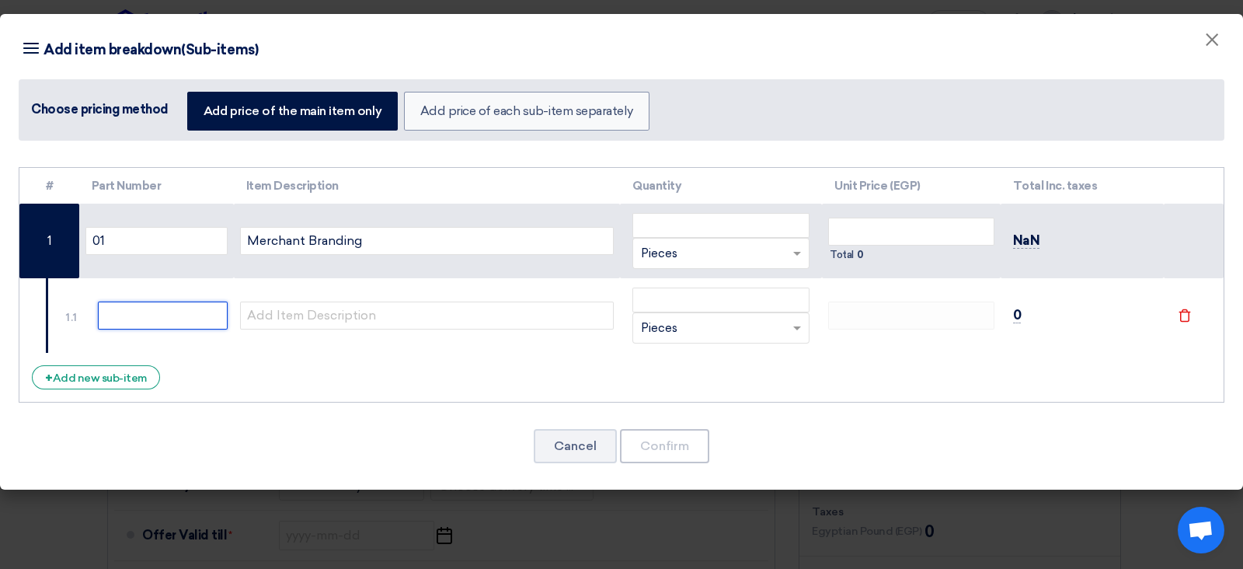
click at [221, 308] on input "text" at bounding box center [163, 315] width 130 height 28
click at [698, 307] on input "number" at bounding box center [720, 299] width 177 height 25
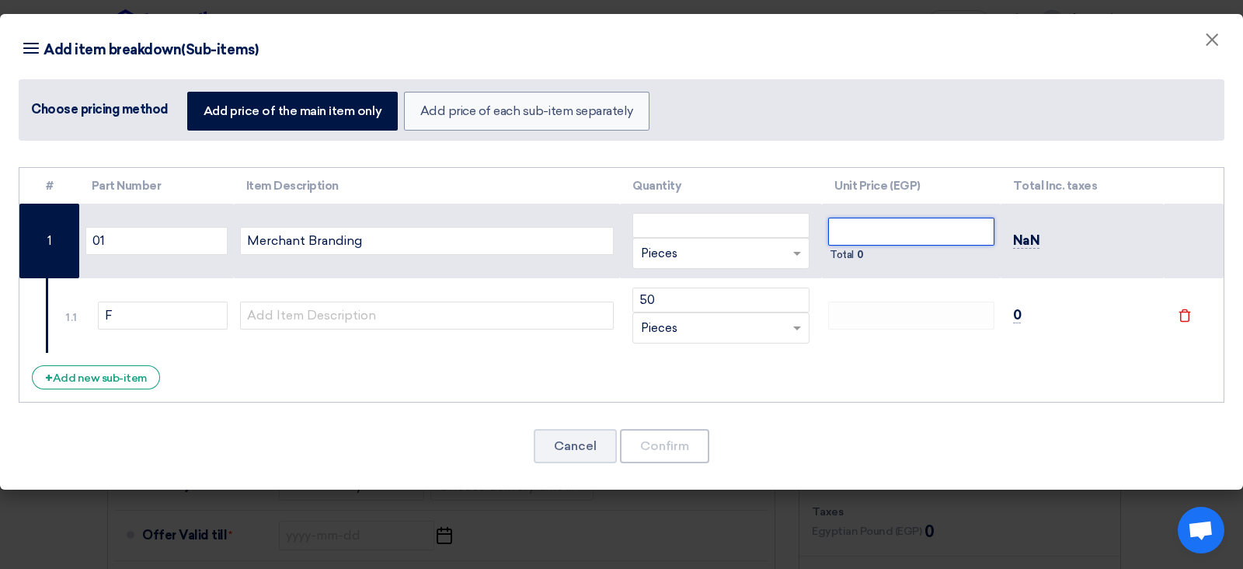
click at [846, 231] on input "number" at bounding box center [911, 232] width 166 height 28
click at [886, 406] on div "# Part Number Item Description Quantity Unit Price (EGP) Total Inc. taxes 01" at bounding box center [621, 324] width 1243 height 331
click at [994, 235] on span "NaN" at bounding box center [1026, 240] width 27 height 16
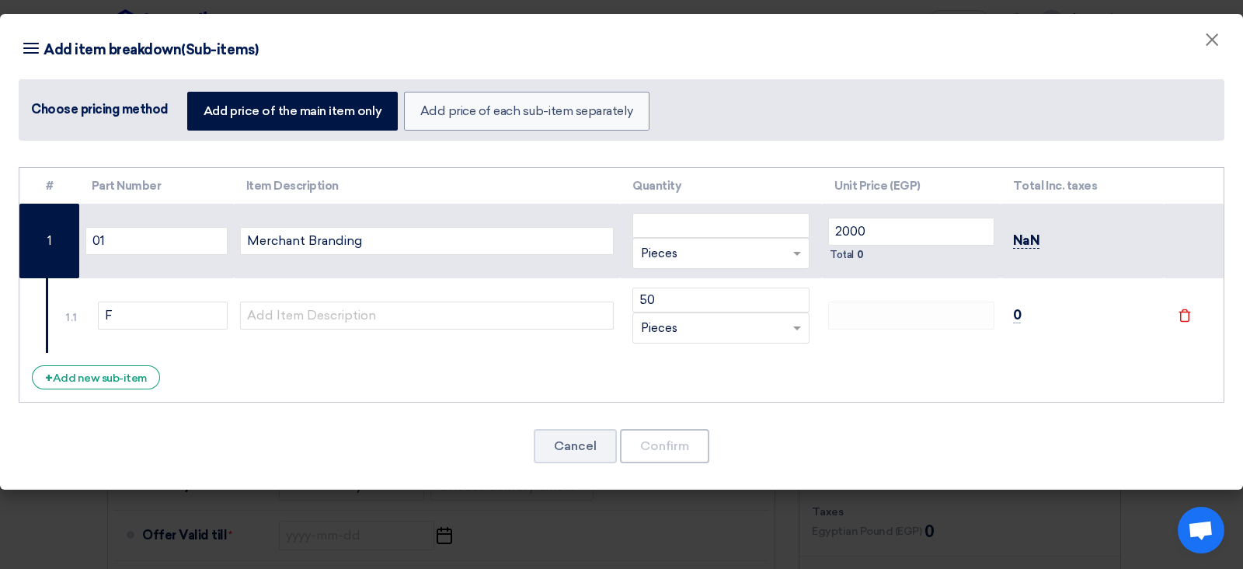
click at [994, 235] on span "NaN" at bounding box center [1026, 240] width 27 height 16
click at [936, 294] on td at bounding box center [911, 315] width 179 height 75
click at [671, 234] on input "number" at bounding box center [720, 225] width 177 height 25
click at [808, 453] on div "Cancel Confirm" at bounding box center [622, 445] width 1206 height 37
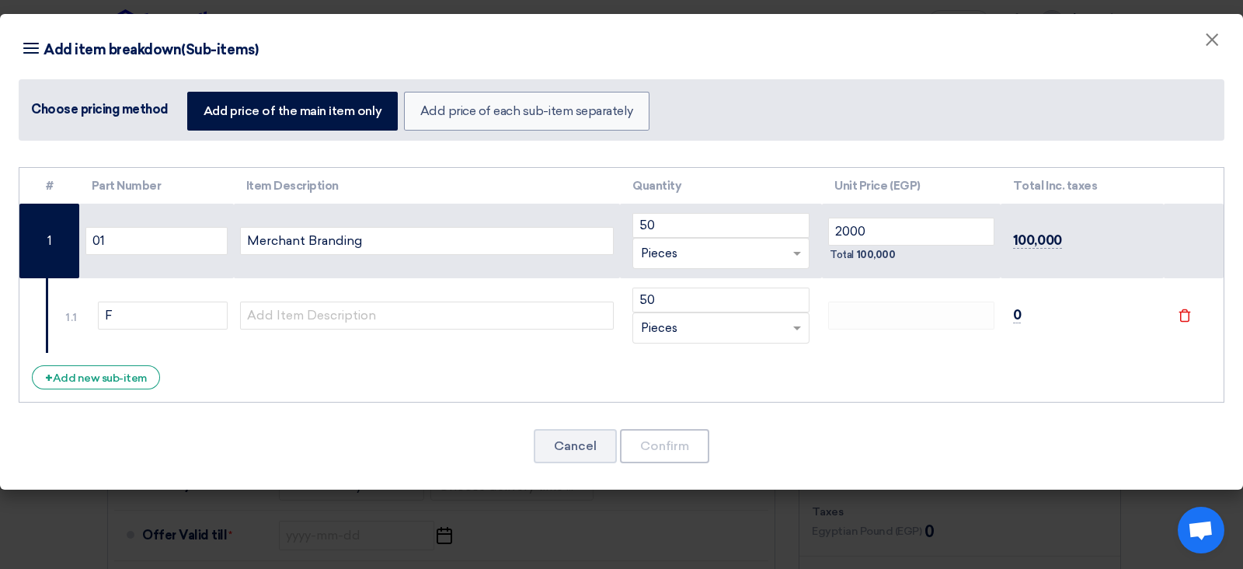
click at [874, 336] on td at bounding box center [911, 315] width 179 height 75
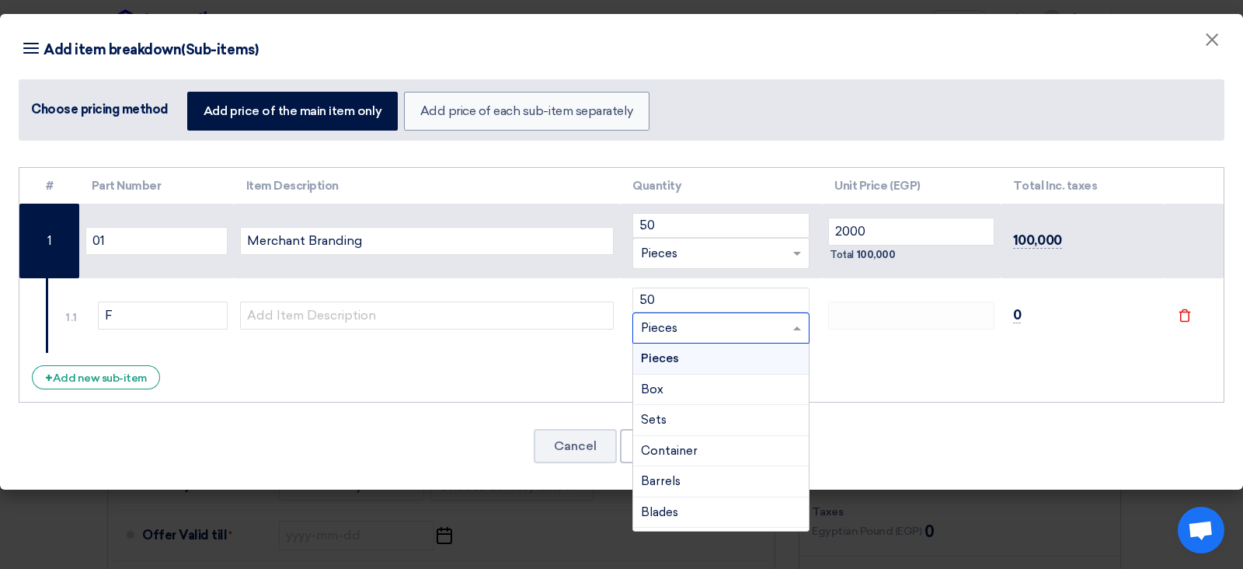
click at [789, 332] on div "RFQ_STEP1.ITEMS.2.TYPE_PLACEHOLDER × Pieces" at bounding box center [711, 328] width 156 height 18
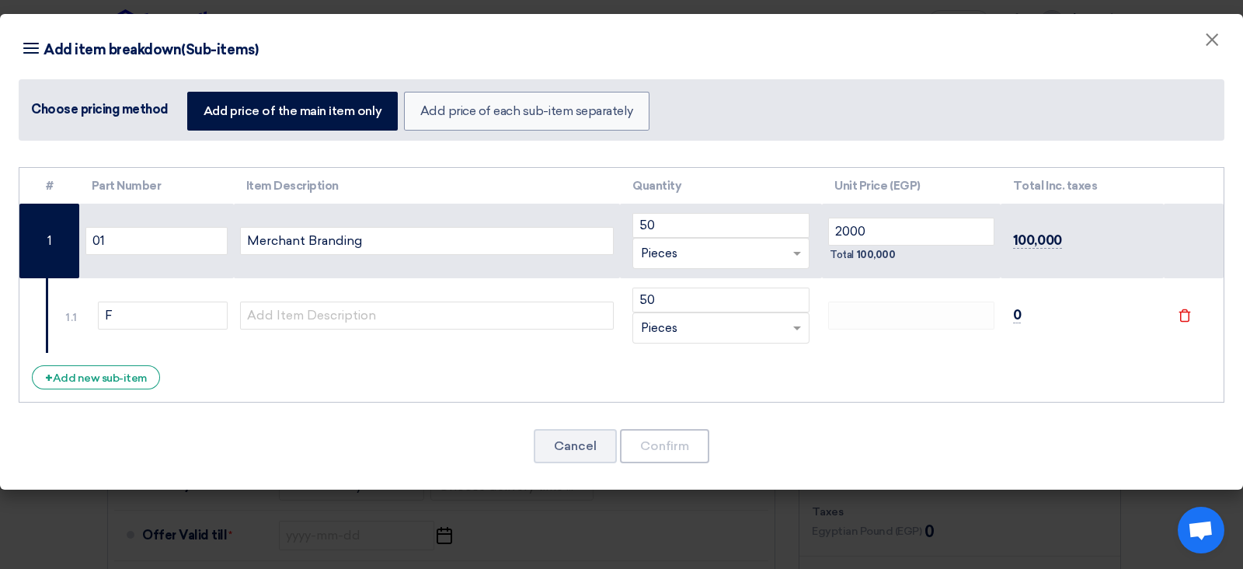
click at [813, 337] on td "50 RFQ_STEP1.ITEMS.2.TYPE_PLACEHOLDER × Pieces" at bounding box center [721, 315] width 202 height 75
click at [885, 308] on tr "1.1 F 50 RFQ_STEP1.ITEMS.2.TYPE_PLACEHOLDER ×" at bounding box center [621, 315] width 1204 height 75
click at [994, 39] on span "×" at bounding box center [1212, 43] width 16 height 31
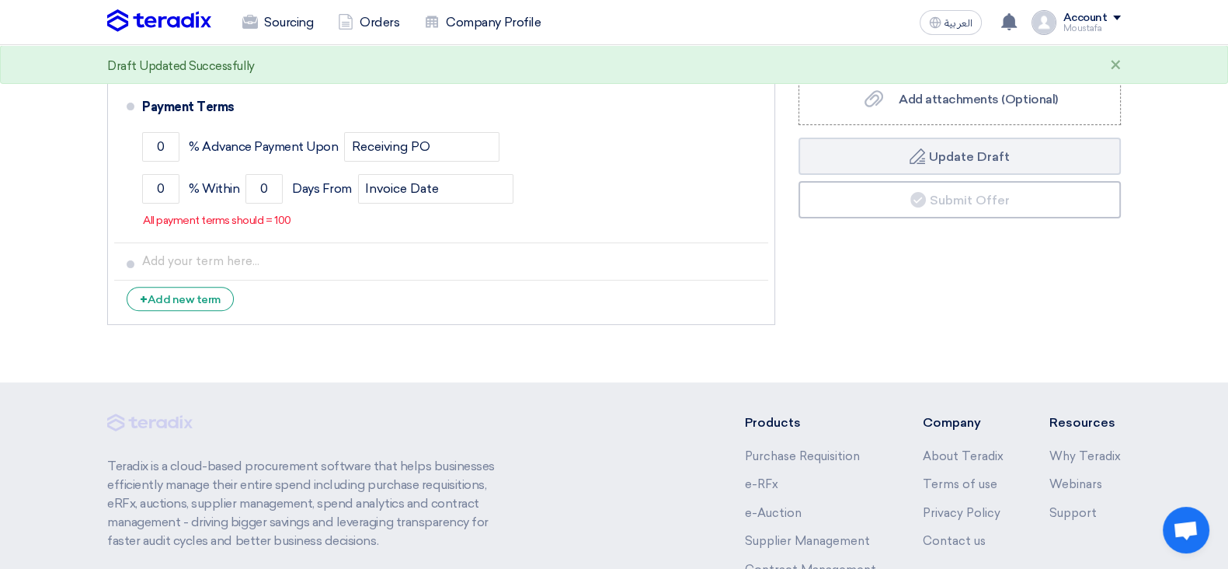
scroll to position [491, 0]
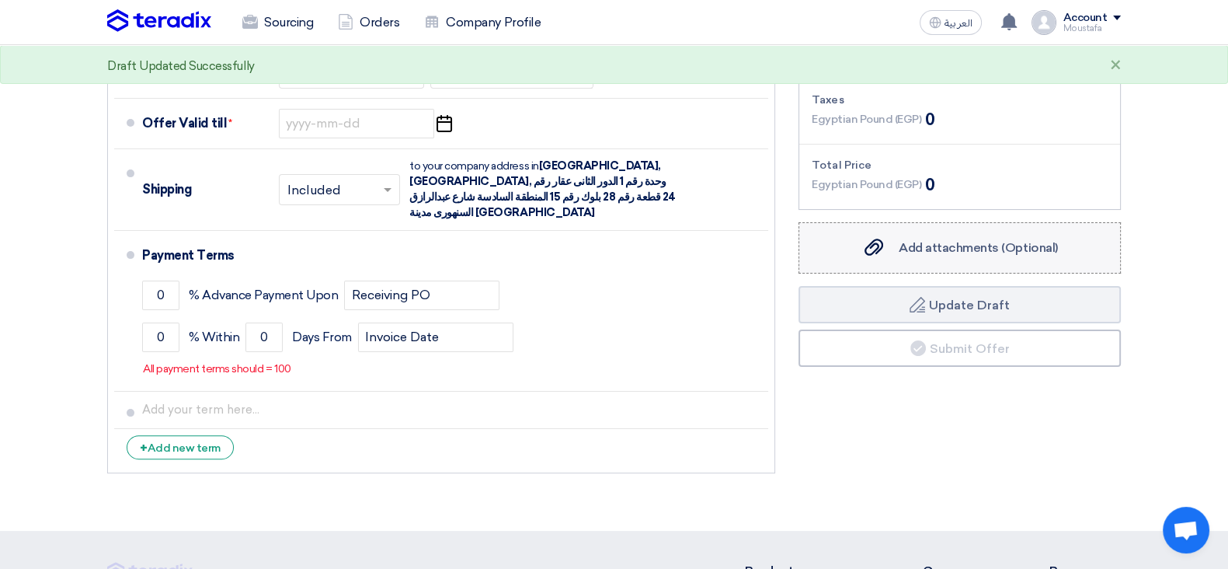
click at [973, 262] on label "Add attachments (Optional) Add attachments (Optional)" at bounding box center [960, 247] width 322 height 51
click at [0, 0] on input "Add attachments (Optional) Add attachments (Optional)" at bounding box center [0, 0] width 0 height 0
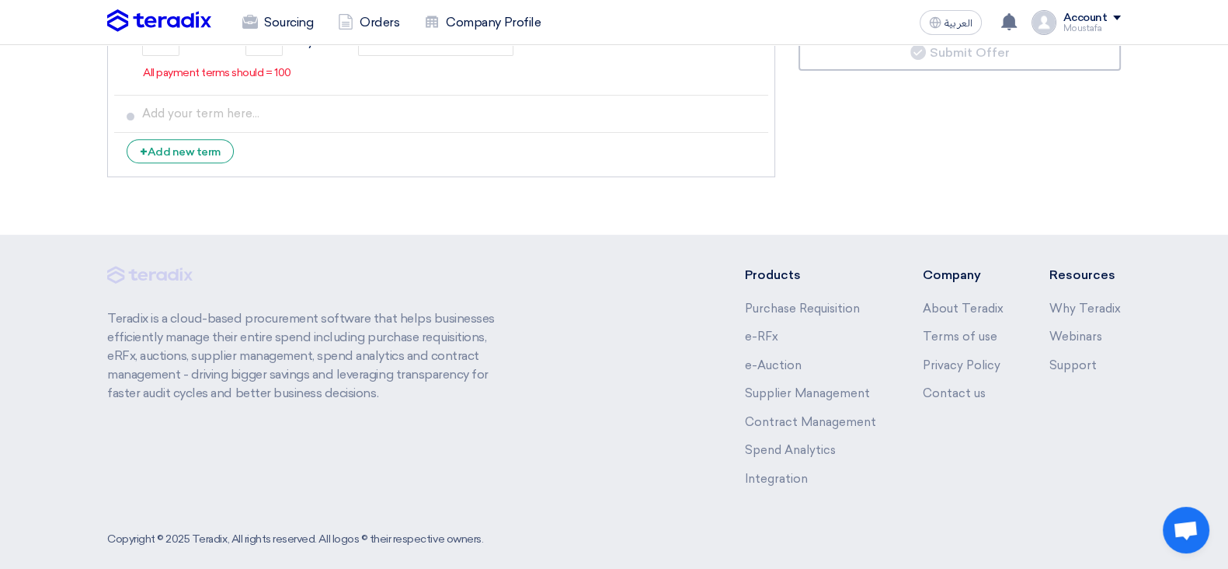
scroll to position [290, 0]
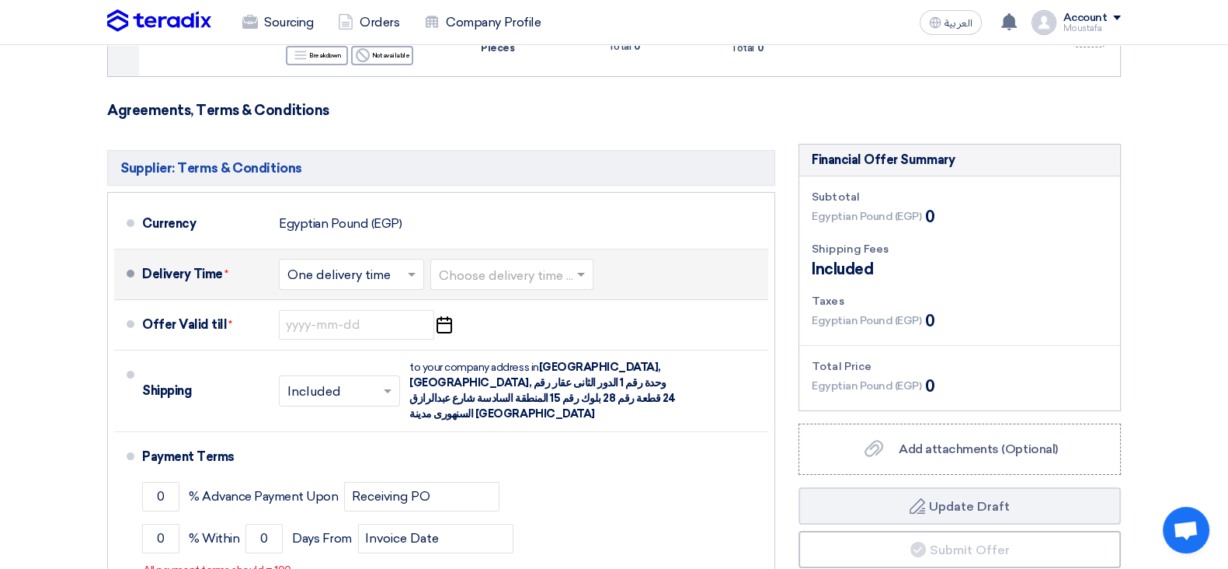
click at [485, 288] on div "Choose delivery time ... × One delivery time × Choose delivery time ..." at bounding box center [438, 274] width 318 height 37
click at [498, 277] on input "text" at bounding box center [513, 275] width 148 height 23
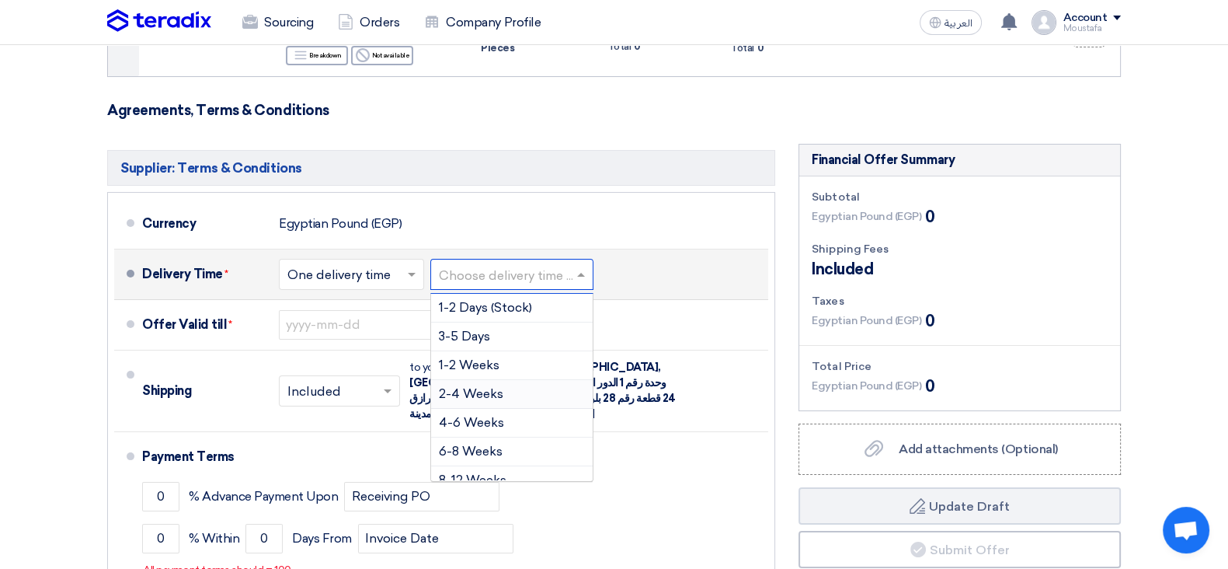
click at [521, 385] on div "2-4 Weeks" at bounding box center [512, 394] width 162 height 29
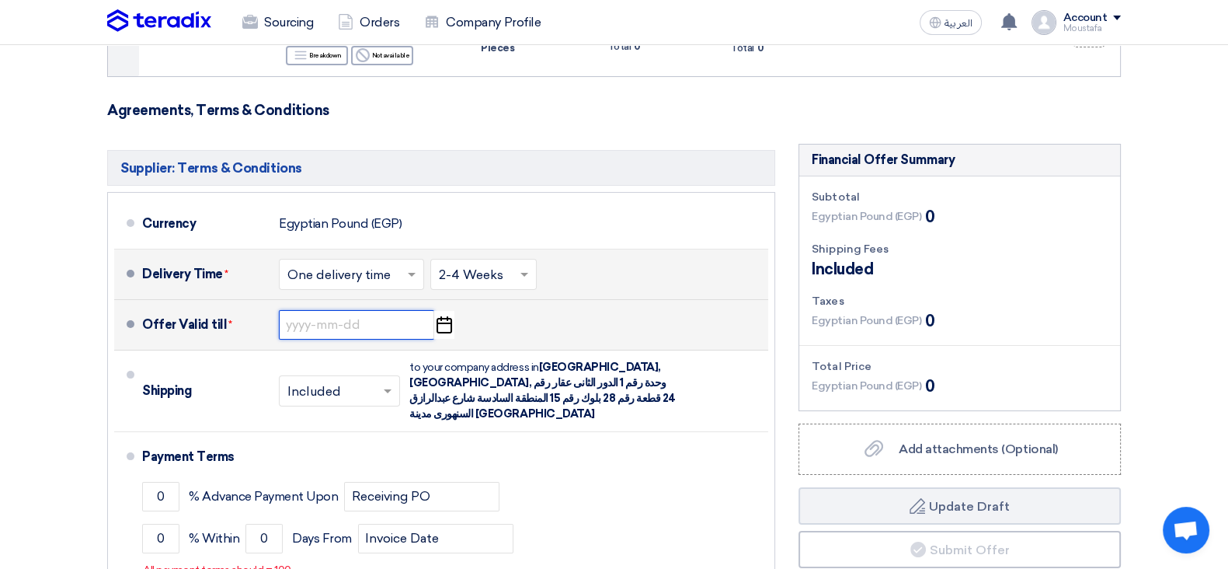
click at [312, 329] on input at bounding box center [356, 325] width 155 height 30
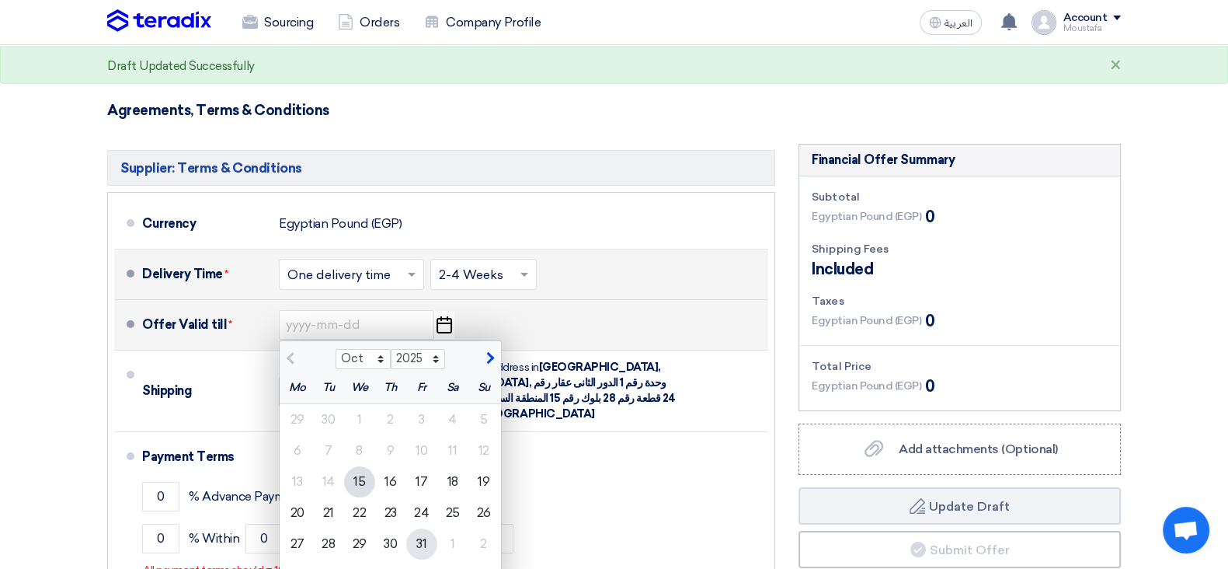
click at [426, 454] on div "31" at bounding box center [421, 543] width 31 height 31
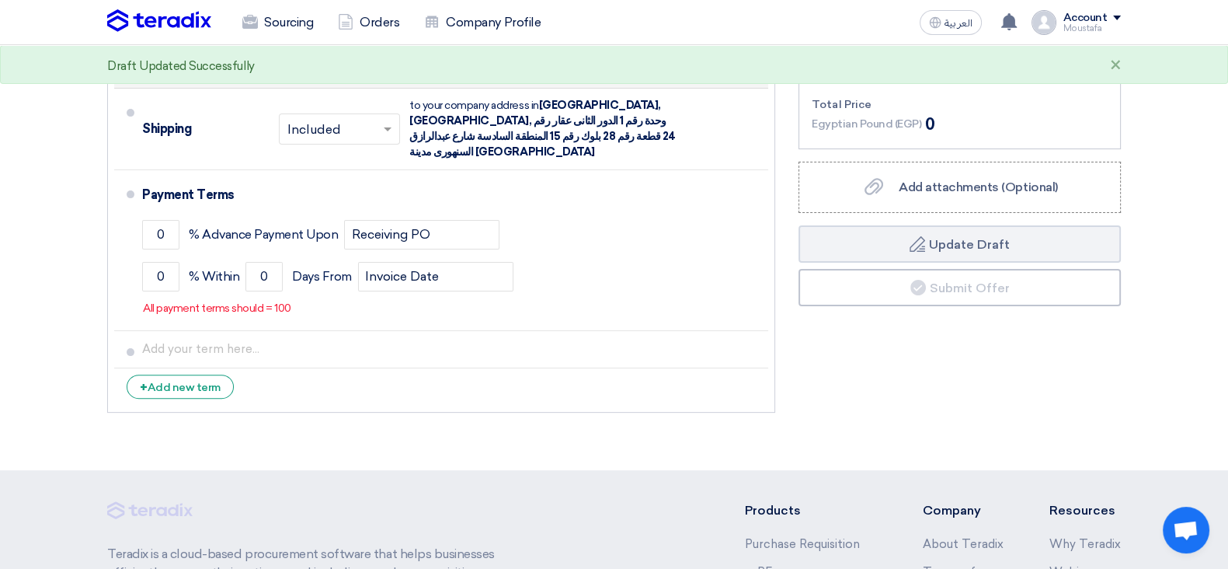
scroll to position [553, 0]
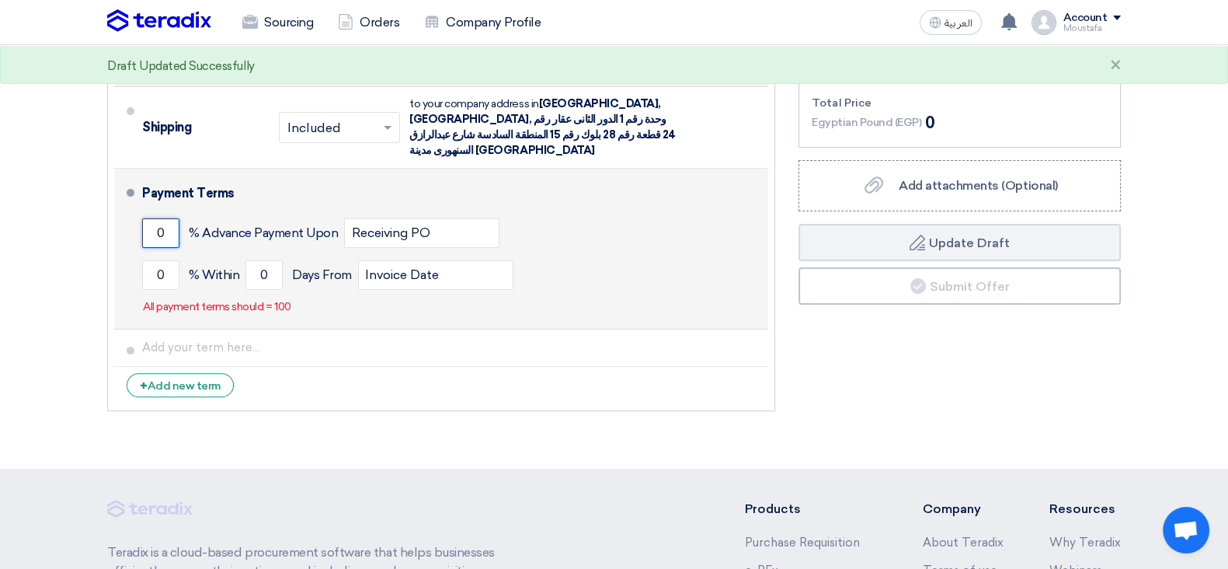
click at [147, 218] on input "0" at bounding box center [160, 233] width 37 height 30
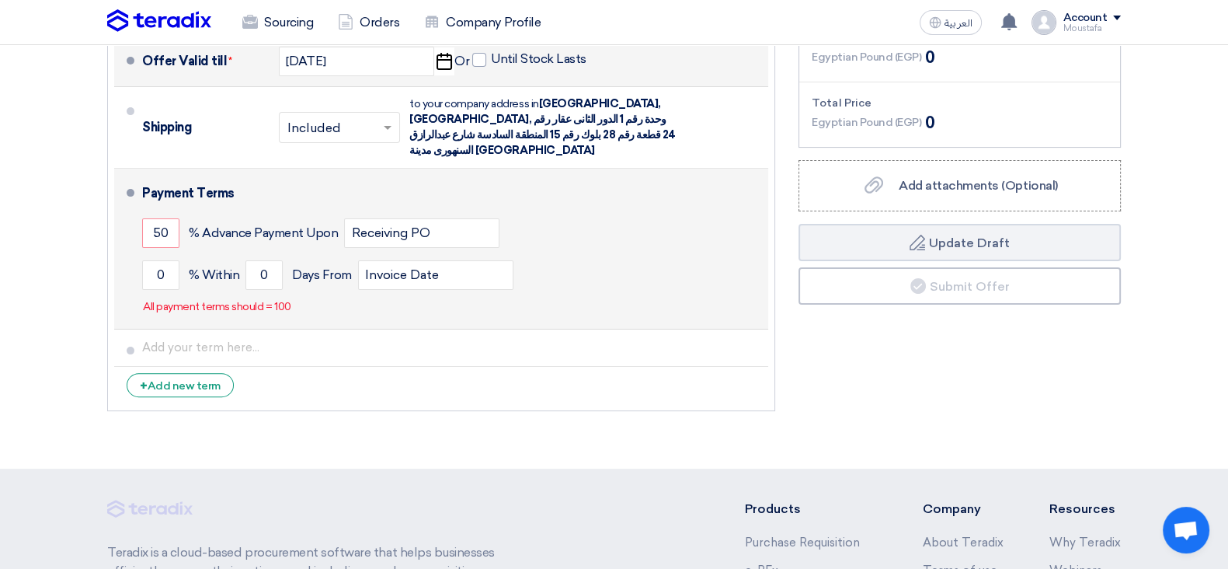
click at [162, 275] on div "0 % [DATE] From Invoice Date" at bounding box center [452, 275] width 620 height 42
click at [167, 262] on input "0" at bounding box center [160, 275] width 37 height 30
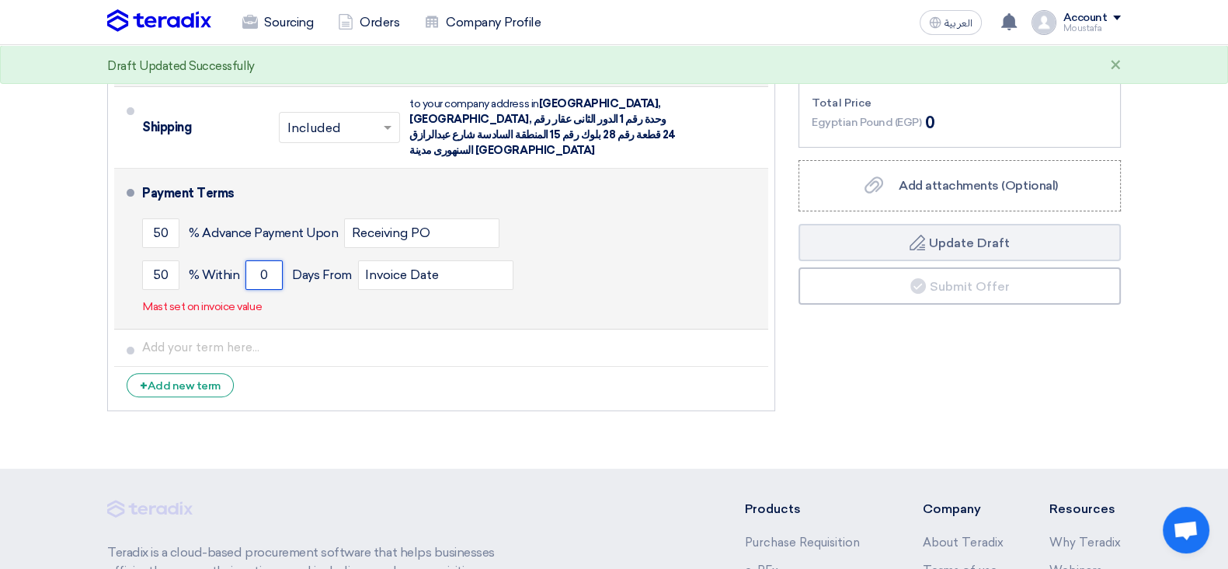
click at [270, 260] on input "0" at bounding box center [263, 275] width 37 height 30
click at [264, 260] on input "0" at bounding box center [263, 275] width 37 height 30
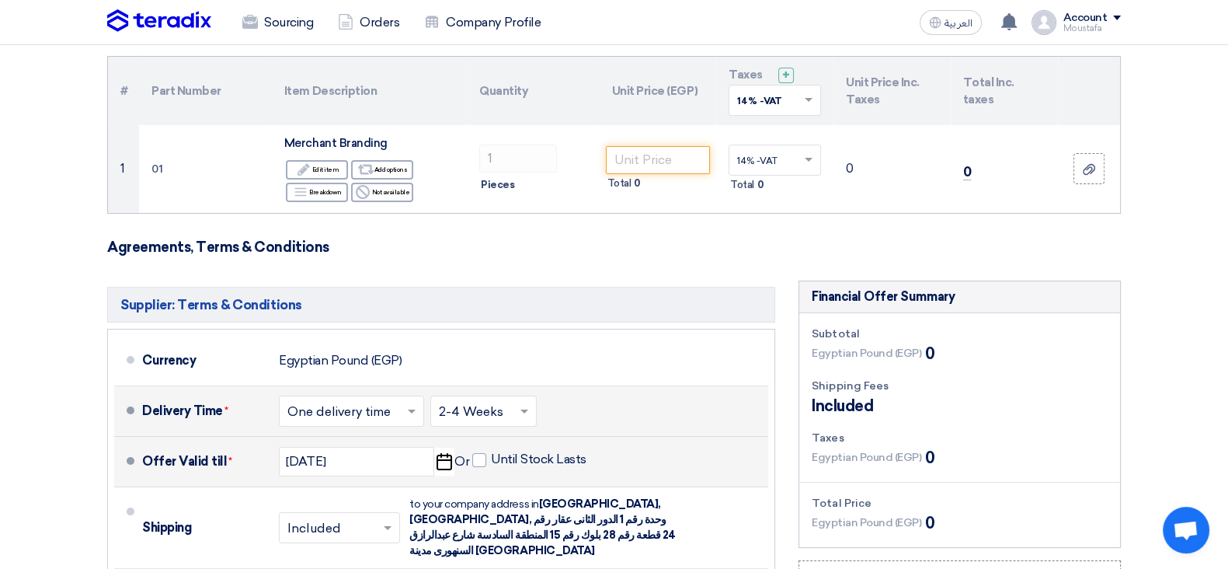
scroll to position [411, 0]
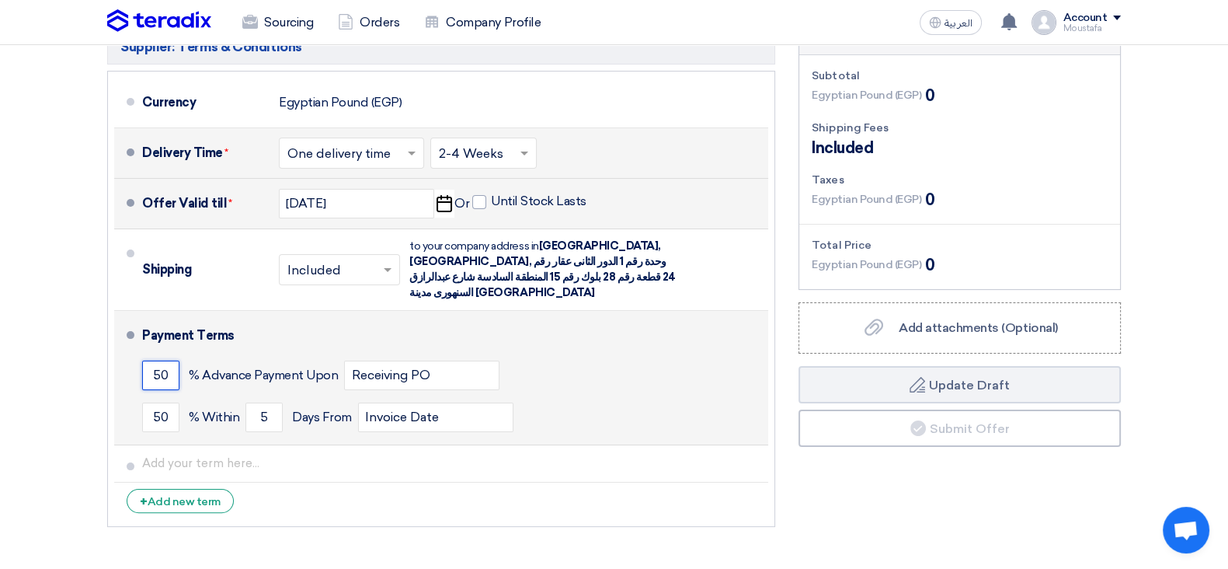
click at [175, 367] on input "50" at bounding box center [160, 375] width 37 height 30
drag, startPoint x: 173, startPoint y: 366, endPoint x: 151, endPoint y: 360, distance: 23.2
click at [151, 360] on input "50" at bounding box center [160, 375] width 37 height 30
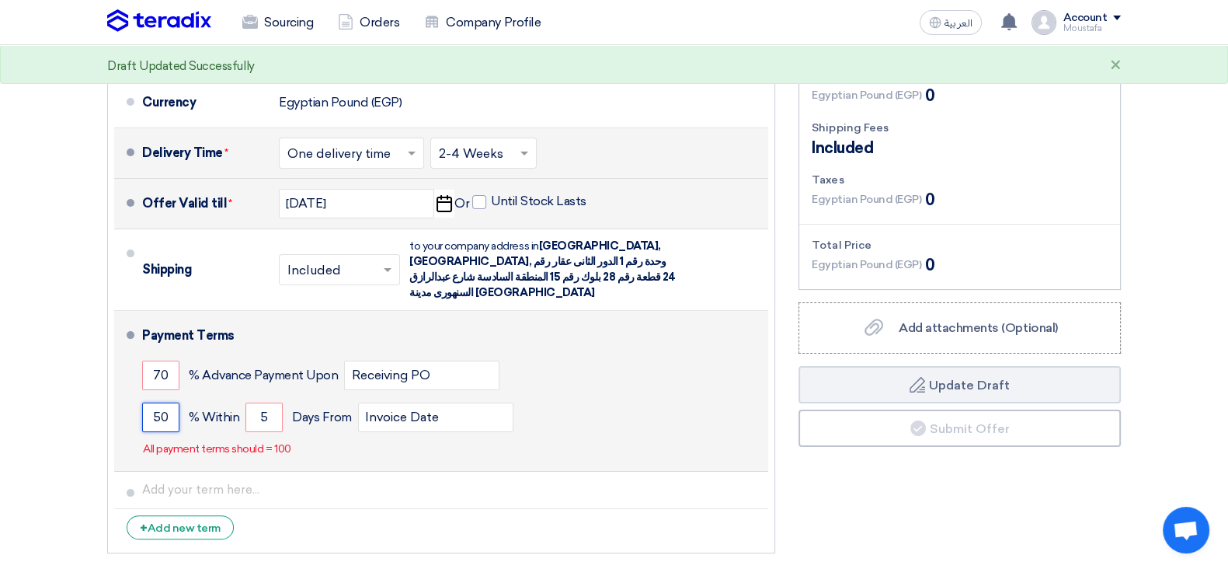
click at [161, 402] on input "50" at bounding box center [160, 417] width 37 height 30
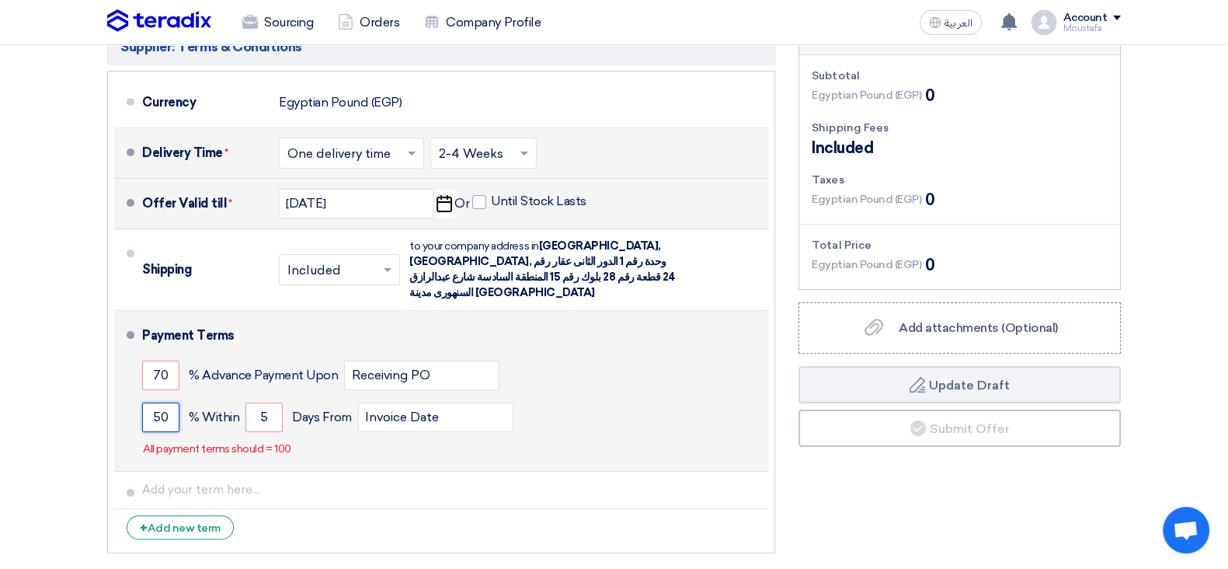
click at [163, 402] on input "50" at bounding box center [160, 417] width 37 height 30
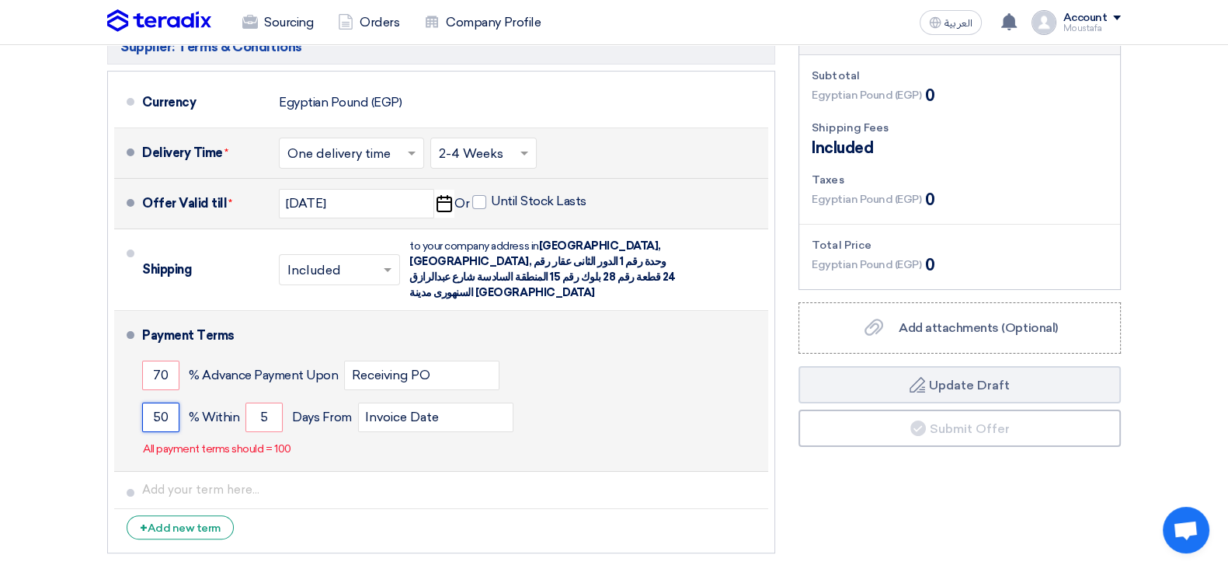
click at [163, 402] on input "50" at bounding box center [160, 417] width 37 height 30
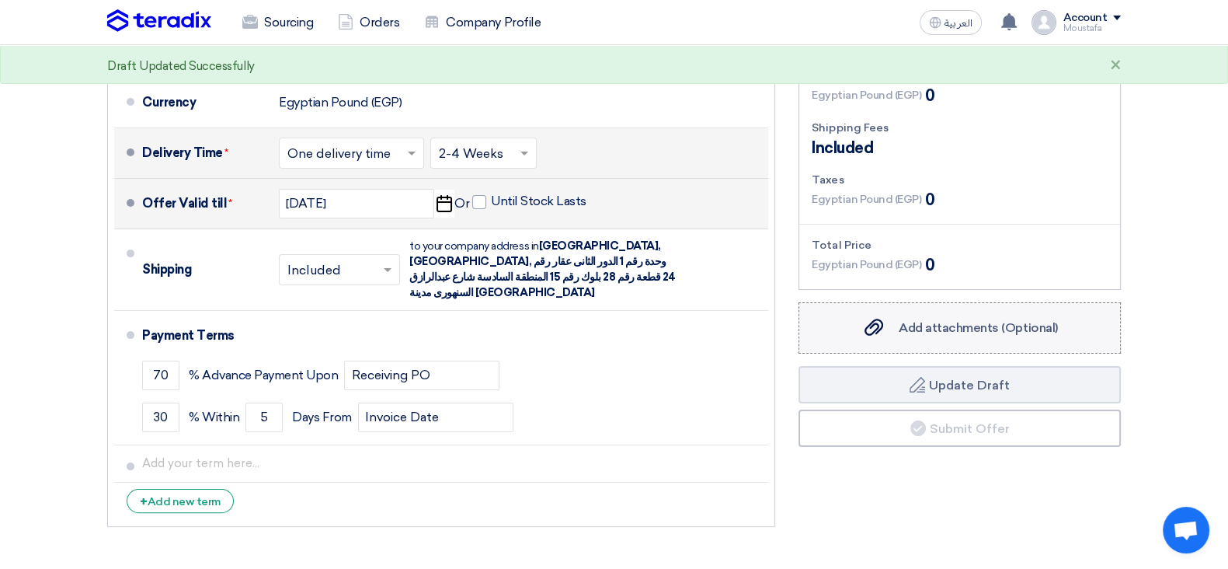
click at [948, 310] on label "Add attachments (Optional) Add attachments (Optional)" at bounding box center [960, 327] width 322 height 51
click at [0, 0] on input "Add attachments (Optional) Add attachments (Optional)" at bounding box center [0, 0] width 0 height 0
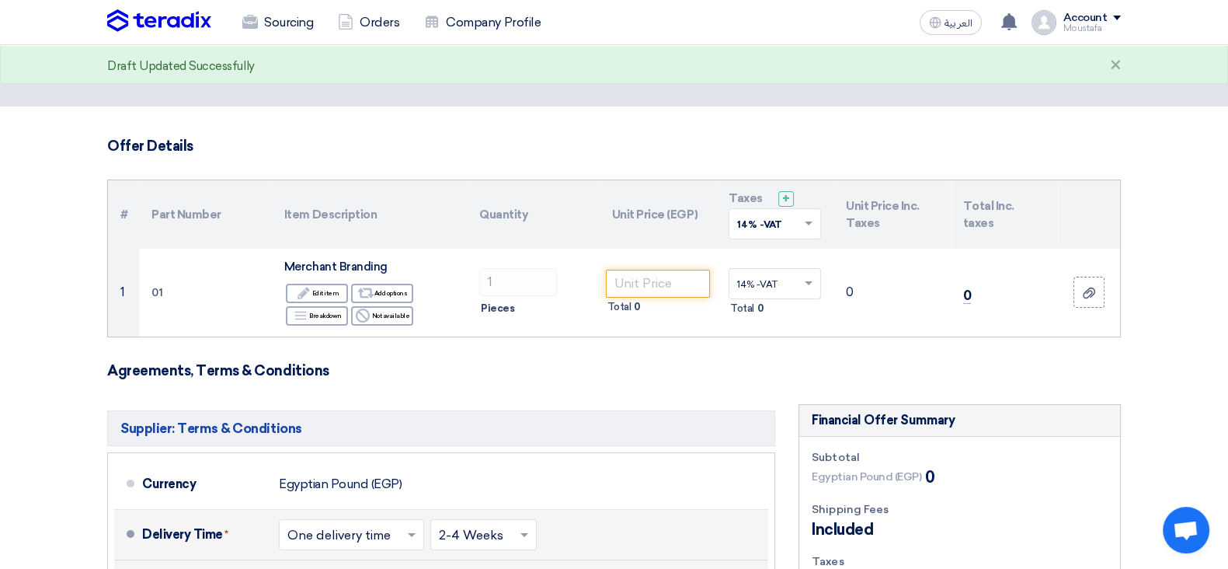
scroll to position [0, 0]
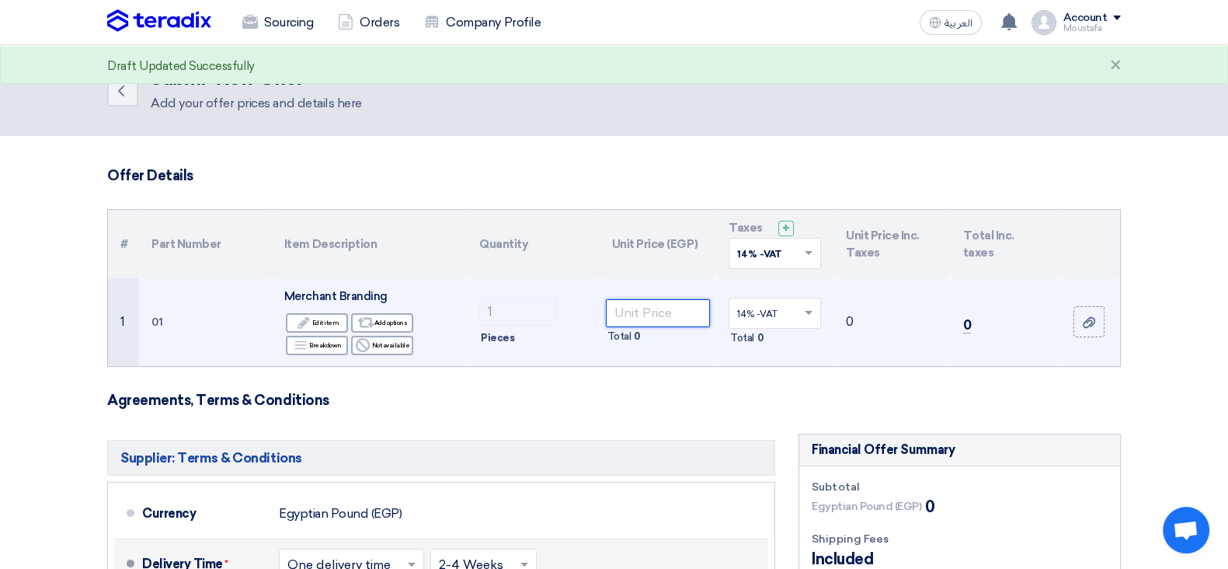
click at [630, 303] on input "number" at bounding box center [658, 313] width 105 height 28
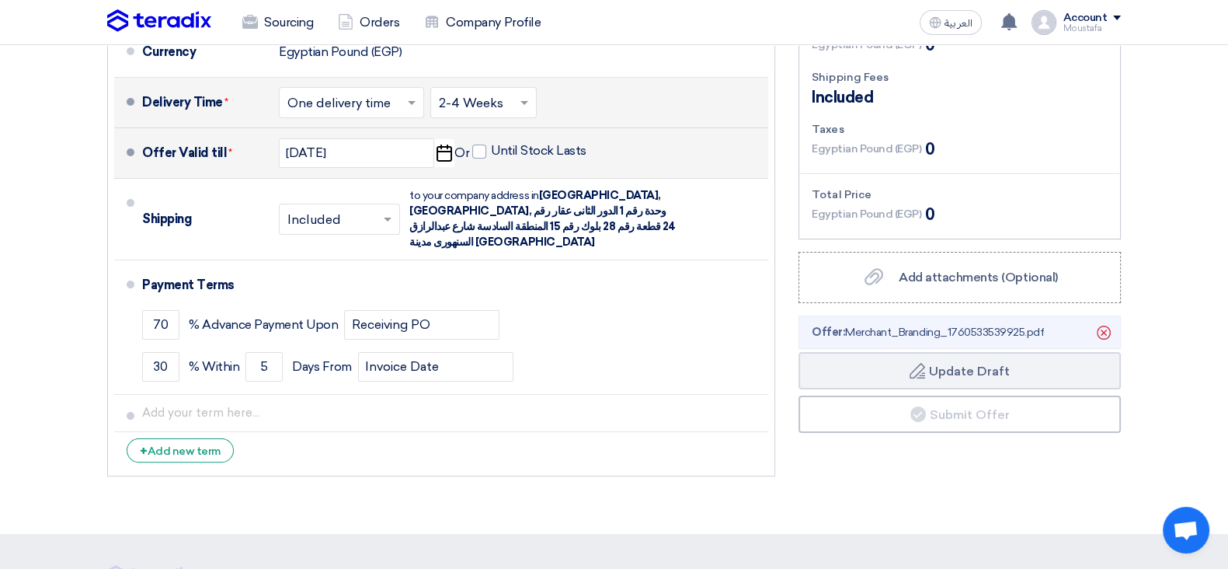
scroll to position [486, 0]
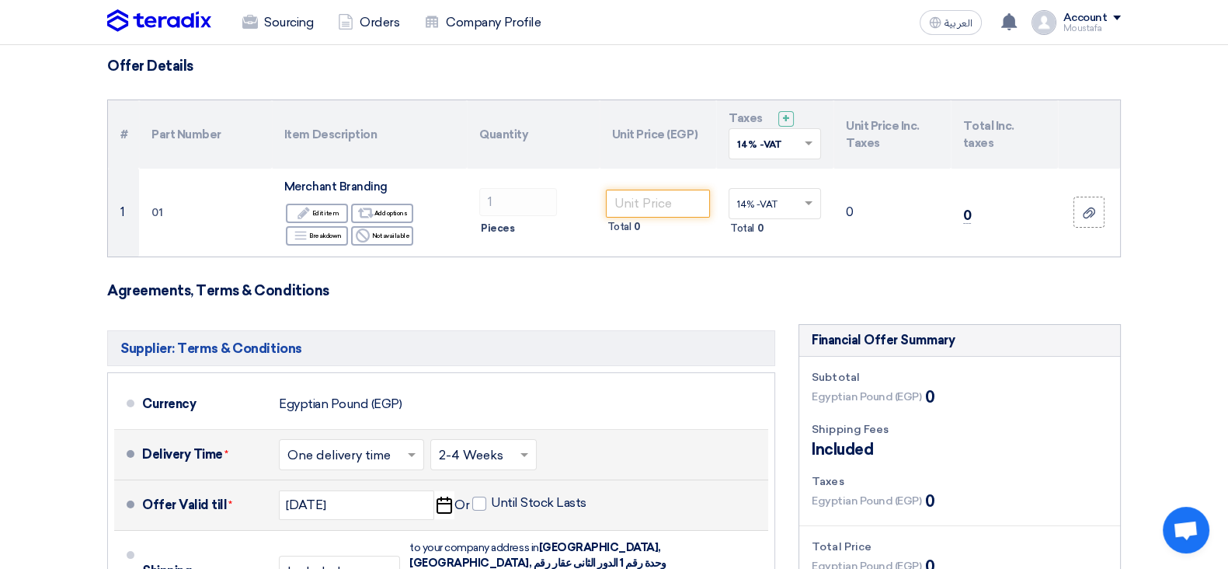
drag, startPoint x: 1217, startPoint y: 148, endPoint x: 1186, endPoint y: 19, distance: 133.6
drag, startPoint x: 1147, startPoint y: 171, endPoint x: 1186, endPoint y: 148, distance: 45.3
click at [994, 169] on section "Offer Details # Part Number Item Description Quantity Unit Price (EGP) Taxes + …" at bounding box center [614, 455] width 1228 height 859
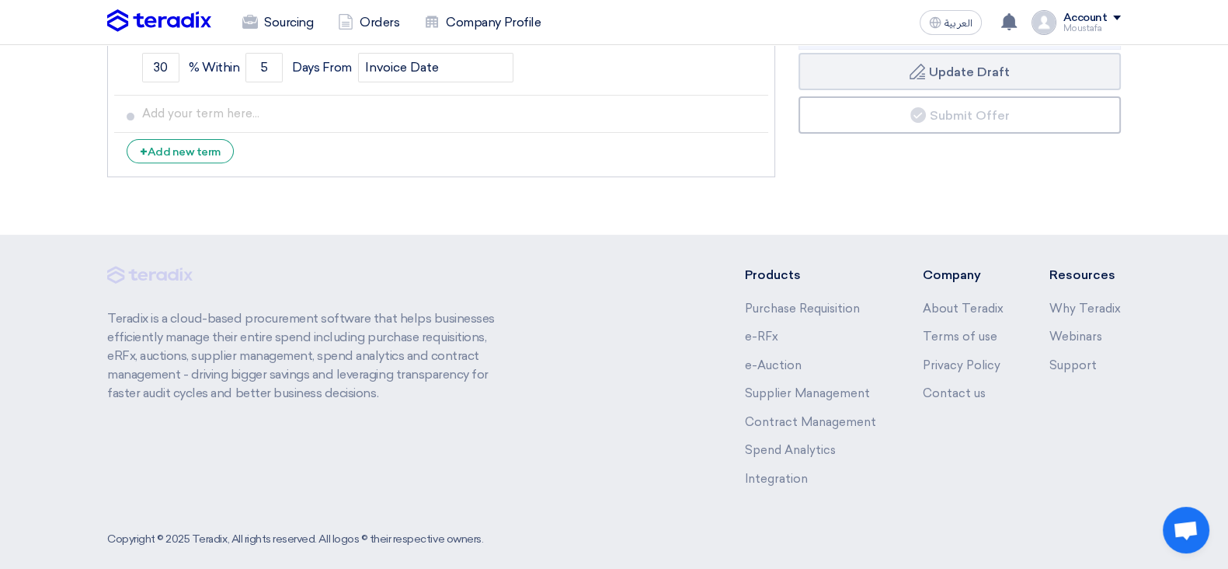
scroll to position [760, 0]
drag, startPoint x: 365, startPoint y: 260, endPoint x: 414, endPoint y: 211, distance: 69.2
click at [369, 266] on div "Teradix is a cloud-based procurement software that helps businesses efficiently…" at bounding box center [310, 388] width 406 height 245
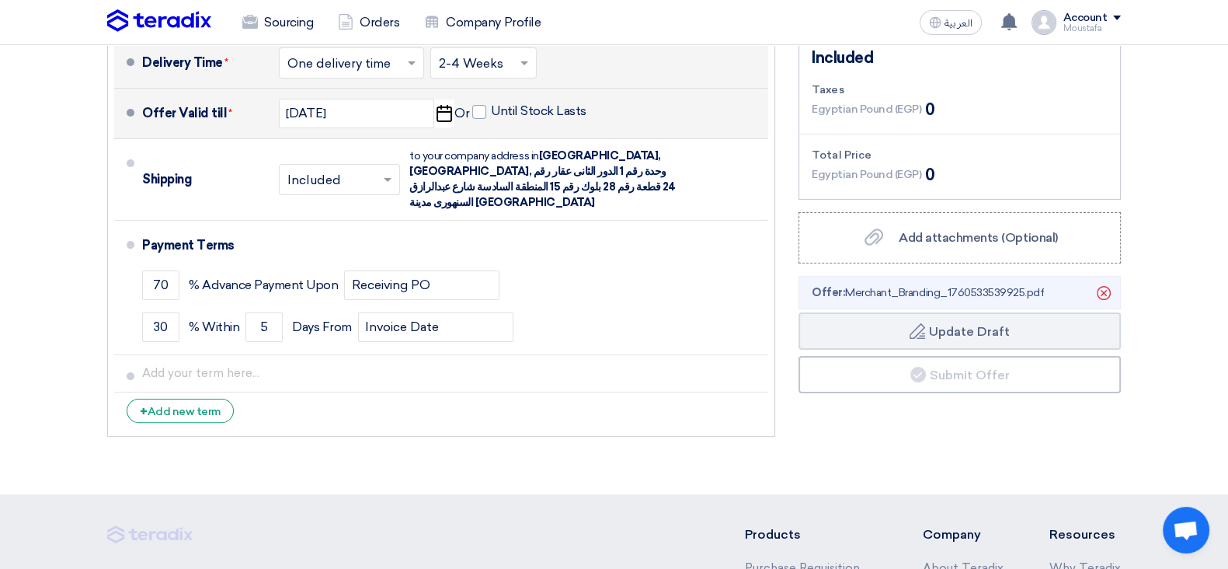
scroll to position [0, 0]
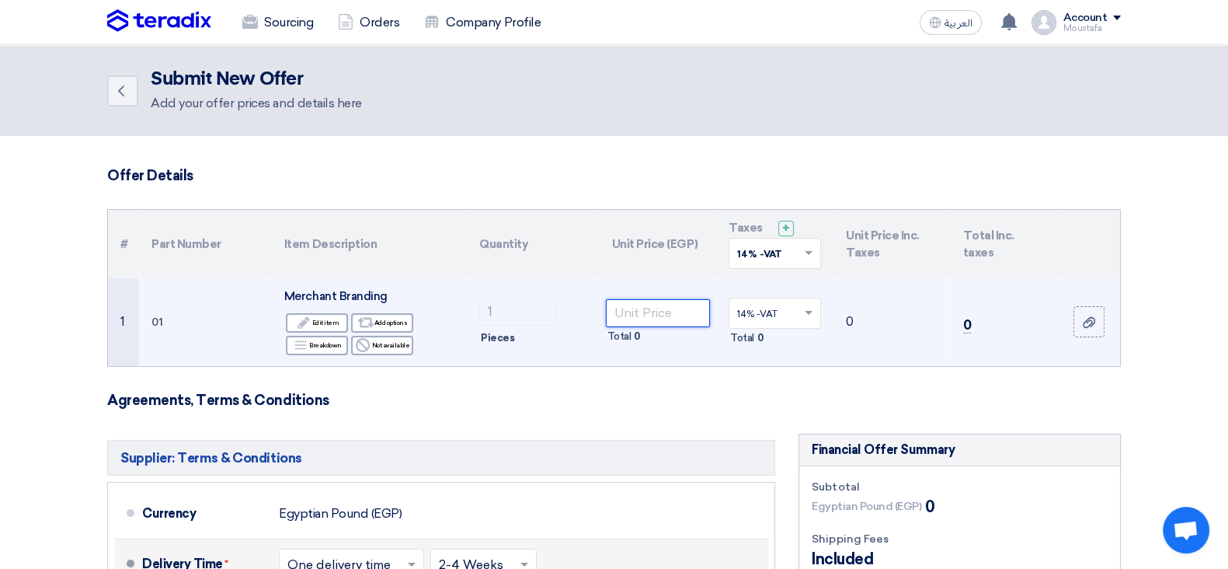
click at [660, 309] on input "number" at bounding box center [658, 313] width 105 height 28
click at [647, 308] on input "number" at bounding box center [658, 313] width 105 height 28
paste input "951115"
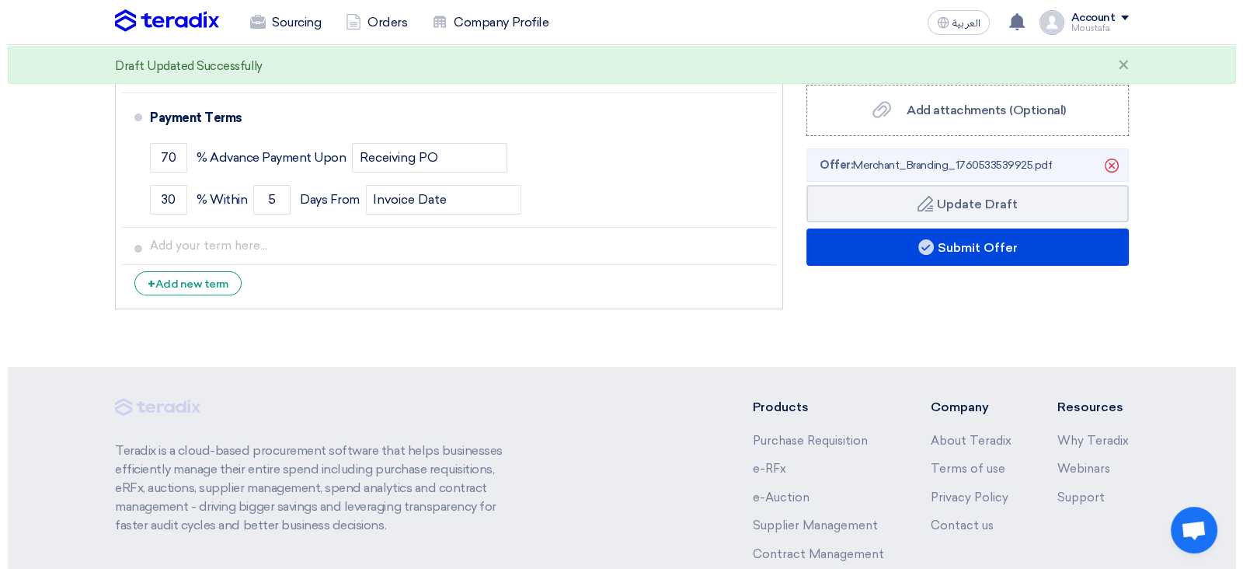
scroll to position [621, 0]
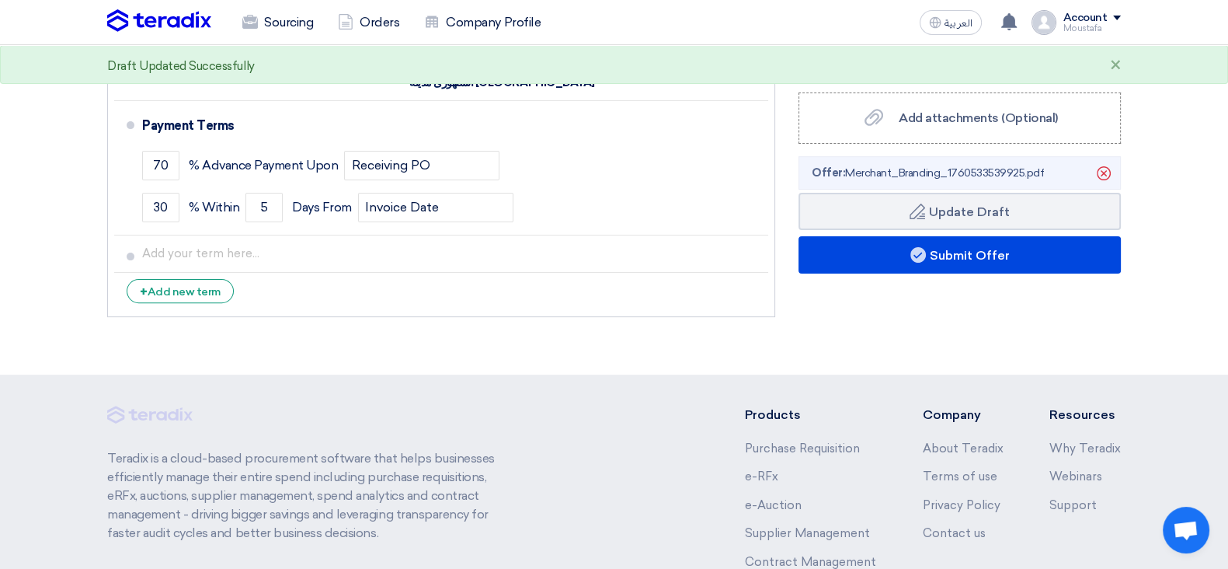
click at [994, 227] on div "Financial Offer Summary Subtotal Egyptian Pound (EGP) 951,115 Shipping Fees" at bounding box center [960, 69] width 346 height 512
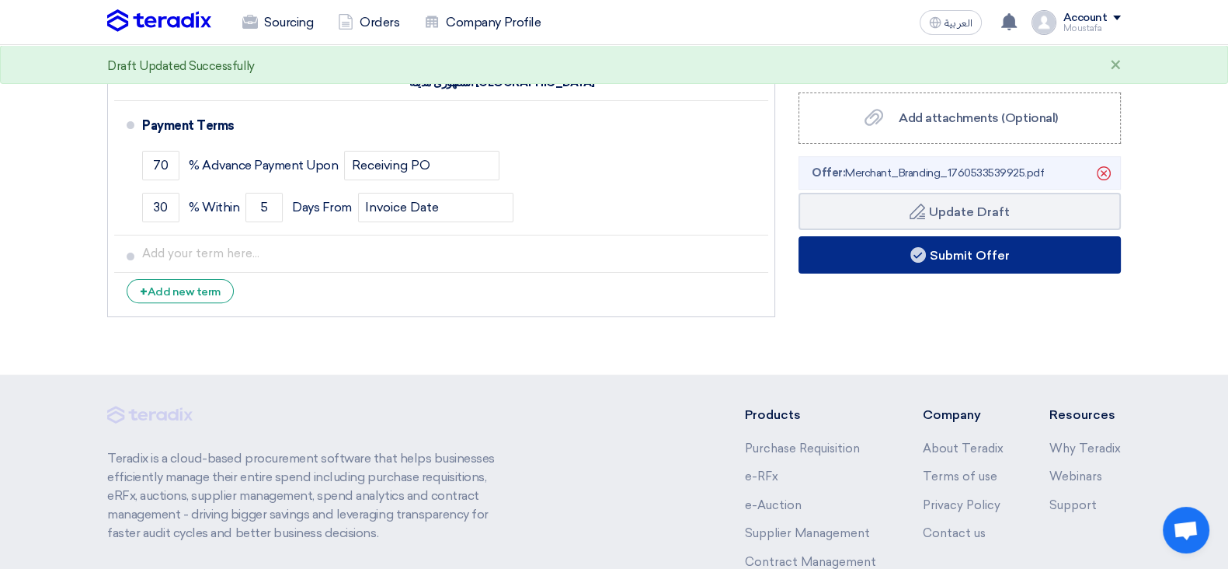
click at [980, 254] on button "Submit Offer" at bounding box center [960, 254] width 322 height 37
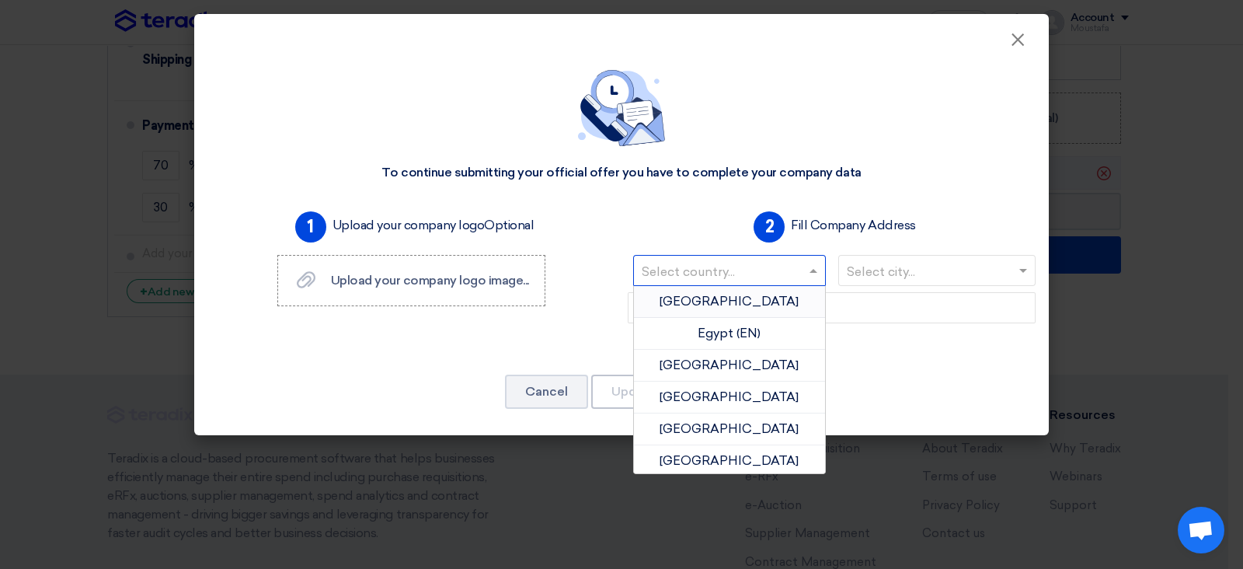
click at [719, 263] on input "text" at bounding box center [722, 272] width 160 height 26
click at [741, 291] on div "[GEOGRAPHIC_DATA]" at bounding box center [729, 302] width 191 height 32
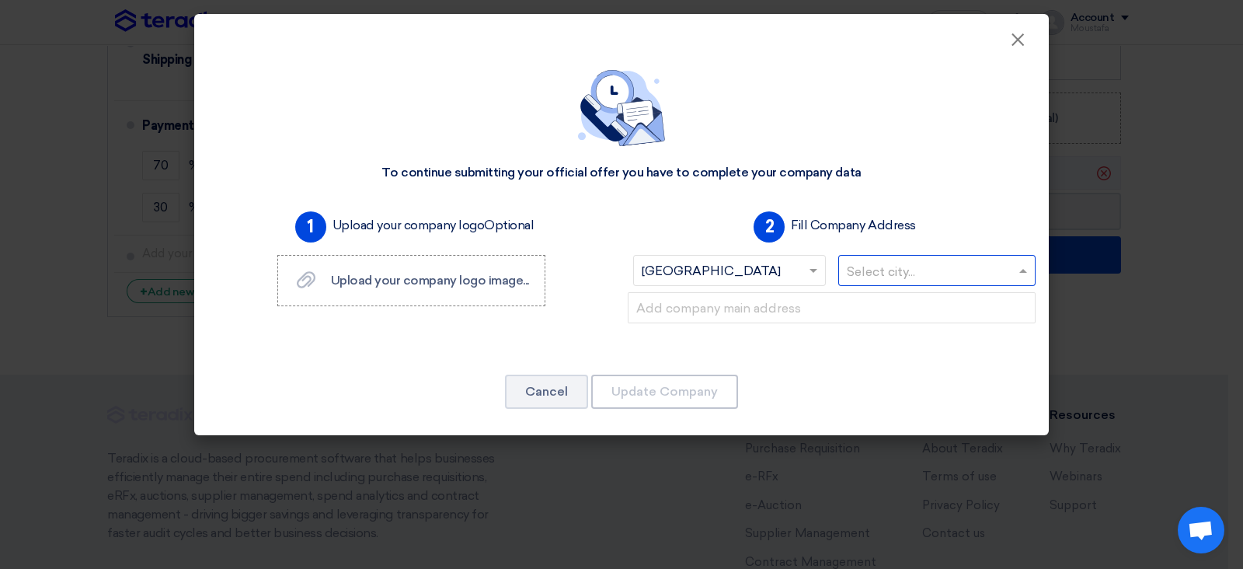
click at [872, 270] on input "text" at bounding box center [929, 272] width 165 height 26
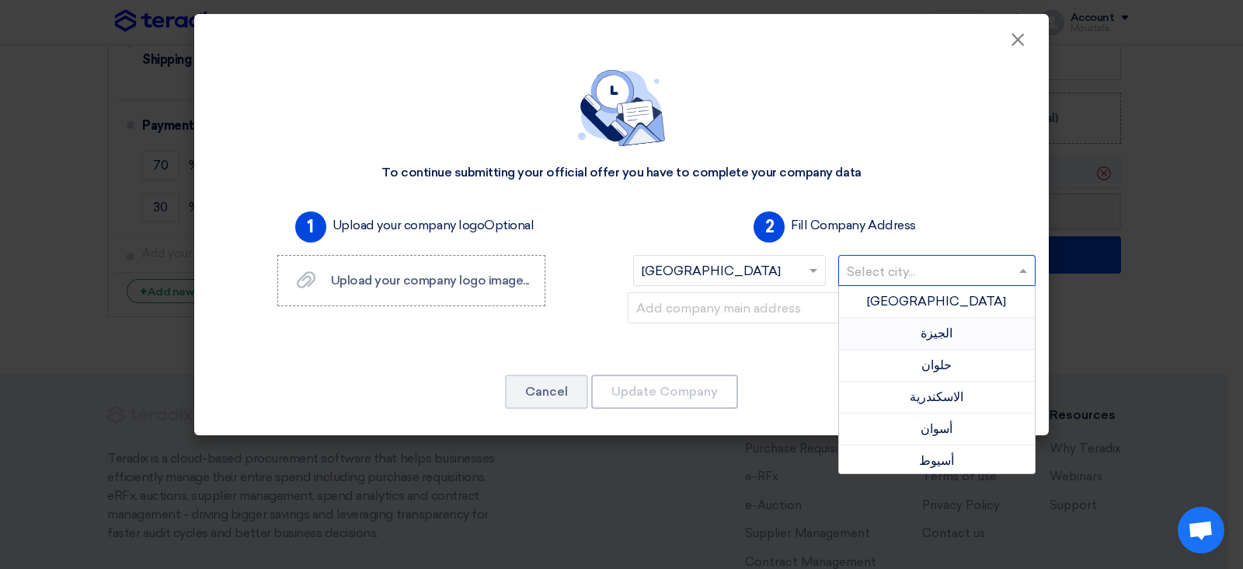
click at [907, 322] on div "الجيزة" at bounding box center [937, 334] width 197 height 32
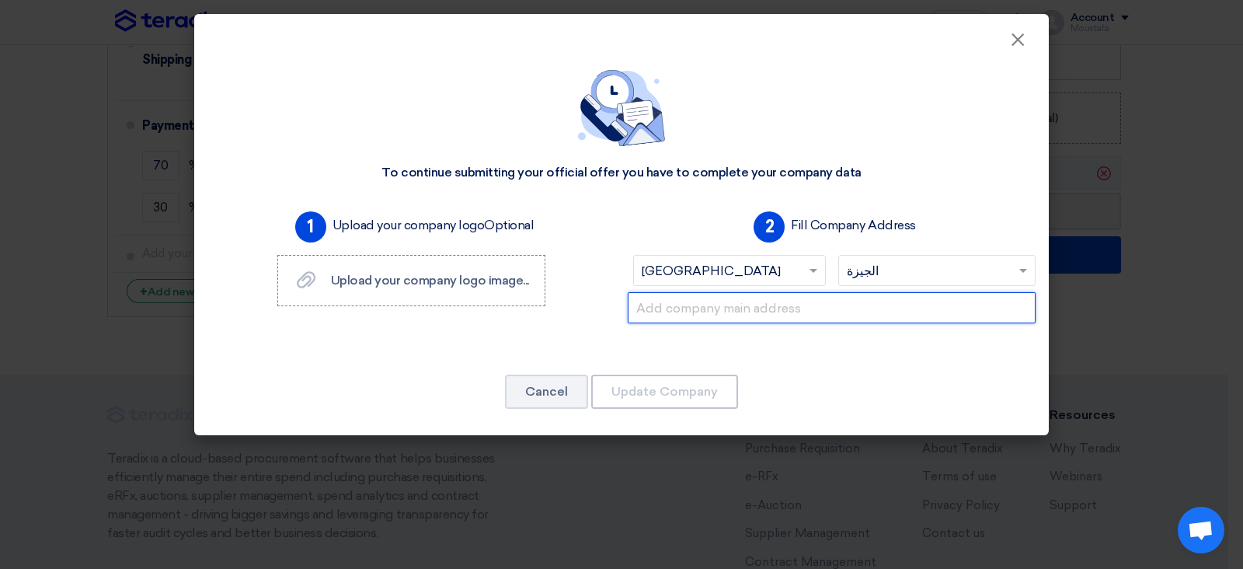
click at [886, 304] on input "text" at bounding box center [832, 307] width 408 height 31
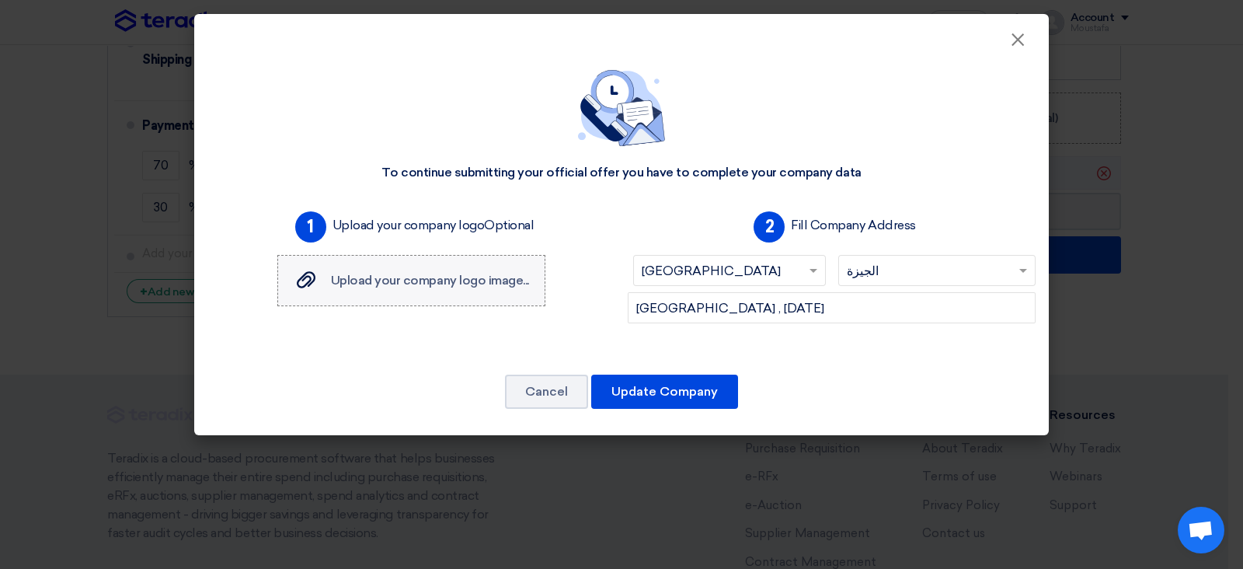
click at [412, 277] on span "Upload your company logo image..." at bounding box center [430, 280] width 198 height 15
click at [0, 0] on input "Upload your company logo image... Upload your company logo image..." at bounding box center [0, 0] width 0 height 0
click at [473, 277] on span "Upload your company logo image..." at bounding box center [430, 280] width 198 height 15
click at [0, 0] on input "Upload your company logo image... Upload your company logo image..." at bounding box center [0, 0] width 0 height 0
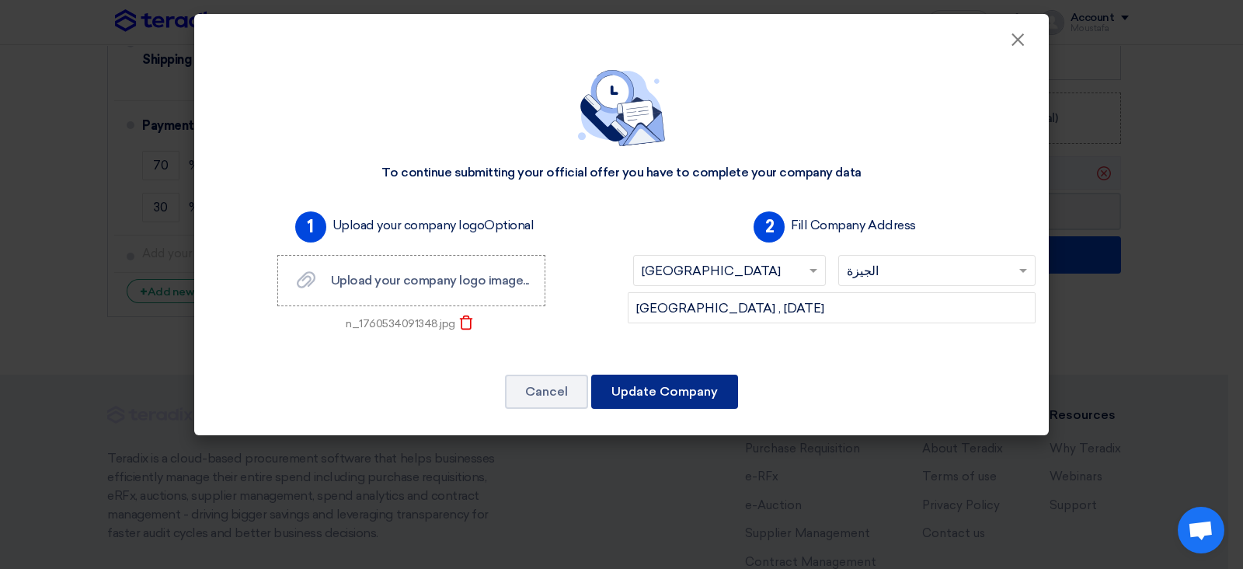
click at [702, 383] on button "Update Company" at bounding box center [664, 391] width 147 height 34
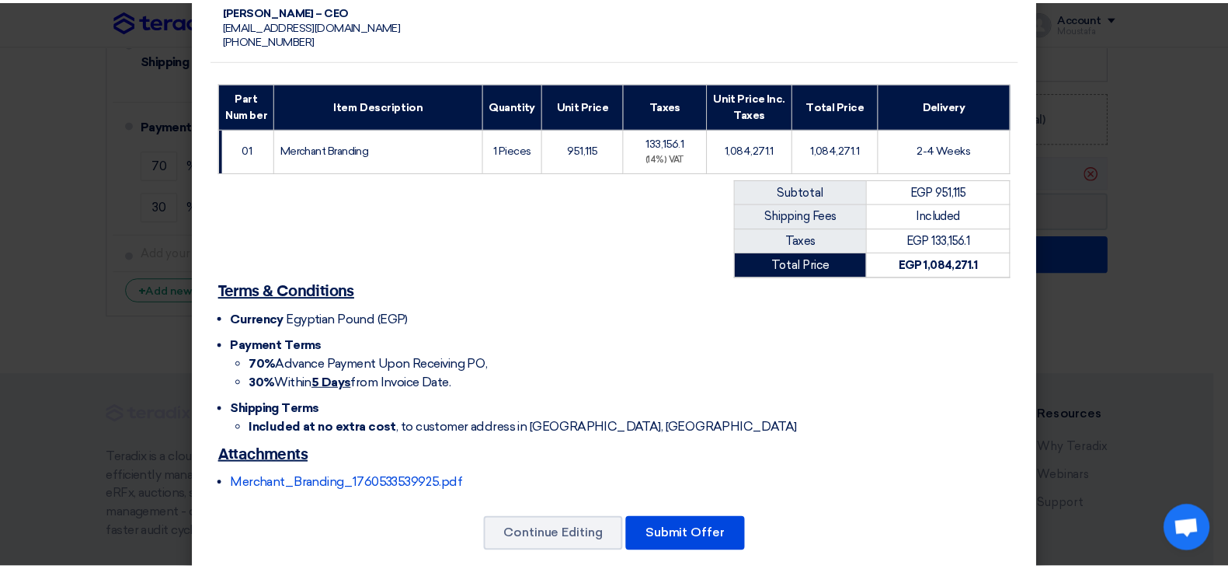
scroll to position [225, 0]
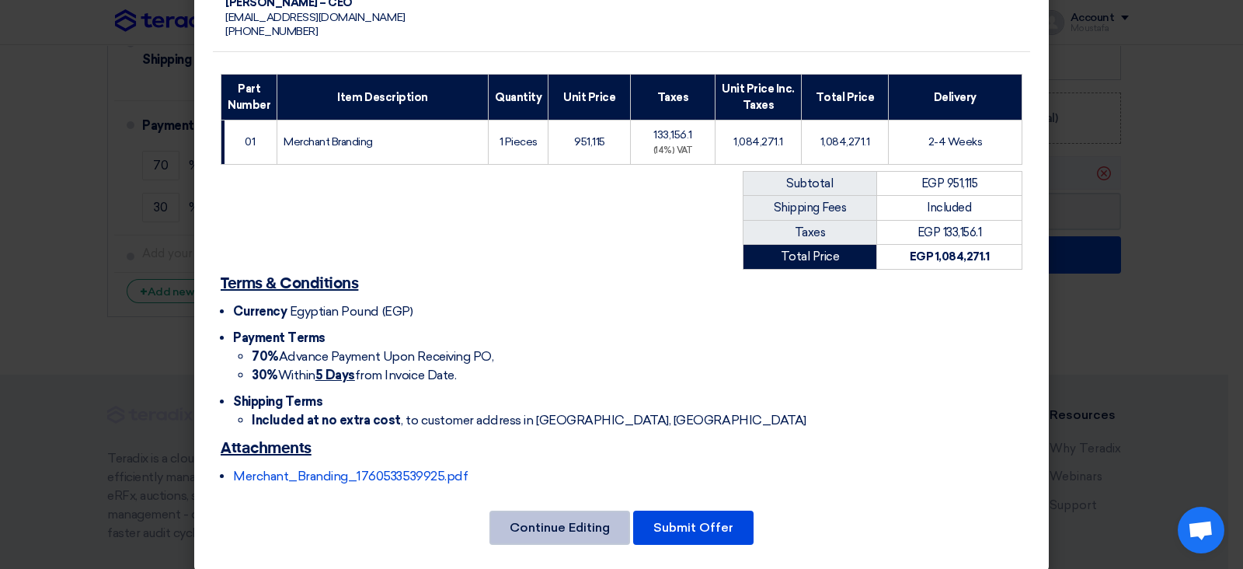
click at [570, 454] on button "Continue Editing" at bounding box center [559, 527] width 141 height 34
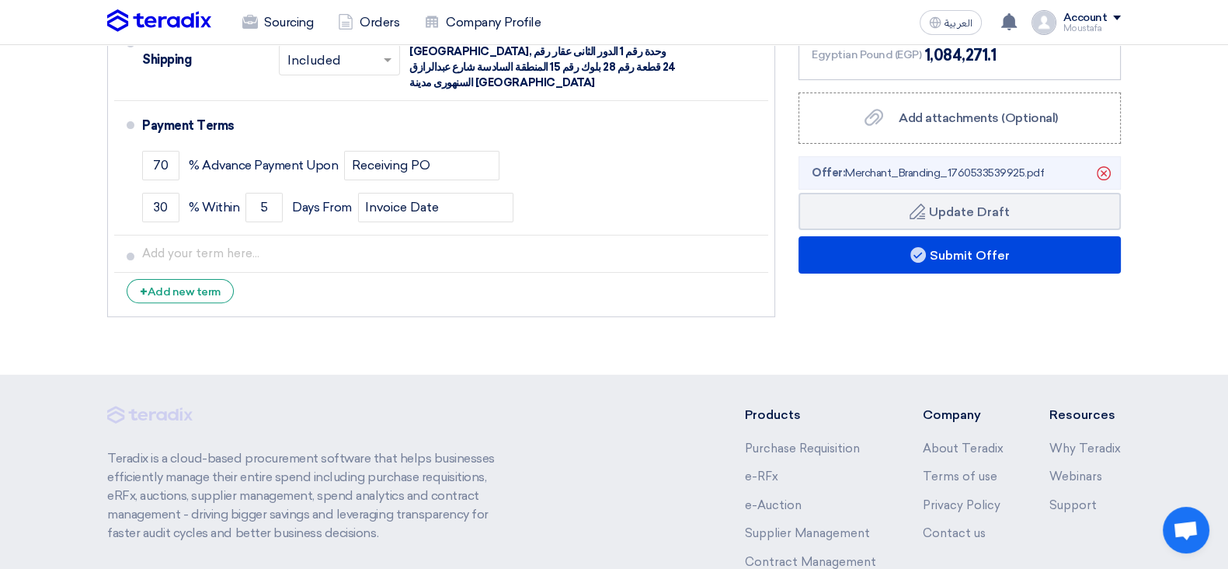
scroll to position [0, 0]
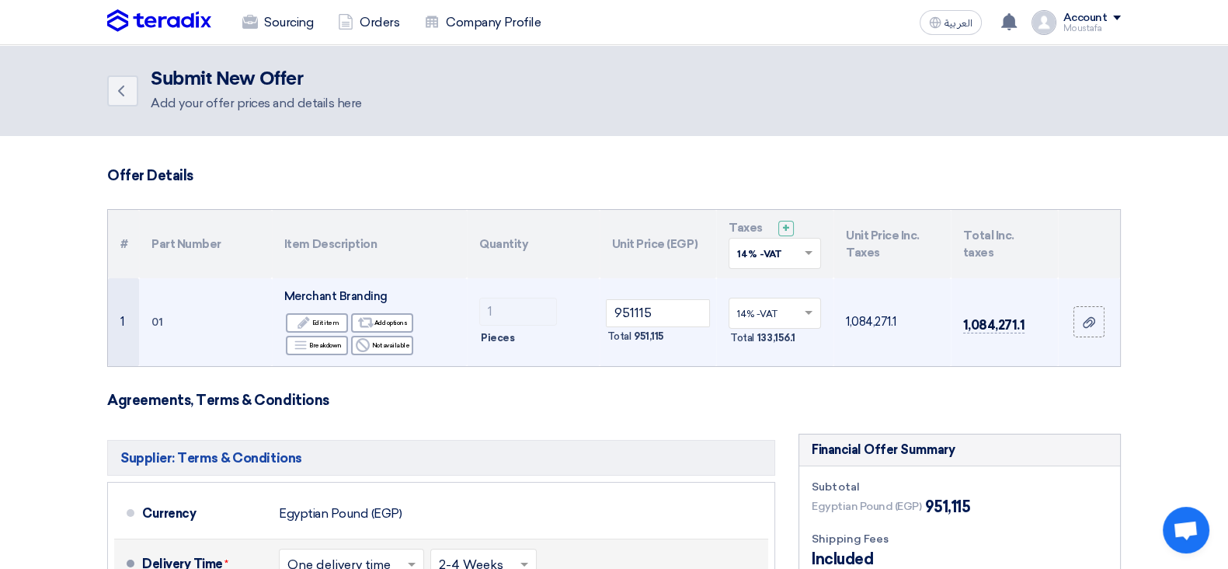
click at [435, 331] on div "Edit Edit item Alternative Add options Breakdown Breakdown Reject" at bounding box center [369, 334] width 170 height 45
click at [471, 325] on td "1 Pieces" at bounding box center [533, 322] width 133 height 88
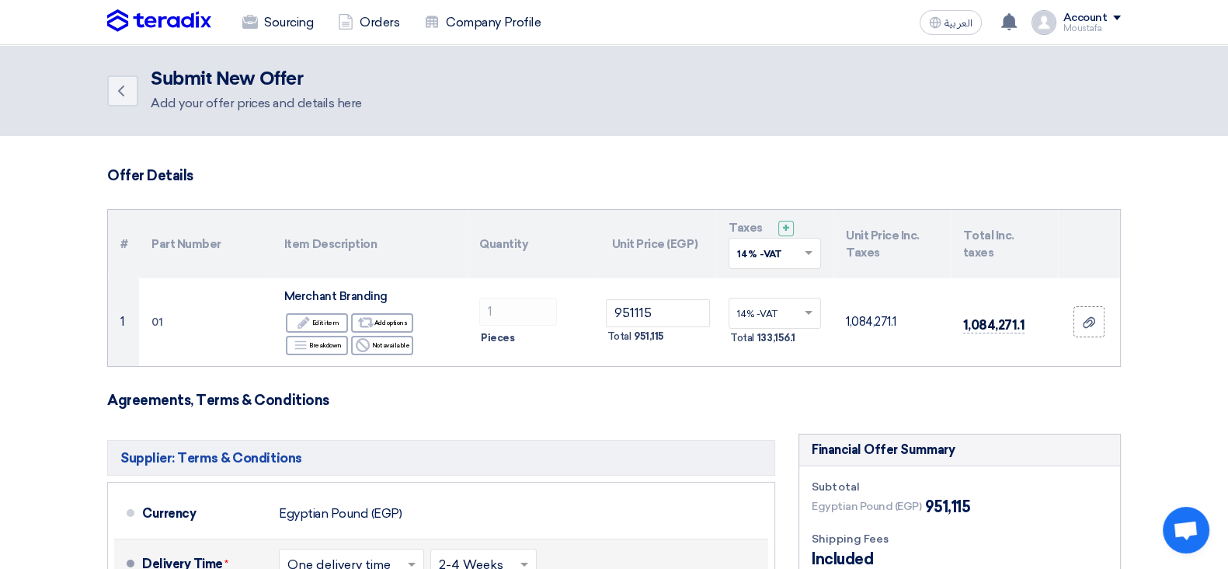
click at [629, 256] on th "Unit Price (EGP)" at bounding box center [658, 244] width 117 height 68
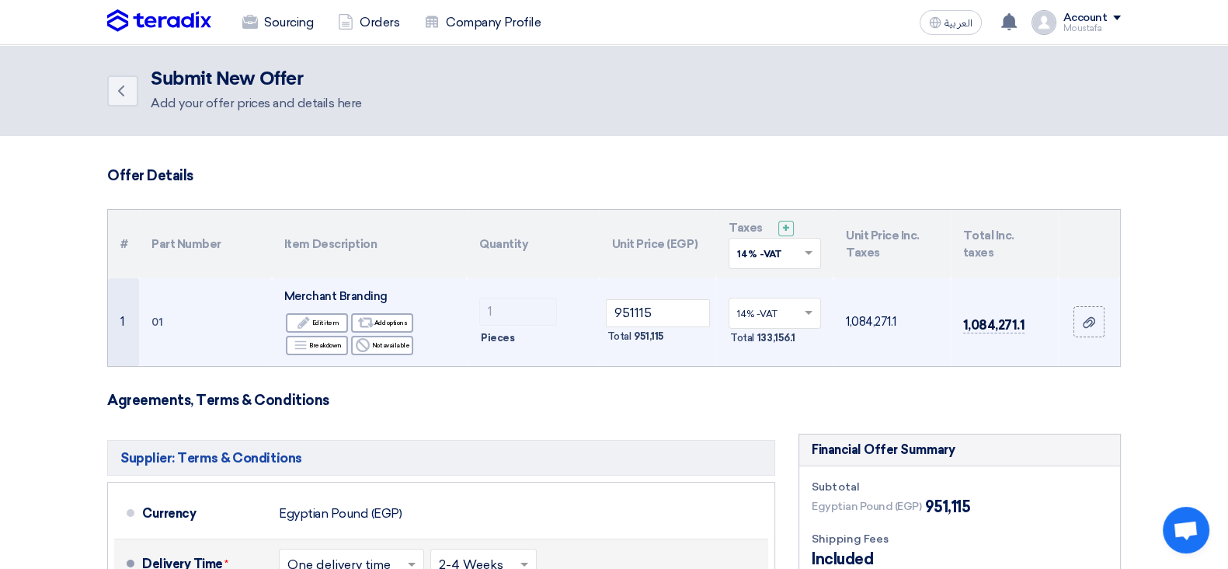
click at [579, 331] on div "Pieces" at bounding box center [533, 338] width 108 height 19
click at [301, 322] on icon "Edit" at bounding box center [304, 322] width 14 height 14
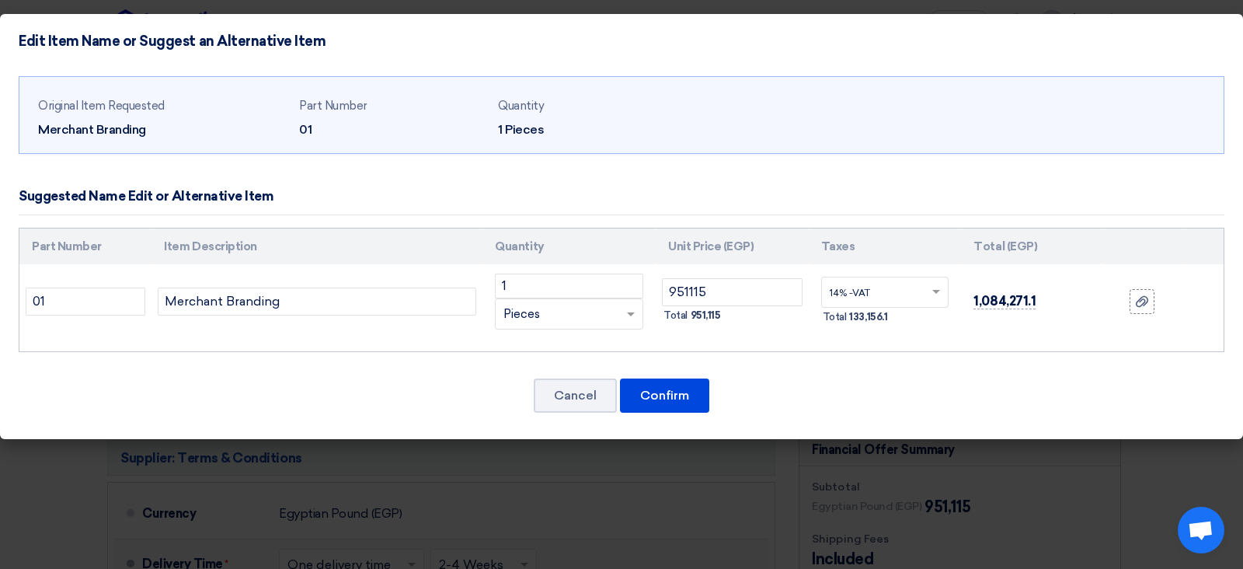
click at [532, 300] on div "RFQ_STEP1.ITEMS.2.TYPE_PLACEHOLDER × Pieces" at bounding box center [569, 313] width 148 height 31
click at [529, 291] on input "1" at bounding box center [569, 285] width 148 height 25
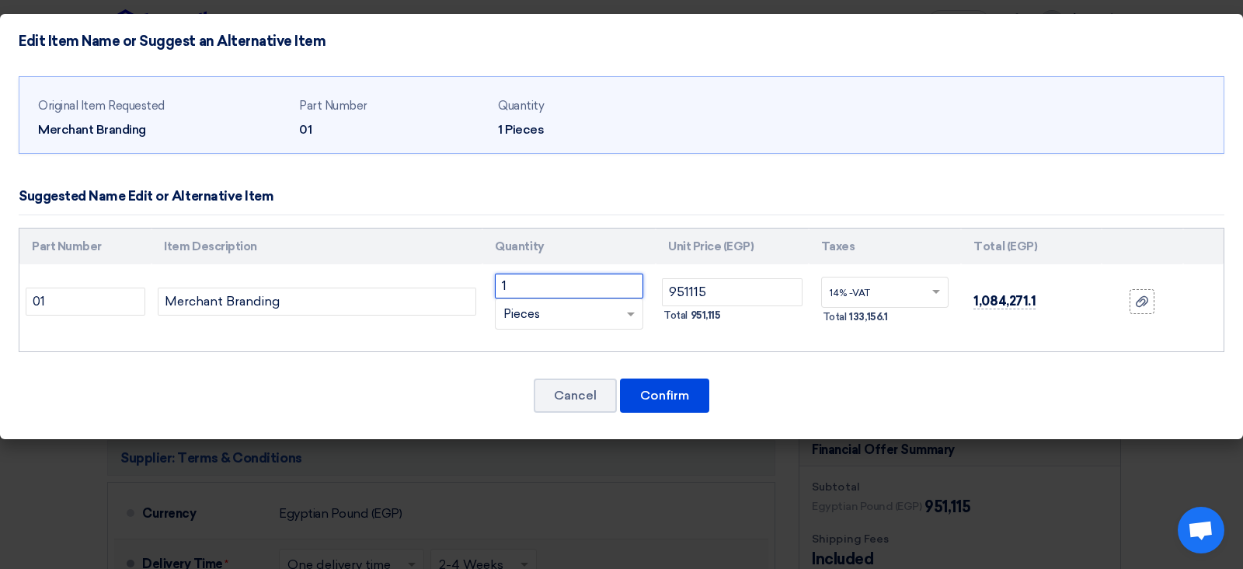
paste input "09640"
click at [657, 396] on button "Confirm" at bounding box center [664, 395] width 89 height 34
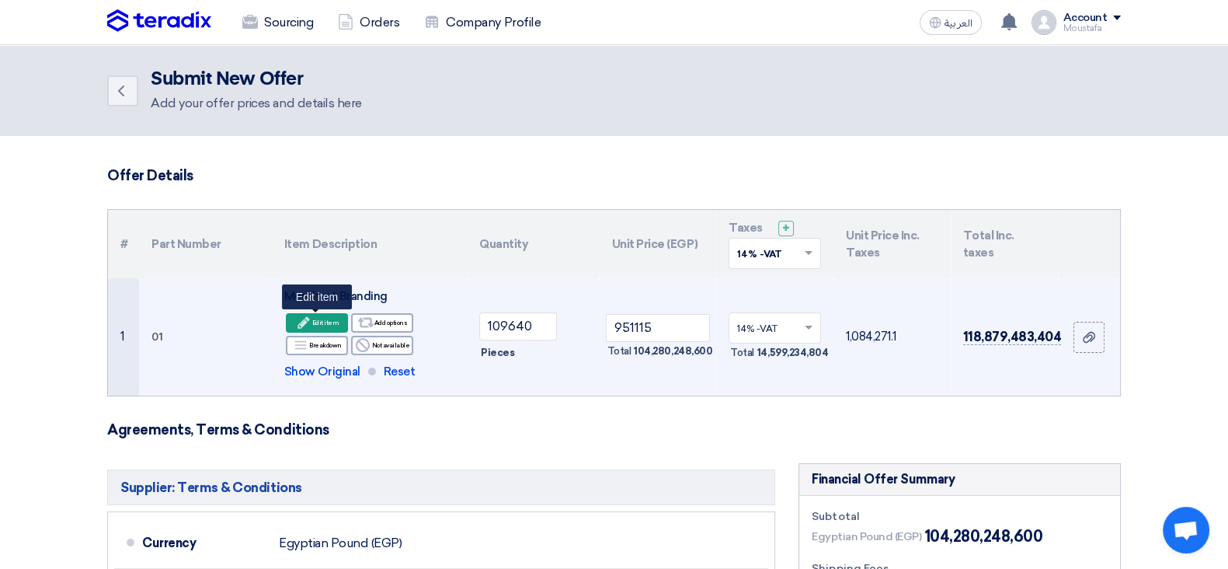
click at [308, 330] on div "Edit Edit item" at bounding box center [317, 322] width 62 height 19
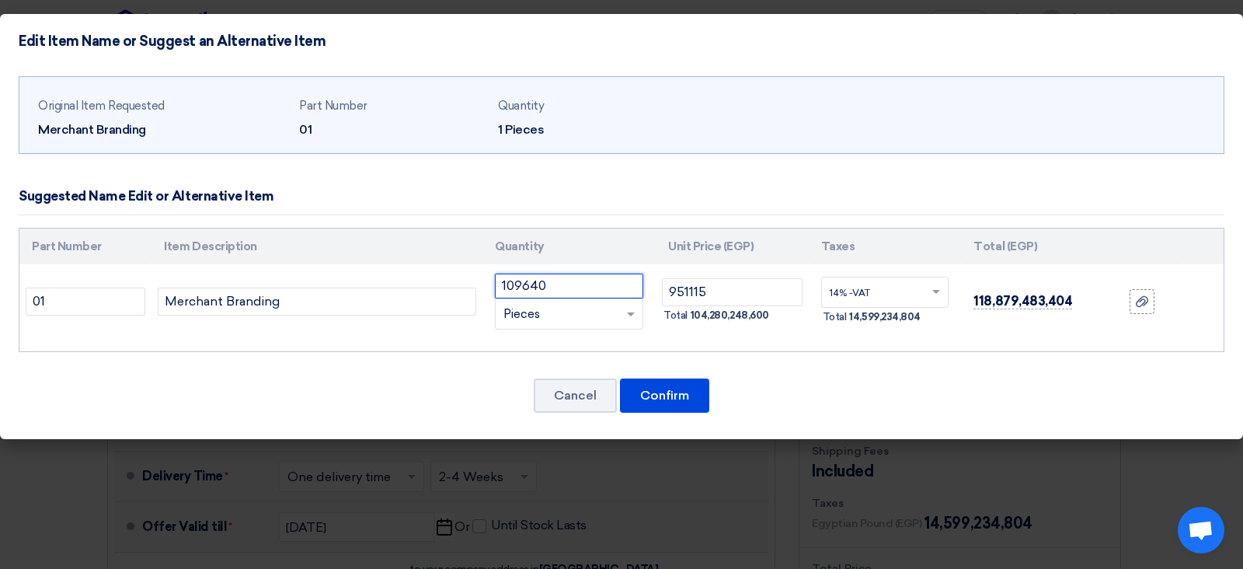
click at [583, 286] on input "109640" at bounding box center [569, 285] width 148 height 25
click at [581, 285] on input "109640" at bounding box center [569, 285] width 148 height 25
click at [504, 290] on input "109640" at bounding box center [569, 285] width 148 height 25
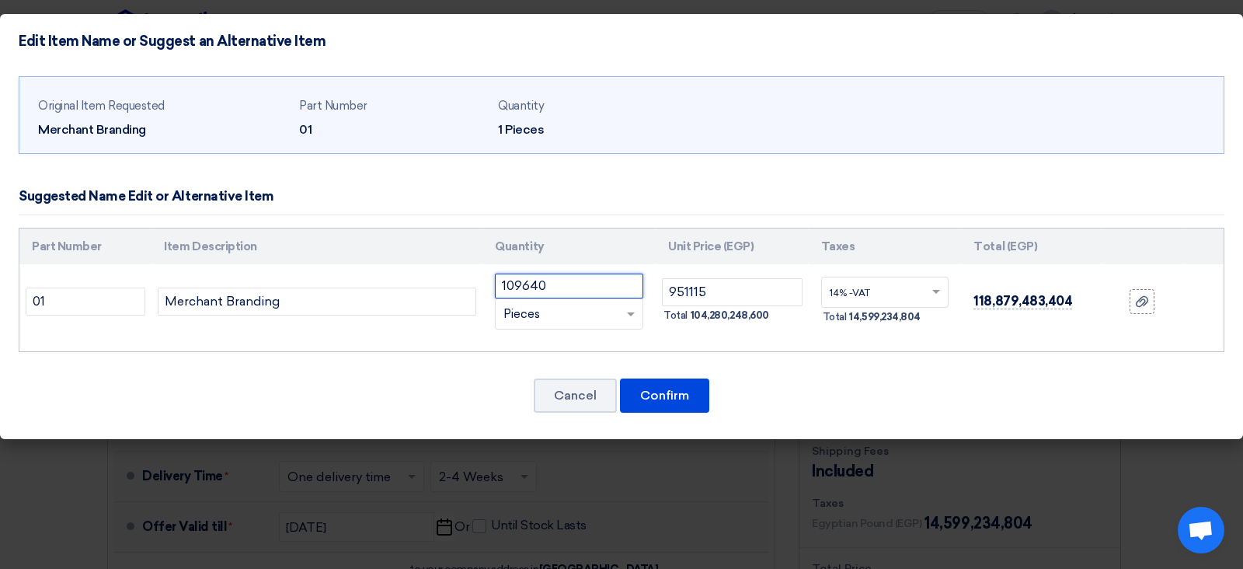
click at [507, 290] on input "109640" at bounding box center [569, 285] width 148 height 25
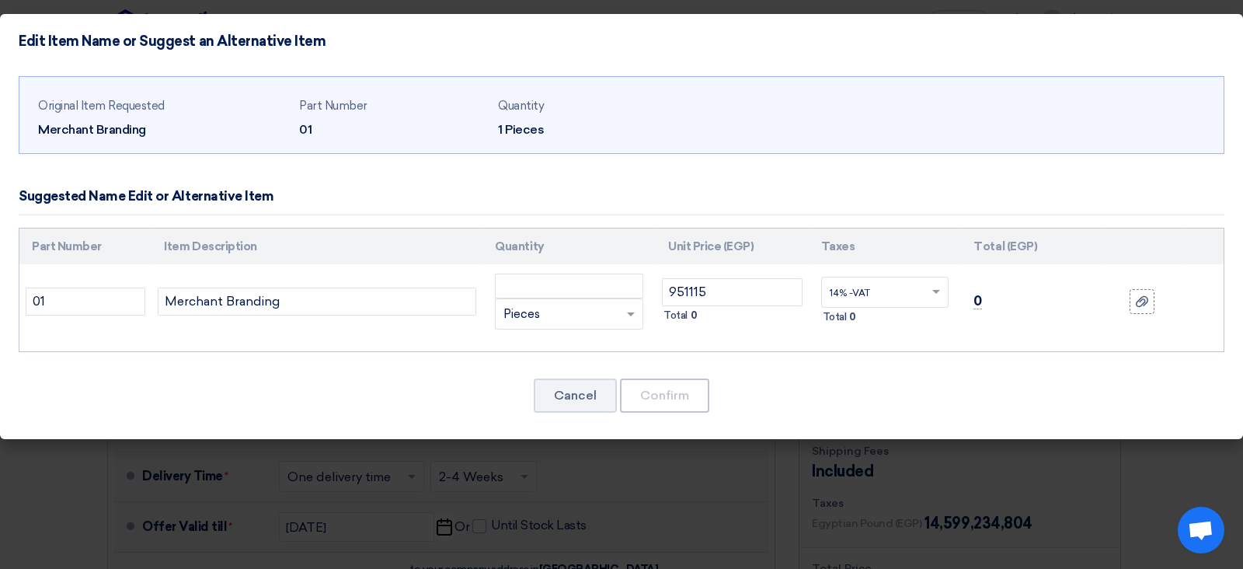
click at [921, 407] on div "Cancel Confirm" at bounding box center [622, 395] width 1206 height 37
click at [569, 278] on input "number" at bounding box center [569, 285] width 148 height 25
click at [742, 399] on div "Cancel Confirm" at bounding box center [622, 395] width 1206 height 37
click at [676, 410] on div "Cancel Confirm" at bounding box center [622, 395] width 1206 height 37
click at [559, 290] on input "0" at bounding box center [569, 285] width 148 height 25
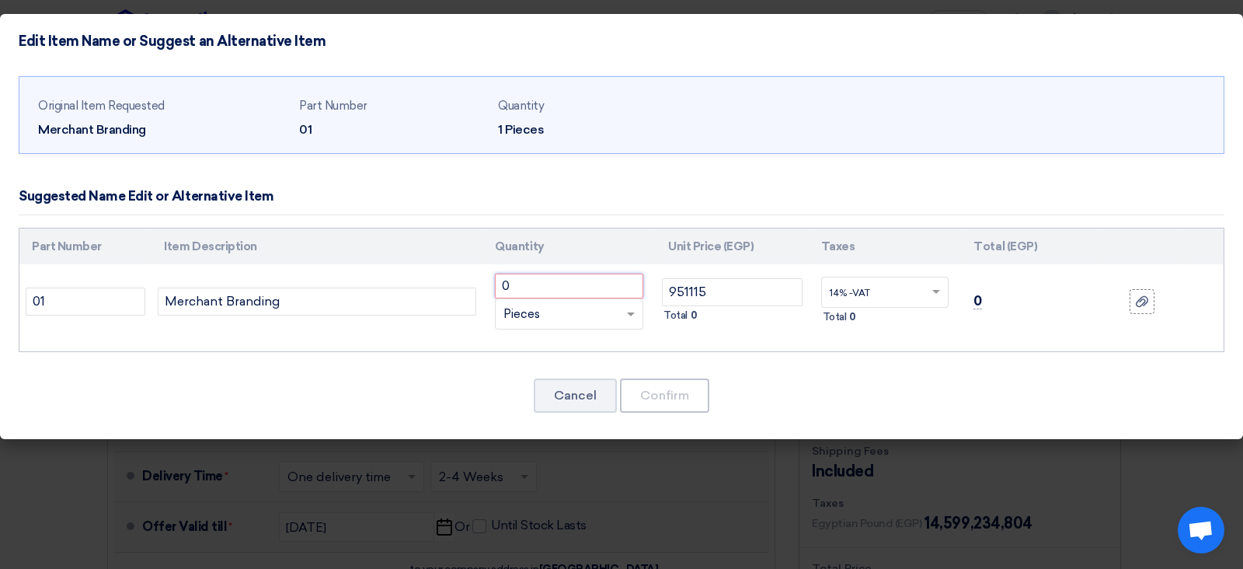
click at [559, 290] on input "0" at bounding box center [569, 285] width 148 height 25
click at [697, 379] on button "Confirm" at bounding box center [664, 395] width 89 height 34
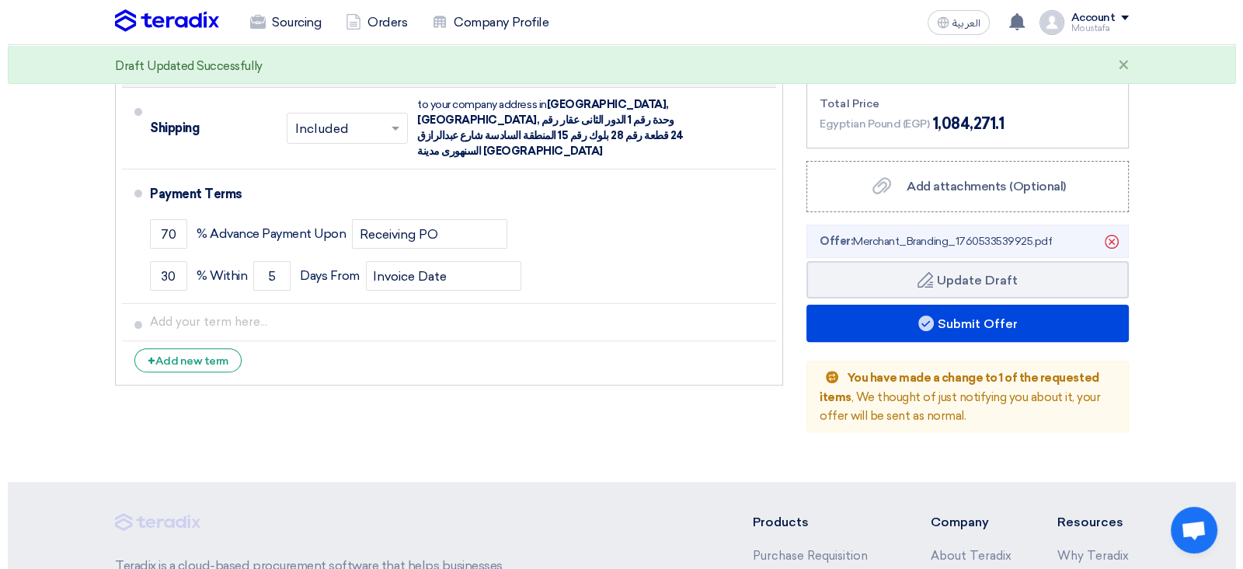
scroll to position [616, 0]
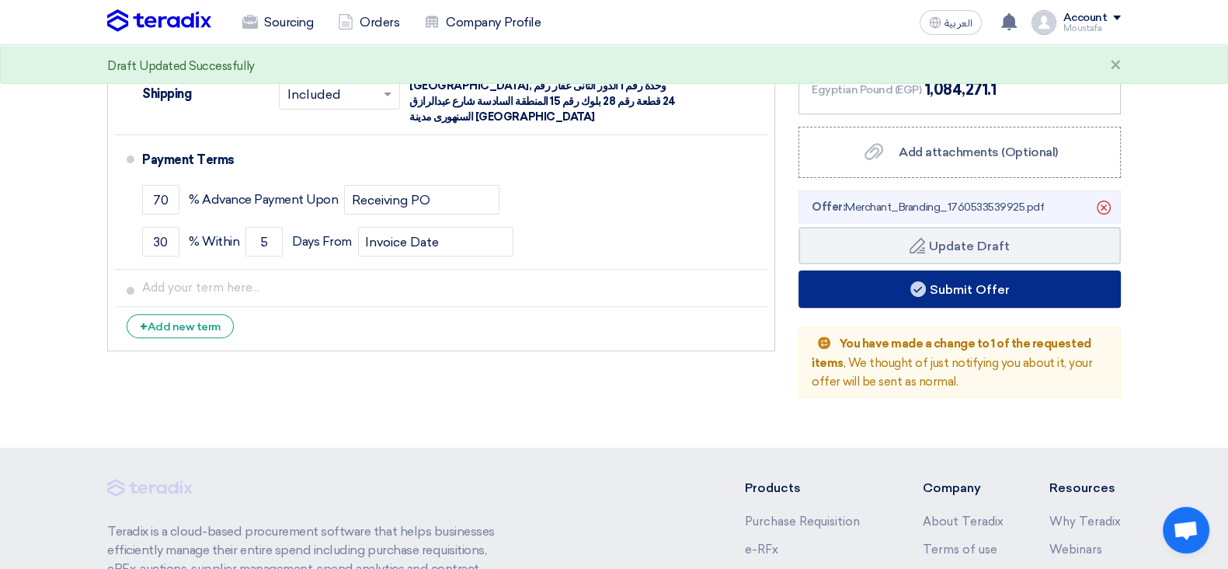
click at [994, 292] on button "Submit Offer" at bounding box center [960, 288] width 322 height 37
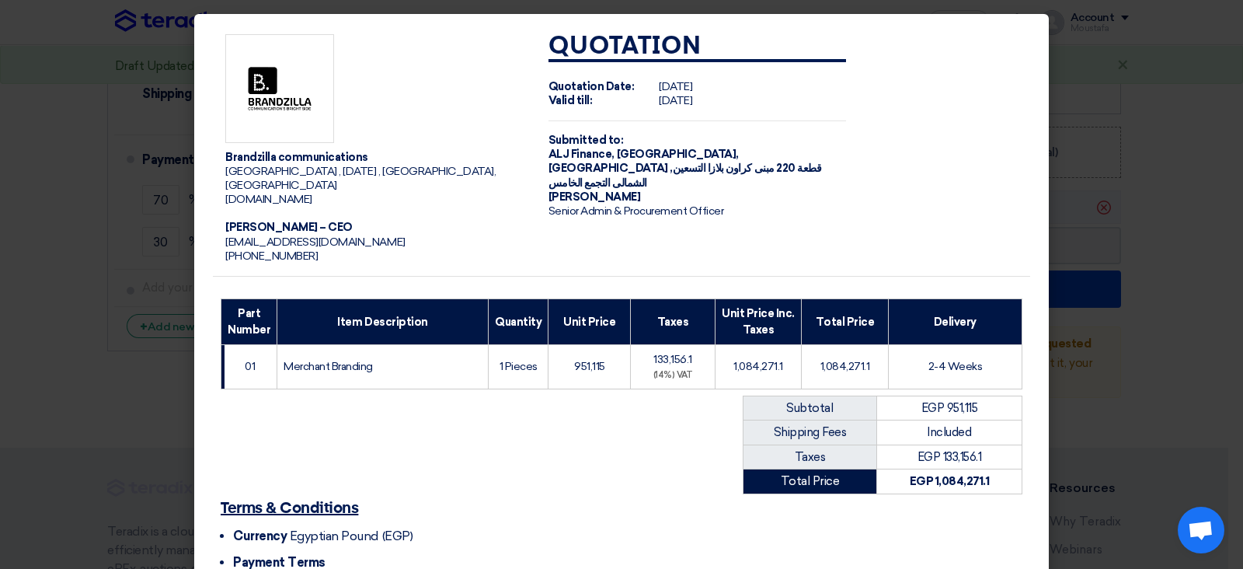
scroll to position [225, 0]
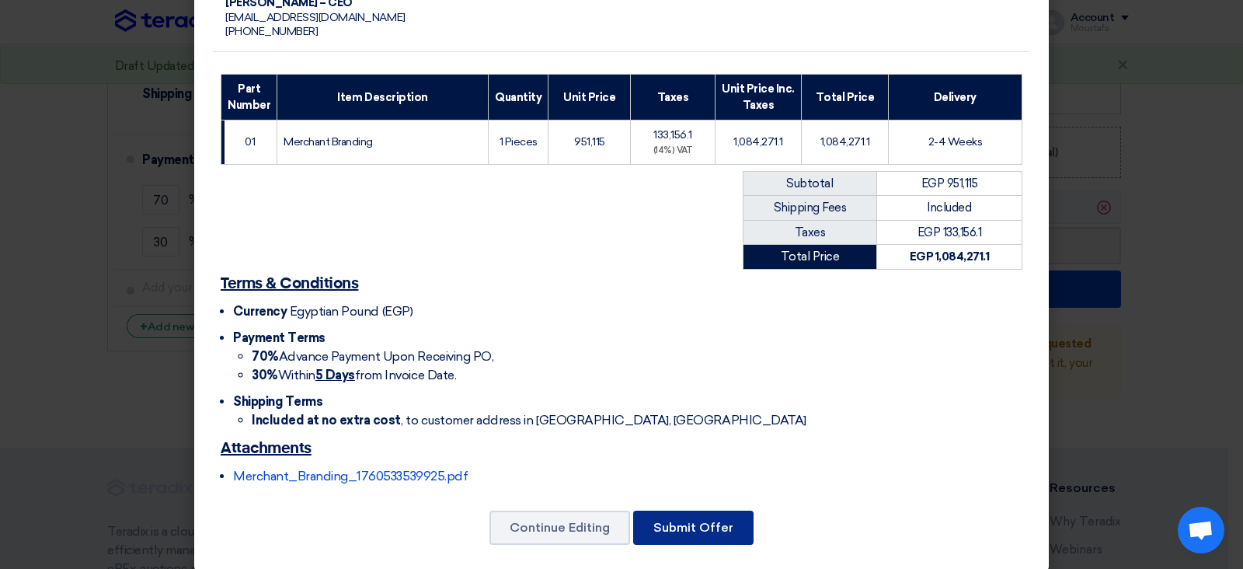
click at [712, 454] on button "Submit Offer" at bounding box center [693, 527] width 120 height 34
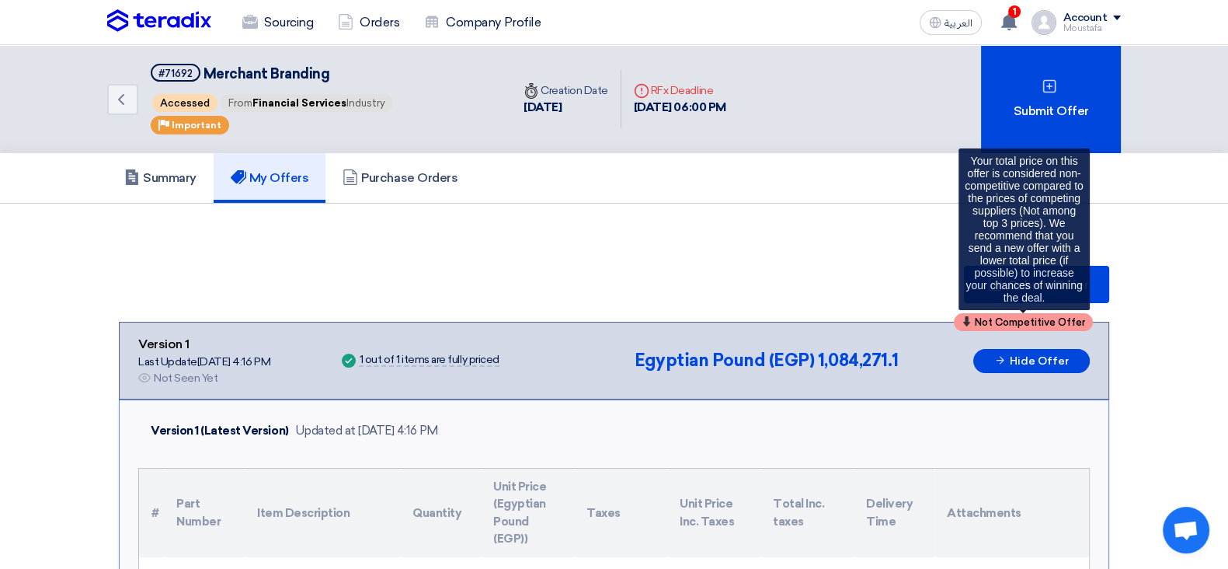
drag, startPoint x: 984, startPoint y: 316, endPoint x: 900, endPoint y: 328, distance: 84.7
click at [970, 319] on div "Not Competitive Offer" at bounding box center [1023, 322] width 139 height 18
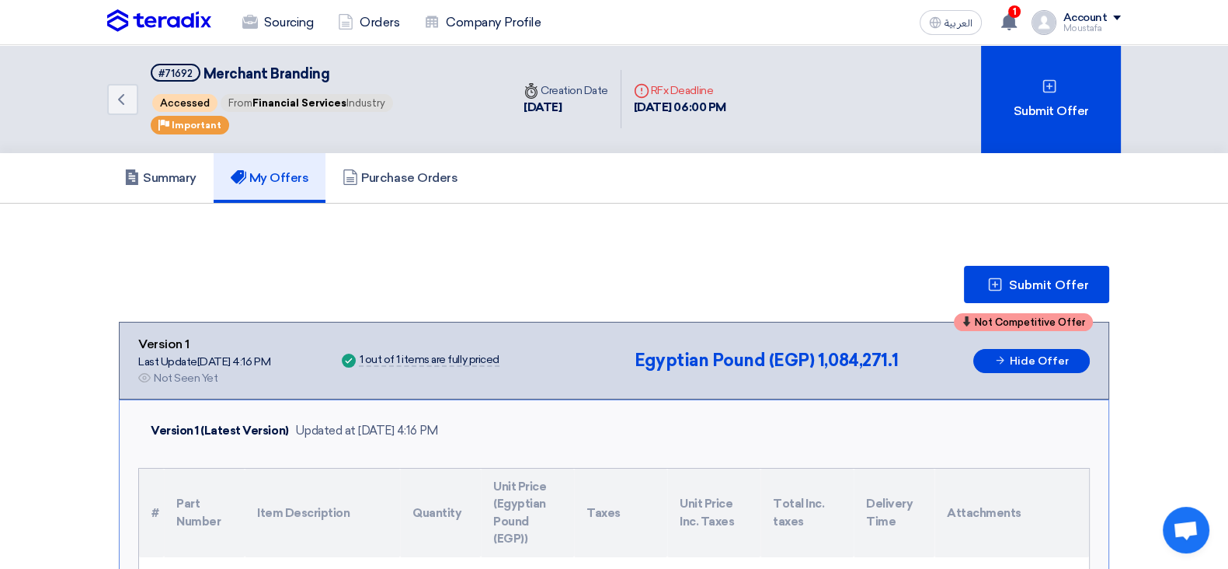
click at [790, 322] on div "Not Competitive Offer Version 1 Last Update [DATE] 4:16 PM Offer is Seen Not Se…" at bounding box center [614, 361] width 991 height 78
